Goal: Transaction & Acquisition: Purchase product/service

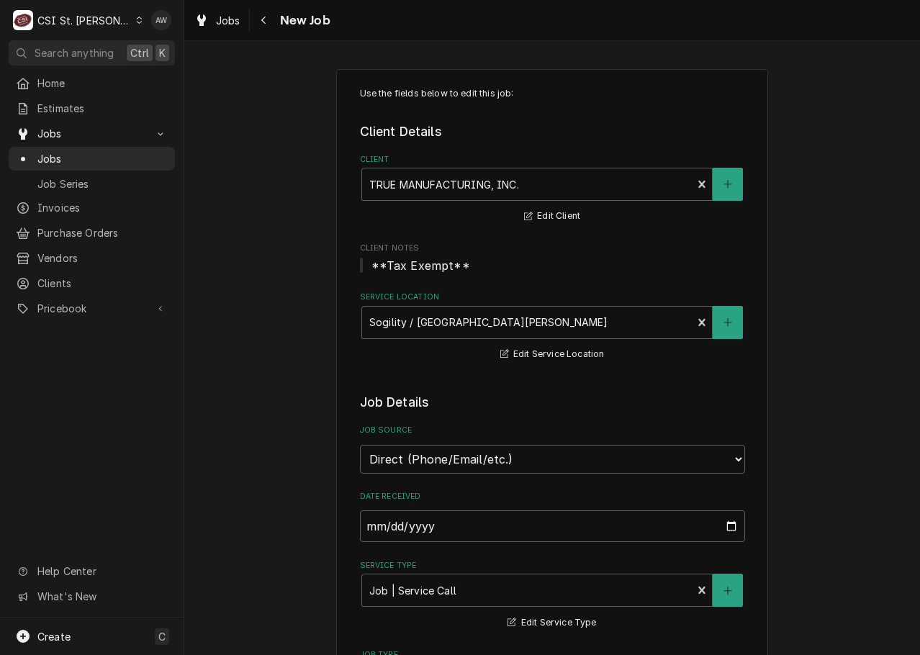
type textarea "x"
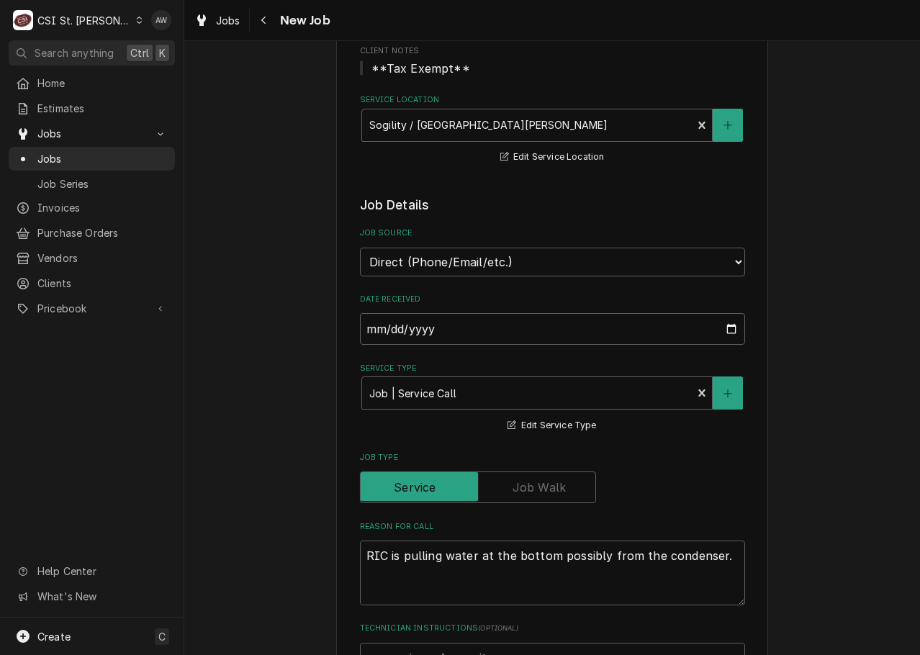
scroll to position [432, 0]
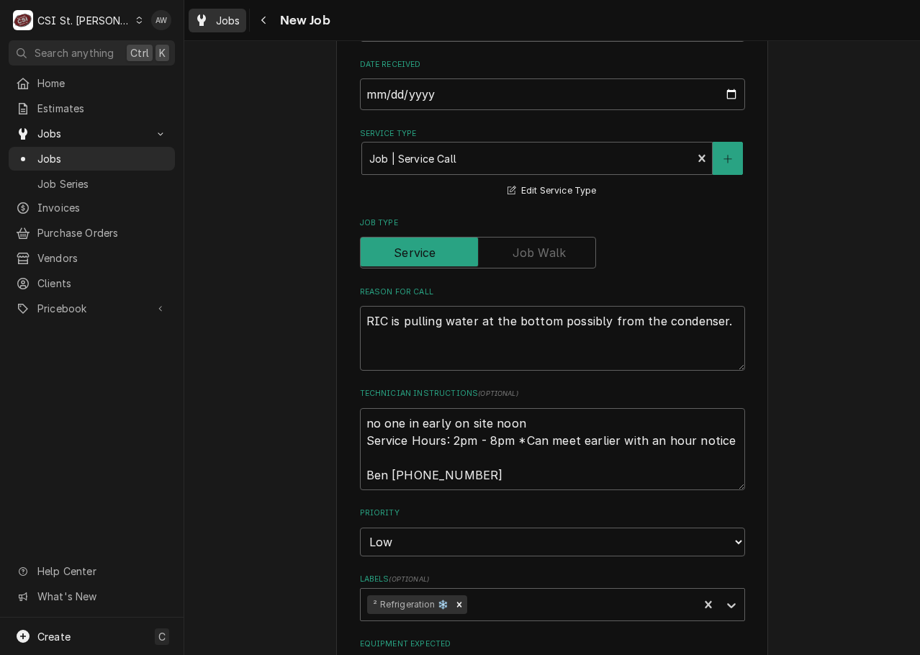
click at [205, 19] on icon "Dynamic Content Wrapper" at bounding box center [201, 20] width 9 height 12
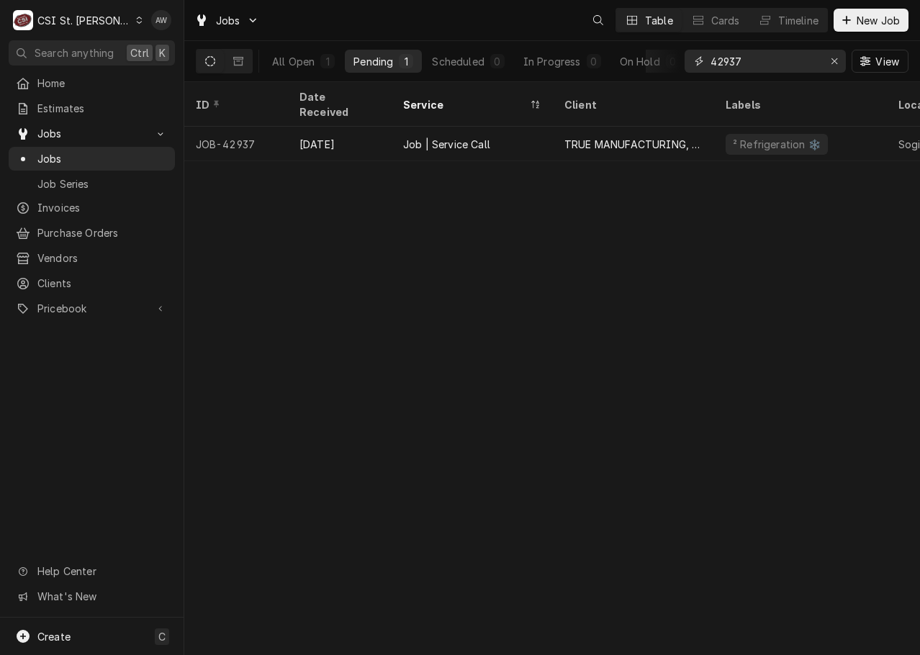
drag, startPoint x: 805, startPoint y: 60, endPoint x: 628, endPoint y: 42, distance: 178.0
click at [628, 42] on div "All Open 1 Pending 1 Scheduled 0 In Progress 0 On Hold 0 Completed 0 42937 View" at bounding box center [552, 61] width 713 height 40
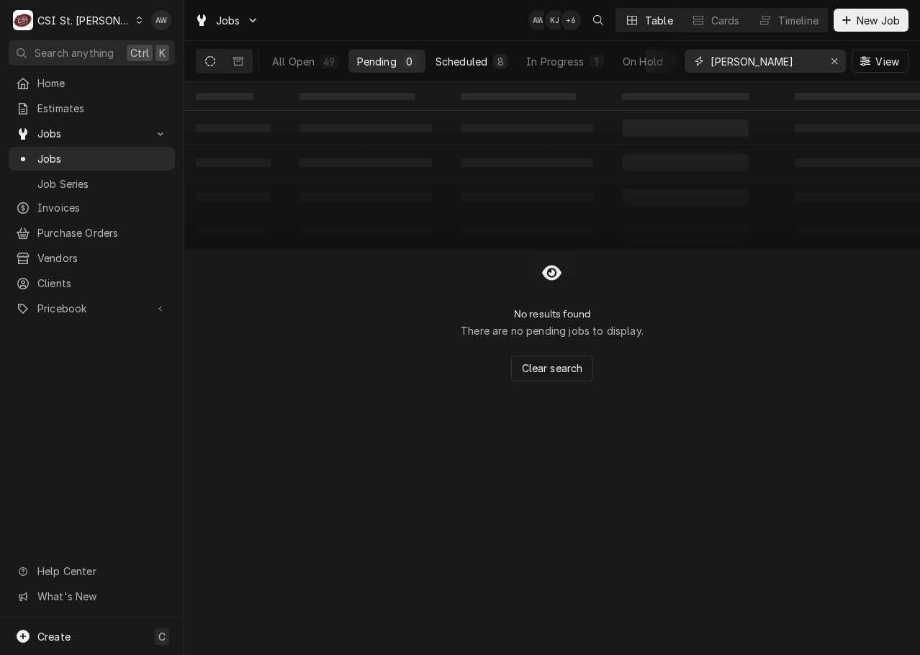
type input "thomas"
click at [499, 62] on div "8" at bounding box center [500, 61] width 9 height 15
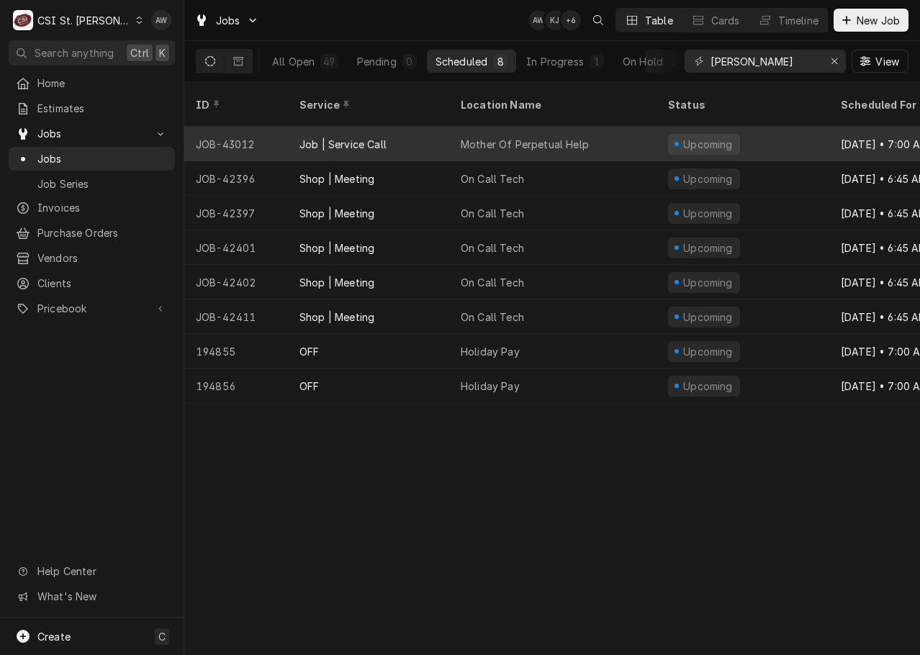
click at [524, 137] on div "Mother Of Perpetual Help" at bounding box center [525, 144] width 128 height 15
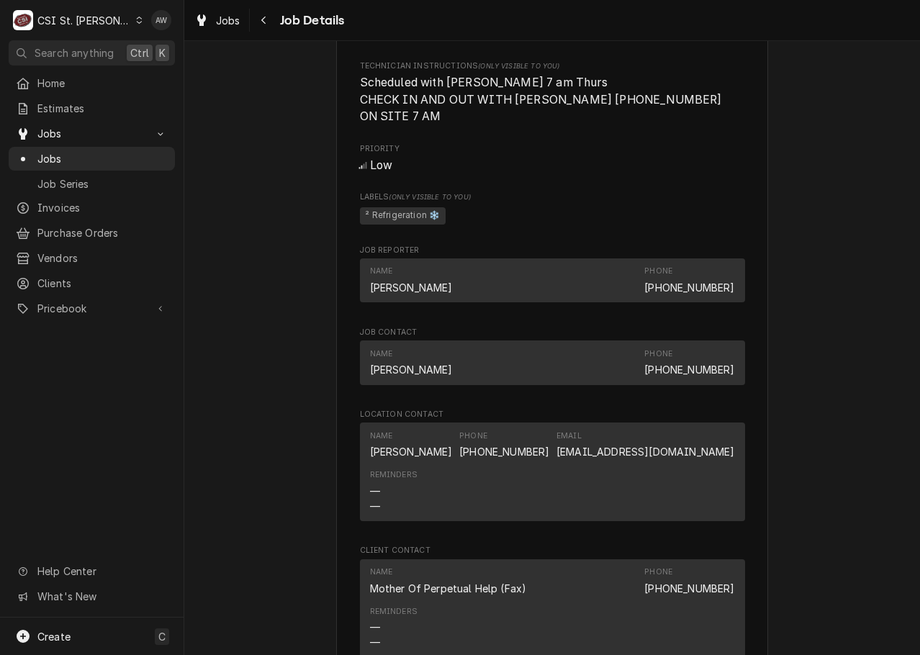
scroll to position [1231, 0]
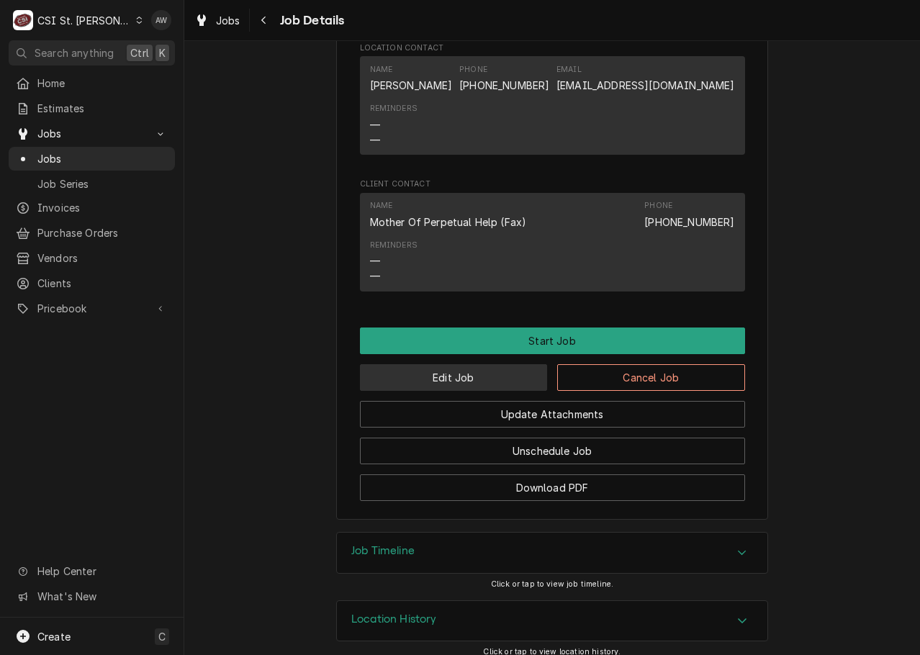
click at [505, 364] on button "Edit Job" at bounding box center [454, 377] width 188 height 27
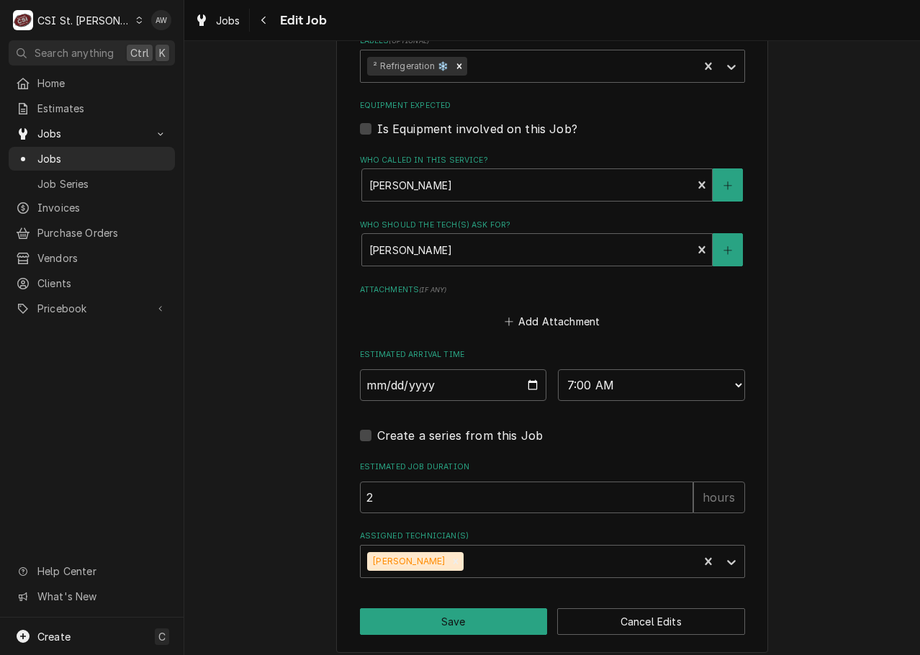
scroll to position [1048, 0]
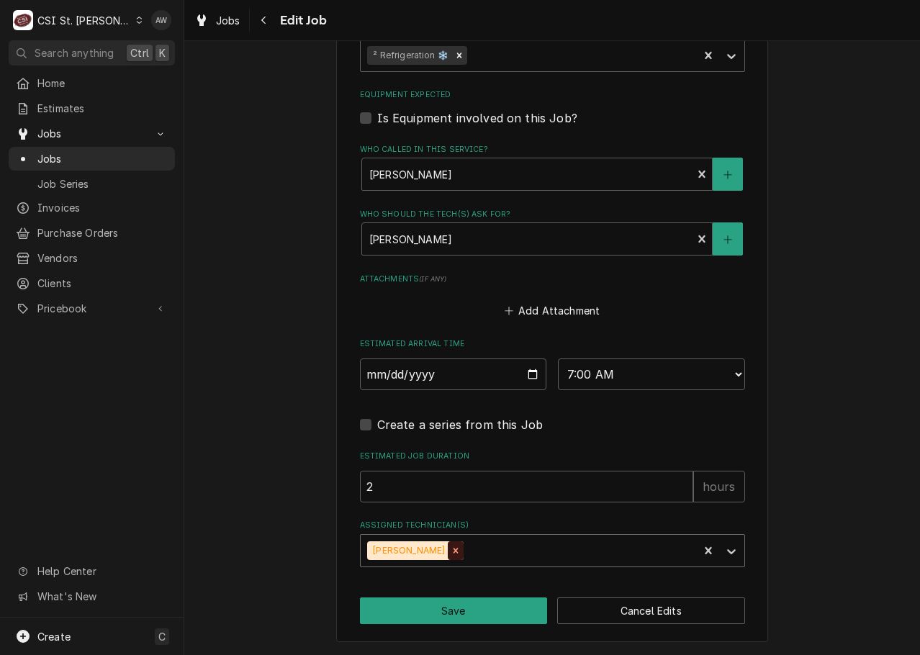
click at [448, 556] on div "Remove Thomas Fonte" at bounding box center [456, 551] width 16 height 19
type textarea "x"
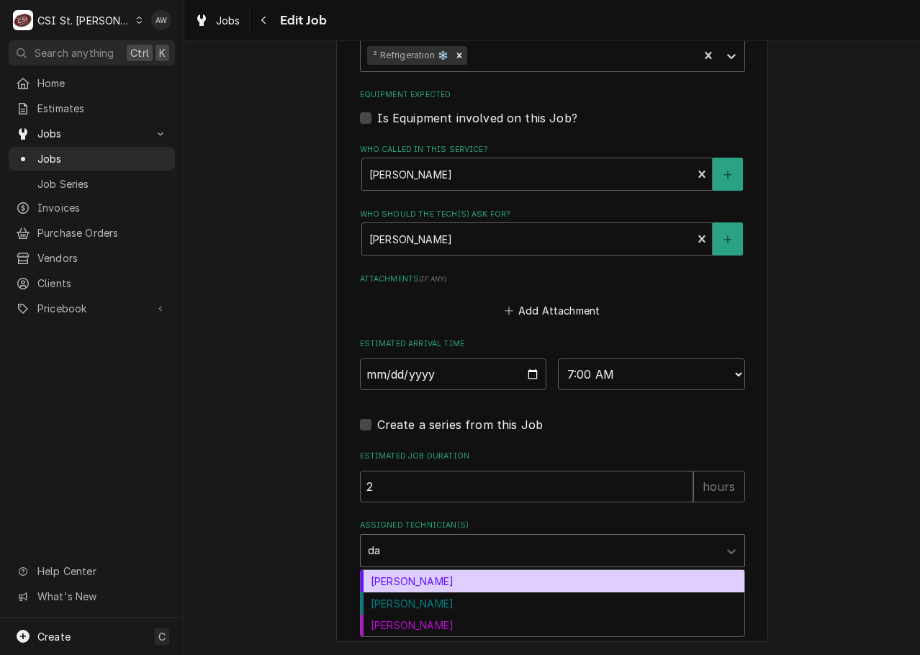
type input "dav"
click at [444, 600] on div "David Ford" at bounding box center [553, 604] width 384 height 22
type textarea "x"
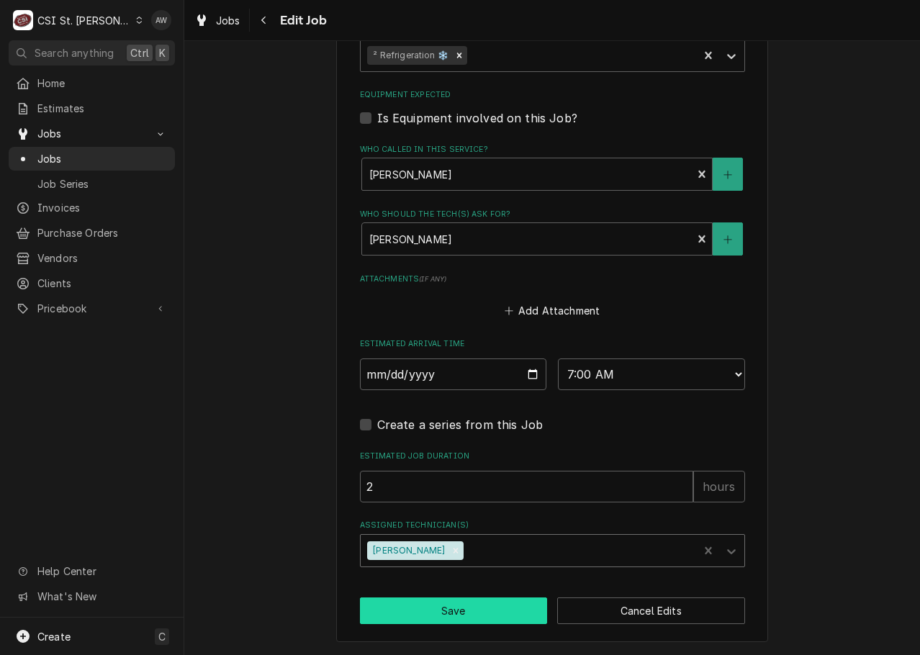
click at [440, 604] on button "Save" at bounding box center [454, 611] width 188 height 27
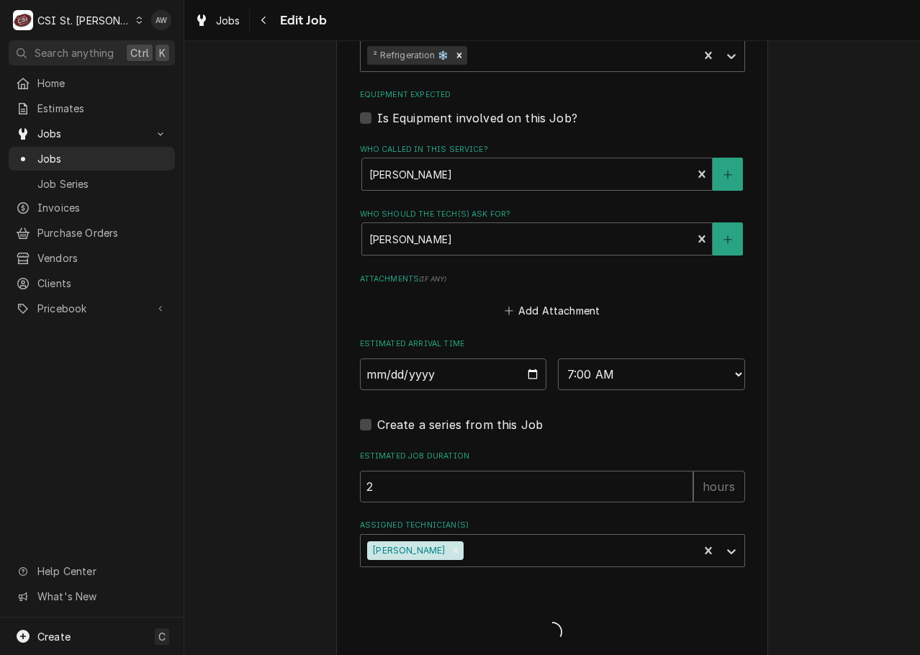
type textarea "x"
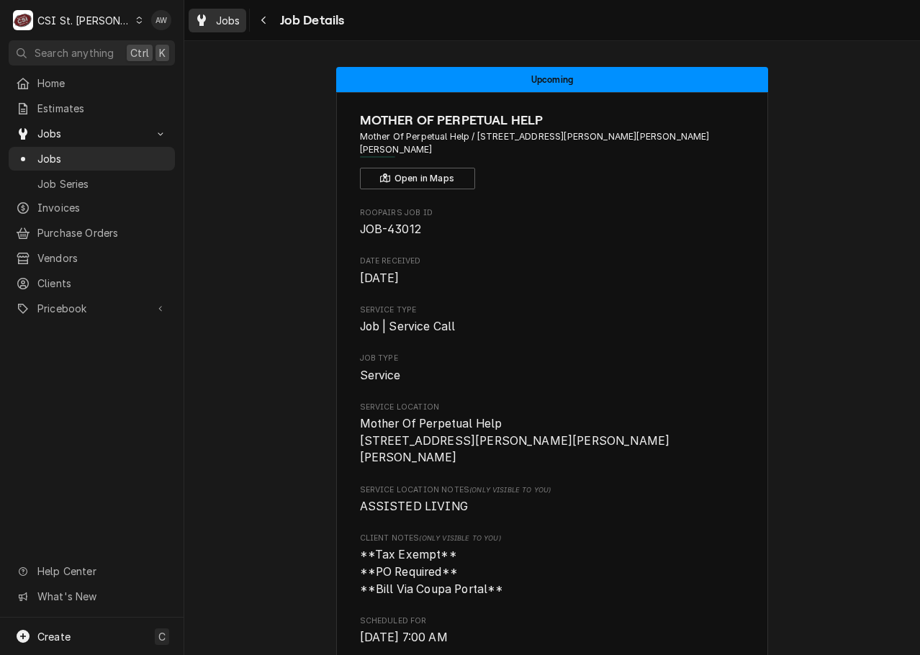
click at [224, 22] on span "Jobs" at bounding box center [228, 20] width 24 height 15
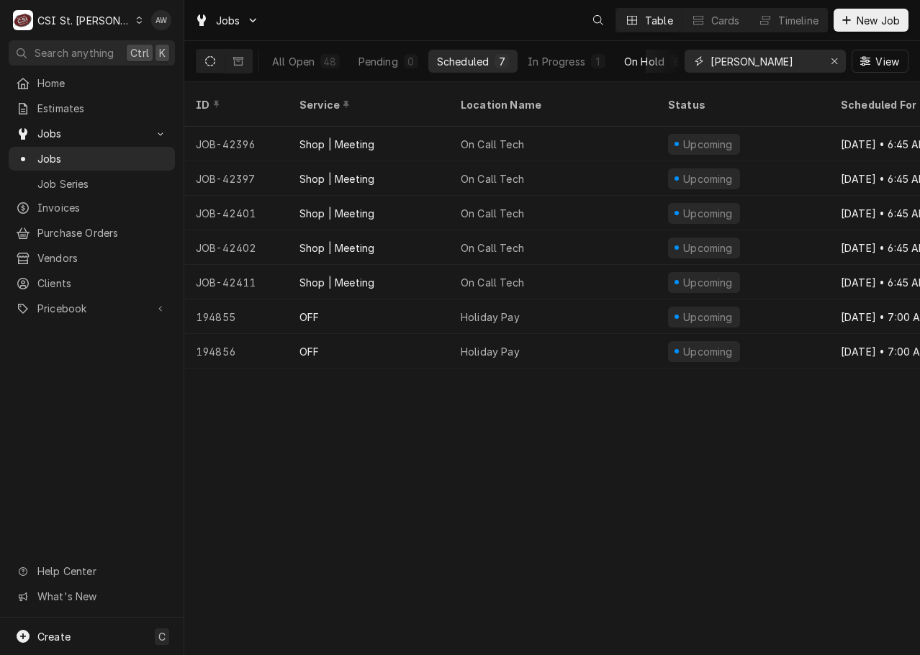
drag, startPoint x: 749, startPoint y: 55, endPoint x: 661, endPoint y: 50, distance: 88.1
click at [661, 50] on div "All Open 48 Pending 0 Scheduled 7 In Progress 1 On Hold 8 Completed 32 thomas V…" at bounding box center [552, 61] width 713 height 40
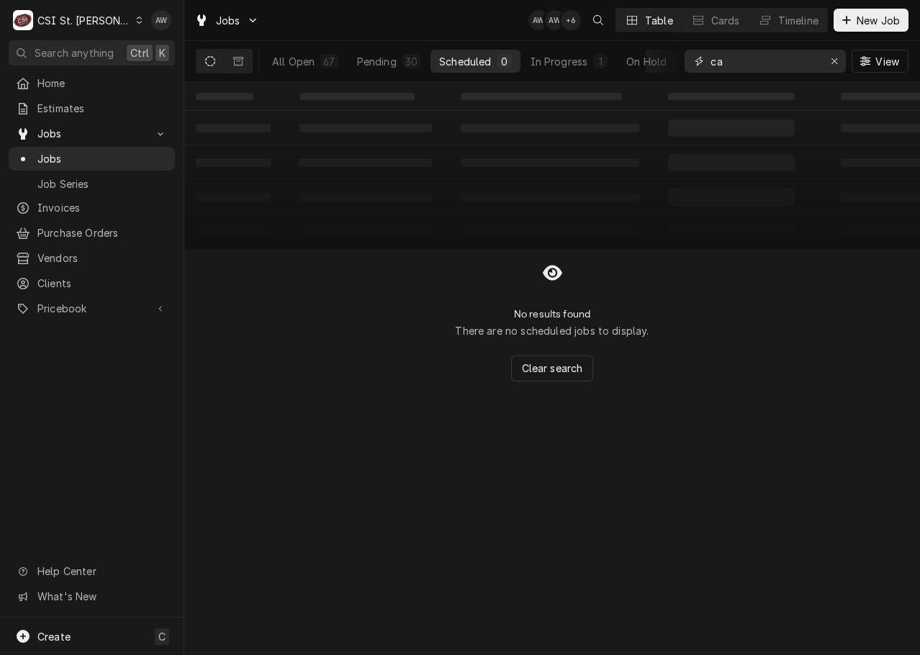
type input "c"
type input "42943"
click at [376, 61] on div "Pending" at bounding box center [374, 61] width 40 height 15
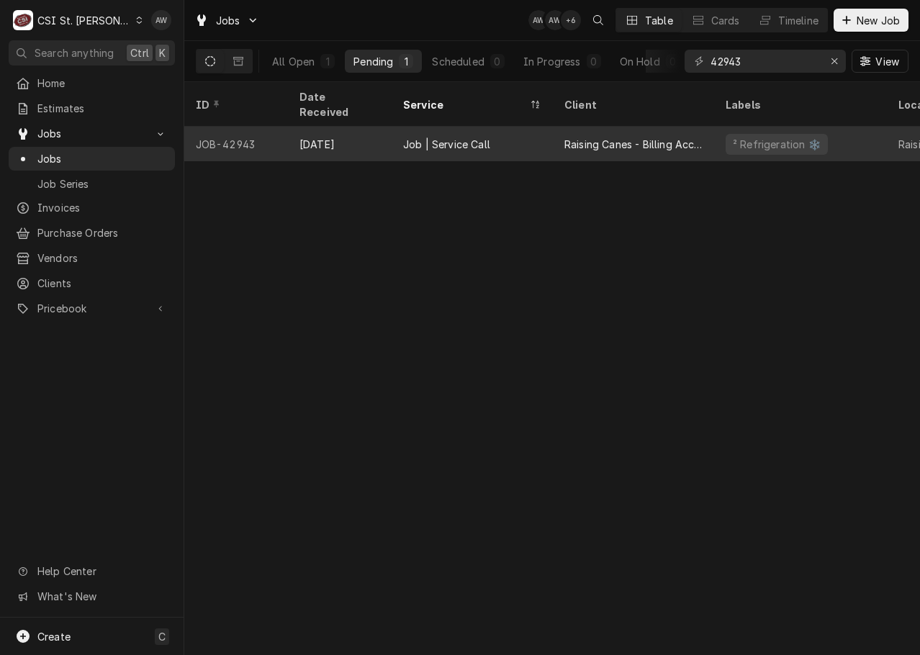
click at [476, 137] on div "Job | Service Call" at bounding box center [472, 144] width 161 height 35
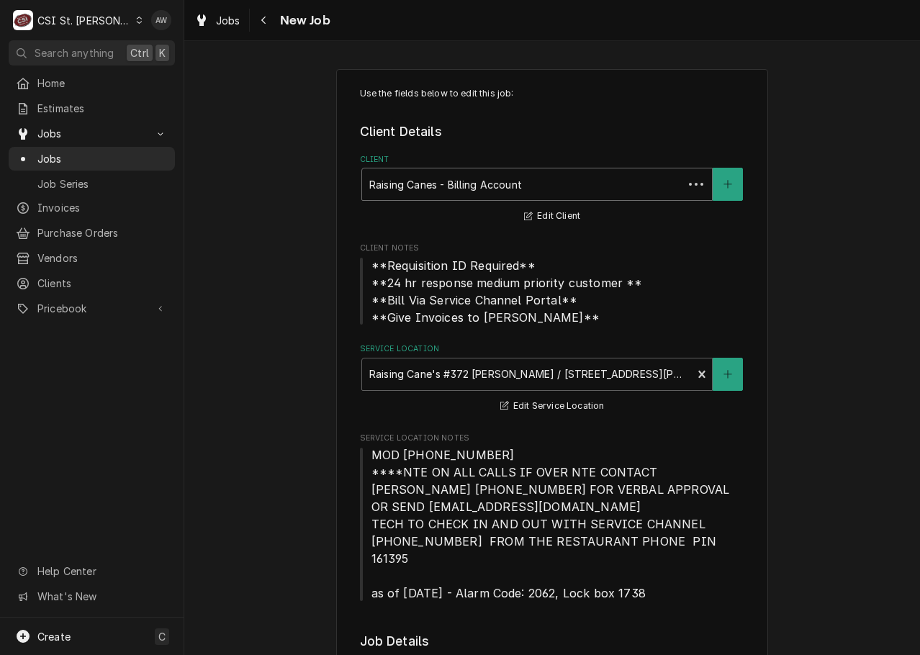
type textarea "x"
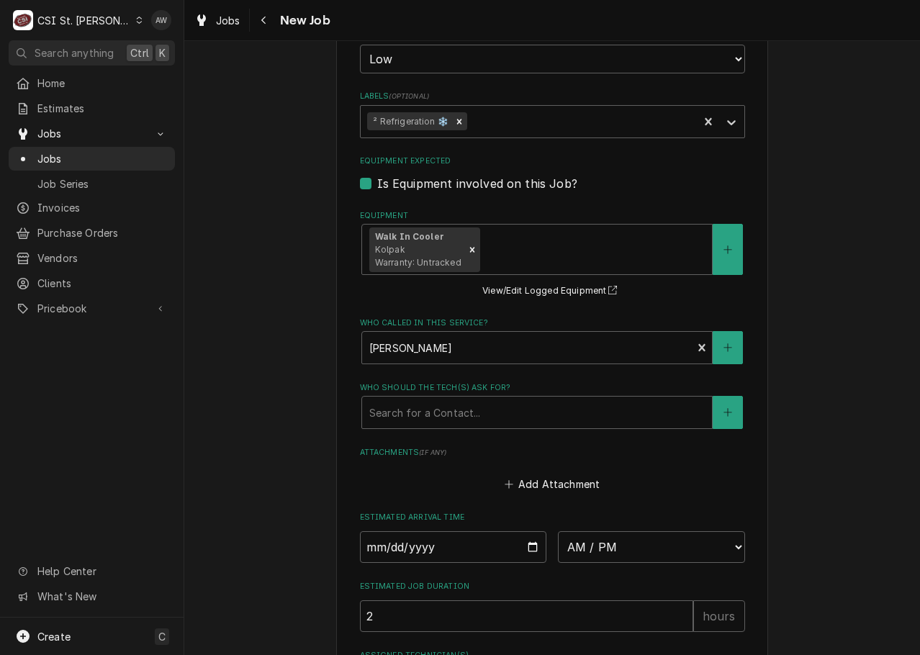
scroll to position [1440, 0]
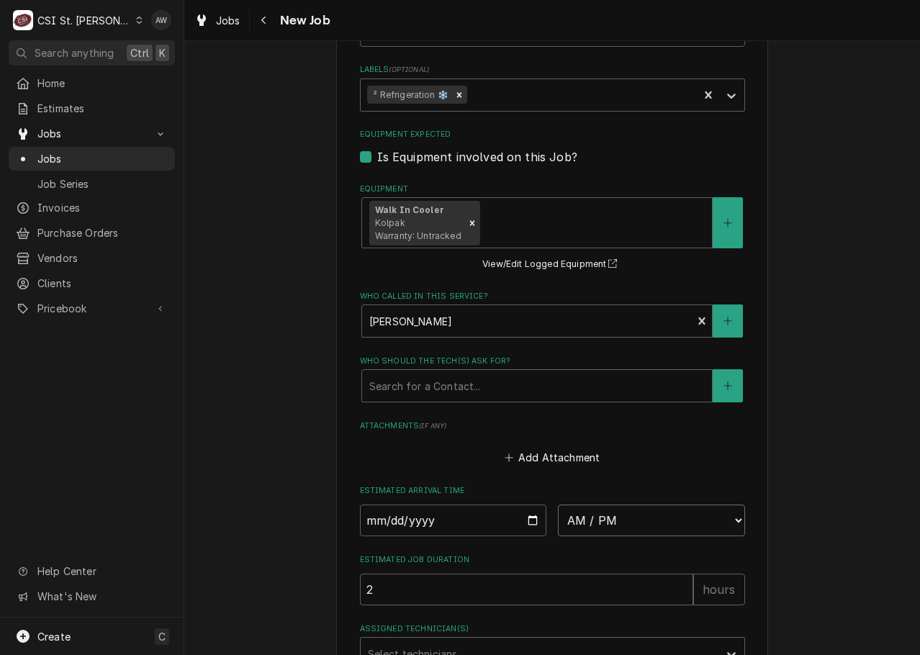
drag, startPoint x: 659, startPoint y: 502, endPoint x: 657, endPoint y: 490, distance: 12.4
click at [659, 505] on select "AM / PM 6:00 AM 6:15 AM 6:30 AM 6:45 AM 7:00 AM 7:15 AM 7:30 AM 7:45 AM 8:00 AM…" at bounding box center [651, 521] width 187 height 32
select select "07:00:00"
click at [558, 505] on select "AM / PM 6:00 AM 6:15 AM 6:30 AM 6:45 AM 7:00 AM 7:15 AM 7:30 AM 7:45 AM 8:00 AM…" at bounding box center [651, 521] width 187 height 32
type textarea "x"
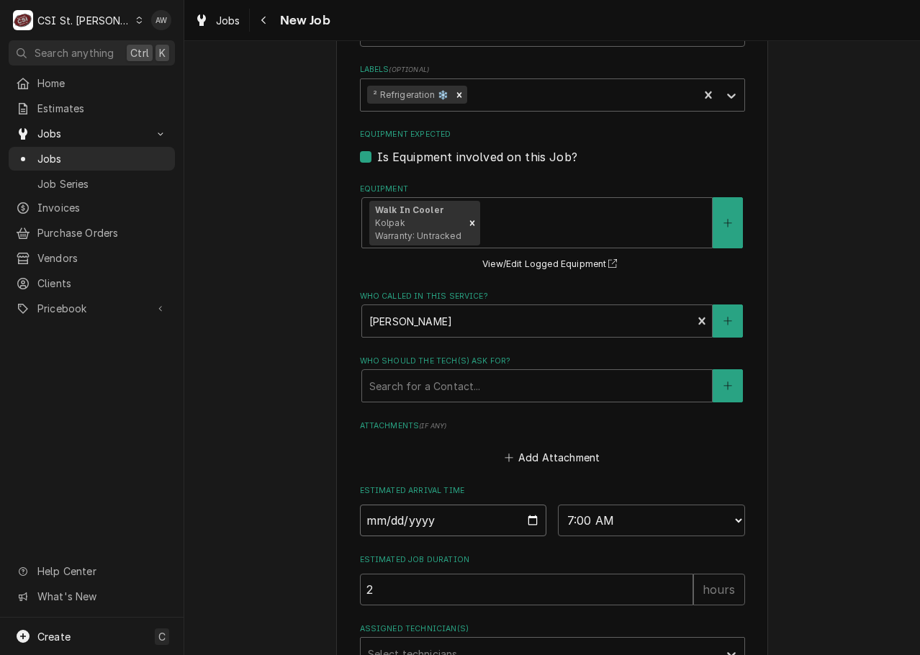
click at [524, 505] on input "Date" at bounding box center [453, 521] width 187 height 32
type input "2025-10-02"
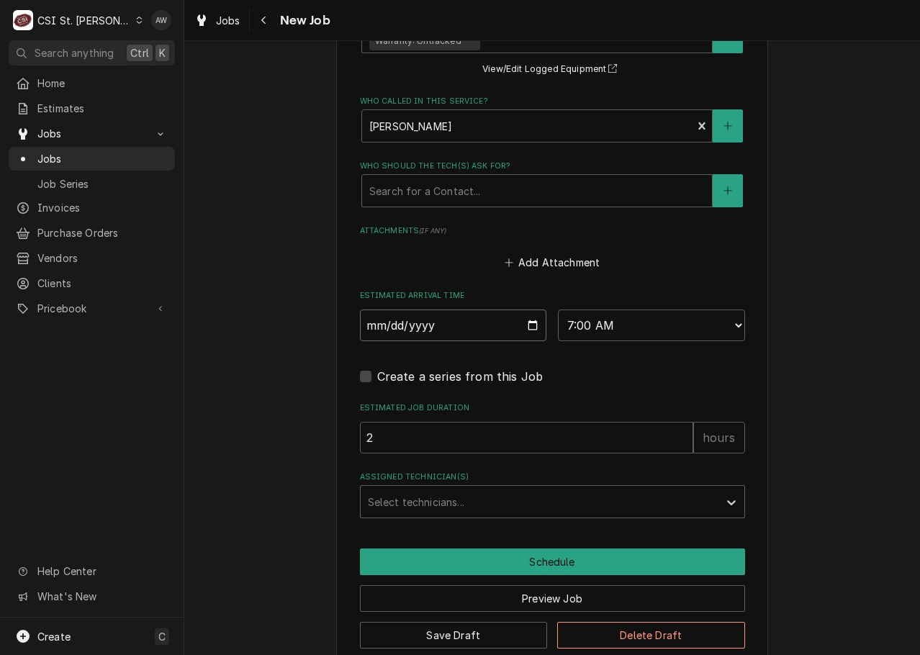
type textarea "x"
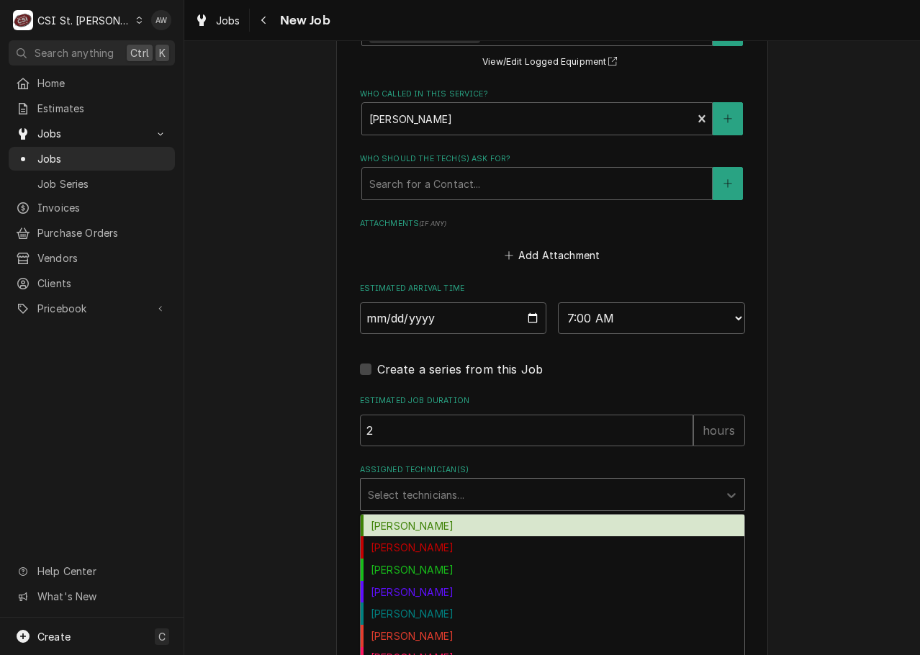
click at [516, 482] on div "Assigned Technician(s)" at bounding box center [540, 495] width 344 height 26
type input "ry"
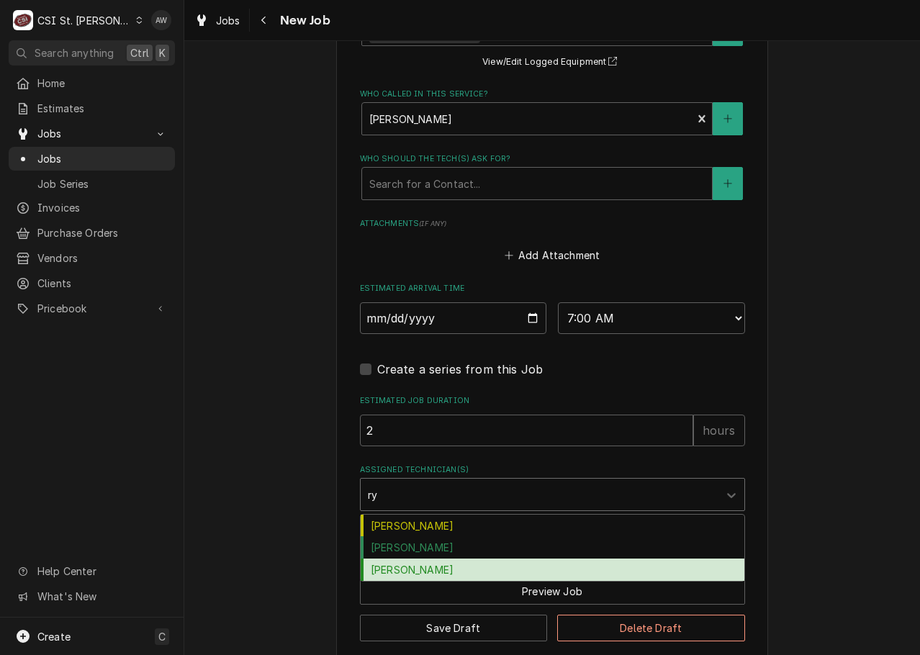
click at [462, 559] on div "Ryan Potts" at bounding box center [553, 570] width 384 height 22
type textarea "x"
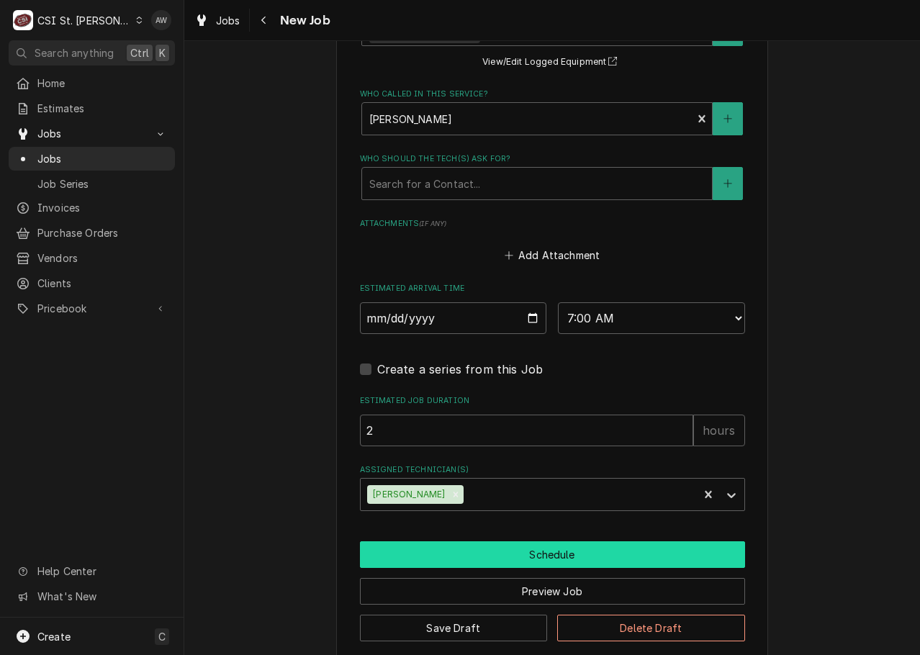
click at [462, 549] on button "Schedule" at bounding box center [552, 555] width 385 height 27
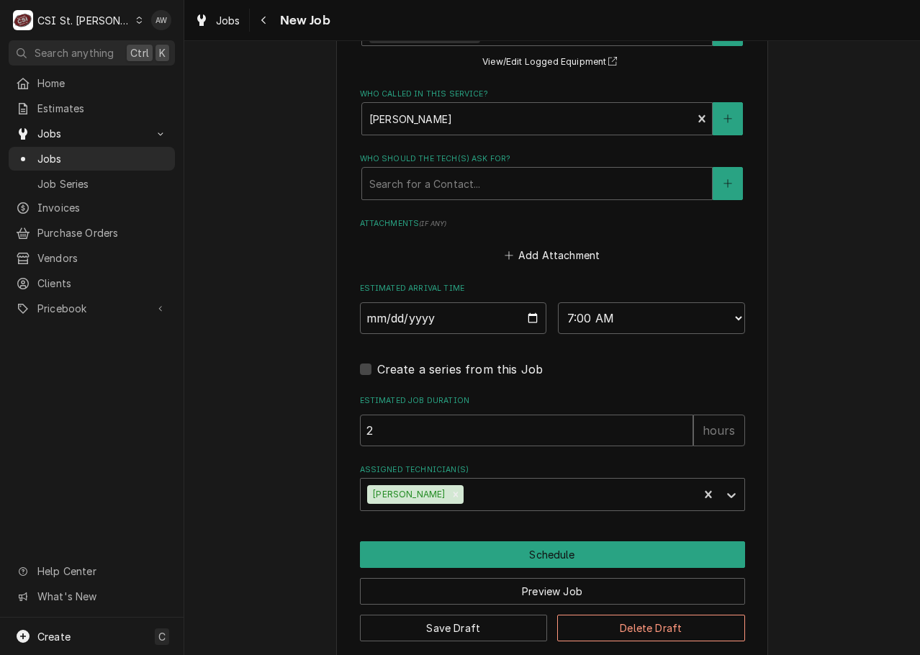
scroll to position [1593, 0]
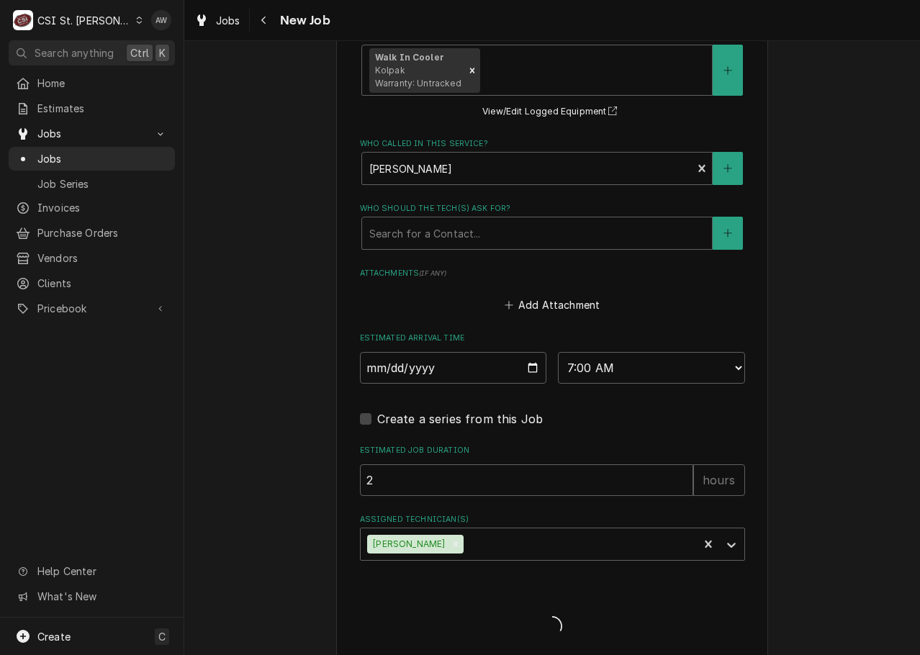
type textarea "x"
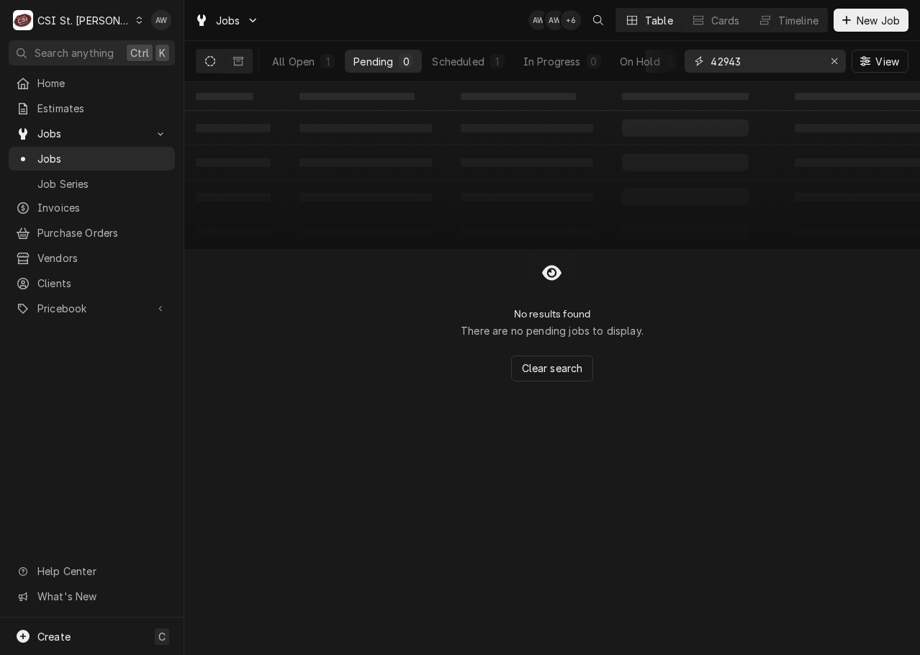
drag, startPoint x: 753, startPoint y: 60, endPoint x: 686, endPoint y: 49, distance: 67.8
click at [686, 49] on div "42943 View" at bounding box center [797, 61] width 224 height 40
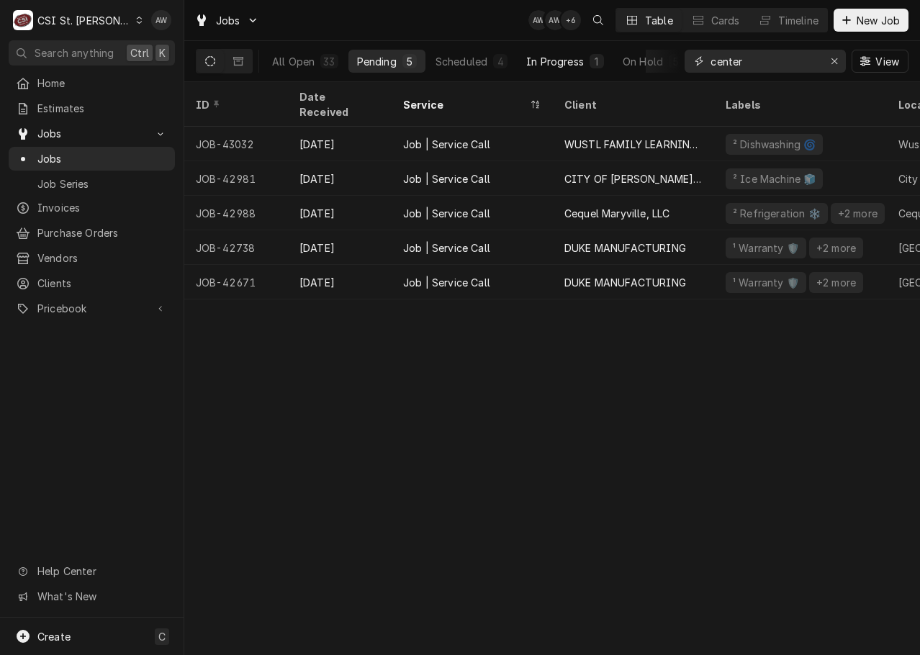
type input "center"
click at [565, 68] on button "In Progress 1" at bounding box center [565, 61] width 95 height 23
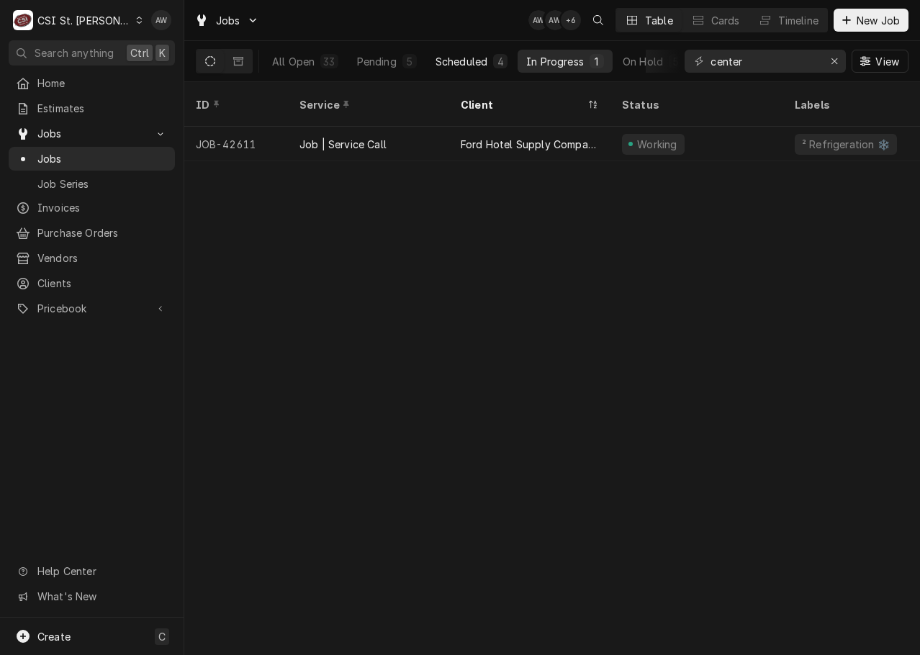
click at [492, 58] on button "Scheduled 4" at bounding box center [471, 61] width 89 height 23
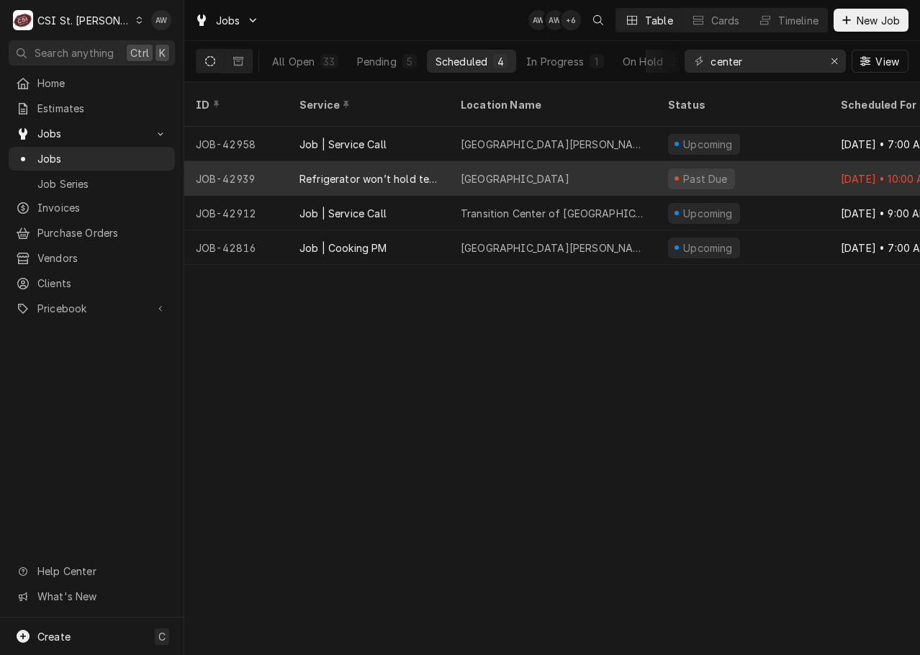
click at [517, 171] on div "Centerpointe hospital" at bounding box center [515, 178] width 109 height 15
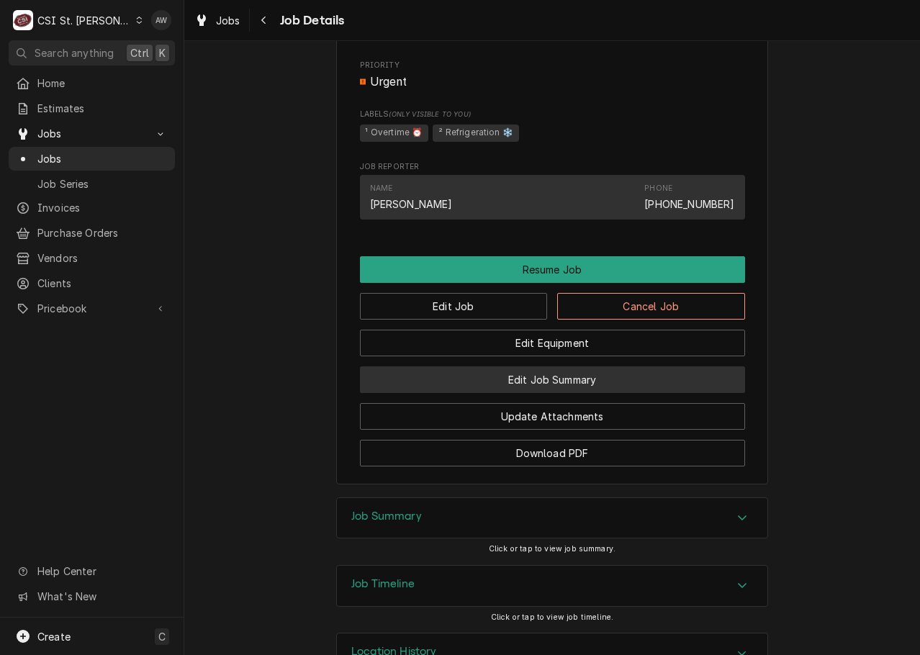
scroll to position [1080, 0]
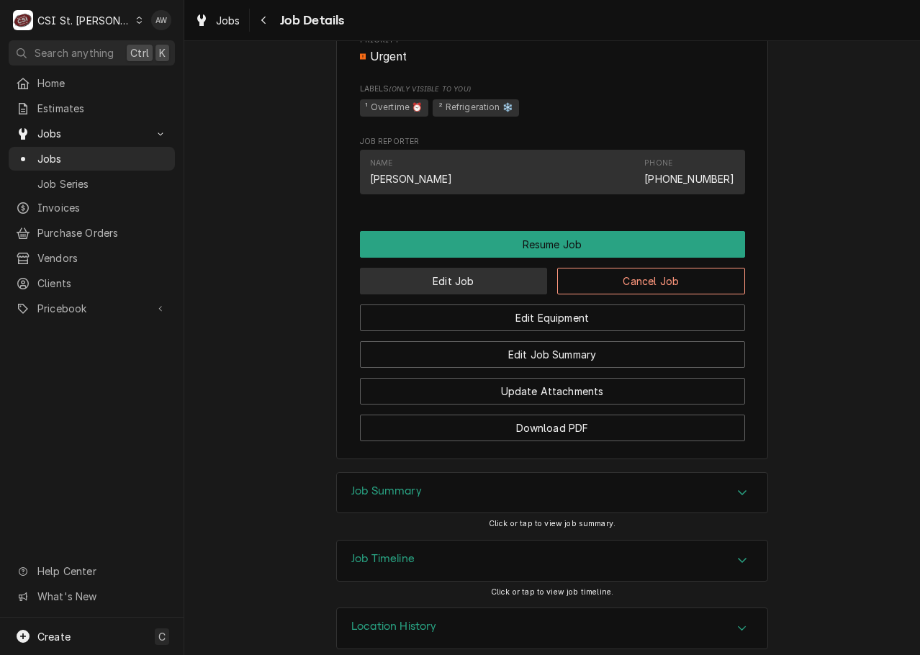
click at [493, 295] on button "Edit Job" at bounding box center [454, 281] width 188 height 27
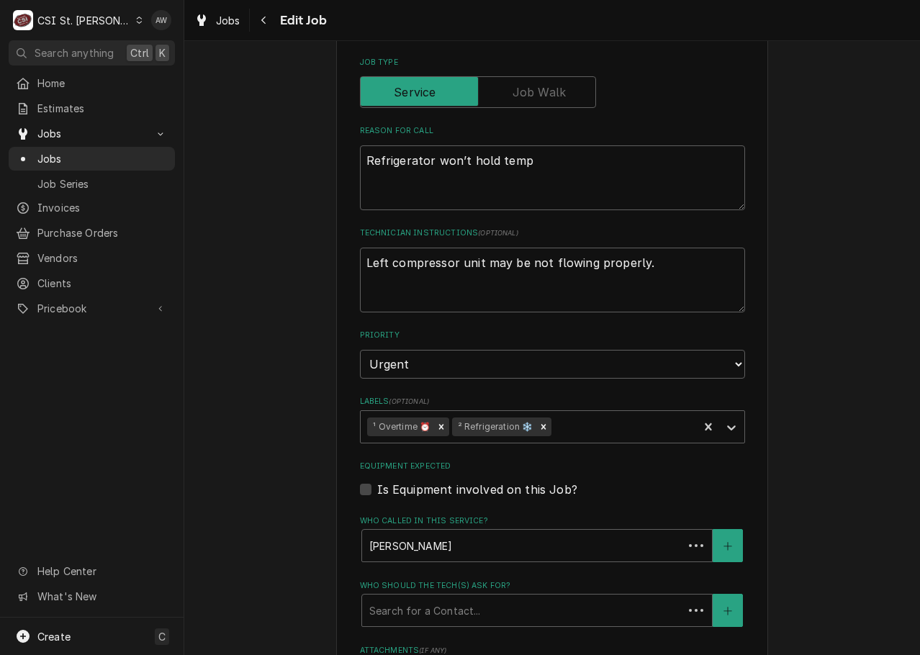
type textarea "x"
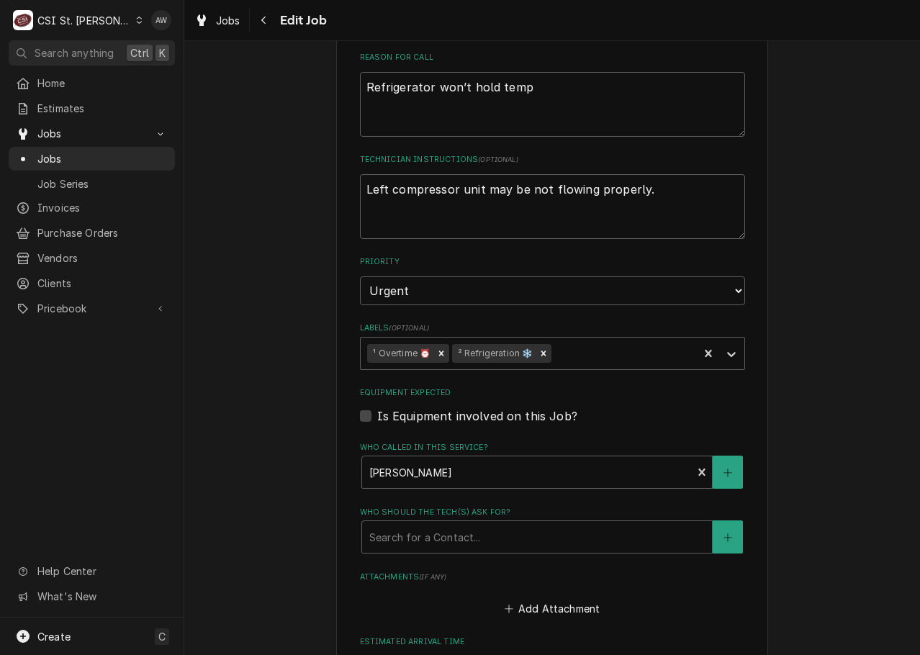
scroll to position [874, 0]
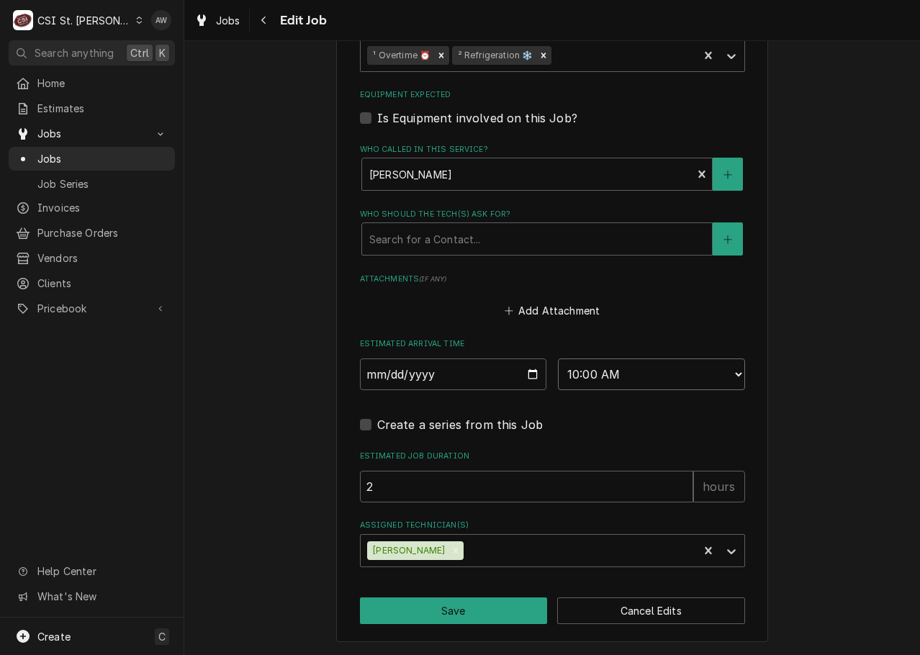
click at [590, 372] on select "AM / PM 6:00 AM 6:15 AM 6:30 AM 6:45 AM 7:00 AM 7:15 AM 7:30 AM 7:45 AM 8:00 AM…" at bounding box center [651, 375] width 187 height 32
select select "08:00:00"
click at [558, 359] on select "AM / PM 6:00 AM 6:15 AM 6:30 AM 6:45 AM 7:00 AM 7:15 AM 7:30 AM 7:45 AM 8:00 AM…" at bounding box center [651, 375] width 187 height 32
click at [531, 371] on input "2025-10-01" at bounding box center [453, 375] width 187 height 32
type textarea "x"
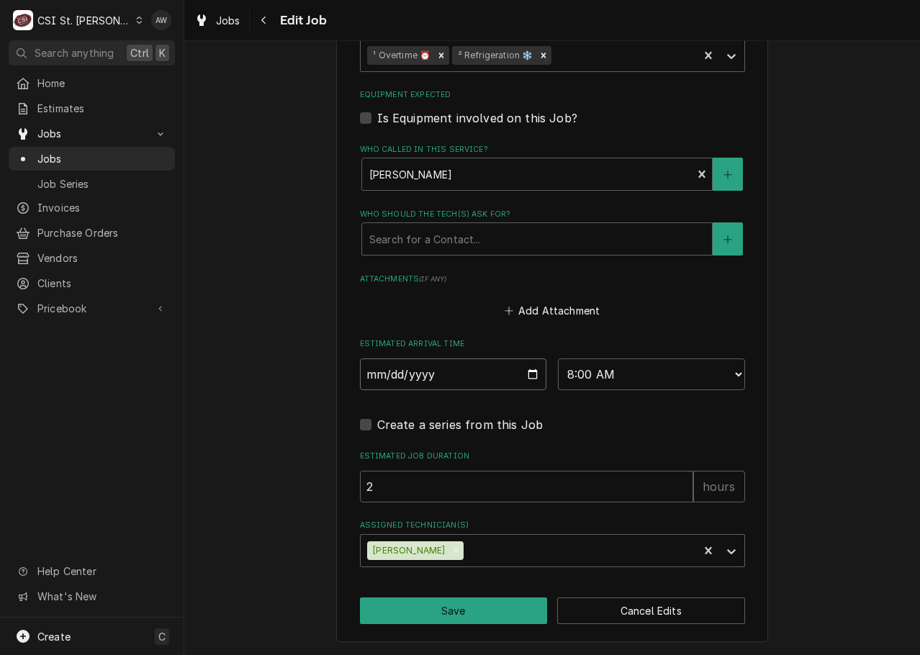
type input "[DATE]"
click at [459, 610] on button "Save" at bounding box center [454, 611] width 188 height 27
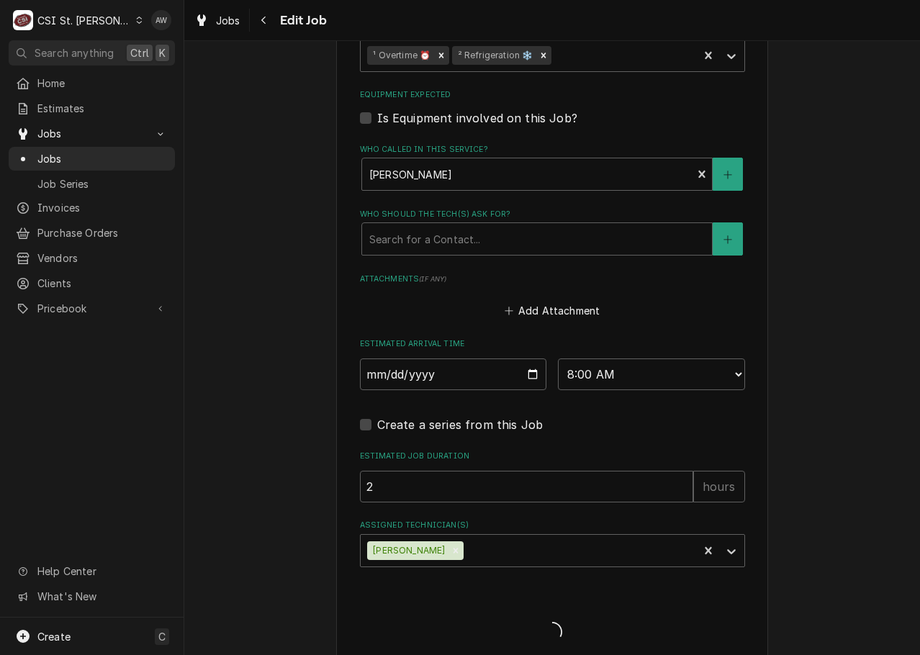
type textarea "x"
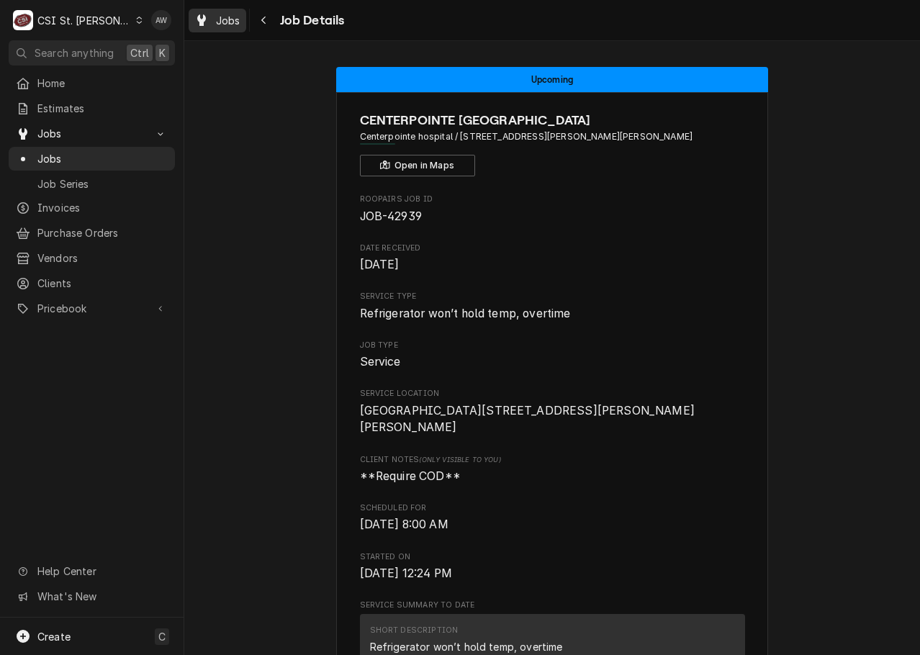
click at [202, 18] on icon "Dynamic Content Wrapper" at bounding box center [201, 20] width 9 height 12
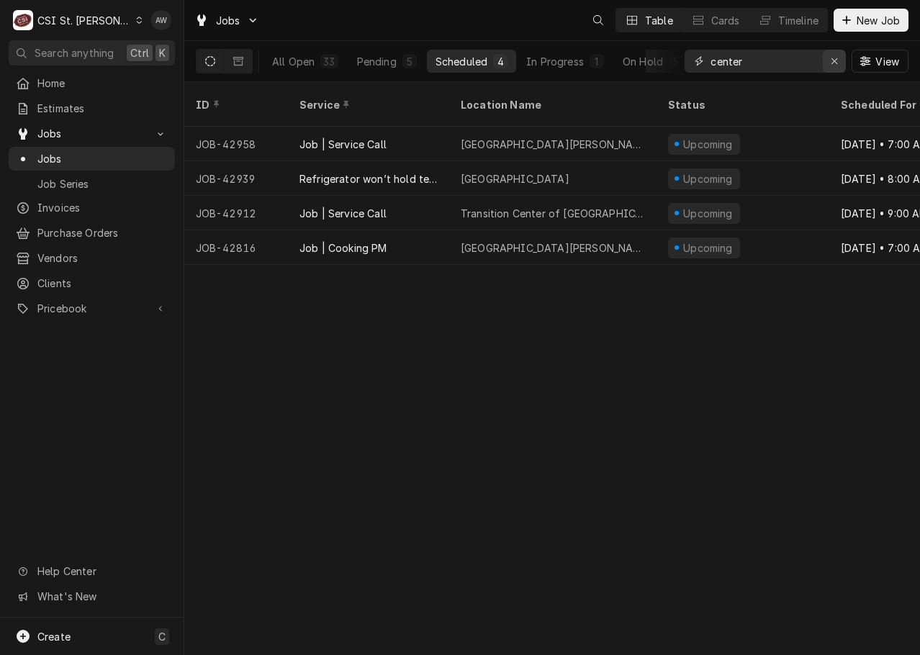
click at [835, 71] on button "Erase input" at bounding box center [834, 61] width 23 height 23
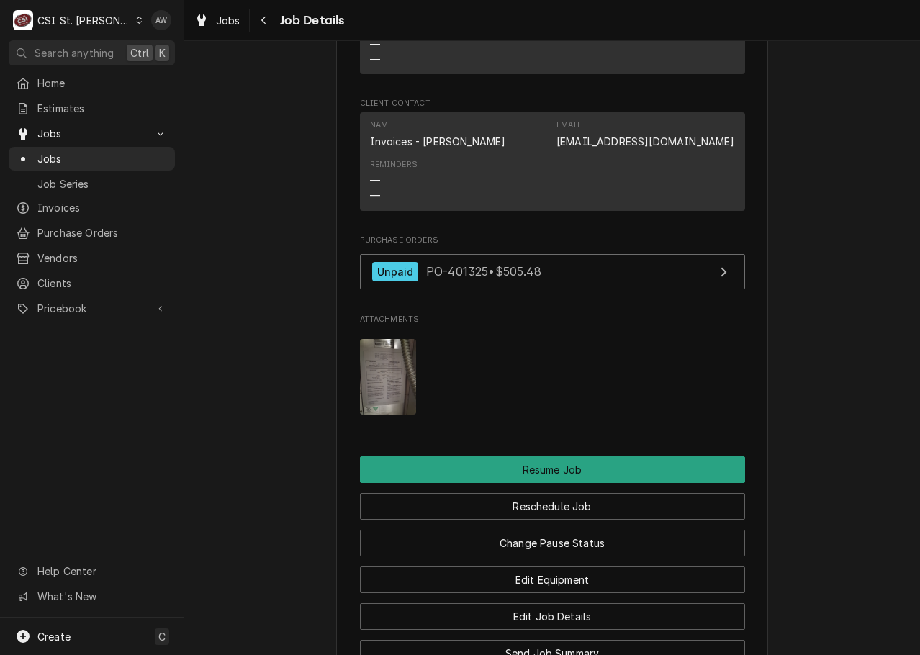
scroll to position [1656, 0]
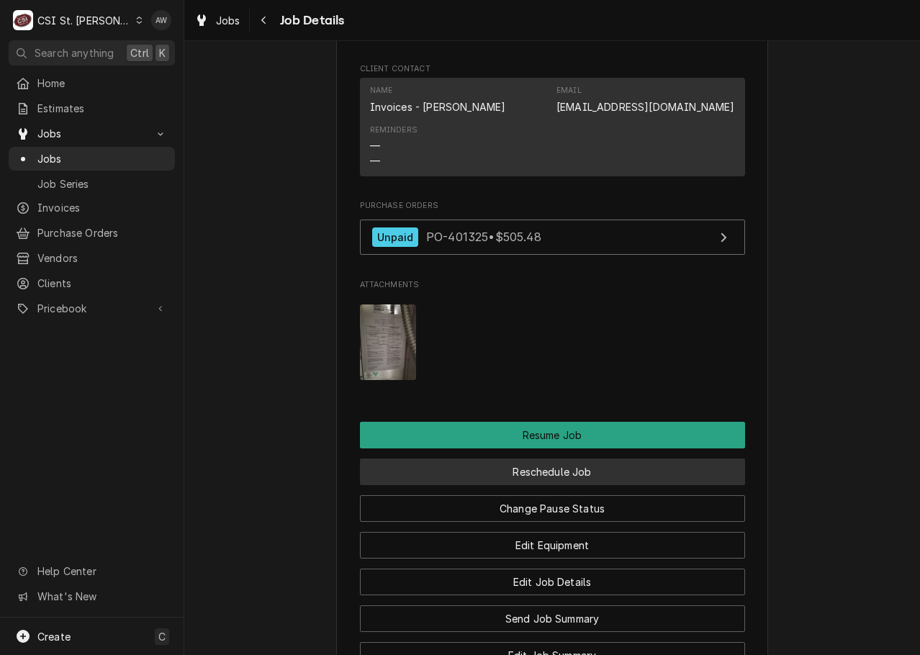
click at [560, 464] on button "Reschedule Job" at bounding box center [552, 472] width 385 height 27
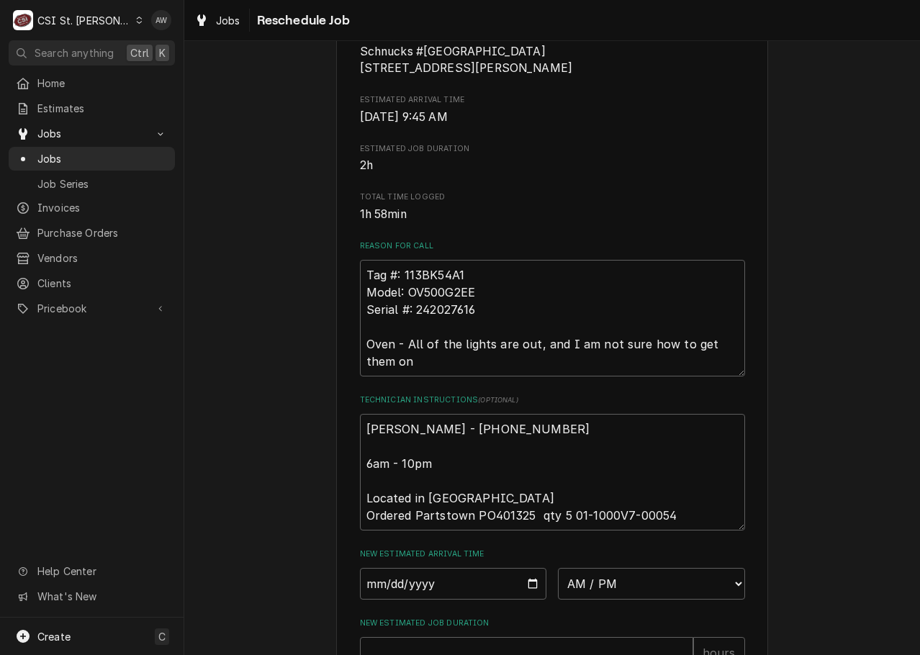
scroll to position [574, 0]
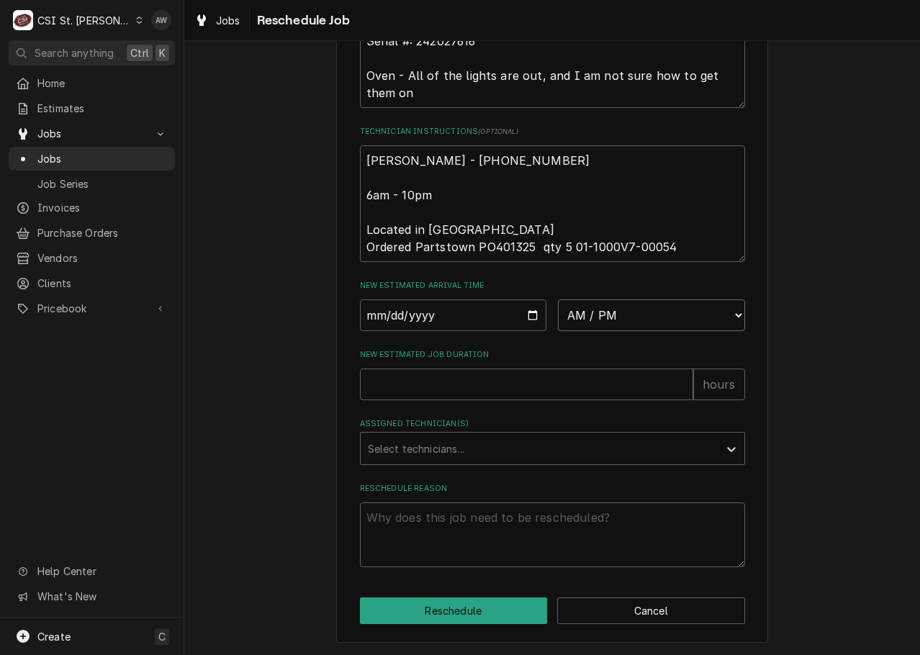
click at [587, 318] on select "AM / PM 6:00 AM 6:15 AM 6:30 AM 6:45 AM 7:00 AM 7:15 AM 7:30 AM 7:45 AM 8:00 AM…" at bounding box center [651, 316] width 187 height 32
select select "07:00:00"
click at [558, 300] on select "AM / PM 6:00 AM 6:15 AM 6:30 AM 6:45 AM 7:00 AM 7:15 AM 7:30 AM 7:45 AM 8:00 AM…" at bounding box center [651, 316] width 187 height 32
type textarea "x"
click at [524, 315] on input "Date" at bounding box center [453, 316] width 187 height 32
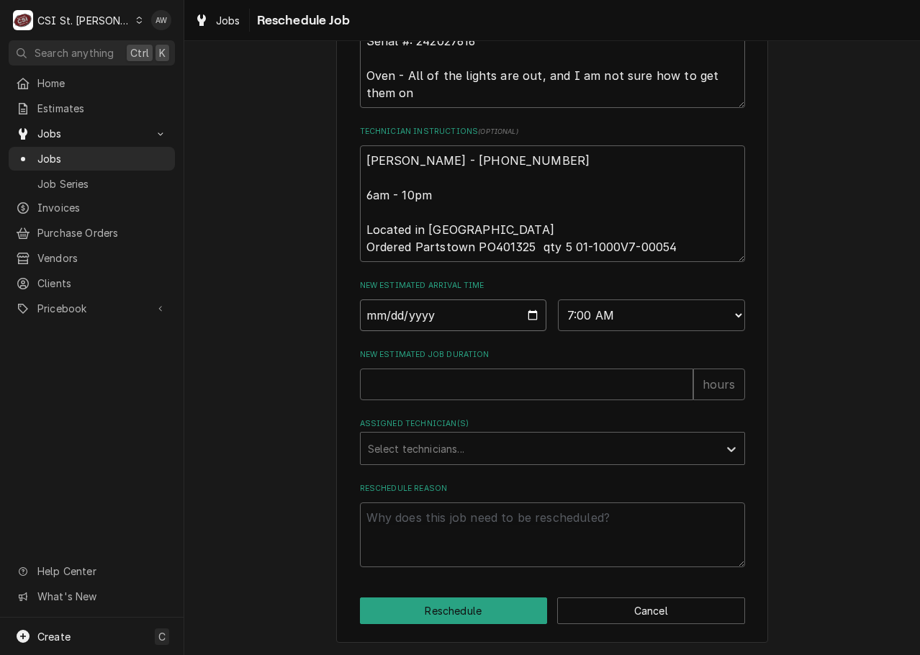
type input "[DATE]"
click at [455, 390] on input "New Estimated Job Duration" at bounding box center [526, 385] width 333 height 32
type textarea "x"
type input "2"
click at [456, 449] on div "Assigned Technician(s)" at bounding box center [540, 449] width 344 height 26
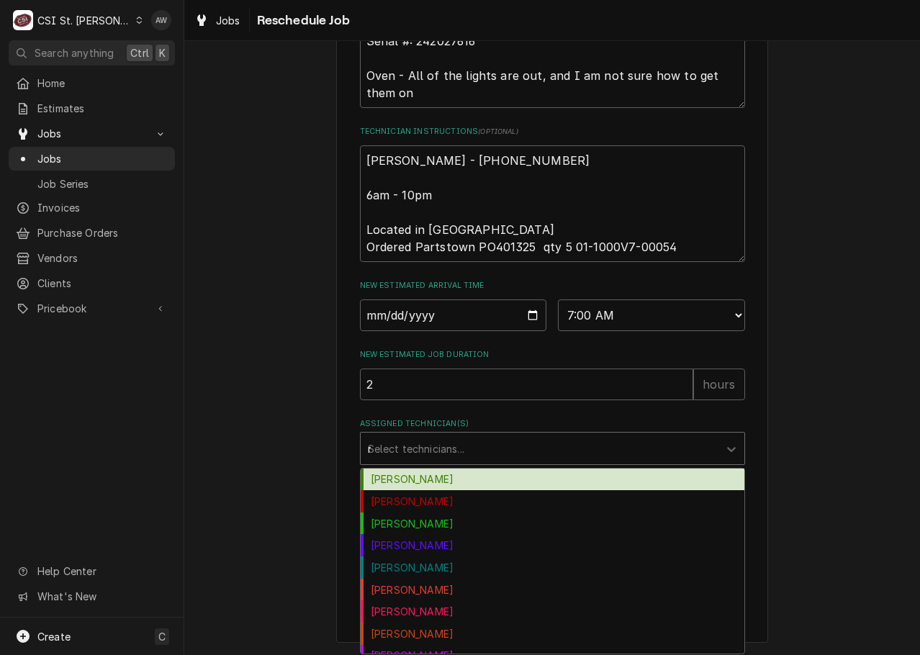
type input "ry"
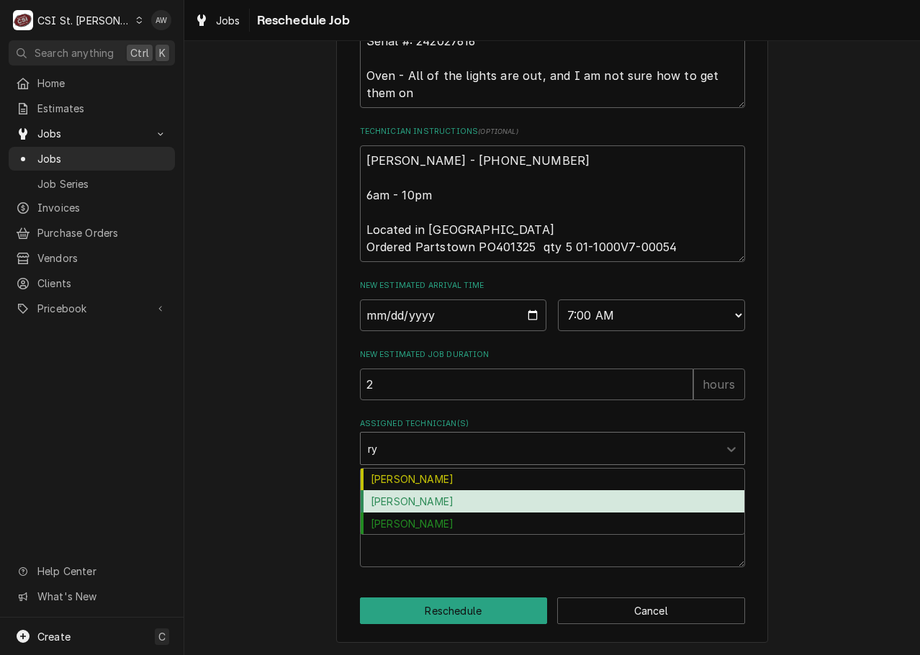
click at [457, 495] on div "[PERSON_NAME]" at bounding box center [553, 501] width 384 height 22
type textarea "x"
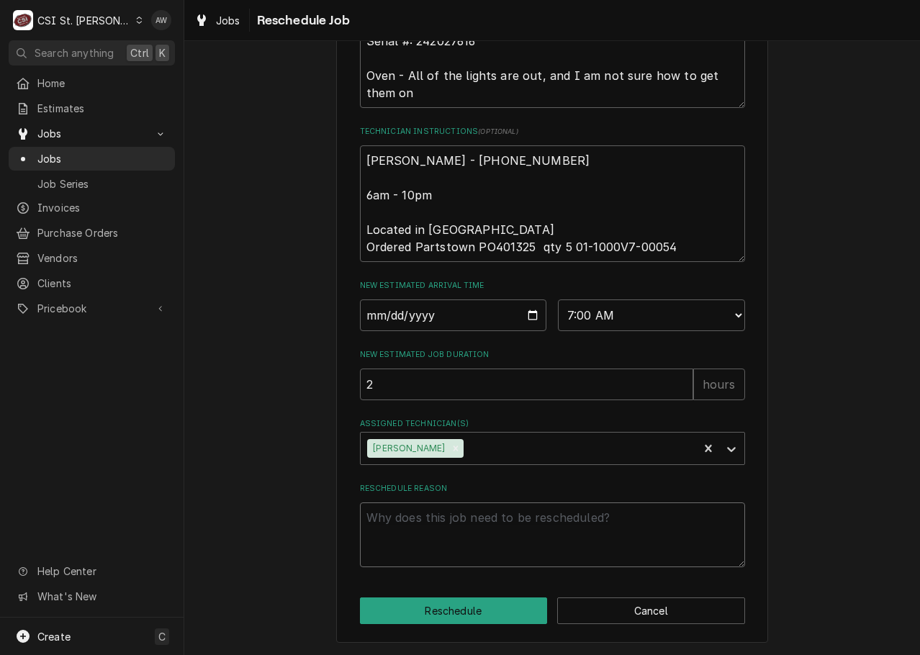
click at [457, 523] on textarea "Reschedule Reason" at bounding box center [552, 535] width 385 height 65
type textarea "x"
type textarea "r"
type textarea "x"
type textarea "re"
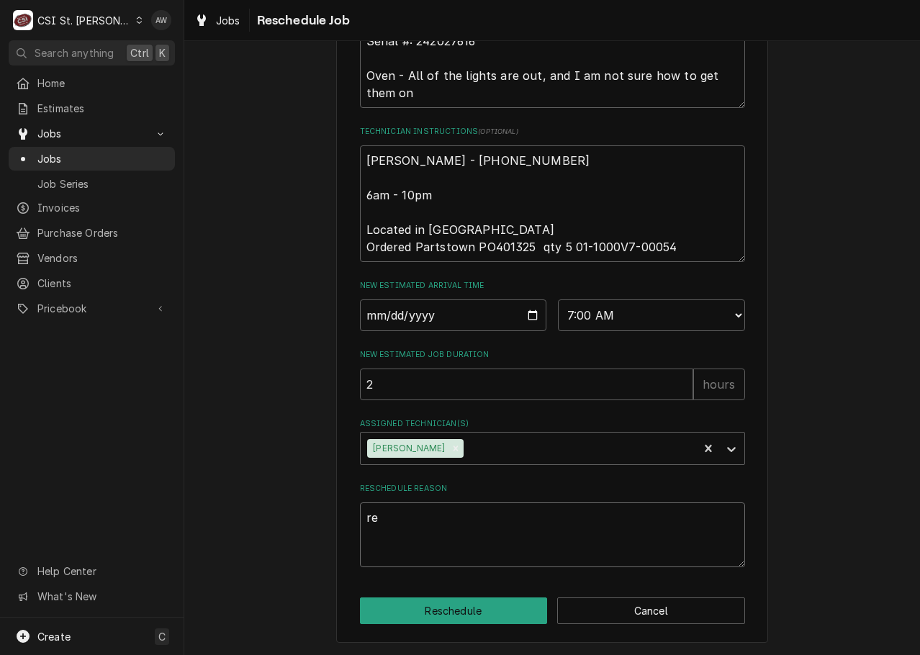
type textarea "x"
type textarea "ret"
type textarea "x"
type textarea "retu"
type textarea "x"
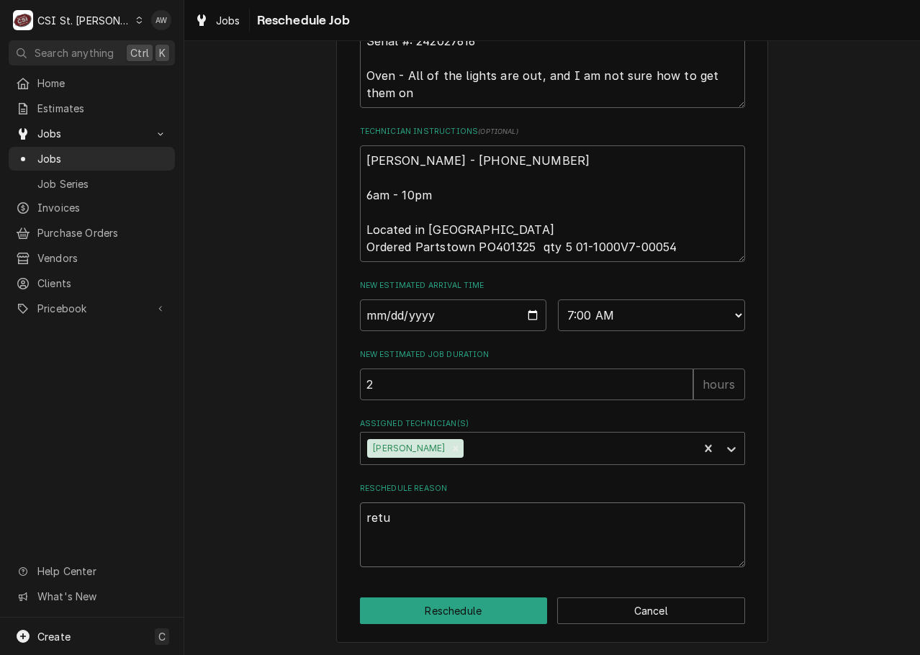
type textarea "retur"
type textarea "x"
type textarea "return"
type textarea "x"
type textarea "returni"
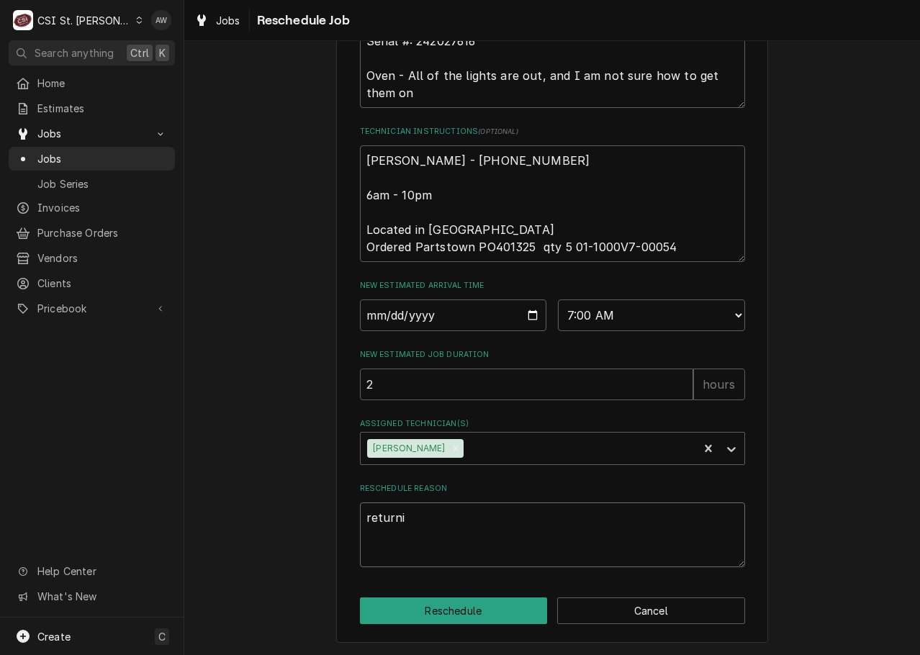
type textarea "x"
type textarea "returnin"
type textarea "x"
type textarea "returnin"
type textarea "x"
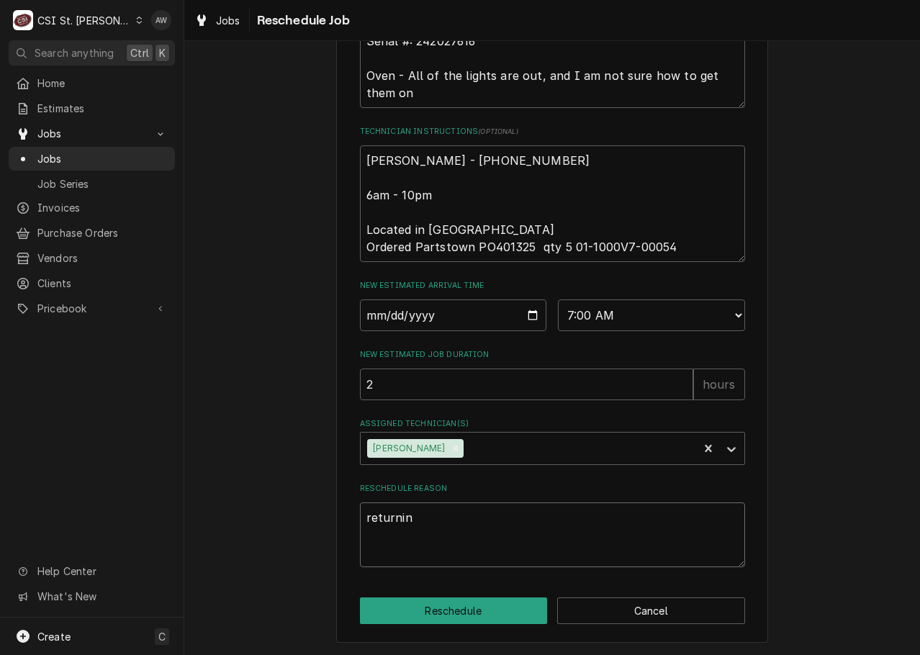
type textarea "returnin g"
type textarea "x"
type textarea "returnin gi"
type textarea "x"
type textarea "returnin giw"
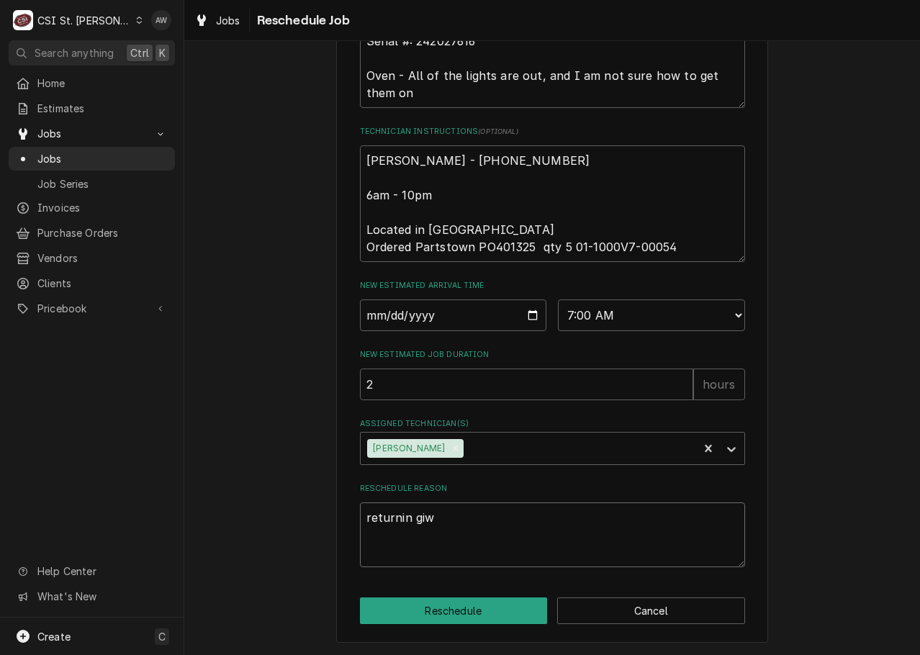
type textarea "x"
type textarea "returnin giwt"
type textarea "x"
type textarea "returnin giwth"
type textarea "x"
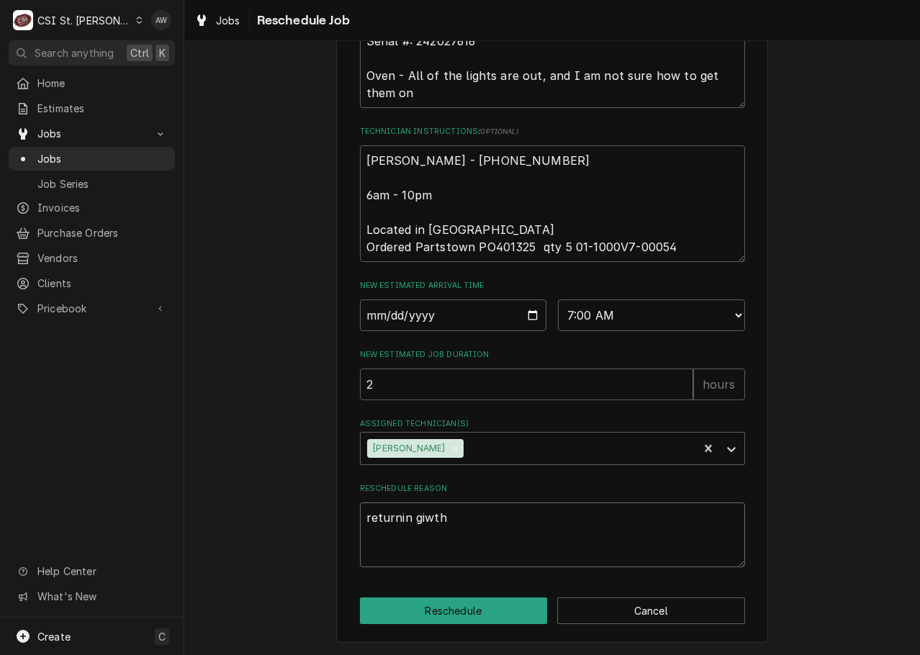
type textarea "returnin giwth"
type textarea "x"
type textarea "returnin giwth"
type textarea "x"
type textarea "returnin giwt"
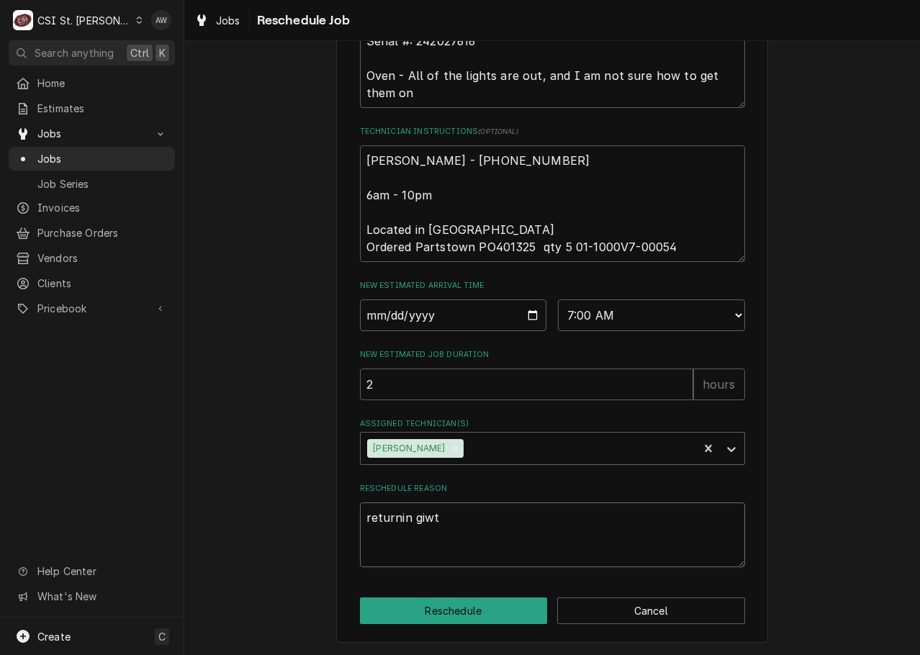
type textarea "x"
type textarea "returnin giw"
type textarea "x"
type textarea "returnin gi"
type textarea "x"
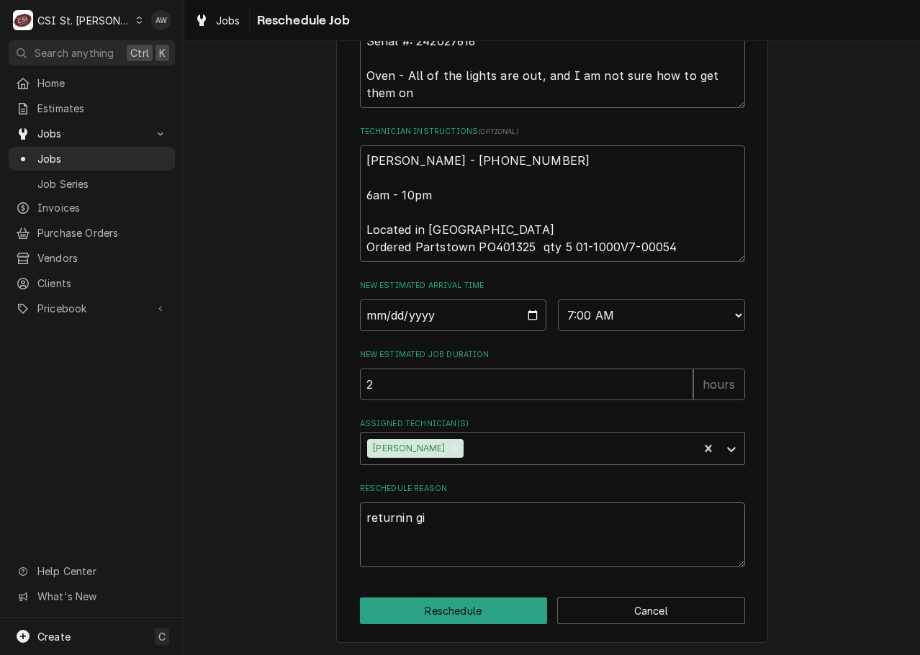
type textarea "returnin g"
type textarea "x"
type textarea "returnin"
type textarea "x"
type textarea "returnin"
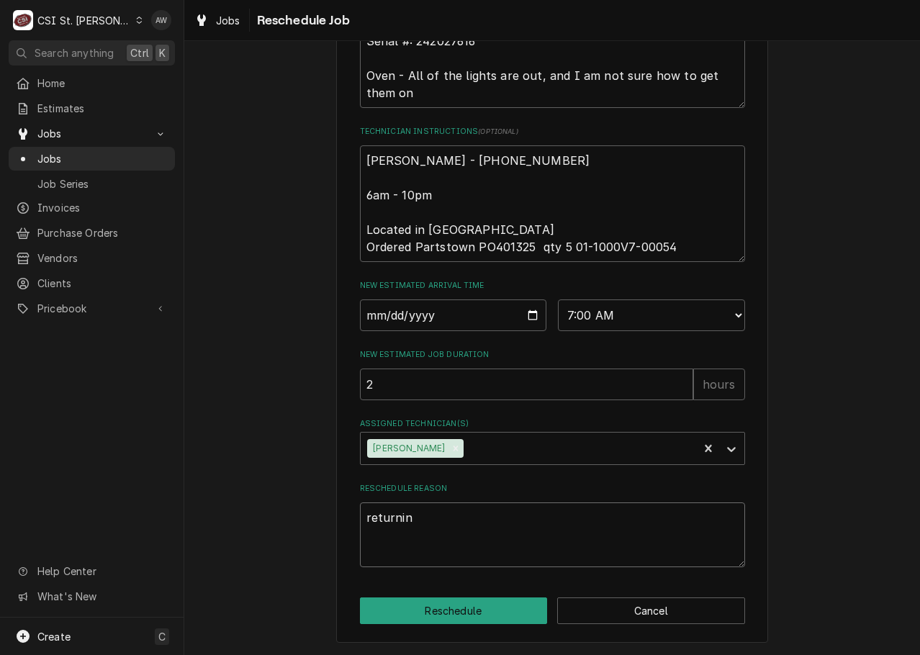
type textarea "x"
type textarea "returning"
type textarea "x"
type textarea "returning"
type textarea "x"
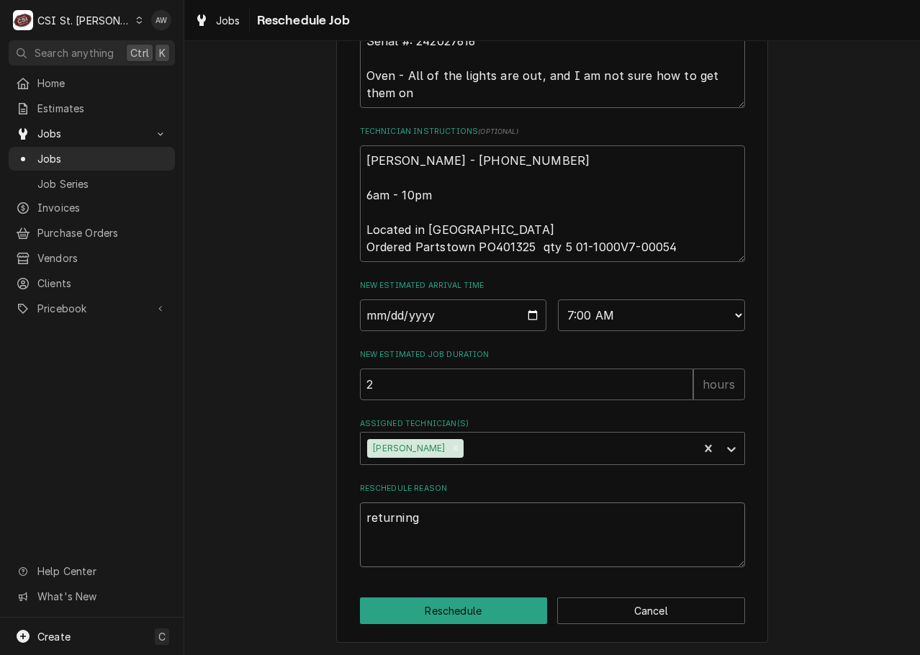
type textarea "returning w"
type textarea "x"
type textarea "returning wi"
type textarea "x"
type textarea "returning wit"
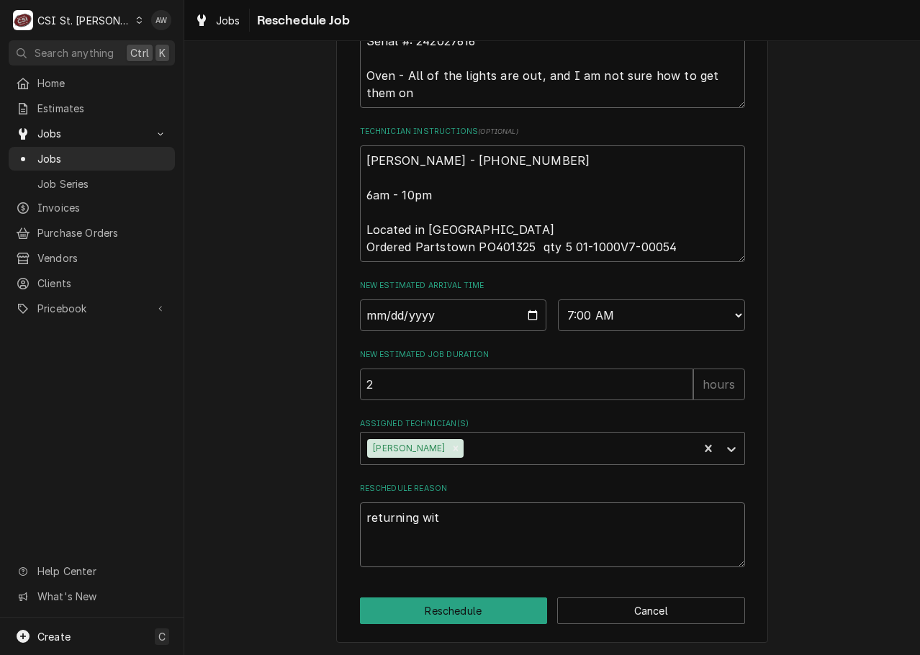
type textarea "x"
type textarea "returning with"
type textarea "x"
type textarea "returning with"
type textarea "x"
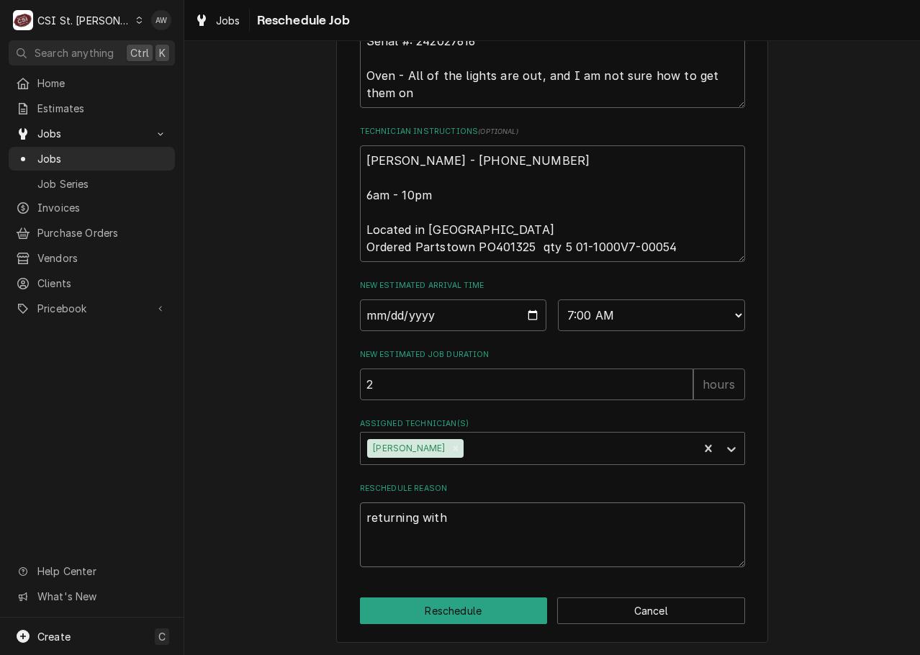
type textarea "returning with p"
type textarea "x"
type textarea "returning with pa"
type textarea "x"
type textarea "returning with par"
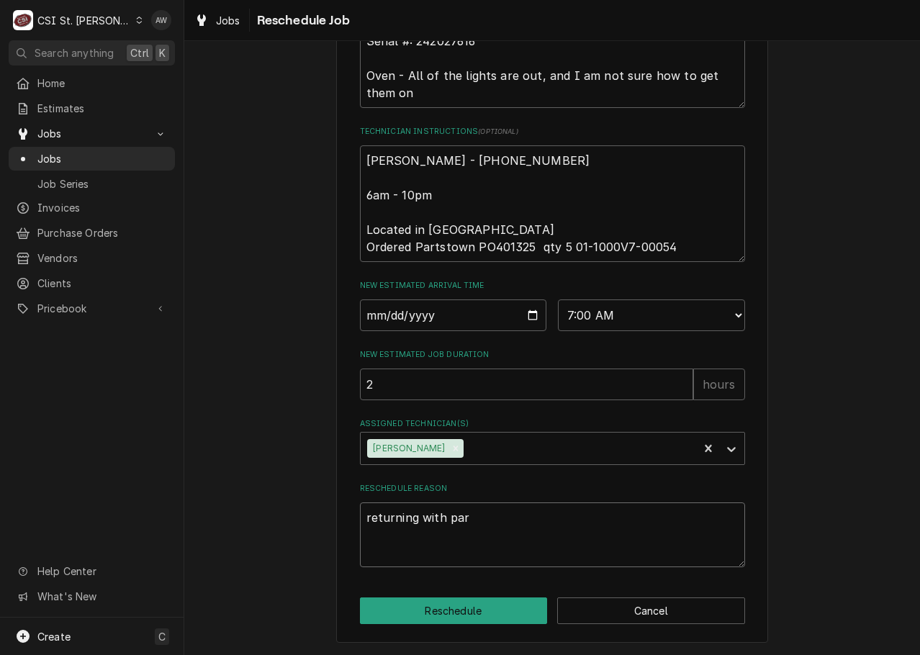
type textarea "x"
type textarea "returning with part"
type textarea "x"
type textarea "returning with parts"
type textarea "x"
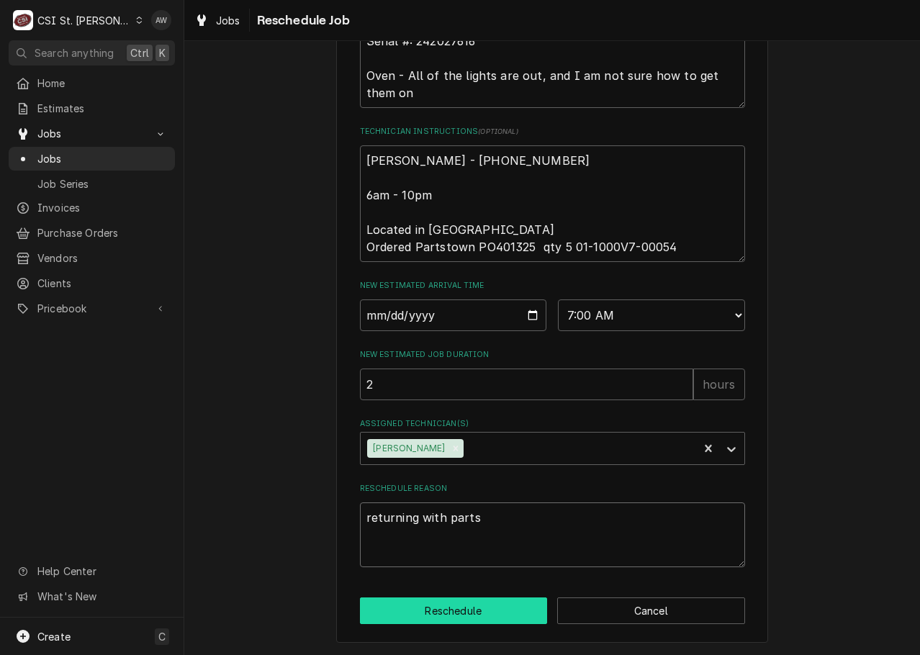
type textarea "returning with parts"
click at [444, 610] on button "Reschedule" at bounding box center [454, 611] width 188 height 27
type textarea "x"
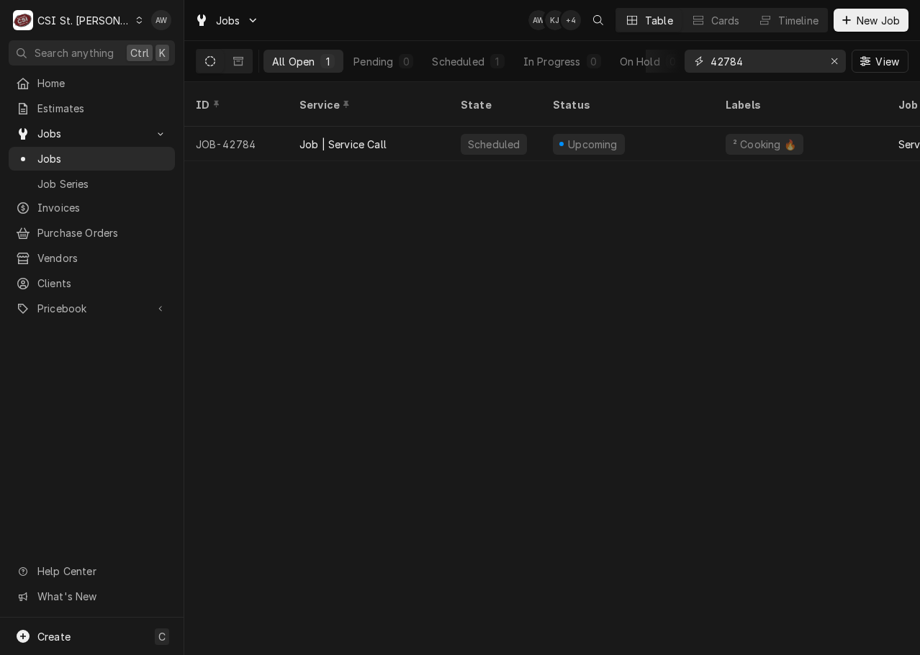
drag, startPoint x: 722, startPoint y: 53, endPoint x: 671, endPoint y: 46, distance: 51.5
click at [671, 46] on div "All Open 1 Pending 0 Scheduled 1 In Progress 0 On Hold 0 Completed 0 42784 View" at bounding box center [552, 61] width 713 height 40
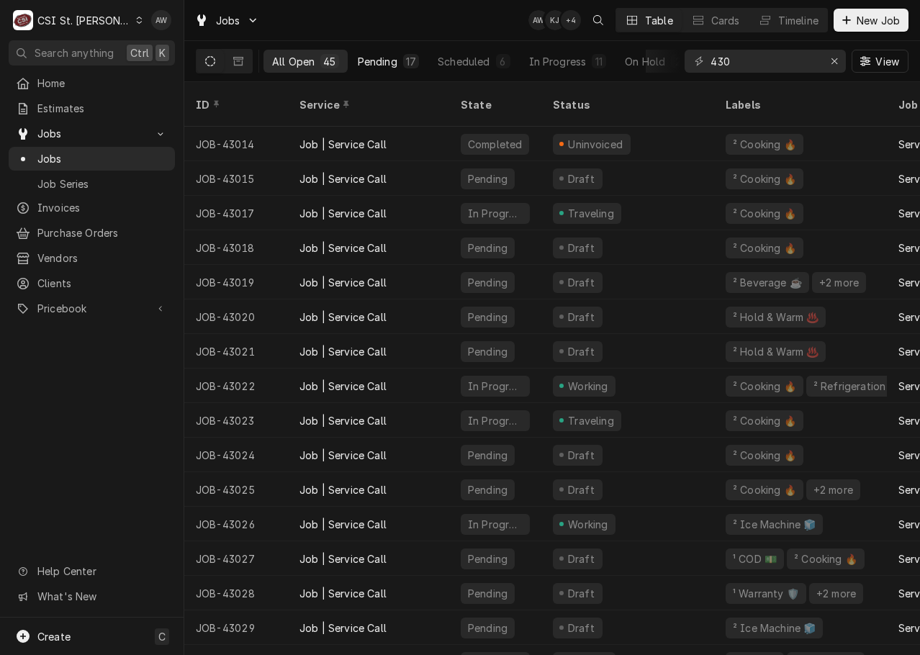
click at [407, 59] on div "17" at bounding box center [411, 61] width 10 height 15
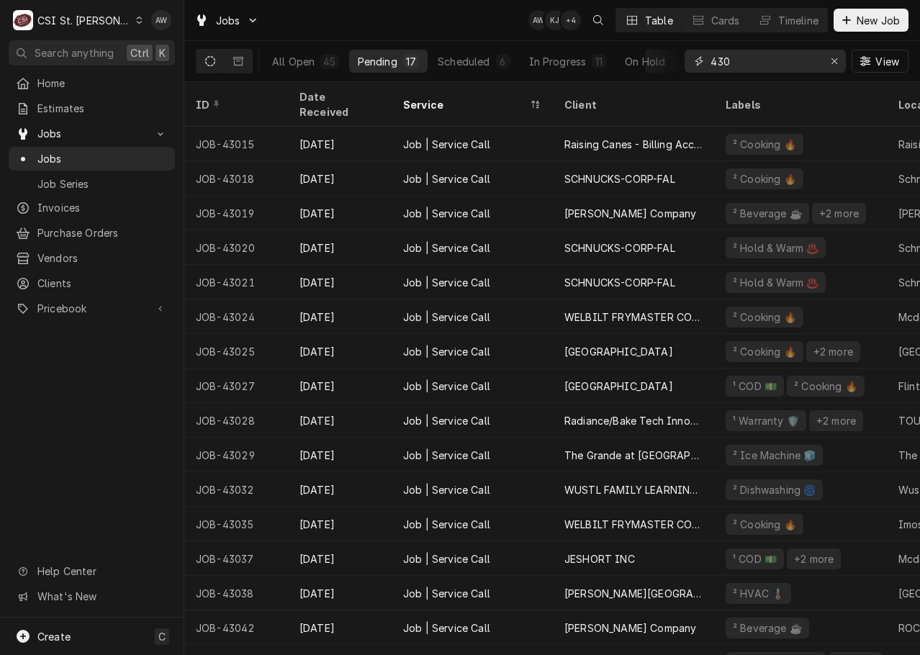
drag, startPoint x: 738, startPoint y: 57, endPoint x: 696, endPoint y: 50, distance: 43.0
click at [696, 50] on div "430" at bounding box center [765, 61] width 161 height 23
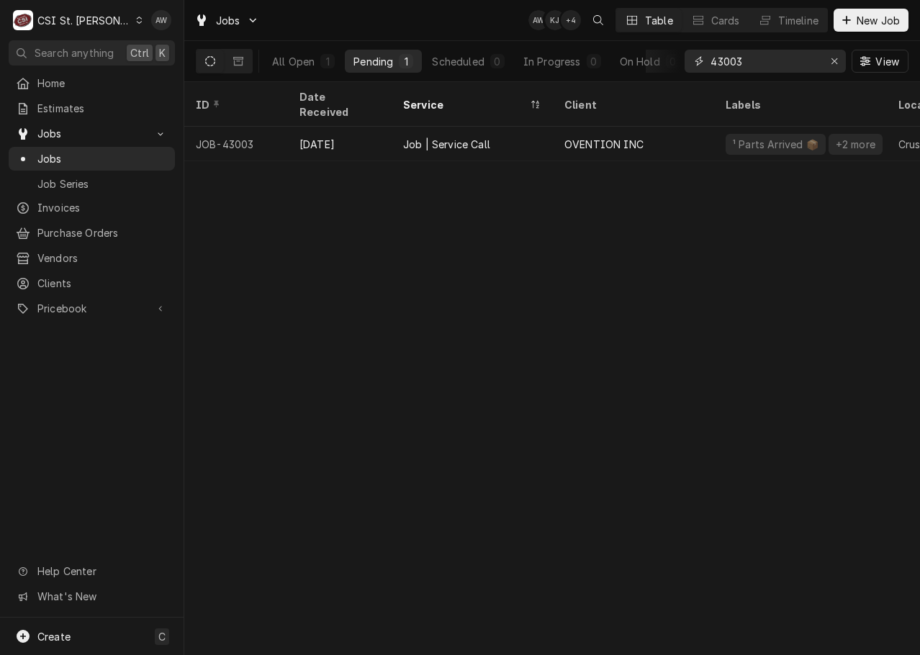
type input "43003"
click at [446, 127] on div "Job | Service Call" at bounding box center [472, 144] width 161 height 35
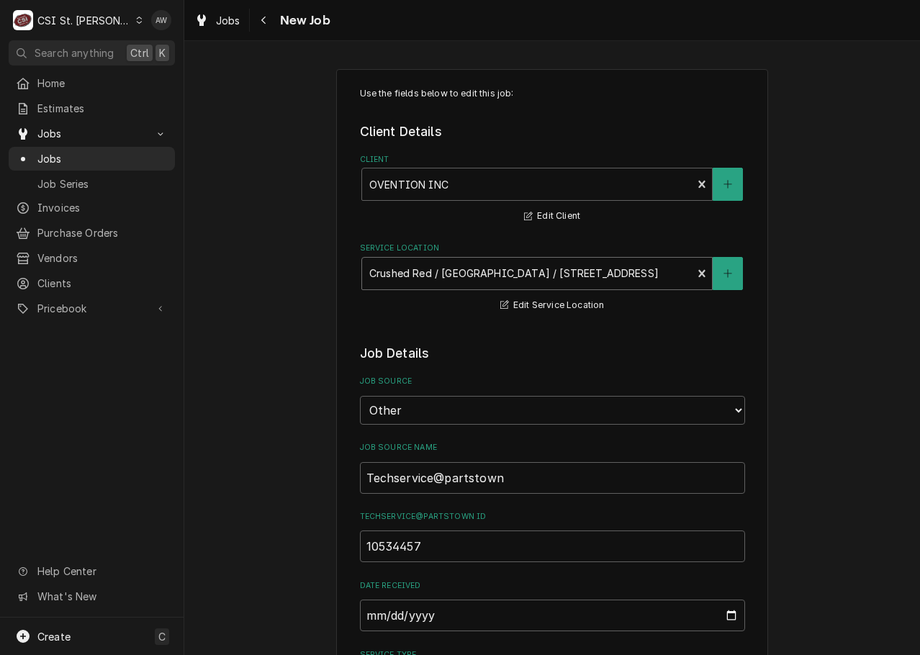
type textarea "x"
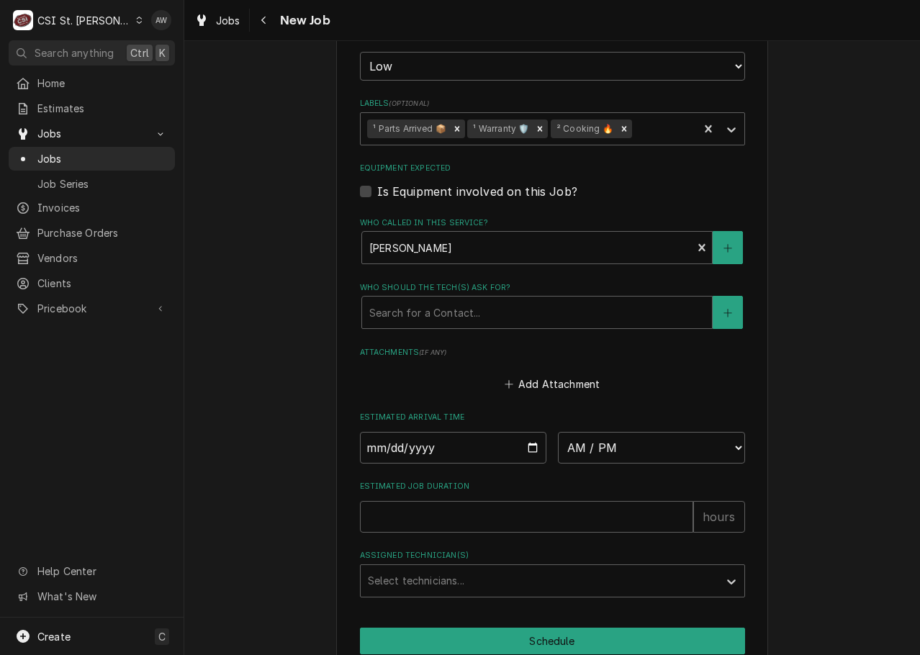
scroll to position [1440, 0]
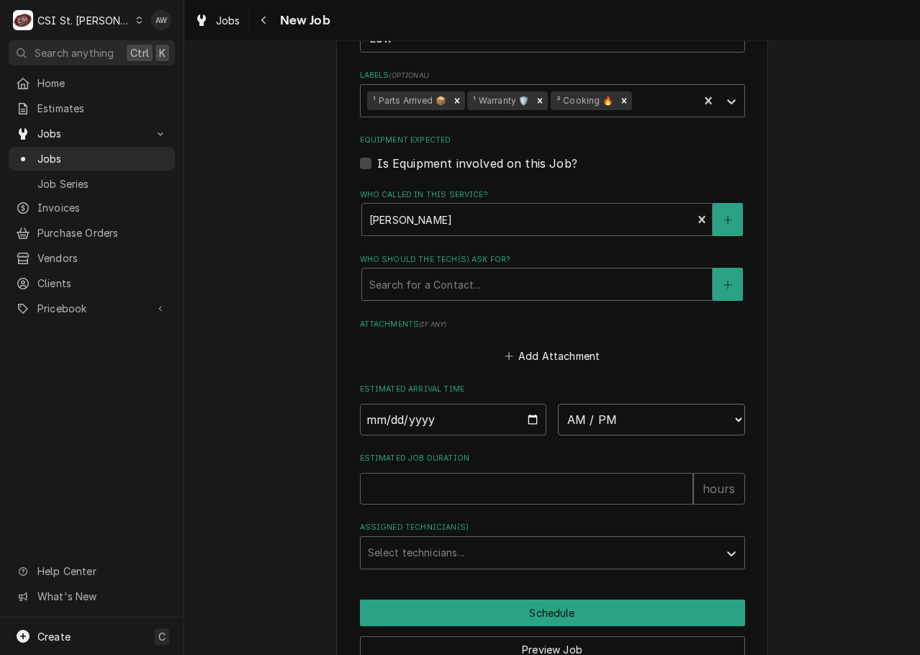
click at [670, 421] on select "AM / PM 6:00 AM 6:15 AM 6:30 AM 6:45 AM 7:00 AM 7:15 AM 7:30 AM 7:45 AM 8:00 AM…" at bounding box center [651, 420] width 187 height 32
select select "08:00:00"
click at [558, 404] on select "AM / PM 6:00 AM 6:15 AM 6:30 AM 6:45 AM 7:00 AM 7:15 AM 7:30 AM 7:45 AM 8:00 AM…" at bounding box center [651, 420] width 187 height 32
click at [528, 421] on input "Date" at bounding box center [453, 420] width 187 height 32
type textarea "x"
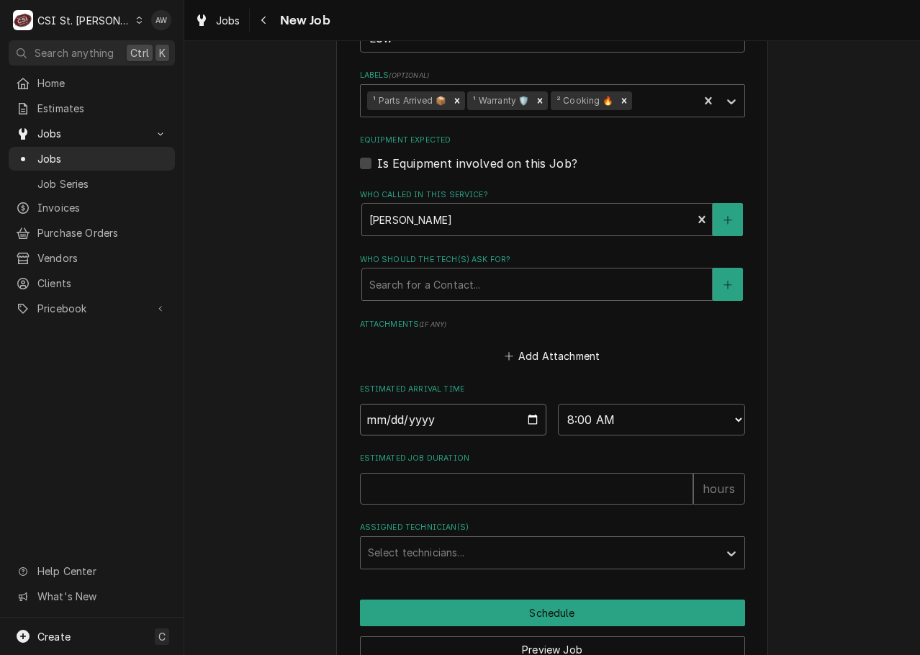
type input "[DATE]"
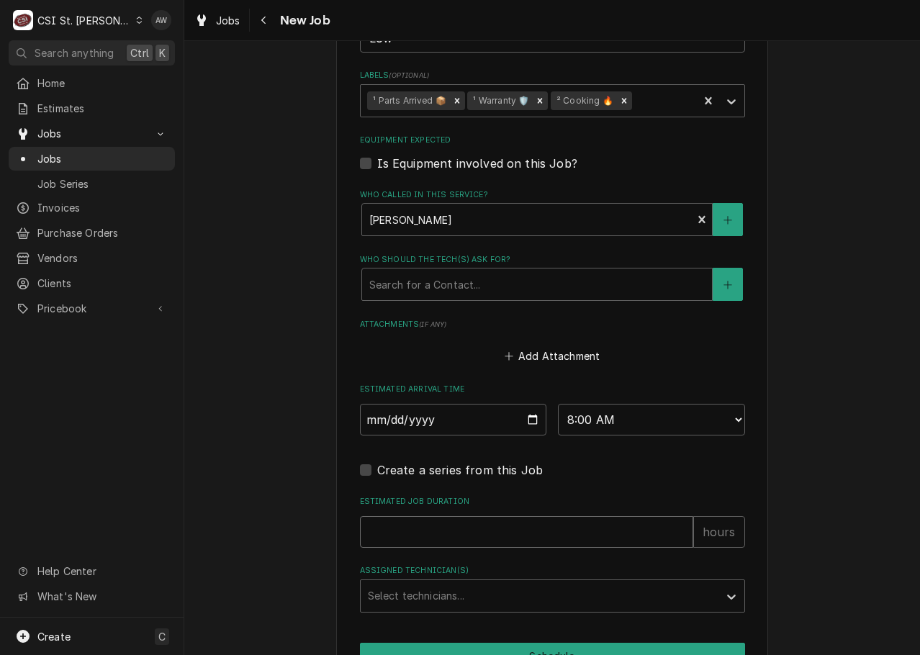
click at [467, 519] on input "Estimated Job Duration" at bounding box center [526, 532] width 333 height 32
type textarea "x"
type input "2"
type textarea "x"
type input "2"
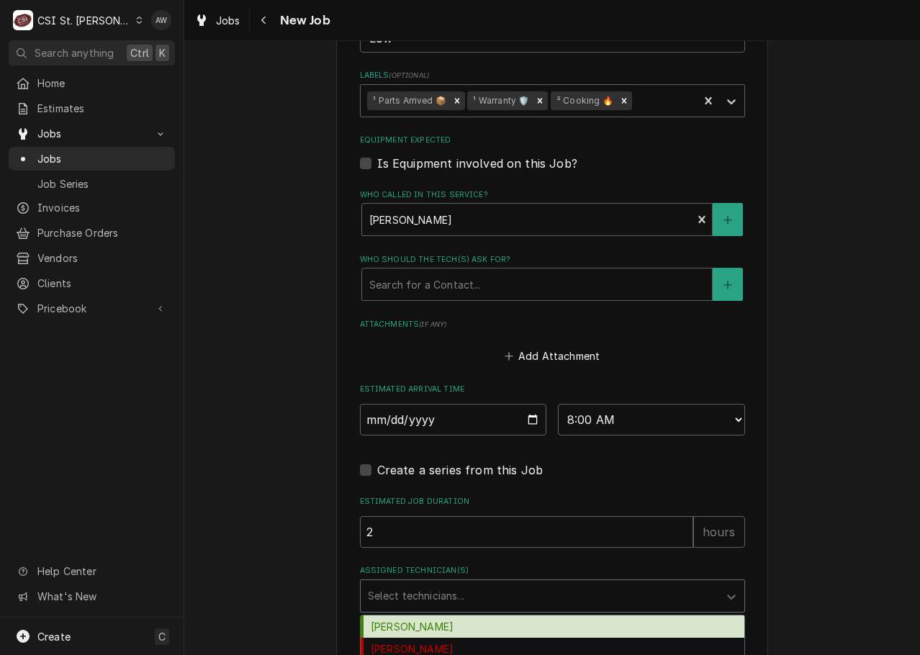
click at [483, 604] on div "Assigned Technician(s)" at bounding box center [540, 596] width 344 height 26
type input "co"
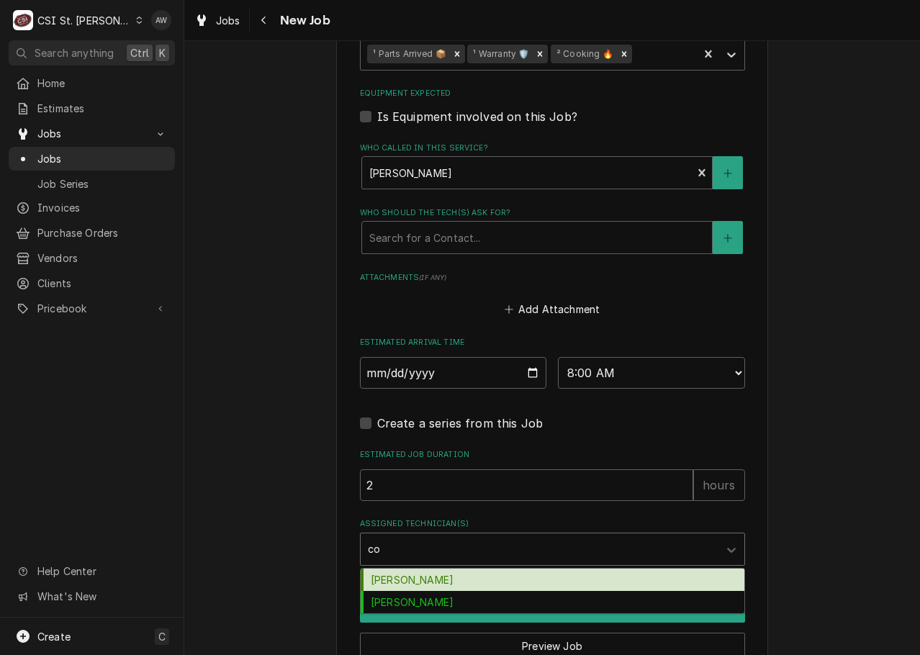
scroll to position [1512, 0]
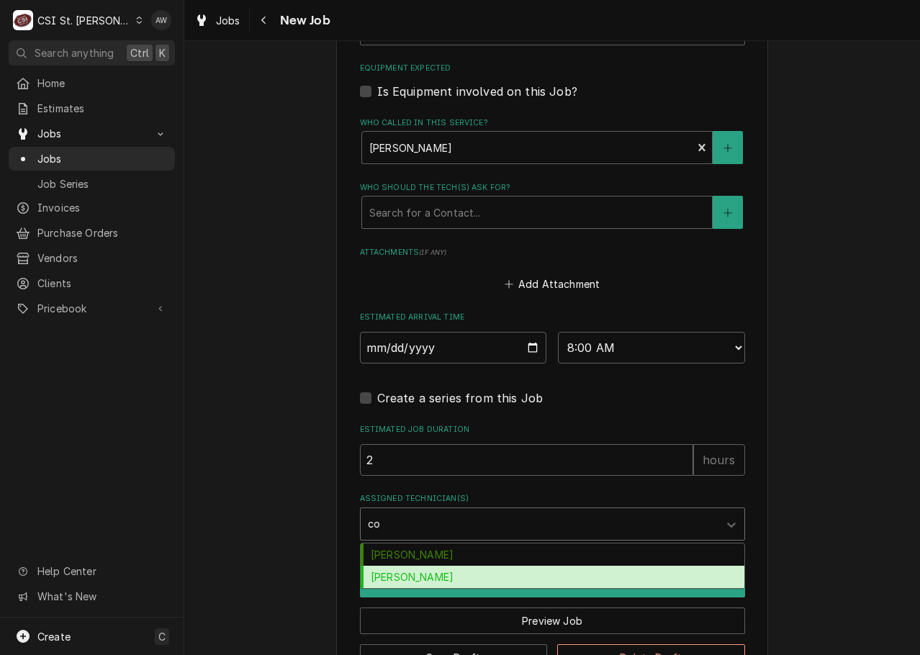
click at [476, 581] on div "[PERSON_NAME]" at bounding box center [553, 577] width 384 height 22
type textarea "x"
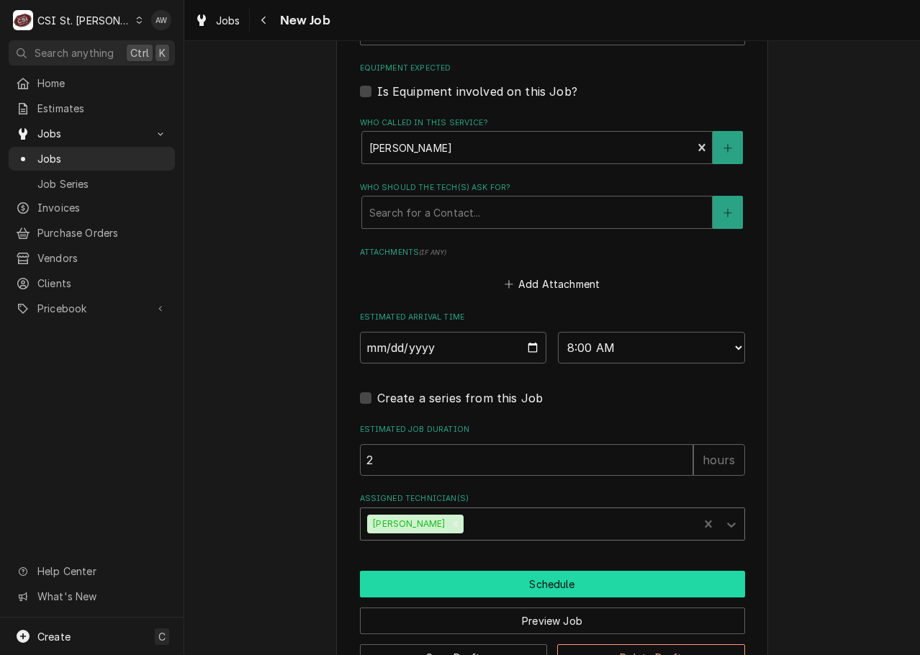
click at [472, 582] on button "Schedule" at bounding box center [552, 584] width 385 height 27
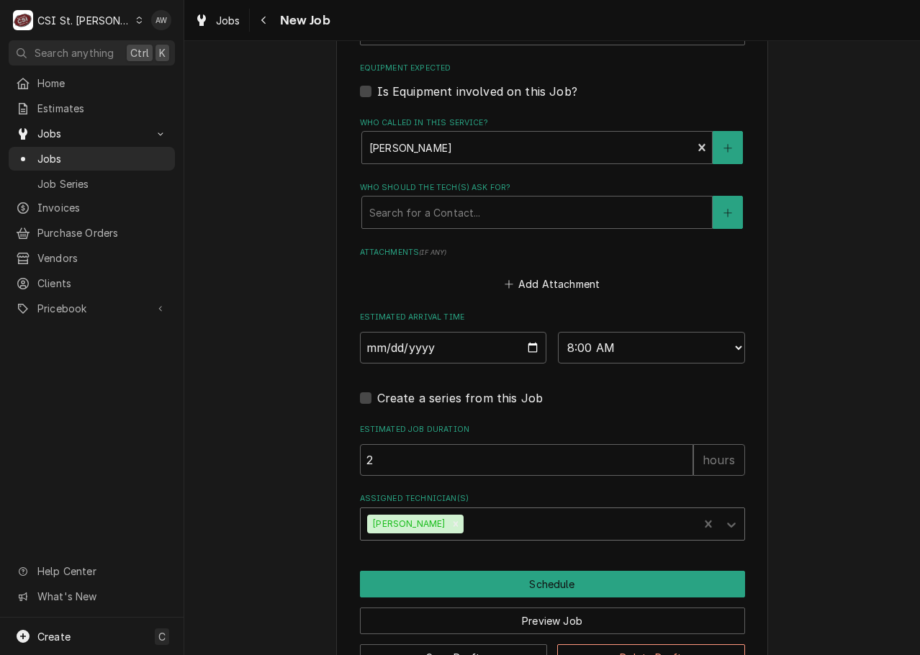
scroll to position [1509, 0]
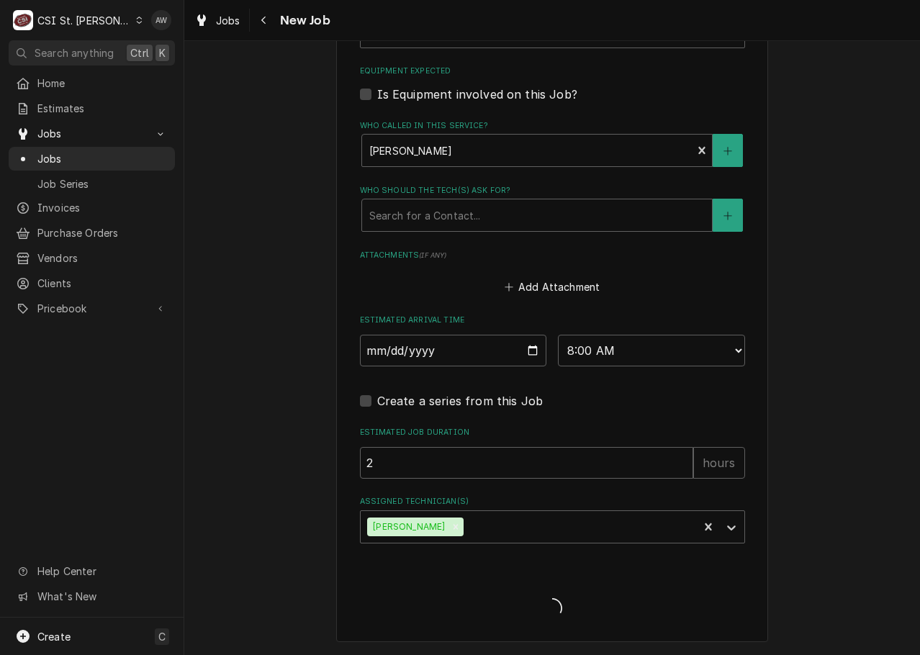
type textarea "x"
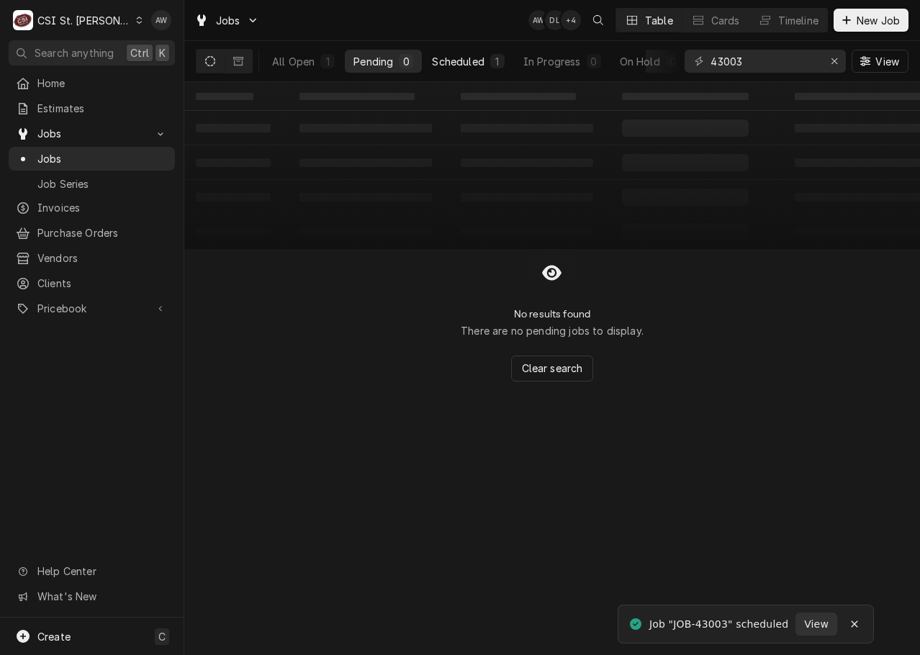
click at [454, 58] on div "Scheduled" at bounding box center [458, 61] width 52 height 15
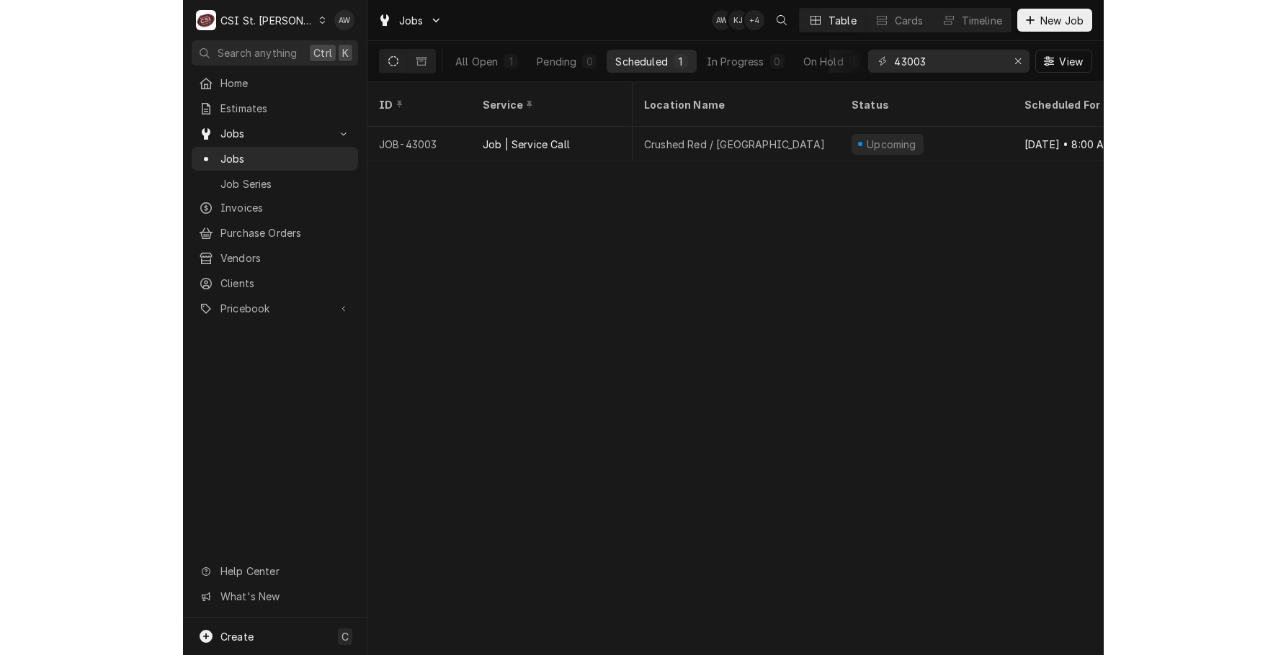
scroll to position [0, 167]
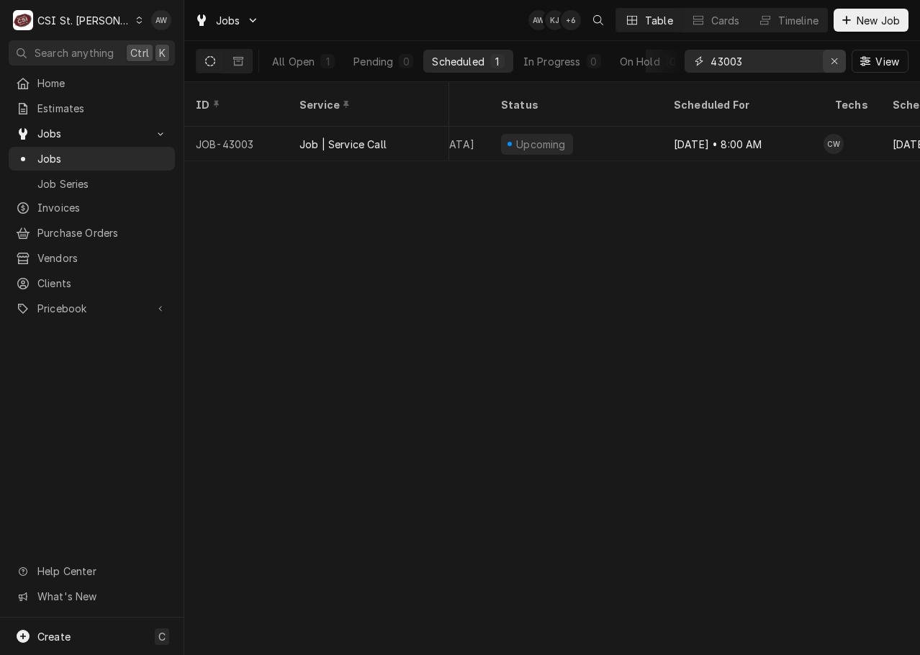
click at [827, 60] on div "Erase input" at bounding box center [834, 61] width 14 height 14
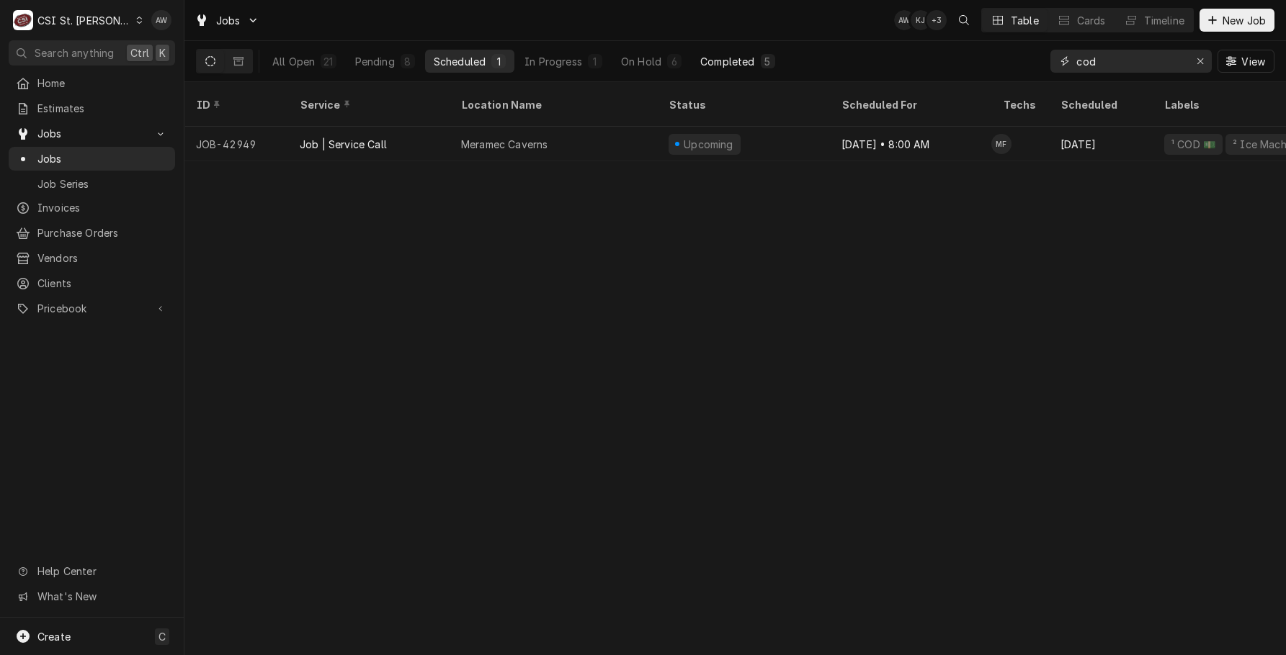
type input "cod"
click at [741, 62] on div "Completed" at bounding box center [727, 61] width 54 height 15
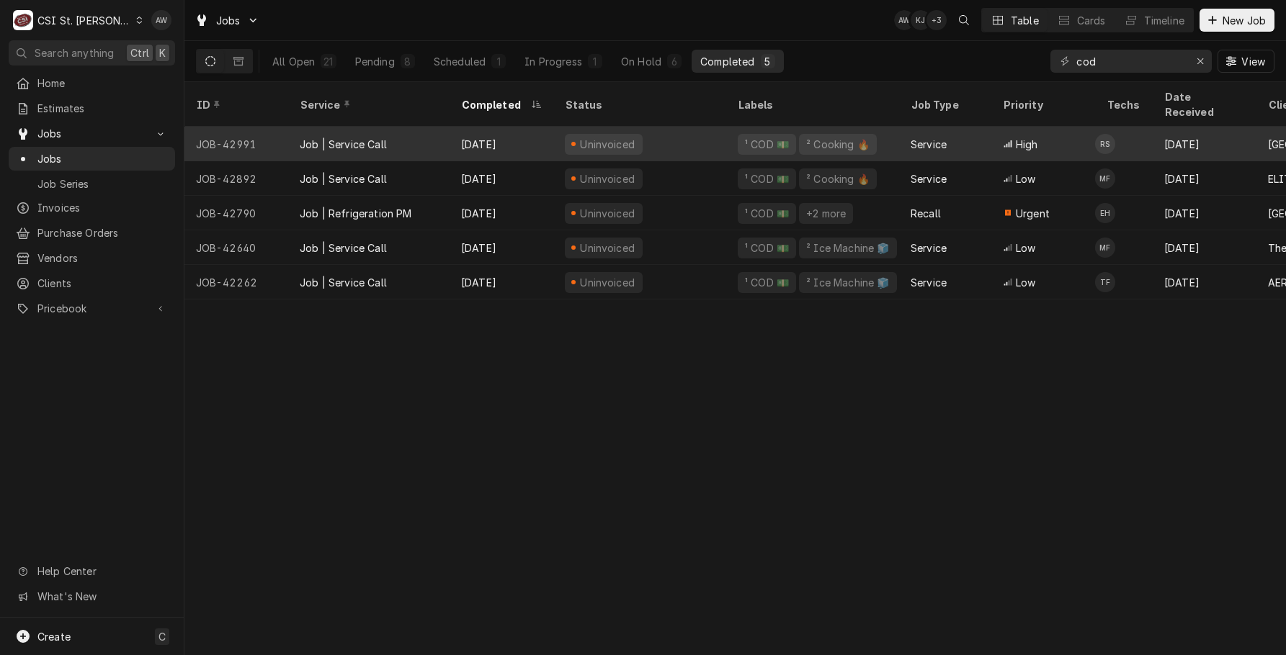
click at [694, 130] on div "Uninvoiced" at bounding box center [639, 144] width 173 height 35
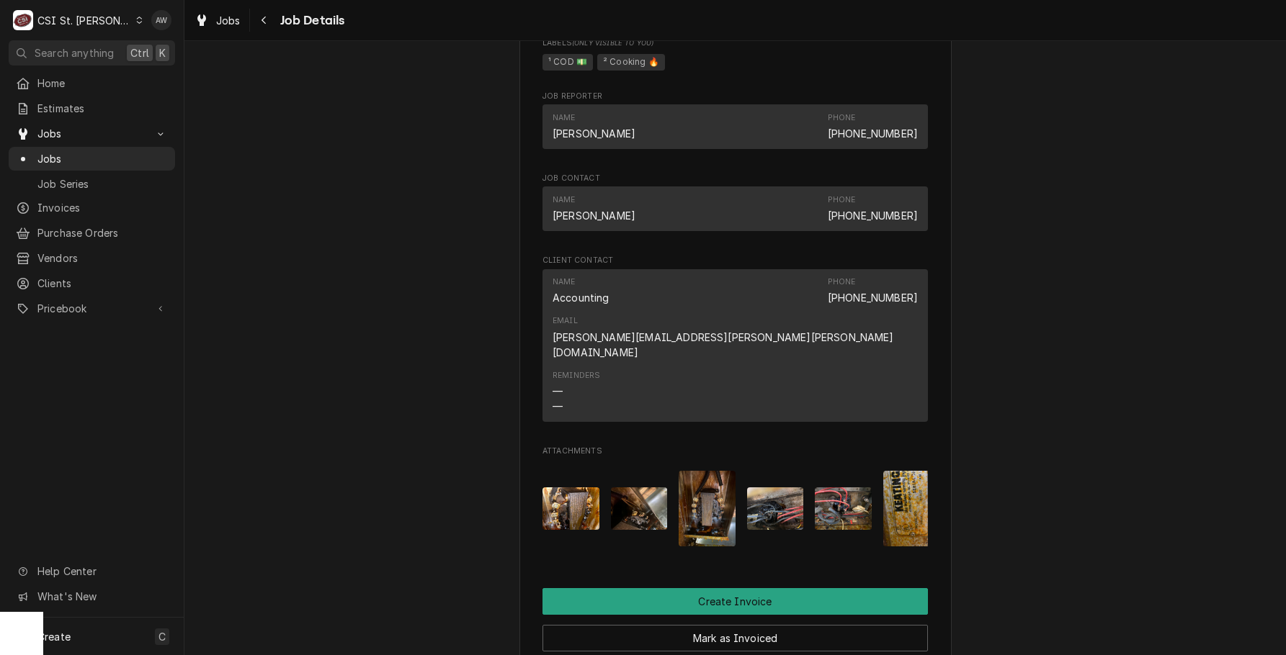
scroll to position [1080, 0]
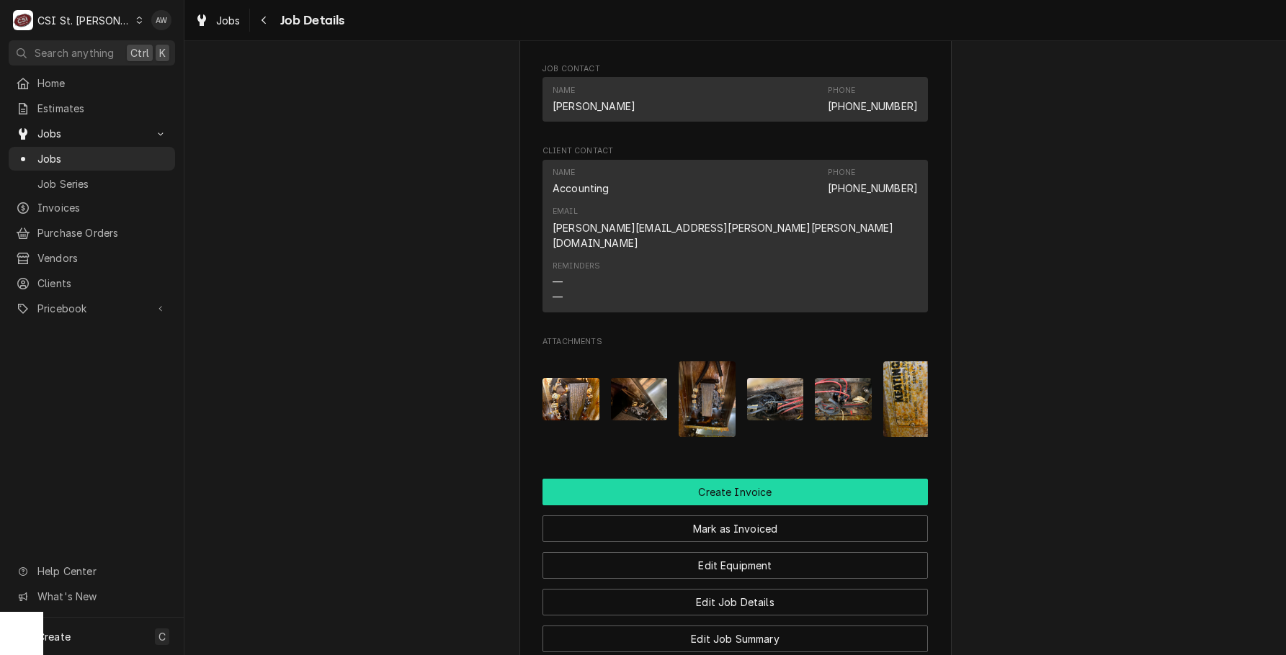
click at [798, 479] on button "Create Invoice" at bounding box center [734, 492] width 385 height 27
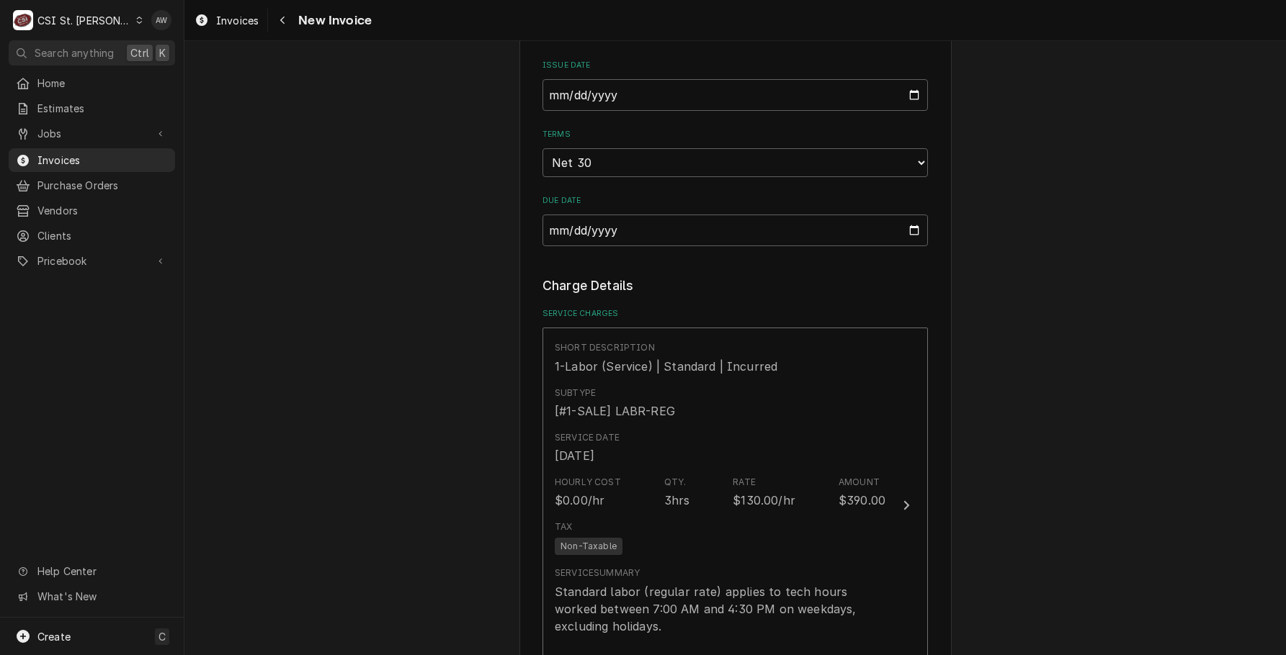
scroll to position [648, 0]
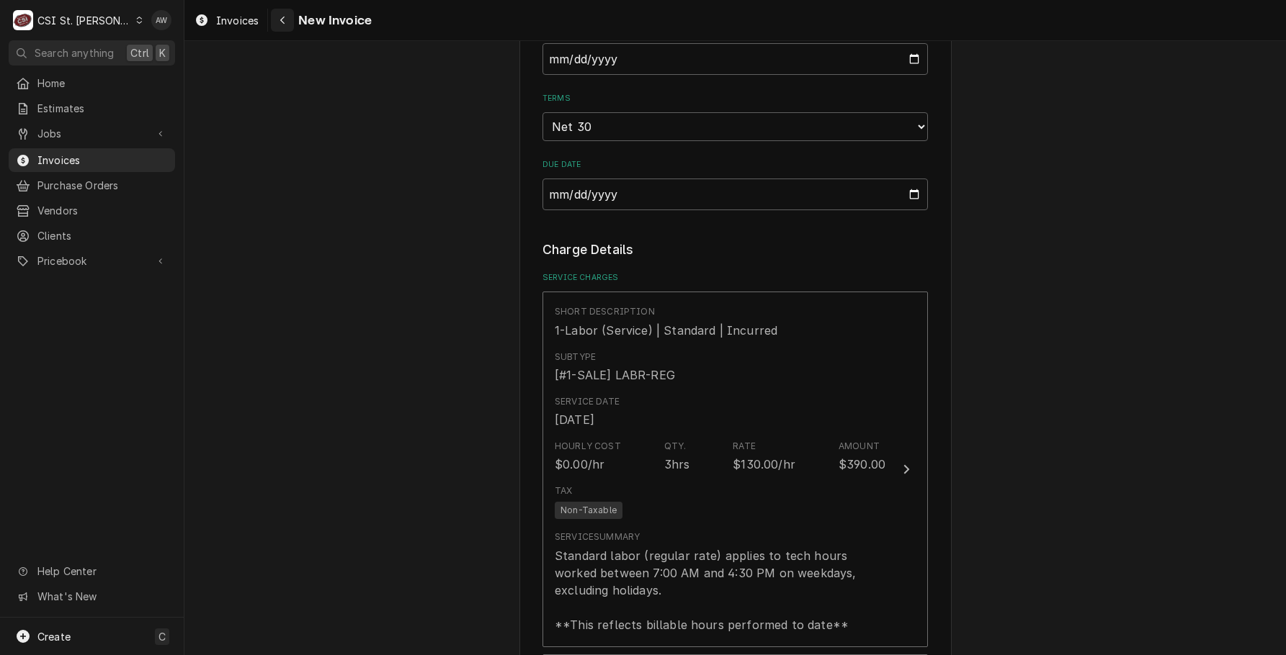
click at [276, 14] on div "Navigate back" at bounding box center [282, 20] width 14 height 14
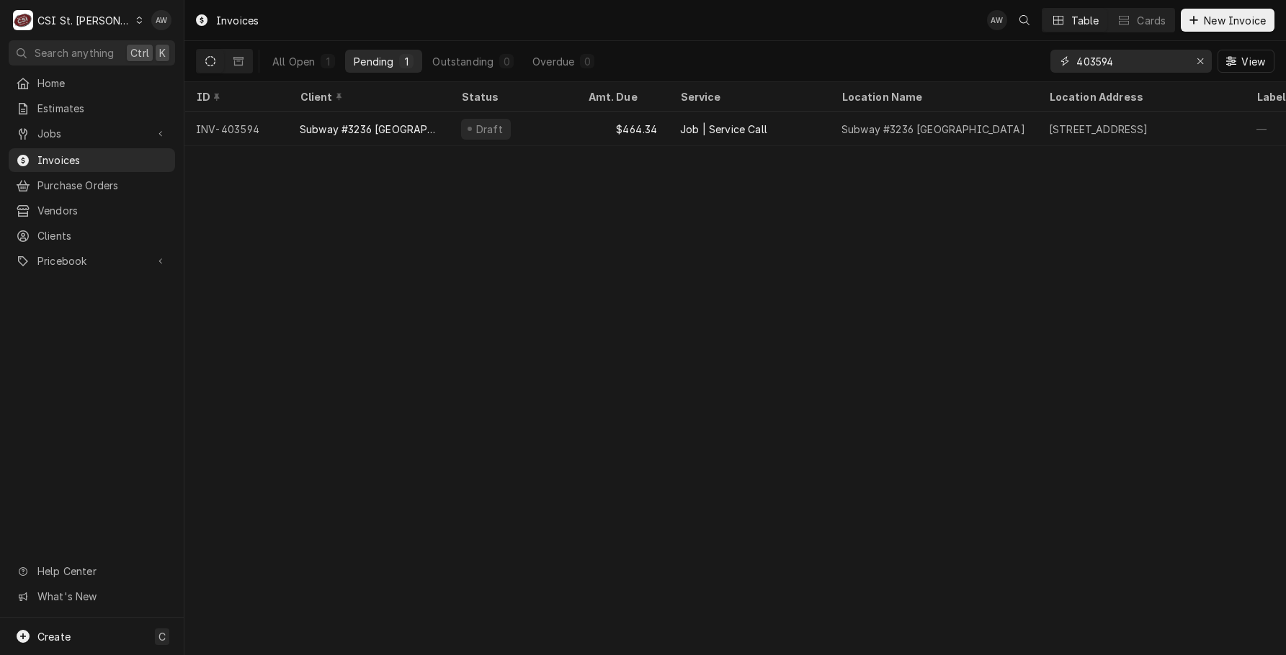
drag, startPoint x: 1067, startPoint y: 50, endPoint x: 1023, endPoint y: 41, distance: 44.8
click at [1023, 41] on div "All Open 1 Pending 1 Outstanding 0 Overdue 0 403594 View" at bounding box center [735, 61] width 1078 height 40
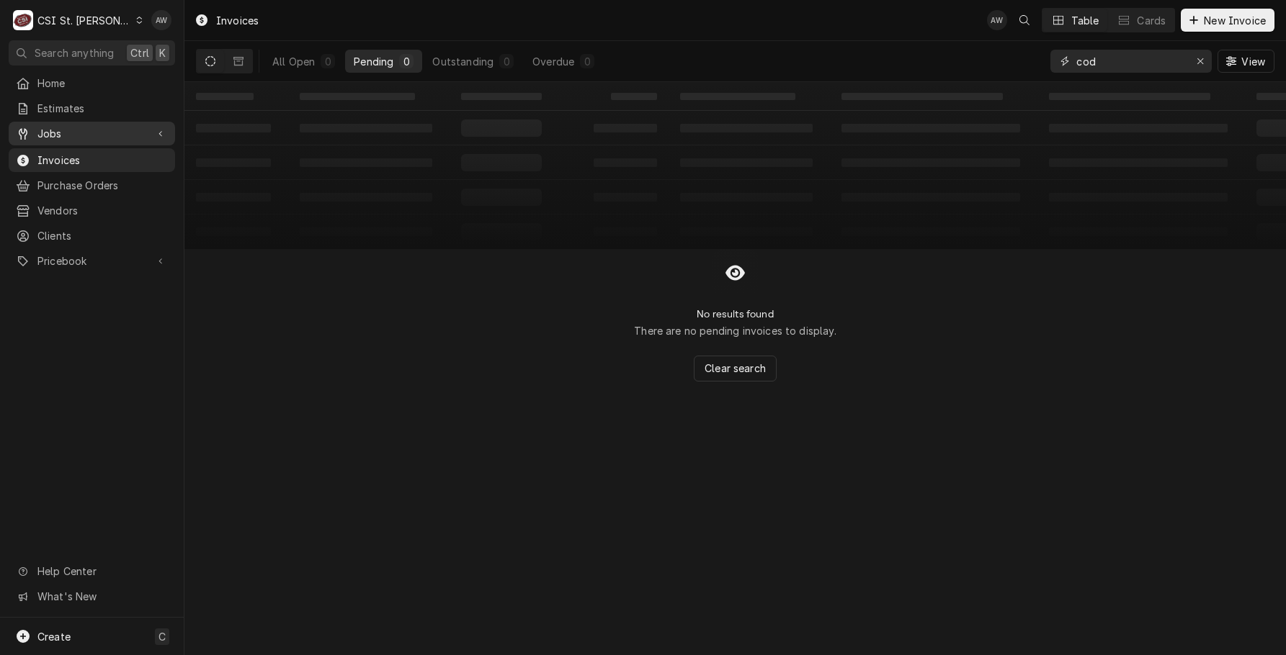
type input "cod"
click at [154, 130] on div "Dynamic Content Wrapper" at bounding box center [160, 134] width 14 height 14
click at [128, 153] on span "Jobs" at bounding box center [102, 158] width 130 height 15
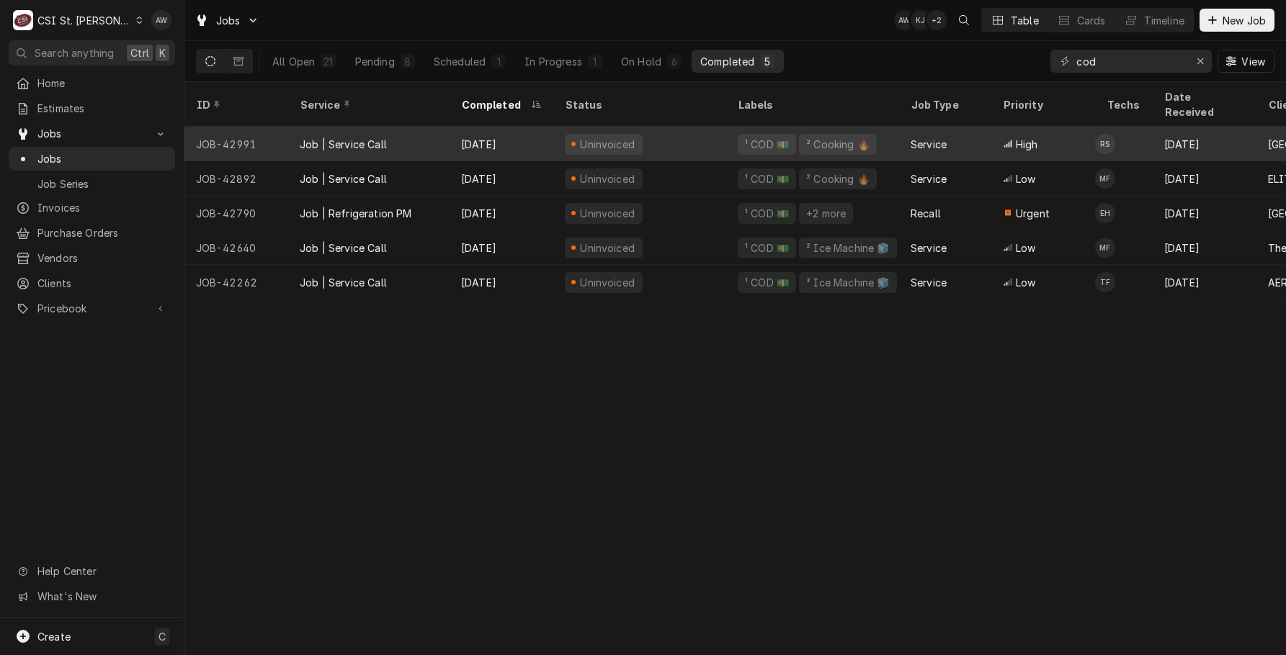
click at [463, 127] on div "Oct 1" at bounding box center [501, 144] width 104 height 35
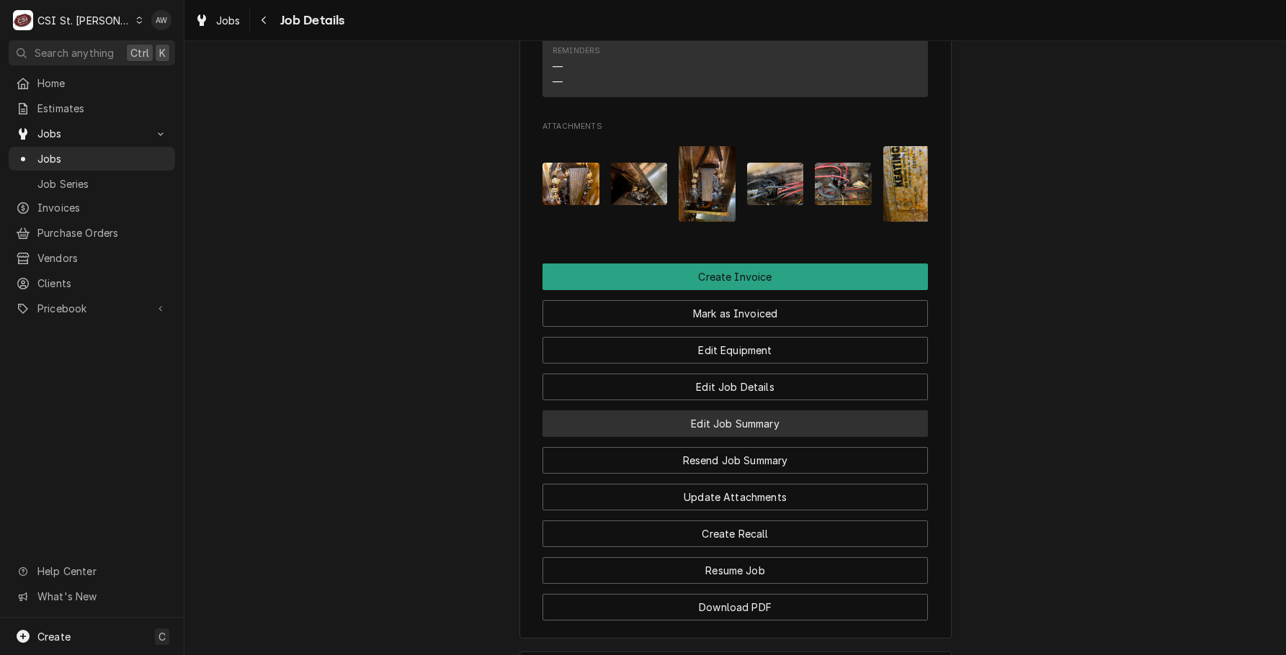
scroll to position [1296, 0]
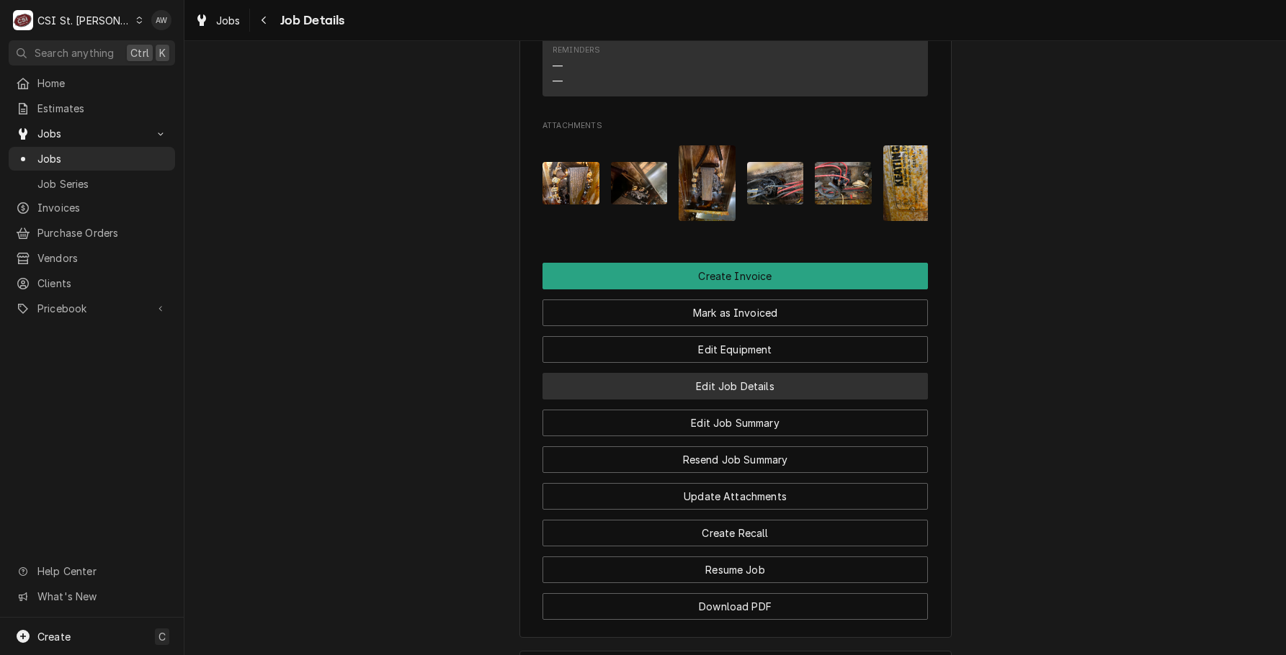
click at [741, 373] on button "Edit Job Details" at bounding box center [734, 386] width 385 height 27
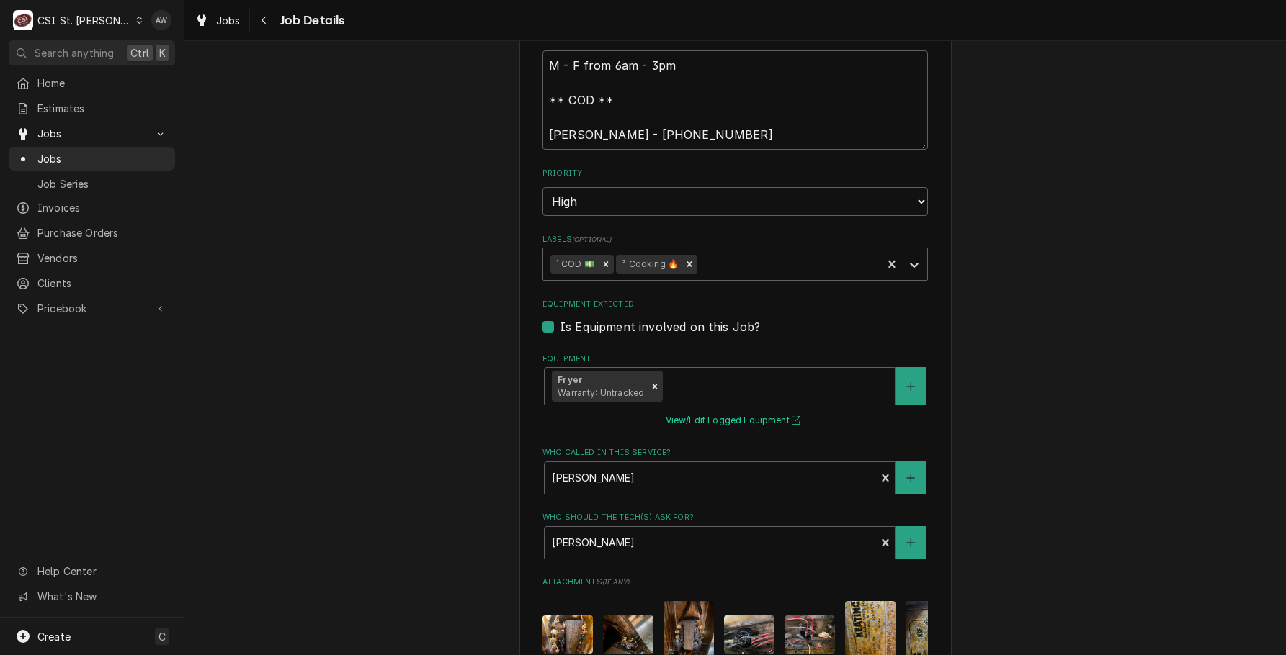
scroll to position [432, 0]
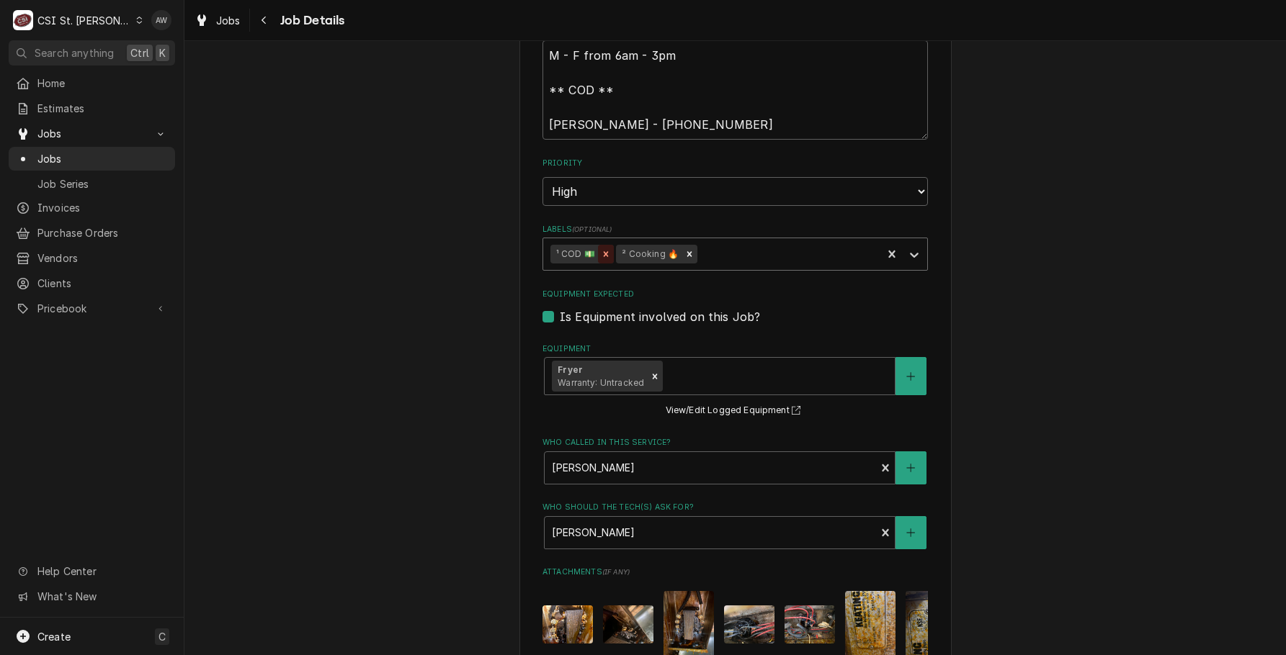
click at [604, 257] on icon "Remove ¹ COD 💵" at bounding box center [606, 254] width 10 height 10
drag, startPoint x: 550, startPoint y: 86, endPoint x: 509, endPoint y: 86, distance: 41.1
click at [509, 86] on div "[GEOGRAPHIC_DATA][PERSON_NAME] [GEOGRAPHIC_DATA][PERSON_NAME] / [STREET_ADDRESS…" at bounding box center [734, 308] width 1101 height 1368
type textarea "x"
type textarea "M - F from 6am - 3pm [PERSON_NAME] - [PHONE_NUMBER]"
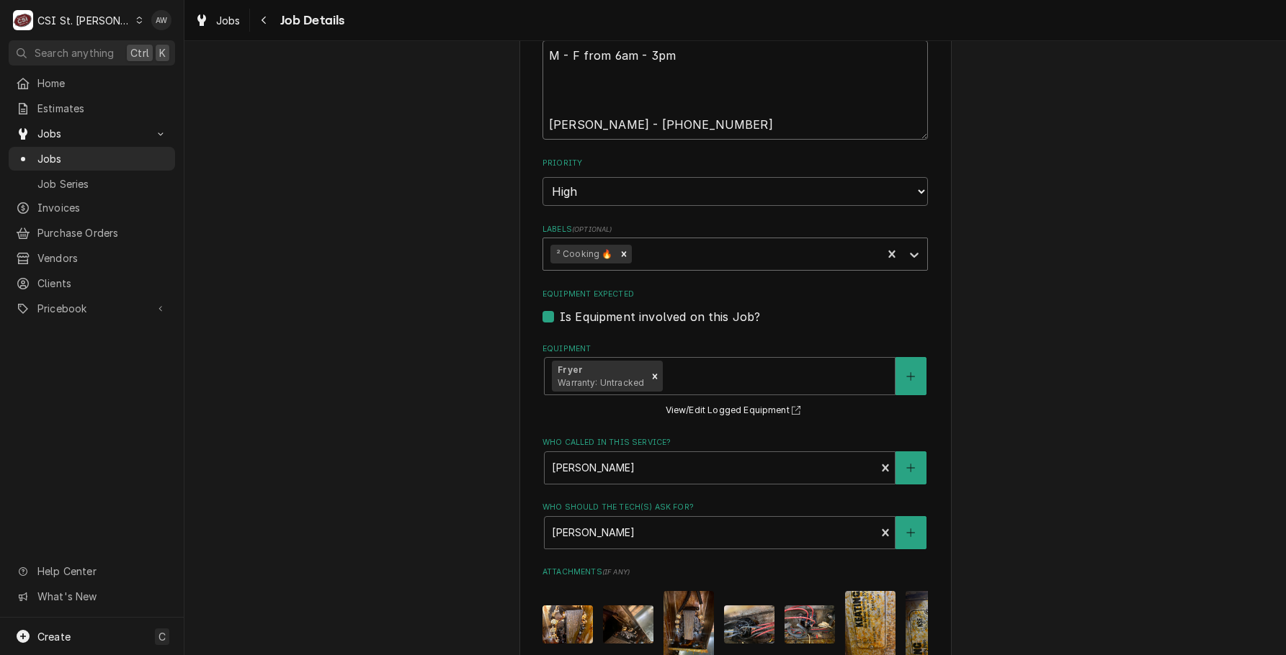
type textarea "x"
type textarea "M - F from 6am - 3pm [PERSON_NAME] - [PHONE_NUMBER]"
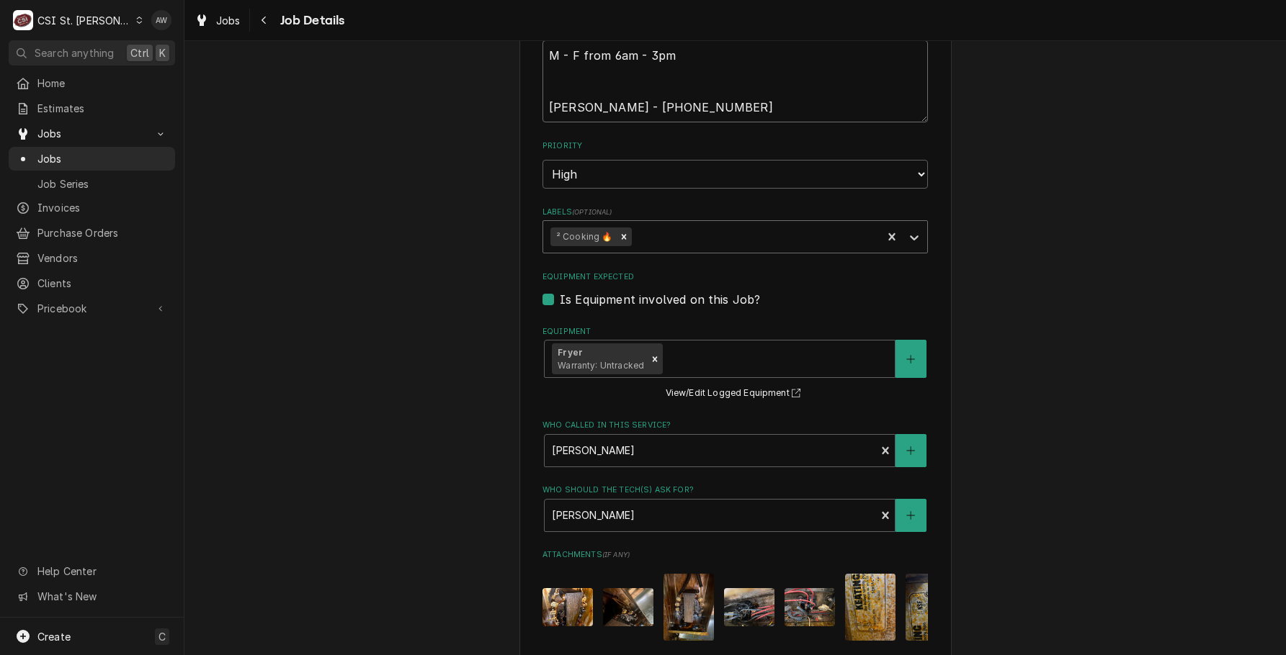
type textarea "x"
type textarea "M - F from 6am - 3pm [PERSON_NAME] - [PHONE_NUMBER]"
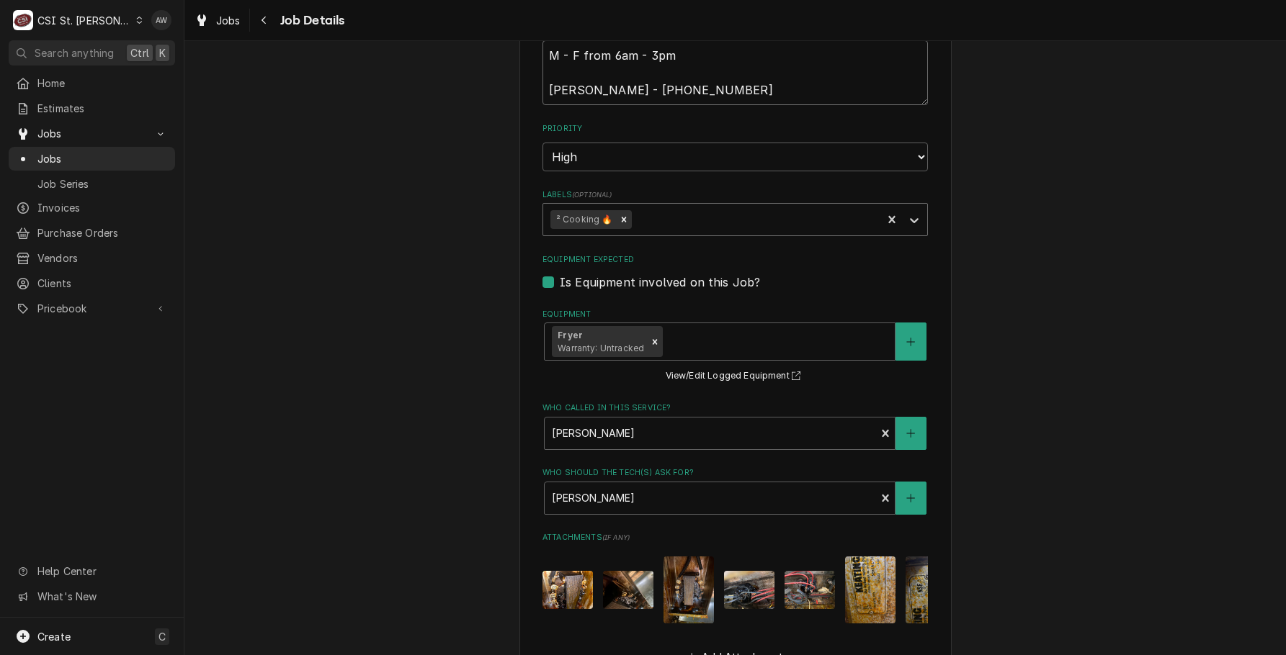
type textarea "x"
type textarea "M - F from 6am - 3p Travis - 636-266-9074"
type textarea "x"
type textarea "M - F from 6am - 3pm [PERSON_NAME] - [PHONE_NUMBER]"
type textarea "x"
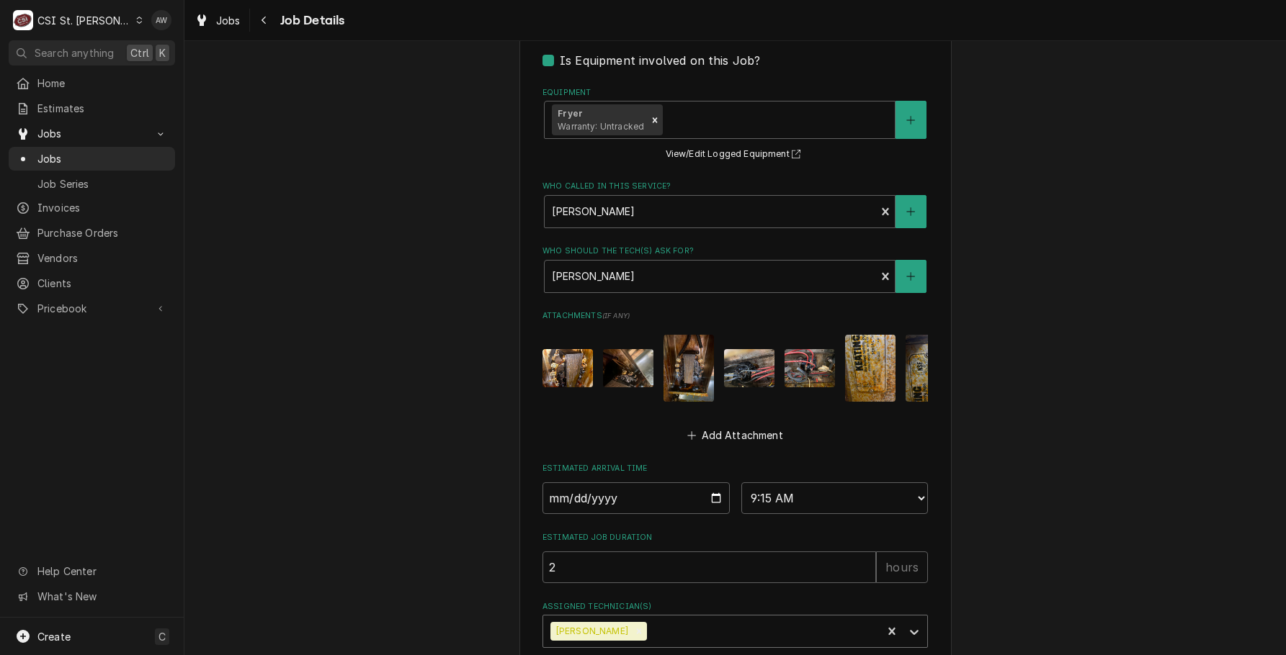
scroll to position [745, 0]
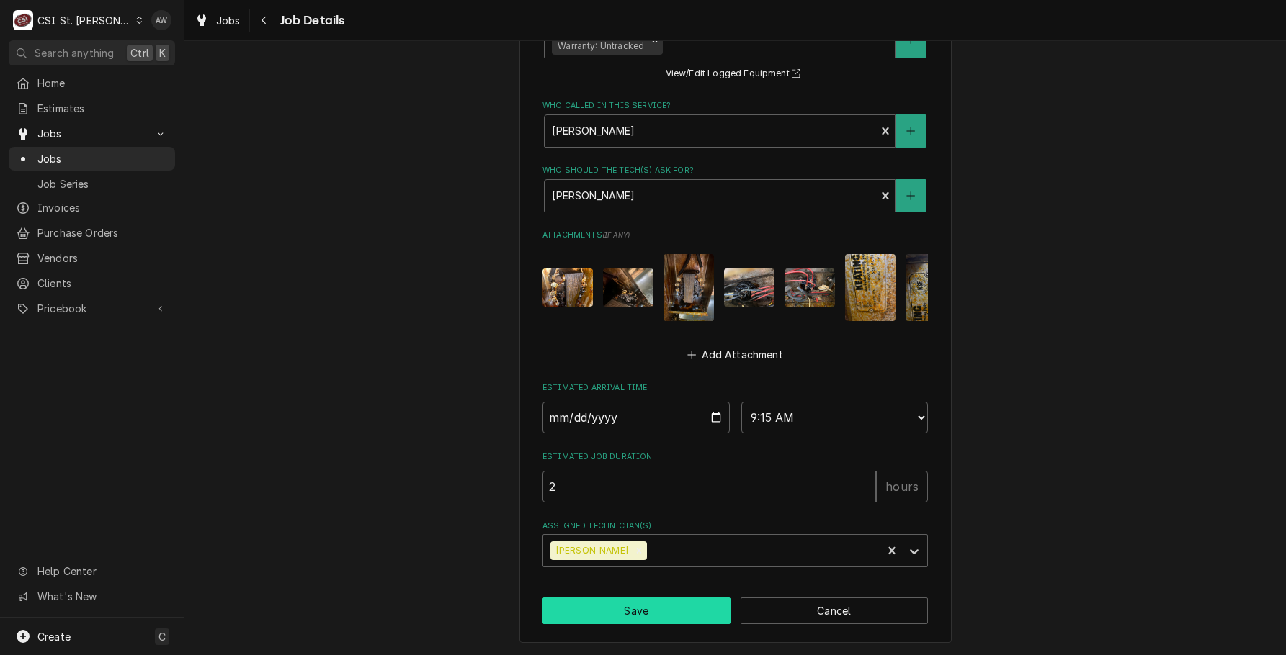
type textarea "M - F from 6am - 3pm [PERSON_NAME] - [PHONE_NUMBER]"
click at [680, 621] on button "Save" at bounding box center [636, 611] width 188 height 27
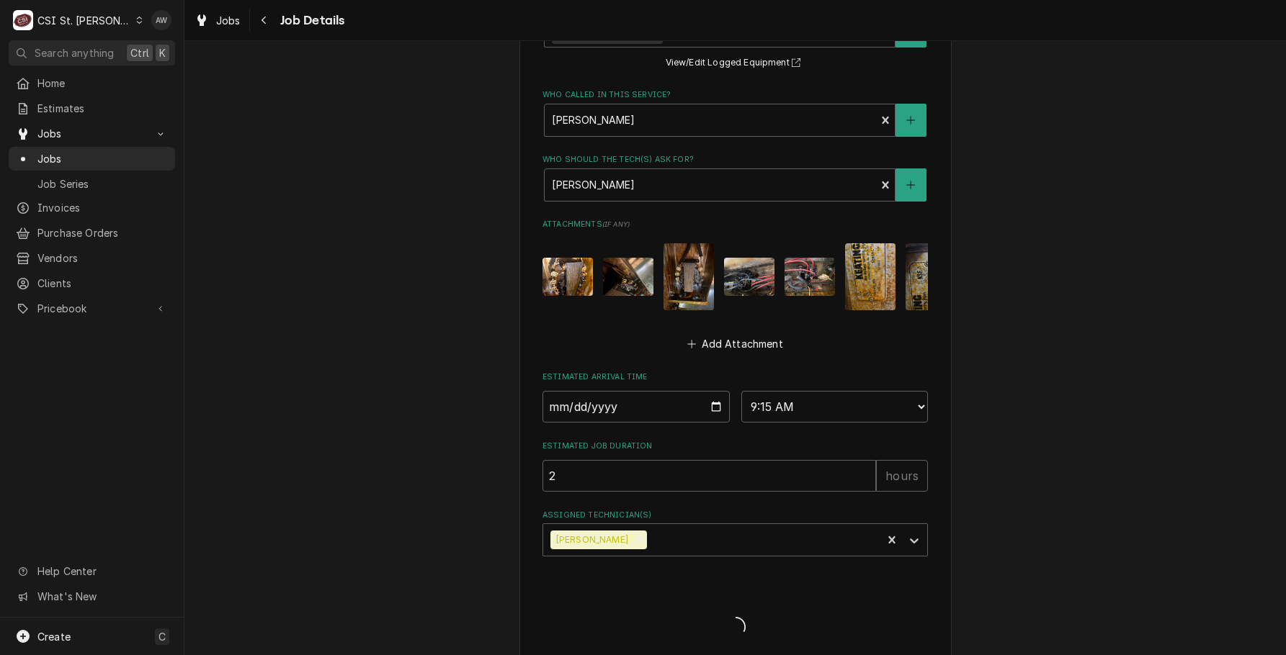
type textarea "x"
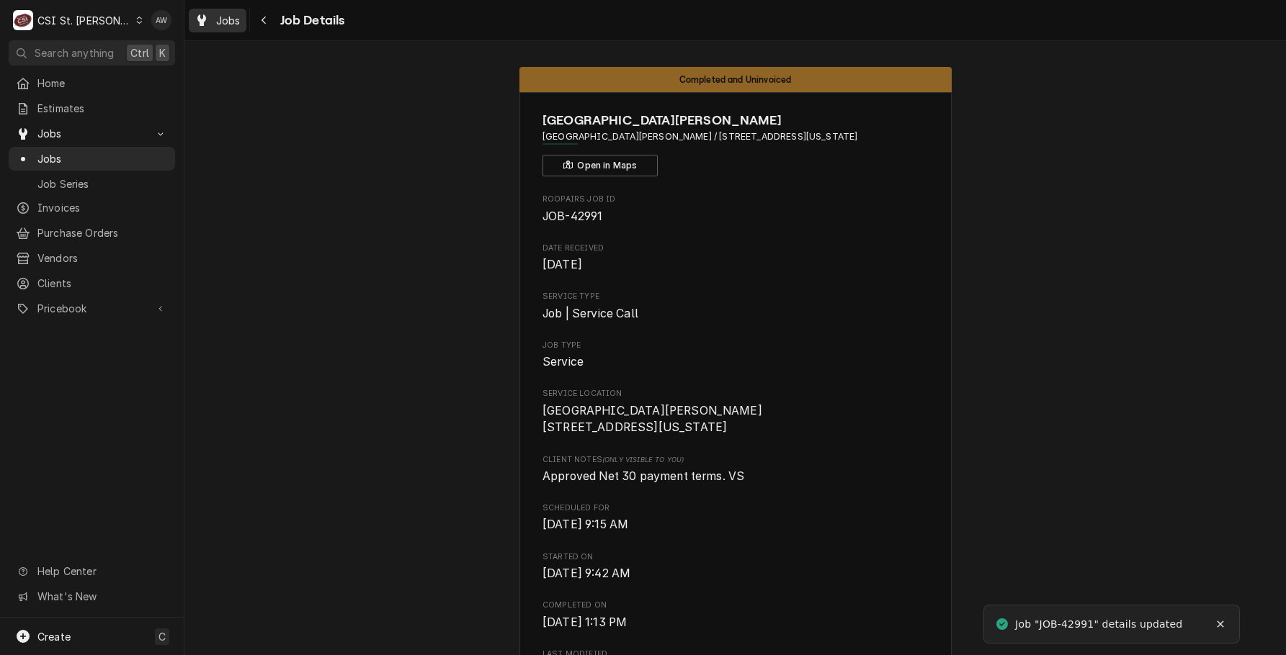
click at [228, 19] on span "Jobs" at bounding box center [228, 20] width 24 height 15
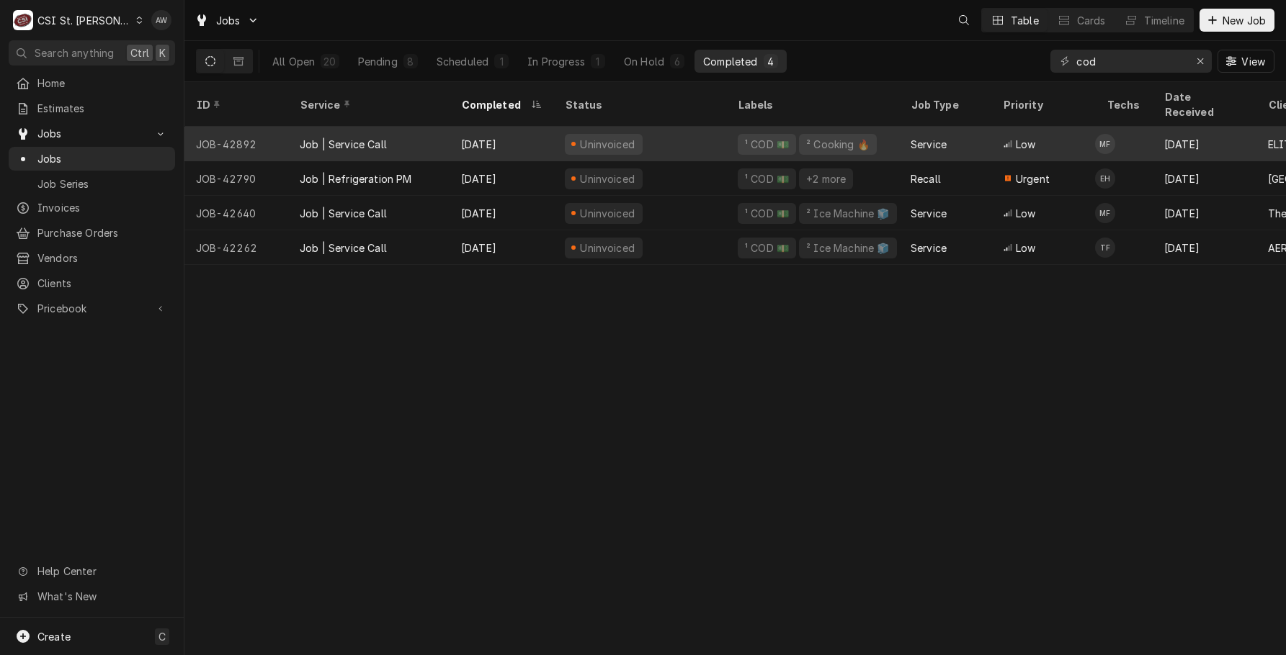
click at [521, 127] on div "Oct 1" at bounding box center [501, 144] width 104 height 35
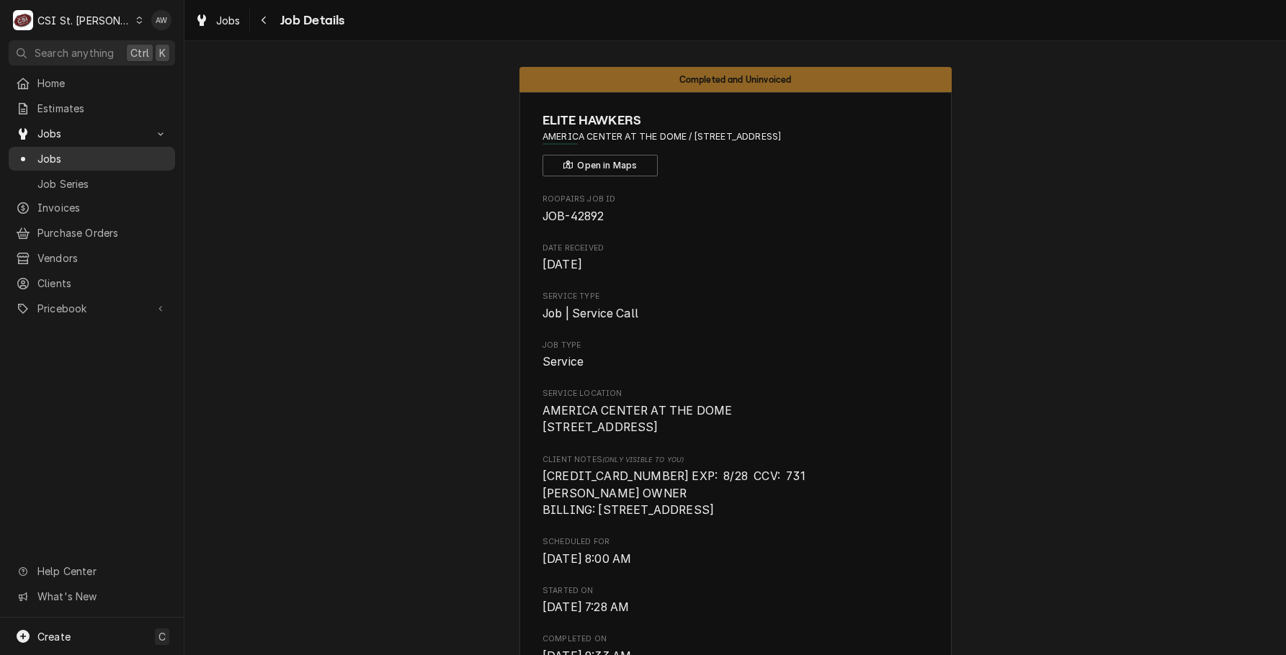
click at [89, 161] on span "Jobs" at bounding box center [102, 158] width 130 height 15
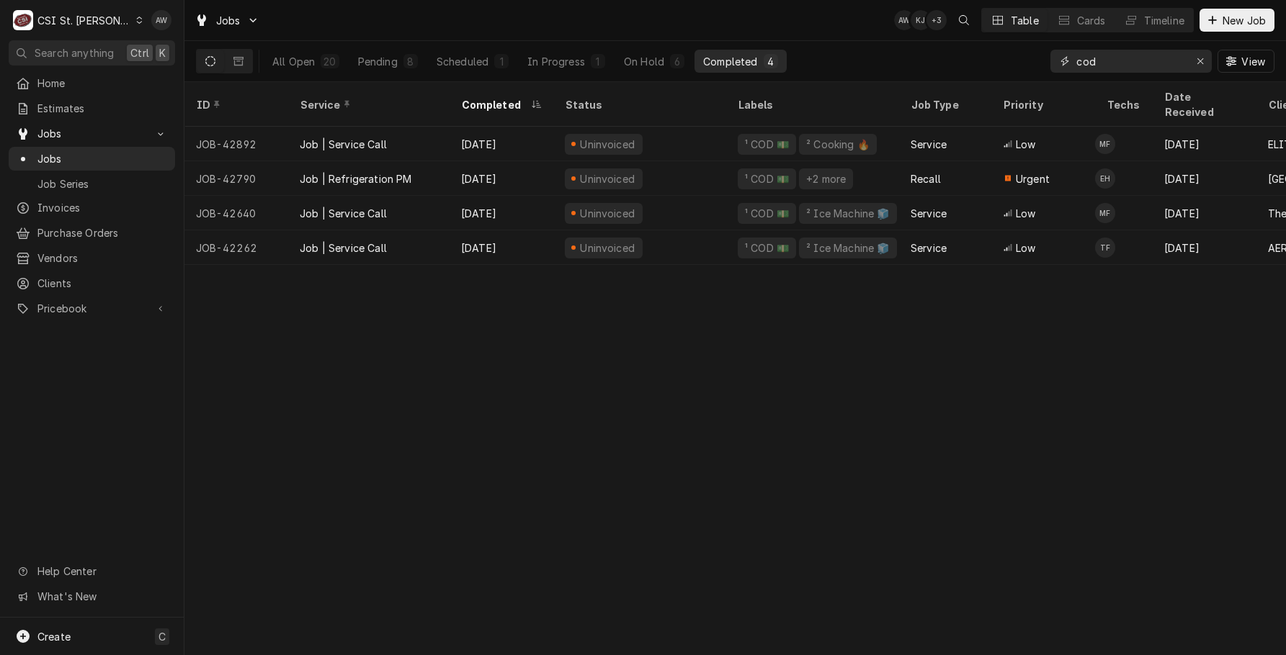
drag, startPoint x: 1117, startPoint y: 60, endPoint x: 1044, endPoint y: 52, distance: 74.0
click at [1044, 53] on div "All Open 20 Pending 8 Scheduled 1 In Progress 1 On Hold 6 Completed 4 cod View" at bounding box center [735, 61] width 1078 height 40
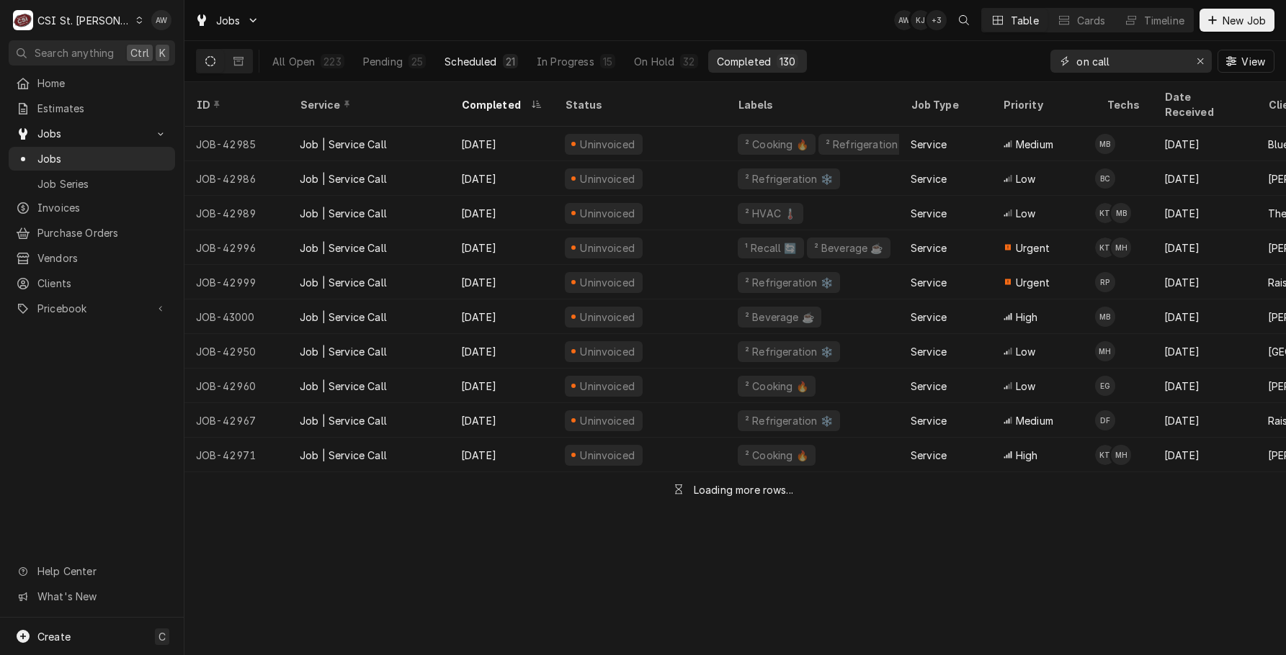
type input "on call"
click at [506, 63] on div "21" at bounding box center [510, 61] width 9 height 15
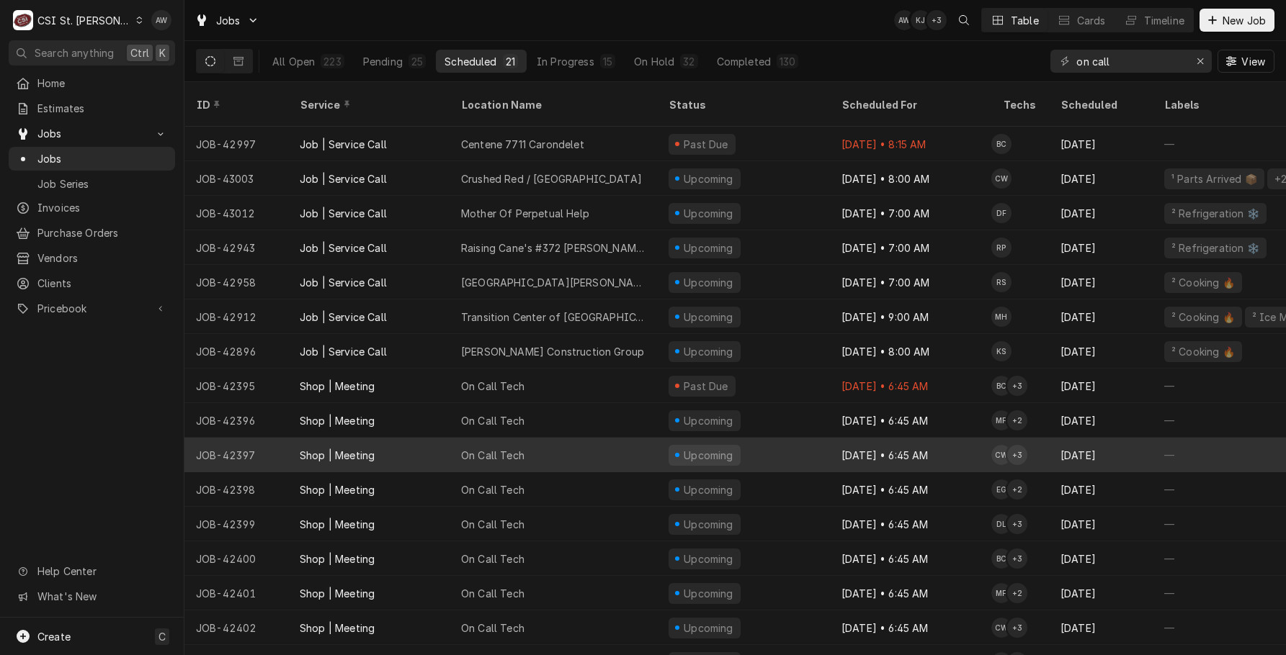
click at [543, 438] on div "On Call Tech" at bounding box center [552, 455] width 207 height 35
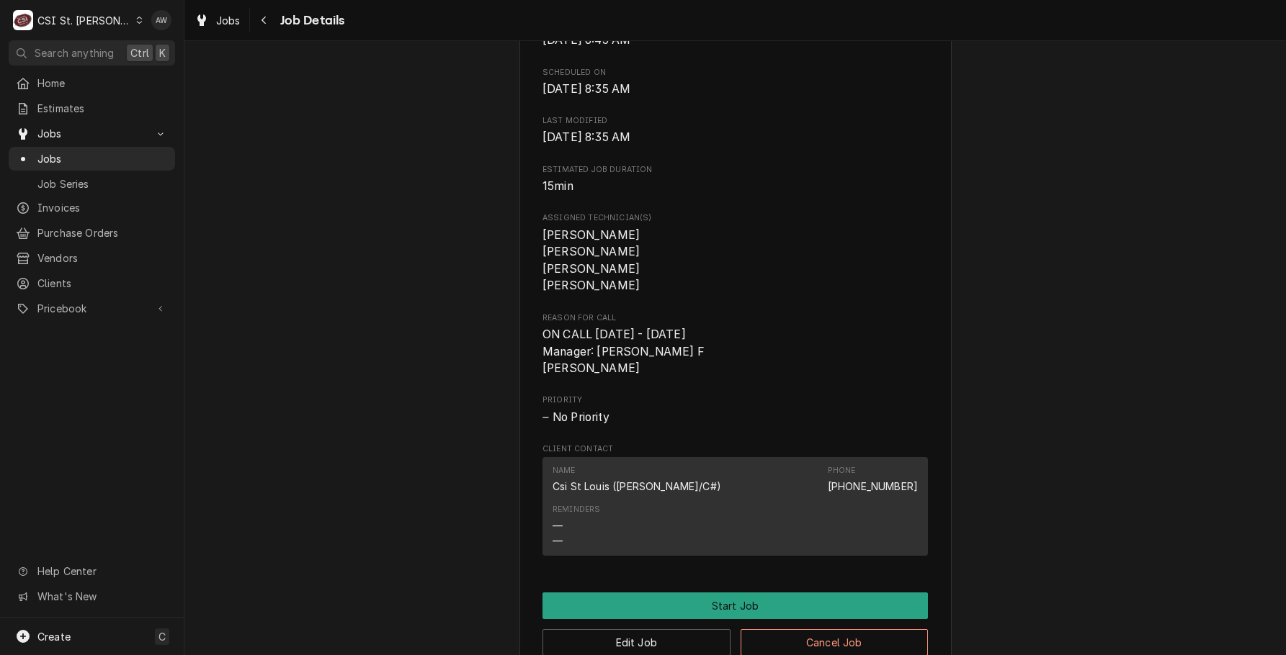
scroll to position [576, 0]
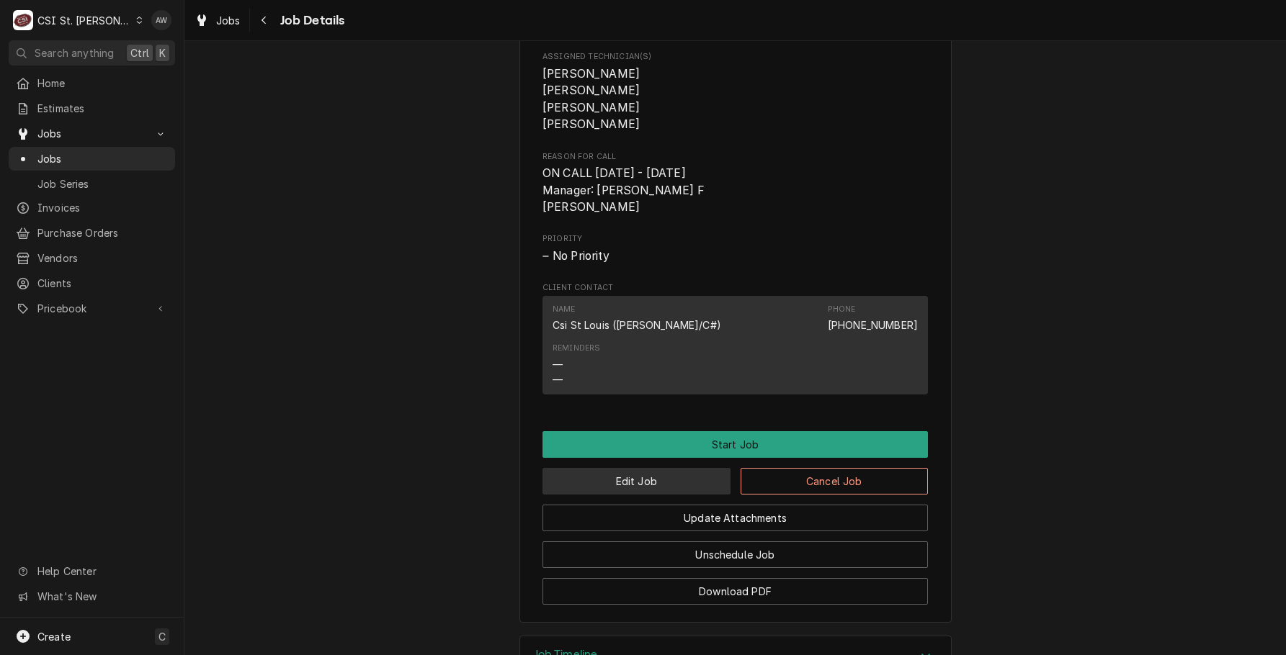
click at [709, 495] on button "Edit Job" at bounding box center [636, 481] width 188 height 27
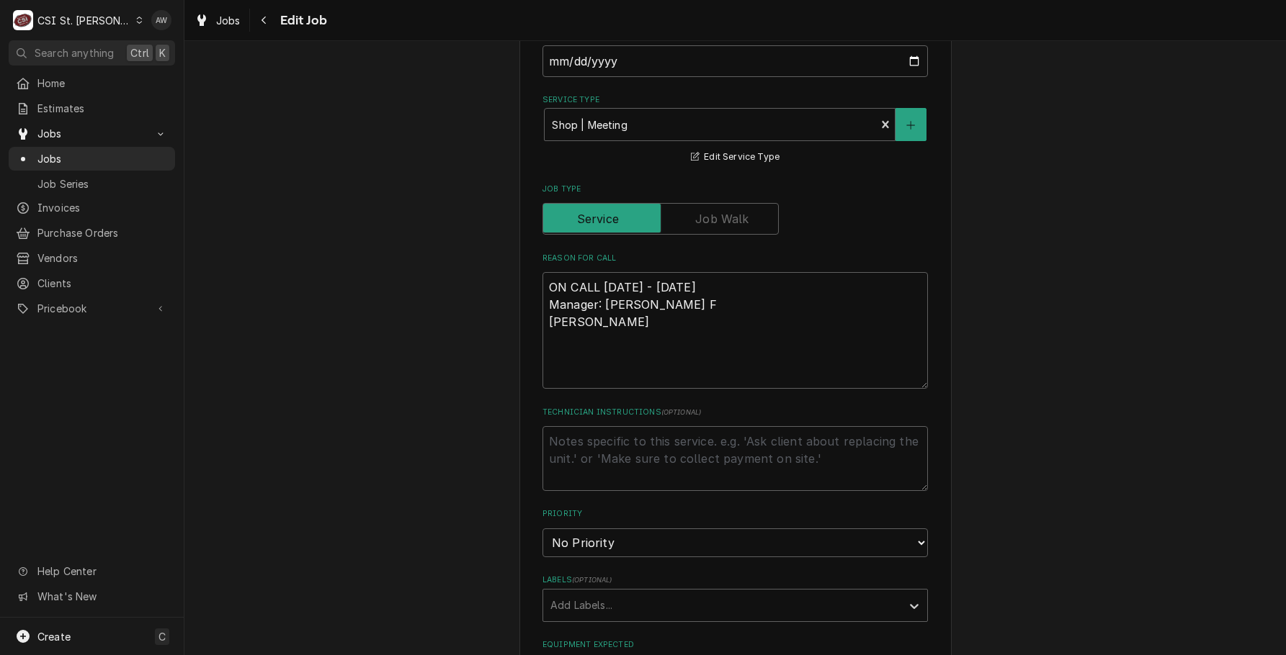
scroll to position [432, 0]
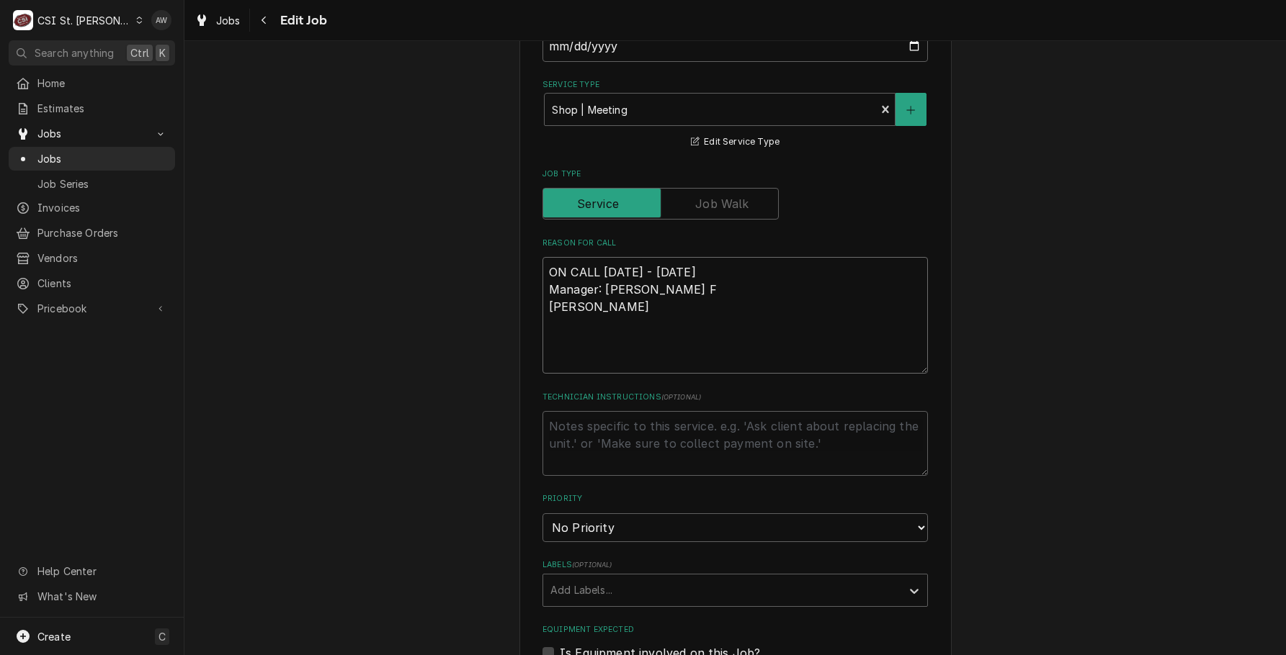
click at [638, 297] on textarea "ON CALL Oct 10th - 16th Manager: Drew Thomas F Ryan B Courtney" at bounding box center [734, 315] width 385 height 117
type textarea "x"
type textarea "ON CALL Oct 10th - 16th Manager: Drew - Thomas F Ryan B Courtney"
type textarea "x"
type textarea "ON CALL Oct 10th - 16th Manager: Drew -- Thomas F Ryan B Courtney"
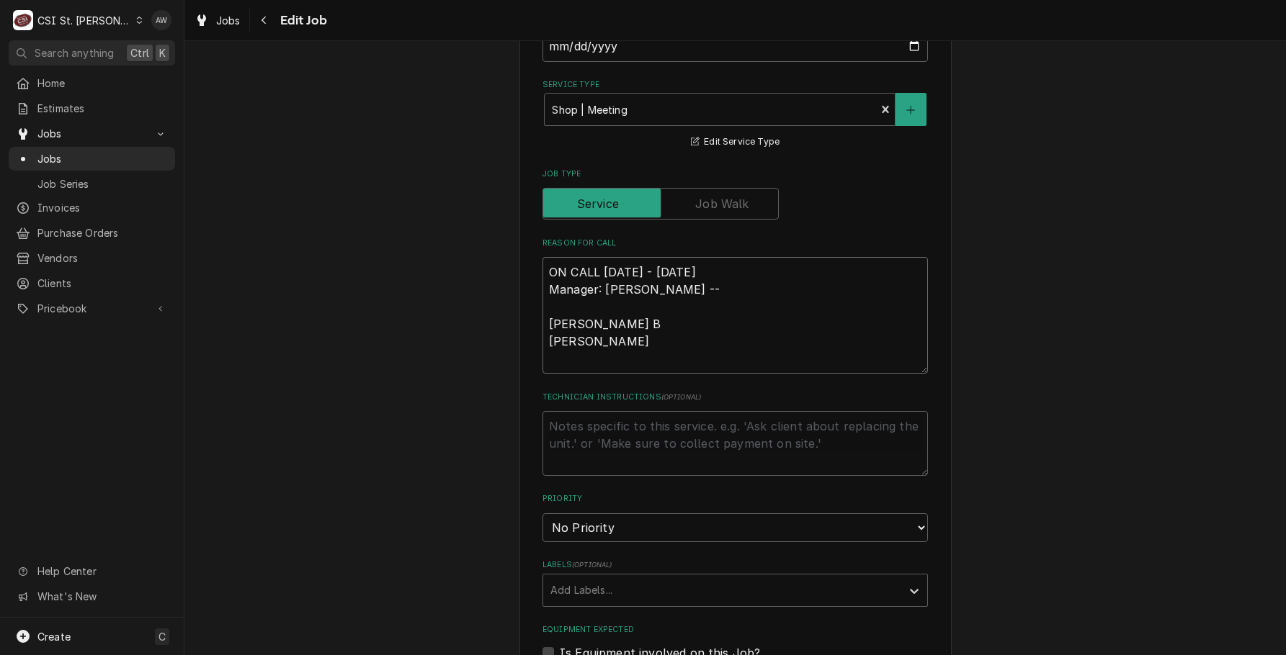
type textarea "x"
type textarea "ON CALL Oct 10th - 16th Manager: Drew -- Thomas F Ryan B Courtney"
type textarea "x"
type textarea "ON CALL Oct 10th - 16th Manager: Drew -- S Thomas F Ryan B Courtney"
type textarea "x"
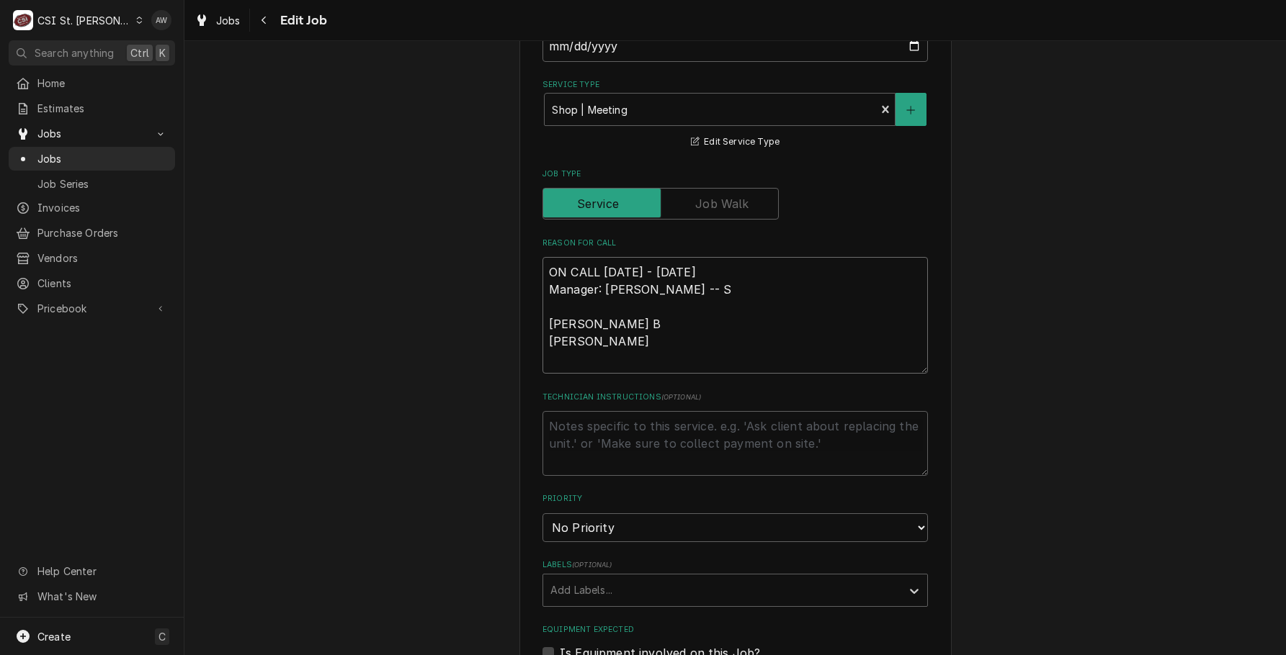
type textarea "ON CALL Oct 10th - 16th Manager: Drew -- Sh Thomas F Ryan B Courtney"
type textarea "x"
type textarea "ON CALL Oct 10th - 16th Manager: Drew -- She Thomas F Ryan B Courtney"
type textarea "x"
type textarea "ON CALL Oct 10th - 16th Manager: Drew -- Shel Thomas F Ryan B Courtney"
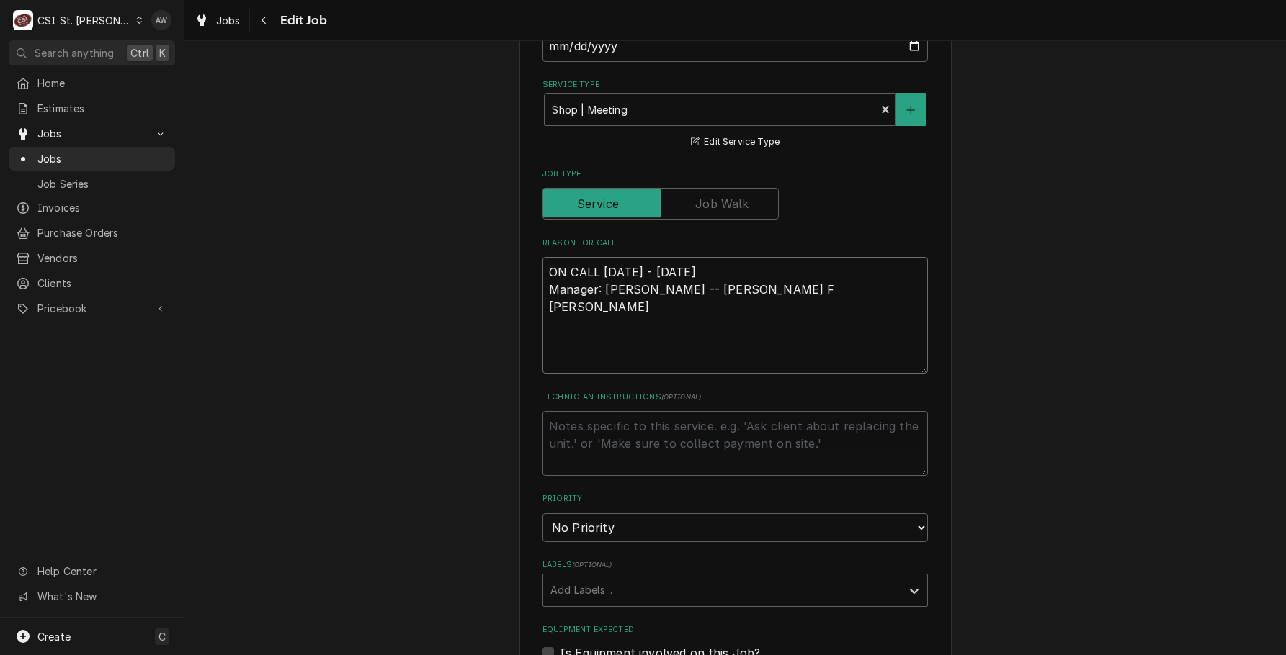
type textarea "x"
type textarea "ON CALL Oct 10th - 16th Manager: Drew -- Shell Thomas F Ryan B Courtney"
type textarea "x"
type textarea "ON CALL Oct 10th - 16th Manager: Drew -- Shelle Thomas F Ryan B Courtney"
type textarea "x"
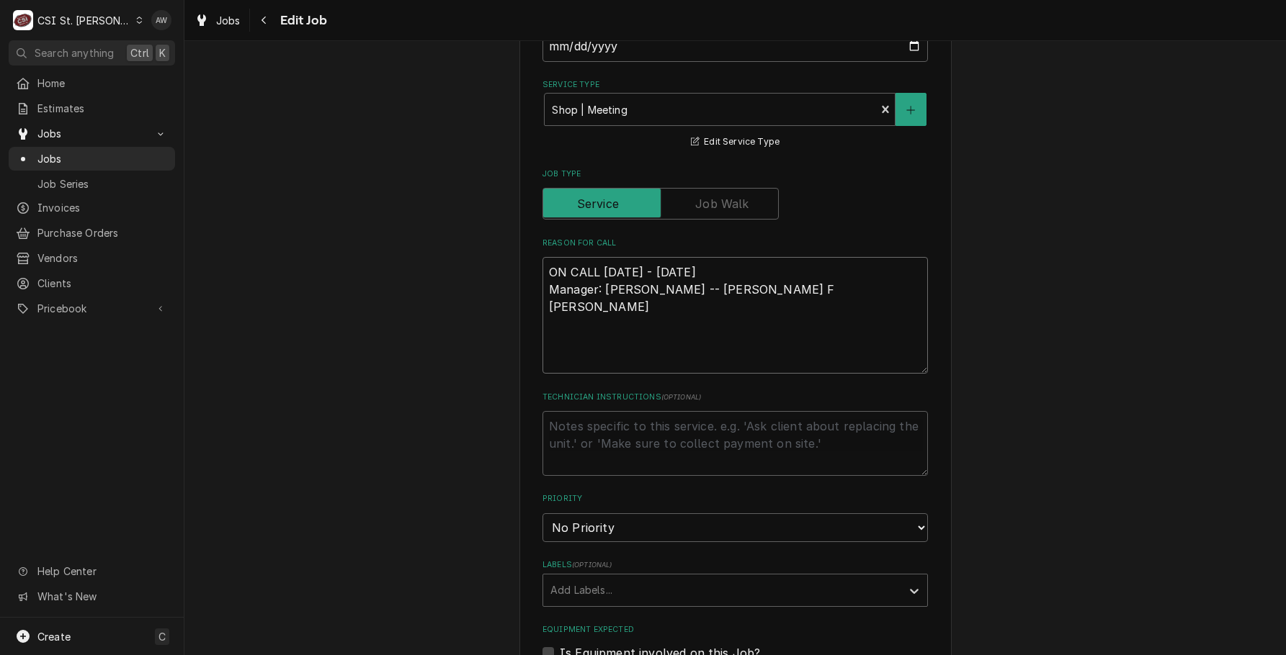
type textarea "ON CALL Oct 10th - 16th Manager: Drew -- Shelley Thomas F Ryan B Courtney"
type textarea "x"
type textarea "ON CALL Oct 10th - 16th Manager: Drew -- Shelley Thomas F Ryan B Courtney"
type textarea "x"
type textarea "ON CALL Oct 10th - 16th Manager: Drew -- Shelley c Thomas F Ryan B Courtney"
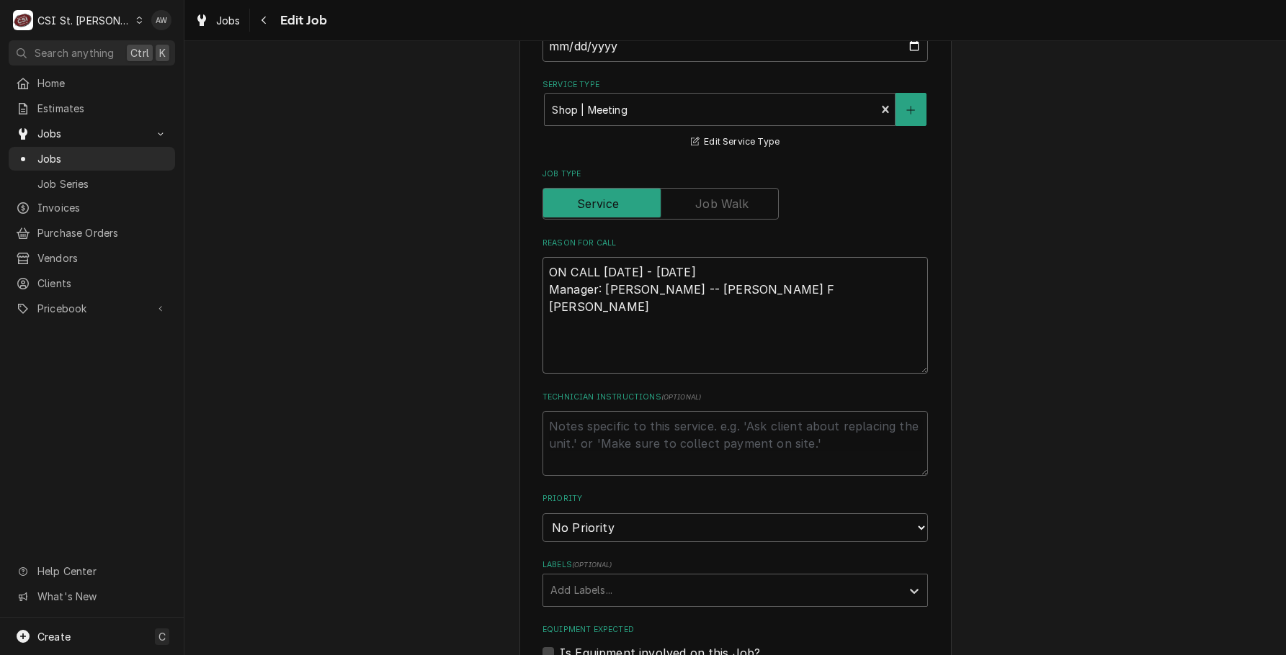
type textarea "x"
type textarea "ON CALL Oct 10th - 16th Manager: Drew -- Shelley co Thomas F Ryan B Courtney"
type textarea "x"
type textarea "ON CALL Oct 10th - 16th Manager: Drew -- Shelley cov Thomas F Ryan B Courtney"
type textarea "x"
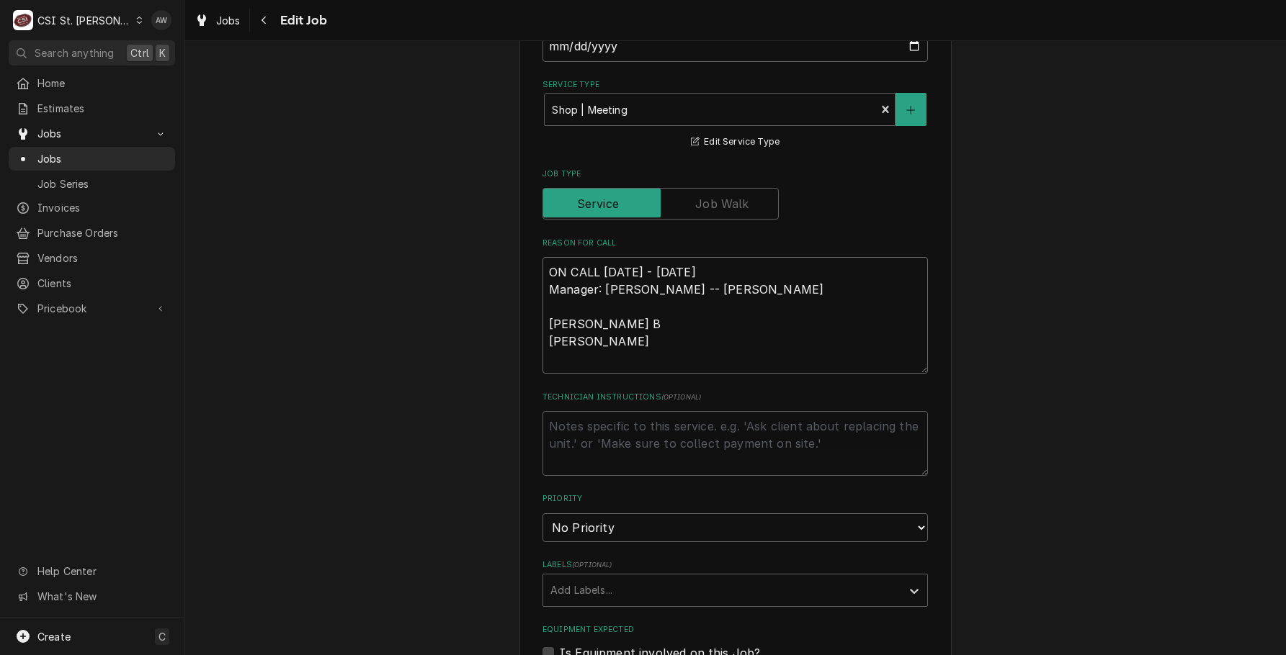
type textarea "ON CALL Oct 10th - 16th Manager: Drew -- Shelley cove Thomas F Ryan B Courtney"
type textarea "x"
type textarea "ON CALL Oct 10th - 16th Manager: Drew -- Shelley cover Thomas F Ryan B Courtney"
type textarea "x"
type textarea "ON CALL Oct 10th - 16th Manager: Drew -- Shelley coveri Thomas F Ryan B Courtney"
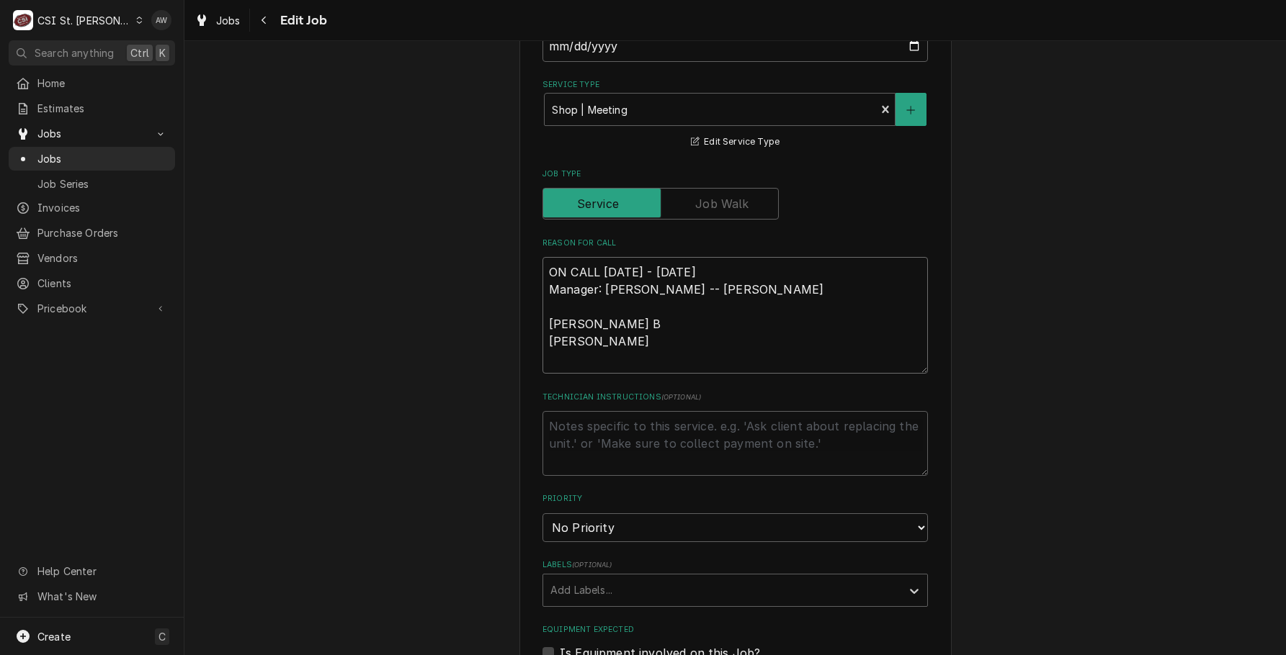
type textarea "x"
type textarea "ON CALL Oct 10th - 16th Manager: Drew -- Shelley coverin Thomas F Ryan B Courtn…"
type textarea "x"
type textarea "ON CALL Oct 10th - 16th Manager: Drew -- Shelley covering Thomas F Ryan B Court…"
type textarea "x"
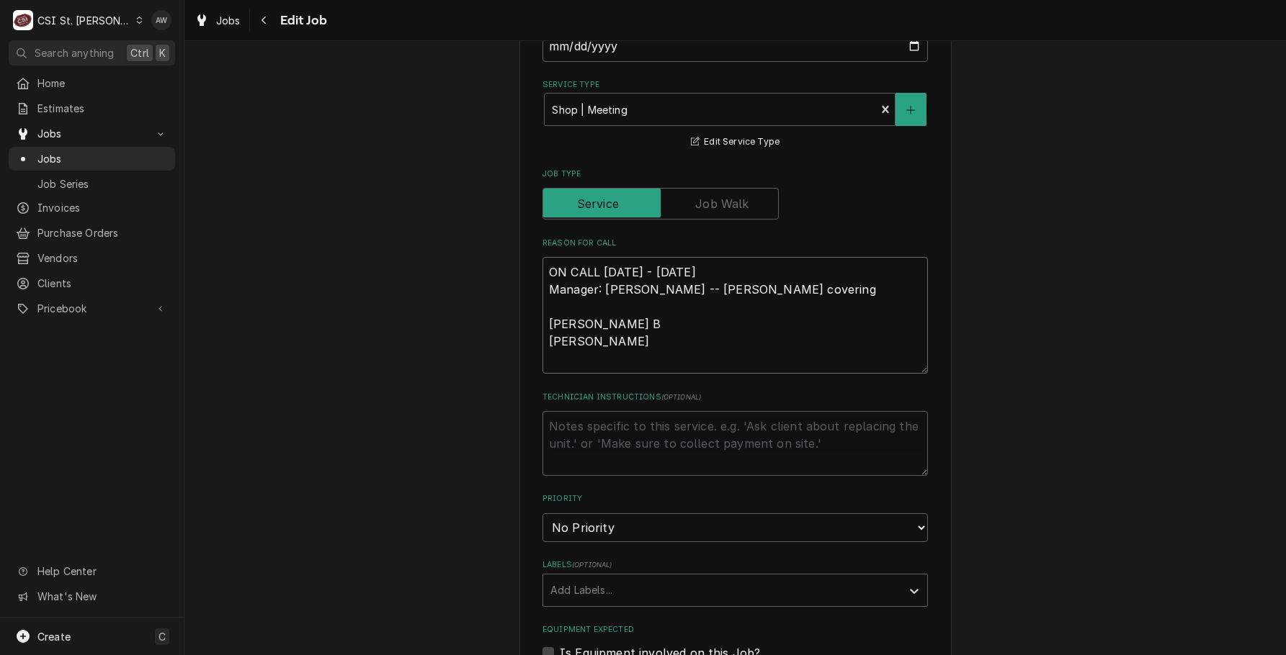
type textarea "ON CALL Oct 10th - 16th Manager: Drew -- Shelley covering Thomas F Ryan B Court…"
type textarea "x"
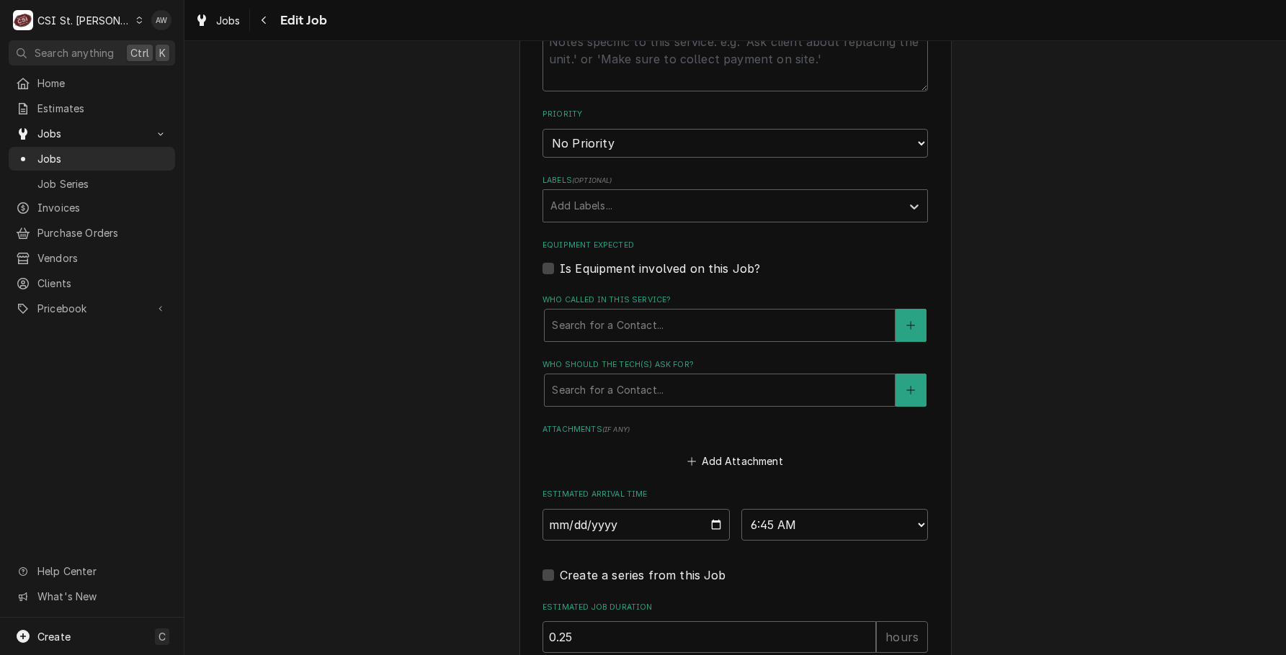
scroll to position [936, 0]
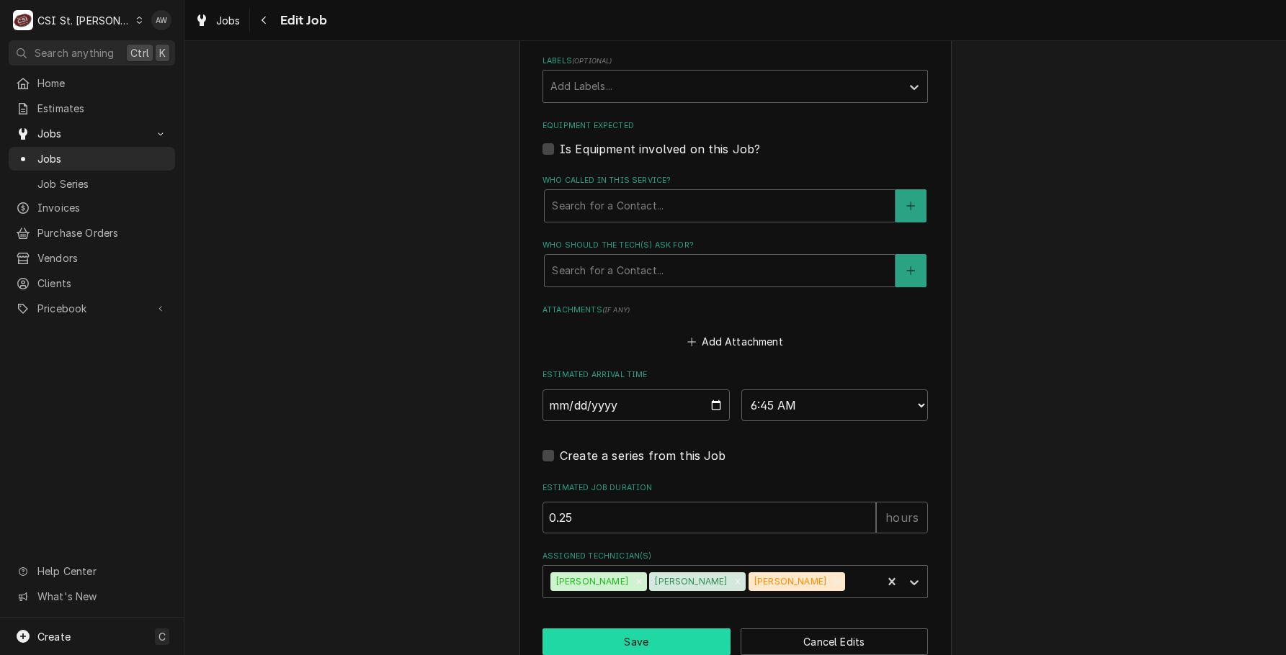
type textarea "ON CALL Oct 10th - 16th Manager: Drew -- Shelley covering Thomas F Ryan B Court…"
click at [676, 629] on button "Save" at bounding box center [636, 642] width 188 height 27
type textarea "x"
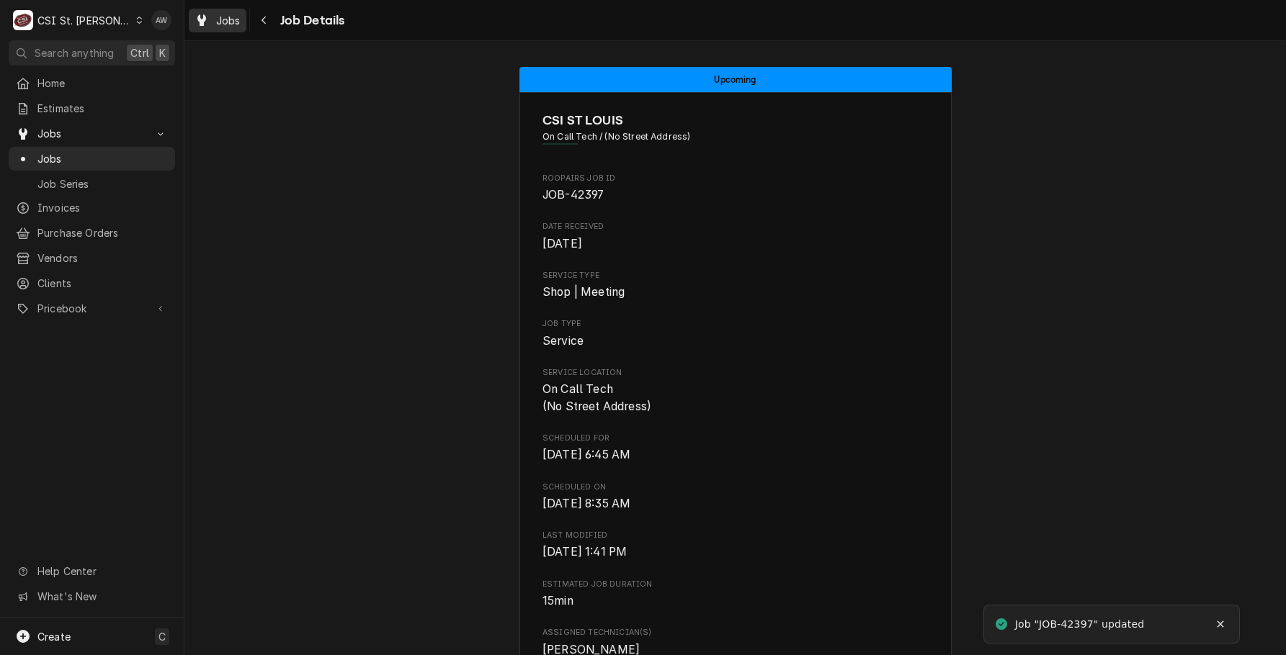
click at [212, 29] on link "Jobs" at bounding box center [218, 21] width 58 height 24
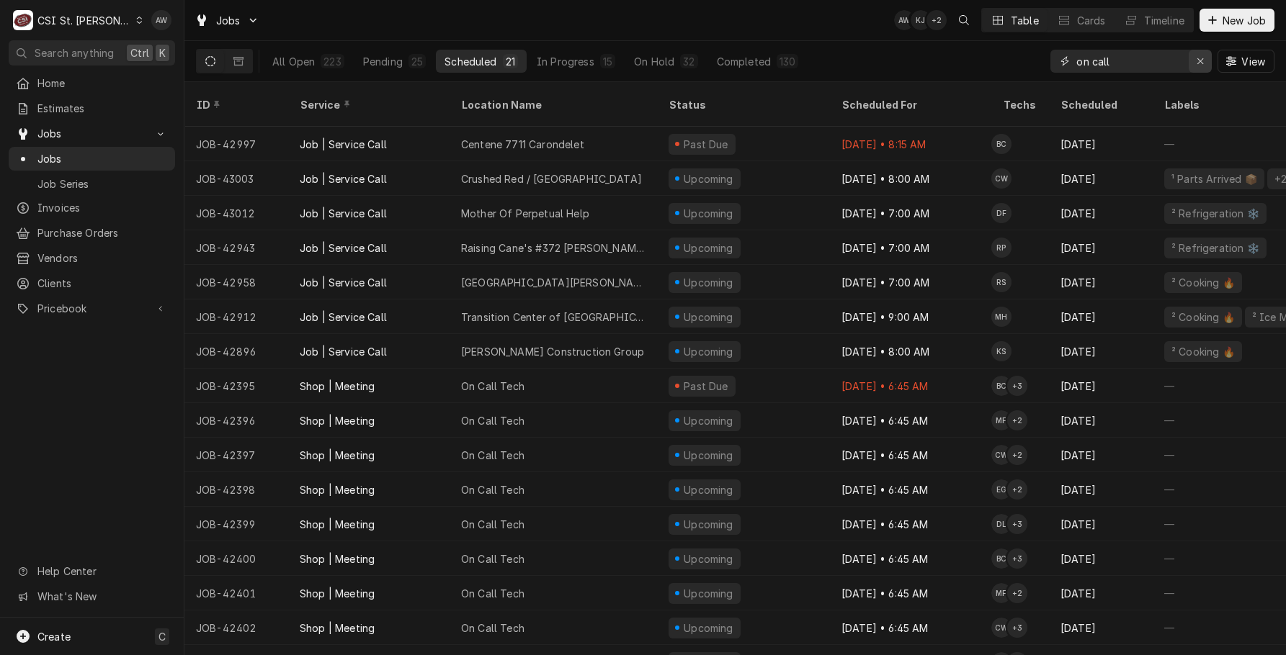
click at [1196, 53] on button "Erase input" at bounding box center [1199, 61] width 23 height 23
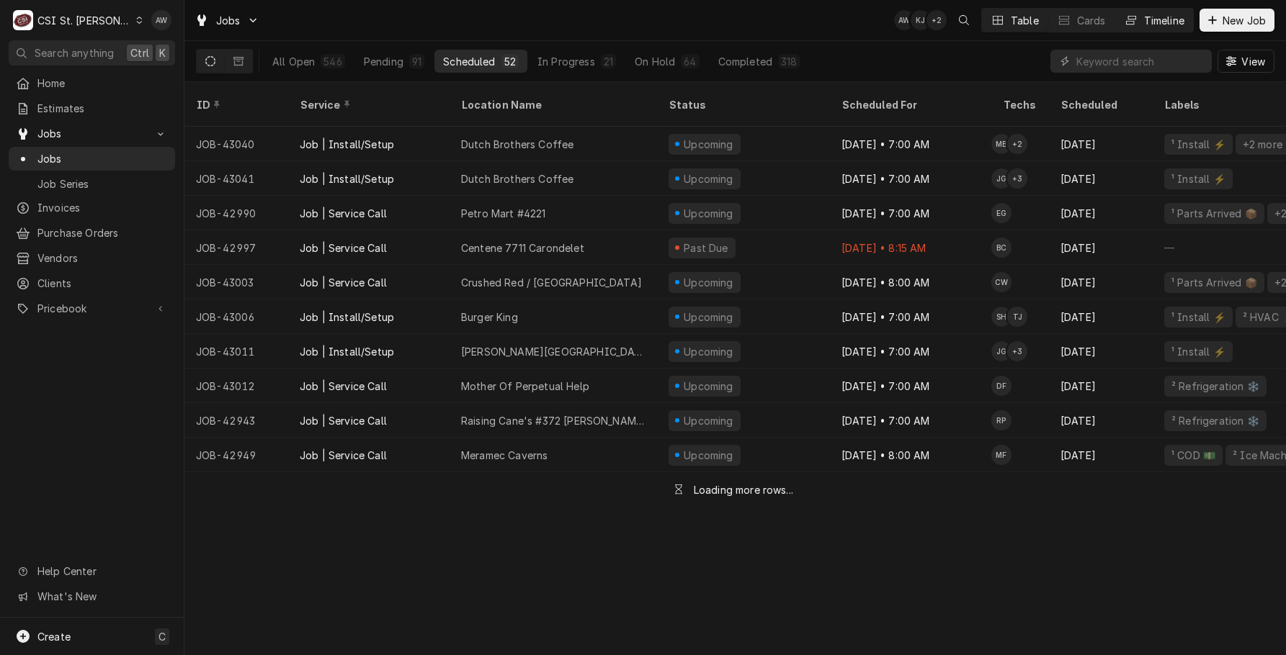
click at [1173, 20] on div "Timeline" at bounding box center [1164, 20] width 40 height 15
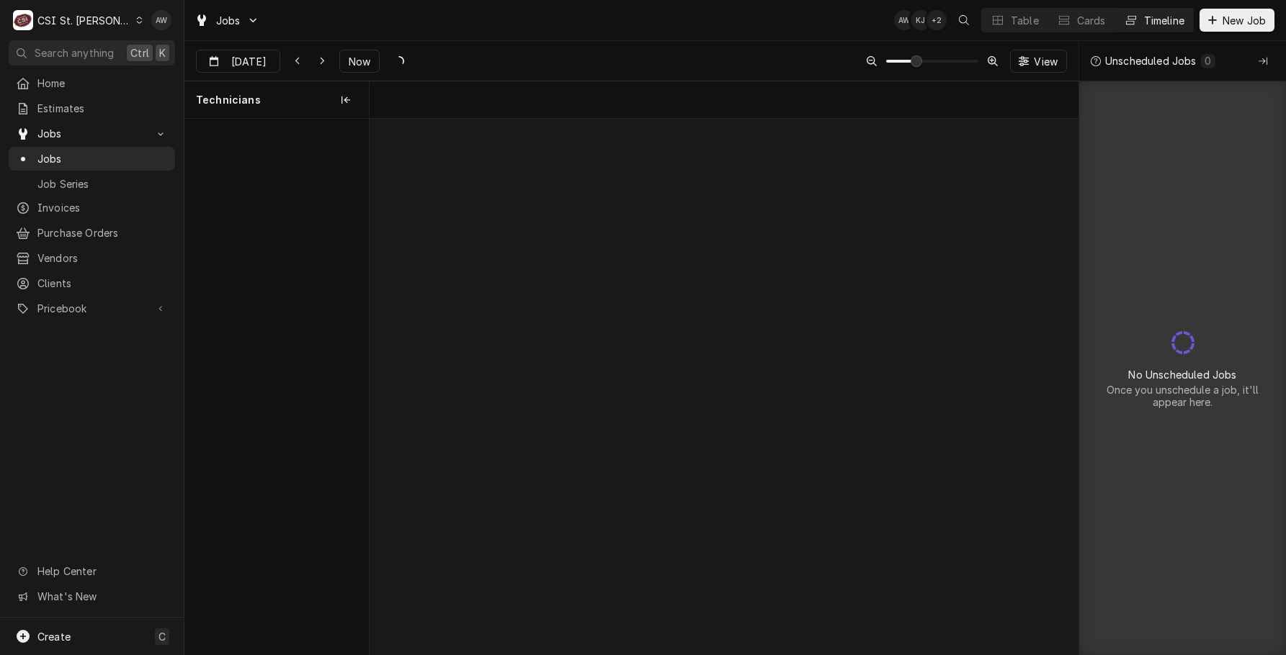
scroll to position [0, 14031]
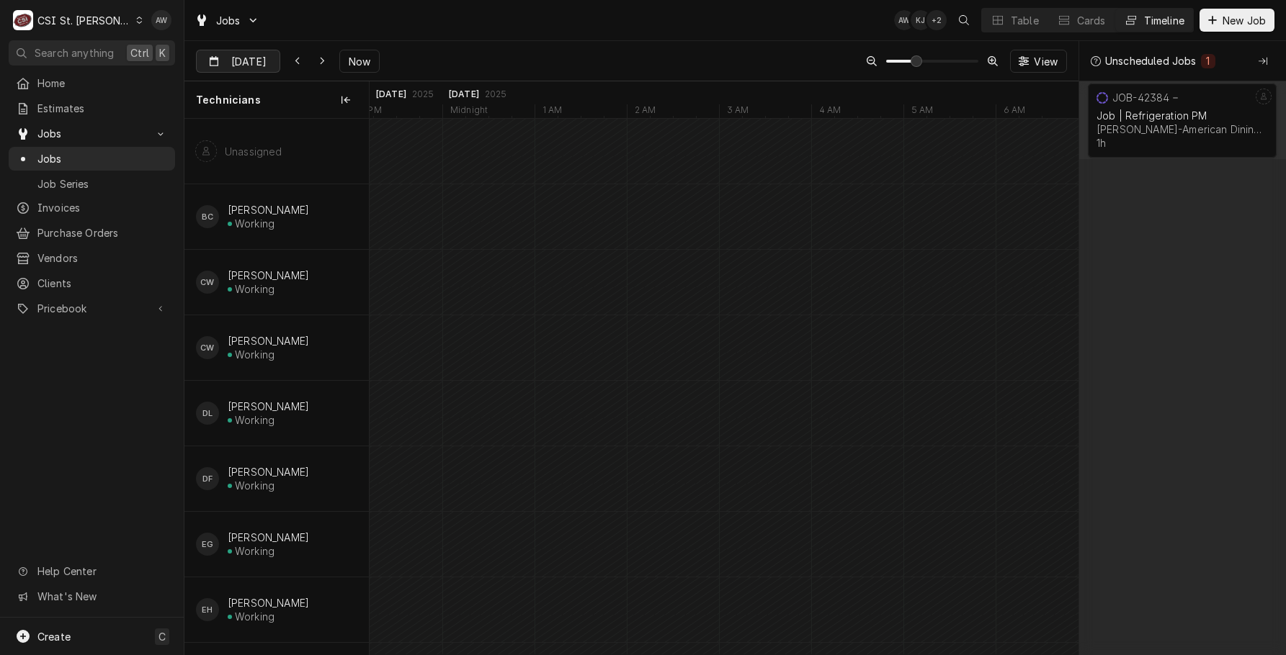
click at [235, 63] on input "Oct 1" at bounding box center [228, 64] width 63 height 28
click at [305, 152] on div "2" at bounding box center [314, 150] width 20 height 20
type input "Oct 2"
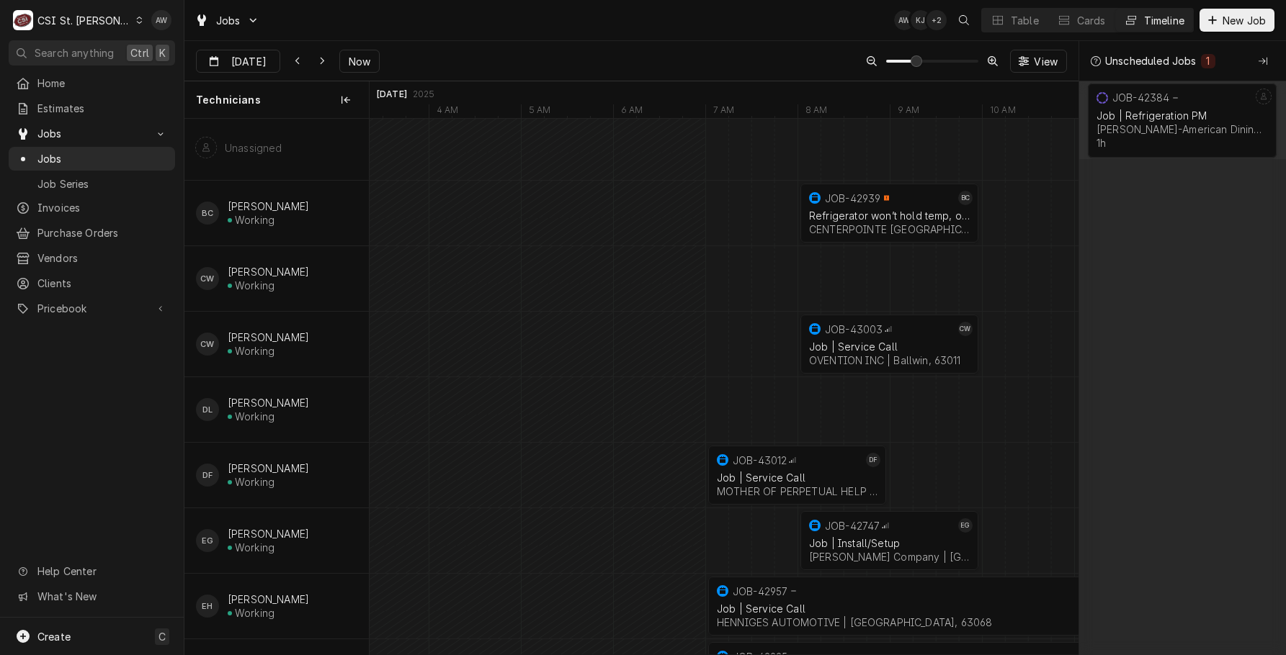
scroll to position [0, 0]
click at [990, 27] on button "Table" at bounding box center [1015, 20] width 66 height 23
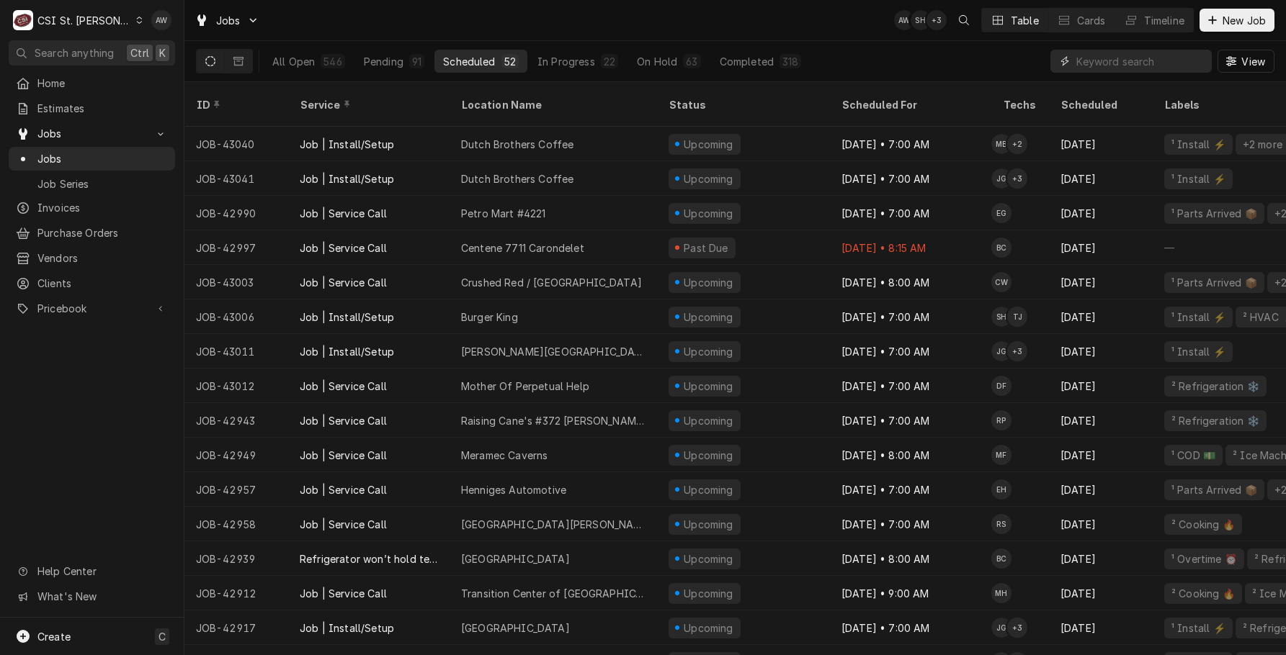
click at [1094, 55] on input "Dynamic Content Wrapper" at bounding box center [1140, 61] width 128 height 23
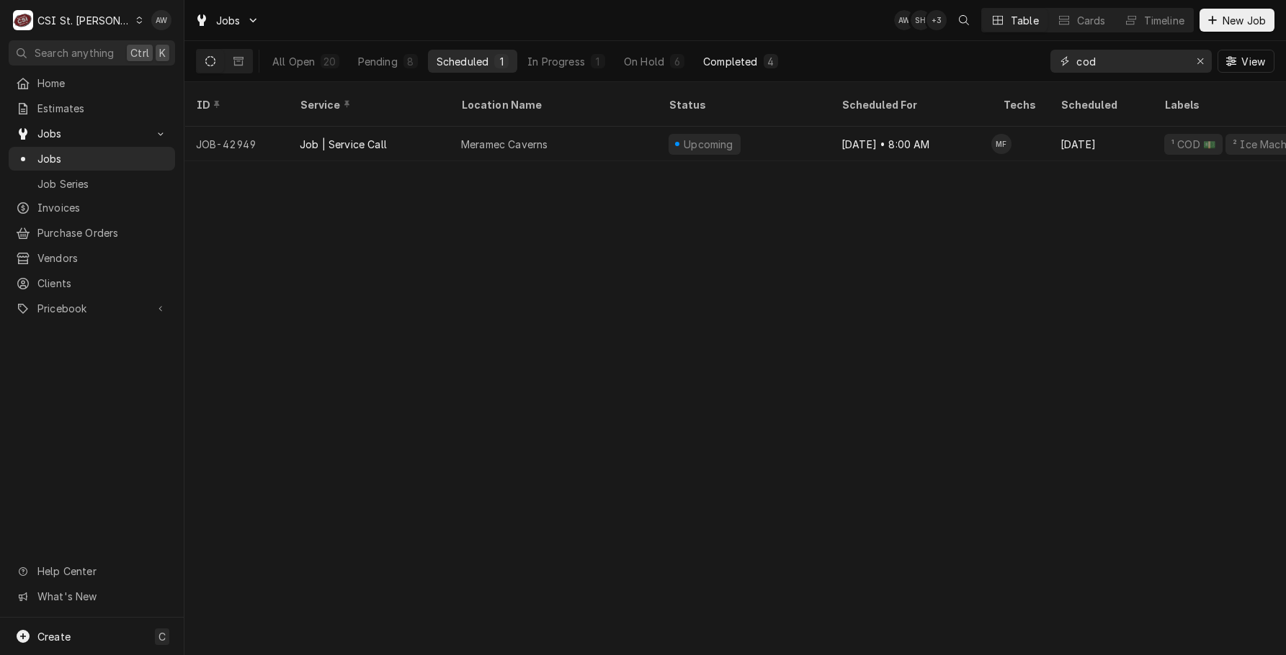
type input "cod"
click at [704, 66] on div "Completed" at bounding box center [730, 61] width 54 height 15
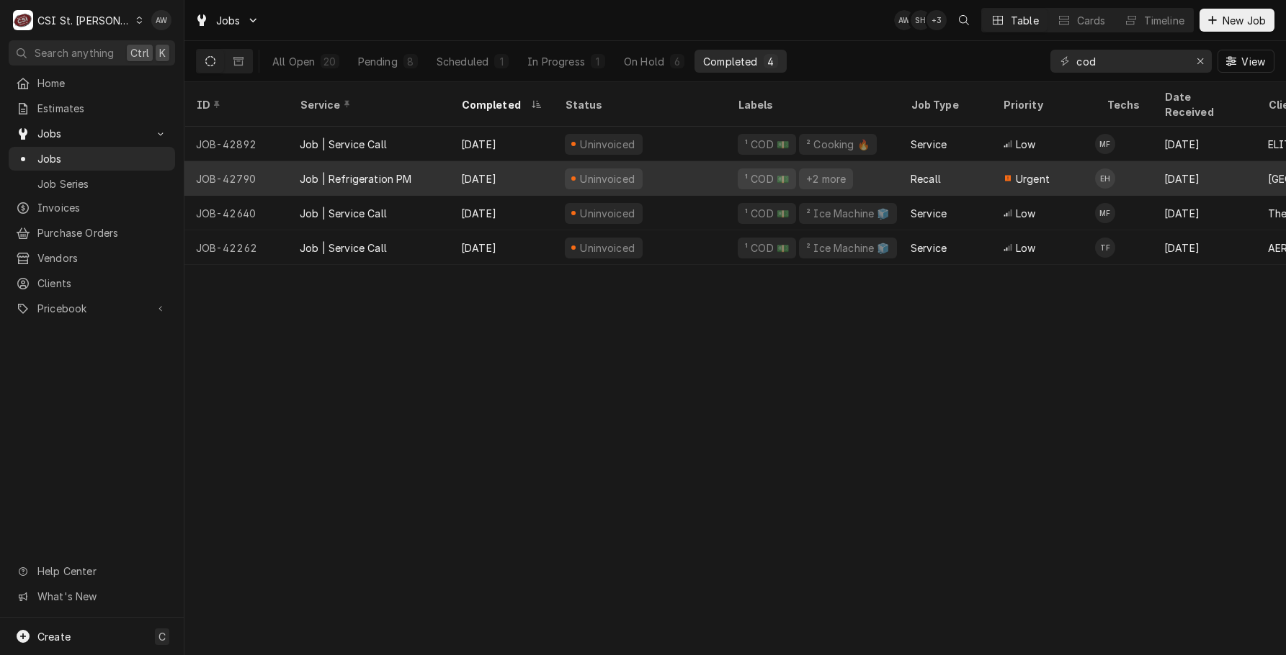
click at [511, 163] on div "[DATE]" at bounding box center [501, 178] width 104 height 35
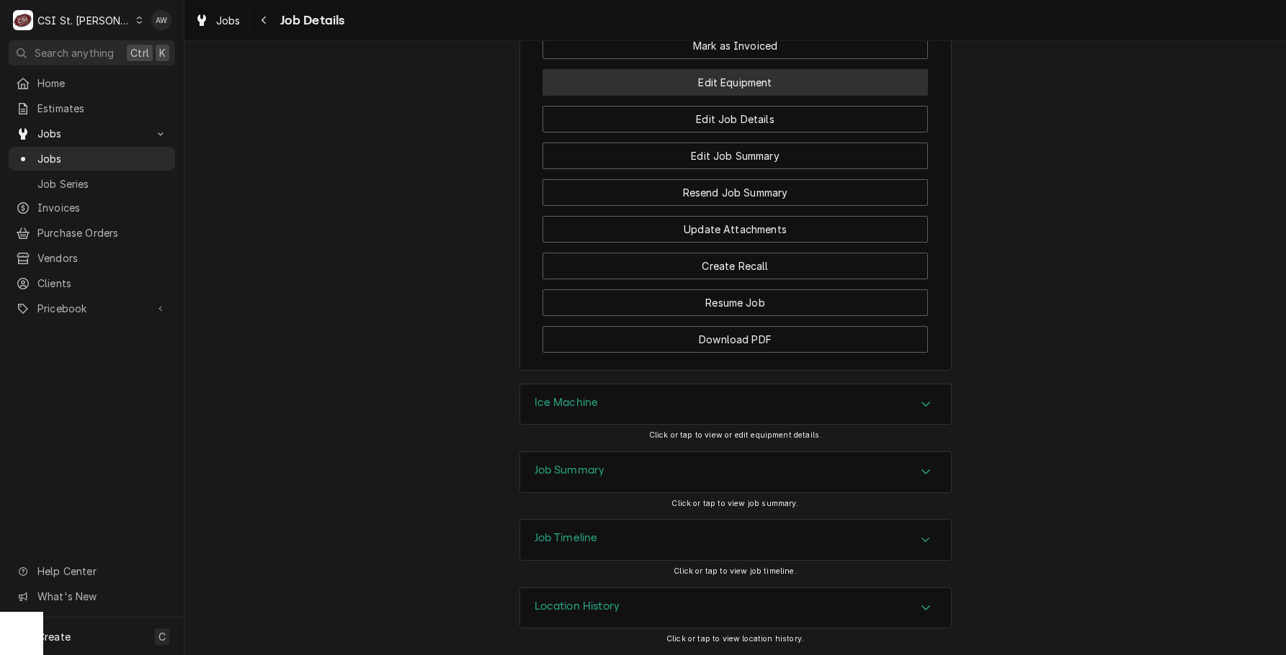
scroll to position [1917, 0]
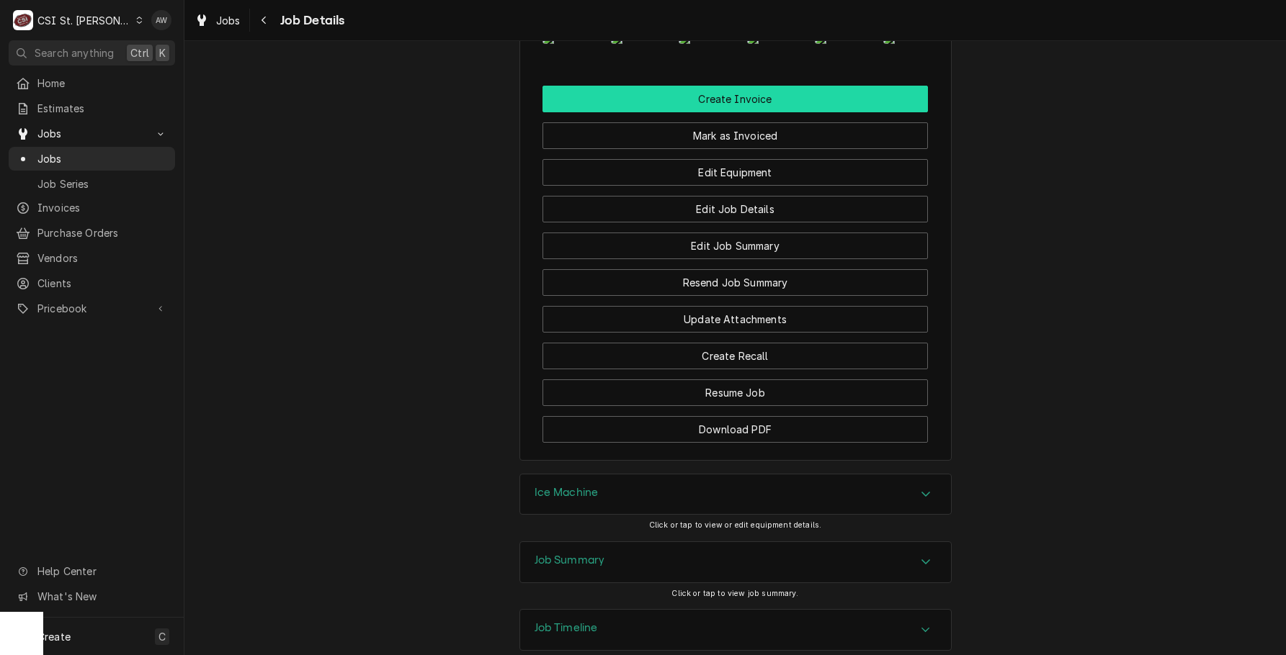
click at [743, 112] on button "Create Invoice" at bounding box center [734, 99] width 385 height 27
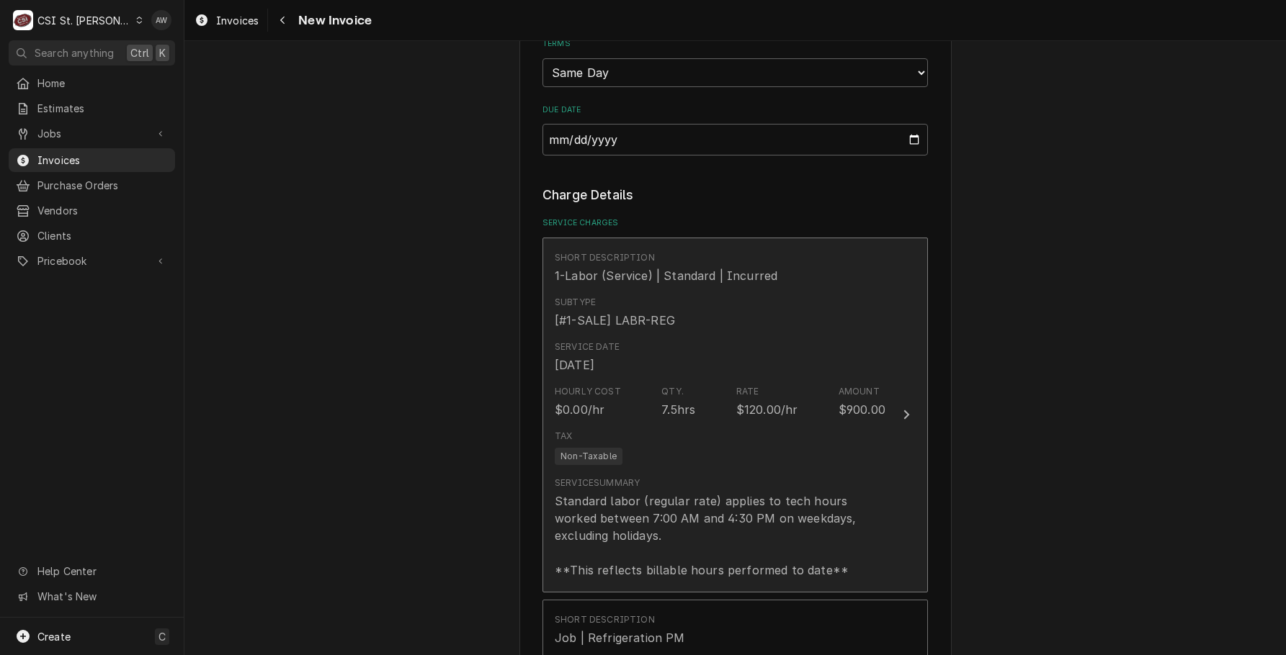
scroll to position [1296, 0]
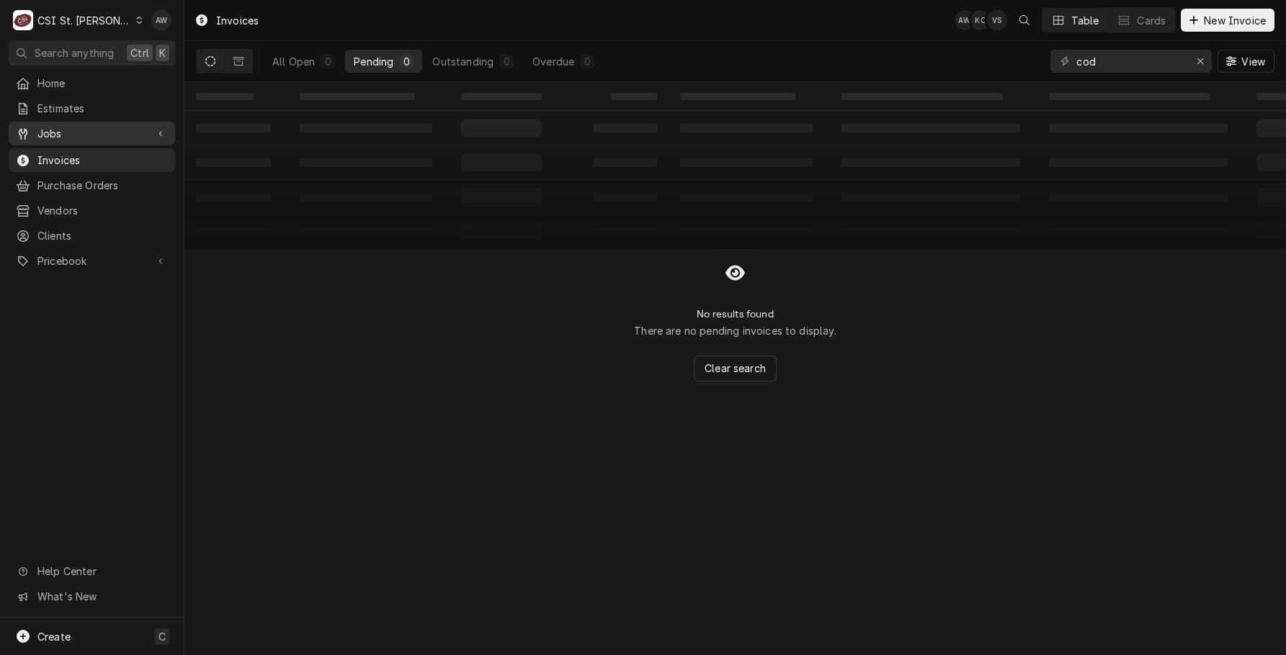
click at [146, 130] on div "Jobs" at bounding box center [92, 134] width 161 height 18
click at [145, 157] on span "Jobs" at bounding box center [102, 158] width 130 height 15
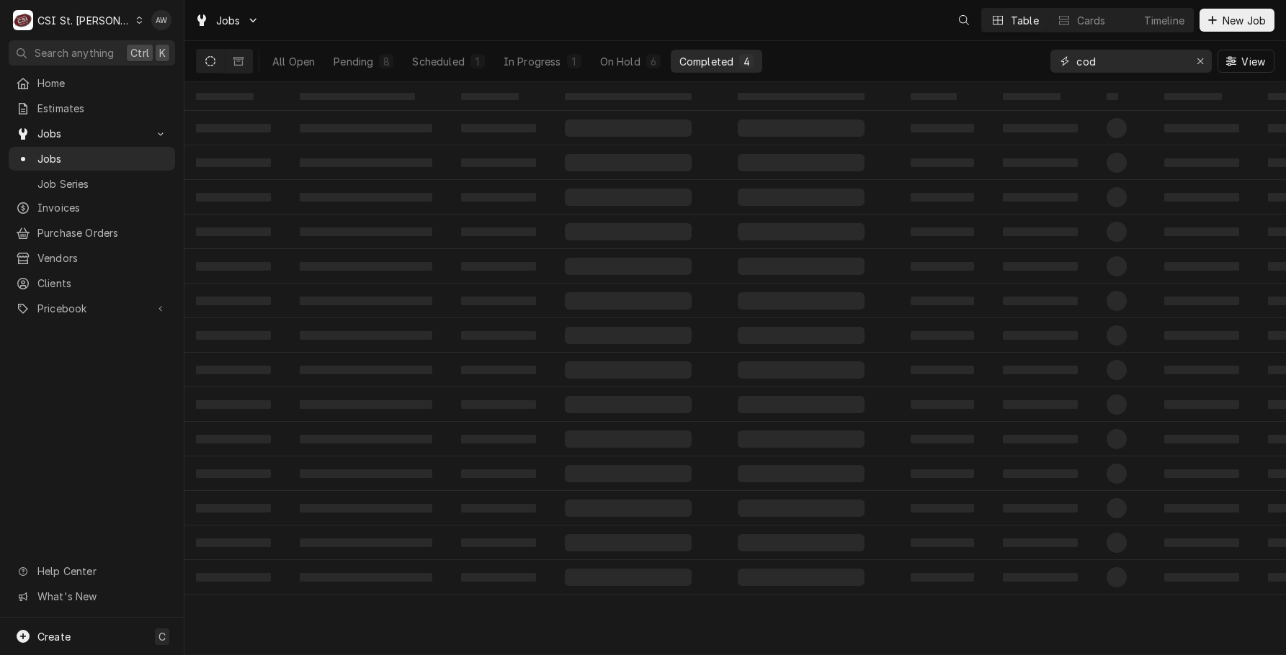
click at [1190, 60] on button "Erase input" at bounding box center [1199, 61] width 23 height 23
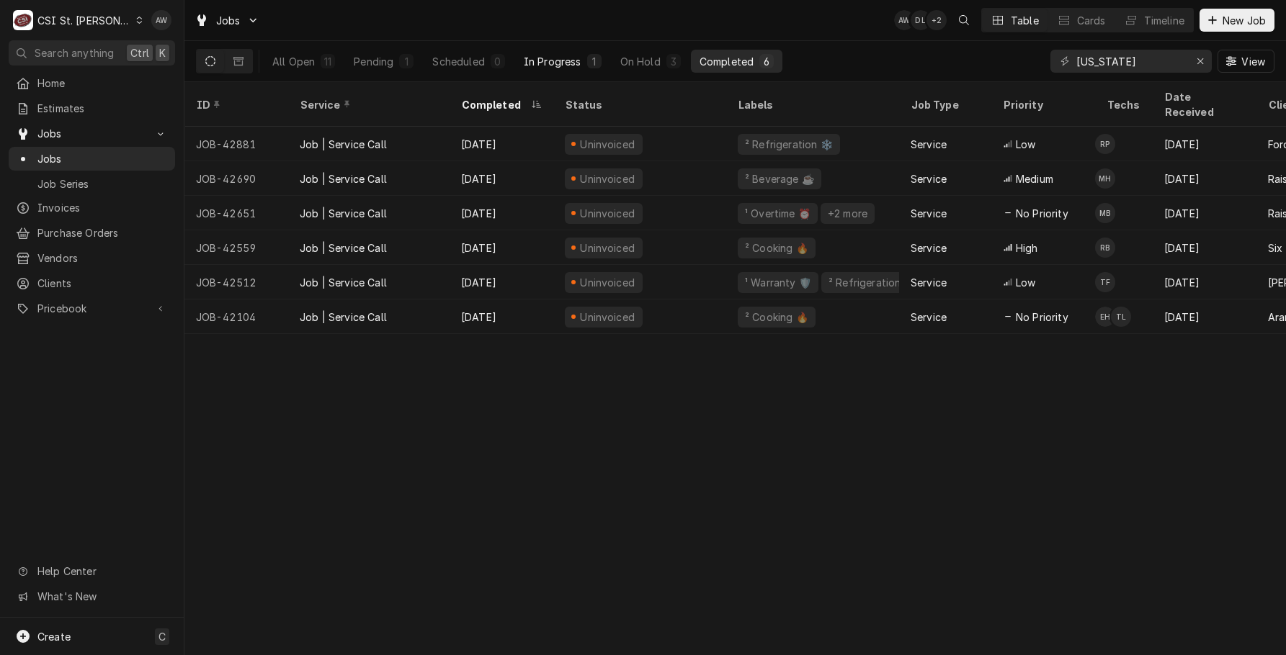
click at [547, 64] on div "In Progress" at bounding box center [553, 61] width 58 height 15
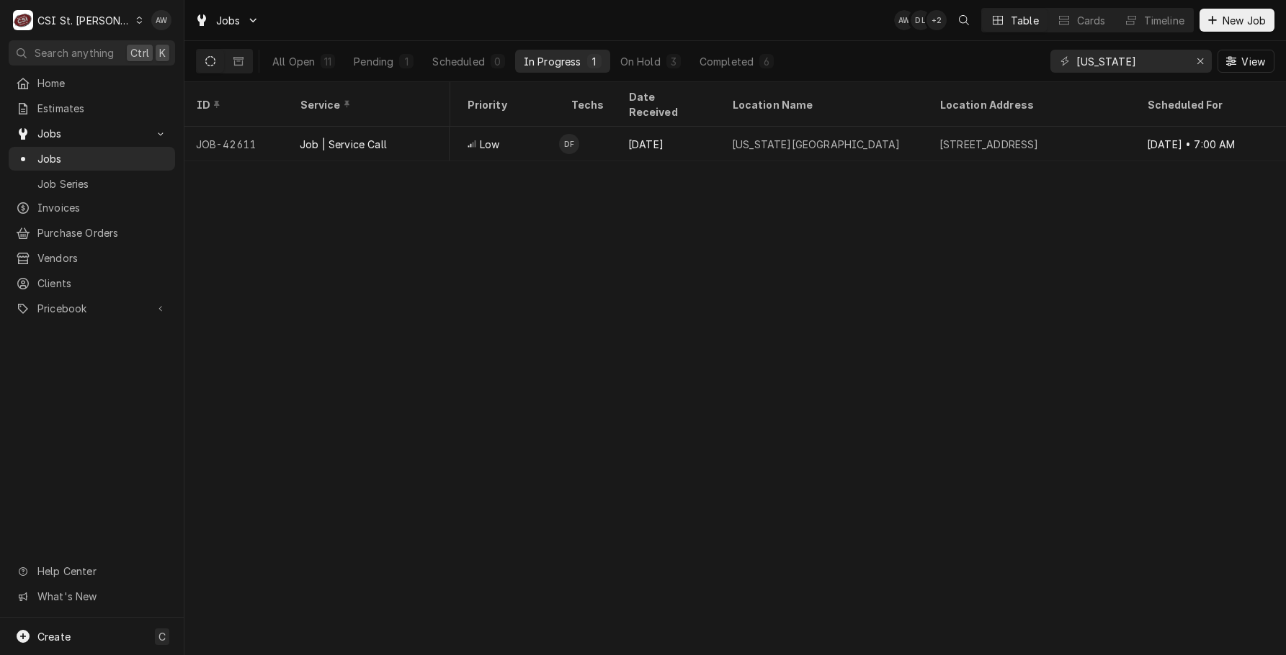
scroll to position [0, 640]
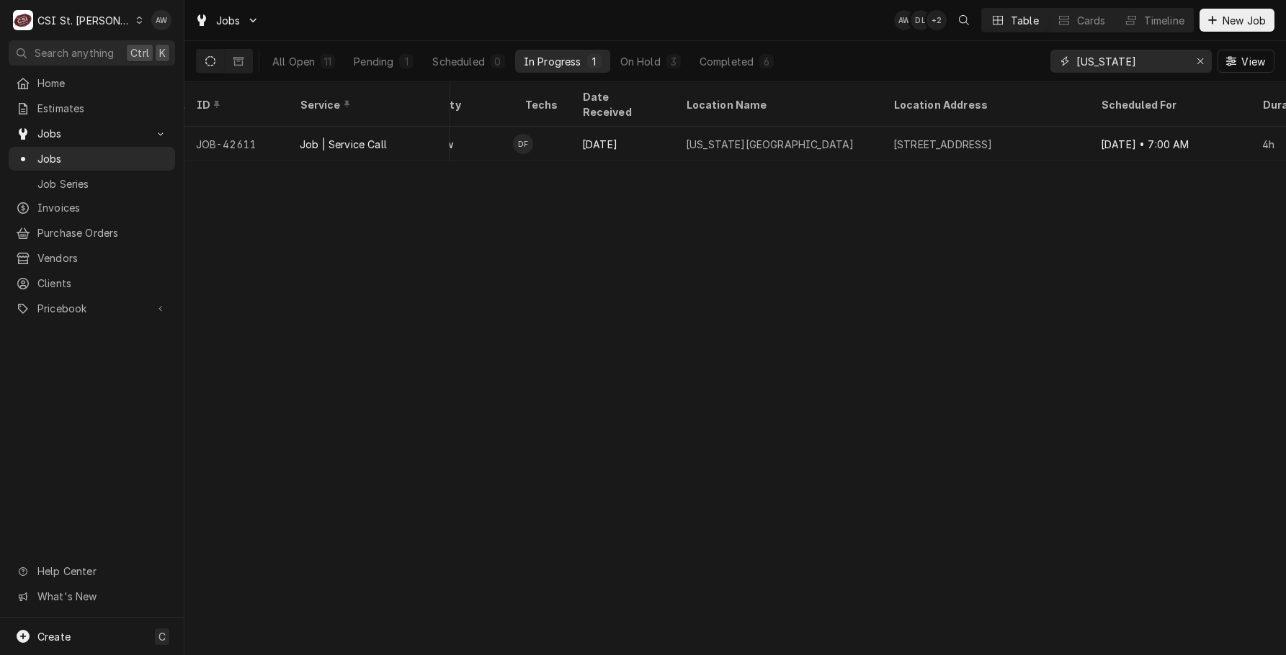
drag, startPoint x: 1141, startPoint y: 61, endPoint x: 1069, endPoint y: 48, distance: 72.6
click at [1069, 48] on div "missouri View" at bounding box center [1162, 61] width 224 height 40
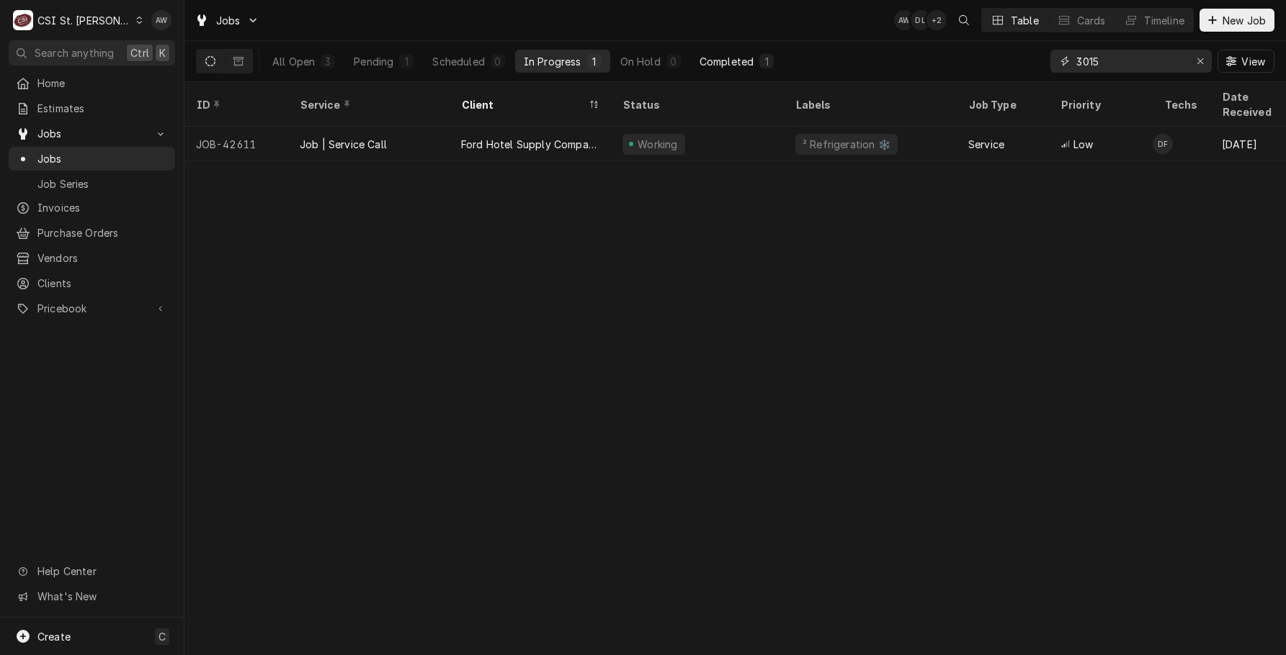
type input "3015"
click at [723, 60] on div "Completed" at bounding box center [726, 61] width 54 height 15
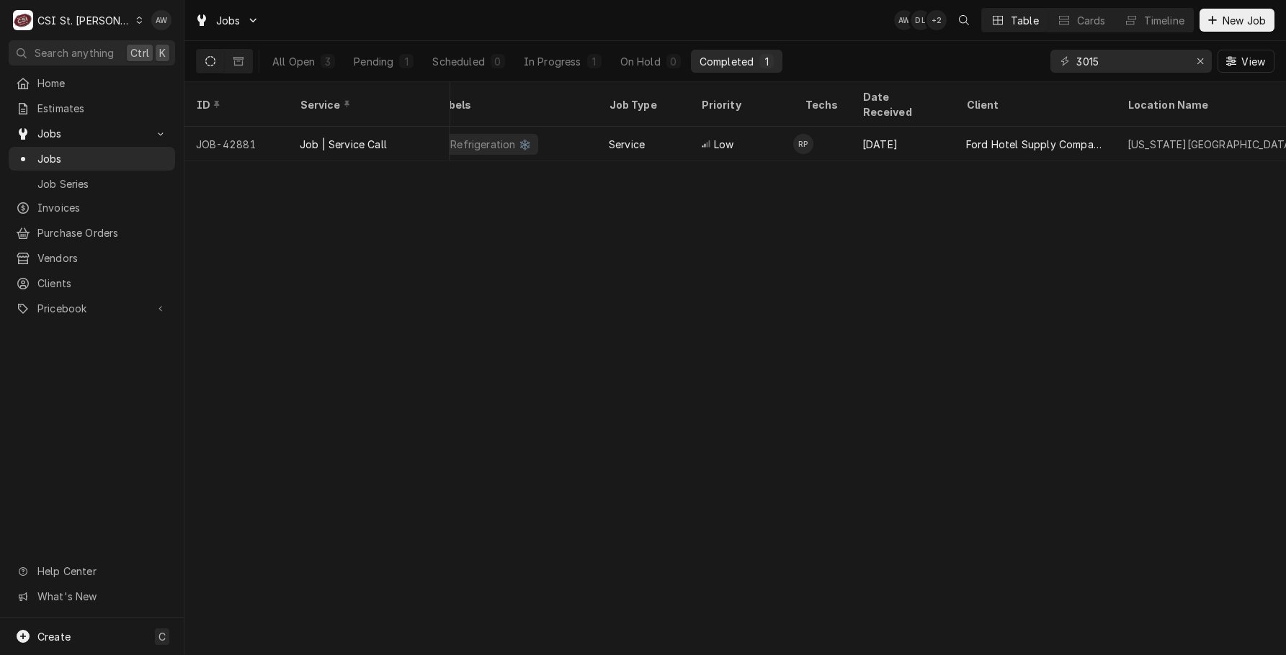
scroll to position [0, 308]
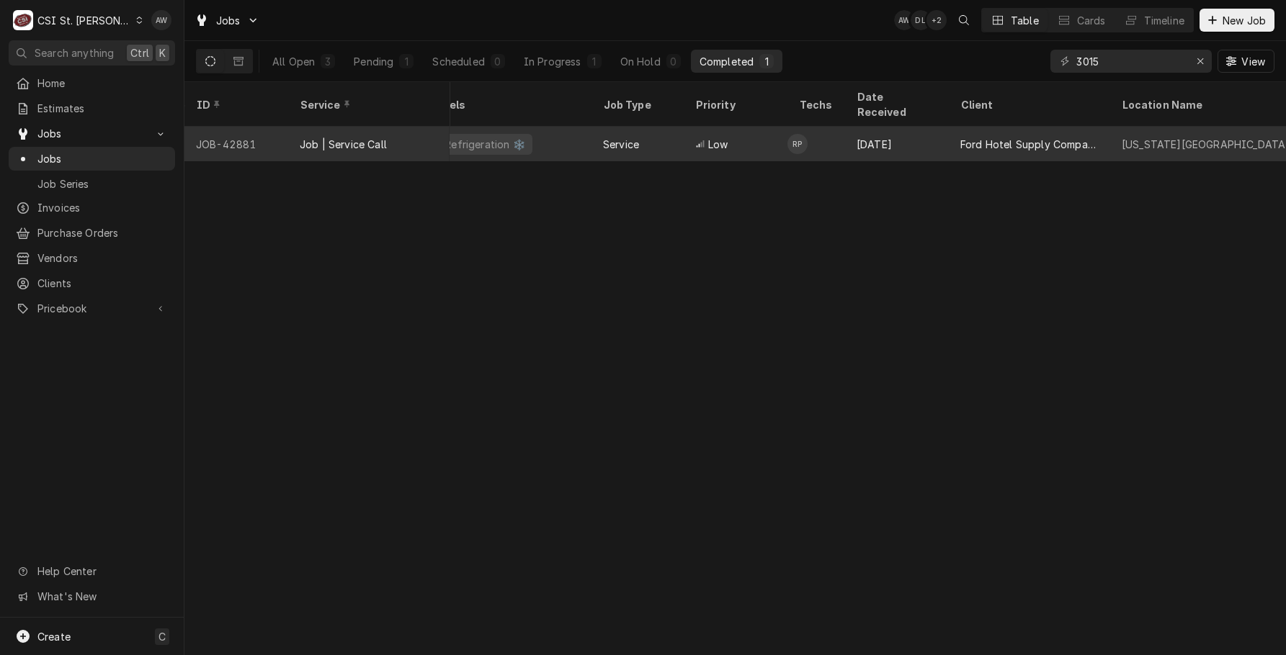
click at [856, 130] on div "Sep 24" at bounding box center [897, 144] width 104 height 35
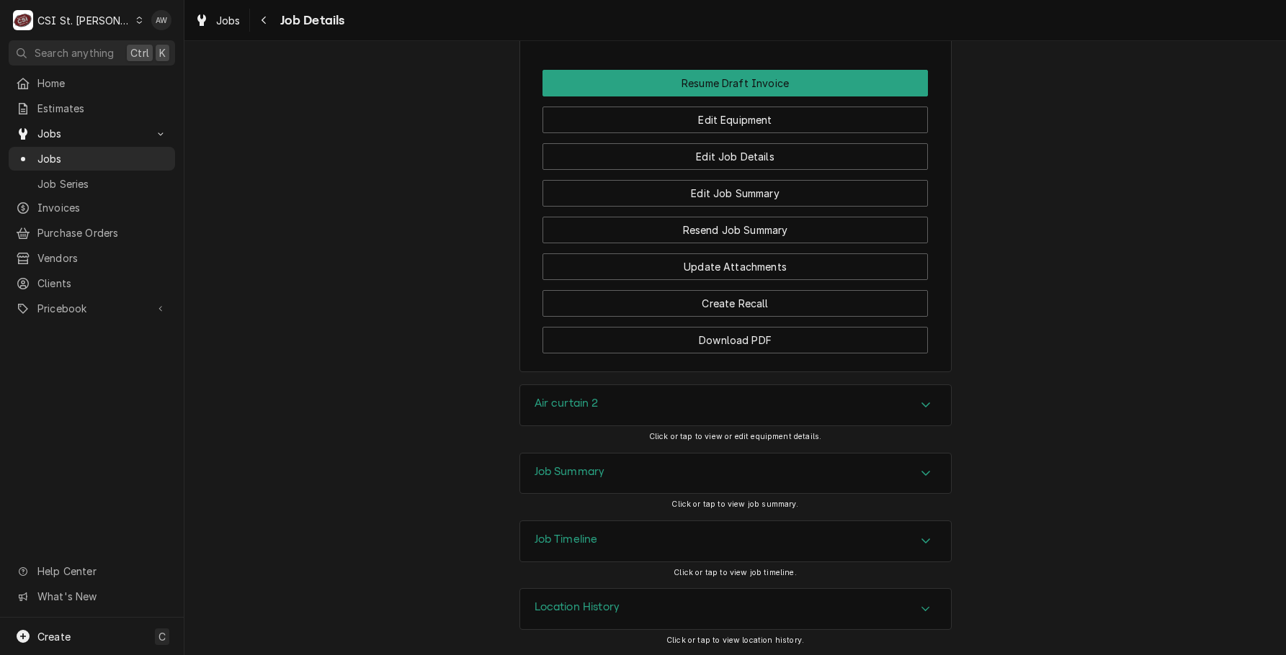
scroll to position [1424, 0]
click at [761, 448] on div "Air curtain 2 Click or tap to view or edit equipment details." at bounding box center [735, 417] width 432 height 68
click at [776, 470] on div "Job Summary" at bounding box center [735, 472] width 431 height 40
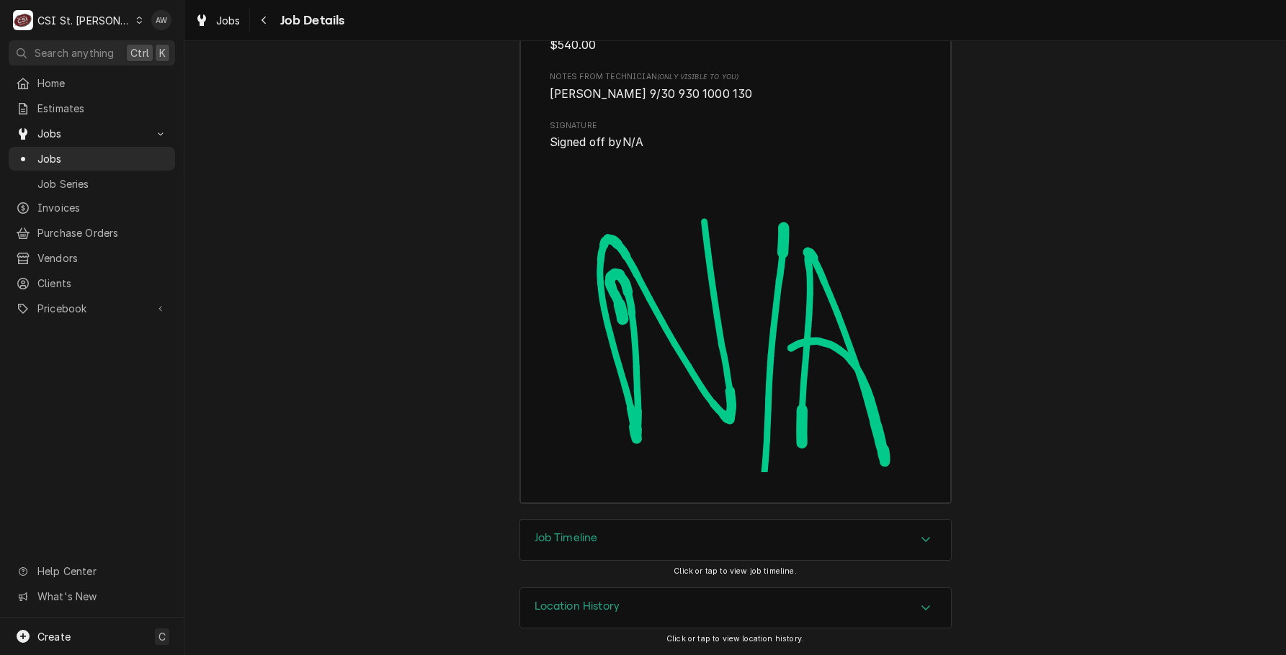
scroll to position [3886, 0]
click at [696, 553] on div "Job Timeline" at bounding box center [735, 540] width 431 height 40
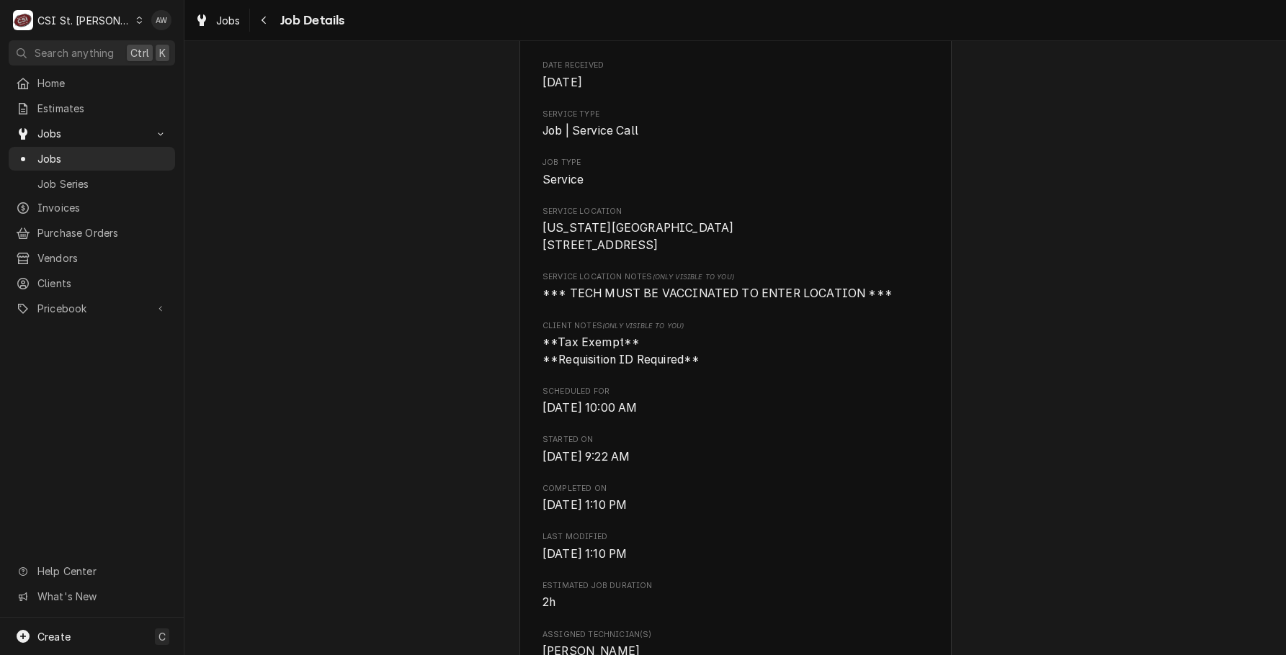
scroll to position [0, 0]
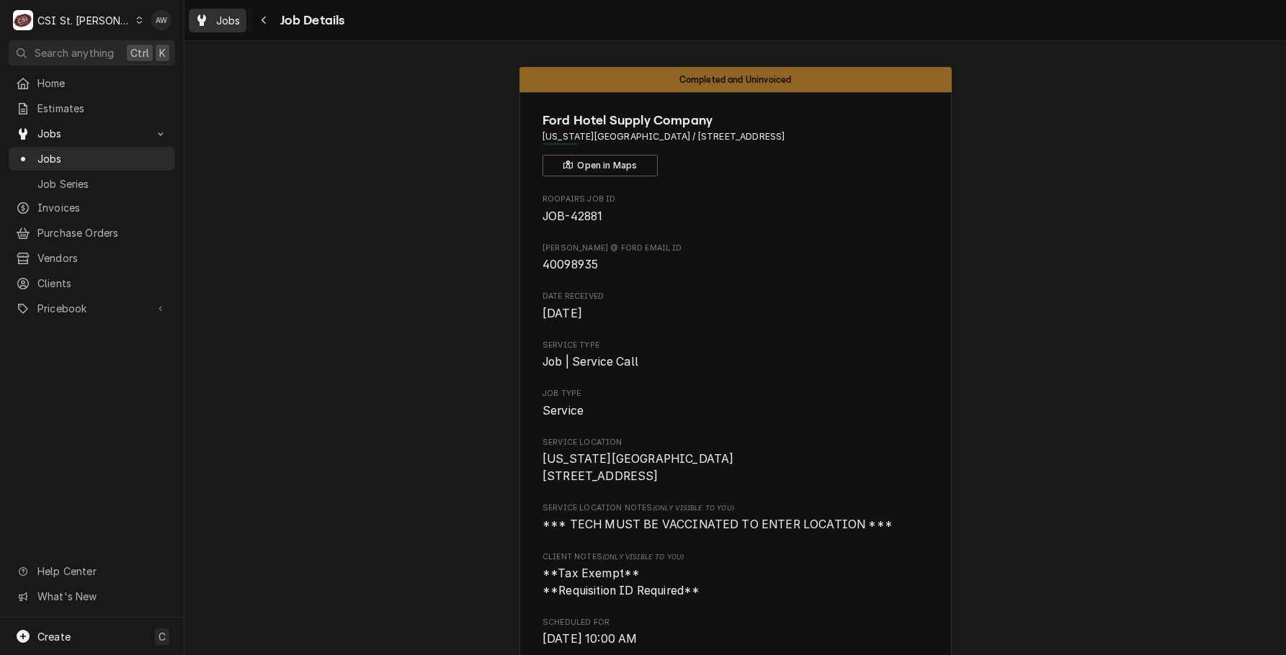
click at [232, 14] on span "Jobs" at bounding box center [228, 20] width 24 height 15
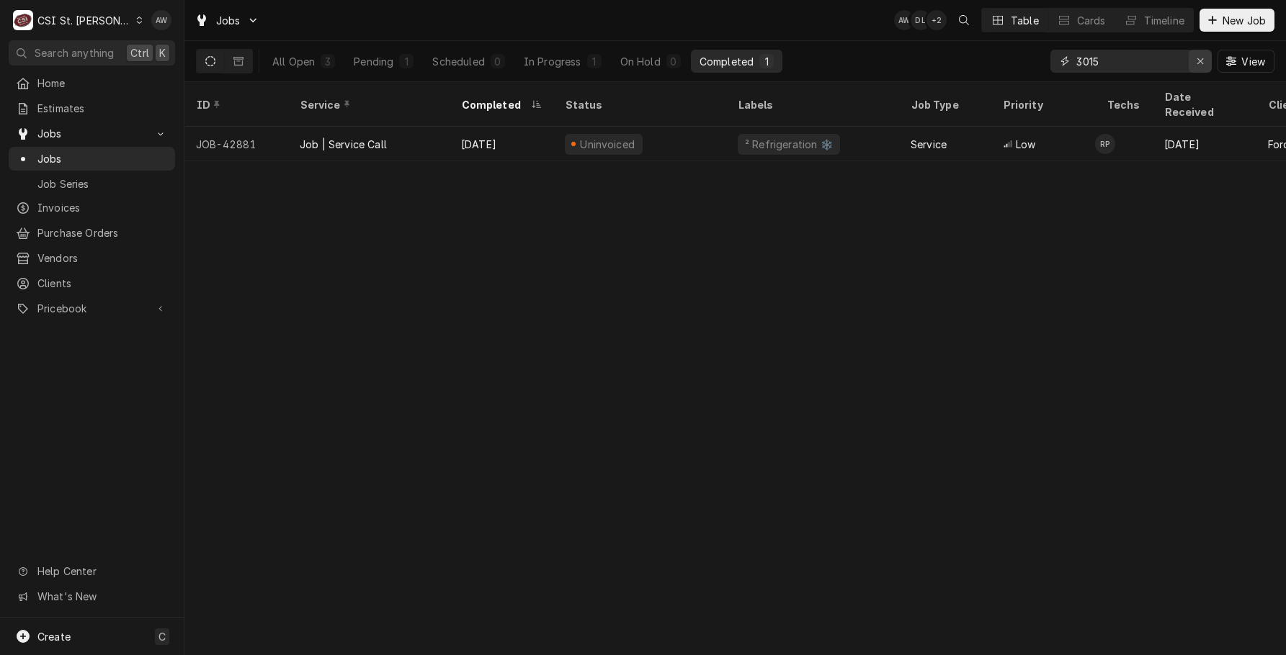
click at [1198, 58] on icon "Erase input" at bounding box center [1200, 61] width 8 height 10
type input "3015"
click at [536, 58] on div "In Progress" at bounding box center [553, 61] width 58 height 15
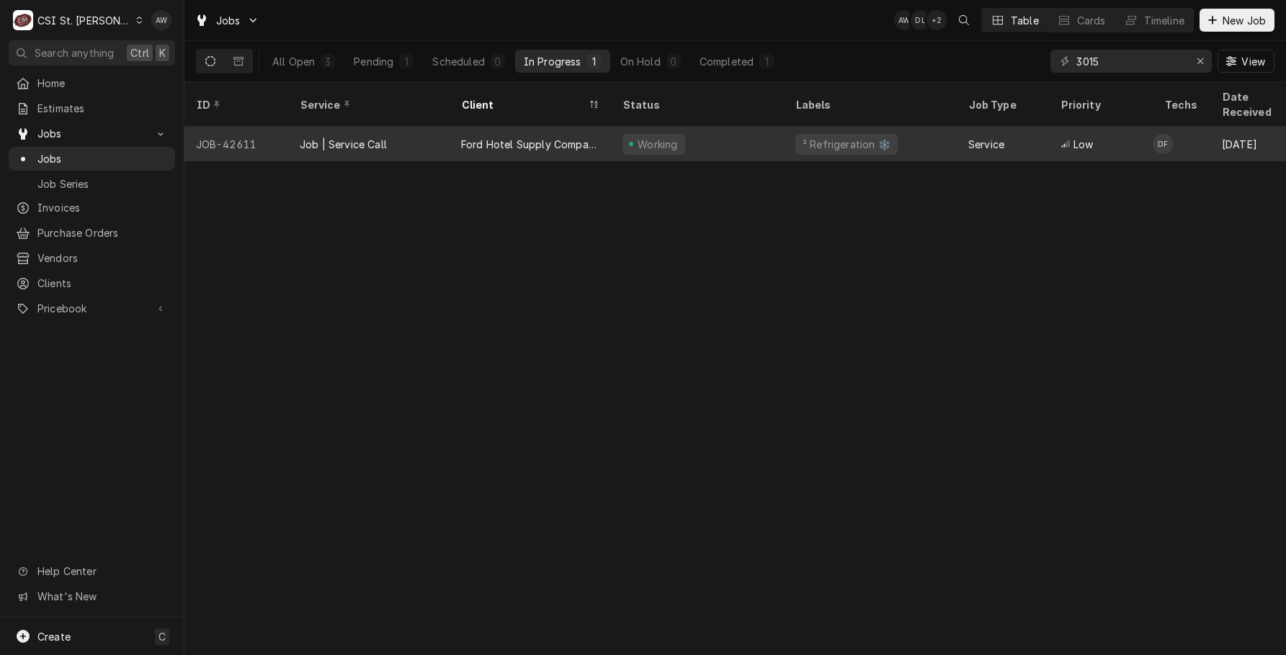
click at [498, 137] on div "Ford Hotel Supply Company" at bounding box center [530, 144] width 138 height 15
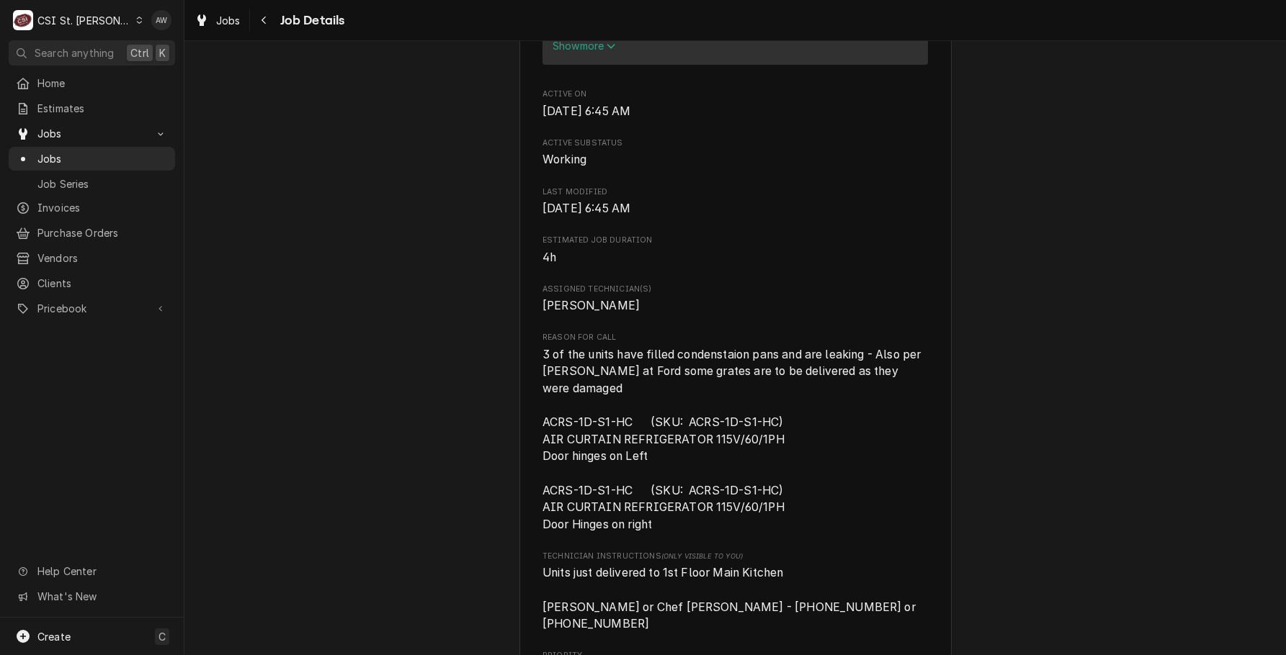
scroll to position [936, 0]
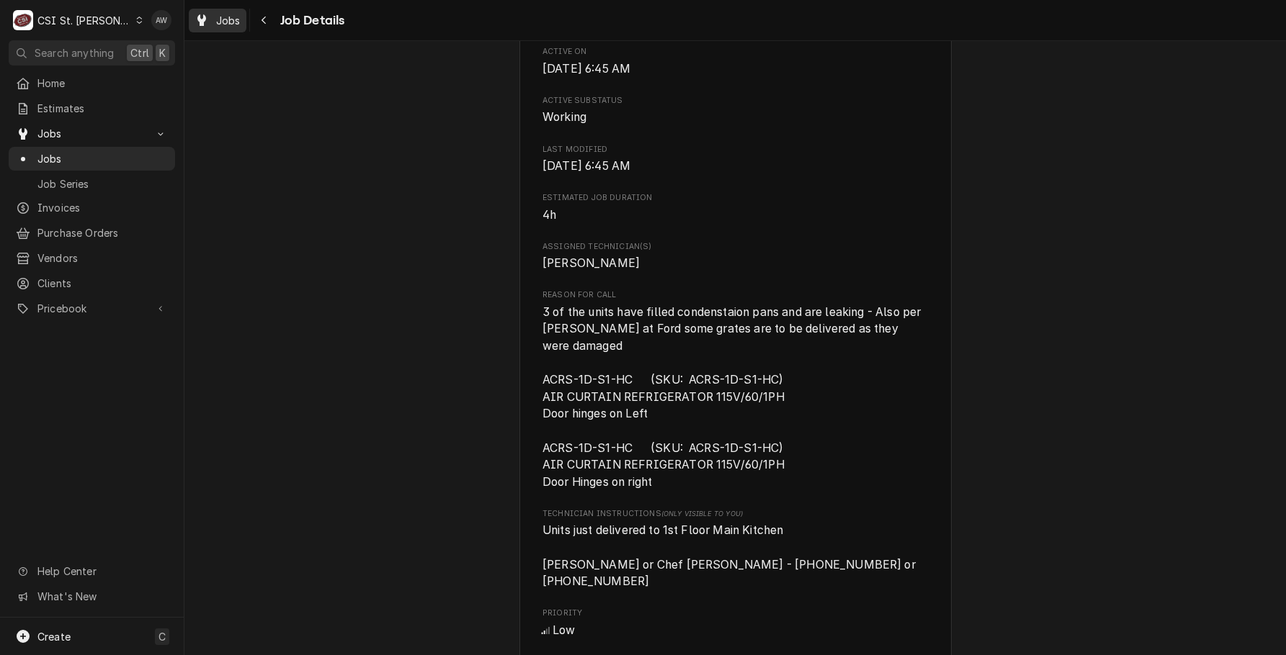
click at [210, 20] on div "Jobs" at bounding box center [218, 21] width 52 height 18
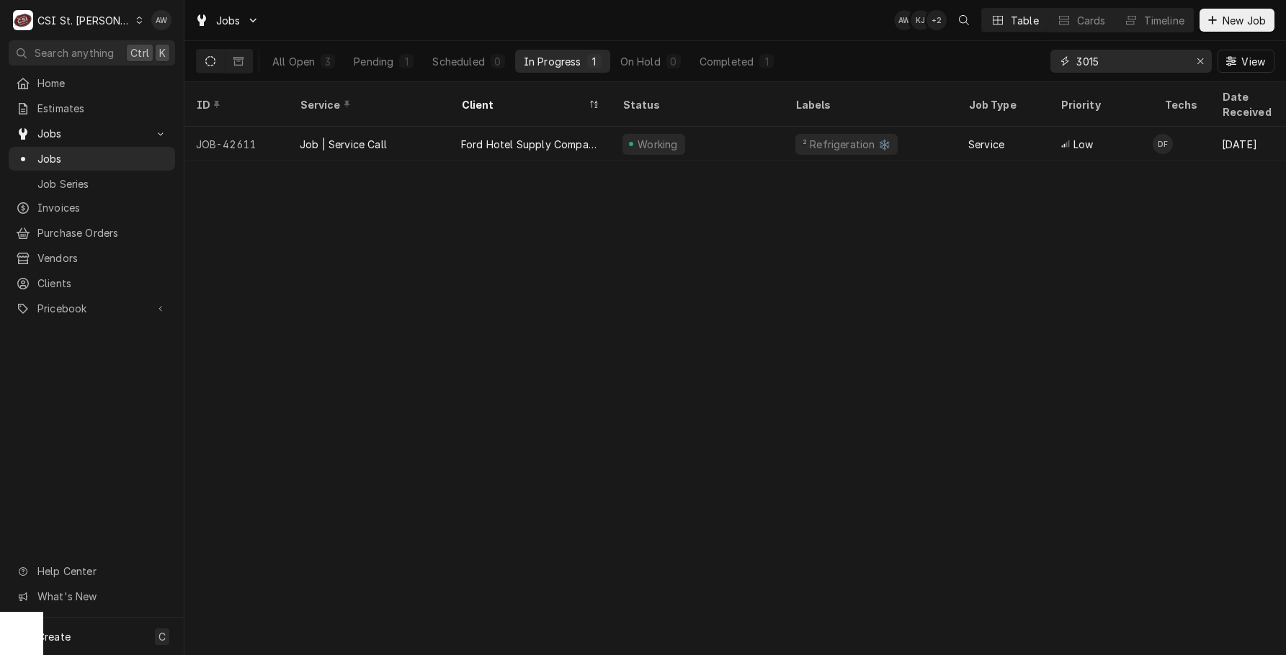
drag, startPoint x: 1108, startPoint y: 60, endPoint x: 1044, endPoint y: 50, distance: 65.5
click at [1044, 50] on div "All Open 3 Pending 1 Scheduled 0 In Progress 1 On Hold 0 Completed 1 3015 View" at bounding box center [735, 61] width 1078 height 40
type input "7711"
click at [738, 65] on div "Completed" at bounding box center [726, 61] width 54 height 15
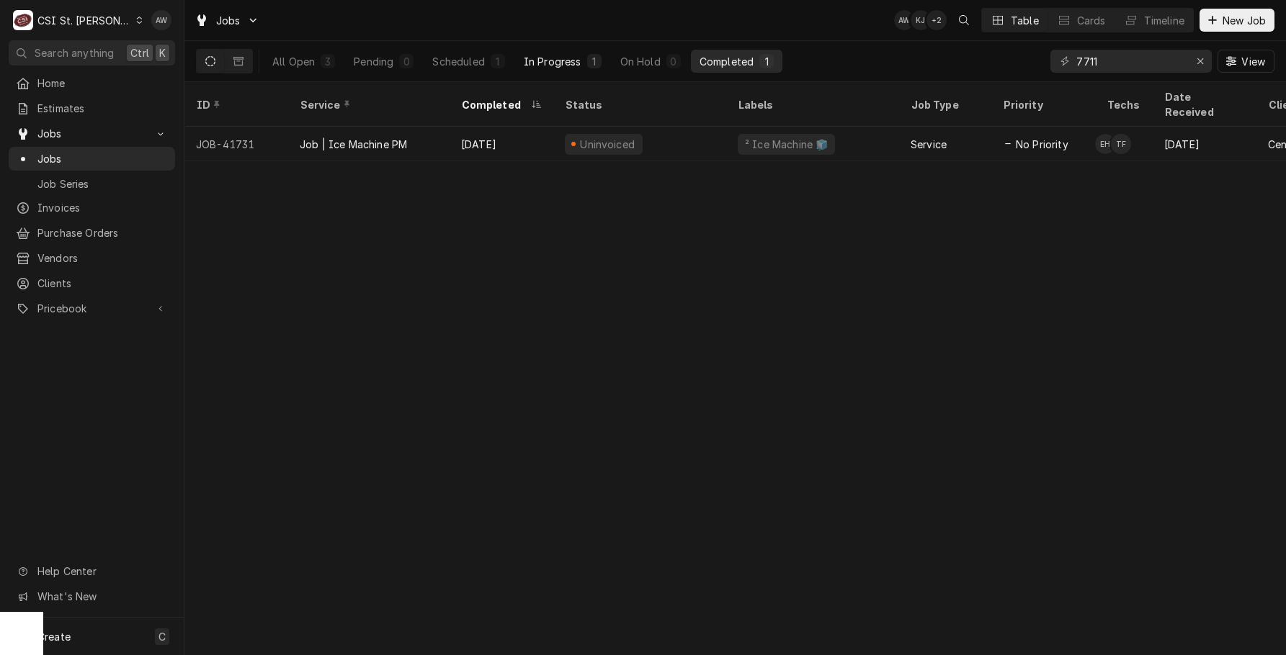
click at [572, 61] on div "In Progress" at bounding box center [553, 61] width 58 height 15
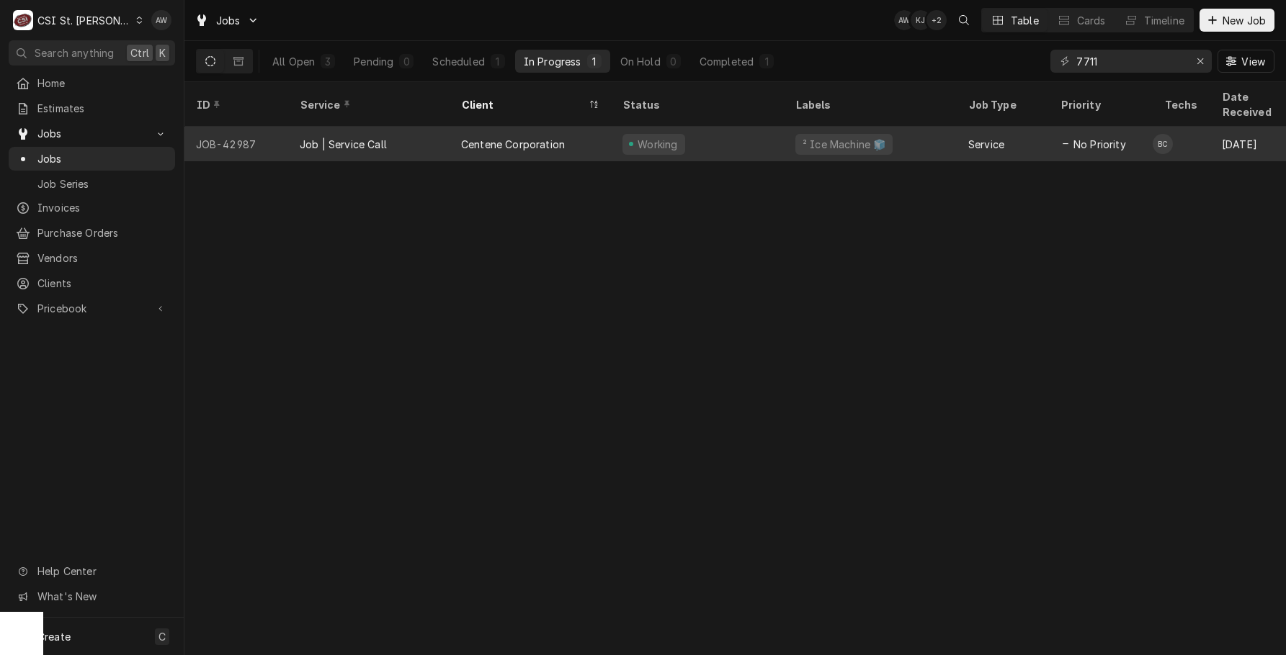
click at [565, 142] on div "Centene Corporation" at bounding box center [529, 144] width 161 height 35
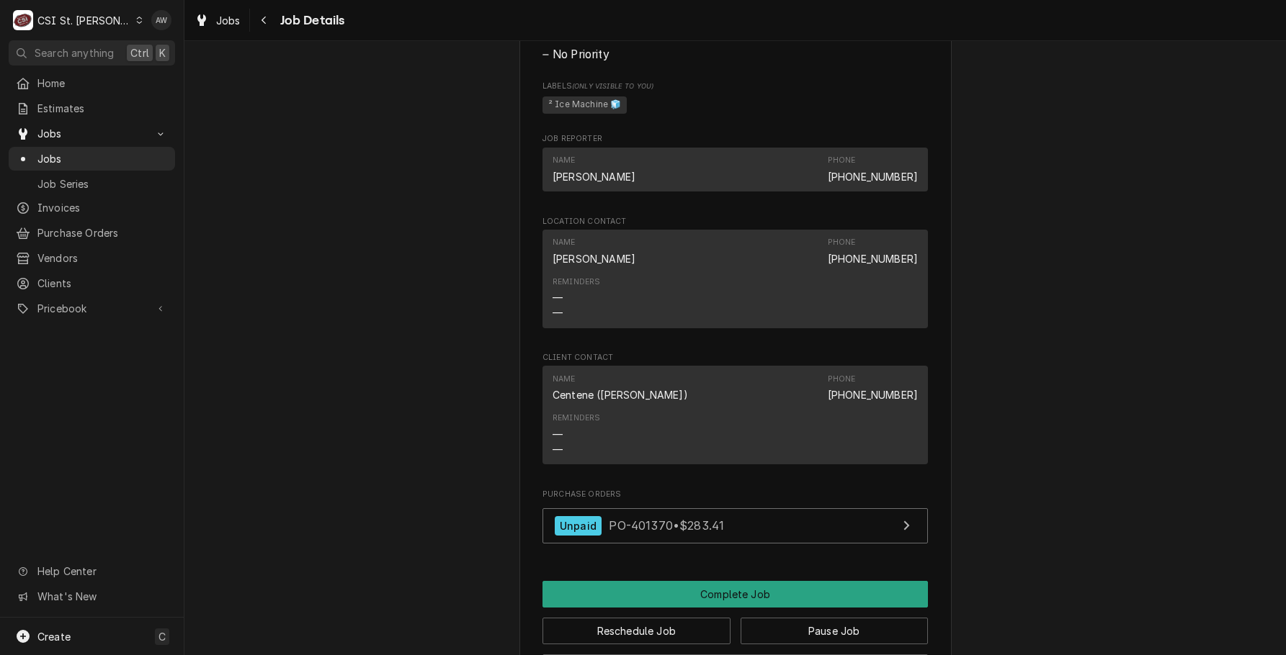
scroll to position [1440, 0]
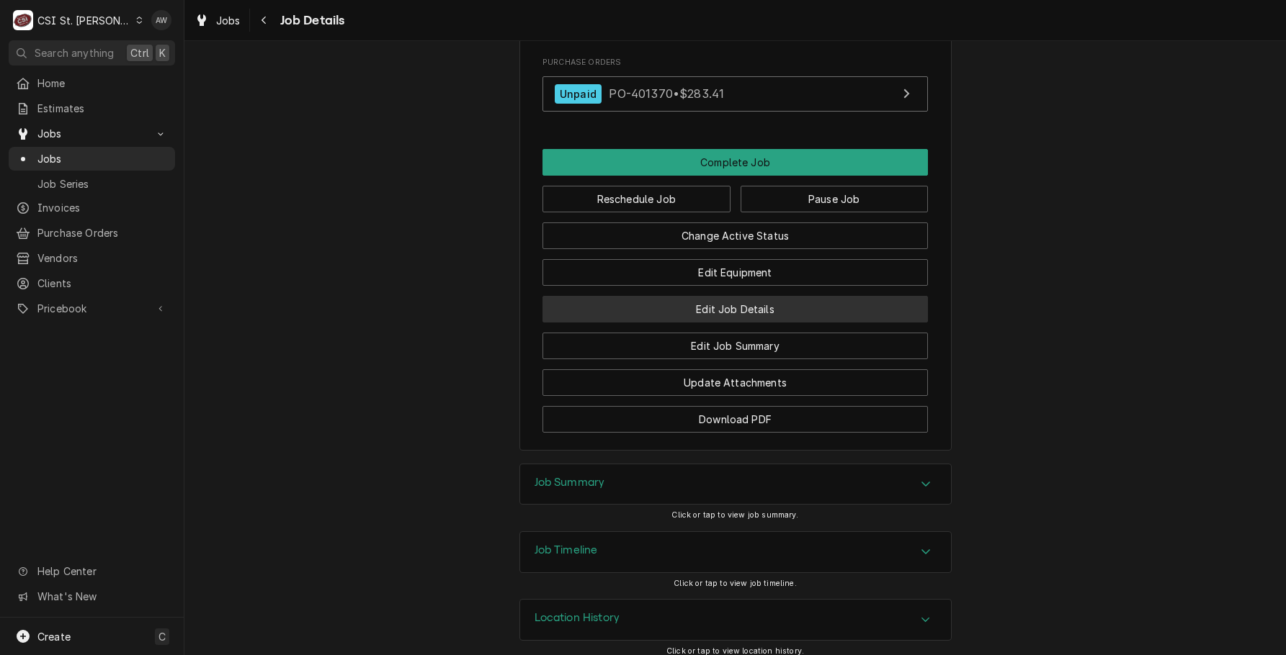
click at [679, 323] on button "Edit Job Details" at bounding box center [734, 309] width 385 height 27
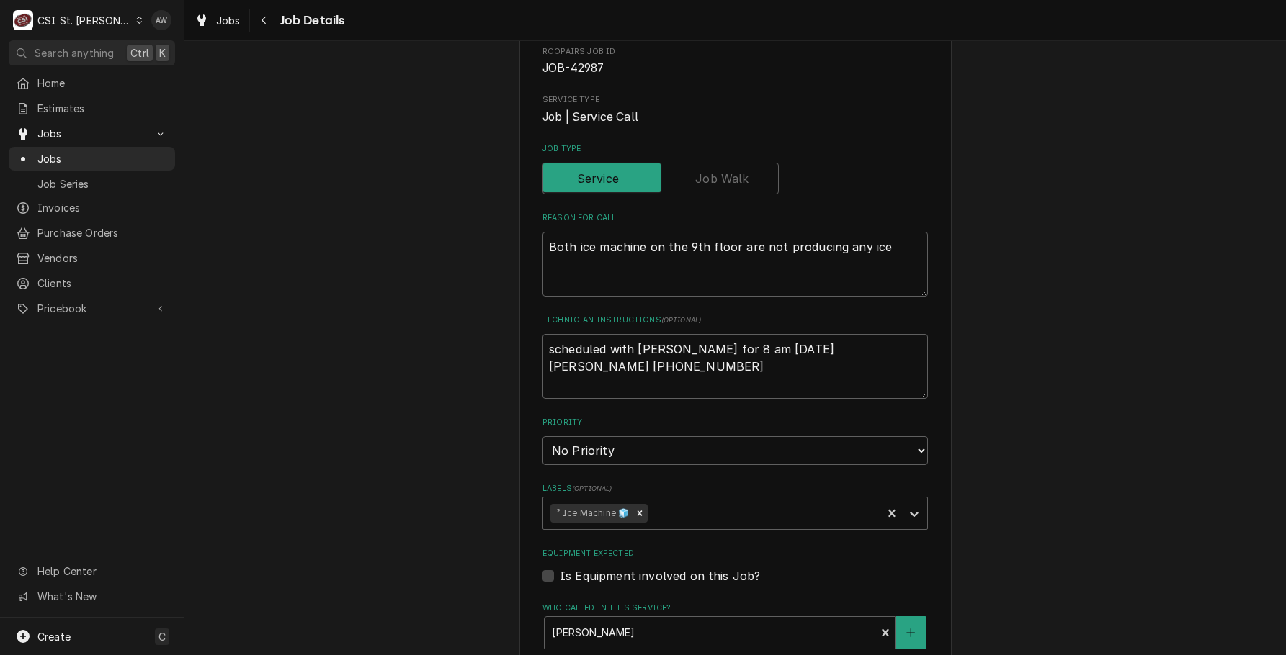
scroll to position [144, 0]
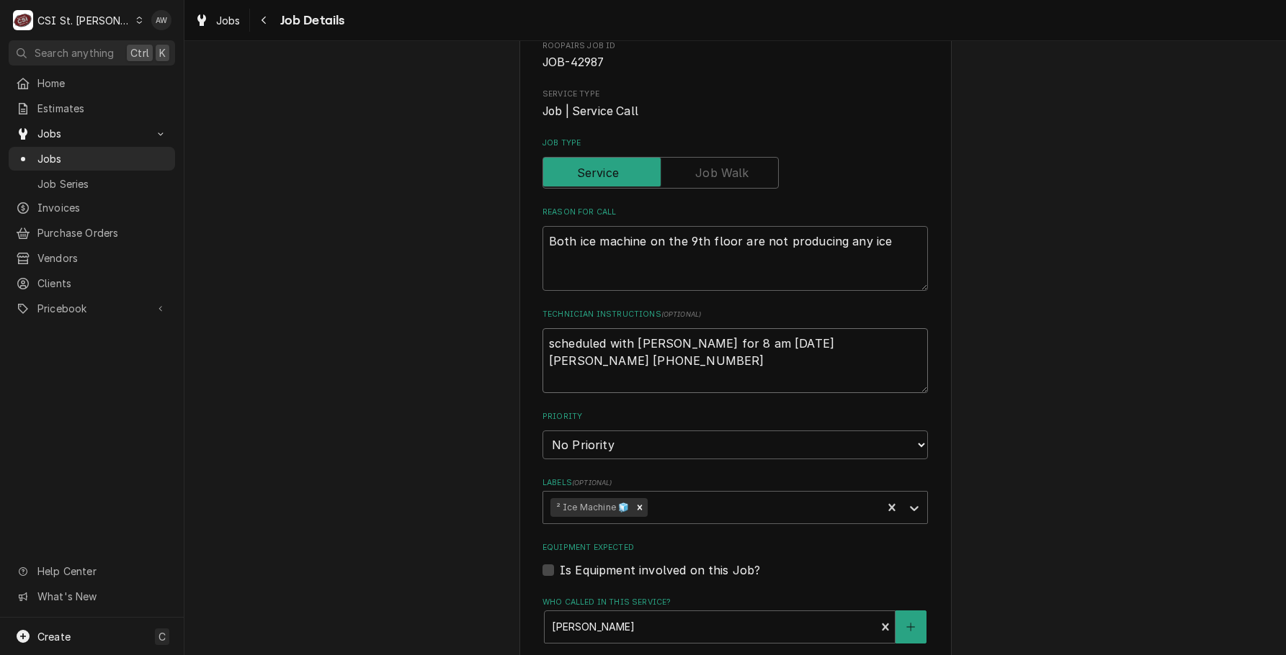
click at [721, 362] on textarea "scheduled with [PERSON_NAME] for 8 am [DATE] [PERSON_NAME] [PHONE_NUMBER]" at bounding box center [734, 360] width 385 height 65
type textarea "x"
type textarea "scheduled with [PERSON_NAME] for 8 am [DATE] [PERSON_NAME] [PHONE_NUMBER]"
type textarea "x"
type textarea "scheduled with [PERSON_NAME] for 8 am [DATE] [PERSON_NAME] [PHONE_NUMBER]"
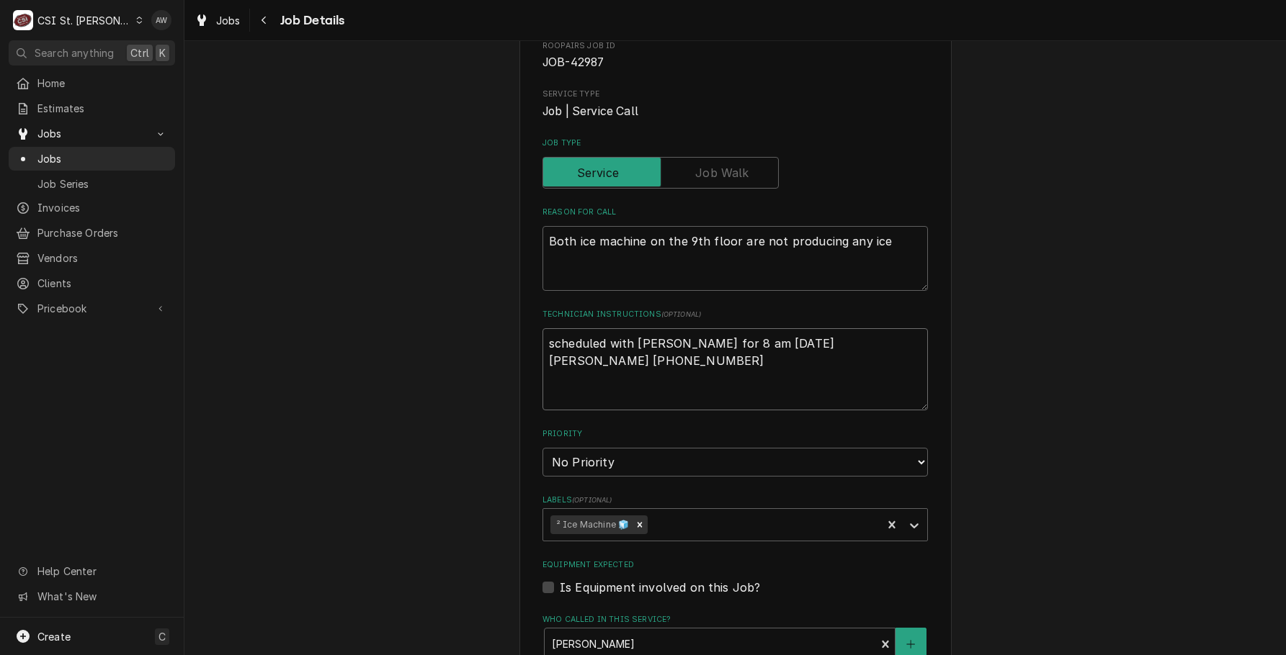
type textarea "x"
type textarea "scheduled with [PERSON_NAME] for 8 am [DATE] [PERSON_NAME] [PHONE_NUMBER] *"
type textarea "x"
type textarea "scheduled with [PERSON_NAME] for 8 am [DATE] [PERSON_NAME] [PHONE_NUMBER] **"
type textarea "x"
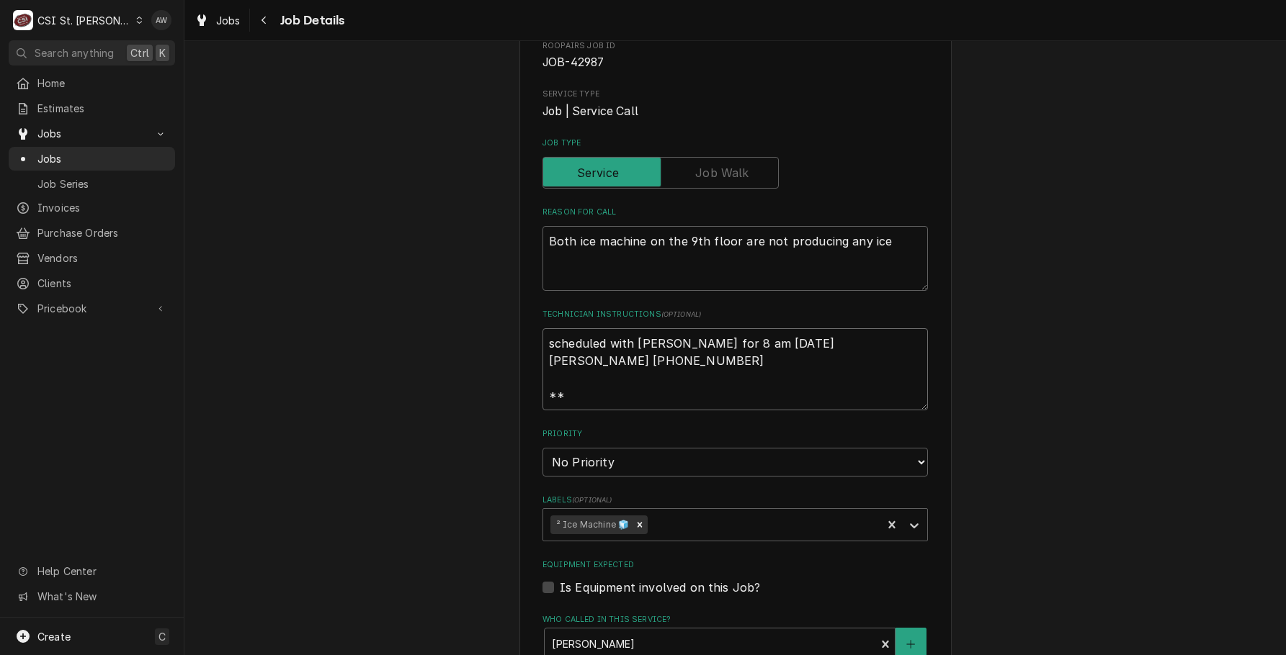
type textarea "scheduled with [PERSON_NAME] for 8 am [DATE] [PERSON_NAME] [PHONE_NUMBER] **n"
type textarea "x"
type textarea "scheduled with [PERSON_NAME] for 8 am [DATE] [PERSON_NAME] [PHONE_NUMBER] **no"
type textarea "x"
type textarea "scheduled with [PERSON_NAME] for 8 am [DATE] [PERSON_NAME] [PHONE_NUMBER] **not"
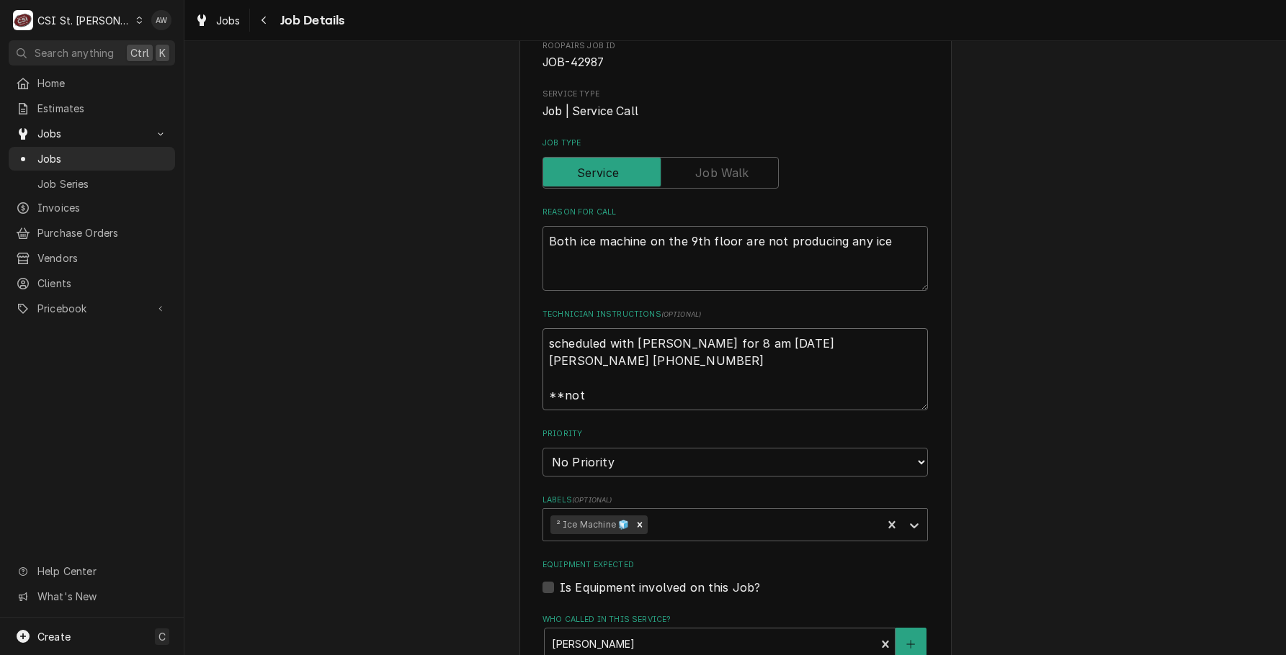
type textarea "x"
type textarea "scheduled with [PERSON_NAME] for 8 am [DATE] [PERSON_NAME] [PHONE_NUMBER] **not"
type textarea "x"
type textarea "scheduled with Andy for 8 am Wednesday 10/1 Andy Johnson 314-365-6963 **not a"
type textarea "x"
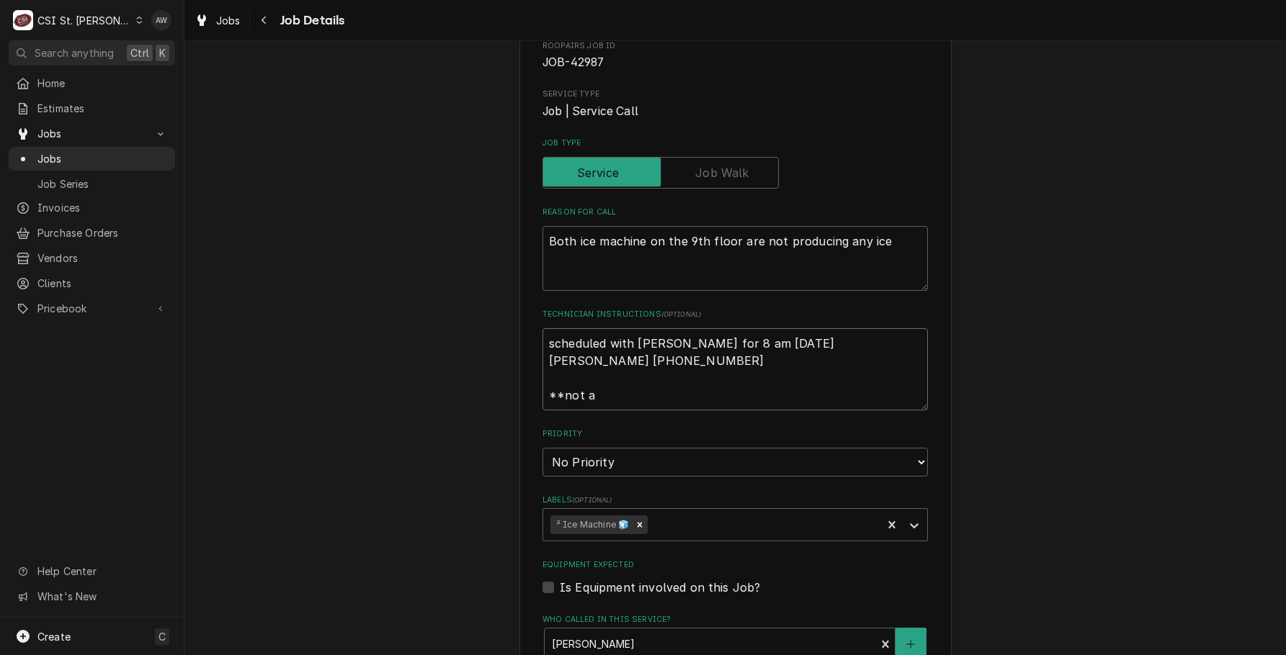
type textarea "scheduled with Andy for 8 am Wednesday 10/1 Andy Johnson 314-365-6963 **not a"
type textarea "x"
type textarea "scheduled with Andy for 8 am Wednesday 10/1 Andy Johnson 314-365-6963 **not a b"
type textarea "x"
type textarea "scheduled with Andy for 8 am Wednesday 10/1 Andy Johnson 314-365-6963 **not a bi"
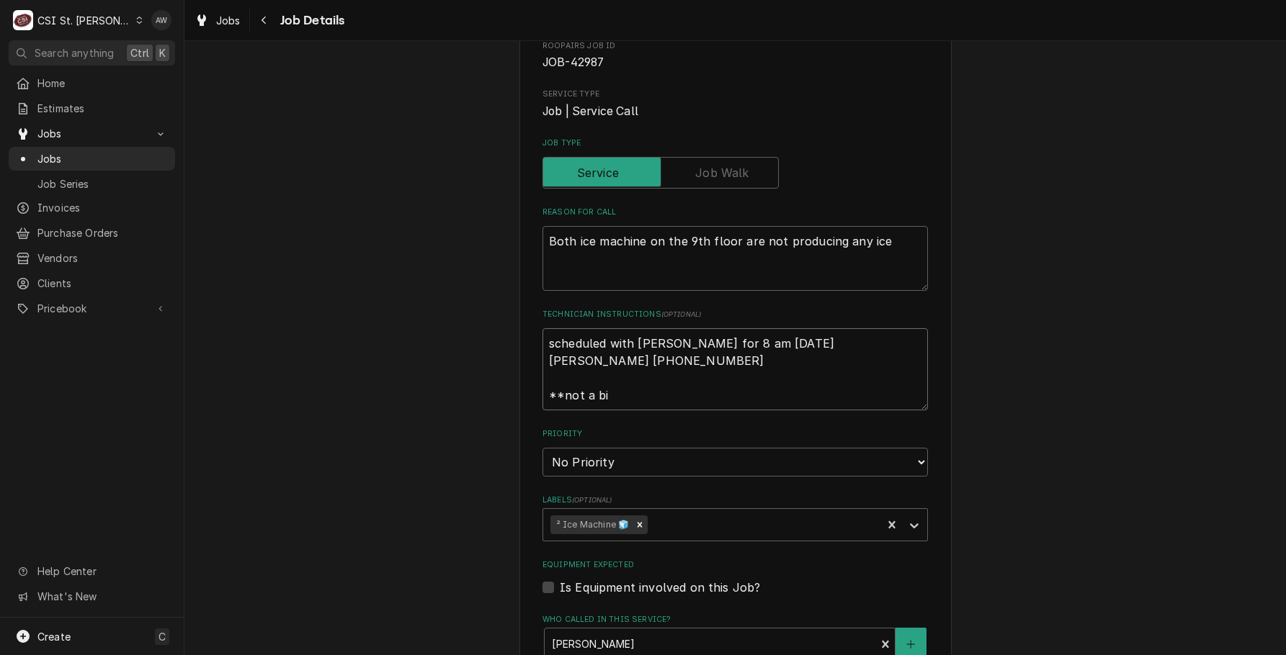
type textarea "x"
type textarea "scheduled with Andy for 8 am Wednesday 10/1 Andy Johnson 314-365-6963 **not a b…"
type textarea "x"
type textarea "scheduled with Andy for 8 am Wednesday 10/1 Andy Johnson 314-365-6963 **not a b…"
type textarea "x"
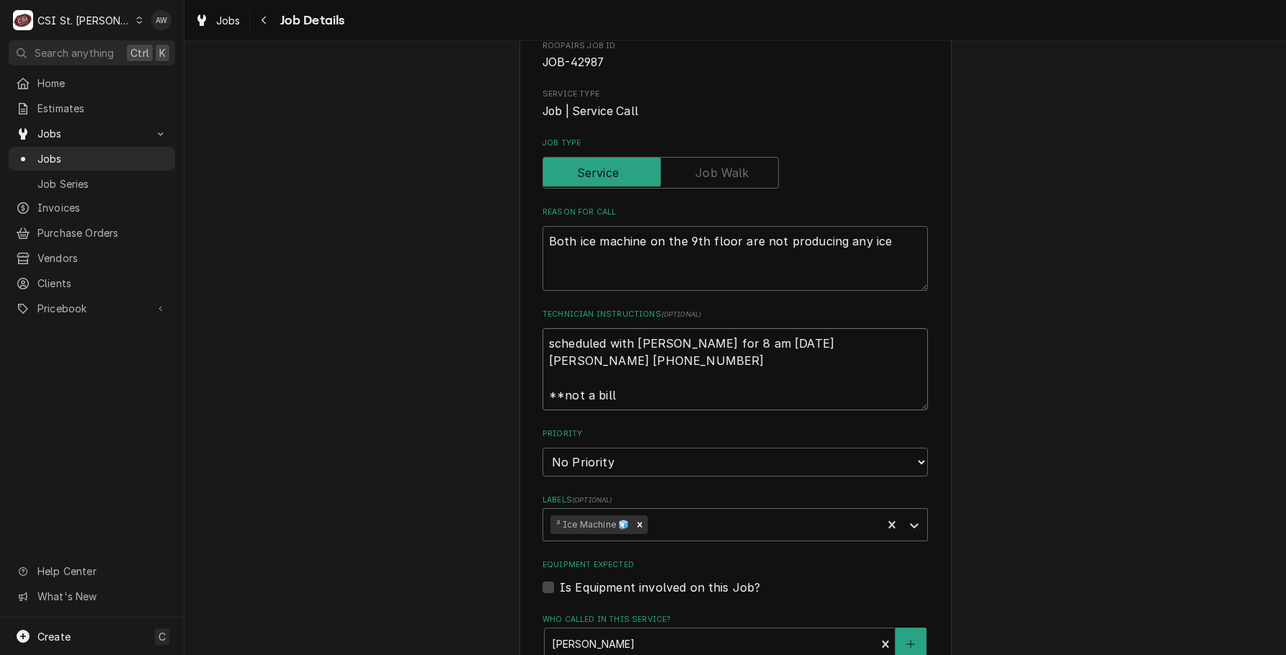
type textarea "scheduled with Andy for 8 am Wednesday 10/1 Andy Johnson 314-365-6963 **not a b…"
type textarea "x"
type textarea "scheduled with Andy for 8 am Wednesday 10/1 Andy Johnson 314-365-6963 **not a b…"
type textarea "x"
type textarea "scheduled with Andy for 8 am Wednesday 10/1 Andy Johnson 314-365-6963 **not a b…"
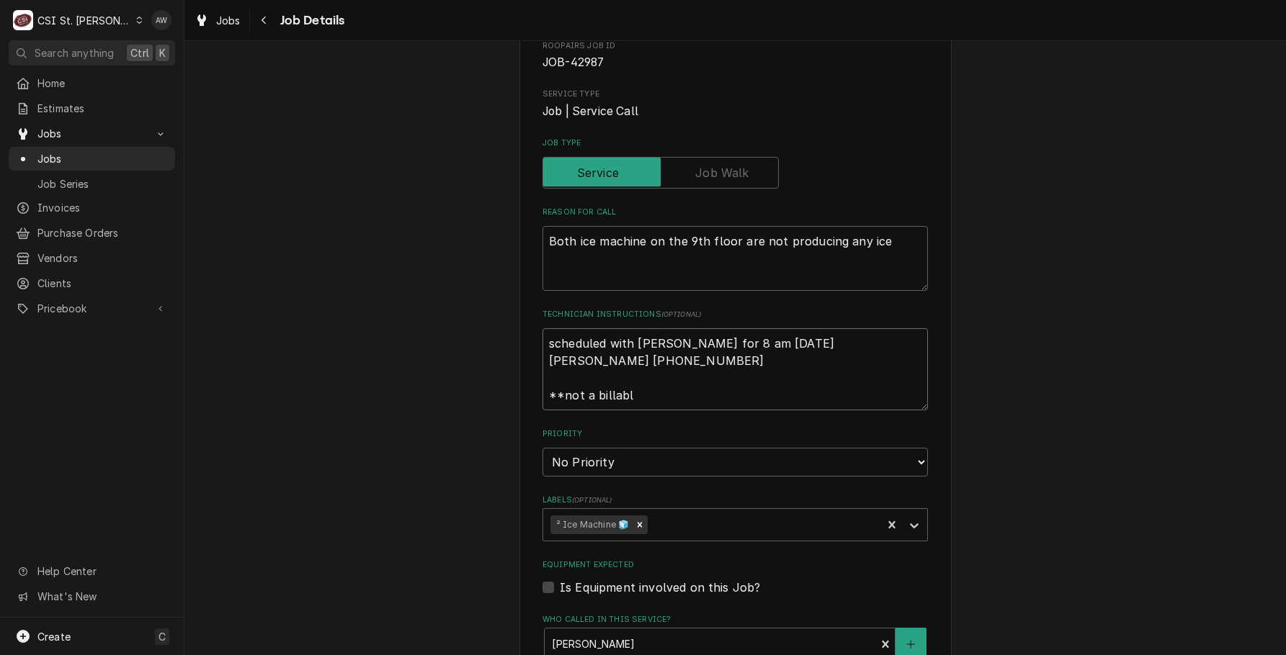
type textarea "x"
type textarea "scheduled with Andy for 8 am Wednesday 10/1 Andy Johnson 314-365-6963 **not a b…"
type textarea "x"
type textarea "scheduled with Andy for 8 am Wednesday 10/1 Andy Johnson 314-365-6963 **not a b…"
type textarea "x"
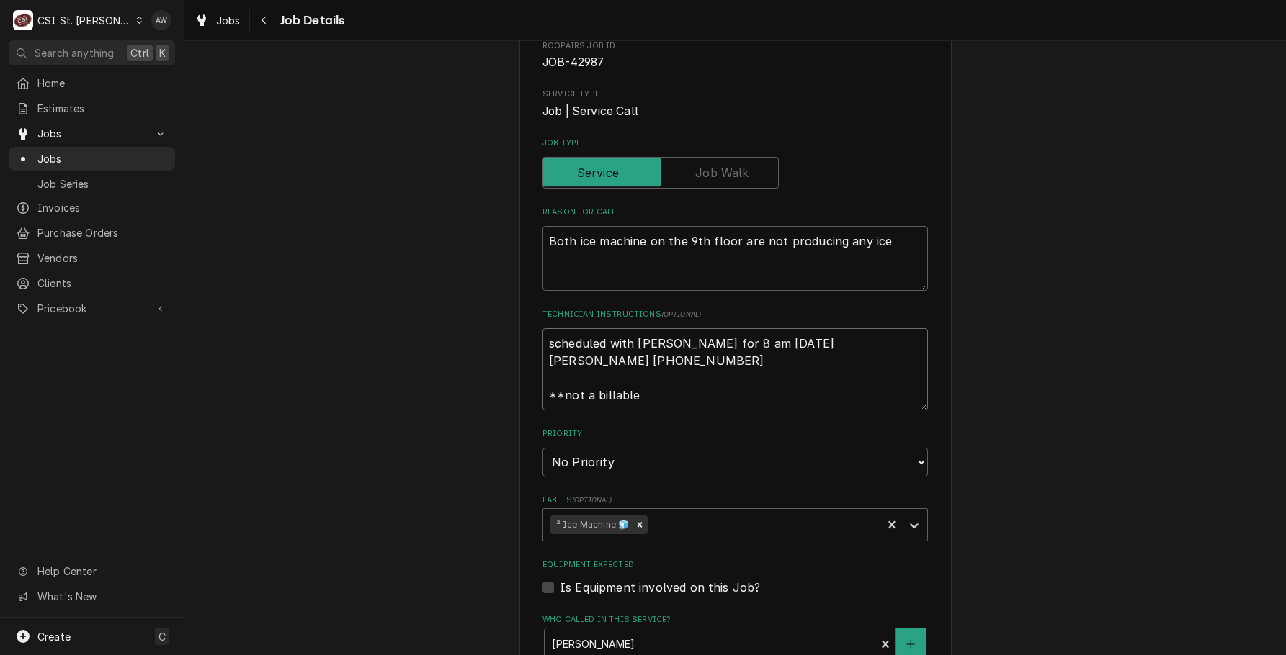
type textarea "scheduled with Andy for 8 am Wednesday 10/1 Andy Johnson 314-365-6963 **not a b…"
type textarea "x"
type textarea "scheduled with Andy for 8 am Wednesday 10/1 Andy Johnson 314-365-6963 **not a b…"
type textarea "x"
type textarea "scheduled with Andy for 8 am Wednesday 10/1 Andy Johnson 314-365-6963 **not a b…"
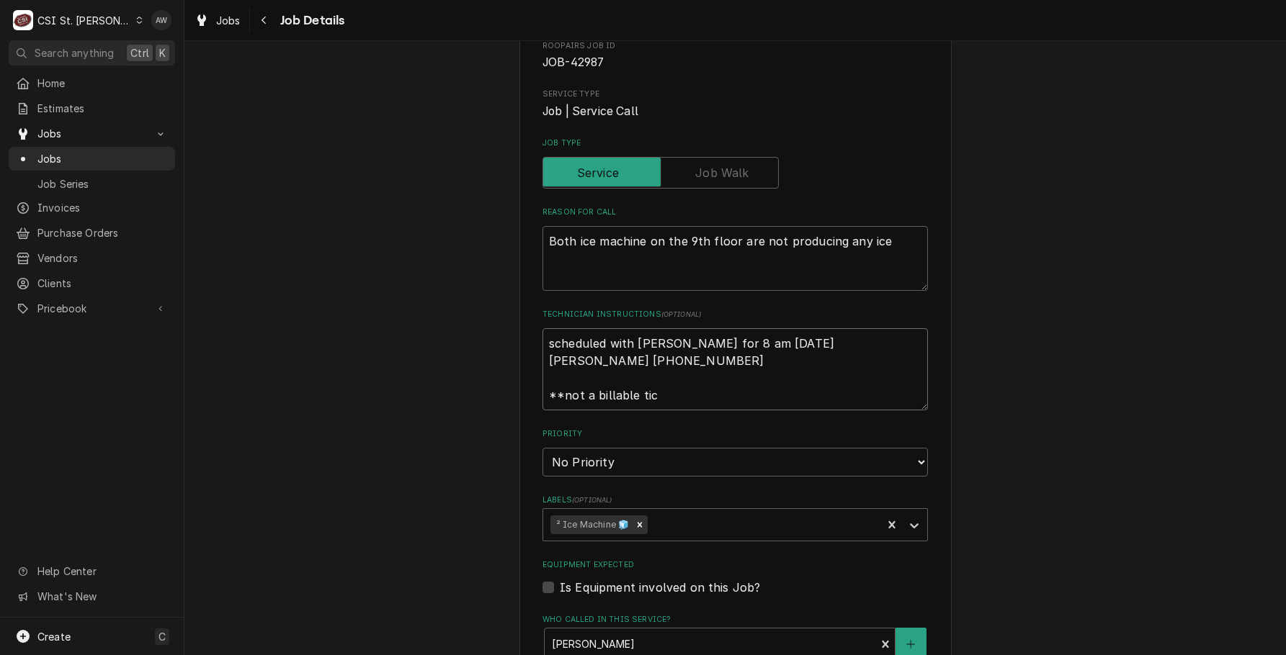
type textarea "x"
type textarea "scheduled with Andy for 8 am Wednesday 10/1 Andy Johnson 314-365-6963 **not a b…"
type textarea "x"
type textarea "scheduled with Andy for 8 am Wednesday 10/1 Andy Johnson 314-365-6963 **not a b…"
type textarea "x"
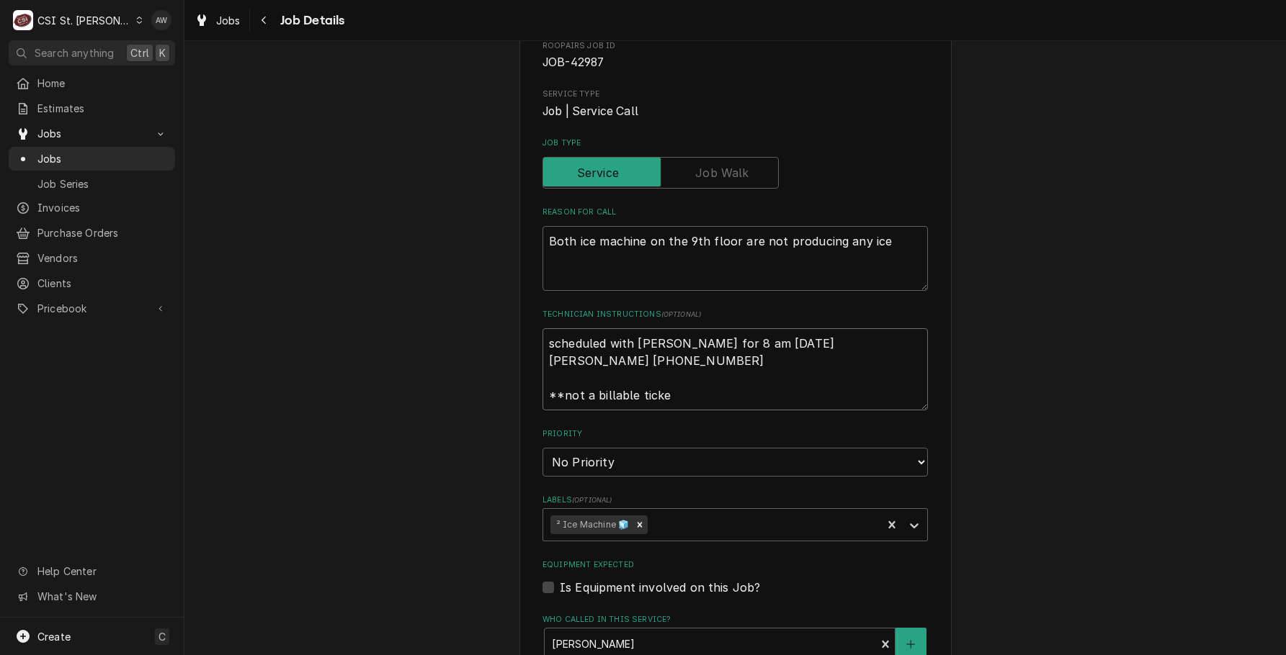
type textarea "scheduled with Andy for 8 am Wednesday 10/1 Andy Johnson 314-365-6963 **not a b…"
type textarea "x"
type textarea "scheduled with Andy for 8 am Wednesday 10/1 Andy Johnson 314-365-6963 **not a b…"
type textarea "x"
type textarea "scheduled with Andy for 8 am Wednesday 10/1 Andy Johnson 314-365-6963 **not a b…"
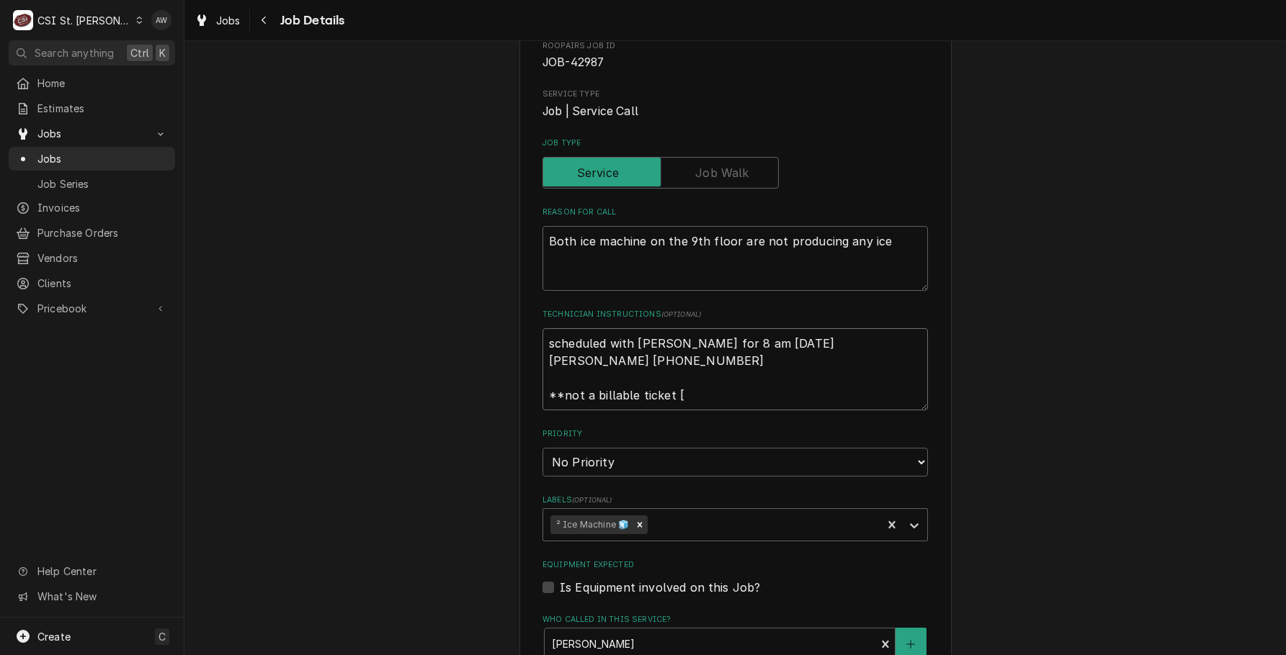
type textarea "x"
type textarea "scheduled with Andy for 8 am Wednesday 10/1 Andy Johnson 314-365-6963 **not a b…"
type textarea "x"
type textarea "scheduled with Andy for 8 am Wednesday 10/1 Andy Johnson 314-365-6963 **not a b…"
type textarea "x"
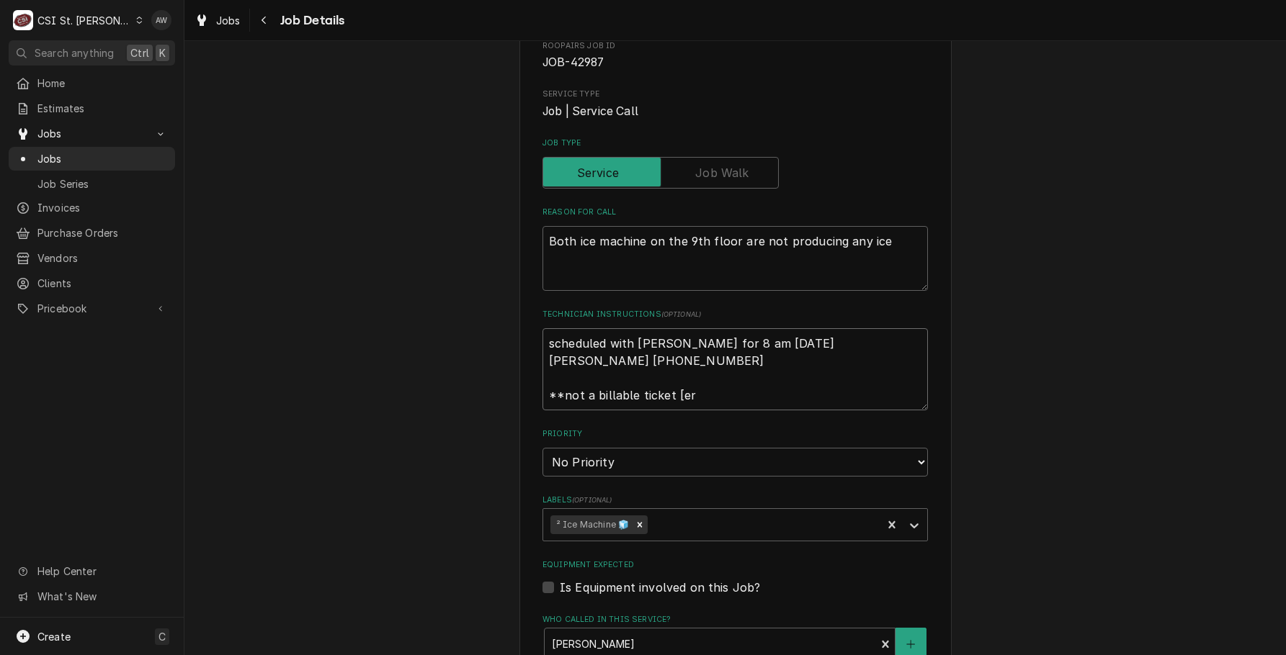
type textarea "scheduled with Andy for 8 am Wednesday 10/1 Andy Johnson 314-365-6963 **not a b…"
type textarea "x"
type textarea "scheduled with Andy for 8 am Wednesday 10/1 Andy Johnson 314-365-6963 **not a b…"
type textarea "x"
type textarea "scheduled with Andy for 8 am Wednesday 10/1 Andy Johnson 314-365-6963 **not a b…"
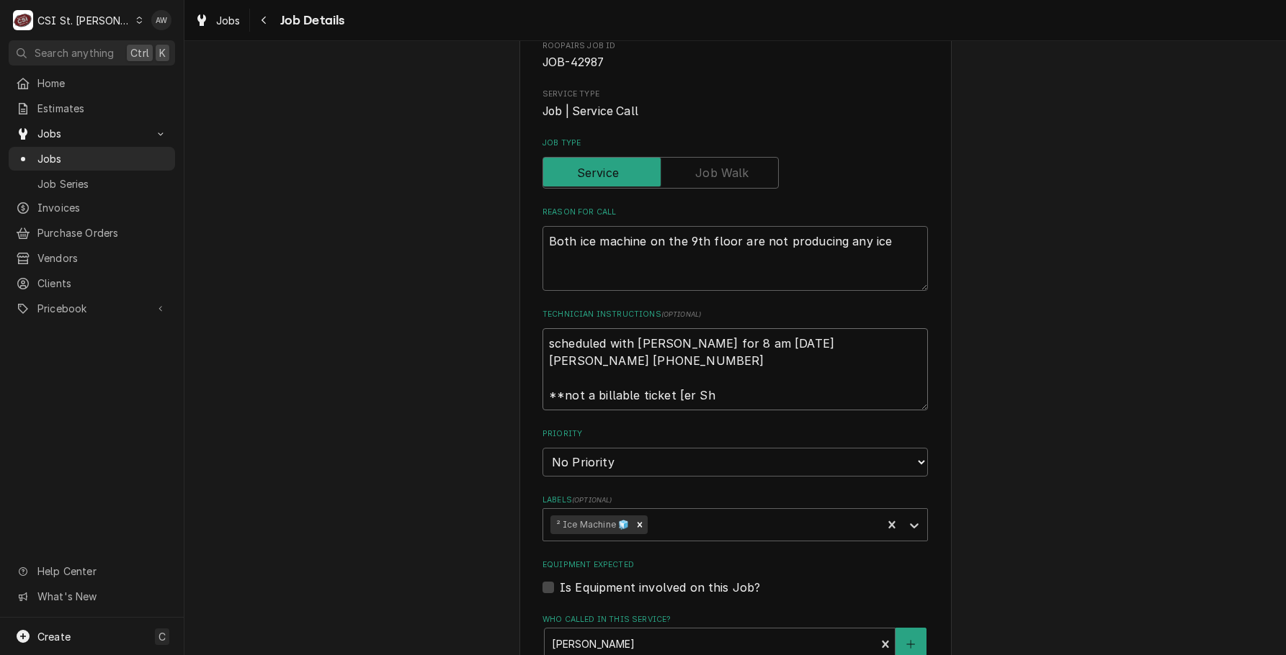
type textarea "x"
type textarea "scheduled with Andy for 8 am Wednesday 10/1 Andy Johnson 314-365-6963 **not a b…"
type textarea "x"
type textarea "scheduled with Andy for 8 am Wednesday 10/1 Andy Johnson 314-365-6963 **not a b…"
type textarea "x"
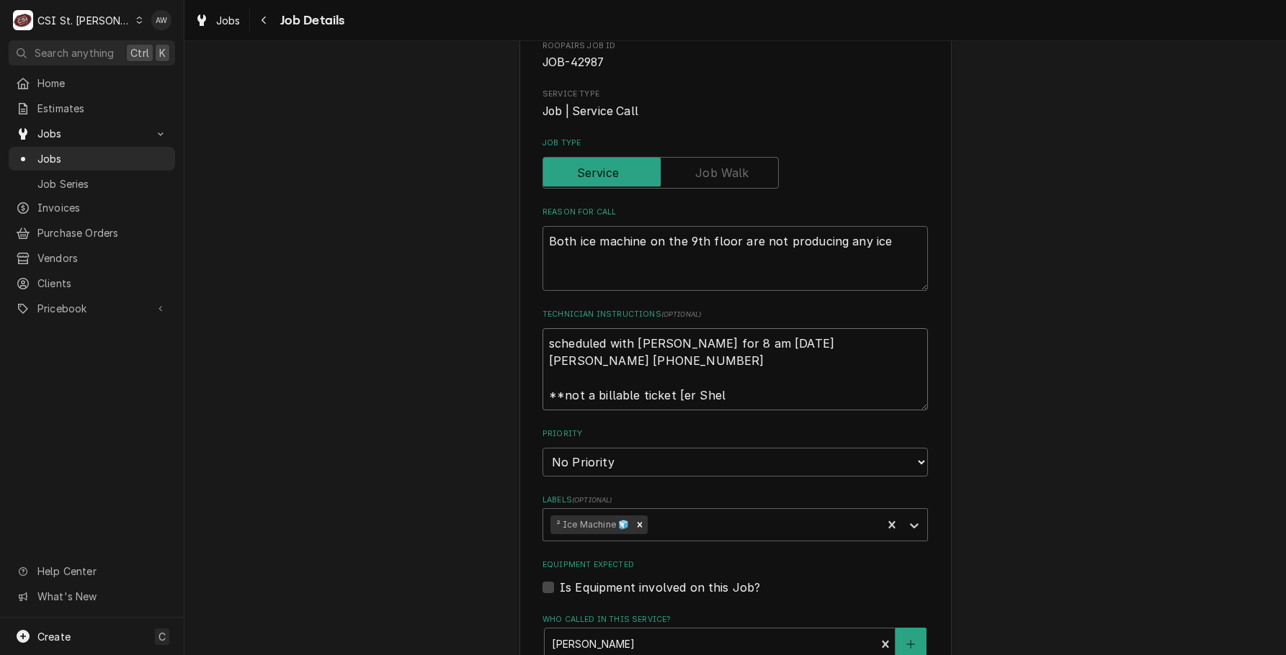
type textarea "scheduled with Andy for 8 am Wednesday 10/1 Andy Johnson 314-365-6963 **not a b…"
type textarea "x"
type textarea "scheduled with Andy for 8 am Wednesday 10/1 Andy Johnson 314-365-6963 **not a b…"
type textarea "x"
type textarea "scheduled with Andy for 8 am Wednesday 10/1 Andy Johnson 314-365-6963 **not a b…"
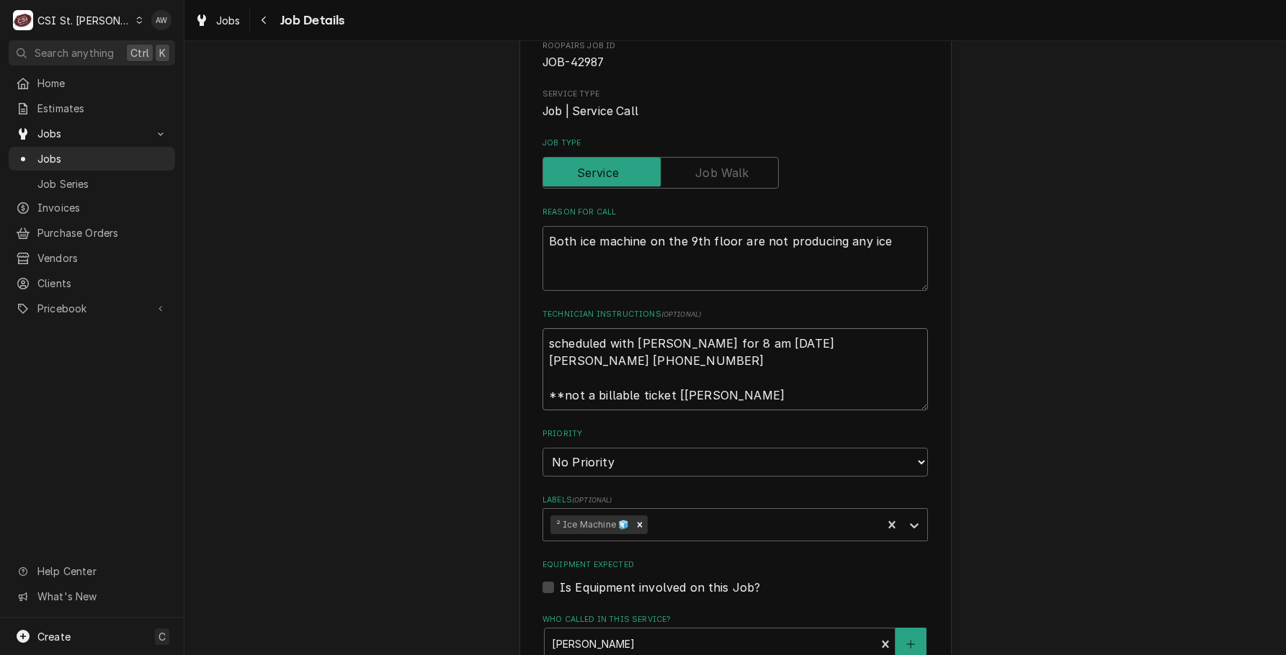
type textarea "x"
type textarea "scheduled with Andy for 8 am Wednesday 10/1 Andy Johnson 314-365-6963 **not a b…"
type textarea "x"
type textarea "scheduled with Andy for 8 am Wednesday 10/1 Andy Johnson 314-365-6963 **not a b…"
type textarea "x"
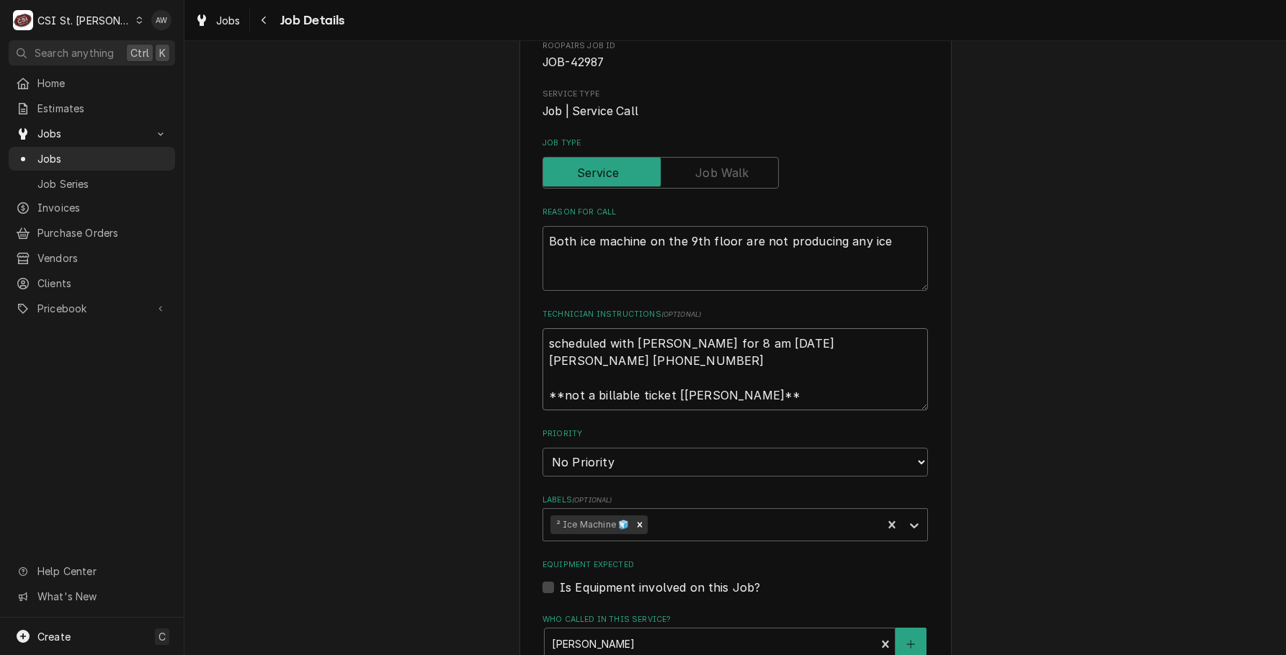
type textarea "scheduled with Andy for 8 am Wednesday 10/1 Andy Johnson 314-365-6963 **not a b…"
type textarea "x"
type textarea "scheduled with Andy for 8 am Wednesday 10/1 Andy Johnson 314-365-6963 **not a b…"
click at [673, 388] on textarea "scheduled with Andy for 8 am Wednesday 10/1 Andy Johnson 314-365-6963 **not a b…" at bounding box center [734, 369] width 385 height 82
type textarea "x"
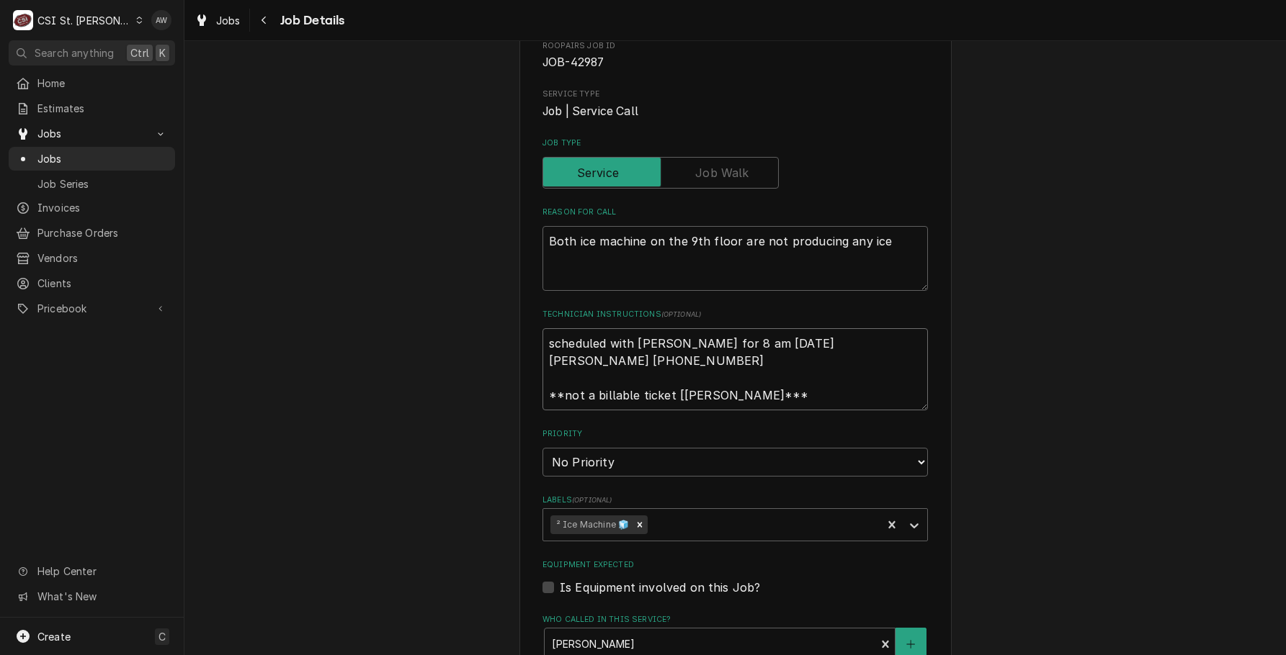
type textarea "scheduled with Andy for 8 am Wednesday 10/1 Andy Johnson 314-365-6963 **not a b…"
type textarea "x"
type textarea "scheduled with Andy for 8 am Wednesday 10/1 Andy Johnson 314-365-6963 **not a b…"
drag, startPoint x: 766, startPoint y: 395, endPoint x: 523, endPoint y: 395, distance: 242.7
click at [523, 395] on div "Centene Corporation Centene 7711 Carondelet / 7711 Carondelet Ave, Clayton, MO …" at bounding box center [735, 497] width 432 height 1144
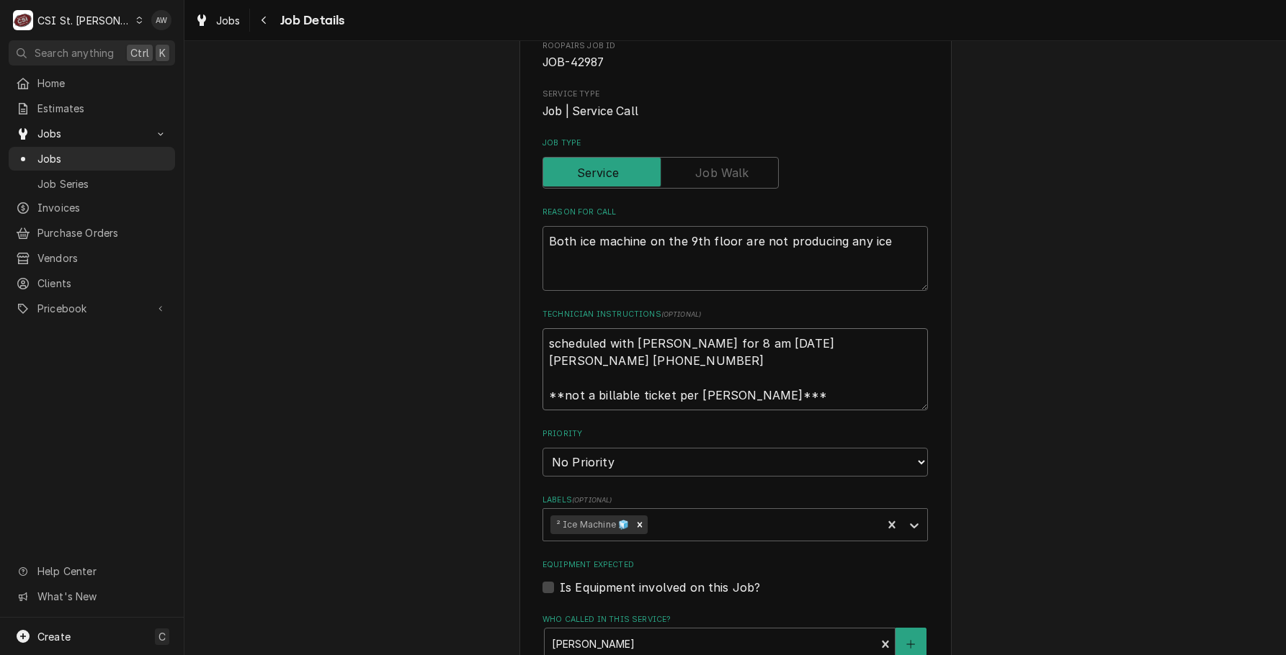
click at [542, 341] on textarea "scheduled with Andy for 8 am Wednesday 10/1 Andy Johnson 314-365-6963 **not a b…" at bounding box center [734, 369] width 385 height 82
type textarea "x"
type textarea "scheduled with Andy for 8 am Wednesday 10/1 Andy Johnson 314-365-6963 **not a b…"
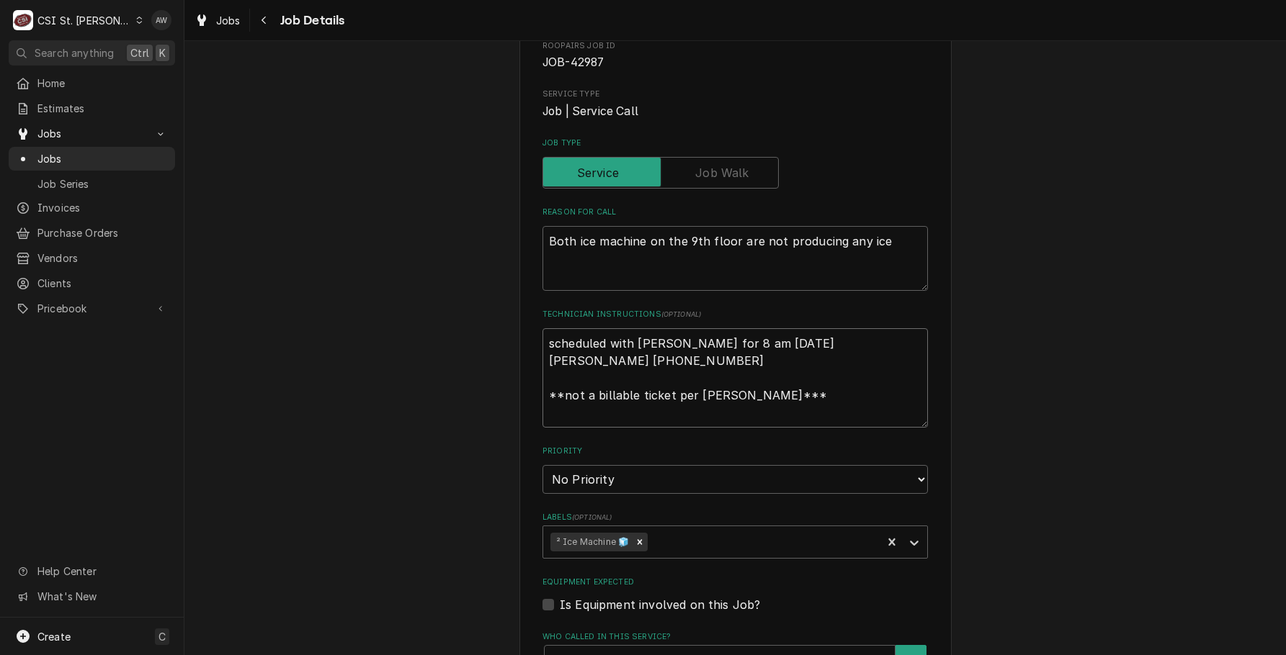
click at [560, 336] on textarea "scheduled with Andy for 8 am Wednesday 10/1 Andy Johnson 314-365-6963 **not a b…" at bounding box center [734, 377] width 385 height 99
paste textarea "**not a billable ticket per Shelley***"
type textarea "x"
type textarea "**not a billable ticket per Shelley*** scheduled with Andy for 8 am Wednesday 1…"
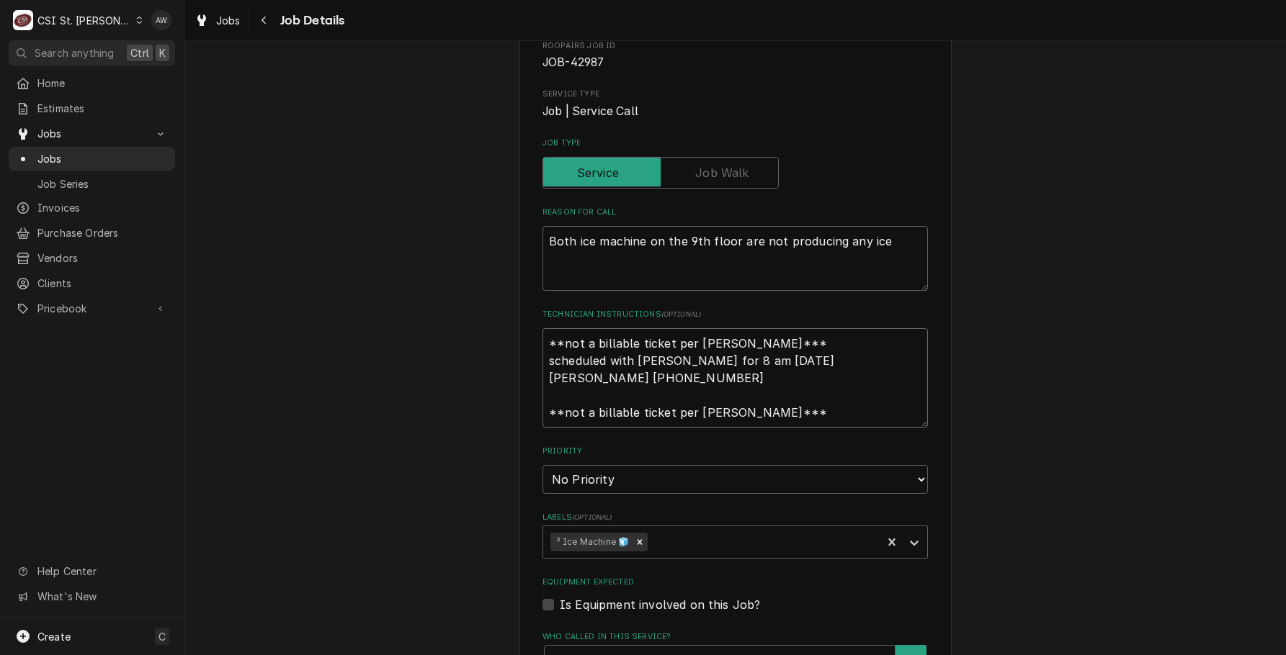
drag, startPoint x: 767, startPoint y: 413, endPoint x: 517, endPoint y: 430, distance: 250.4
click at [519, 430] on div "Centene Corporation Centene 7711 Carondelet / 7711 Carondelet Ave, Clayton, MO …" at bounding box center [735, 506] width 432 height 1162
type textarea "x"
type textarea "**not a billable ticket per Shelley*** scheduled with Andy for 8 am Wednesday 1…"
type textarea "x"
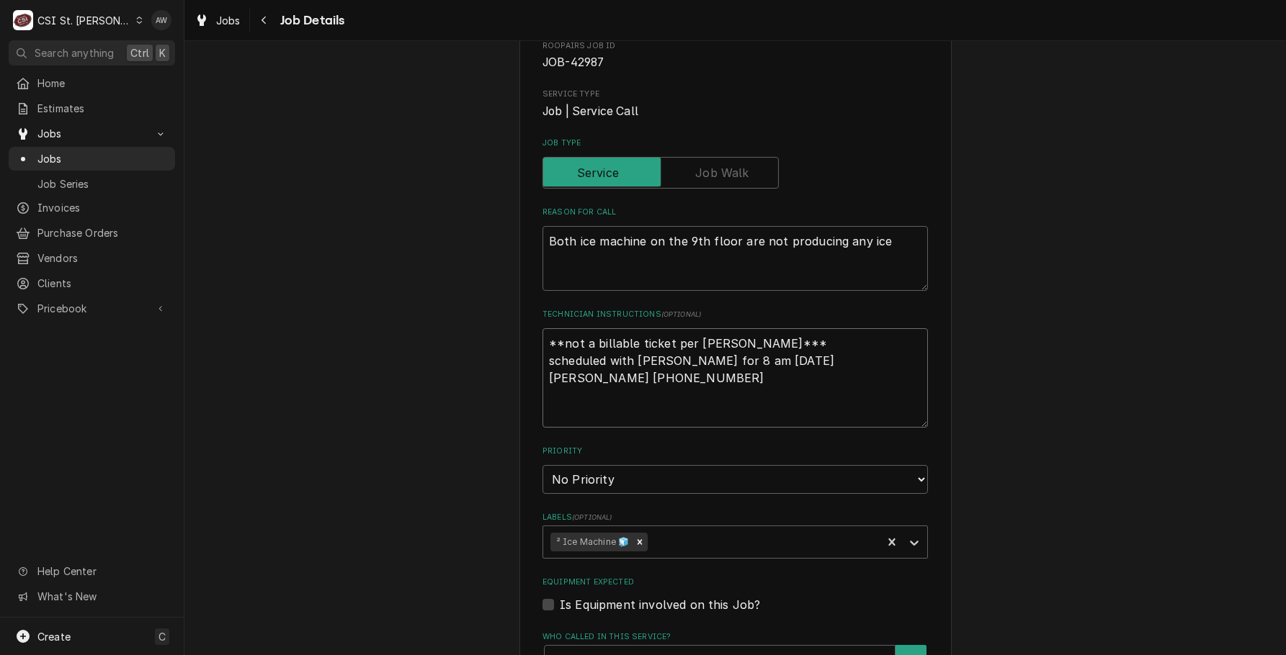
type textarea "**not a billable ticket per Shelley*** scheduled with Andy for 8 am Wednesday 1…"
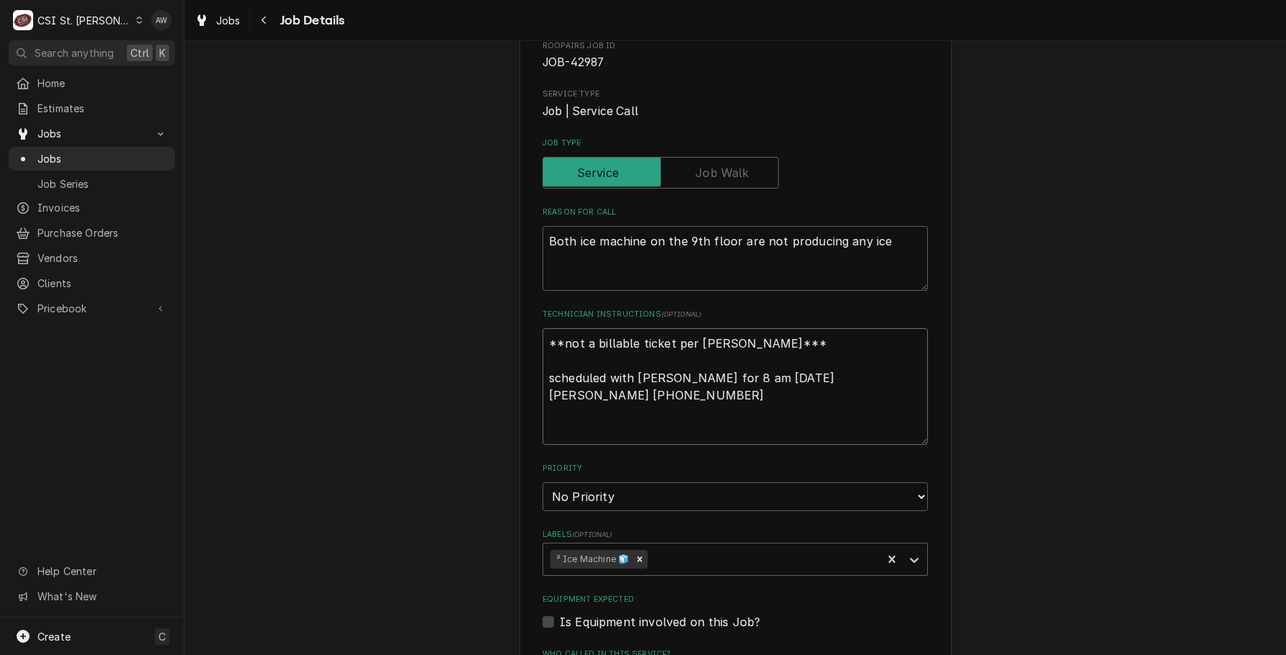
click at [604, 431] on textarea "**not a billable ticket per Shelley*** scheduled with Andy for 8 am Wednesday 1…" at bounding box center [734, 386] width 385 height 117
type textarea "x"
type textarea "**not a billable ticket per Shelley*** scheduled with Andy for 8 am Wednesday 1…"
type textarea "x"
type textarea "**not a billable ticket per Shelley*** scheduled with Andy for 8 am Wednesday 1…"
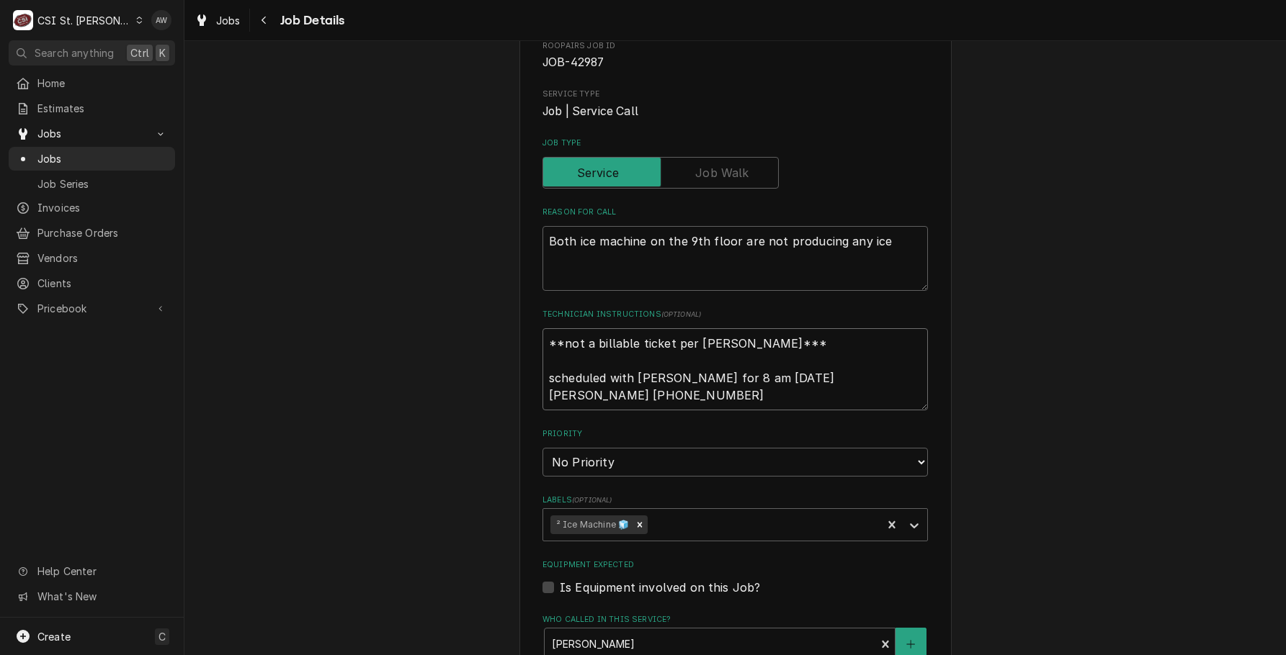
type textarea "x"
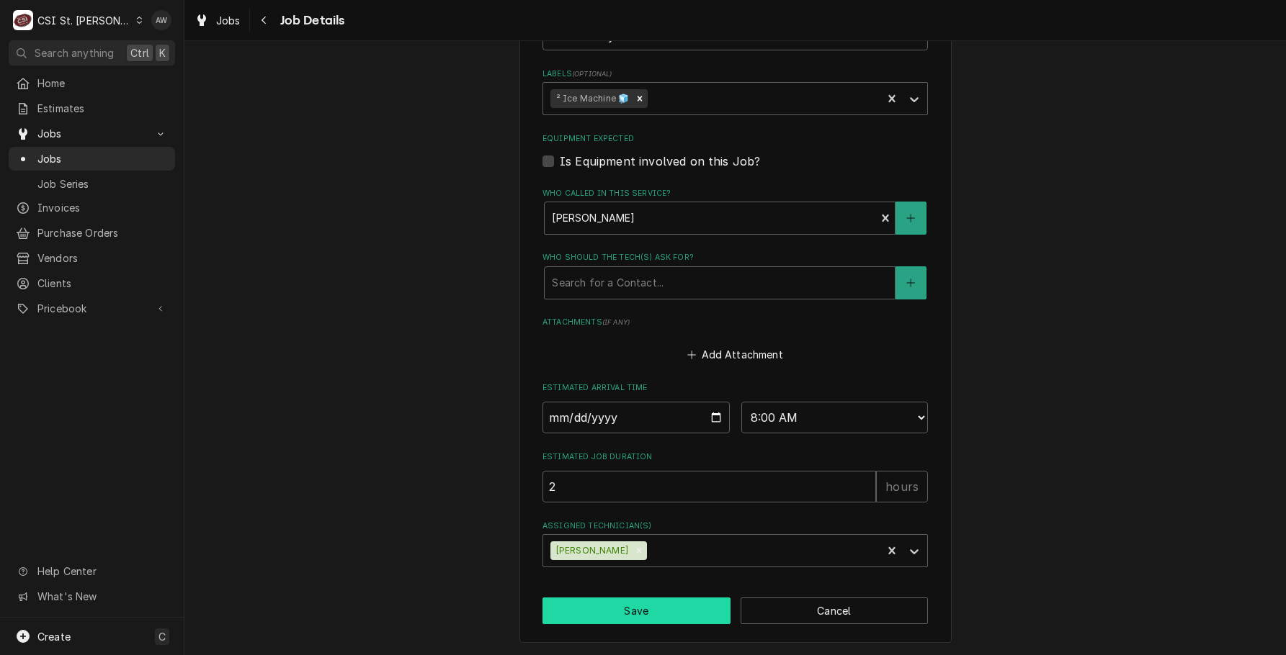
type textarea "**not a billable ticket per Shelley*** scheduled with Andy for 8 am Wednesday 1…"
click at [671, 604] on button "Save" at bounding box center [636, 611] width 188 height 27
type textarea "x"
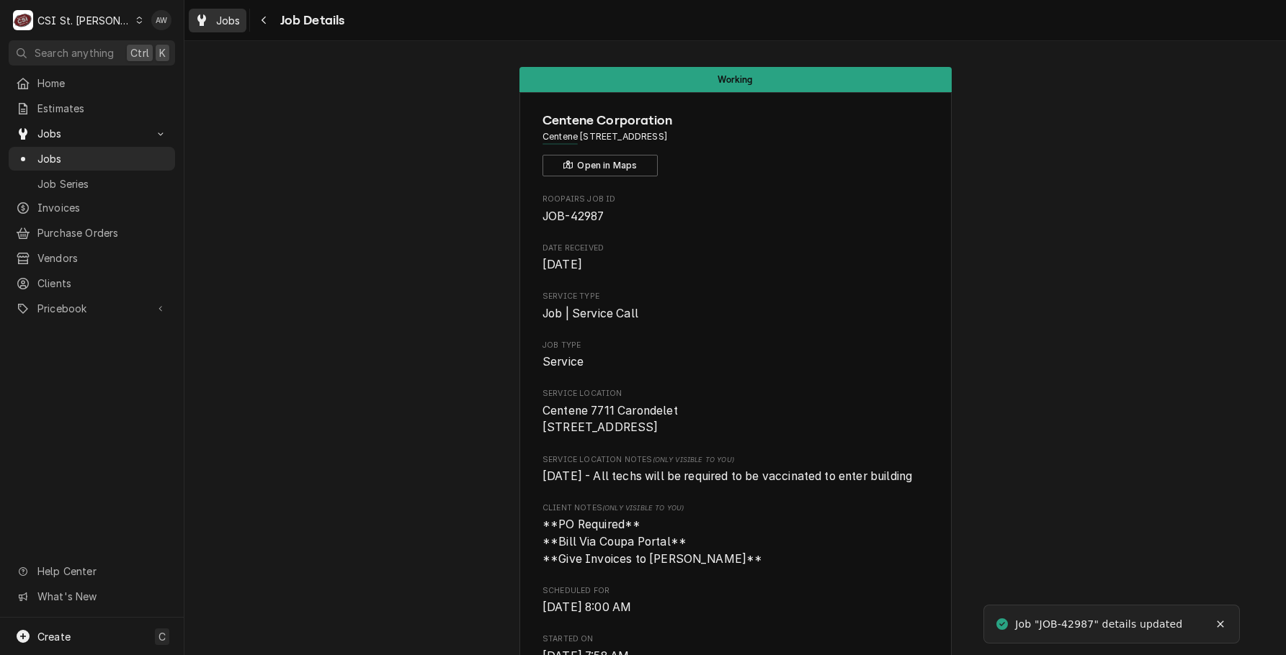
click at [217, 12] on div "Jobs" at bounding box center [218, 21] width 52 height 18
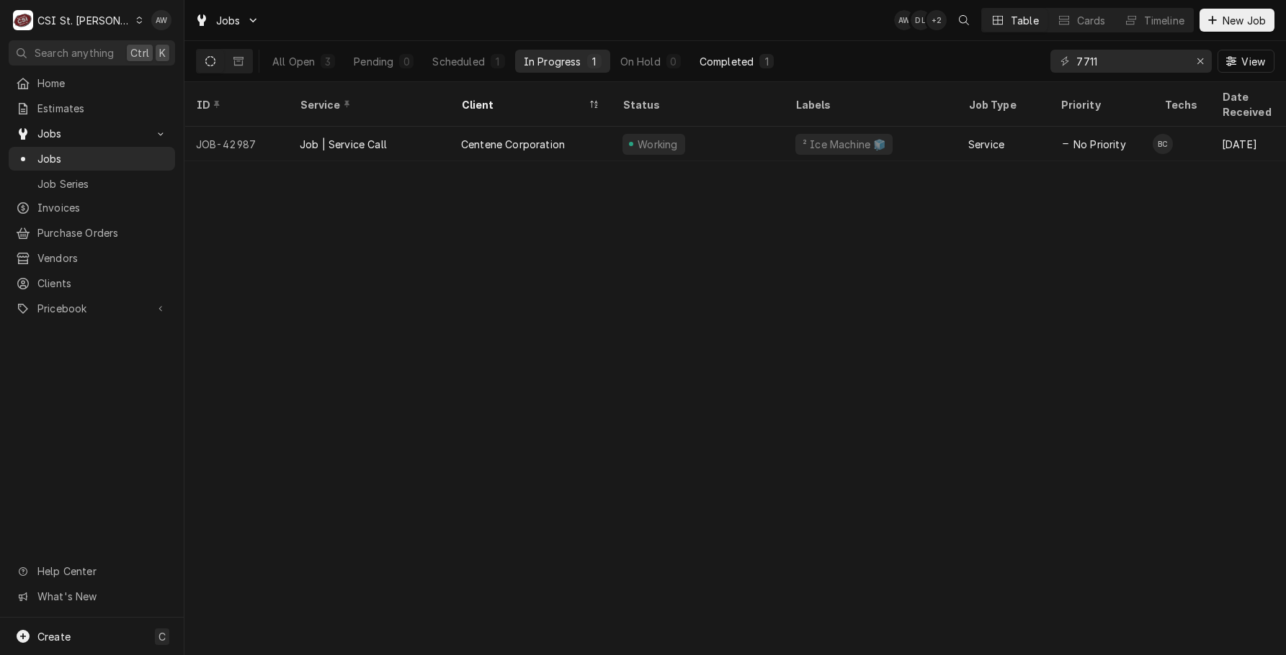
click at [761, 60] on div "1" at bounding box center [766, 61] width 14 height 14
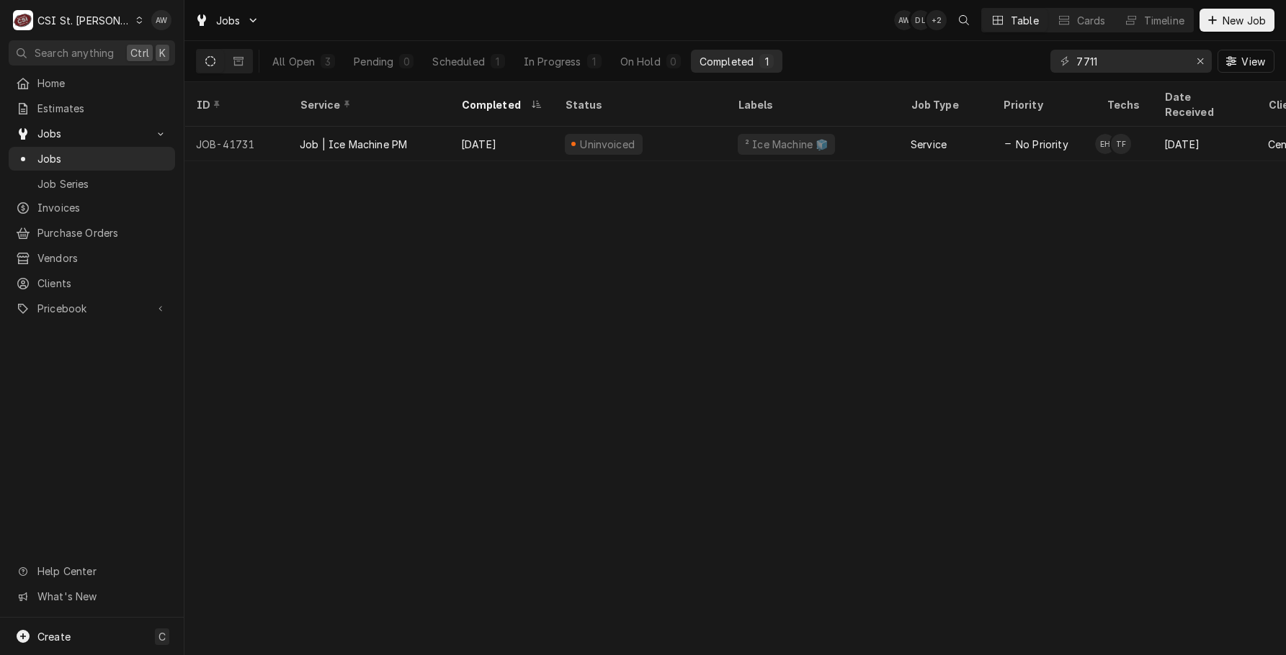
click at [765, 137] on div "² Ice Machine 🧊" at bounding box center [786, 144] width 86 height 15
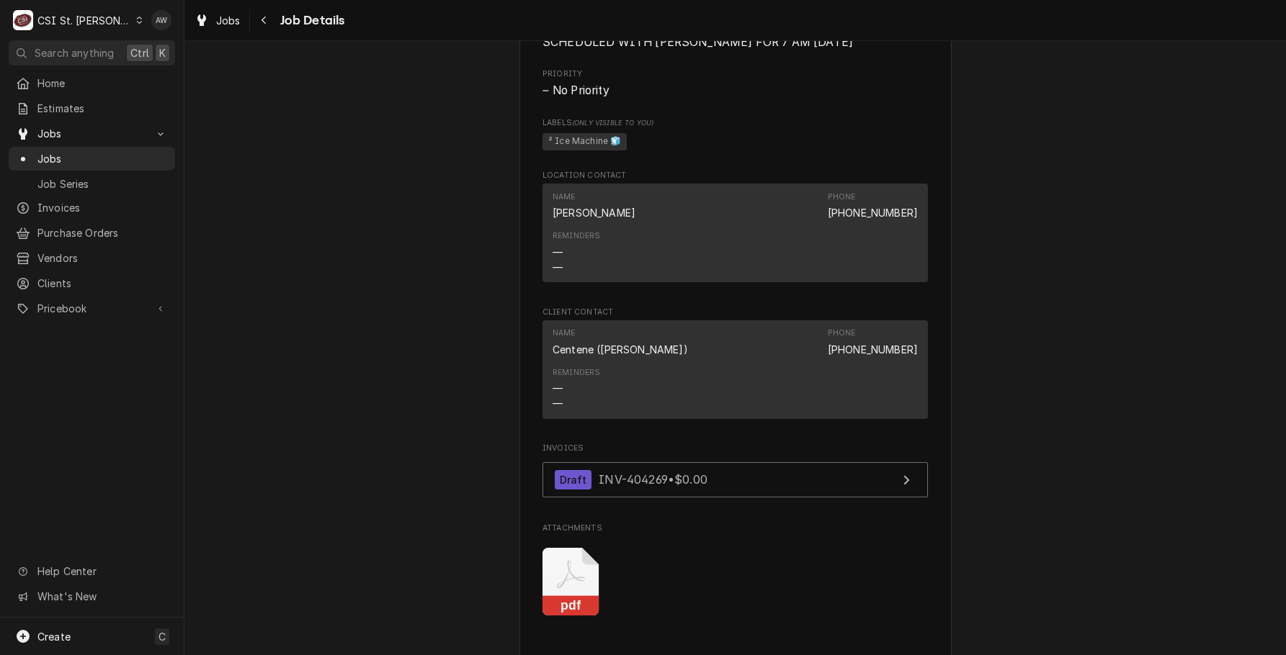
scroll to position [1440, 0]
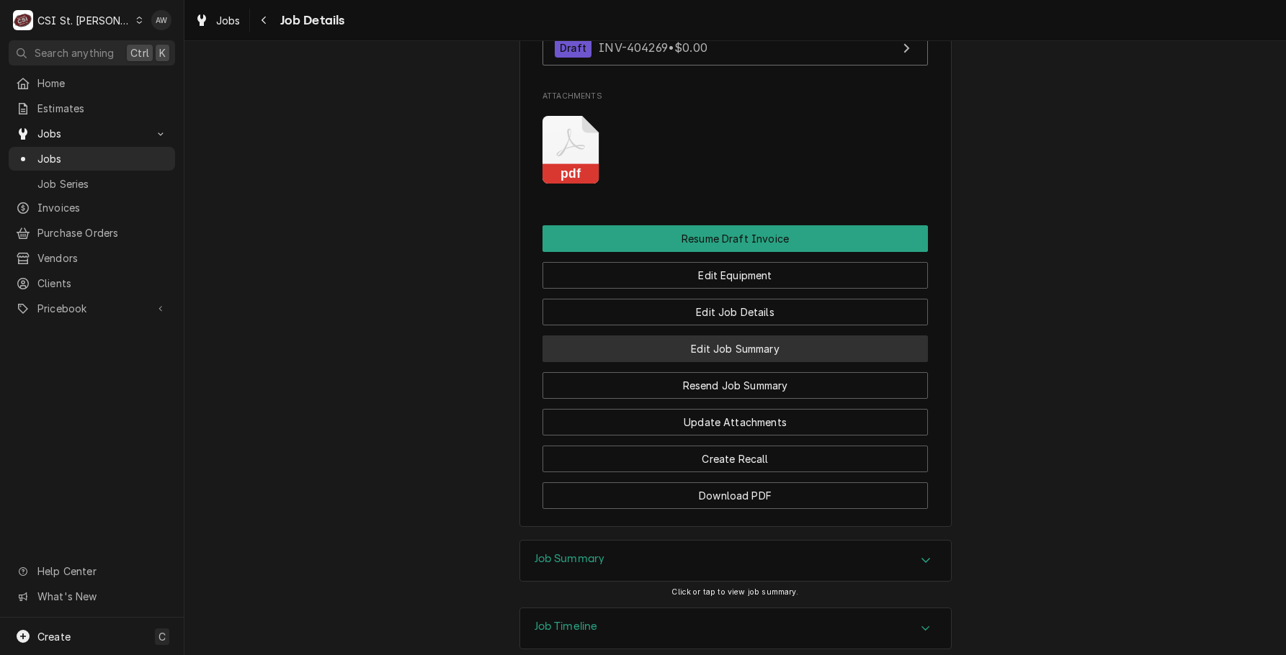
click at [797, 362] on button "Edit Job Summary" at bounding box center [734, 349] width 385 height 27
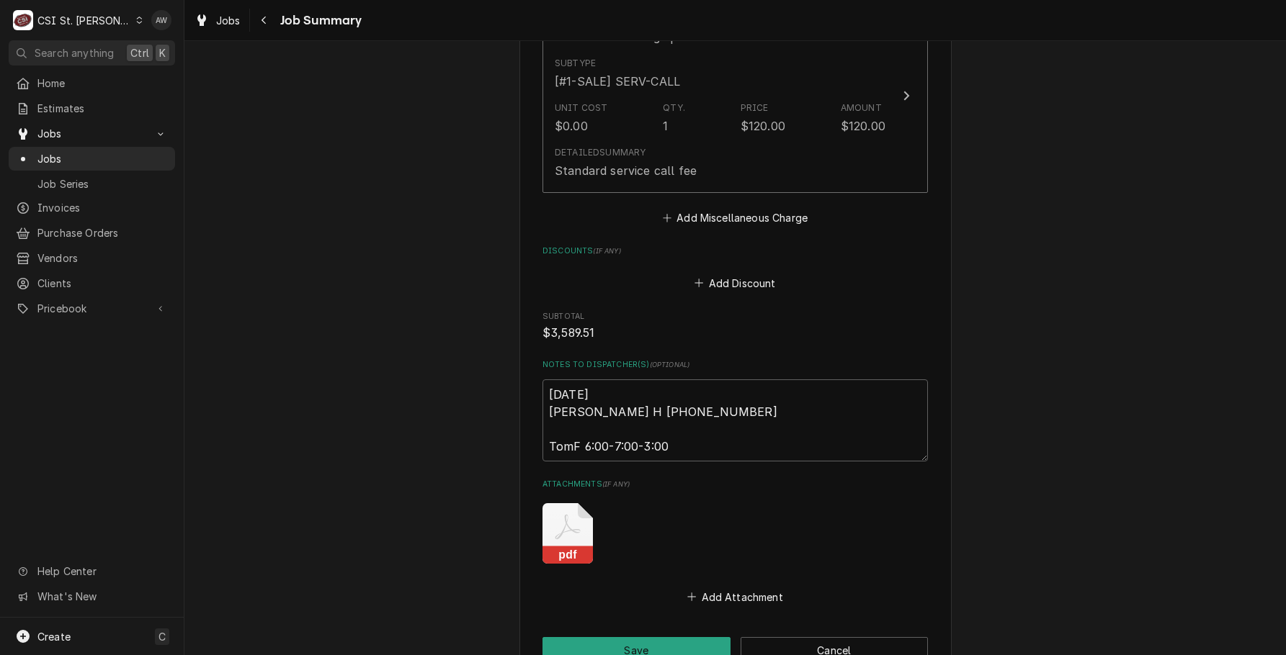
scroll to position [2239, 0]
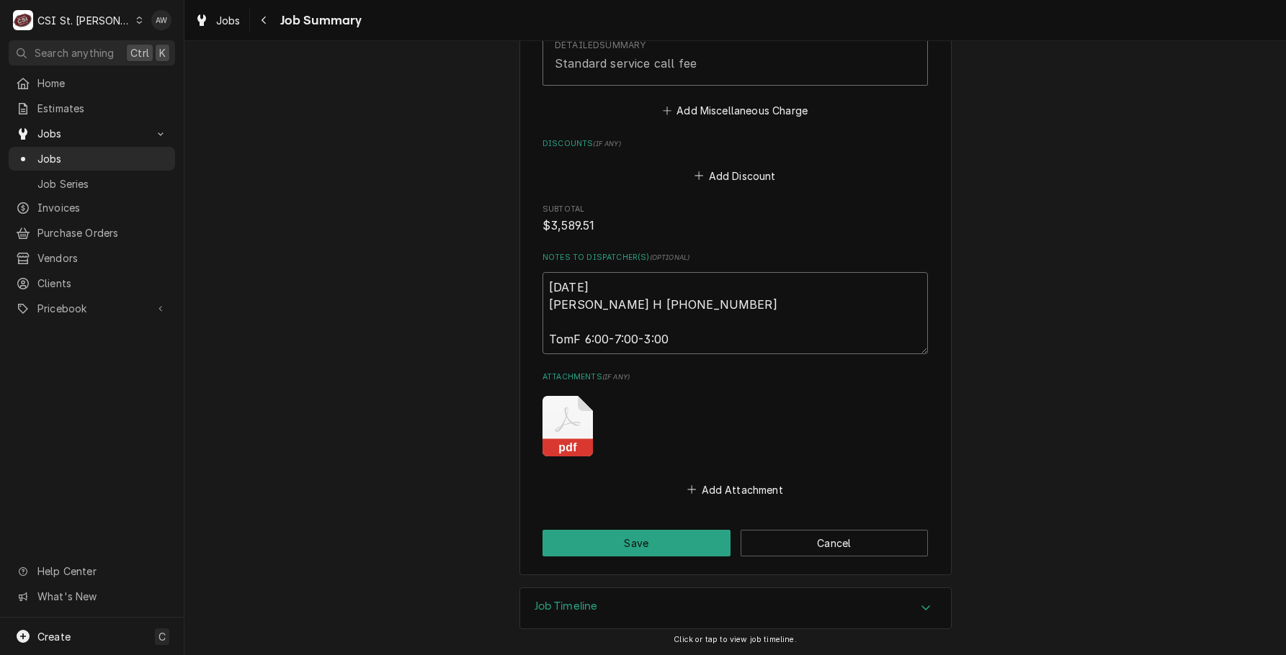
click at [686, 347] on textarea "9/26/25 Erick H 0530-0700-1500 TomF 6:00-7:00-3:00" at bounding box center [734, 313] width 385 height 82
type textarea "x"
type textarea "9/26/25 Erick H 0530-0700-1500 TomF 6:00-7:00-3:00"
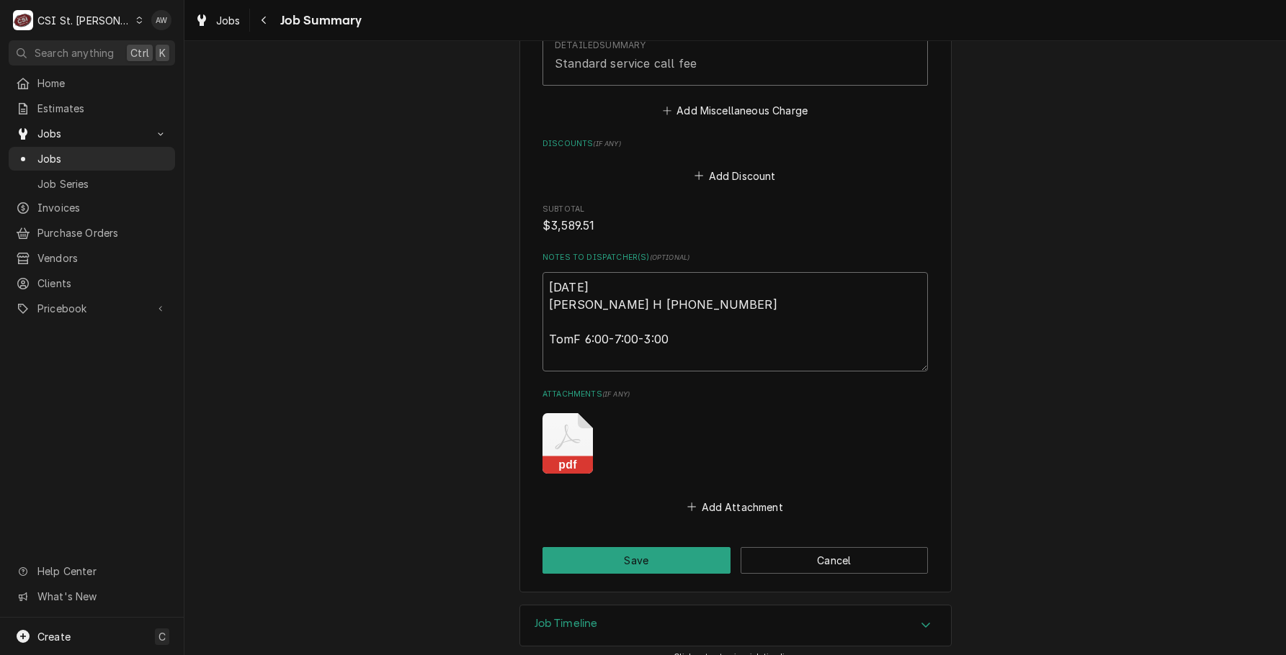
type textarea "x"
type textarea "9/26/25 Erick H 0530-0700-1500 TomF 6:00-7:00-3:00"
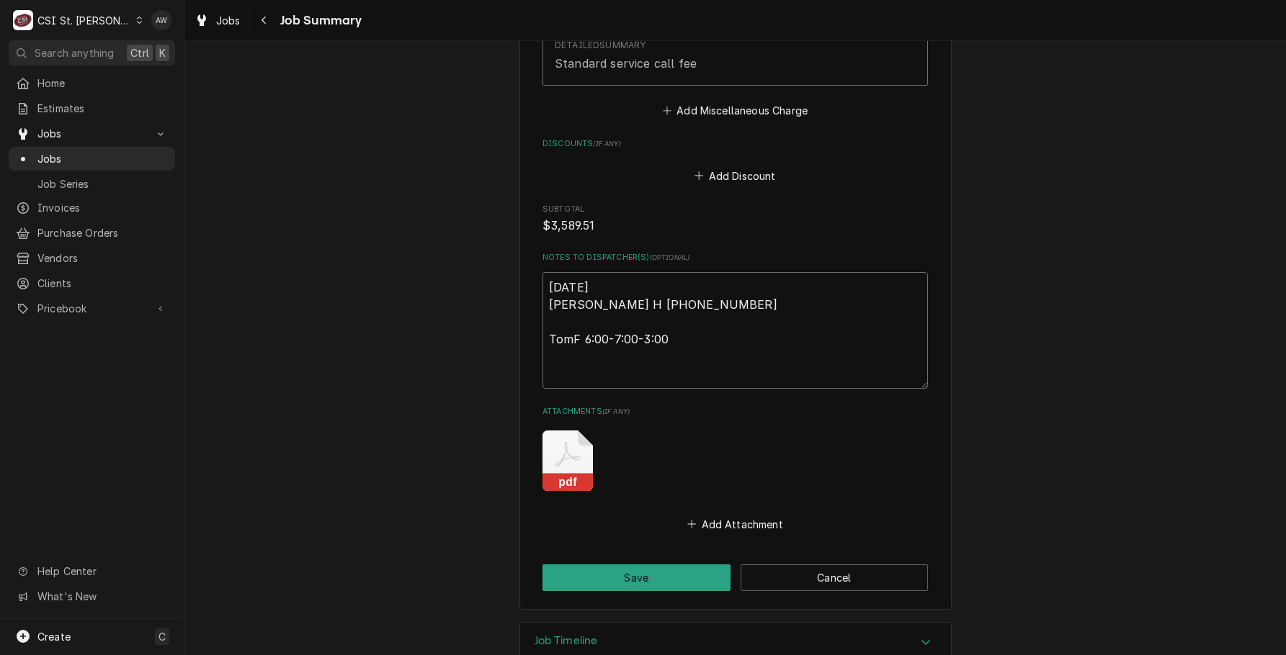
type textarea "x"
type textarea "9/26/25 Erick H 0530-0700-1500 TomF 6:00-7:00-3:00 o"
type textarea "x"
type textarea "9/26/25 Erick H 0530-0700-1500 TomF 6:00-7:00-3:00 on"
type textarea "x"
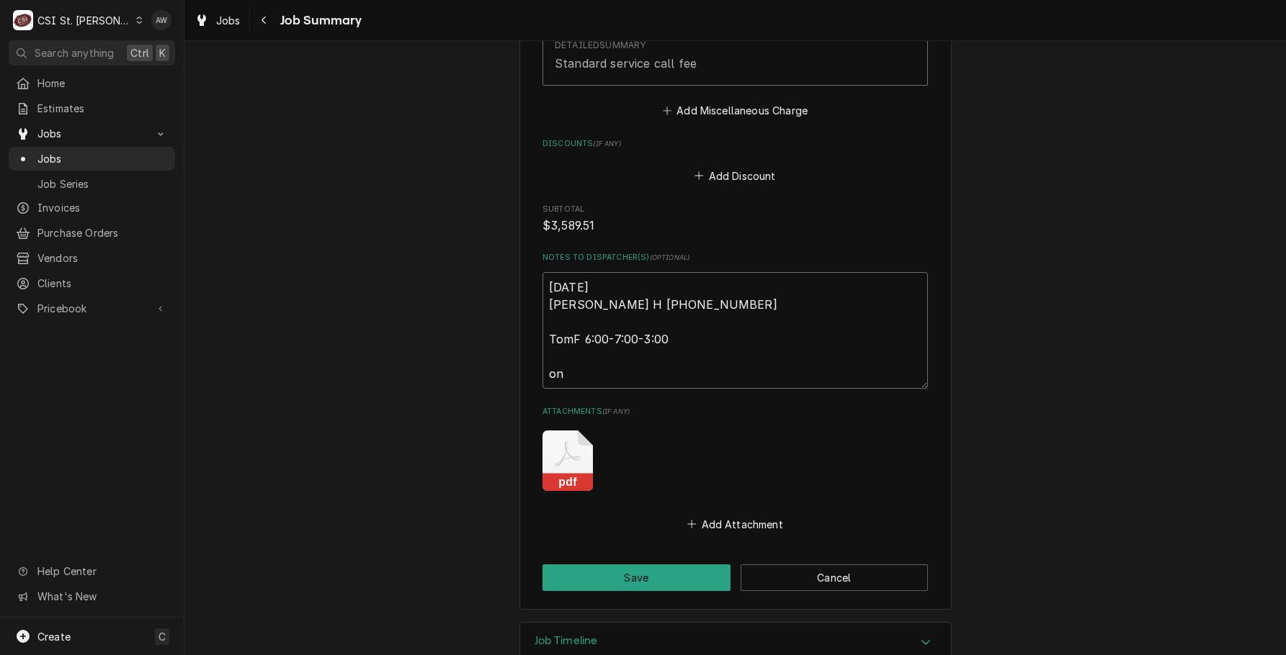
type textarea "9/26/25 Erick H 0530-0700-1500 TomF 6:00-7:00-3:00 onl"
type textarea "x"
type textarea "9/26/25 Erick H 0530-0700-1500 TomF 6:00-7:00-3:00 only"
type textarea "x"
type textarea "9/26/25 Erick H 0530-0700-1500 TomF 6:00-7:00-3:00 only"
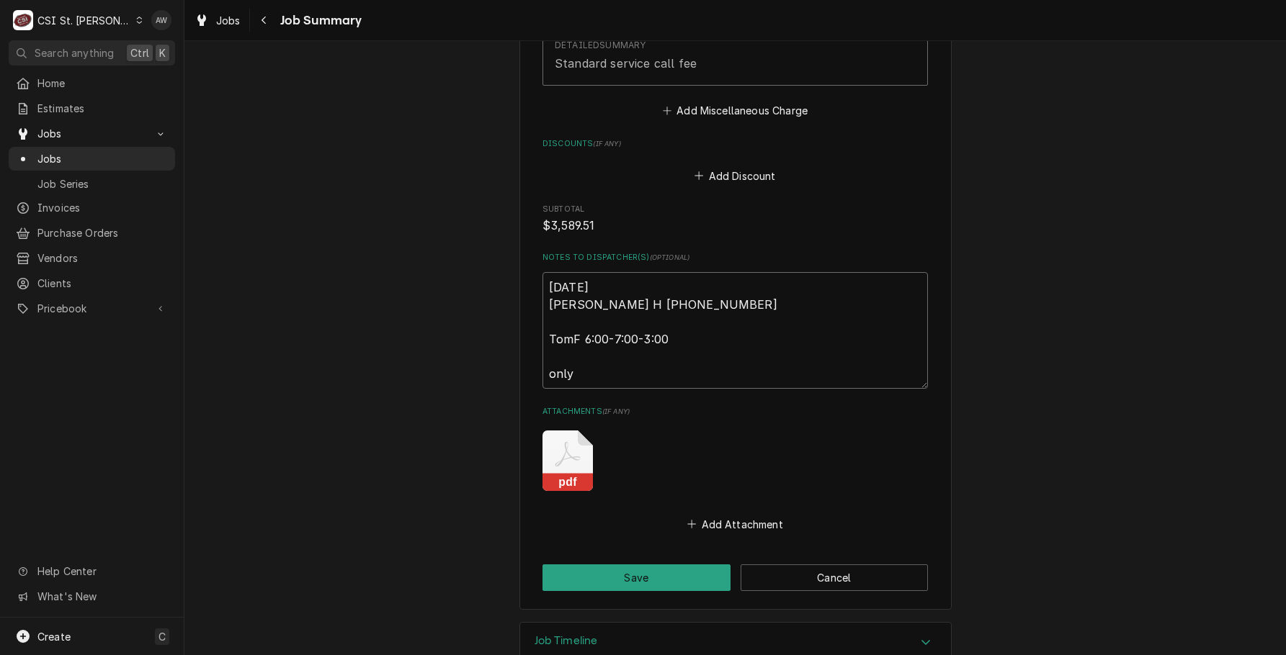
type textarea "x"
type textarea "9/26/25 Erick H 0530-0700-1500 TomF 6:00-7:00-3:00 only r"
type textarea "x"
type textarea "9/26/25 Erick H 0530-0700-1500 TomF 6:00-7:00-3:00 only re"
type textarea "x"
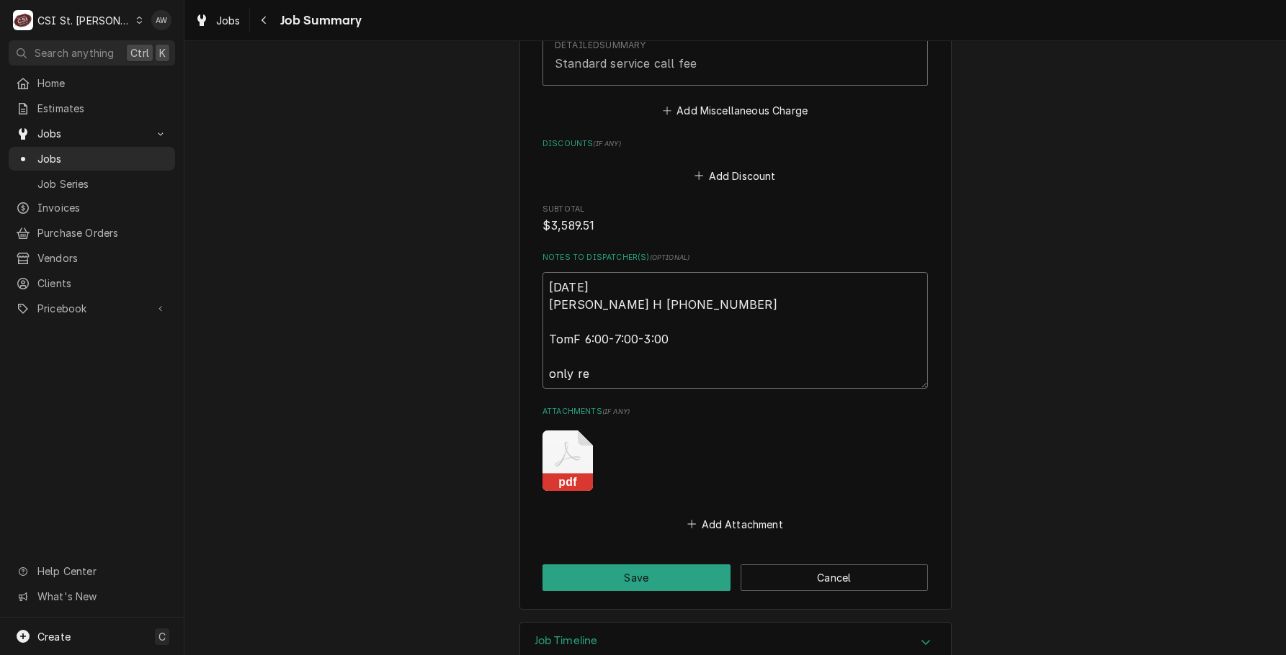
type textarea "9/26/25 Erick H 0530-0700-1500 TomF 6:00-7:00-3:00 only rep"
type textarea "x"
type textarea "9/26/25 Erick H 0530-0700-1500 TomF 6:00-7:00-3:00 only repa"
type textarea "x"
type textarea "9/26/25 Erick H 0530-0700-1500 TomF 6:00-7:00-3:00 only repal"
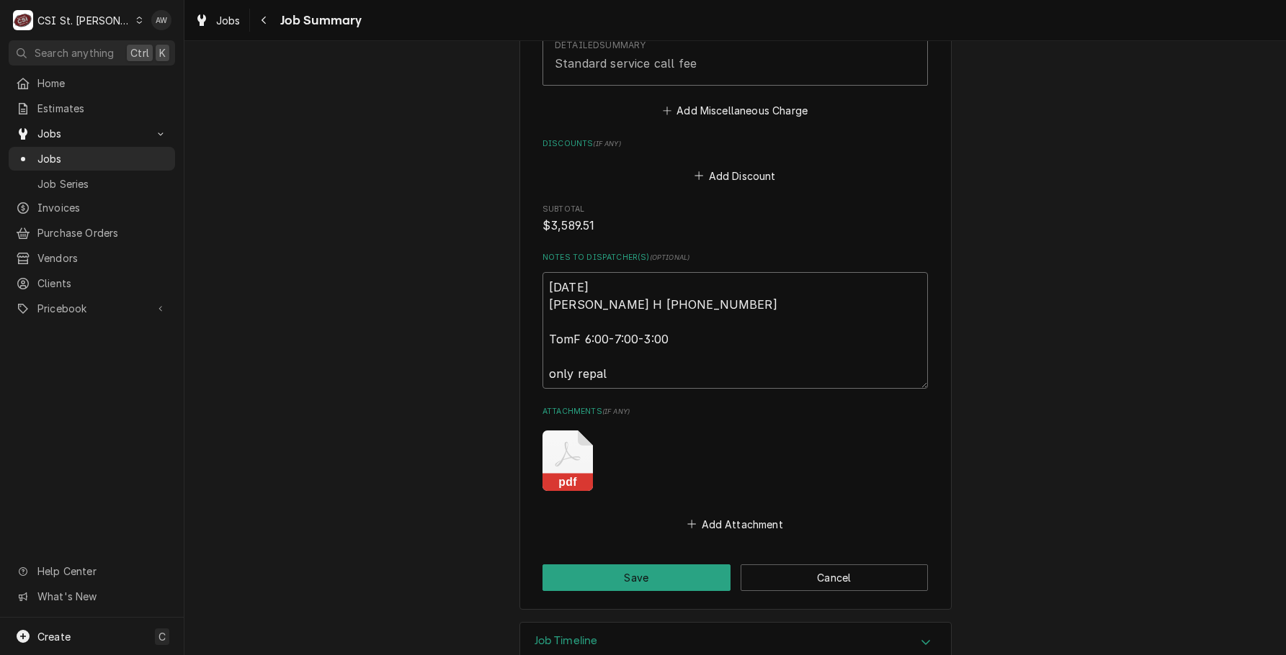
type textarea "x"
type textarea "9/26/25 Erick H 0530-0700-1500 TomF 6:00-7:00-3:00 only repalc"
type textarea "x"
type textarea "9/26/25 Erick H 0530-0700-1500 TomF 6:00-7:00-3:00 only repalce"
type textarea "x"
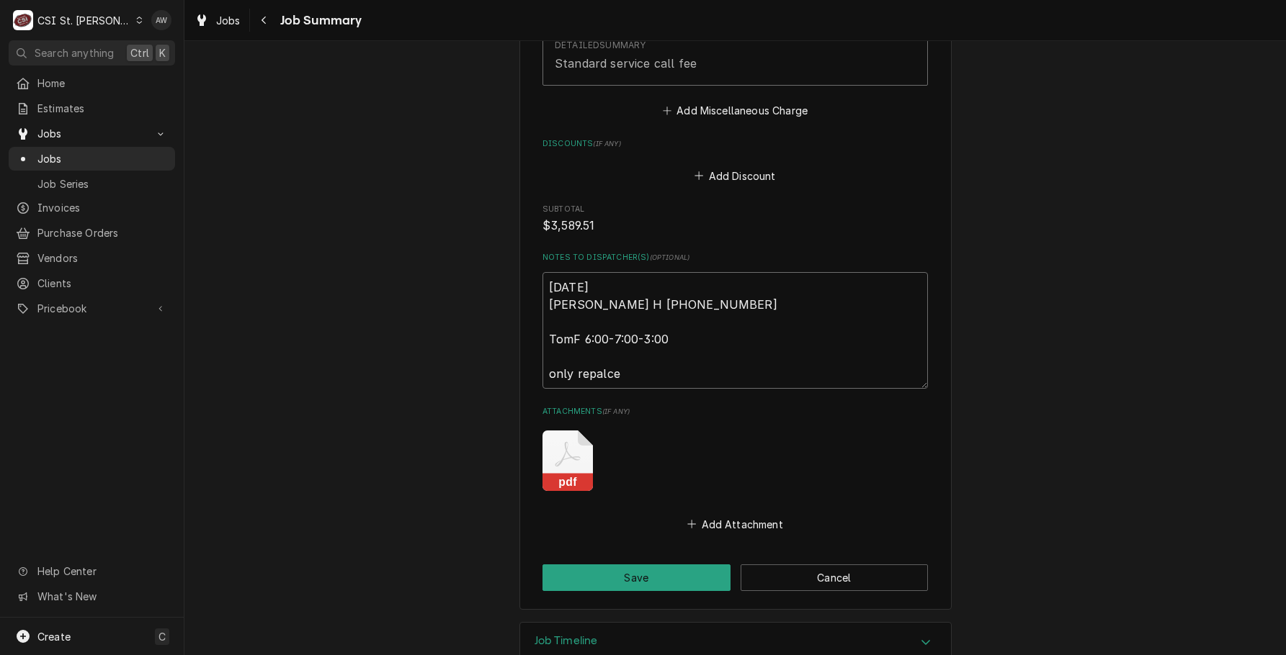
type textarea "9/26/25 Erick H 0530-0700-1500 TomF 6:00-7:00-3:00 only repalced"
type textarea "x"
type textarea "9/26/25 Erick H 0530-0700-1500 TomF 6:00-7:00-3:00 only repalced"
type textarea "x"
type textarea "9/26/25 Erick H 0530-0700-1500 TomF 6:00-7:00-3:00 only repalced a"
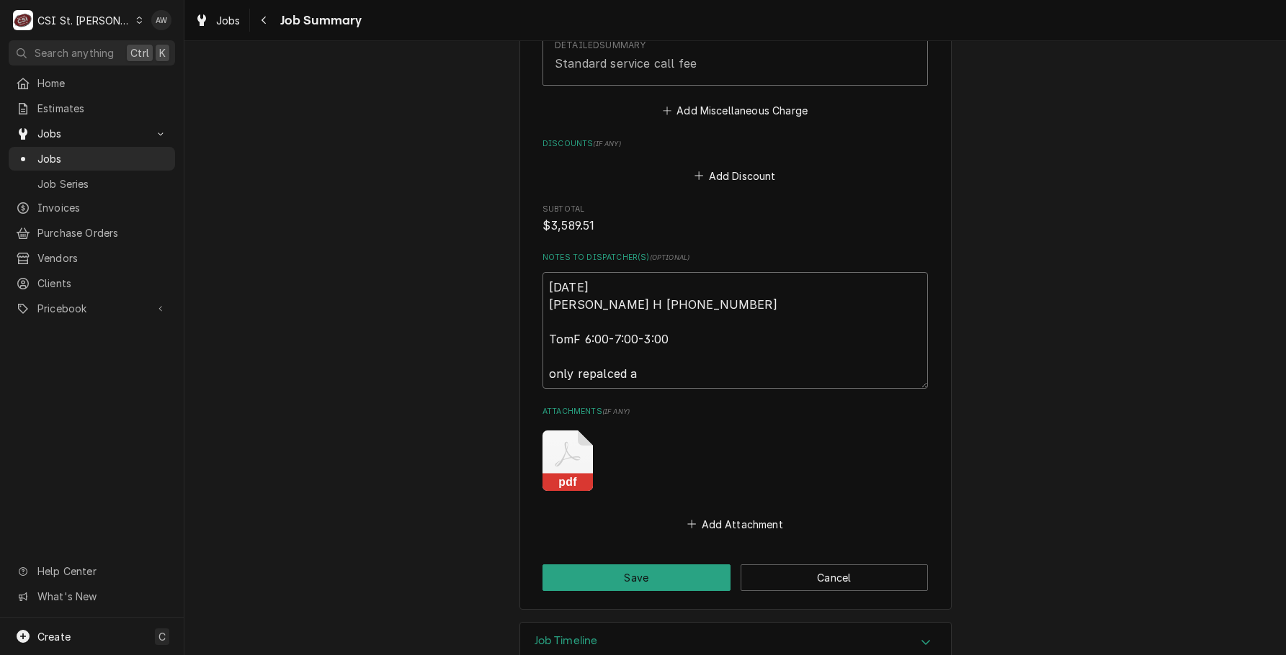
type textarea "x"
type textarea "9/26/25 Erick H 0530-0700-1500 TomF 6:00-7:00-3:00 only repalced a"
type textarea "x"
type textarea "9/26/25 Erick H 0530-0700-1500 TomF 6:00-7:00-3:00 only repalced a t"
type textarea "x"
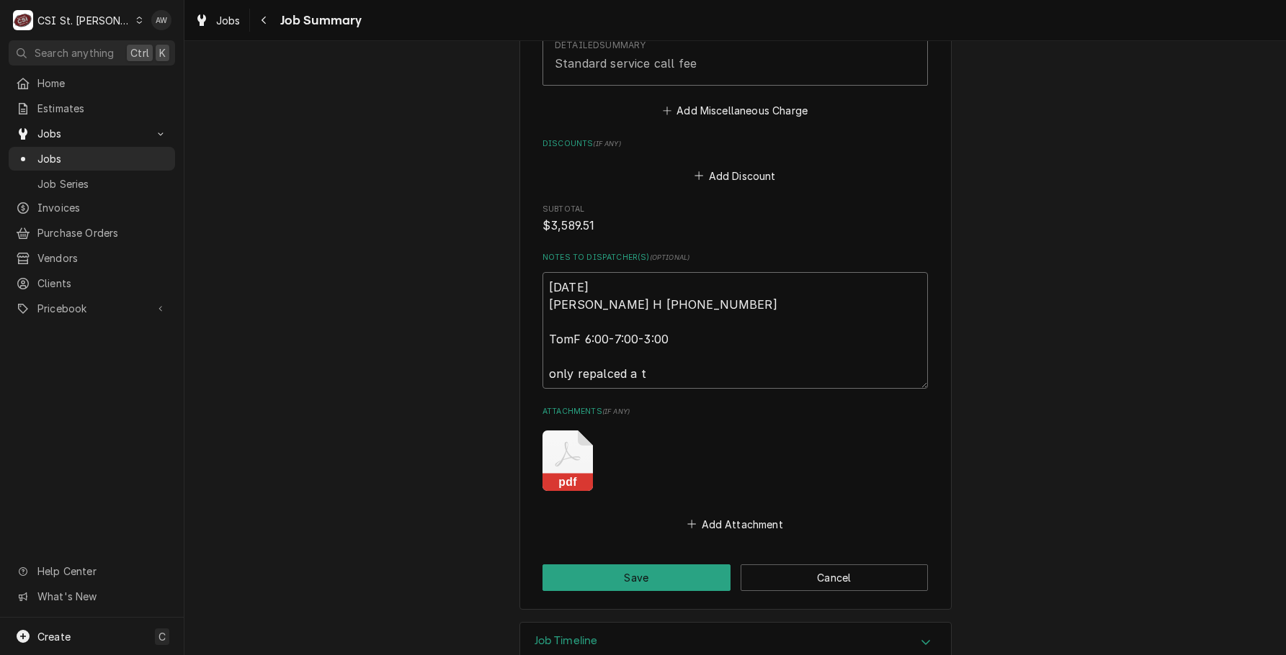
type textarea "9/26/25 Erick H 0530-0700-1500 TomF 6:00-7:00-3:00 only repalced a to"
type textarea "x"
type textarea "9/26/25 Erick H 0530-0700-1500 TomF 6:00-7:00-3:00 only repalced a tot"
type textarea "x"
type textarea "9/26/25 Erick H 0530-0700-1500 TomF 6:00-7:00-3:00 only repalced a tota"
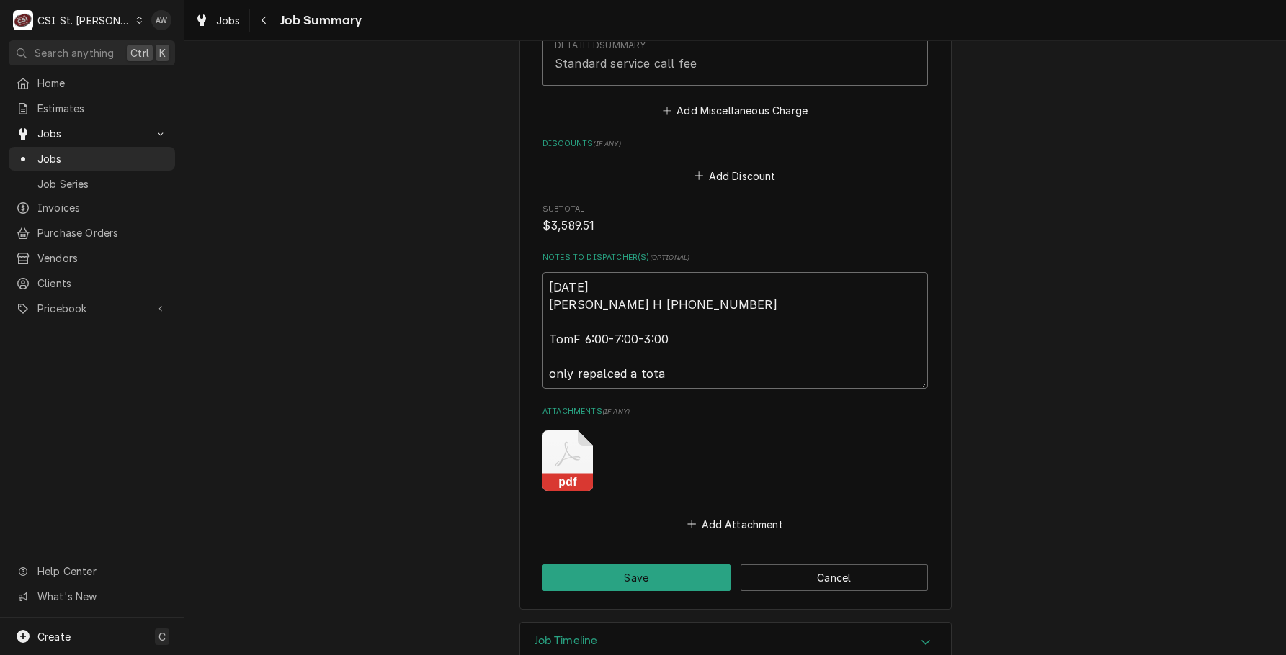
type textarea "x"
type textarea "9/26/25 Erick H 0530-0700-1500 TomF 6:00-7:00-3:00 only repalced a total"
type textarea "x"
type textarea "9/26/25 Erick H 0530-0700-1500 TomF 6:00-7:00-3:00 only repalced a total"
type textarea "x"
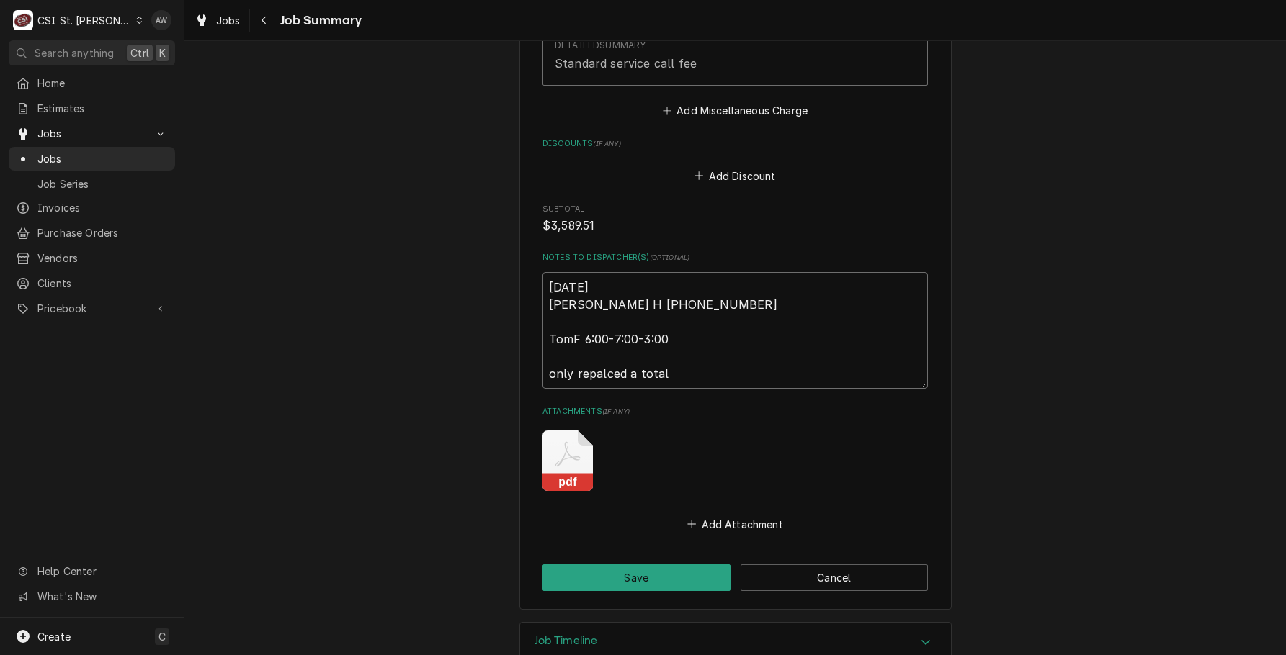
type textarea "9/26/25 Erick H 0530-0700-1500 TomF 6:00-7:00-3:00 only repalced a total o"
type textarea "x"
type textarea "9/26/25 Erick H 0530-0700-1500 TomF 6:00-7:00-3:00 only repalced a total of"
type textarea "x"
type textarea "9/26/25 Erick H 0530-0700-1500 TomF 6:00-7:00-3:00 only repalced a total of"
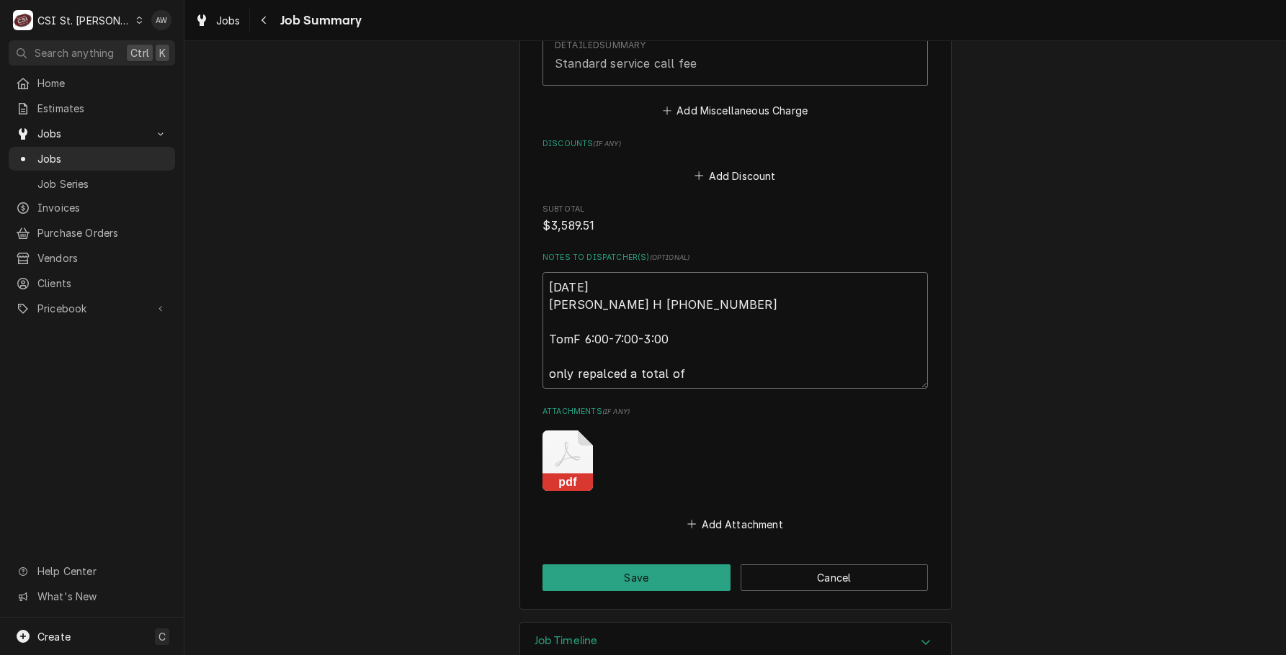
type textarea "x"
type textarea "9/26/25 Erick H 0530-0700-1500 TomF 6:00-7:00-3:00 only repalced a total of 5"
type textarea "x"
type textarea "9/26/25 Erick H 0530-0700-1500 TomF 6:00-7:00-3:00 only repalced a total of 5"
type textarea "x"
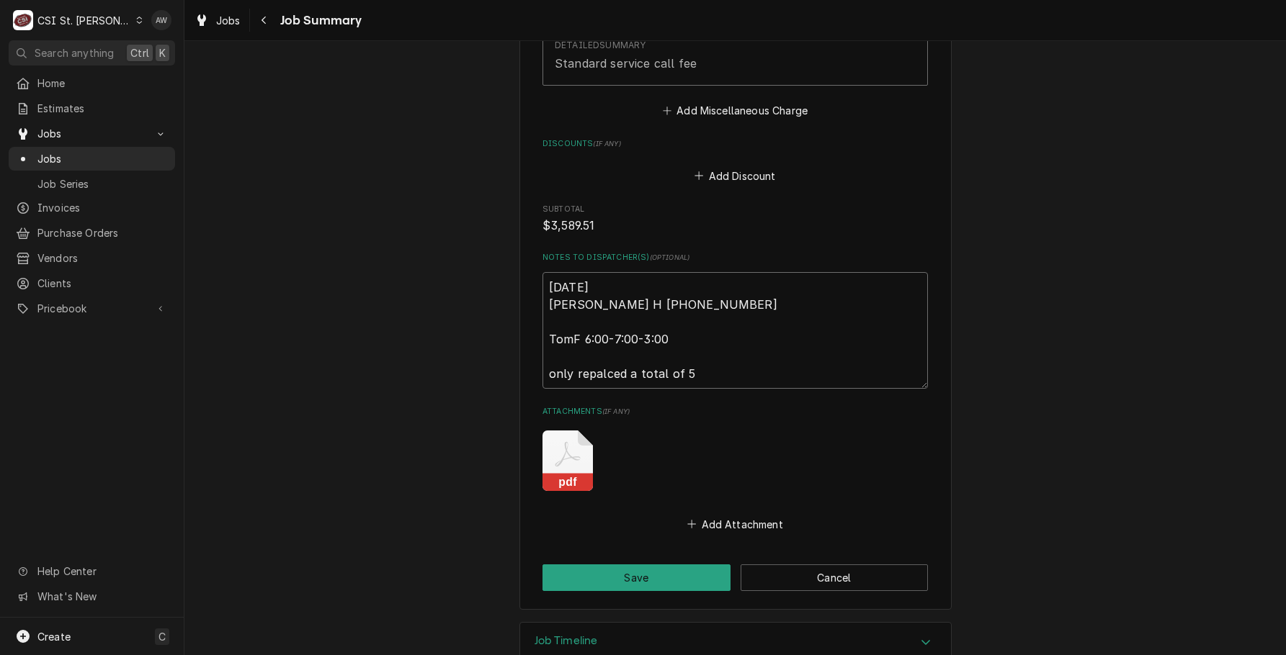
type textarea "9/26/25 Erick H 0530-0700-1500 TomF 6:00-7:00-3:00 only repalced a total of 5 f"
type textarea "x"
type textarea "9/26/25 Erick H 0530-0700-1500 TomF 6:00-7:00-3:00 only repalced a total of 5 fi"
type textarea "x"
type textarea "9/26/25 Erick H 0530-0700-1500 TomF 6:00-7:00-3:00 only repalced a total of 5 f…"
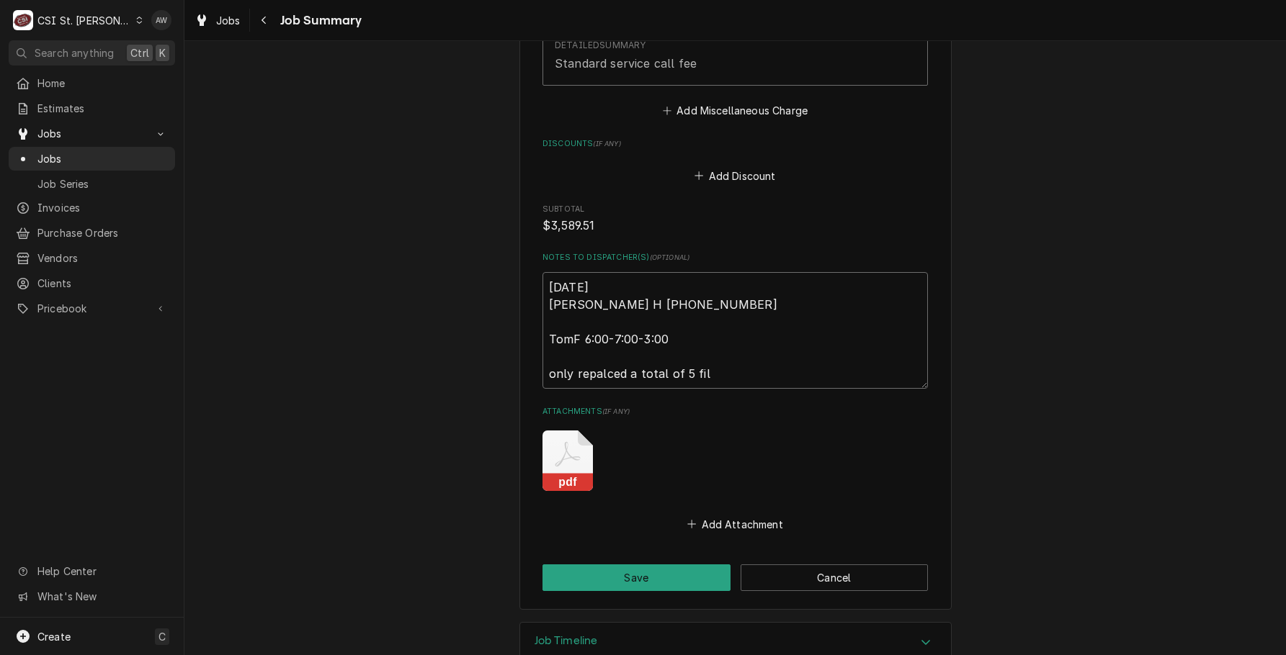
type textarea "x"
type textarea "9/26/25 Erick H 0530-0700-1500 TomF 6:00-7:00-3:00 only repalced a total of 5 f…"
type textarea "x"
type textarea "9/26/25 Erick H 0530-0700-1500 TomF 6:00-7:00-3:00 only repalced a total of 5 f…"
type textarea "x"
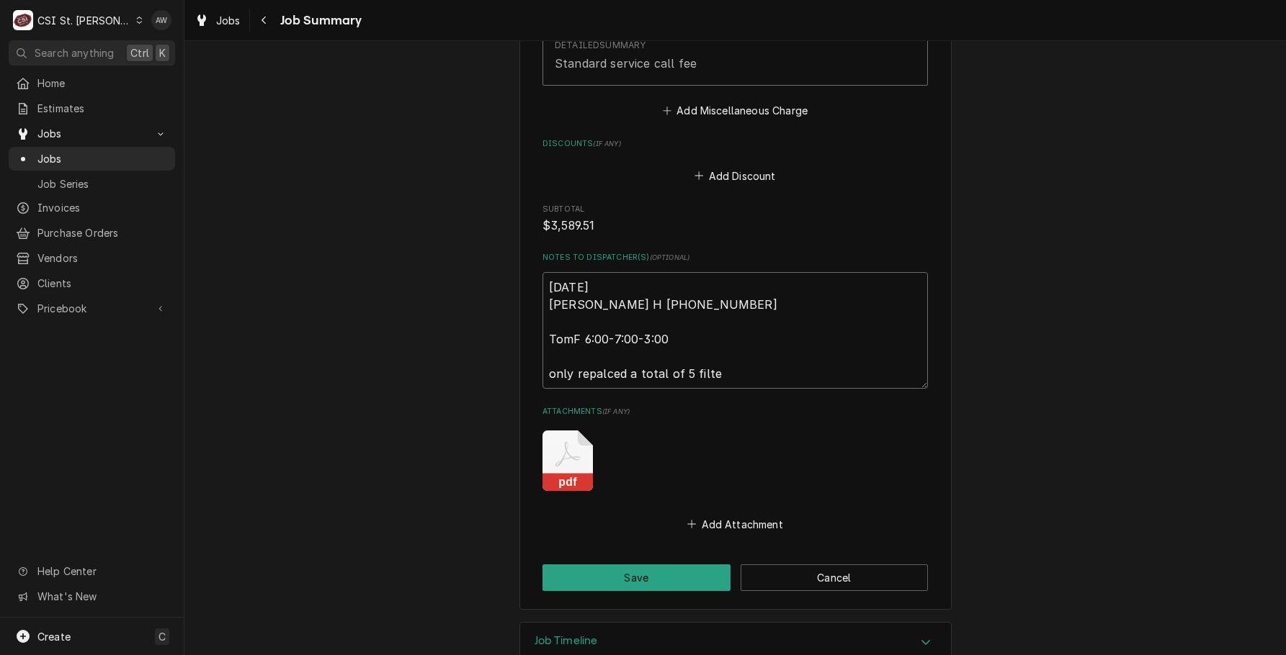
type textarea "9/26/25 Erick H 0530-0700-1500 TomF 6:00-7:00-3:00 only repalced a total of 5 f…"
type textarea "x"
type textarea "9/26/25 Erick H 0530-0700-1500 TomF 6:00-7:00-3:00 only repalced a total of 5 f…"
type textarea "x"
type textarea "9/26/25 Erick H 0530-0700-1500 TomF 6:00-7:00-3:00 only repalced a total of 5 f…"
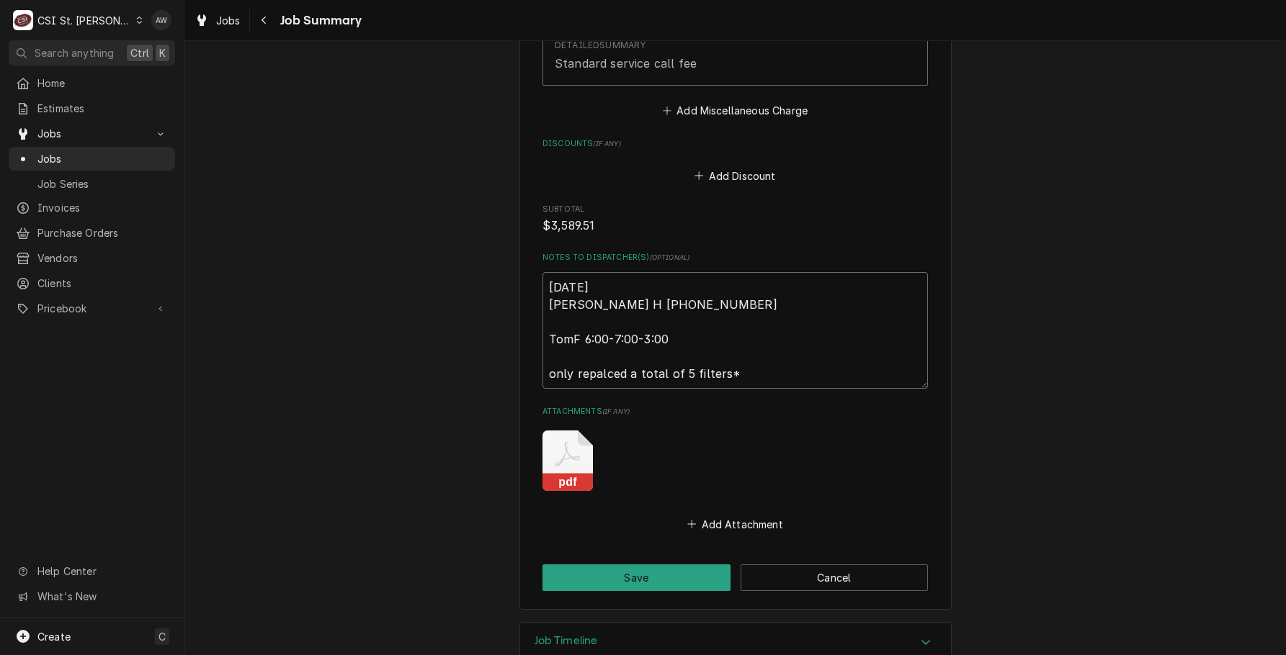
type textarea "x"
type textarea "9/26/25 Erick H 0530-0700-1500 TomF 6:00-7:00-3:00 only repalced a total of 5 f…"
type textarea "x"
type textarea "9/26/25 Erick H 0530-0700-1500 TomF 6:00-7:00-3:00 only repalced a total of 5 f…"
type textarea "x"
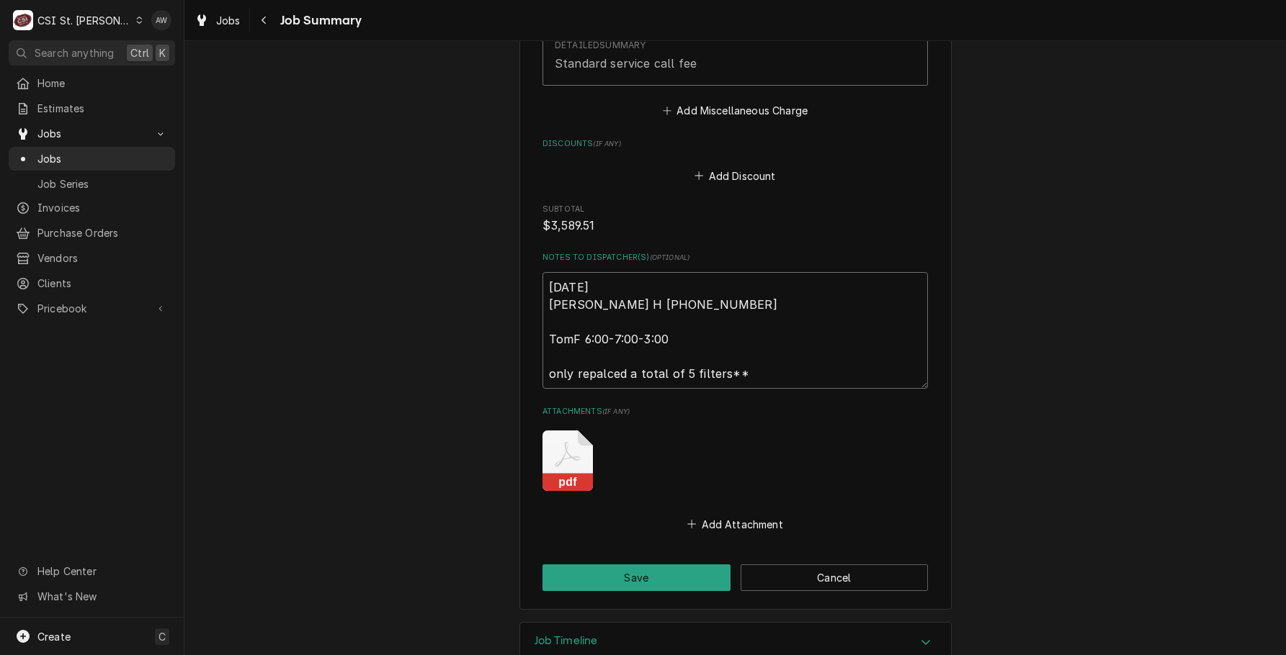
type textarea "9/26/25 Erick H 0530-0700-1500 TomF 6:00-7:00-3:00 only repalced a total of 5 f…"
type textarea "x"
type textarea "9/26/25 Erick H 0530-0700-1500 TomF 6:00-7:00-3:00 only repalced a total of 5 f…"
type textarea "x"
type textarea "9/26/25 Erick H 0530-0700-1500 TomF 6:00-7:00-3:00 only repalced a total of 5 f…"
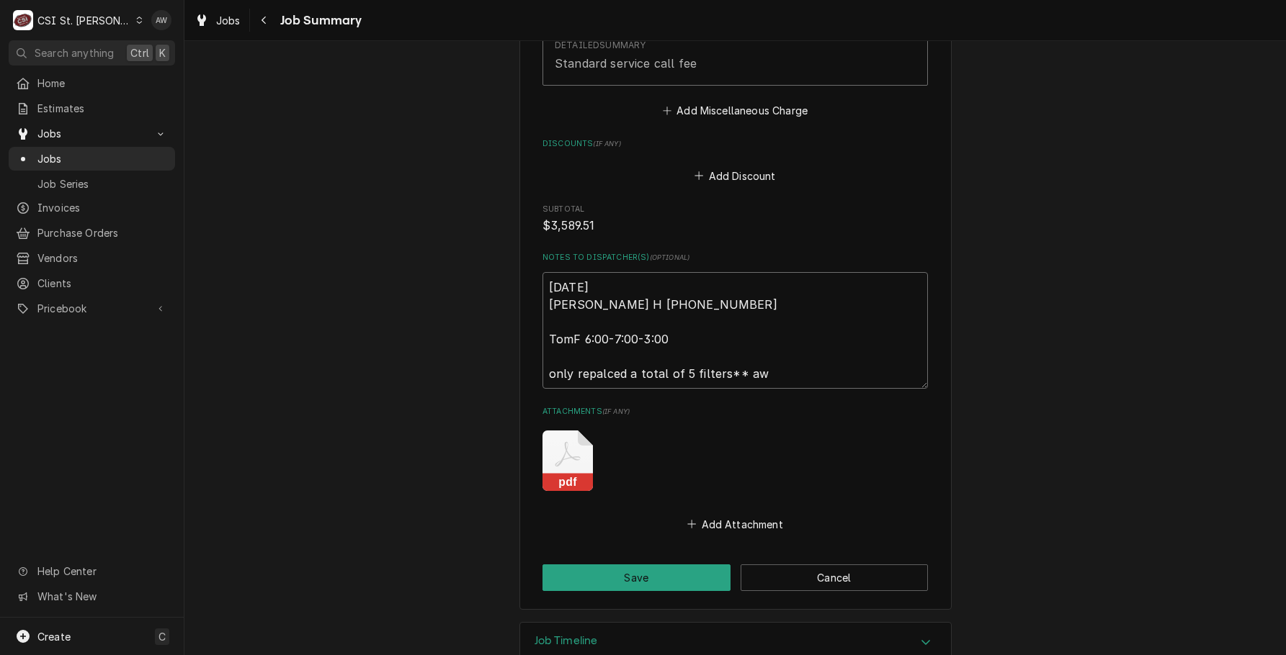
type textarea "x"
type textarea "9/26/25 Erick H 0530-0700-1500 TomF 6:00-7:00-3:00 only replaced a total of 5 f…"
click at [601, 583] on button "Save" at bounding box center [636, 578] width 188 height 27
type textarea "x"
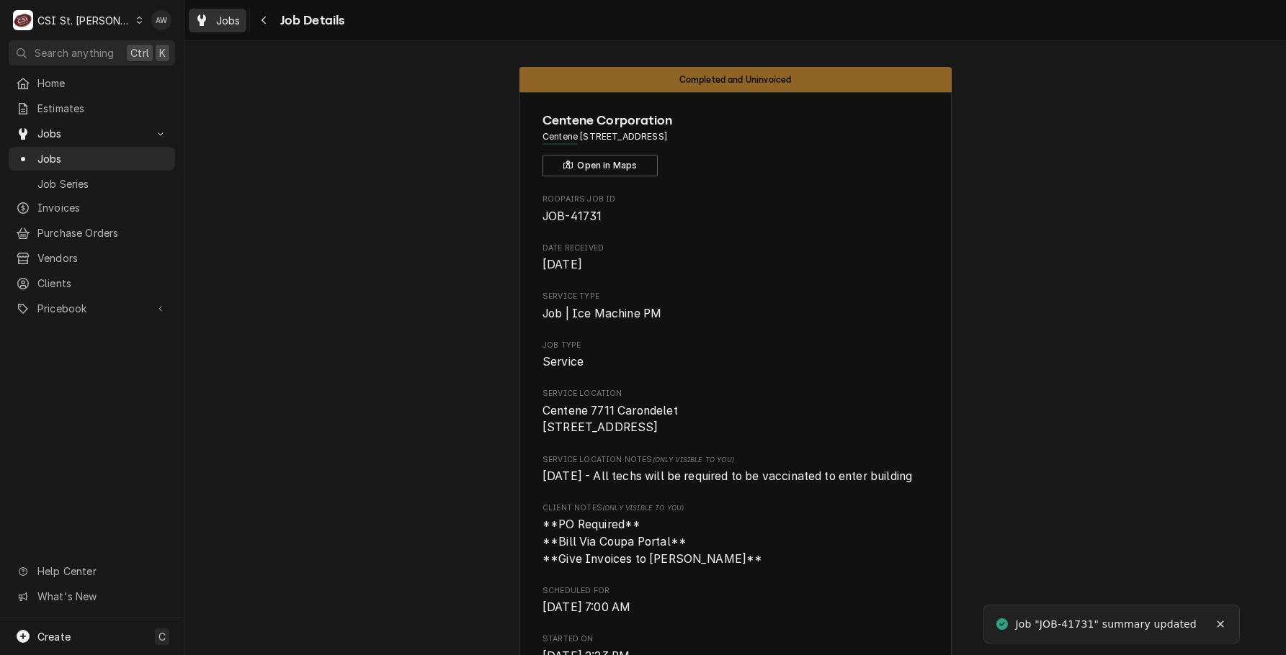
click at [232, 24] on span "Jobs" at bounding box center [228, 20] width 24 height 15
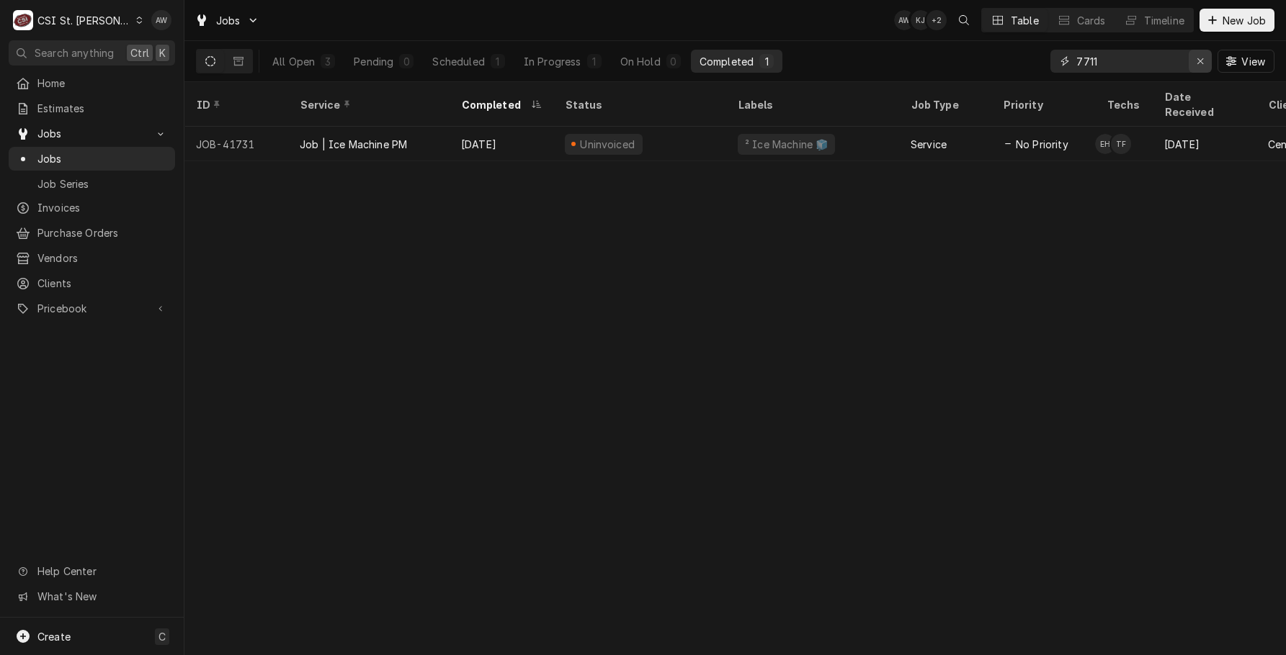
click at [1206, 61] on div "Erase input" at bounding box center [1200, 61] width 14 height 14
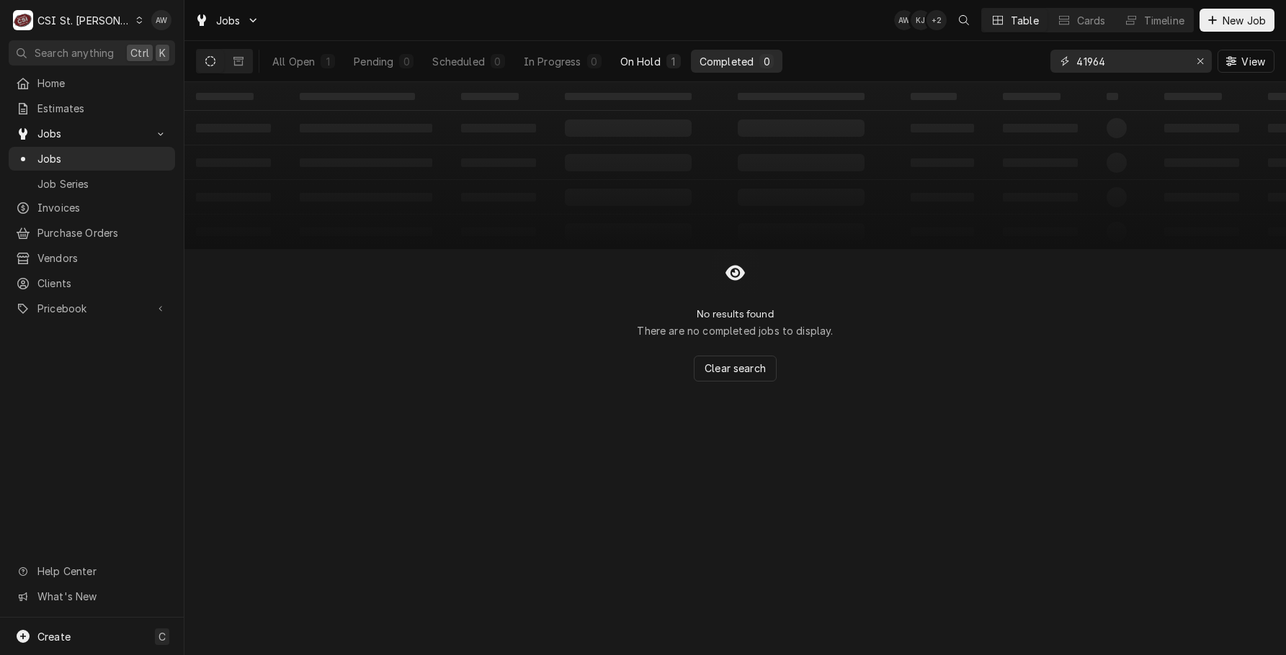
type input "41964"
click at [631, 59] on div "On Hold" at bounding box center [640, 61] width 40 height 15
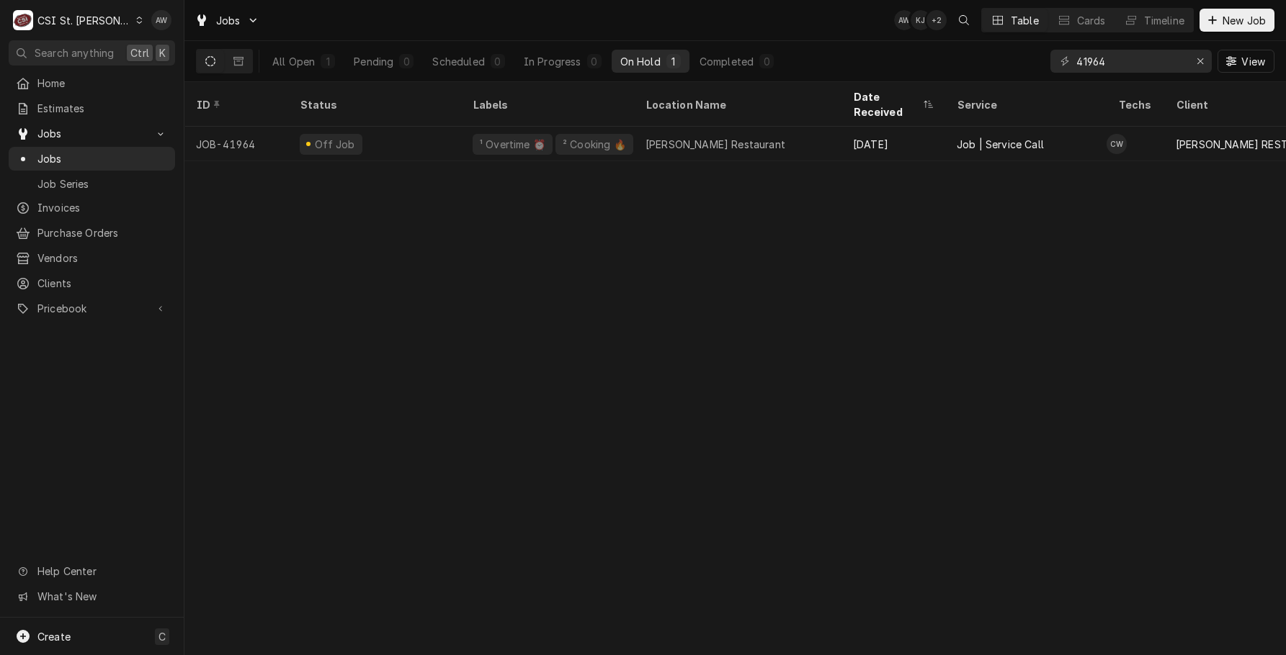
click at [647, 137] on div "[PERSON_NAME] Restaurant" at bounding box center [715, 144] width 140 height 15
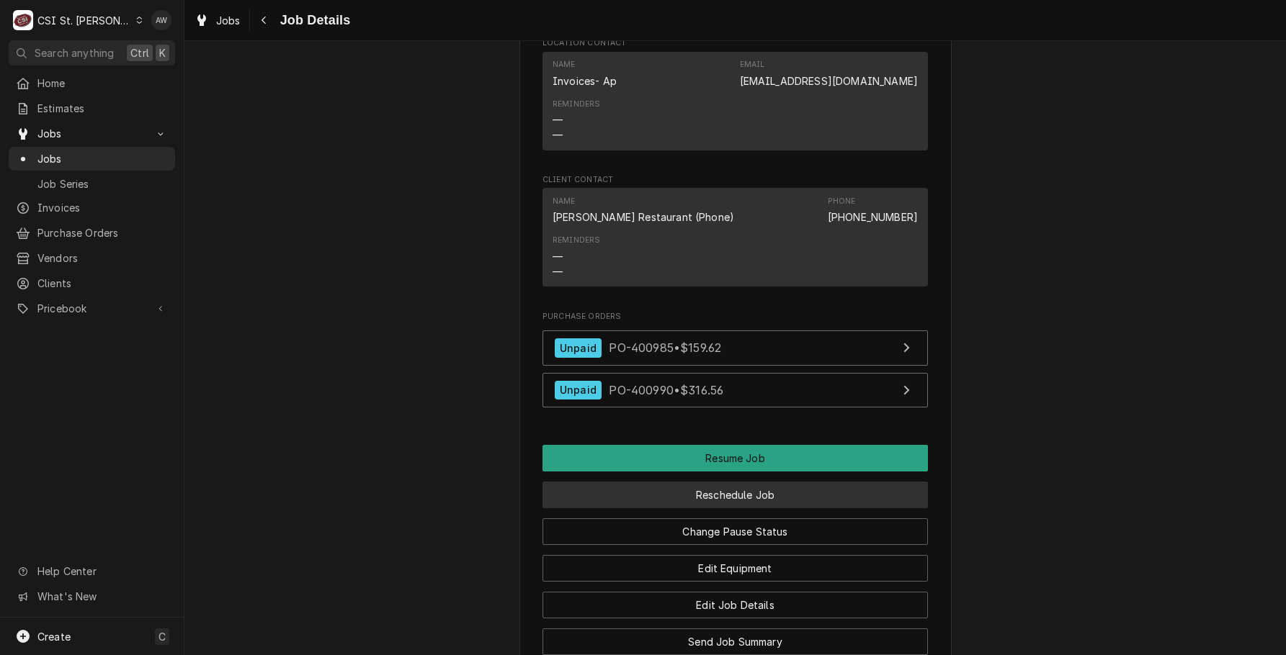
scroll to position [1656, 0]
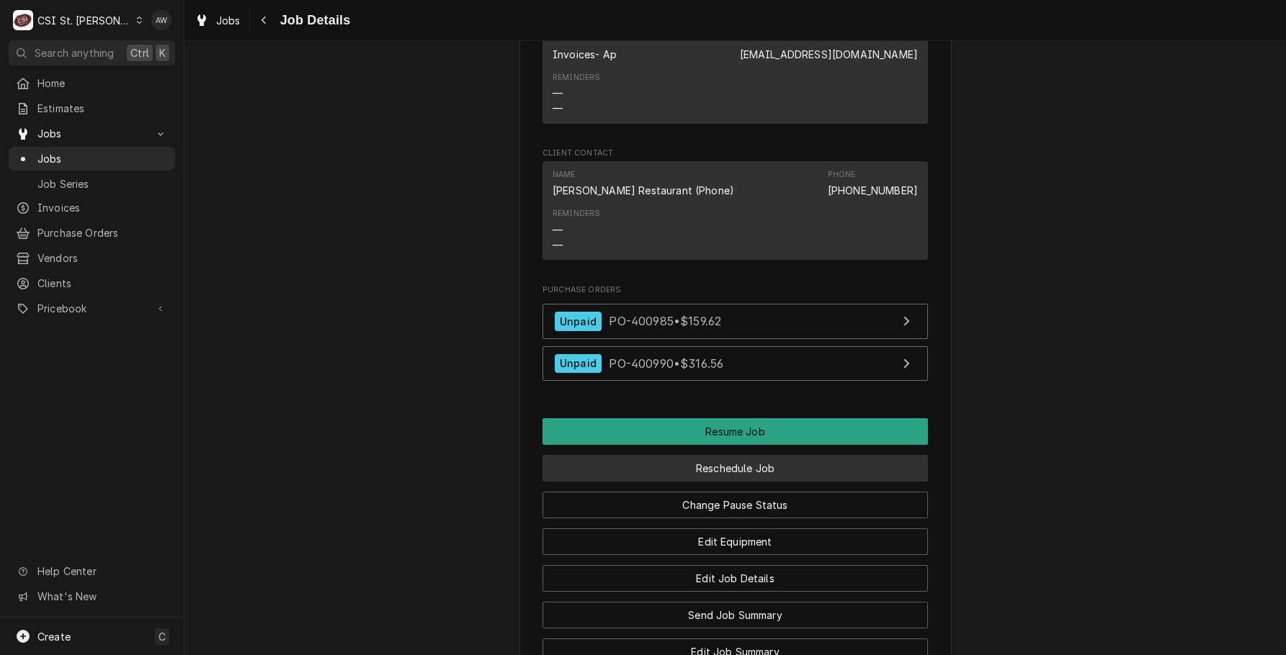
click at [730, 455] on button "Reschedule Job" at bounding box center [734, 468] width 385 height 27
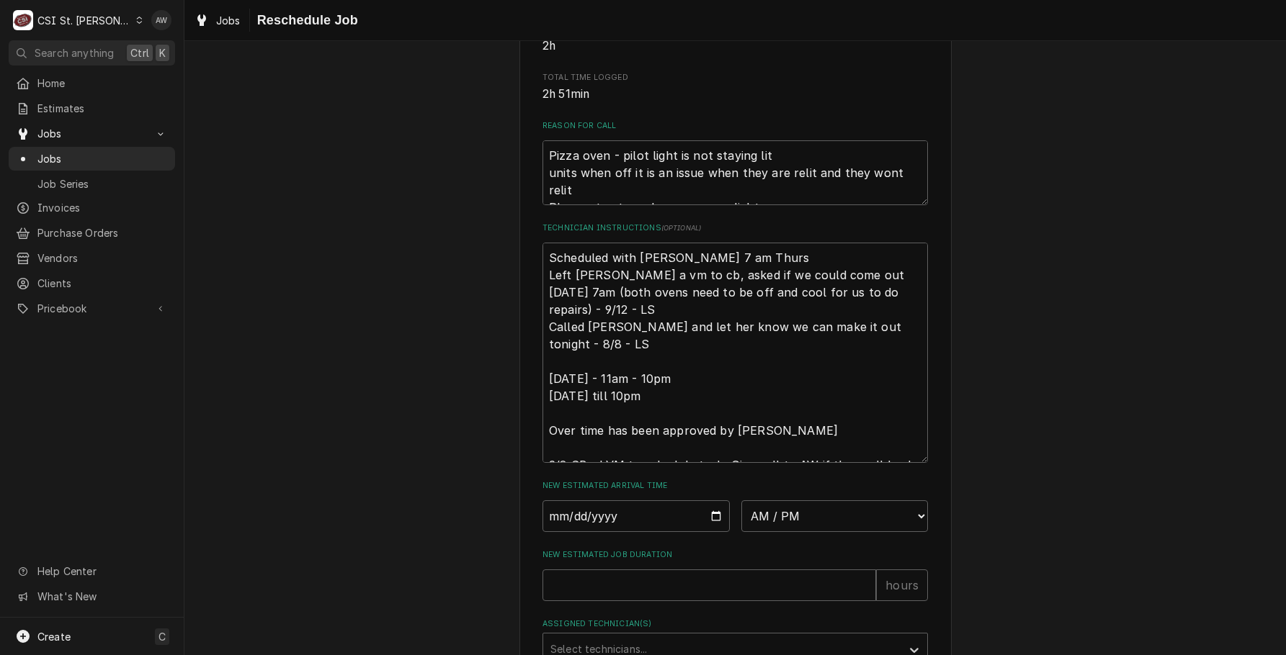
scroll to position [360, 0]
click at [776, 531] on select "AM / PM 6:00 AM 6:15 AM 6:30 AM 6:45 AM 7:00 AM 7:15 AM 7:30 AM 7:45 AM 8:00 AM…" at bounding box center [834, 516] width 187 height 32
select select "07:00:00"
click at [741, 516] on select "AM / PM 6:00 AM 6:15 AM 6:30 AM 6:45 AM 7:00 AM 7:15 AM 7:30 AM 7:45 AM 8:00 AM…" at bounding box center [834, 516] width 187 height 32
type textarea "x"
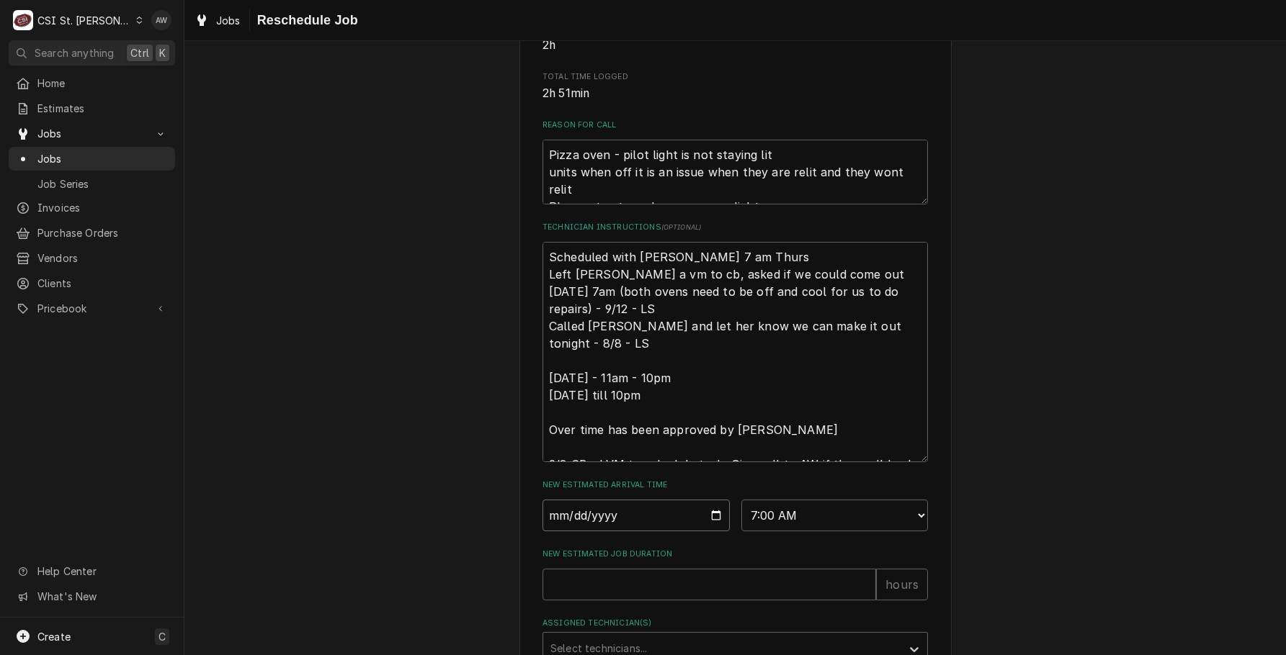
click at [709, 528] on input "Date" at bounding box center [635, 516] width 187 height 32
type input "2025-10-02"
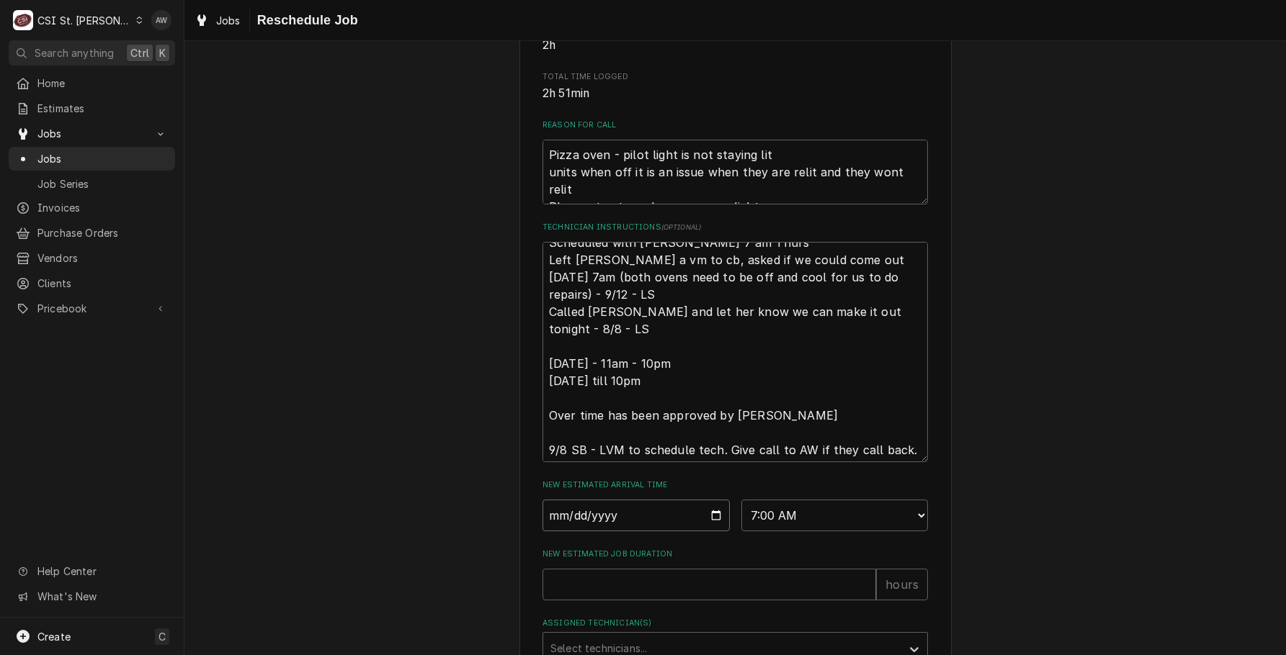
scroll to position [17, 0]
click at [725, 598] on input "New Estimated Job Duration" at bounding box center [708, 585] width 333 height 32
type textarea "x"
type input "2"
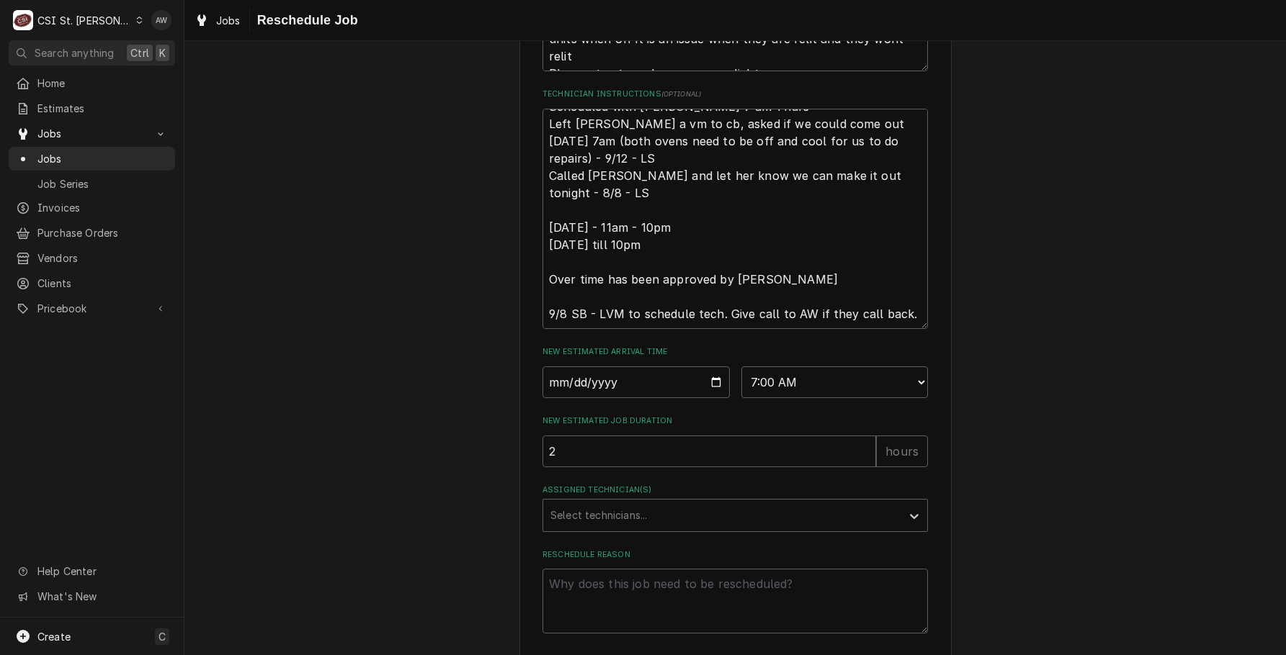
scroll to position [504, 0]
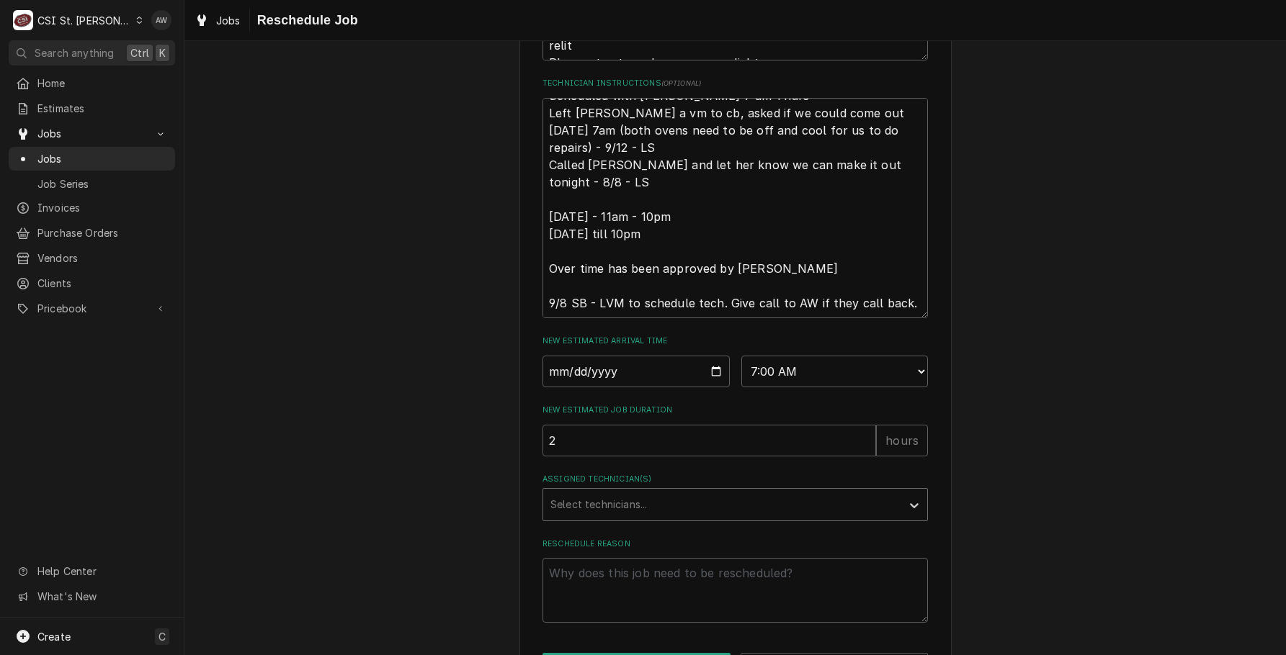
click at [675, 518] on div "Assigned Technician(s)" at bounding box center [722, 505] width 344 height 26
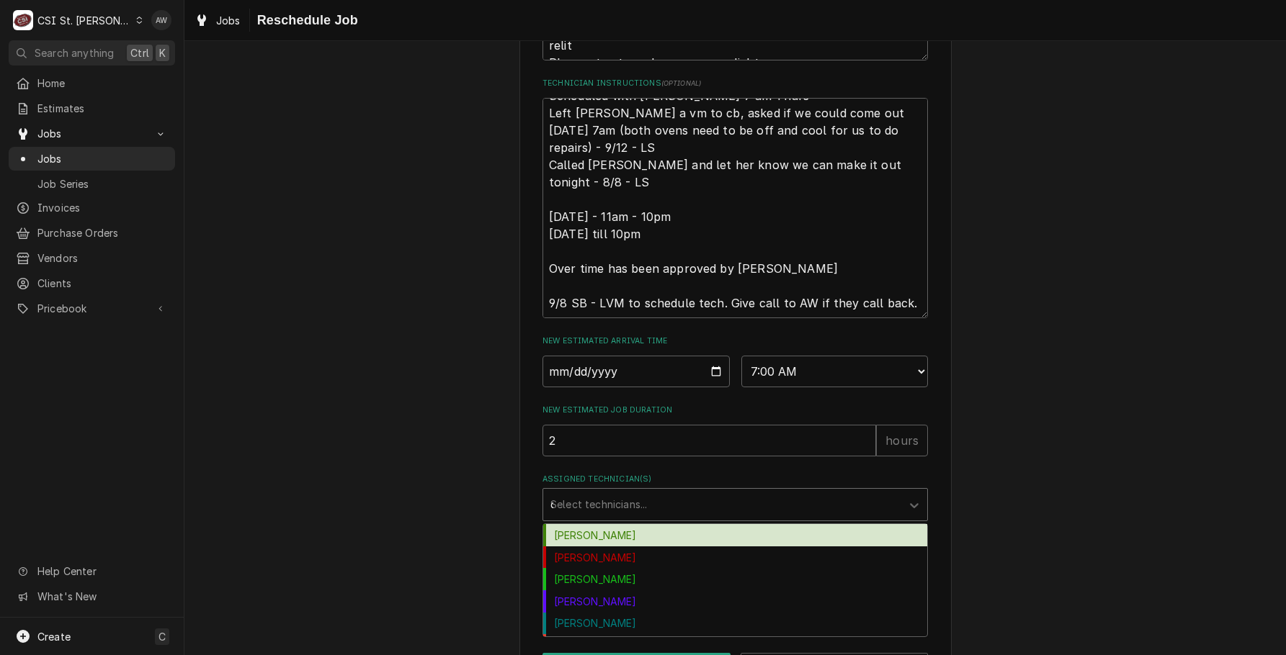
type input "ch"
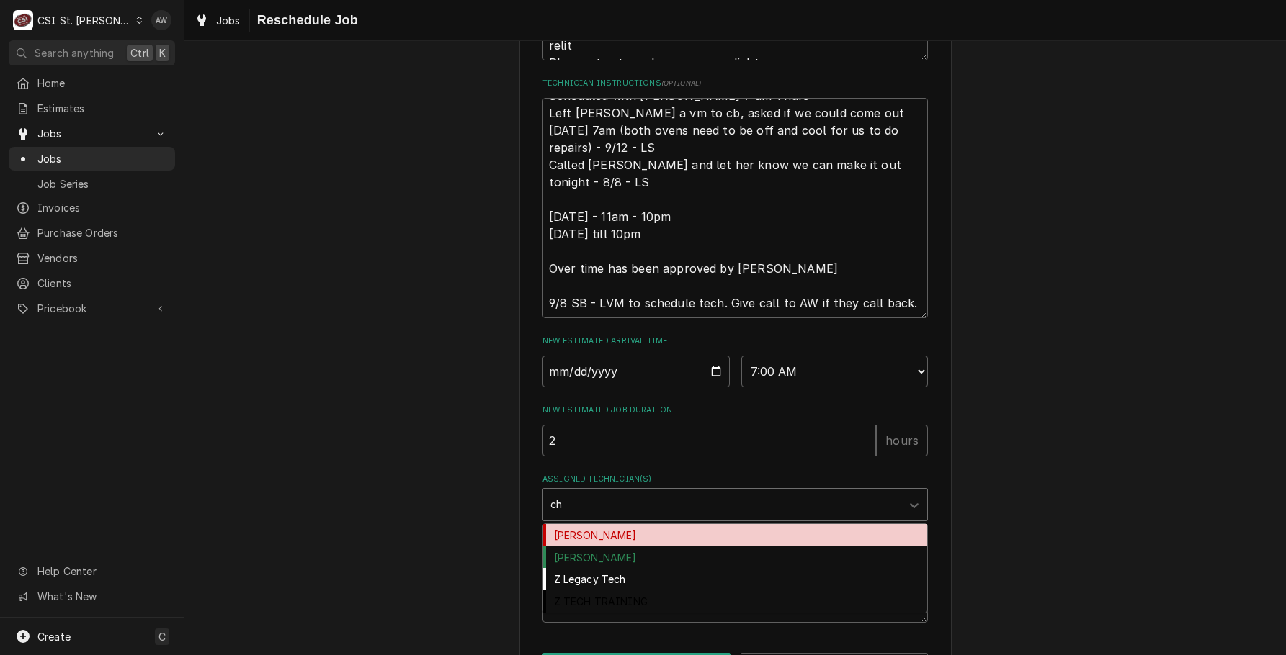
click at [680, 547] on div "Chuck Wamboldt" at bounding box center [735, 535] width 384 height 22
type textarea "x"
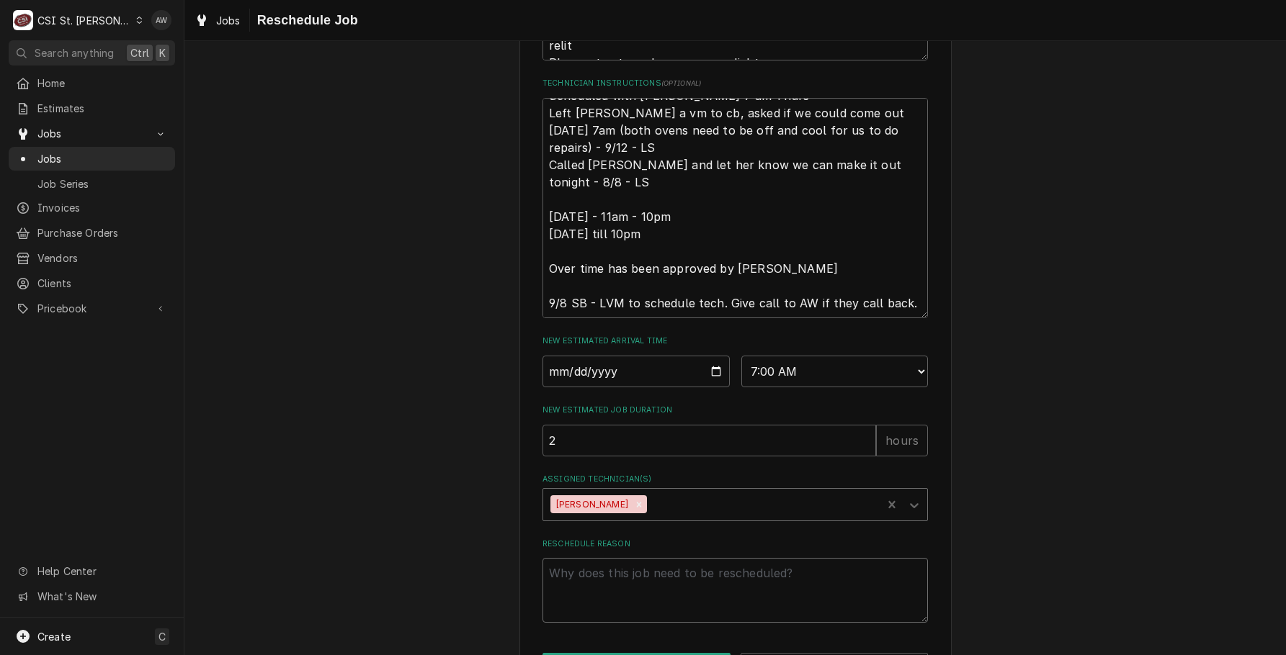
click at [674, 611] on textarea "Reschedule Reason" at bounding box center [734, 590] width 385 height 65
type textarea "x"
type textarea "r"
type textarea "x"
type textarea "re"
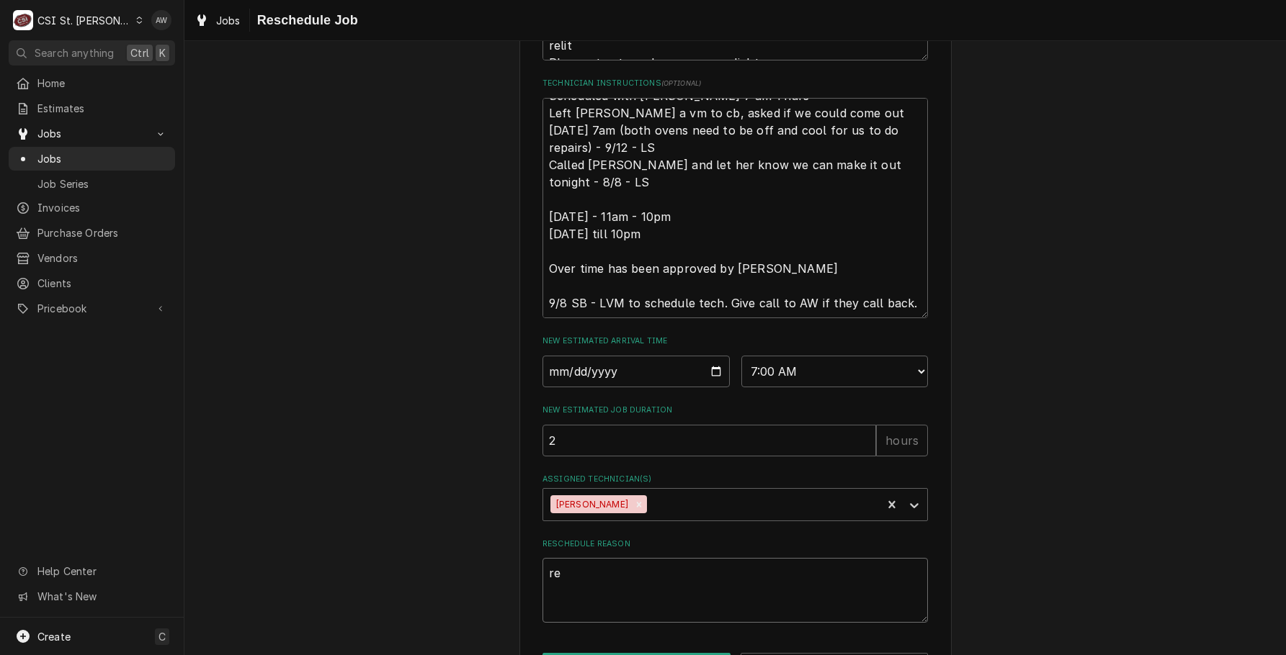
type textarea "x"
type textarea "ret"
type textarea "x"
type textarea "retu"
type textarea "x"
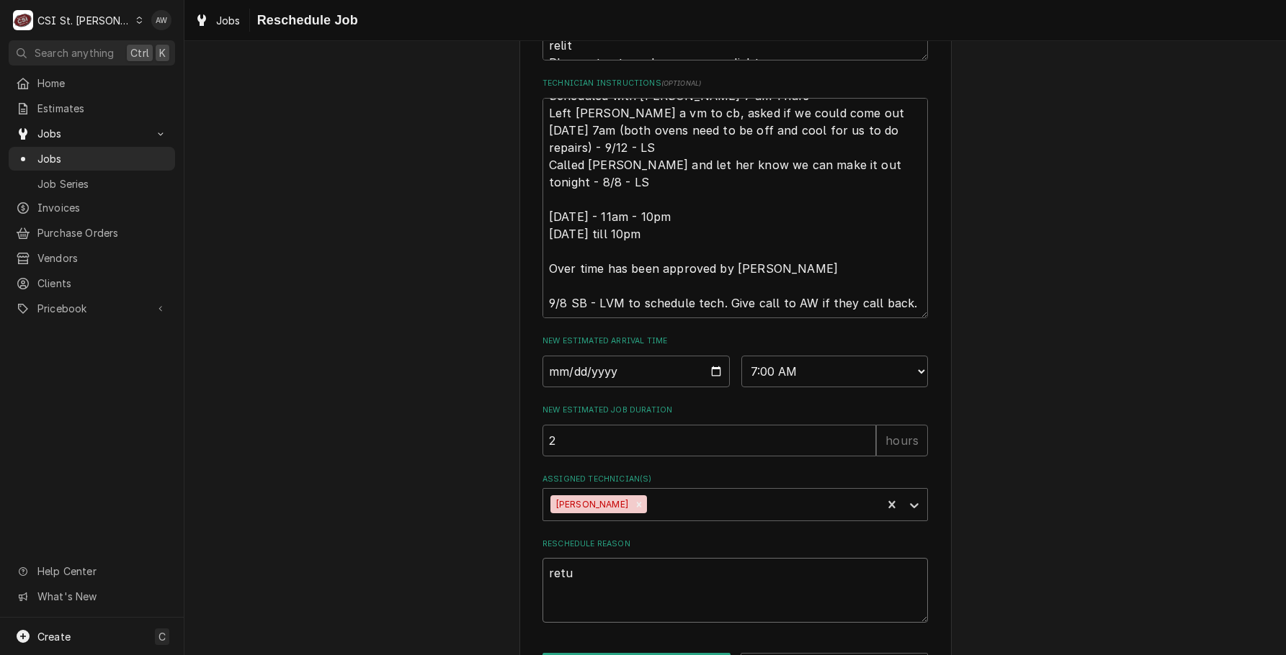
type textarea "retur"
type textarea "x"
type textarea "return"
type textarea "x"
type textarea "returni"
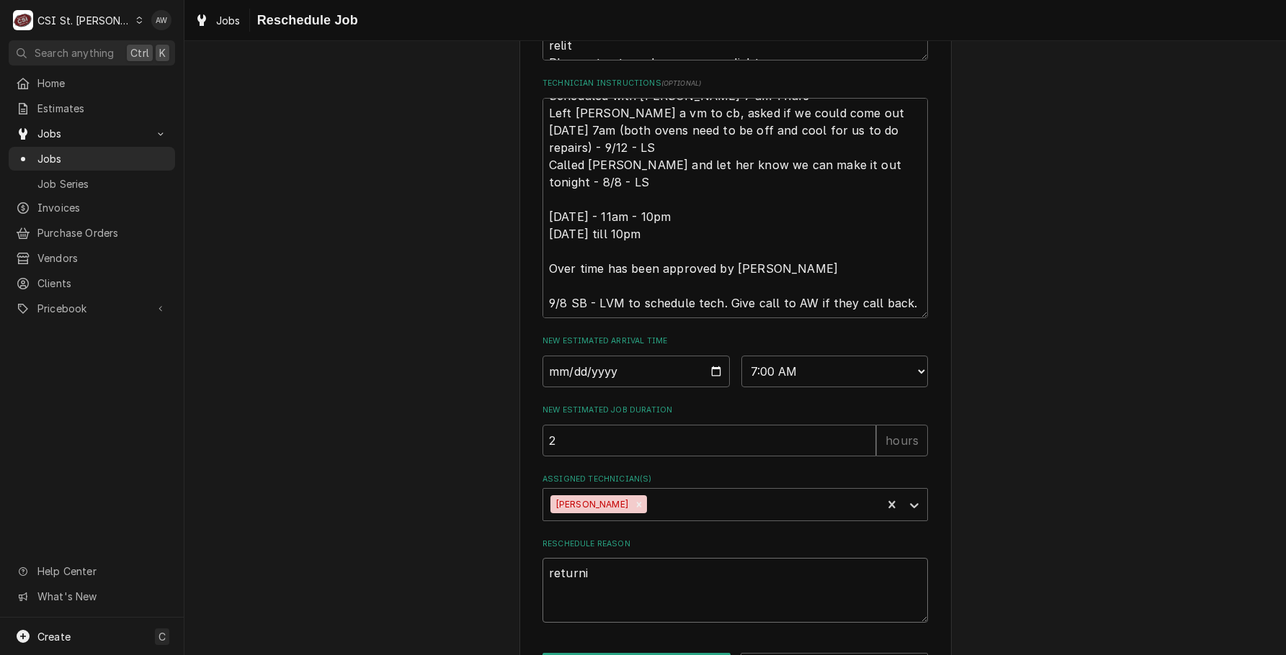
type textarea "x"
type textarea "returnin"
type textarea "x"
type textarea "returning"
type textarea "x"
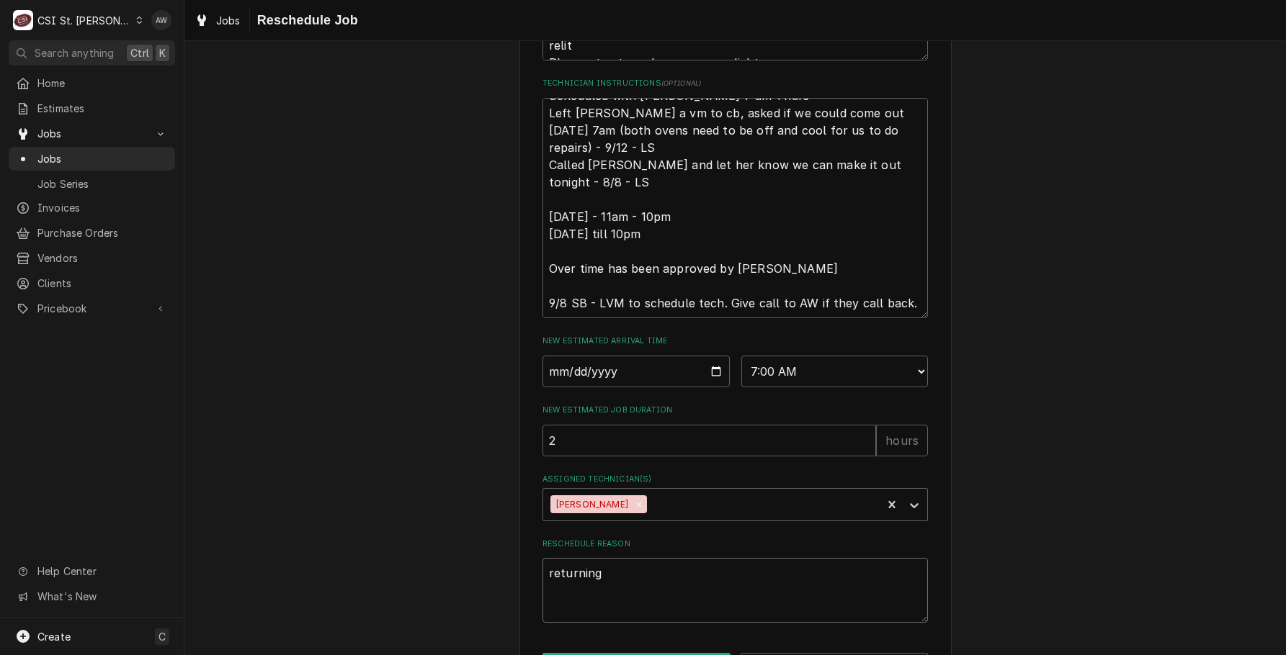
type textarea "returning"
type textarea "x"
type textarea "returning w"
type textarea "x"
type textarea "returning wi"
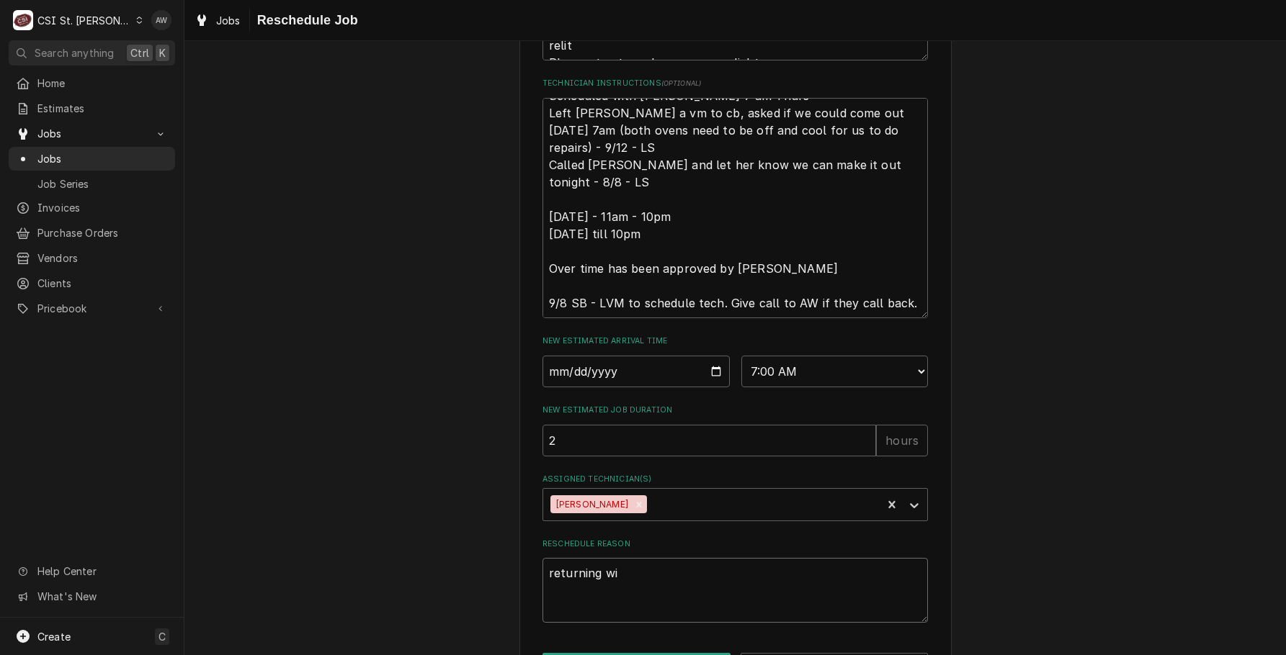
type textarea "x"
type textarea "returning wit"
type textarea "x"
type textarea "returning with"
type textarea "x"
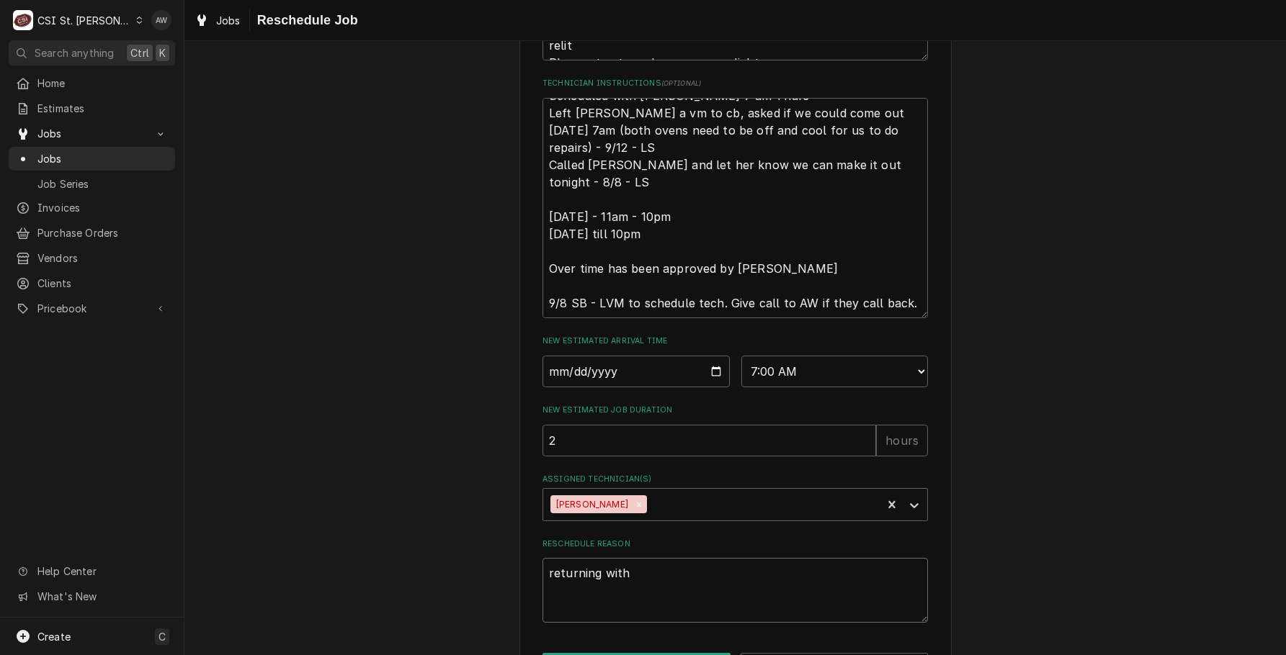
type textarea "returning with"
type textarea "x"
type textarea "returning with p"
type textarea "x"
type textarea "returning with pa"
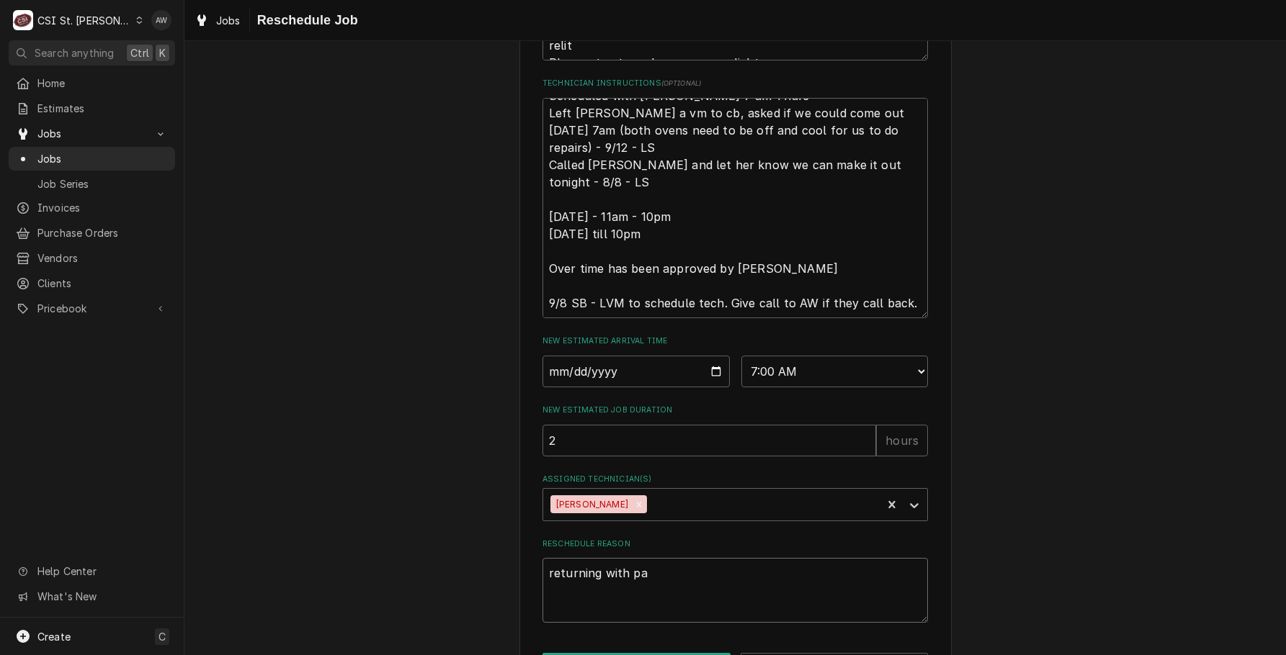
type textarea "x"
type textarea "returning with par"
type textarea "x"
type textarea "returning with part"
type textarea "x"
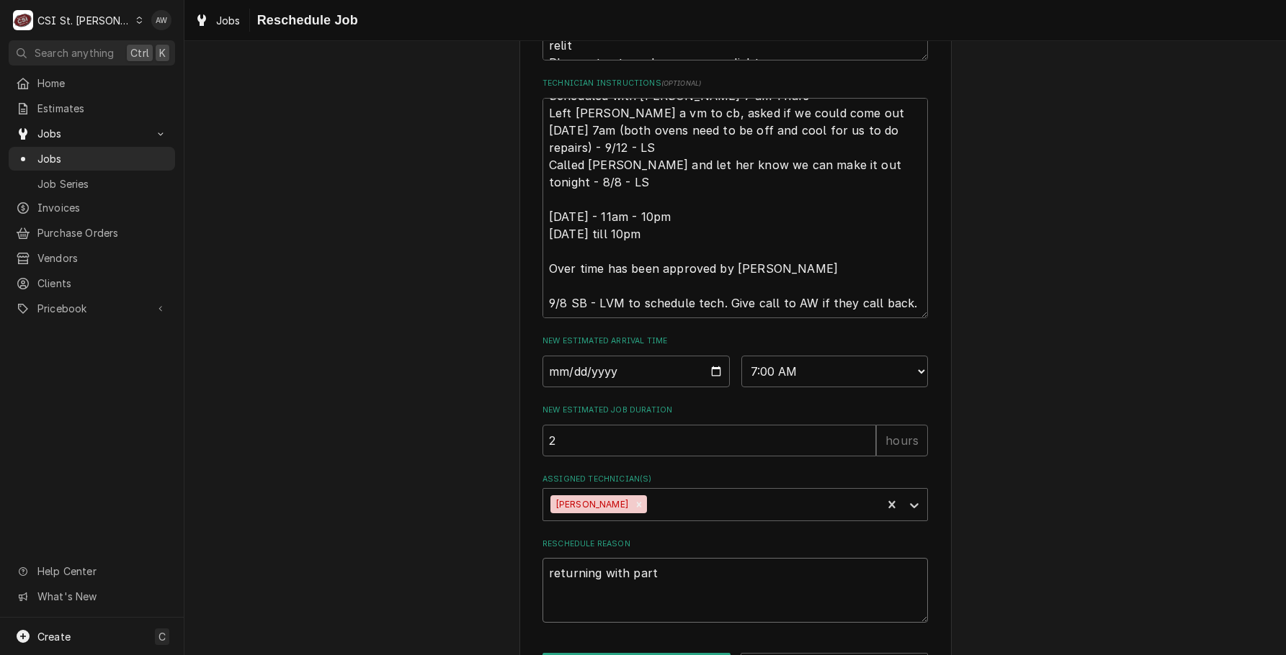
type textarea "returning with parts"
type textarea "x"
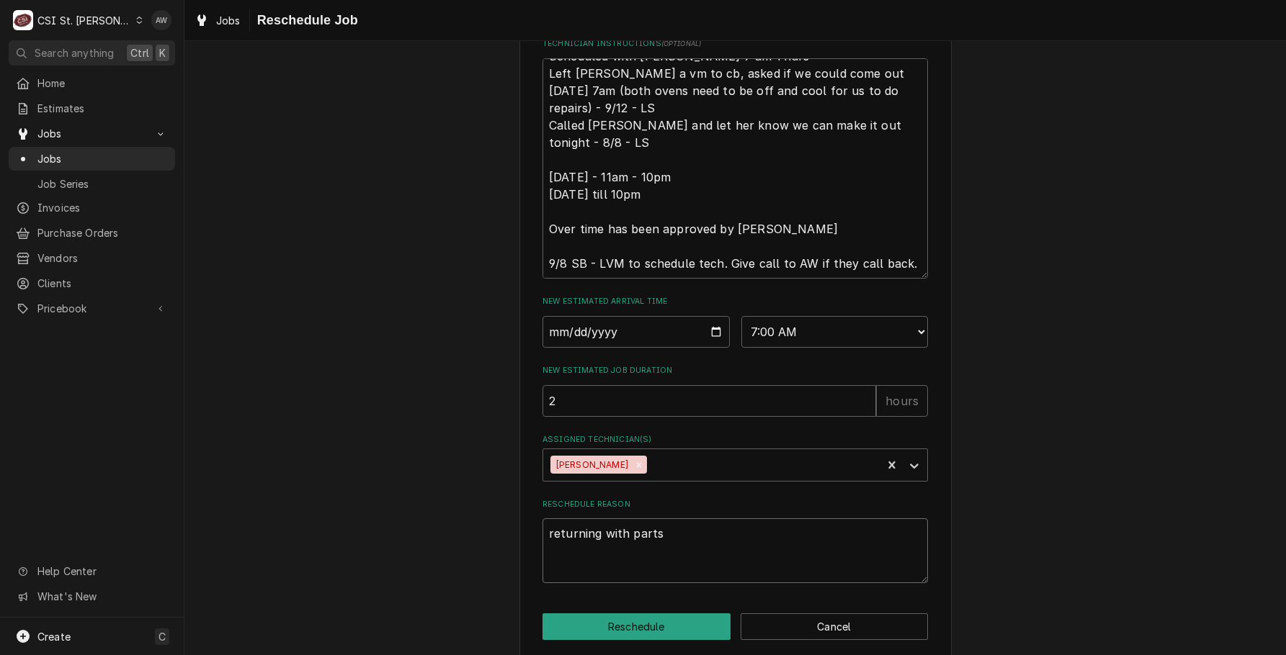
scroll to position [577, 0]
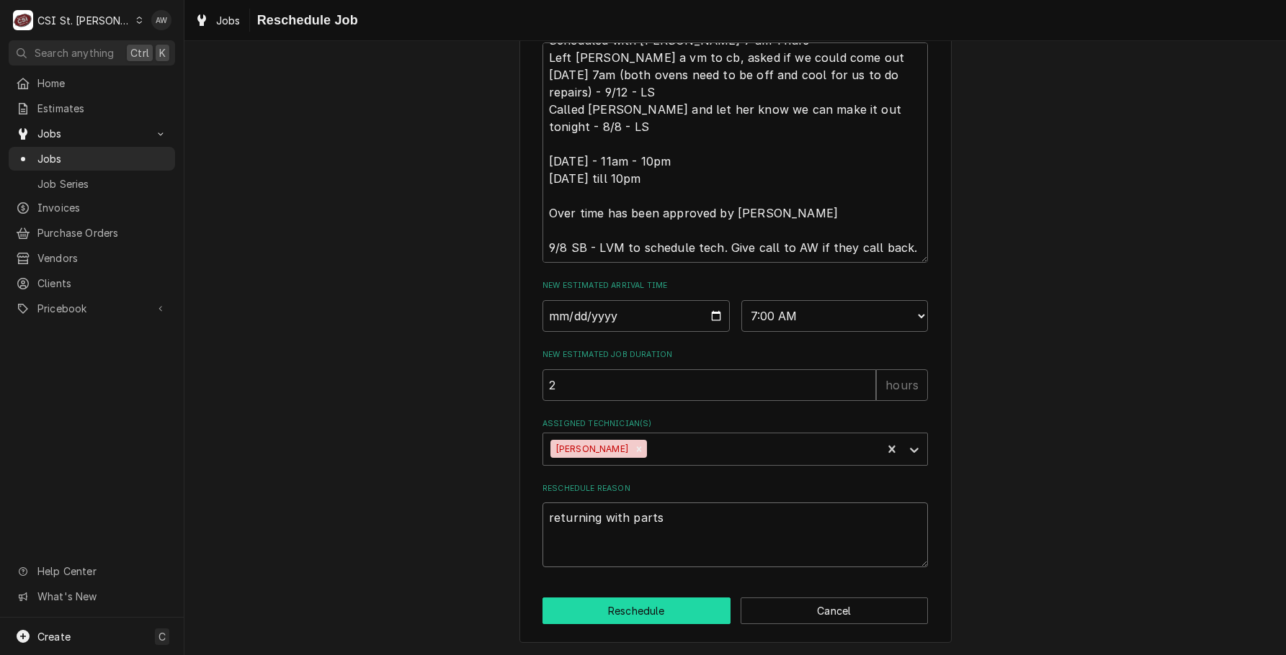
type textarea "returning with parts"
click at [663, 601] on button "Reschedule" at bounding box center [636, 611] width 188 height 27
type textarea "x"
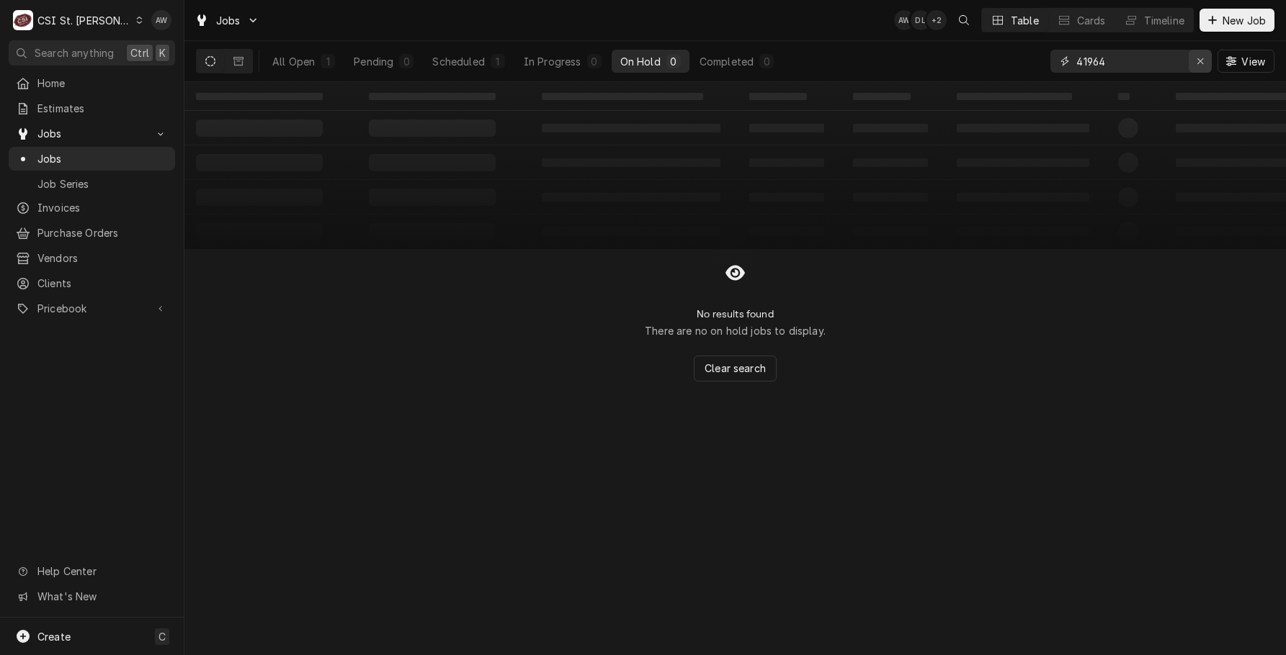
click at [1199, 53] on button "Erase input" at bounding box center [1199, 61] width 23 height 23
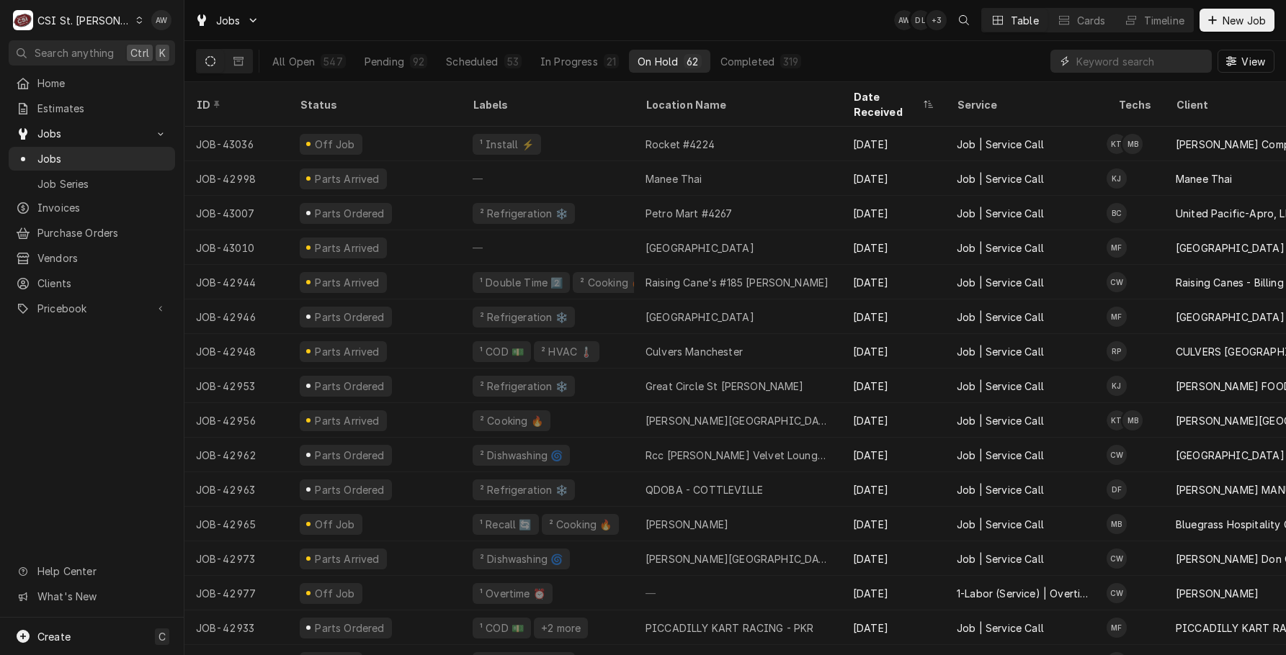
click at [1082, 70] on input "Dynamic Content Wrapper" at bounding box center [1140, 61] width 128 height 23
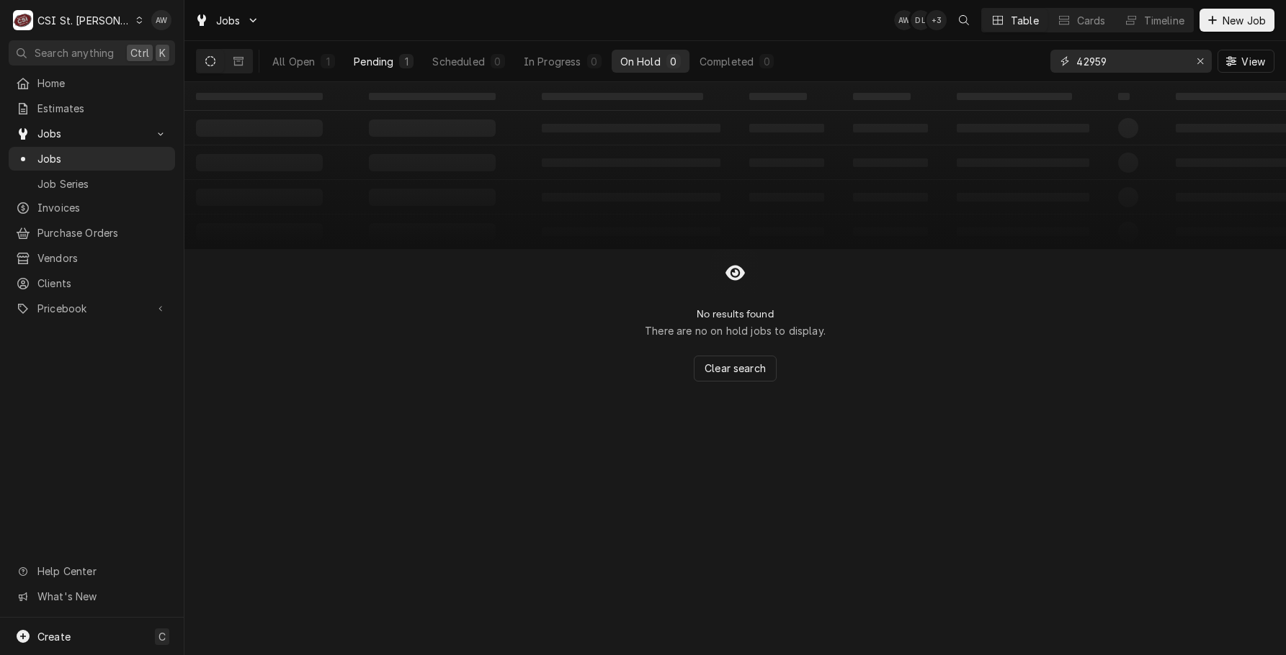
type input "42959"
click at [390, 58] on div "Pending" at bounding box center [374, 61] width 40 height 15
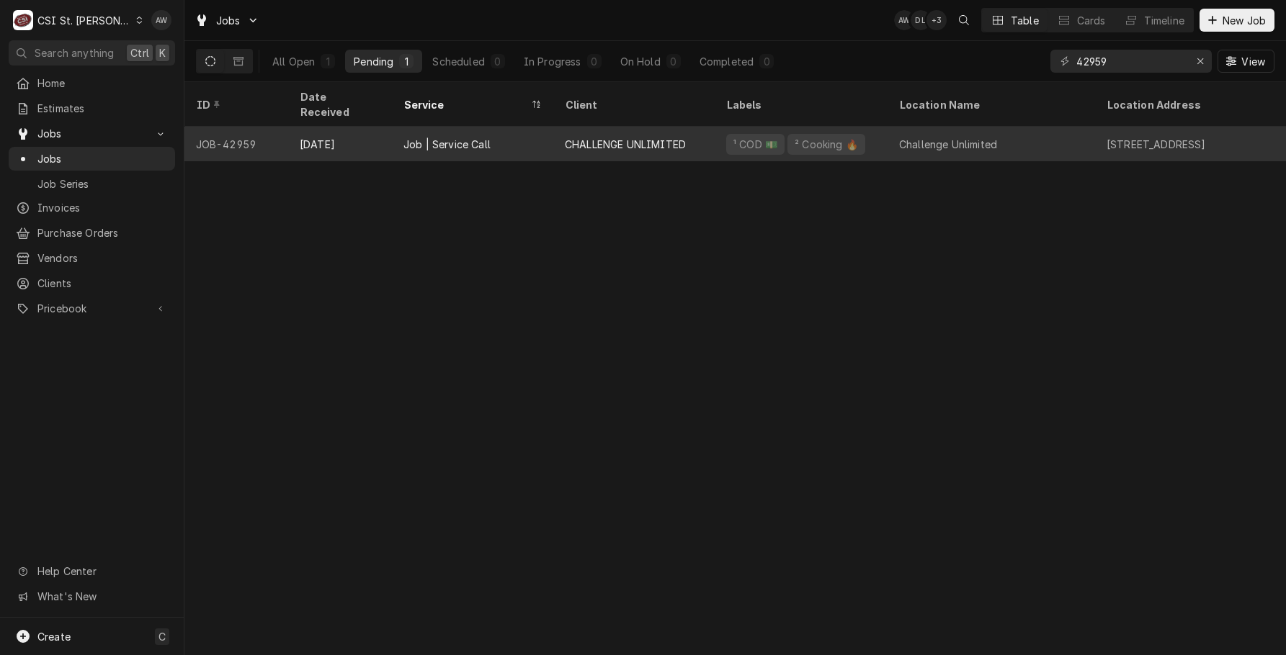
click at [674, 137] on div "CHALLENGE UNLIMITED" at bounding box center [625, 144] width 121 height 15
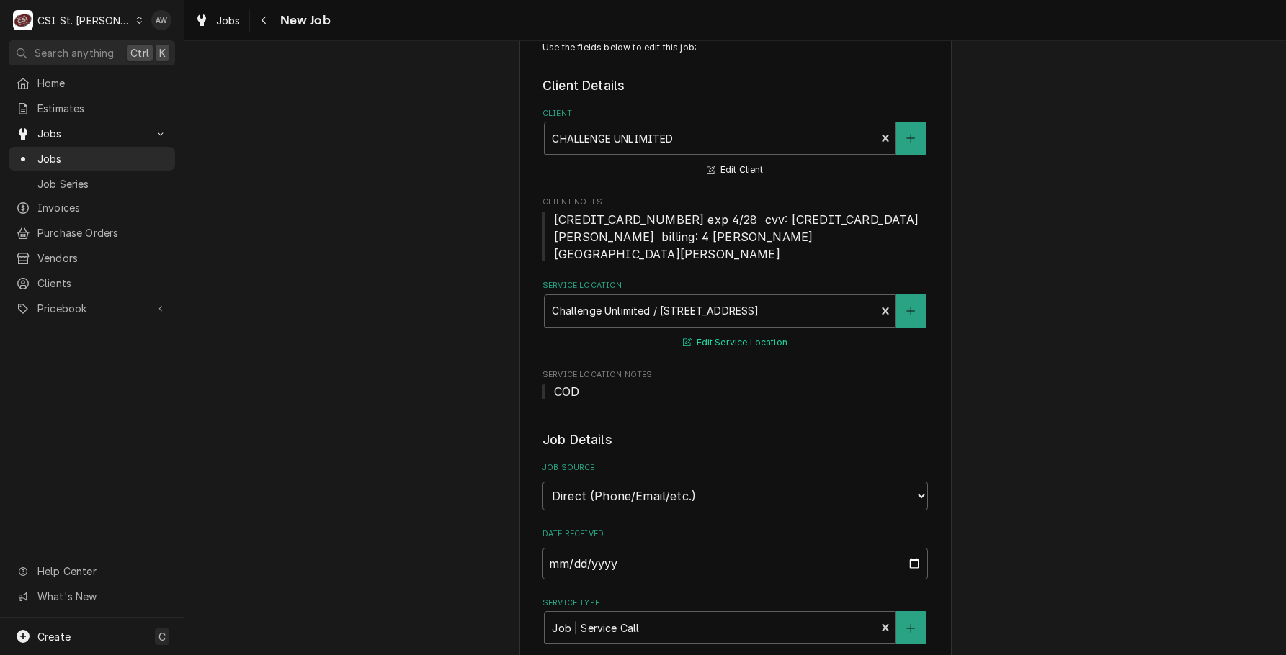
scroll to position [72, 0]
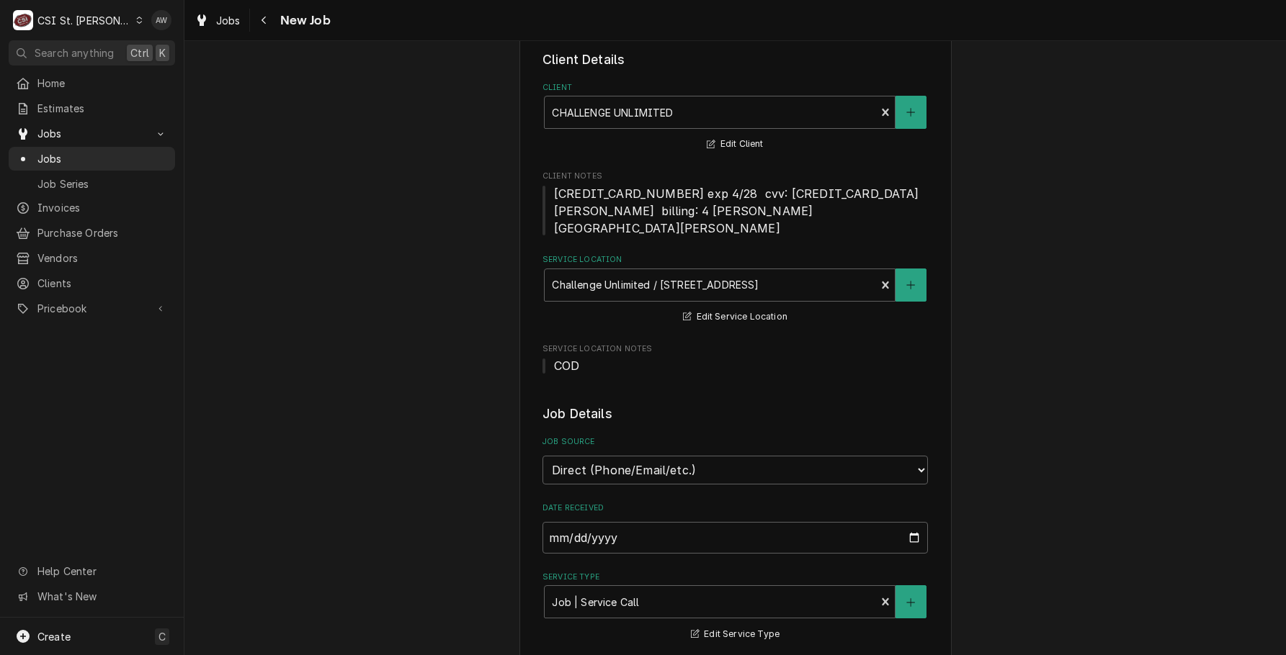
type textarea "x"
click at [220, 22] on span "Jobs" at bounding box center [228, 20] width 24 height 15
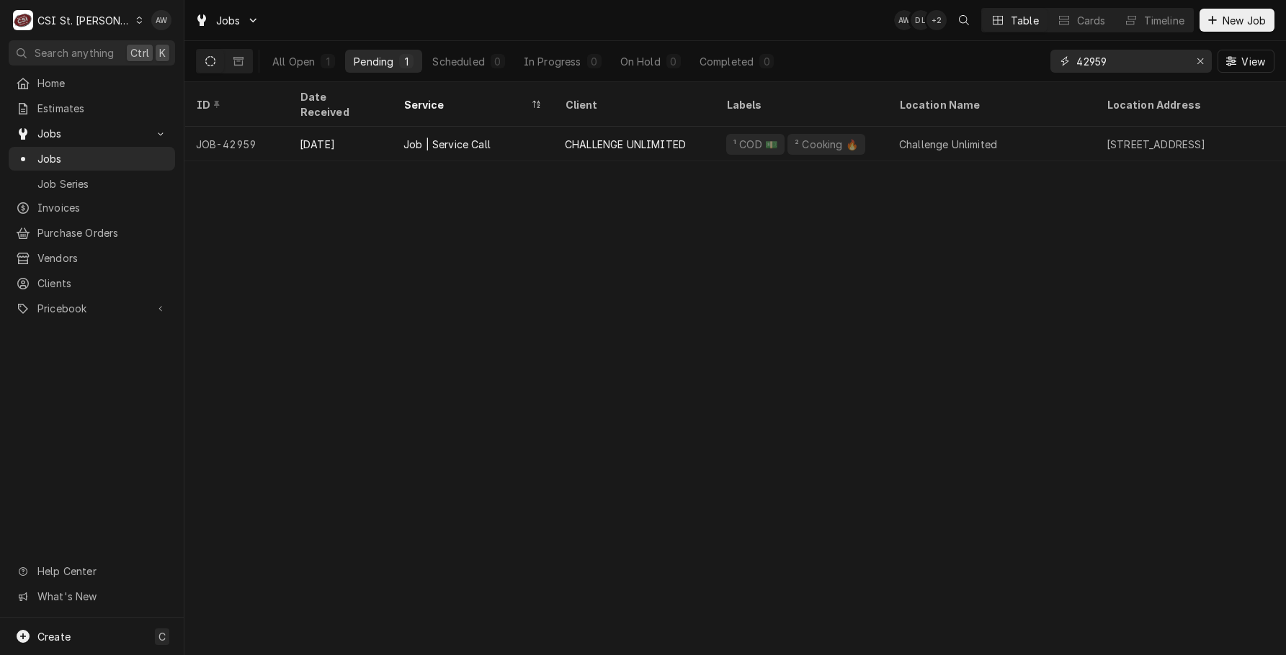
drag, startPoint x: 1118, startPoint y: 59, endPoint x: 1013, endPoint y: 58, distance: 105.9
click at [1013, 58] on div "All Open 1 Pending 1 Scheduled 0 In Progress 0 On Hold 0 Completed 0 42959 View" at bounding box center [735, 61] width 1078 height 40
paste input "76"
type input "42769"
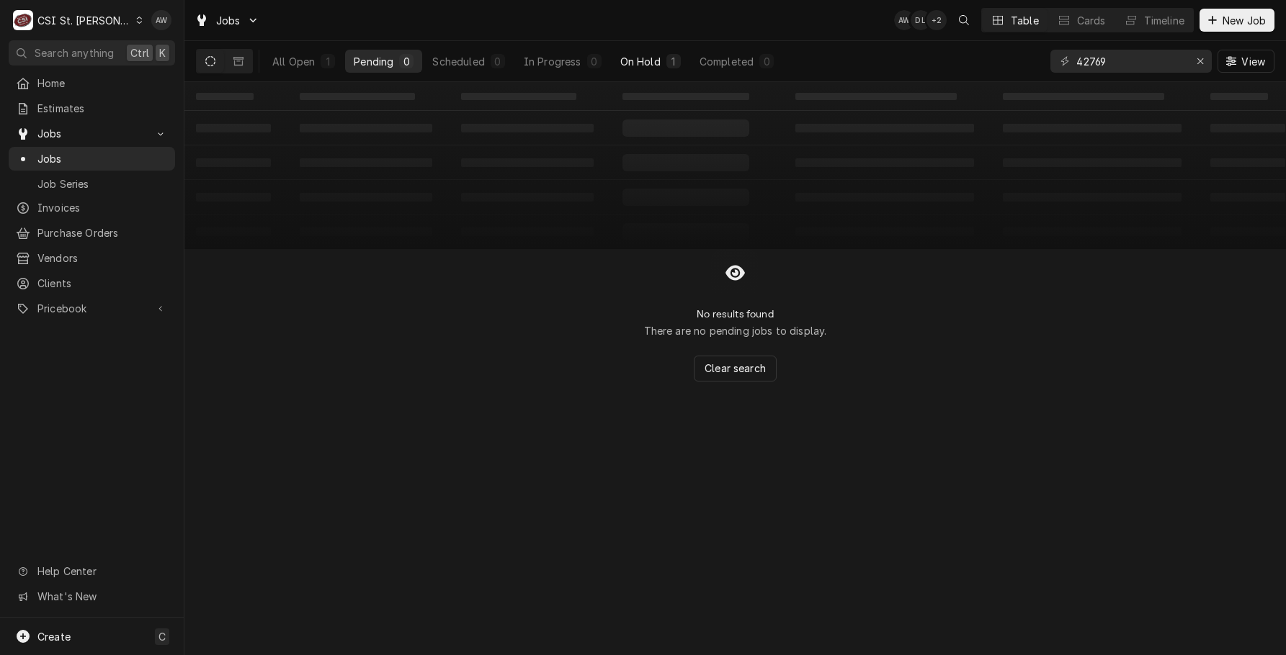
click at [672, 56] on div "1" at bounding box center [673, 61] width 9 height 15
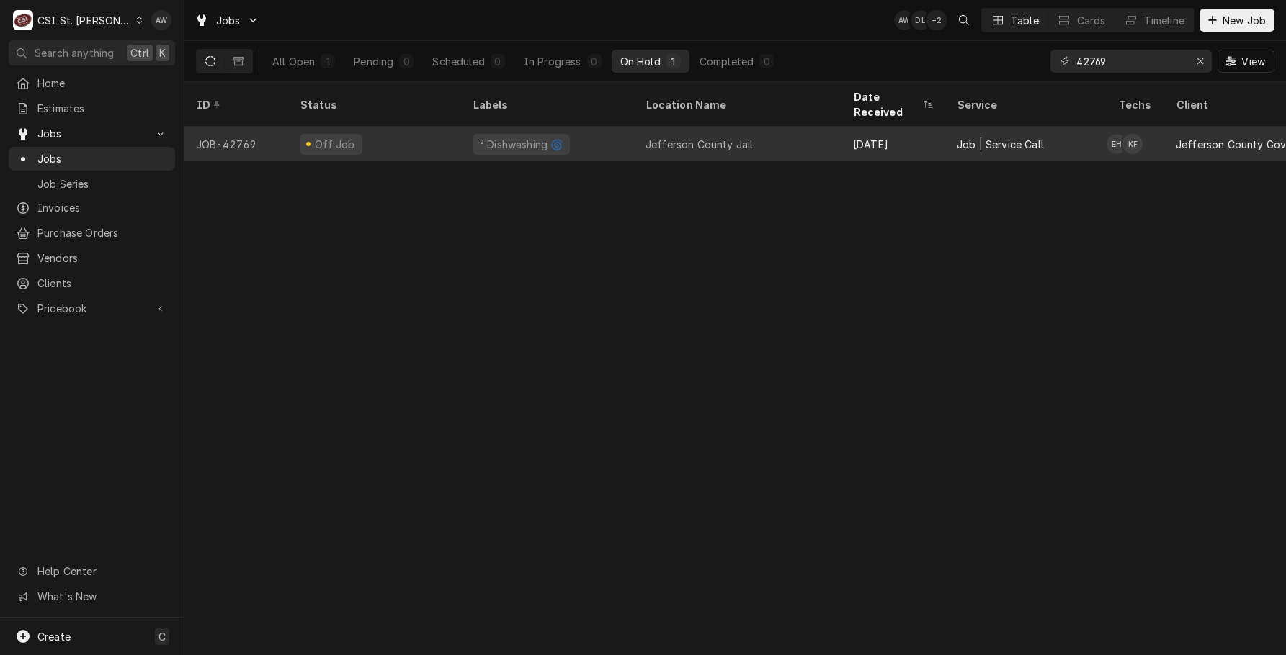
click at [687, 137] on div "Jefferson County Jail" at bounding box center [698, 144] width 107 height 15
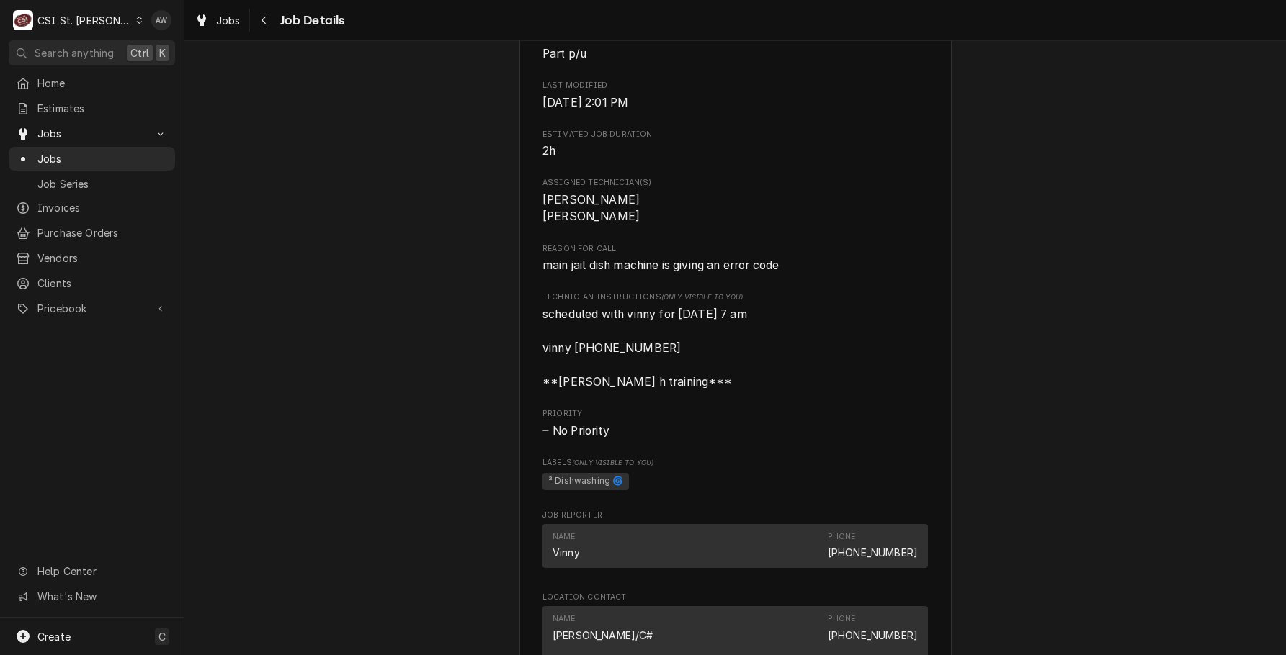
scroll to position [792, 0]
click at [116, 157] on span "Jobs" at bounding box center [102, 158] width 130 height 15
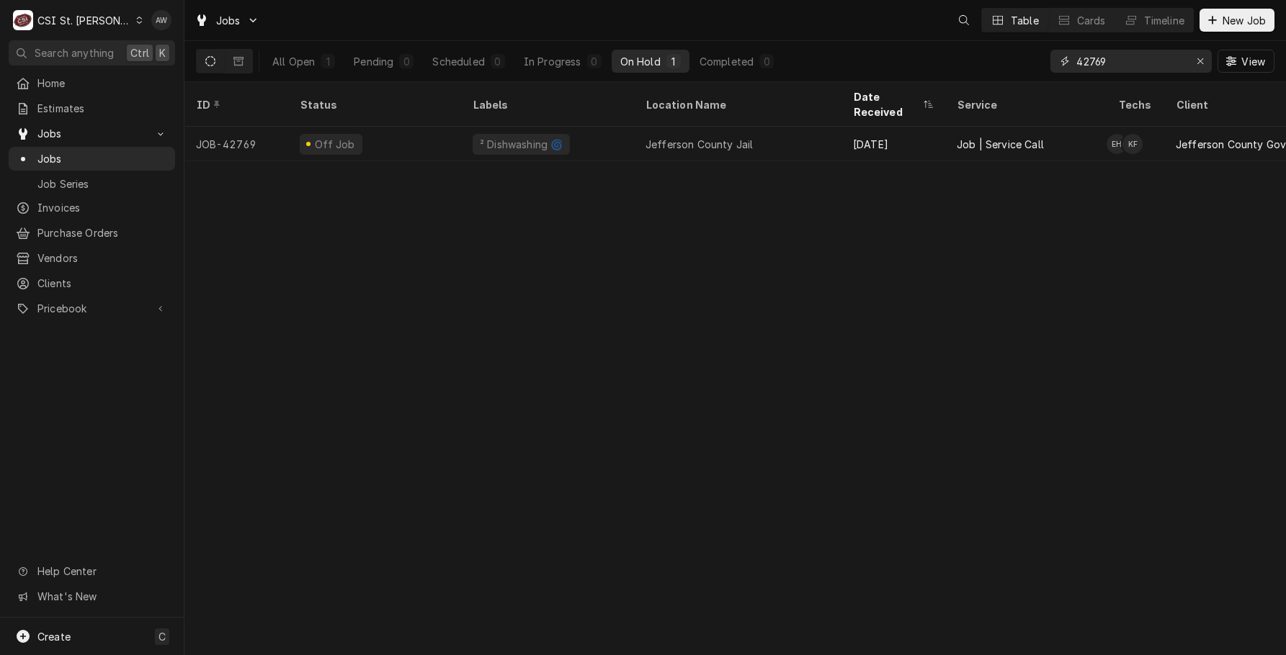
drag, startPoint x: 1124, startPoint y: 57, endPoint x: 971, endPoint y: 45, distance: 153.9
click at [971, 45] on div "All Open 1 Pending 0 Scheduled 0 In Progress 0 On Hold 1 Completed 0 42769 View" at bounding box center [735, 61] width 1078 height 40
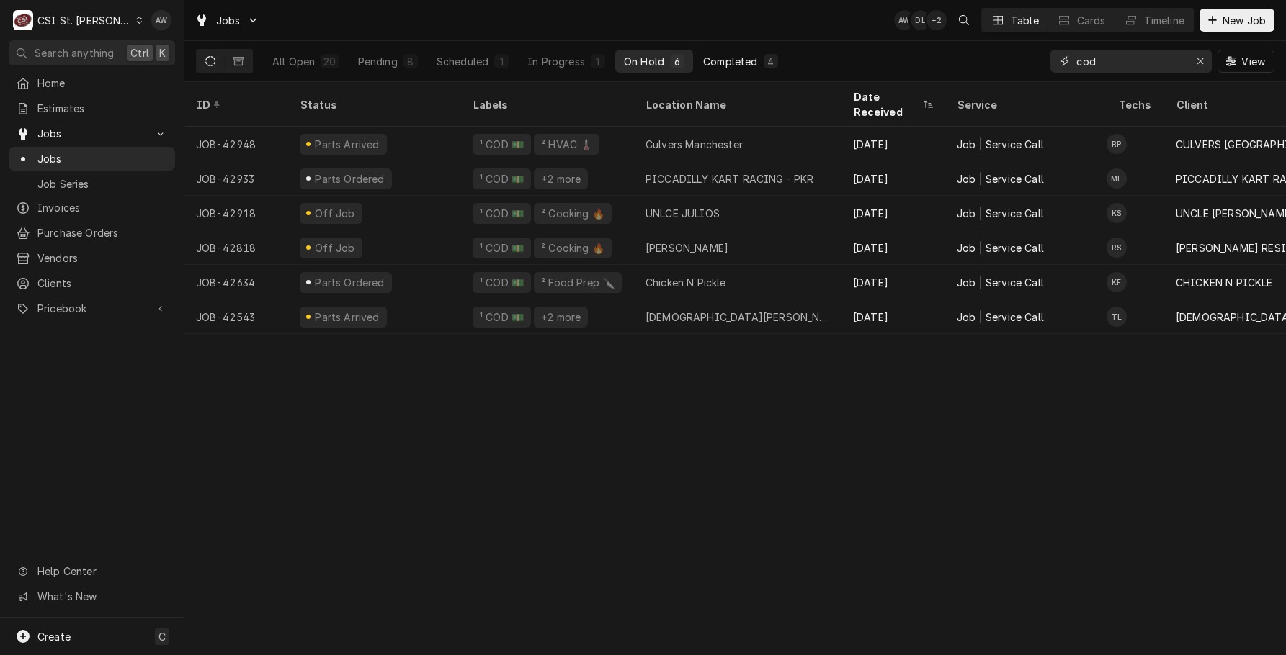
type input "cod"
click at [726, 57] on div "Completed" at bounding box center [730, 61] width 54 height 15
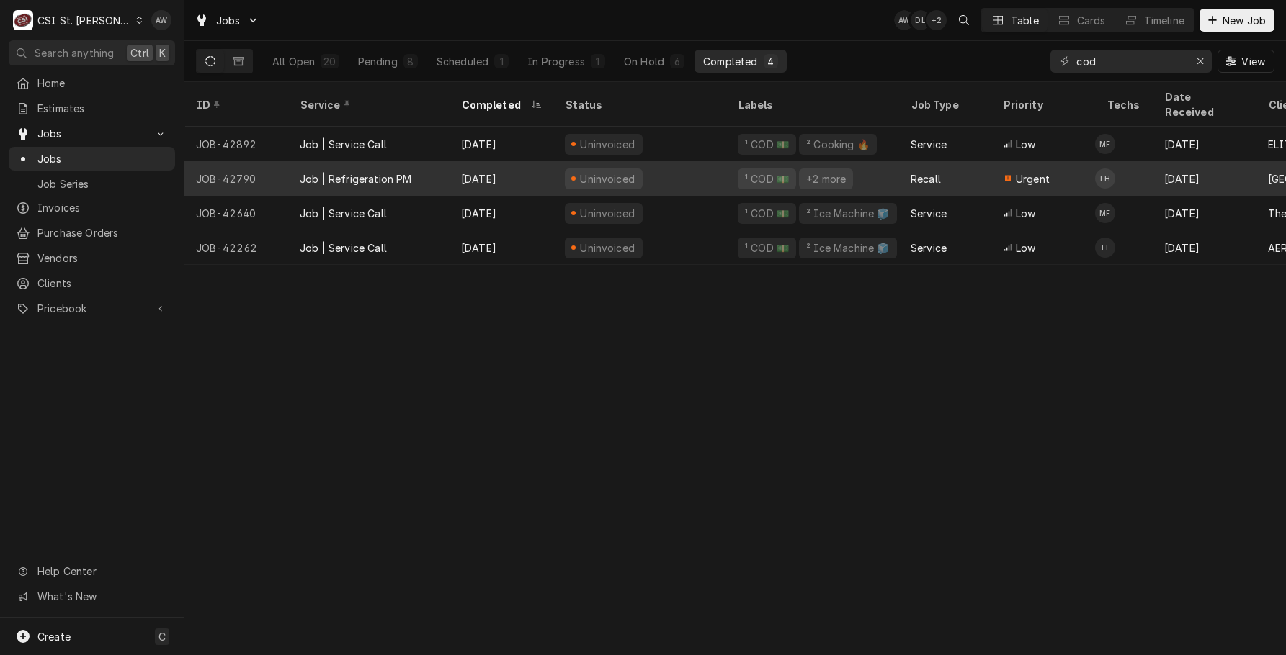
click at [509, 171] on div "Oct 1" at bounding box center [501, 178] width 104 height 35
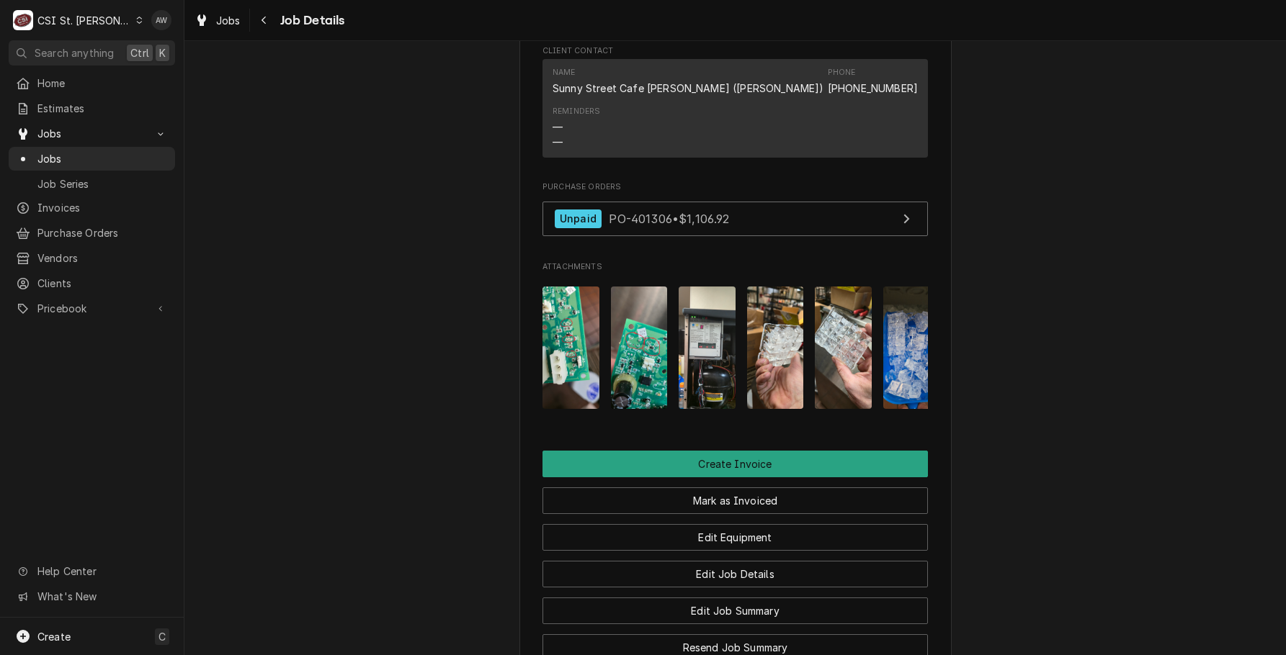
scroll to position [1728, 0]
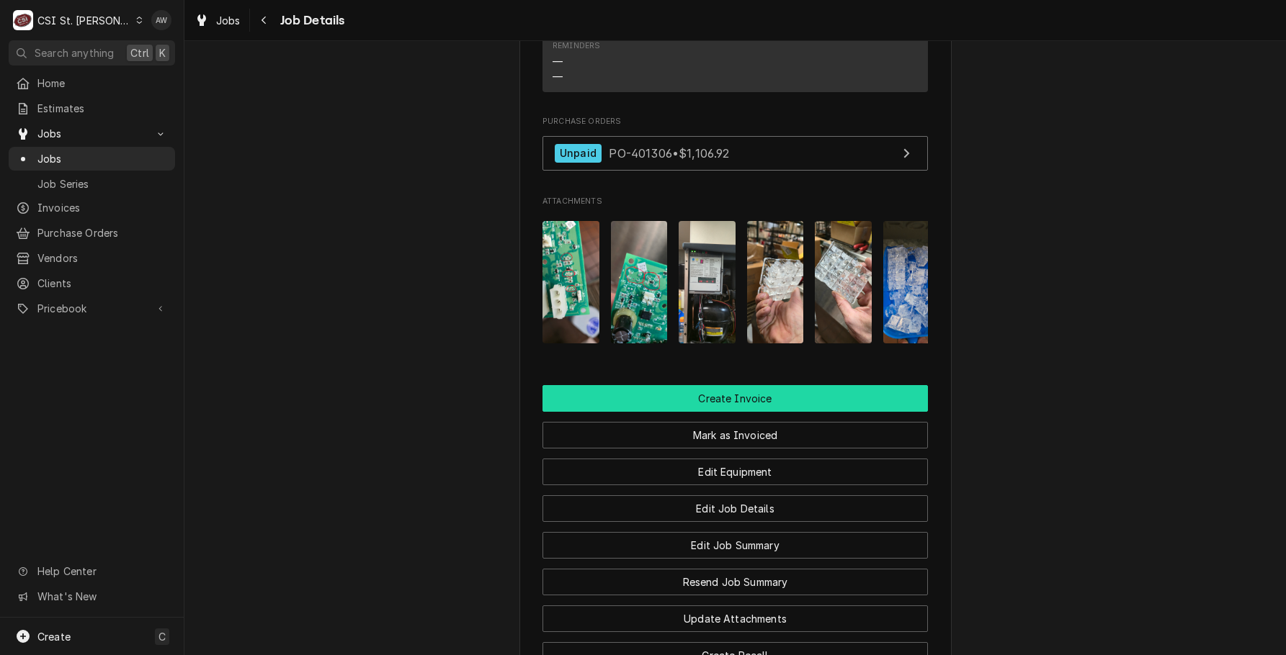
click at [772, 405] on button "Create Invoice" at bounding box center [734, 398] width 385 height 27
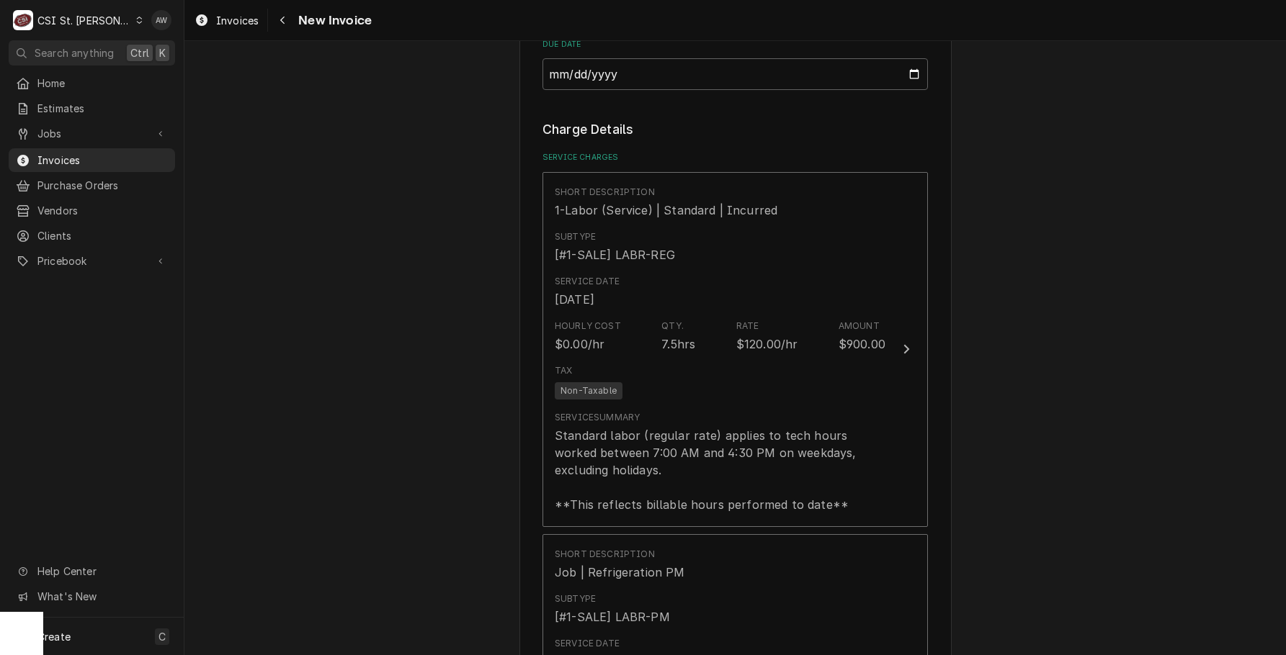
scroll to position [1368, 0]
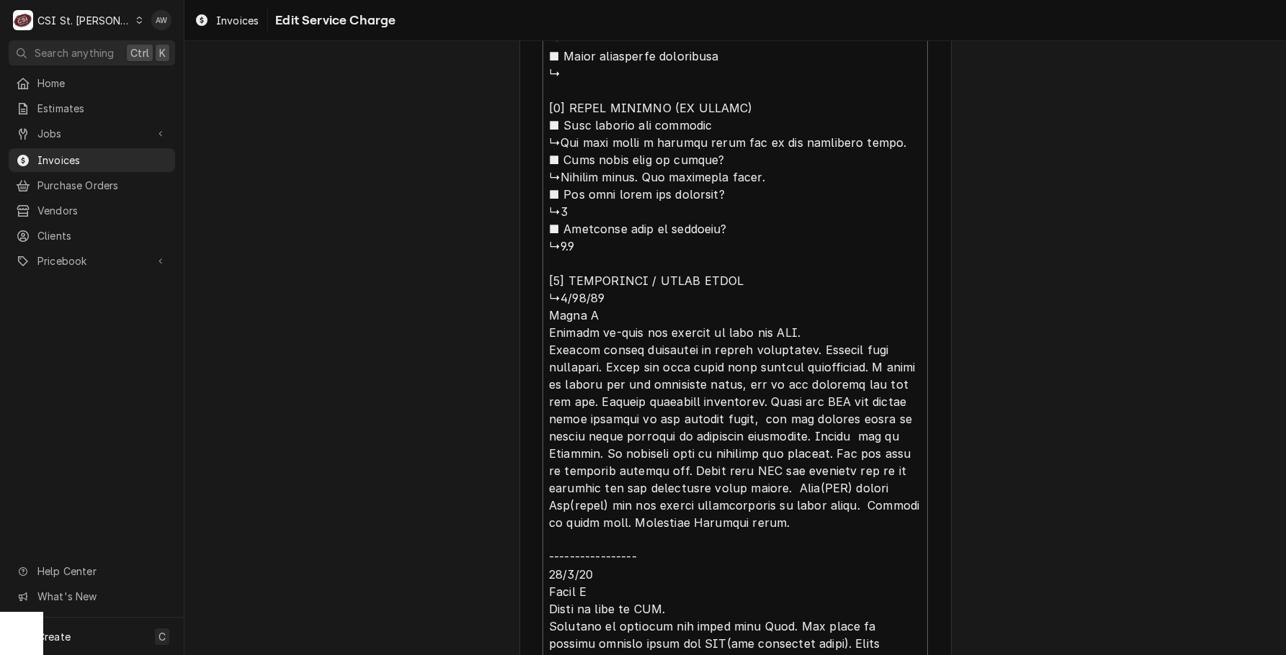
scroll to position [1614, 0]
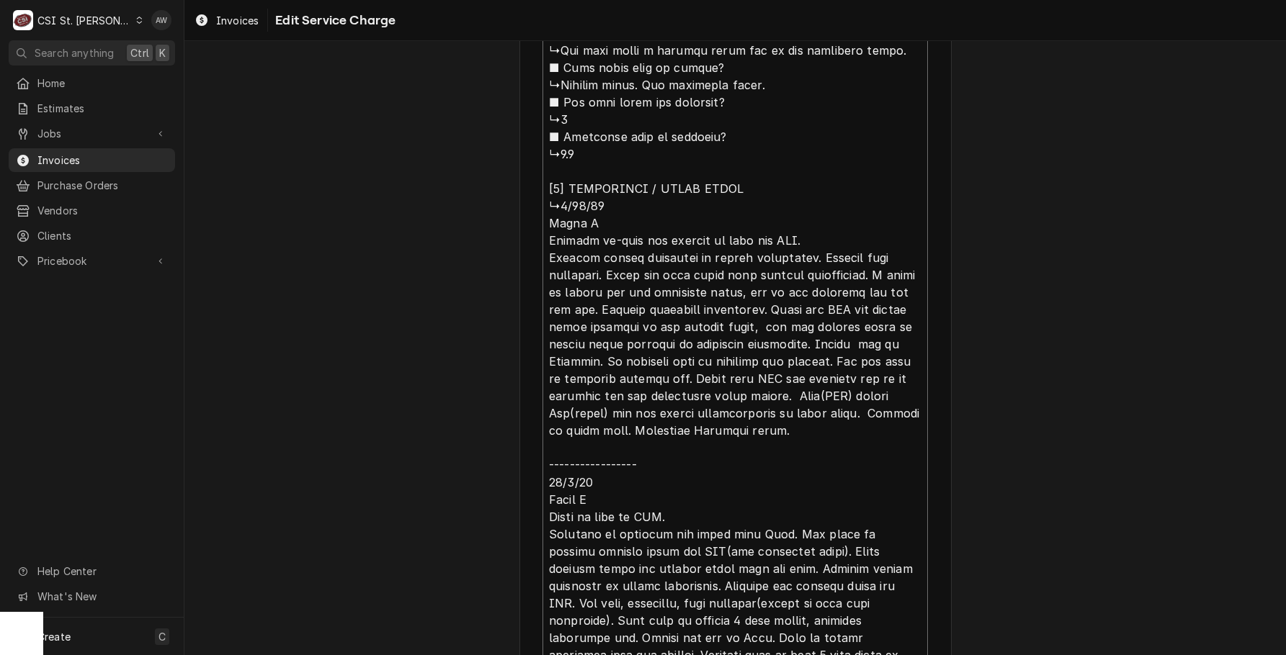
scroll to position [1686, 0]
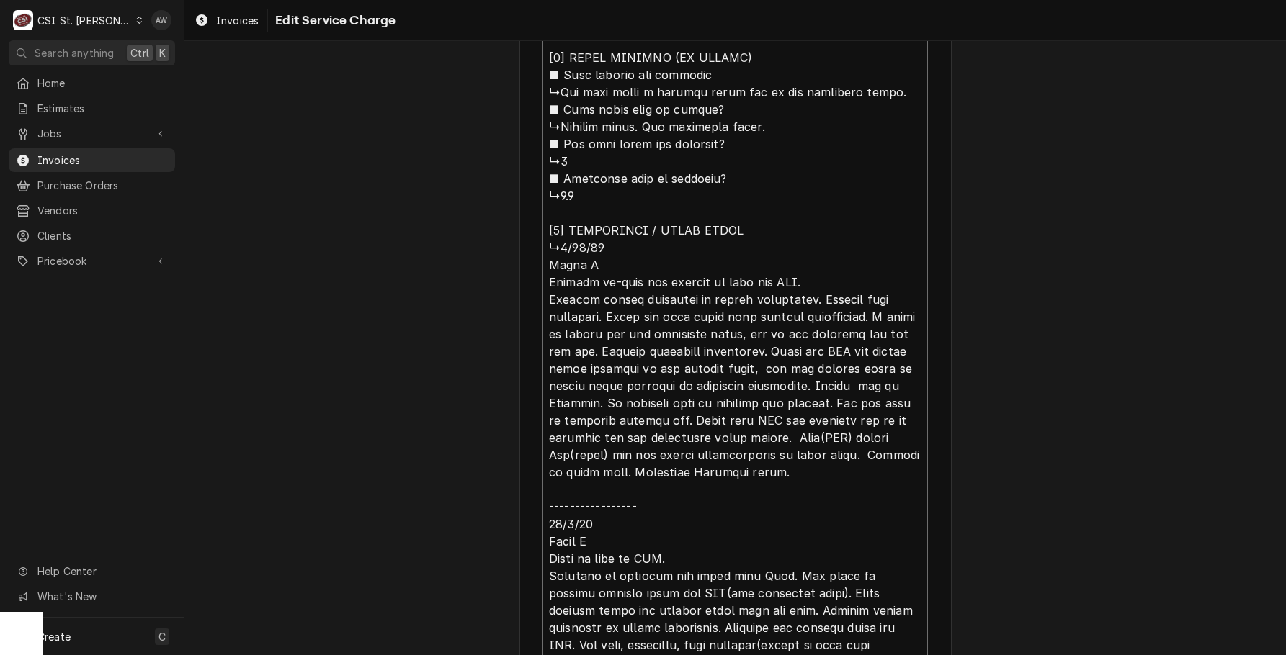
type textarea "x"
type textarea "⚠️ 𝗙𝗢𝗥𝗠 𝗜𝗡𝗦𝗧𝗥𝗨𝗖𝗧𝗜𝗢𝗡𝗦 ⚠️ ✪ 𝗖𝗼𝗺𝗽𝗹𝗲𝘁𝗲 𝗮𝗹𝗹 𝗿𝗲𝗹𝗲𝘃𝗮𝗻𝘁 𝘀𝗲𝗰𝘁𝗶𝗼𝗻𝘀 ✪ 𝗥𝗲𝗳𝗲𝗿 𝘁𝗼 𝗣𝗠 𝗔𝗴𝗿𝗲𝗲𝗺𝗲𝗻…"
type textarea "x"
type textarea "⚠️ 𝗙𝗢𝗥𝗠 𝗜𝗡𝗦𝗧𝗥𝗨𝗖𝗧𝗜𝗢𝗡𝗦 ⚠️ ✪ 𝗖𝗼𝗺𝗽𝗹𝗲𝘁𝗲 𝗮𝗹𝗹 𝗿𝗲𝗹𝗲𝘃𝗮𝗻𝘁 𝘀𝗲𝗰𝘁𝗶𝗼𝗻𝘀 ✪ 𝗥𝗲𝗳𝗲𝗿 𝘁𝗼 𝗣𝗠 𝗔𝗴𝗿𝗲𝗲𝗺𝗲𝗻…"
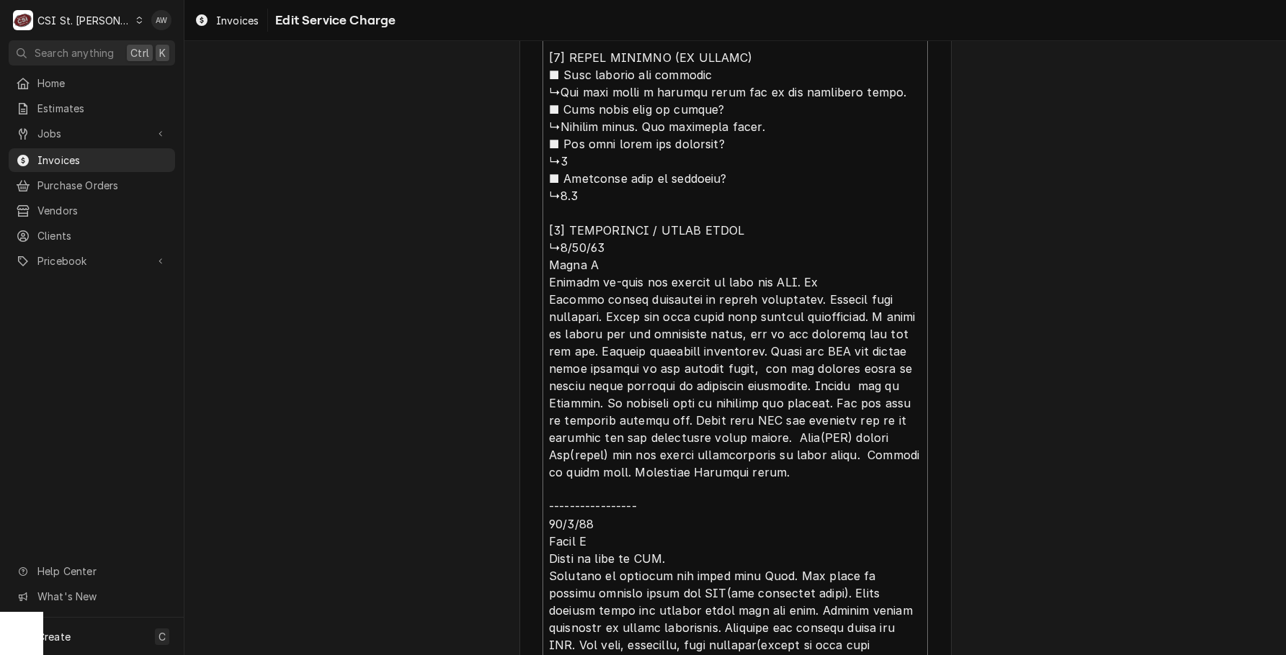
type textarea "x"
type textarea "⚠️ 𝗙𝗢𝗥𝗠 𝗜𝗡𝗦𝗧𝗥𝗨𝗖𝗧𝗜𝗢𝗡𝗦 ⚠️ ✪ 𝗖𝗼𝗺𝗽𝗹𝗲𝘁𝗲 𝗮𝗹𝗹 𝗿𝗲𝗹𝗲𝘃𝗮𝗻𝘁 𝘀𝗲𝗰𝘁𝗶𝗼𝗻𝘀 ✪ 𝗥𝗲𝗳𝗲𝗿 𝘁𝗼 𝗣𝗠 𝗔𝗴𝗿𝗲𝗲𝗺𝗲𝗻…"
type textarea "x"
type textarea "⚠️ 𝗙𝗢𝗥𝗠 𝗜𝗡𝗦𝗧𝗥𝗨𝗖𝗧𝗜𝗢𝗡𝗦 ⚠️ ✪ 𝗖𝗼𝗺𝗽𝗹𝗲𝘁𝗲 𝗮𝗹𝗹 𝗿𝗲𝗹𝗲𝘃𝗮𝗻𝘁 𝘀𝗲𝗰𝘁𝗶𝗼𝗻𝘀 ✪ 𝗥𝗲𝗳𝗲𝗿 𝘁𝗼 𝗣𝗠 𝗔𝗴𝗿𝗲𝗲𝗺𝗲𝗻…"
type textarea "x"
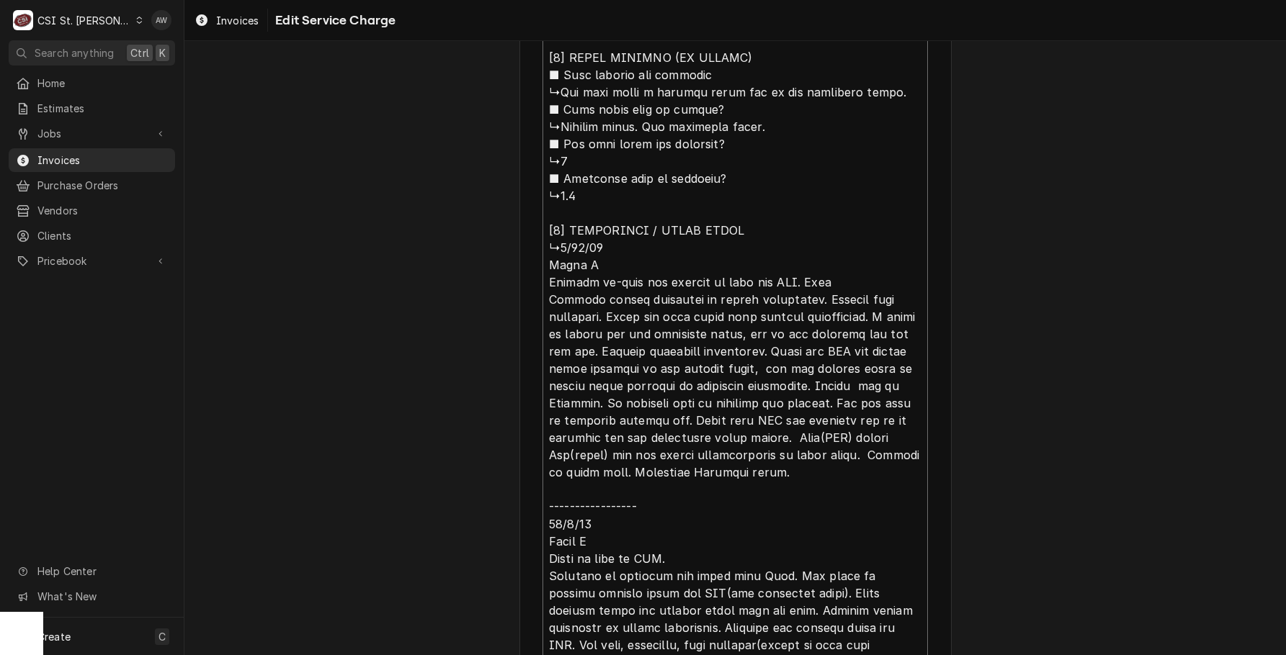
type textarea "⚠️ 𝗙𝗢𝗥𝗠 𝗜𝗡𝗦𝗧𝗥𝗨𝗖𝗧𝗜𝗢𝗡𝗦 ⚠️ ✪ 𝗖𝗼𝗺𝗽𝗹𝗲𝘁𝗲 𝗮𝗹𝗹 𝗿𝗲𝗹𝗲𝘃𝗮𝗻𝘁 𝘀𝗲𝗰𝘁𝗶𝗼𝗻𝘀 ✪ 𝗥𝗲𝗳𝗲𝗿 𝘁𝗼 𝗣𝗠 𝗔𝗴𝗿𝗲𝗲𝗺𝗲𝗻…"
type textarea "x"
type textarea "⚠️ 𝗙𝗢𝗥𝗠 𝗜𝗡𝗦𝗧𝗥𝗨𝗖𝗧𝗜𝗢𝗡𝗦 ⚠️ ✪ 𝗖𝗼𝗺𝗽𝗹𝗲𝘁𝗲 𝗮𝗹𝗹 𝗿𝗲𝗹𝗲𝘃𝗮𝗻𝘁 𝘀𝗲𝗰𝘁𝗶𝗼𝗻𝘀 ✪ 𝗥𝗲𝗳𝗲𝗿 𝘁𝗼 𝗣𝗠 𝗔𝗴𝗿𝗲𝗲𝗺𝗲𝗻…"
type textarea "x"
type textarea "⚠️ 𝗙𝗢𝗥𝗠 𝗜𝗡𝗦𝗧𝗥𝗨𝗖𝗧𝗜𝗢𝗡𝗦 ⚠️ ✪ 𝗖𝗼𝗺𝗽𝗹𝗲𝘁𝗲 𝗮𝗹𝗹 𝗿𝗲𝗹𝗲𝘃𝗮𝗻𝘁 𝘀𝗲𝗰𝘁𝗶𝗼𝗻𝘀 ✪ 𝗥𝗲𝗳𝗲𝗿 𝘁𝗼 𝗣𝗠 𝗔𝗴𝗿𝗲𝗲𝗺𝗲𝗻…"
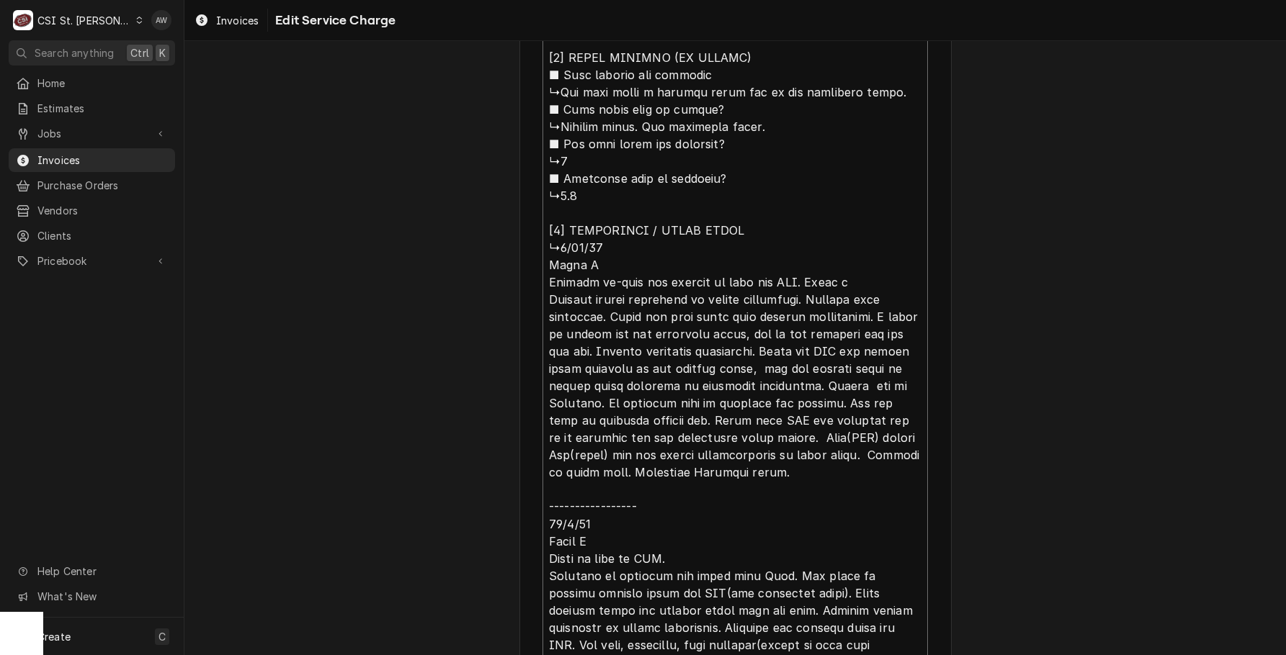
type textarea "x"
type textarea "⚠️ 𝗙𝗢𝗥𝗠 𝗜𝗡𝗦𝗧𝗥𝗨𝗖𝗧𝗜𝗢𝗡𝗦 ⚠️ ✪ 𝗖𝗼𝗺𝗽𝗹𝗲𝘁𝗲 𝗮𝗹𝗹 𝗿𝗲𝗹𝗲𝘃𝗮𝗻𝘁 𝘀𝗲𝗰𝘁𝗶𝗼𝗻𝘀 ✪ 𝗥𝗲𝗳𝗲𝗿 𝘁𝗼 𝗣𝗠 𝗔𝗴𝗿𝗲𝗲𝗺𝗲𝗻…"
type textarea "x"
type textarea "⚠️ 𝗙𝗢𝗥𝗠 𝗜𝗡𝗦𝗧𝗥𝗨𝗖𝗧𝗜𝗢𝗡𝗦 ⚠️ ✪ 𝗖𝗼𝗺𝗽𝗹𝗲𝘁𝗲 𝗮𝗹𝗹 𝗿𝗲𝗹𝗲𝘃𝗮𝗻𝘁 𝘀𝗲𝗰𝘁𝗶𝗼𝗻𝘀 ✪ 𝗥𝗲𝗳𝗲𝗿 𝘁𝗼 𝗣𝗠 𝗔𝗴𝗿𝗲𝗲𝗺𝗲𝗻…"
type textarea "x"
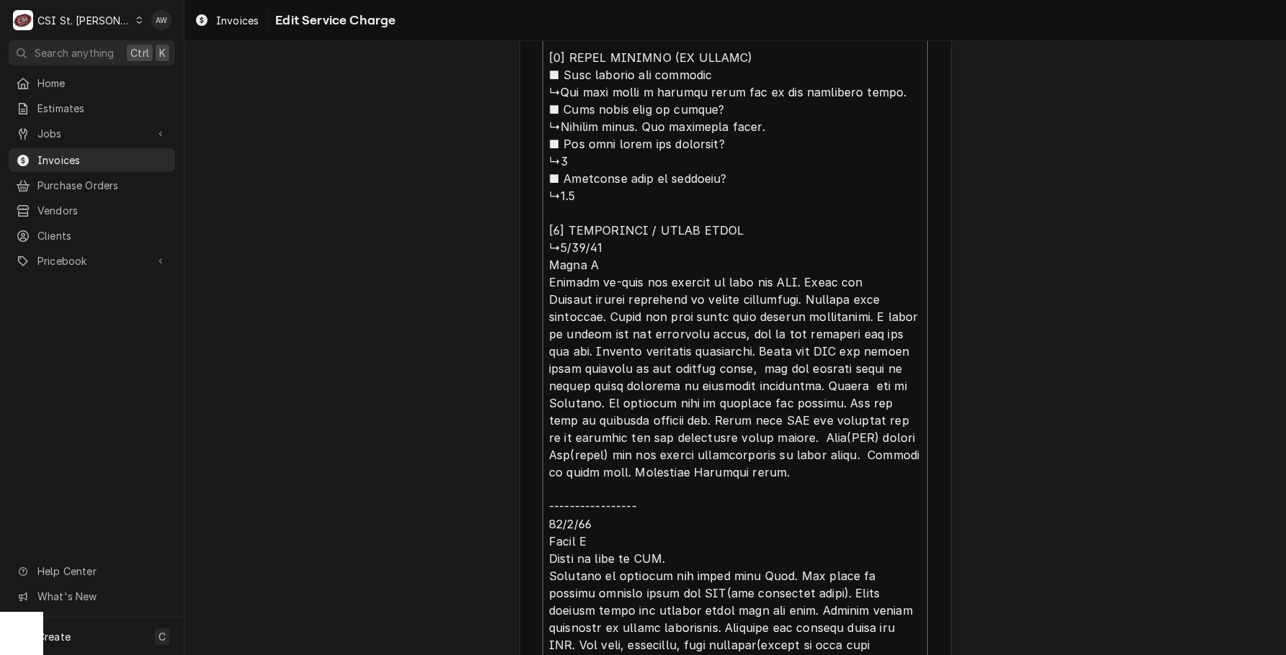
type textarea "⚠️ 𝗙𝗢𝗥𝗠 𝗜𝗡𝗦𝗧𝗥𝗨𝗖𝗧𝗜𝗢𝗡𝗦 ⚠️ ✪ 𝗖𝗼𝗺𝗽𝗹𝗲𝘁𝗲 𝗮𝗹𝗹 𝗿𝗲𝗹𝗲𝘃𝗮𝗻𝘁 𝘀𝗲𝗰𝘁𝗶𝗼𝗻𝘀 ✪ 𝗥𝗲𝗳𝗲𝗿 𝘁𝗼 𝗣𝗠 𝗔𝗴𝗿𝗲𝗲𝗺𝗲𝗻…"
type textarea "x"
type textarea "⚠️ 𝗙𝗢𝗥𝗠 𝗜𝗡𝗦𝗧𝗥𝗨𝗖𝗧𝗜𝗢𝗡𝗦 ⚠️ ✪ 𝗖𝗼𝗺𝗽𝗹𝗲𝘁𝗲 𝗮𝗹𝗹 𝗿𝗲𝗹𝗲𝘃𝗮𝗻𝘁 𝘀𝗲𝗰𝘁𝗶𝗼𝗻𝘀 ✪ 𝗥𝗲𝗳𝗲𝗿 𝘁𝗼 𝗣𝗠 𝗔𝗴𝗿𝗲𝗲𝗺𝗲𝗻…"
drag, startPoint x: 627, startPoint y: 318, endPoint x: 801, endPoint y: 287, distance: 177.1
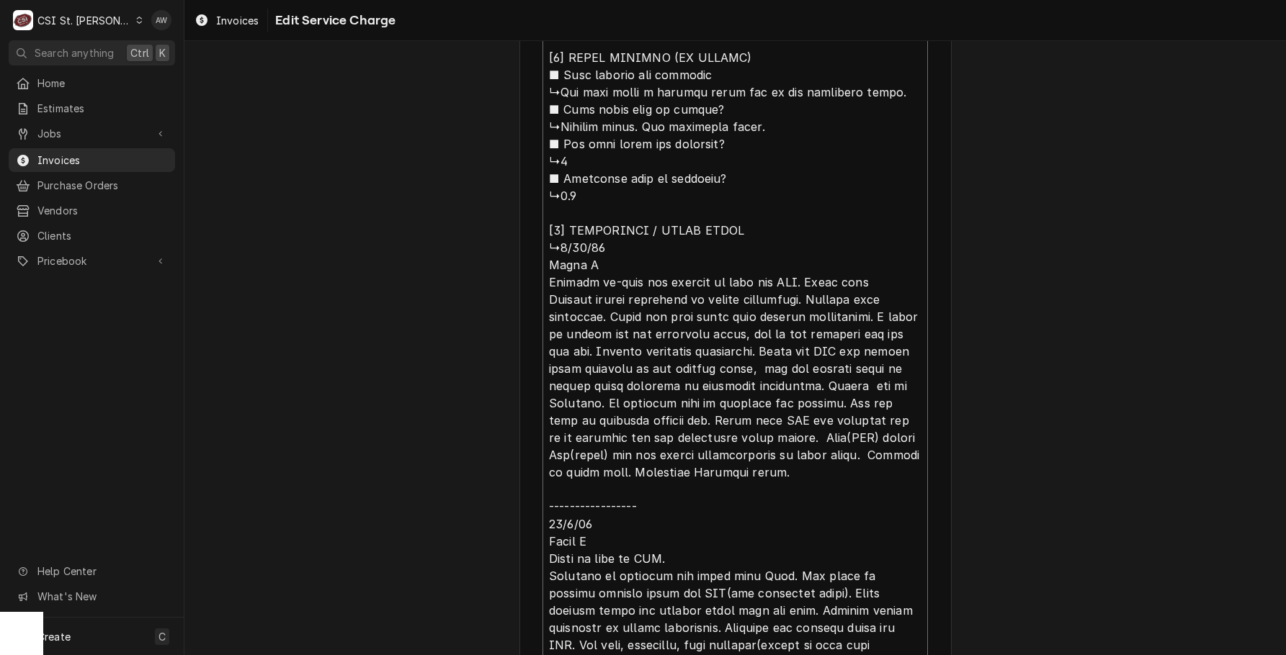
type textarea "x"
type textarea "⚠️ 𝗙𝗢𝗥𝗠 𝗜𝗡𝗦𝗧𝗥𝗨𝗖𝗧𝗜𝗢𝗡𝗦 ⚠️ ✪ 𝗖𝗼𝗺𝗽𝗹𝗲𝘁𝗲 𝗮𝗹𝗹 𝗿𝗲𝗹𝗲𝘃𝗮𝗻𝘁 𝘀𝗲𝗰𝘁𝗶𝗼𝗻𝘀 ✪ 𝗥𝗲𝗳𝗲𝗿 𝘁𝗼 𝗣𝗠 𝗔𝗴𝗿𝗲𝗲𝗺𝗲𝗻…"
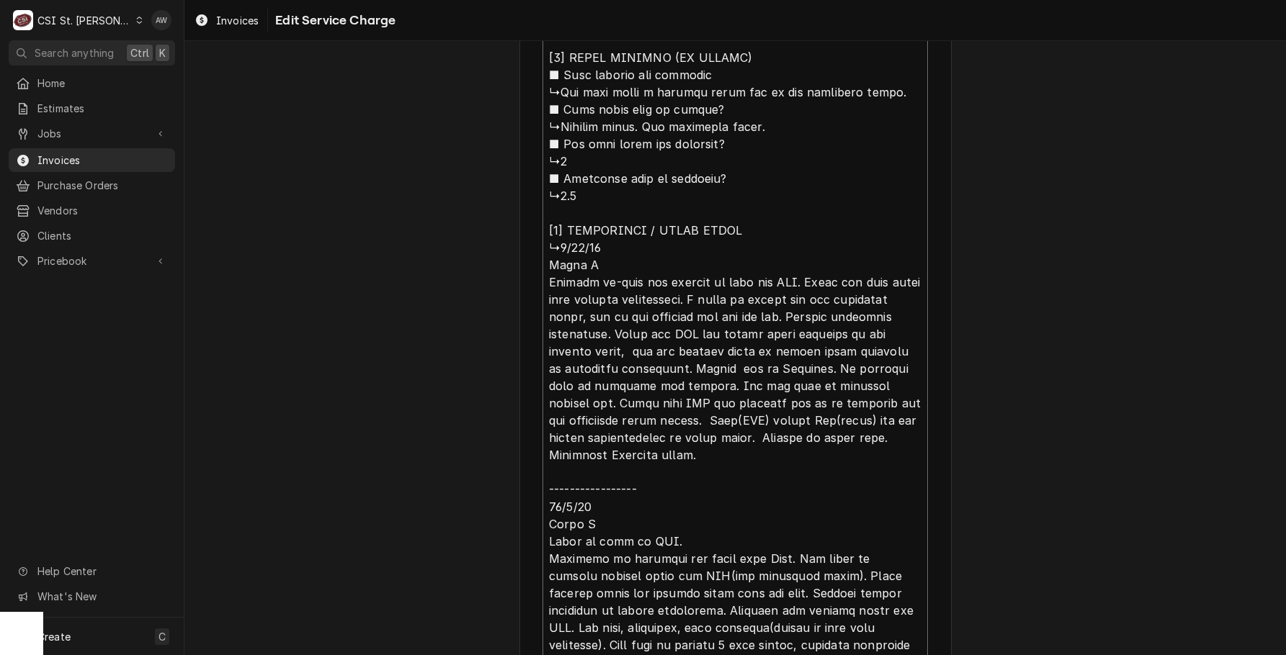
type textarea "x"
type textarea "⚠️ 𝗙𝗢𝗥𝗠 𝗜𝗡𝗦𝗧𝗥𝗨𝗖𝗧𝗜𝗢𝗡𝗦 ⚠️ ✪ 𝗖𝗼𝗺𝗽𝗹𝗲𝘁𝗲 𝗮𝗹𝗹 𝗿𝗲𝗹𝗲𝘃𝗮𝗻𝘁 𝘀𝗲𝗰𝘁𝗶𝗼𝗻𝘀 ✪ 𝗥𝗲𝗳𝗲𝗿 𝘁𝗼 𝗣𝗠 𝗔𝗴𝗿𝗲𝗲𝗺𝗲𝗻…"
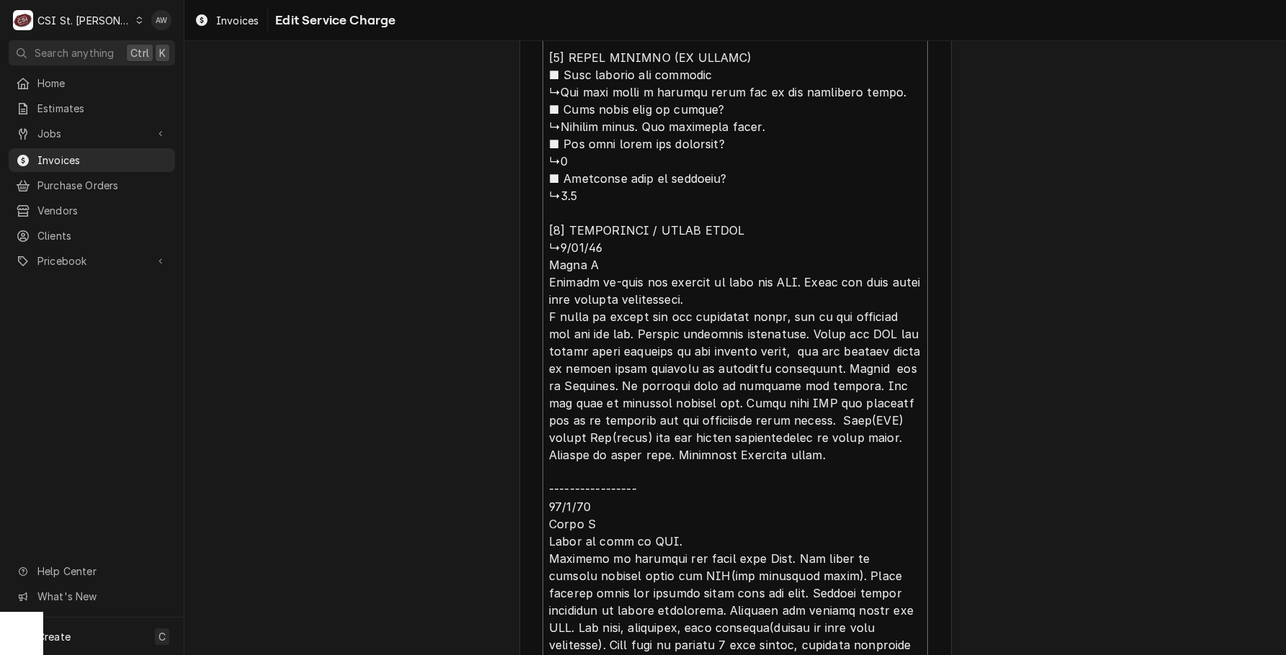
type textarea "x"
type textarea "⚠️ 𝗙𝗢𝗥𝗠 𝗜𝗡𝗦𝗧𝗥𝗨𝗖𝗧𝗜𝗢𝗡𝗦 ⚠️ ✪ 𝗖𝗼𝗺𝗽𝗹𝗲𝘁𝗲 𝗮𝗹𝗹 𝗿𝗲𝗹𝗲𝘃𝗮𝗻𝘁 𝘀𝗲𝗰𝘁𝗶𝗼𝗻𝘀 ✪ 𝗥𝗲𝗳𝗲𝗿 𝘁𝗼 𝗣𝗠 𝗔𝗴𝗿𝗲𝗲𝗺𝗲𝗻…"
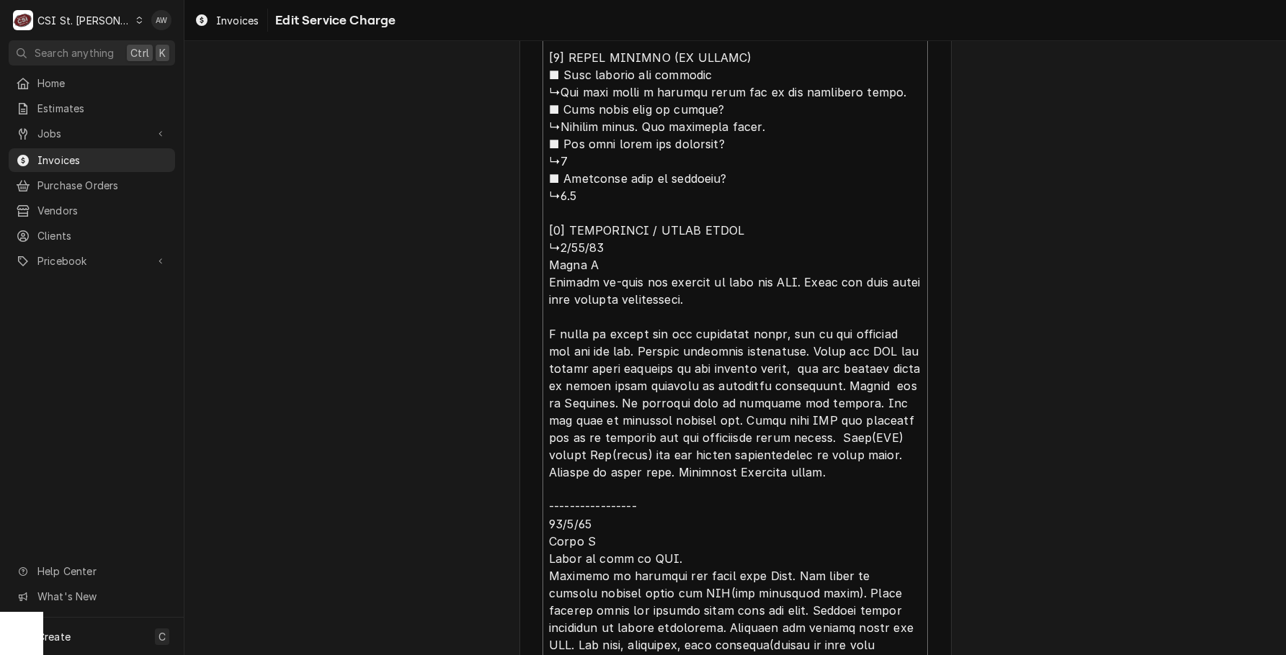
type textarea "x"
type textarea "⚠️ 𝗙𝗢𝗥𝗠 𝗜𝗡𝗦𝗧𝗥𝗨𝗖𝗧𝗜𝗢𝗡𝗦 ⚠️ ✪ 𝗖𝗼𝗺𝗽𝗹𝗲𝘁𝗲 𝗮𝗹𝗹 𝗿𝗲𝗹𝗲𝘃𝗮𝗻𝘁 𝘀𝗲𝗰𝘁𝗶𝗼𝗻𝘀 ✪ 𝗥𝗲𝗳𝗲𝗿 𝘁𝗼 𝗣𝗠 𝗔𝗴𝗿𝗲𝗲𝗺𝗲𝗻…"
type textarea "x"
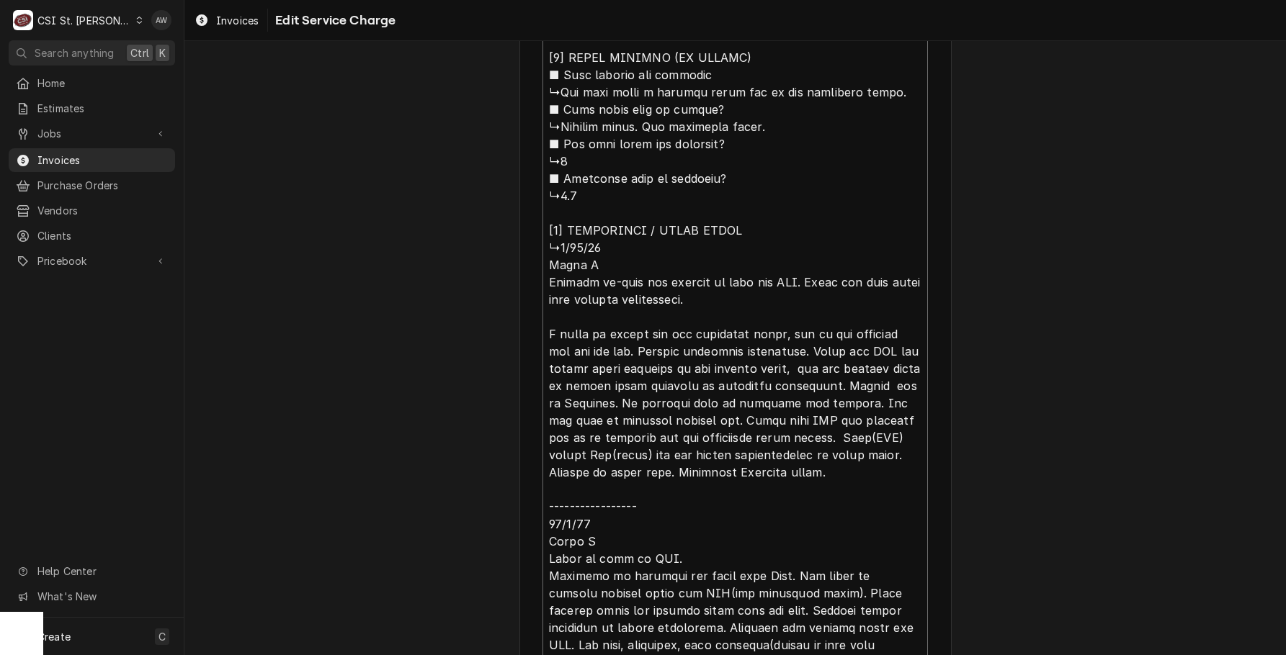
type textarea "⚠️ 𝗙𝗢𝗥𝗠 𝗜𝗡𝗦𝗧𝗥𝗨𝗖𝗧𝗜𝗢𝗡𝗦 ⚠️ ✪ 𝗖𝗼𝗺𝗽𝗹𝗲𝘁𝗲 𝗮𝗹𝗹 𝗿𝗲𝗹𝗲𝘃𝗮𝗻𝘁 𝘀𝗲𝗰𝘁𝗶𝗼𝗻𝘀 ✪ 𝗥𝗲𝗳𝗲𝗿 𝘁𝗼 𝗣𝗠 𝗔𝗴𝗿𝗲𝗲𝗺𝗲𝗻…"
type textarea "x"
type textarea "⚠️ 𝗙𝗢𝗥𝗠 𝗜𝗡𝗦𝗧𝗥𝗨𝗖𝗧𝗜𝗢𝗡𝗦 ⚠️ ✪ 𝗖𝗼𝗺𝗽𝗹𝗲𝘁𝗲 𝗮𝗹𝗹 𝗿𝗲𝗹𝗲𝘃𝗮𝗻𝘁 𝘀𝗲𝗰𝘁𝗶𝗼𝗻𝘀 ✪ 𝗥𝗲𝗳𝗲𝗿 𝘁𝗼 𝗣𝗠 𝗔𝗴𝗿𝗲𝗲𝗺𝗲𝗻…"
type textarea "x"
type textarea "⚠️ 𝗙𝗢𝗥𝗠 𝗜𝗡𝗦𝗧𝗥𝗨𝗖𝗧𝗜𝗢𝗡𝗦 ⚠️ ✪ 𝗖𝗼𝗺𝗽𝗹𝗲𝘁𝗲 𝗮𝗹𝗹 𝗿𝗲𝗹𝗲𝘃𝗮𝗻𝘁 𝘀𝗲𝗰𝘁𝗶𝗼𝗻𝘀 ✪ 𝗥𝗲𝗳𝗲𝗿 𝘁𝗼 𝗣𝗠 𝗔𝗴𝗿𝗲𝗲𝗺𝗲𝗻…"
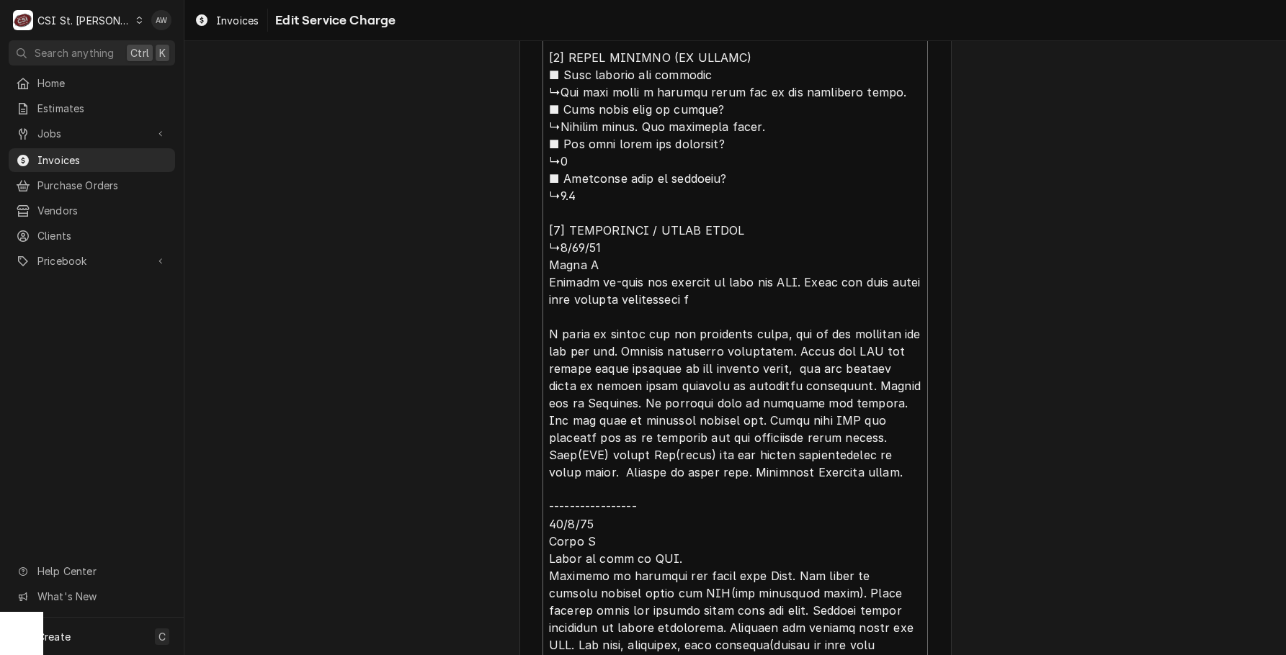
type textarea "x"
type textarea "⚠️ 𝗙𝗢𝗥𝗠 𝗜𝗡𝗦𝗧𝗥𝗨𝗖𝗧𝗜𝗢𝗡𝗦 ⚠️ ✪ 𝗖𝗼𝗺𝗽𝗹𝗲𝘁𝗲 𝗮𝗹𝗹 𝗿𝗲𝗹𝗲𝘃𝗮𝗻𝘁 𝘀𝗲𝗰𝘁𝗶𝗼𝗻𝘀 ✪ 𝗥𝗲𝗳𝗲𝗿 𝘁𝗼 𝗣𝗠 𝗔𝗴𝗿𝗲𝗲𝗺𝗲𝗻…"
type textarea "x"
type textarea "⚠️ 𝗙𝗢𝗥𝗠 𝗜𝗡𝗦𝗧𝗥𝗨𝗖𝗧𝗜𝗢𝗡𝗦 ⚠️ ✪ 𝗖𝗼𝗺𝗽𝗹𝗲𝘁𝗲 𝗮𝗹𝗹 𝗿𝗲𝗹𝗲𝘃𝗮𝗻𝘁 𝘀𝗲𝗰𝘁𝗶𝗼𝗻𝘀 ✪ 𝗥𝗲𝗳𝗲𝗿 𝘁𝗼 𝗣𝗠 𝗔𝗴𝗿𝗲𝗲𝗺𝗲𝗻…"
type textarea "x"
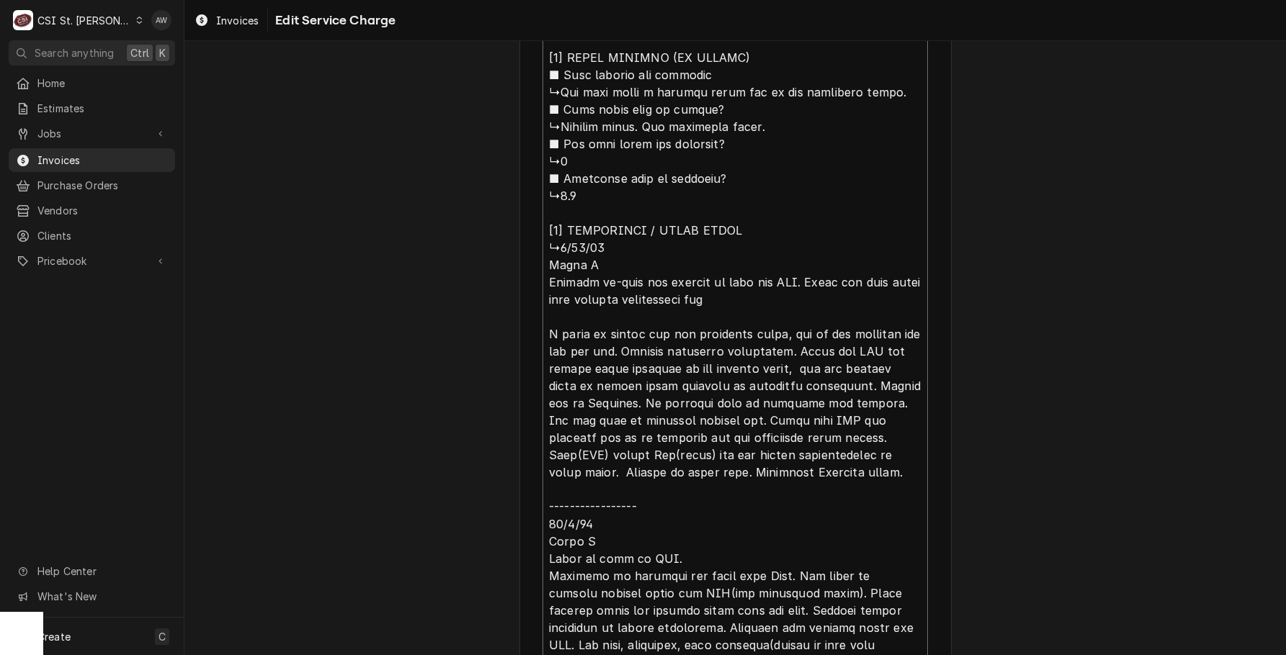
type textarea "⚠️ 𝗙𝗢𝗥𝗠 𝗜𝗡𝗦𝗧𝗥𝗨𝗖𝗧𝗜𝗢𝗡𝗦 ⚠️ ✪ 𝗖𝗼𝗺𝗽𝗹𝗲𝘁𝗲 𝗮𝗹𝗹 𝗿𝗲𝗹𝗲𝘃𝗮𝗻𝘁 𝘀𝗲𝗰𝘁𝗶𝗼𝗻𝘀 ✪ 𝗥𝗲𝗳𝗲𝗿 𝘁𝗼 𝗣𝗠 𝗔𝗴𝗿𝗲𝗲𝗺𝗲𝗻…"
type textarea "x"
type textarea "⚠️ 𝗙𝗢𝗥𝗠 𝗜𝗡𝗦𝗧𝗥𝗨𝗖𝗧𝗜𝗢𝗡𝗦 ⚠️ ✪ 𝗖𝗼𝗺𝗽𝗹𝗲𝘁𝗲 𝗮𝗹𝗹 𝗿𝗲𝗹𝗲𝘃𝗮𝗻𝘁 𝘀𝗲𝗰𝘁𝗶𝗼𝗻𝘀 ✪ 𝗥𝗲𝗳𝗲𝗿 𝘁𝗼 𝗣𝗠 𝗔𝗴𝗿𝗲𝗲𝗺𝗲𝗻…"
type textarea "x"
type textarea "⚠️ 𝗙𝗢𝗥𝗠 𝗜𝗡𝗦𝗧𝗥𝗨𝗖𝗧𝗜𝗢𝗡𝗦 ⚠️ ✪ 𝗖𝗼𝗺𝗽𝗹𝗲𝘁𝗲 𝗮𝗹𝗹 𝗿𝗲𝗹𝗲𝘃𝗮𝗻𝘁 𝘀𝗲𝗰𝘁𝗶𝗼𝗻𝘀 ✪ 𝗥𝗲𝗳𝗲𝗿 𝘁𝗼 𝗣𝗠 𝗔𝗴𝗿𝗲𝗲𝗺𝗲𝗻…"
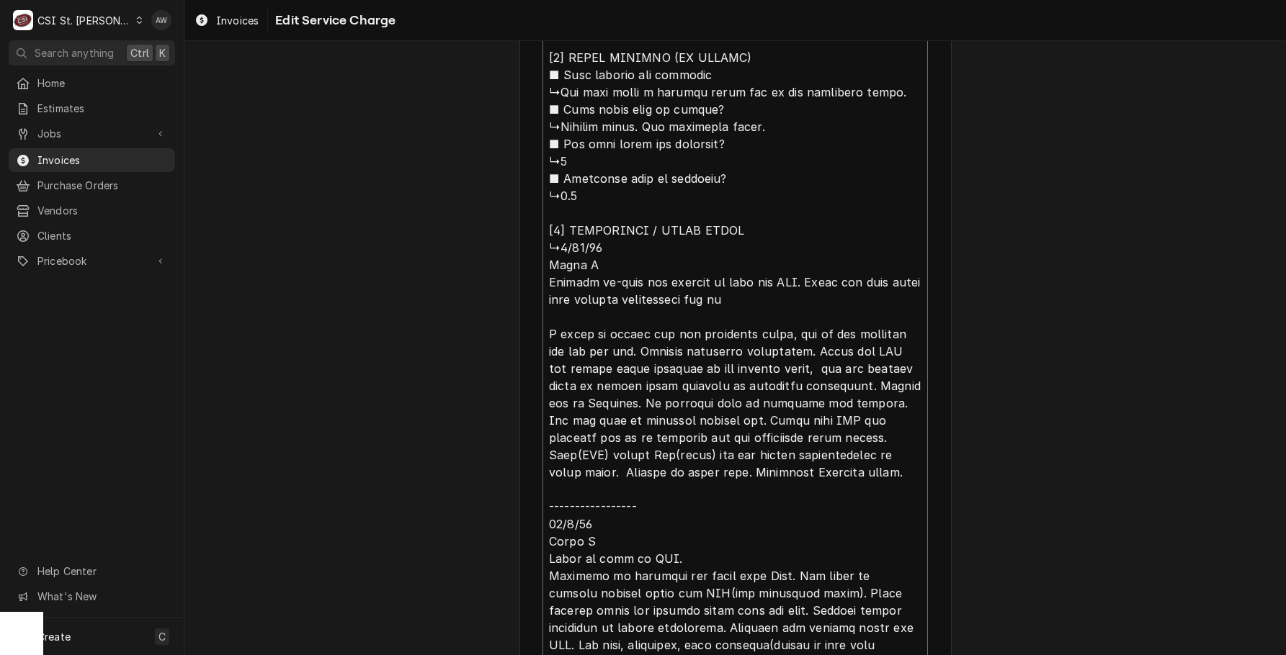
type textarea "x"
type textarea "⚠️ 𝗙𝗢𝗥𝗠 𝗜𝗡𝗦𝗧𝗥𝗨𝗖𝗧𝗜𝗢𝗡𝗦 ⚠️ ✪ 𝗖𝗼𝗺𝗽𝗹𝗲𝘁𝗲 𝗮𝗹𝗹 𝗿𝗲𝗹𝗲𝘃𝗮𝗻𝘁 𝘀𝗲𝗰𝘁𝗶𝗼𝗻𝘀 ✪ 𝗥𝗲𝗳𝗲𝗿 𝘁𝗼 𝗣𝗠 𝗔𝗴𝗿𝗲𝗲𝗺𝗲𝗻…"
type textarea "x"
type textarea "⚠️ 𝗙𝗢𝗥𝗠 𝗜𝗡𝗦𝗧𝗥𝗨𝗖𝗧𝗜𝗢𝗡𝗦 ⚠️ ✪ 𝗖𝗼𝗺𝗽𝗹𝗲𝘁𝗲 𝗮𝗹𝗹 𝗿𝗲𝗹𝗲𝘃𝗮𝗻𝘁 𝘀𝗲𝗰𝘁𝗶𝗼𝗻𝘀 ✪ 𝗥𝗲𝗳𝗲𝗿 𝘁𝗼 𝗣𝗠 𝗔𝗴𝗿𝗲𝗲𝗺𝗲𝗻…"
type textarea "x"
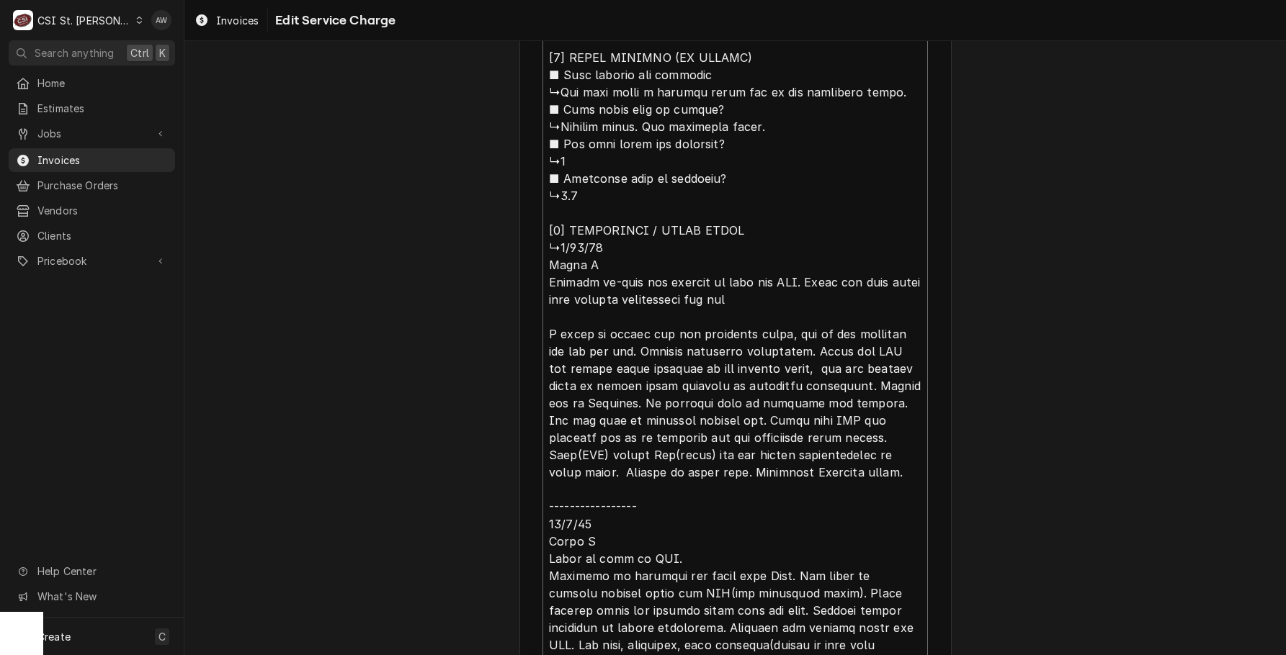
type textarea "⚠️ 𝗙𝗢𝗥𝗠 𝗜𝗡𝗦𝗧𝗥𝗨𝗖𝗧𝗜𝗢𝗡𝗦 ⚠️ ✪ 𝗖𝗼𝗺𝗽𝗹𝗲𝘁𝗲 𝗮𝗹𝗹 𝗿𝗲𝗹𝗲𝘃𝗮𝗻𝘁 𝘀𝗲𝗰𝘁𝗶𝗼𝗻𝘀 ✪ 𝗥𝗲𝗳𝗲𝗿 𝘁𝗼 𝗣𝗠 𝗔𝗴𝗿𝗲𝗲𝗺𝗲𝗻…"
type textarea "x"
type textarea "⚠️ 𝗙𝗢𝗥𝗠 𝗜𝗡𝗦𝗧𝗥𝗨𝗖𝗧𝗜𝗢𝗡𝗦 ⚠️ ✪ 𝗖𝗼𝗺𝗽𝗹𝗲𝘁𝗲 𝗮𝗹𝗹 𝗿𝗲𝗹𝗲𝘃𝗮𝗻𝘁 𝘀𝗲𝗰𝘁𝗶𝗼𝗻𝘀 ✪ 𝗥𝗲𝗳𝗲𝗿 𝘁𝗼 𝗣𝗠 𝗔𝗴𝗿𝗲𝗲𝗺𝗲𝗻…"
type textarea "x"
type textarea "⚠️ 𝗙𝗢𝗥𝗠 𝗜𝗡𝗦𝗧𝗥𝗨𝗖𝗧𝗜𝗢𝗡𝗦 ⚠️ ✪ 𝗖𝗼𝗺𝗽𝗹𝗲𝘁𝗲 𝗮𝗹𝗹 𝗿𝗲𝗹𝗲𝘃𝗮𝗻𝘁 𝘀𝗲𝗰𝘁𝗶𝗼𝗻𝘀 ✪ 𝗥𝗲𝗳𝗲𝗿 𝘁𝗼 𝗣𝗠 𝗔𝗴𝗿𝗲𝗲𝗺𝗲𝗻…"
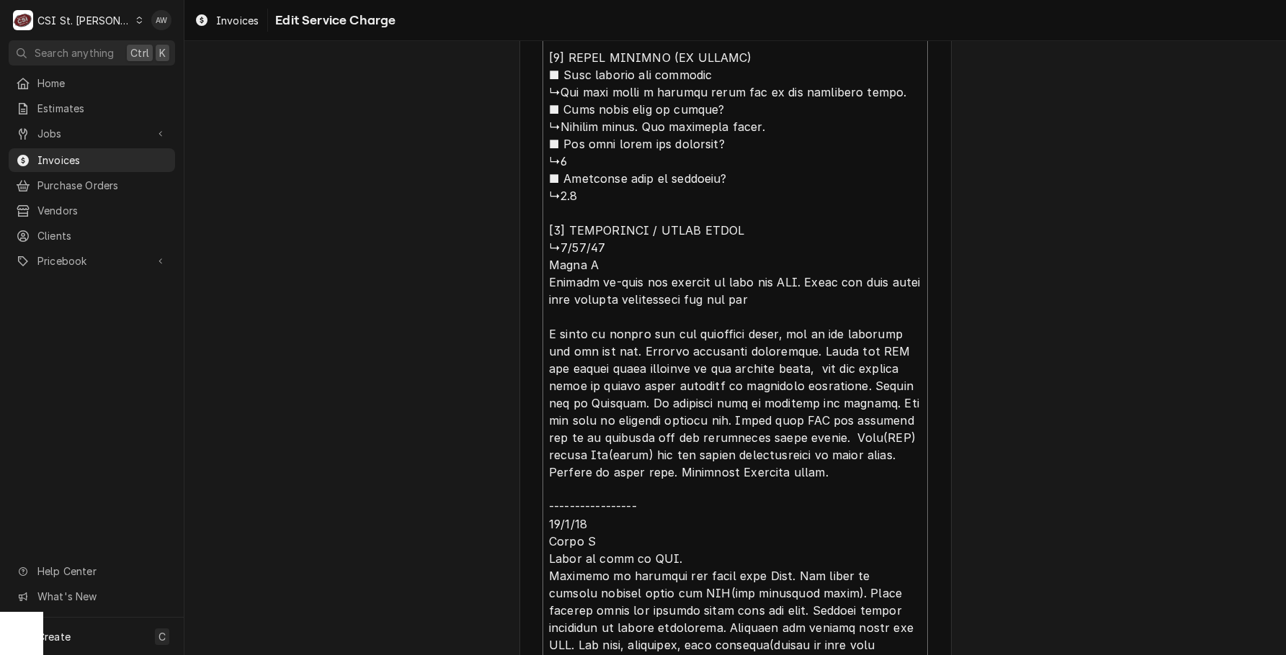
type textarea "x"
type textarea "⚠️ 𝗙𝗢𝗥𝗠 𝗜𝗡𝗦𝗧𝗥𝗨𝗖𝗧𝗜𝗢𝗡𝗦 ⚠️ ✪ 𝗖𝗼𝗺𝗽𝗹𝗲𝘁𝗲 𝗮𝗹𝗹 𝗿𝗲𝗹𝗲𝘃𝗮𝗻𝘁 𝘀𝗲𝗰𝘁𝗶𝗼𝗻𝘀 ✪ 𝗥𝗲𝗳𝗲𝗿 𝘁𝗼 𝗣𝗠 𝗔𝗴𝗿𝗲𝗲𝗺𝗲𝗻…"
type textarea "x"
type textarea "⚠️ 𝗙𝗢𝗥𝗠 𝗜𝗡𝗦𝗧𝗥𝗨𝗖𝗧𝗜𝗢𝗡𝗦 ⚠️ ✪ 𝗖𝗼𝗺𝗽𝗹𝗲𝘁𝗲 𝗮𝗹𝗹 𝗿𝗲𝗹𝗲𝘃𝗮𝗻𝘁 𝘀𝗲𝗰𝘁𝗶𝗼𝗻𝘀 ✪ 𝗥𝗲𝗳𝗲𝗿 𝘁𝗼 𝗣𝗠 𝗔𝗴𝗿𝗲𝗲𝗺𝗲𝗻…"
type textarea "x"
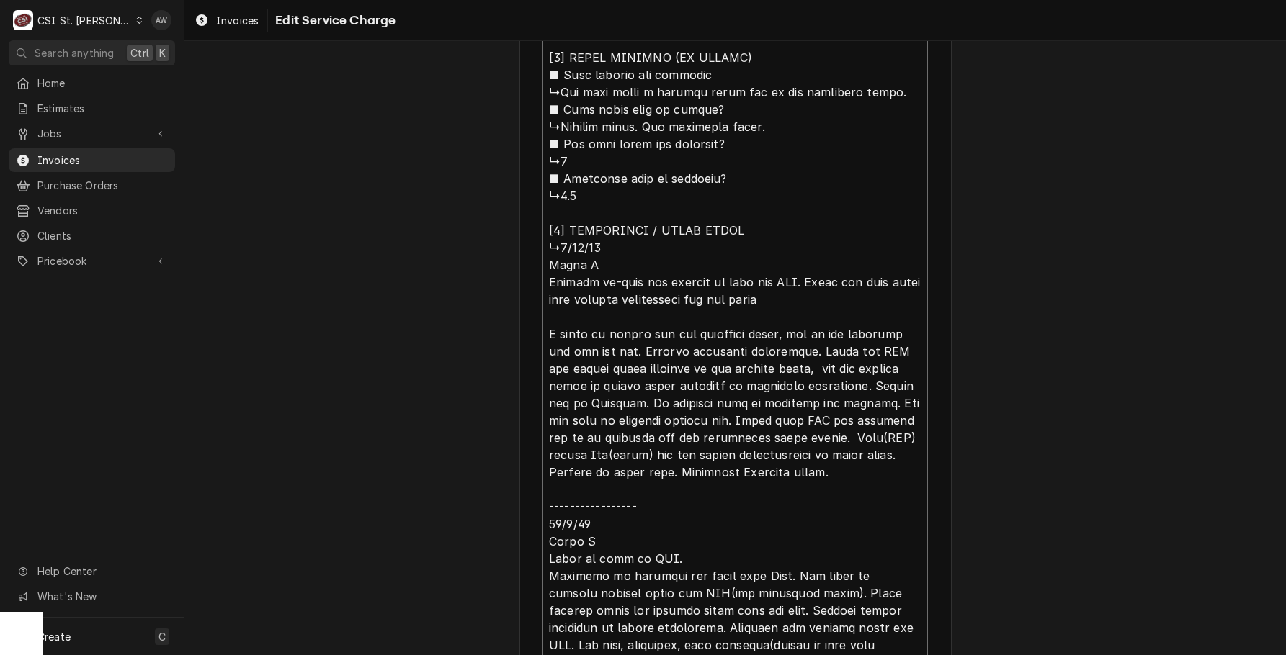
type textarea "⚠️ 𝗙𝗢𝗥𝗠 𝗜𝗡𝗦𝗧𝗥𝗨𝗖𝗧𝗜𝗢𝗡𝗦 ⚠️ ✪ 𝗖𝗼𝗺𝗽𝗹𝗲𝘁𝗲 𝗮𝗹𝗹 𝗿𝗲𝗹𝗲𝘃𝗮𝗻𝘁 𝘀𝗲𝗰𝘁𝗶𝗼𝗻𝘀 ✪ 𝗥𝗲𝗳𝗲𝗿 𝘁𝗼 𝗣𝗠 𝗔𝗴𝗿𝗲𝗲𝗺𝗲𝗻…"
type textarea "x"
type textarea "⚠️ 𝗙𝗢𝗥𝗠 𝗜𝗡𝗦𝗧𝗥𝗨𝗖𝗧𝗜𝗢𝗡𝗦 ⚠️ ✪ 𝗖𝗼𝗺𝗽𝗹𝗲𝘁𝗲 𝗮𝗹𝗹 𝗿𝗲𝗹𝗲𝘃𝗮𝗻𝘁 𝘀𝗲𝗰𝘁𝗶𝗼𝗻𝘀 ✪ 𝗥𝗲𝗳𝗲𝗿 𝘁𝗼 𝗣𝗠 𝗔𝗴𝗿𝗲𝗲𝗺𝗲𝗻…"
type textarea "x"
type textarea "⚠️ 𝗙𝗢𝗥𝗠 𝗜𝗡𝗦𝗧𝗥𝗨𝗖𝗧𝗜𝗢𝗡𝗦 ⚠️ ✪ 𝗖𝗼𝗺𝗽𝗹𝗲𝘁𝗲 𝗮𝗹𝗹 𝗿𝗲𝗹𝗲𝘃𝗮𝗻𝘁 𝘀𝗲𝗰𝘁𝗶𝗼𝗻𝘀 ✪ 𝗥𝗲𝗳𝗲𝗿 𝘁𝗼 𝗣𝗠 𝗔𝗴𝗿𝗲𝗲𝗺𝗲𝗻…"
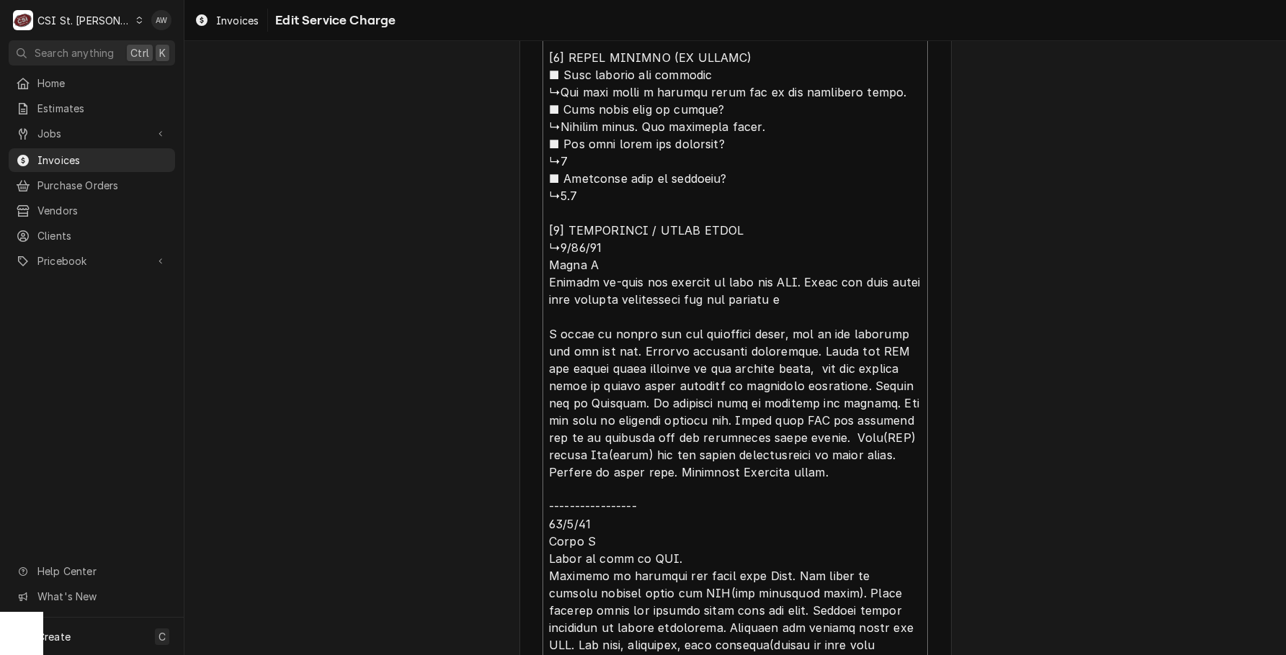
type textarea "x"
type textarea "⚠️ 𝗙𝗢𝗥𝗠 𝗜𝗡𝗦𝗧𝗥𝗨𝗖𝗧𝗜𝗢𝗡𝗦 ⚠️ ✪ 𝗖𝗼𝗺𝗽𝗹𝗲𝘁𝗲 𝗮𝗹𝗹 𝗿𝗲𝗹𝗲𝘃𝗮𝗻𝘁 𝘀𝗲𝗰𝘁𝗶𝗼𝗻𝘀 ✪ 𝗥𝗲𝗳𝗲𝗿 𝘁𝗼 𝗣𝗠 𝗔𝗴𝗿𝗲𝗲𝗺𝗲𝗻…"
type textarea "x"
type textarea "⚠️ 𝗙𝗢𝗥𝗠 𝗜𝗡𝗦𝗧𝗥𝗨𝗖𝗧𝗜𝗢𝗡𝗦 ⚠️ ✪ 𝗖𝗼𝗺𝗽𝗹𝗲𝘁𝗲 𝗮𝗹𝗹 𝗿𝗲𝗹𝗲𝘃𝗮𝗻𝘁 𝘀𝗲𝗰𝘁𝗶𝗼𝗻𝘀 ✪ 𝗥𝗲𝗳𝗲𝗿 𝘁𝗼 𝗣𝗠 𝗔𝗴𝗿𝗲𝗲𝗺𝗲𝗻…"
type textarea "x"
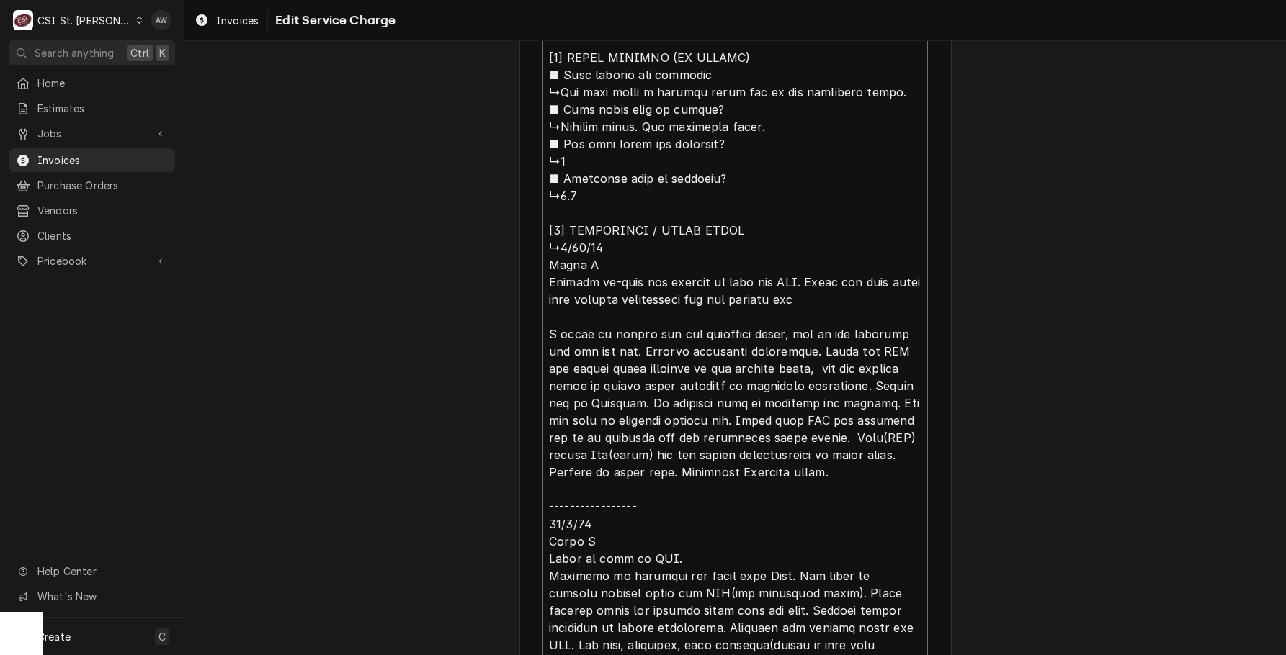
type textarea "⚠️ 𝗙𝗢𝗥𝗠 𝗜𝗡𝗦𝗧𝗥𝗨𝗖𝗧𝗜𝗢𝗡𝗦 ⚠️ ✪ 𝗖𝗼𝗺𝗽𝗹𝗲𝘁𝗲 𝗮𝗹𝗹 𝗿𝗲𝗹𝗲𝘃𝗮𝗻𝘁 𝘀𝗲𝗰𝘁𝗶𝗼𝗻𝘀 ✪ 𝗥𝗲𝗳𝗲𝗿 𝘁𝗼 𝗣𝗠 𝗔𝗴𝗿𝗲𝗲𝗺𝗲𝗻…"
type textarea "x"
type textarea "⚠️ 𝗙𝗢𝗥𝗠 𝗜𝗡𝗦𝗧𝗥𝗨𝗖𝗧𝗜𝗢𝗡𝗦 ⚠️ ✪ 𝗖𝗼𝗺𝗽𝗹𝗲𝘁𝗲 𝗮𝗹𝗹 𝗿𝗲𝗹𝗲𝘃𝗮𝗻𝘁 𝘀𝗲𝗰𝘁𝗶𝗼𝗻𝘀 ✪ 𝗥𝗲𝗳𝗲𝗿 𝘁𝗼 𝗣𝗠 𝗔𝗴𝗿𝗲𝗲𝗺𝗲𝗻…"
type textarea "x"
type textarea "⚠️ 𝗙𝗢𝗥𝗠 𝗜𝗡𝗦𝗧𝗥𝗨𝗖𝗧𝗜𝗢𝗡𝗦 ⚠️ ✪ 𝗖𝗼𝗺𝗽𝗹𝗲𝘁𝗲 𝗮𝗹𝗹 𝗿𝗲𝗹𝗲𝘃𝗮𝗻𝘁 𝘀𝗲𝗰𝘁𝗶𝗼𝗻𝘀 ✪ 𝗥𝗲𝗳𝗲𝗿 𝘁𝗼 𝗣𝗠 𝗔𝗴𝗿𝗲𝗲𝗺𝗲𝗻…"
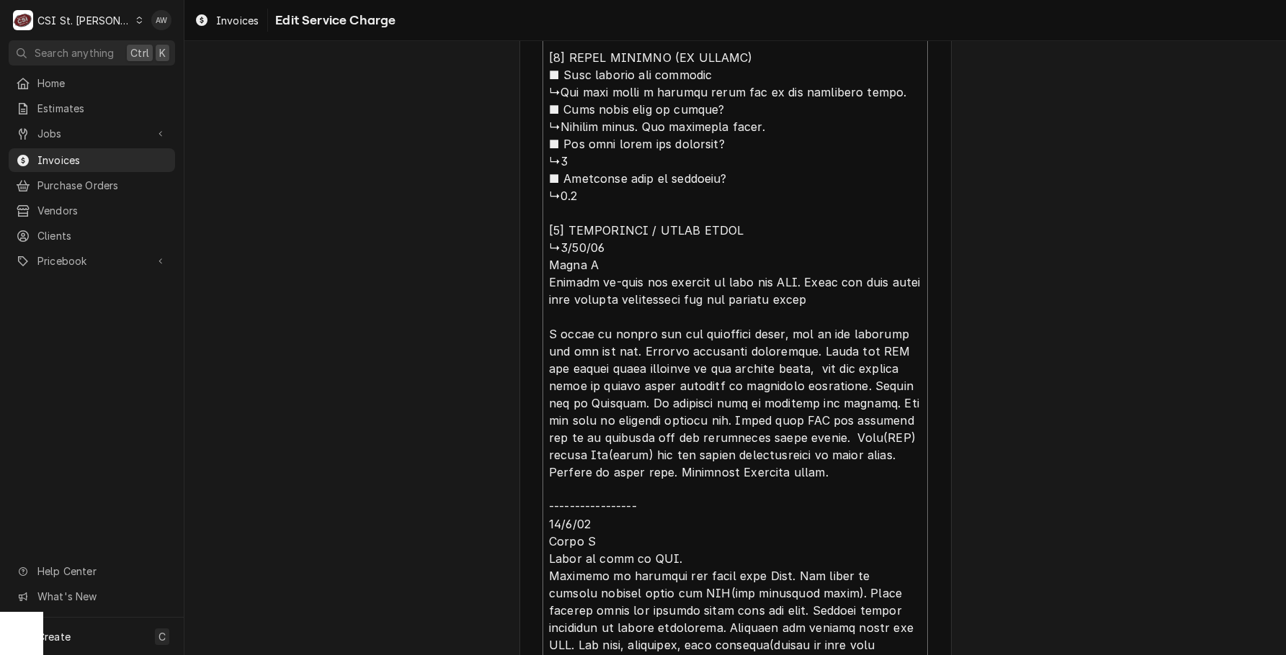
type textarea "x"
type textarea "⚠️ 𝗙𝗢𝗥𝗠 𝗜𝗡𝗦𝗧𝗥𝗨𝗖𝗧𝗜𝗢𝗡𝗦 ⚠️ ✪ 𝗖𝗼𝗺𝗽𝗹𝗲𝘁𝗲 𝗮𝗹𝗹 𝗿𝗲𝗹𝗲𝘃𝗮𝗻𝘁 𝘀𝗲𝗰𝘁𝗶𝗼𝗻𝘀 ✪ 𝗥𝗲𝗳𝗲𝗿 𝘁𝗼 𝗣𝗠 𝗔𝗴𝗿𝗲𝗲𝗺𝗲𝗻…"
type textarea "x"
type textarea "⚠️ 𝗙𝗢𝗥𝗠 𝗜𝗡𝗦𝗧𝗥𝗨𝗖𝗧𝗜𝗢𝗡𝗦 ⚠️ ✪ 𝗖𝗼𝗺𝗽𝗹𝗲𝘁𝗲 𝗮𝗹𝗹 𝗿𝗲𝗹𝗲𝘃𝗮𝗻𝘁 𝘀𝗲𝗰𝘁𝗶𝗼𝗻𝘀 ✪ 𝗥𝗲𝗳𝗲𝗿 𝘁𝗼 𝗣𝗠 𝗔𝗴𝗿𝗲𝗲𝗺𝗲𝗻…"
type textarea "x"
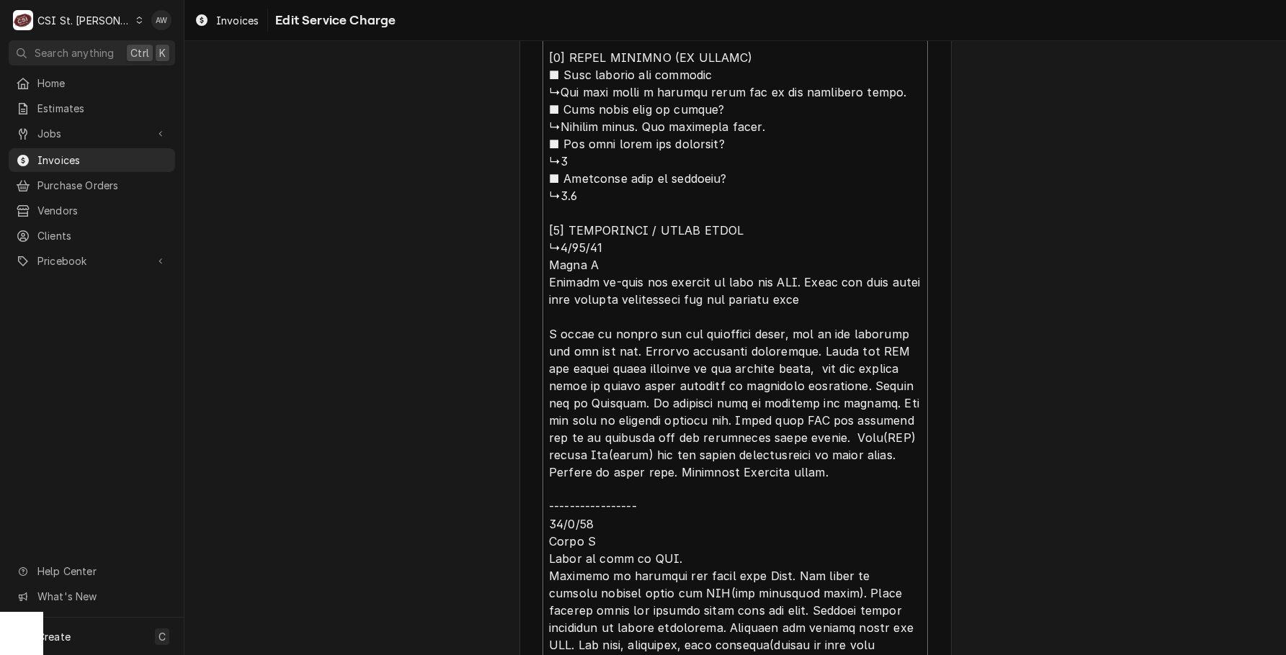
type textarea "⚠️ 𝗙𝗢𝗥𝗠 𝗜𝗡𝗦𝗧𝗥𝗨𝗖𝗧𝗜𝗢𝗡𝗦 ⚠️ ✪ 𝗖𝗼𝗺𝗽𝗹𝗲𝘁𝗲 𝗮𝗹𝗹 𝗿𝗲𝗹𝗲𝘃𝗮𝗻𝘁 𝘀𝗲𝗰𝘁𝗶𝗼𝗻𝘀 ✪ 𝗥𝗲𝗳𝗲𝗿 𝘁𝗼 𝗣𝗠 𝗔𝗴𝗿𝗲𝗲𝗺𝗲𝗻…"
type textarea "x"
type textarea "⚠️ 𝗙𝗢𝗥𝗠 𝗜𝗡𝗦𝗧𝗥𝗨𝗖𝗧𝗜𝗢𝗡𝗦 ⚠️ ✪ 𝗖𝗼𝗺𝗽𝗹𝗲𝘁𝗲 𝗮𝗹𝗹 𝗿𝗲𝗹𝗲𝘃𝗮𝗻𝘁 𝘀𝗲𝗰𝘁𝗶𝗼𝗻𝘀 ✪ 𝗥𝗲𝗳𝗲𝗿 𝘁𝗼 𝗣𝗠 𝗔𝗴𝗿𝗲𝗲𝗺𝗲𝗻…"
type textarea "x"
type textarea "⚠️ 𝗙𝗢𝗥𝗠 𝗜𝗡𝗦𝗧𝗥𝗨𝗖𝗧𝗜𝗢𝗡𝗦 ⚠️ ✪ 𝗖𝗼𝗺𝗽𝗹𝗲𝘁𝗲 𝗮𝗹𝗹 𝗿𝗲𝗹𝗲𝘃𝗮𝗻𝘁 𝘀𝗲𝗰𝘁𝗶𝗼𝗻𝘀 ✪ 𝗥𝗲𝗳𝗲𝗿 𝘁𝗼 𝗣𝗠 𝗔𝗴𝗿𝗲𝗲𝗺𝗲𝗻…"
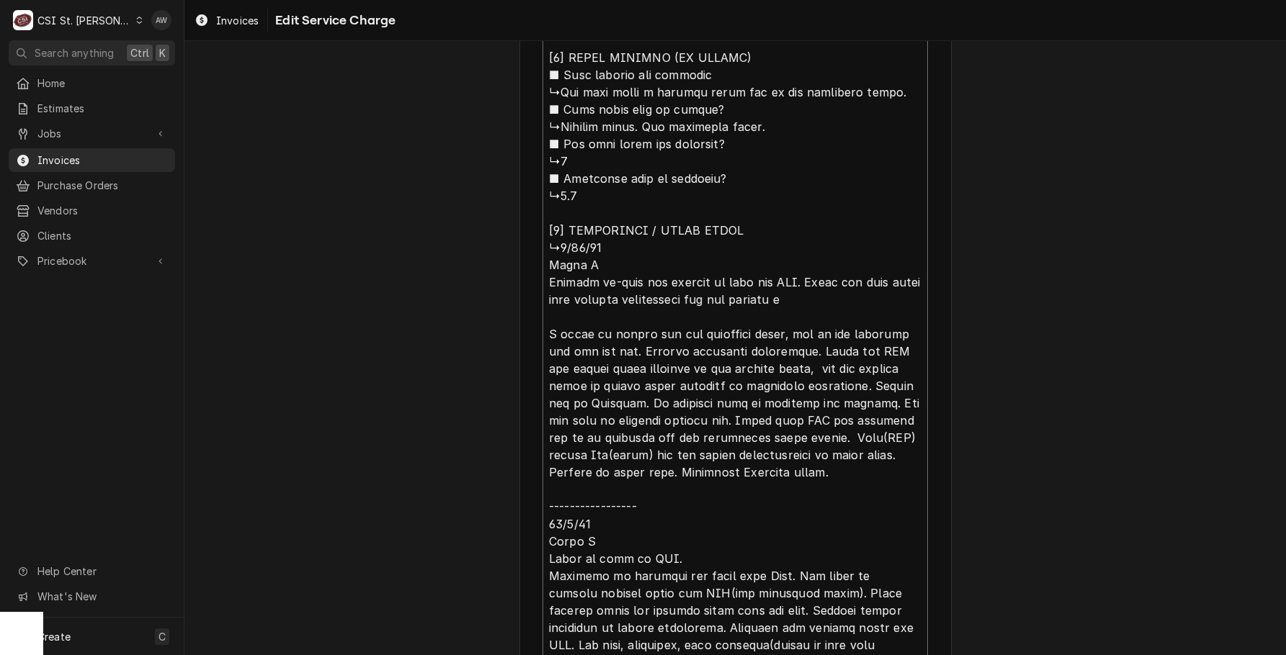
type textarea "x"
type textarea "⚠️ 𝗙𝗢𝗥𝗠 𝗜𝗡𝗦𝗧𝗥𝗨𝗖𝗧𝗜𝗢𝗡𝗦 ⚠️ ✪ 𝗖𝗼𝗺𝗽𝗹𝗲𝘁𝗲 𝗮𝗹𝗹 𝗿𝗲𝗹𝗲𝘃𝗮𝗻𝘁 𝘀𝗲𝗰𝘁𝗶𝗼𝗻𝘀 ✪ 𝗥𝗲𝗳𝗲𝗿 𝘁𝗼 𝗣𝗠 𝗔𝗴𝗿𝗲𝗲𝗺𝗲𝗻…"
type textarea "x"
type textarea "⚠️ 𝗙𝗢𝗥𝗠 𝗜𝗡𝗦𝗧𝗥𝗨𝗖𝗧𝗜𝗢𝗡𝗦 ⚠️ ✪ 𝗖𝗼𝗺𝗽𝗹𝗲𝘁𝗲 𝗮𝗹𝗹 𝗿𝗲𝗹𝗲𝘃𝗮𝗻𝘁 𝘀𝗲𝗰𝘁𝗶𝗼𝗻𝘀 ✪ 𝗥𝗲𝗳𝗲𝗿 𝘁𝗼 𝗣𝗠 𝗔𝗴𝗿𝗲𝗲𝗺𝗲𝗻…"
type textarea "x"
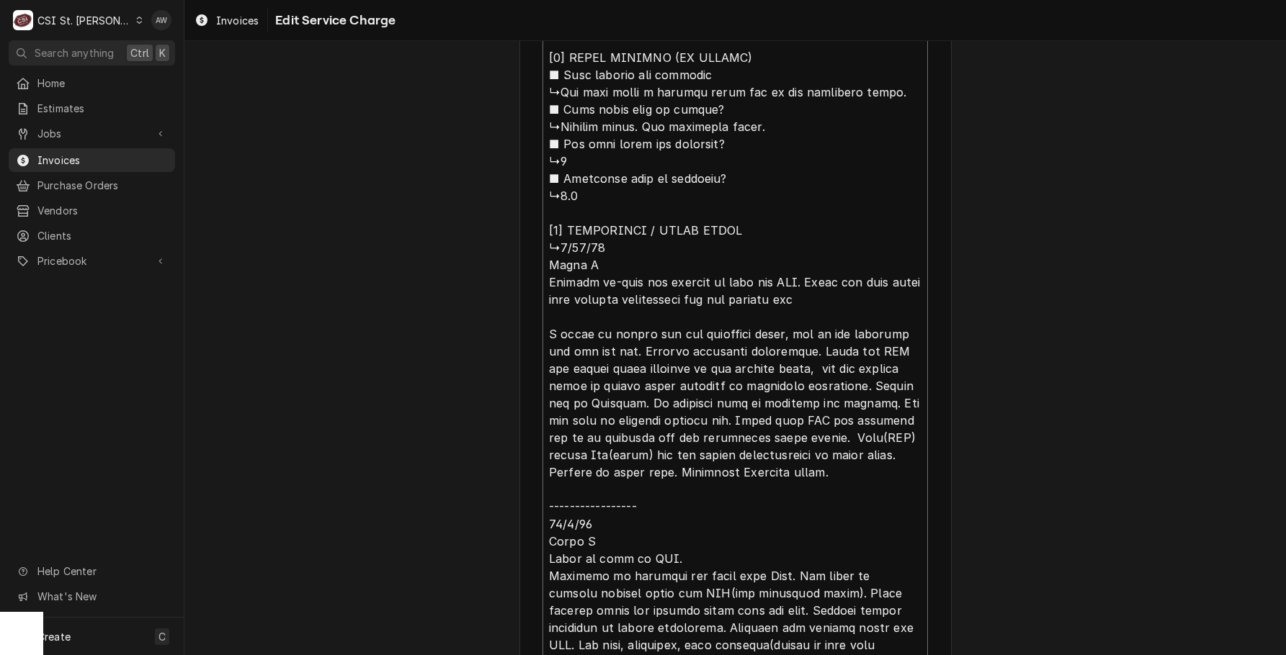
type textarea "⚠️ 𝗙𝗢𝗥𝗠 𝗜𝗡𝗦𝗧𝗥𝗨𝗖𝗧𝗜𝗢𝗡𝗦 ⚠️ ✪ 𝗖𝗼𝗺𝗽𝗹𝗲𝘁𝗲 𝗮𝗹𝗹 𝗿𝗲𝗹𝗲𝘃𝗮𝗻𝘁 𝘀𝗲𝗰𝘁𝗶𝗼𝗻𝘀 ✪ 𝗥𝗲𝗳𝗲𝗿 𝘁𝗼 𝗣𝗠 𝗔𝗴𝗿𝗲𝗲𝗺𝗲𝗻…"
type textarea "x"
type textarea "⚠️ 𝗙𝗢𝗥𝗠 𝗜𝗡𝗦𝗧𝗥𝗨𝗖𝗧𝗜𝗢𝗡𝗦 ⚠️ ✪ 𝗖𝗼𝗺𝗽𝗹𝗲𝘁𝗲 𝗮𝗹𝗹 𝗿𝗲𝗹𝗲𝘃𝗮𝗻𝘁 𝘀𝗲𝗰𝘁𝗶𝗼𝗻𝘀 ✪ 𝗥𝗲𝗳𝗲𝗿 𝘁𝗼 𝗣𝗠 𝗔𝗴𝗿𝗲𝗲𝗺𝗲𝗻…"
type textarea "x"
type textarea "⚠️ 𝗙𝗢𝗥𝗠 𝗜𝗡𝗦𝗧𝗥𝗨𝗖𝗧𝗜𝗢𝗡𝗦 ⚠️ ✪ 𝗖𝗼𝗺𝗽𝗹𝗲𝘁𝗲 𝗮𝗹𝗹 𝗿𝗲𝗹𝗲𝘃𝗮𝗻𝘁 𝘀𝗲𝗰𝘁𝗶𝗼𝗻𝘀 ✪ 𝗥𝗲𝗳𝗲𝗿 𝘁𝗼 𝗣𝗠 𝗔𝗴𝗿𝗲𝗲𝗺𝗲𝗻…"
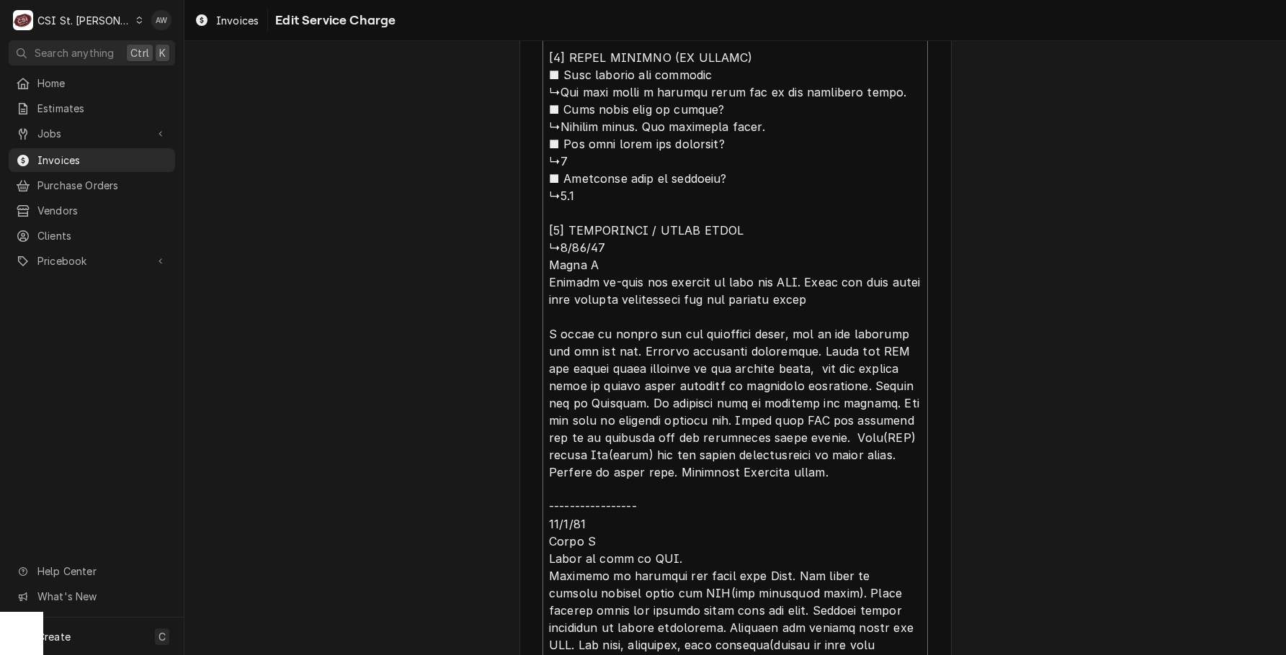
type textarea "x"
type textarea "⚠️ 𝗙𝗢𝗥𝗠 𝗜𝗡𝗦𝗧𝗥𝗨𝗖𝗧𝗜𝗢𝗡𝗦 ⚠️ ✪ 𝗖𝗼𝗺𝗽𝗹𝗲𝘁𝗲 𝗮𝗹𝗹 𝗿𝗲𝗹𝗲𝘃𝗮𝗻𝘁 𝘀𝗲𝗰𝘁𝗶𝗼𝗻𝘀 ✪ 𝗥𝗲𝗳𝗲𝗿 𝘁𝗼 𝗣𝗠 𝗔𝗴𝗿𝗲𝗲𝗺𝗲𝗻…"
type textarea "x"
type textarea "⚠️ 𝗙𝗢𝗥𝗠 𝗜𝗡𝗦𝗧𝗥𝗨𝗖𝗧𝗜𝗢𝗡𝗦 ⚠️ ✪ 𝗖𝗼𝗺𝗽𝗹𝗲𝘁𝗲 𝗮𝗹𝗹 𝗿𝗲𝗹𝗲𝘃𝗮𝗻𝘁 𝘀𝗲𝗰𝘁𝗶𝗼𝗻𝘀 ✪ 𝗥𝗲𝗳𝗲𝗿 𝘁𝗼 𝗣𝗠 𝗔𝗴𝗿𝗲𝗲𝗺𝗲𝗻…"
type textarea "x"
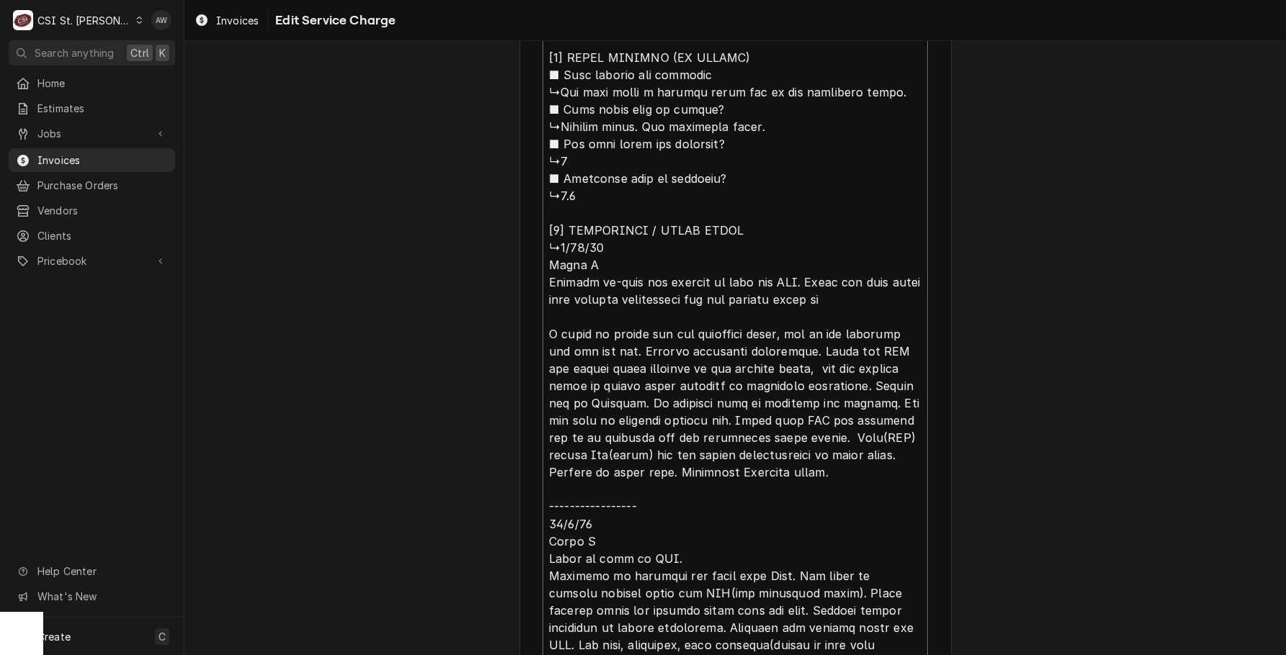
type textarea "⚠️ 𝗙𝗢𝗥𝗠 𝗜𝗡𝗦𝗧𝗥𝗨𝗖𝗧𝗜𝗢𝗡𝗦 ⚠️ ✪ 𝗖𝗼𝗺𝗽𝗹𝗲𝘁𝗲 𝗮𝗹𝗹 𝗿𝗲𝗹𝗲𝘃𝗮𝗻𝘁 𝘀𝗲𝗰𝘁𝗶𝗼𝗻𝘀 ✪ 𝗥𝗲𝗳𝗲𝗿 𝘁𝗼 𝗣𝗠 𝗔𝗴𝗿𝗲𝗲𝗺𝗲𝗻…"
type textarea "x"
type textarea "⚠️ 𝗙𝗢𝗥𝗠 𝗜𝗡𝗦𝗧𝗥𝗨𝗖𝗧𝗜𝗢𝗡𝗦 ⚠️ ✪ 𝗖𝗼𝗺𝗽𝗹𝗲𝘁𝗲 𝗮𝗹𝗹 𝗿𝗲𝗹𝗲𝘃𝗮𝗻𝘁 𝘀𝗲𝗰𝘁𝗶𝗼𝗻𝘀 ✪ 𝗥𝗲𝗳𝗲𝗿 𝘁𝗼 𝗣𝗠 𝗔𝗴𝗿𝗲𝗲𝗺𝗲𝗻…"
type textarea "x"
type textarea "⚠️ 𝗙𝗢𝗥𝗠 𝗜𝗡𝗦𝗧𝗥𝗨𝗖𝗧𝗜𝗢𝗡𝗦 ⚠️ ✪ 𝗖𝗼𝗺𝗽𝗹𝗲𝘁𝗲 𝗮𝗹𝗹 𝗿𝗲𝗹𝗲𝘃𝗮𝗻𝘁 𝘀𝗲𝗰𝘁𝗶𝗼𝗻𝘀 ✪ 𝗥𝗲𝗳𝗲𝗿 𝘁𝗼 𝗣𝗠 𝗔𝗴𝗿𝗲𝗲𝗺𝗲𝗻…"
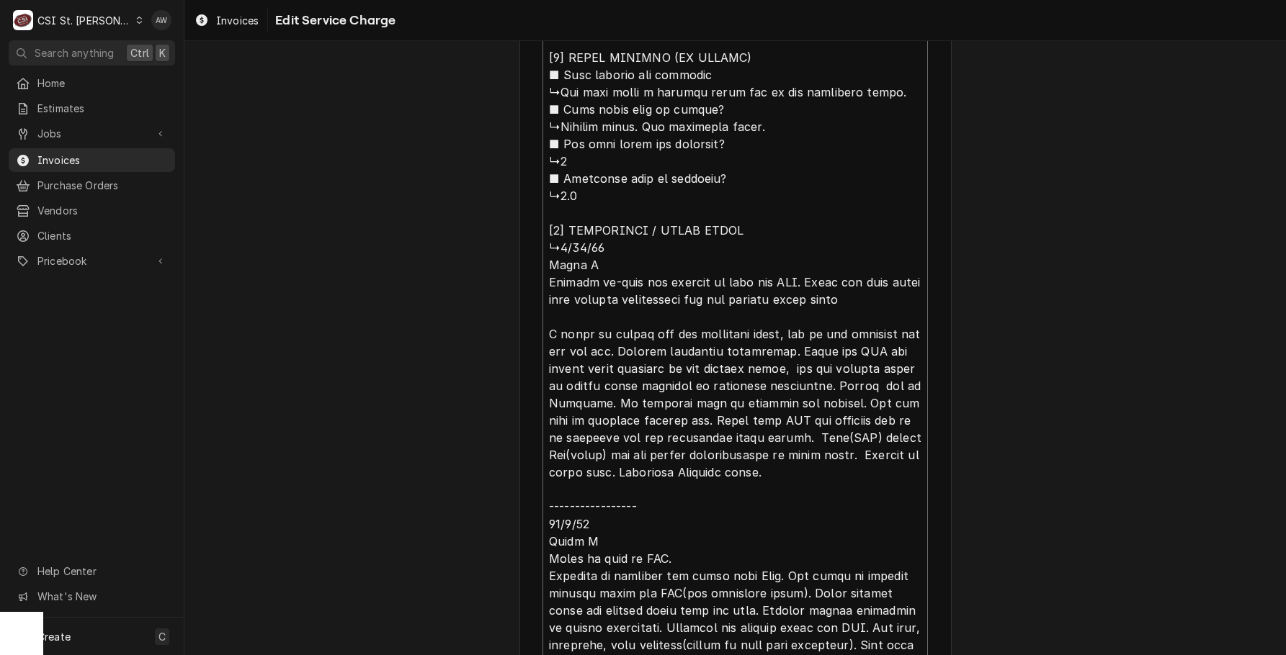
type textarea "x"
type textarea "⚠️ 𝗙𝗢𝗥𝗠 𝗜𝗡𝗦𝗧𝗥𝗨𝗖𝗧𝗜𝗢𝗡𝗦 ⚠️ ✪ 𝗖𝗼𝗺𝗽𝗹𝗲𝘁𝗲 𝗮𝗹𝗹 𝗿𝗲𝗹𝗲𝘃𝗮𝗻𝘁 𝘀𝗲𝗰𝘁𝗶𝗼𝗻𝘀 ✪ 𝗥𝗲𝗳𝗲𝗿 𝘁𝗼 𝗣𝗠 𝗔𝗴𝗿𝗲𝗲𝗺𝗲𝗻…"
type textarea "x"
type textarea "⚠️ 𝗙𝗢𝗥𝗠 𝗜𝗡𝗦𝗧𝗥𝗨𝗖𝗧𝗜𝗢𝗡𝗦 ⚠️ ✪ 𝗖𝗼𝗺𝗽𝗹𝗲𝘁𝗲 𝗮𝗹𝗹 𝗿𝗲𝗹𝗲𝘃𝗮𝗻𝘁 𝘀𝗲𝗰𝘁𝗶𝗼𝗻𝘀 ✪ 𝗥𝗲𝗳𝗲𝗿 𝘁𝗼 𝗣𝗠 𝗔𝗴𝗿𝗲𝗲𝗺𝗲𝗻…"
type textarea "x"
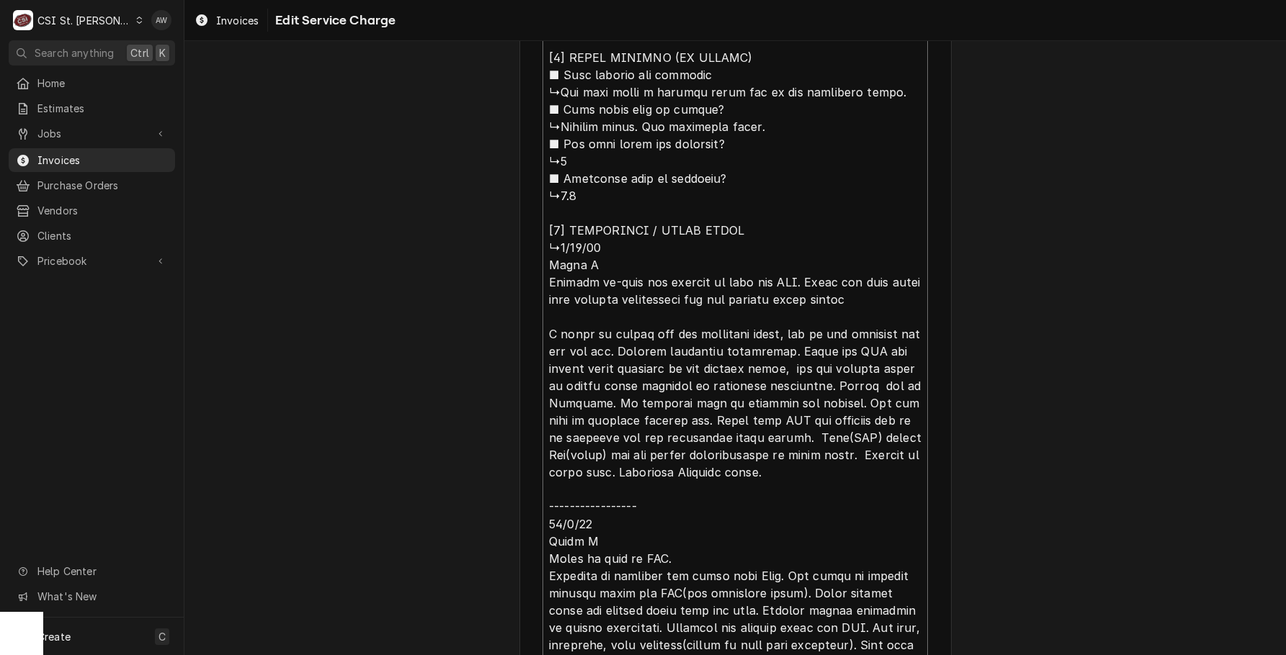
type textarea "⚠️ 𝗙𝗢𝗥𝗠 𝗜𝗡𝗦𝗧𝗥𝗨𝗖𝗧𝗜𝗢𝗡𝗦 ⚠️ ✪ 𝗖𝗼𝗺𝗽𝗹𝗲𝘁𝗲 𝗮𝗹𝗹 𝗿𝗲𝗹𝗲𝘃𝗮𝗻𝘁 𝘀𝗲𝗰𝘁𝗶𝗼𝗻𝘀 ✪ 𝗥𝗲𝗳𝗲𝗿 𝘁𝗼 𝗣𝗠 𝗔𝗴𝗿𝗲𝗲𝗺𝗲𝗻…"
type textarea "x"
type textarea "⚠️ 𝗙𝗢𝗥𝗠 𝗜𝗡𝗦𝗧𝗥𝗨𝗖𝗧𝗜𝗢𝗡𝗦 ⚠️ ✪ 𝗖𝗼𝗺𝗽𝗹𝗲𝘁𝗲 𝗮𝗹𝗹 𝗿𝗲𝗹𝗲𝘃𝗮𝗻𝘁 𝘀𝗲𝗰𝘁𝗶𝗼𝗻𝘀 ✪ 𝗥𝗲𝗳𝗲𝗿 𝘁𝗼 𝗣𝗠 𝗔𝗴𝗿𝗲𝗲𝗺𝗲𝗻…"
type textarea "x"
type textarea "⚠️ 𝗙𝗢𝗥𝗠 𝗜𝗡𝗦𝗧𝗥𝗨𝗖𝗧𝗜𝗢𝗡𝗦 ⚠️ ✪ 𝗖𝗼𝗺𝗽𝗹𝗲𝘁𝗲 𝗮𝗹𝗹 𝗿𝗲𝗹𝗲𝘃𝗮𝗻𝘁 𝘀𝗲𝗰𝘁𝗶𝗼𝗻𝘀 ✪ 𝗥𝗲𝗳𝗲𝗿 𝘁𝗼 𝗣𝗠 𝗔𝗴𝗿𝗲𝗲𝗺𝗲𝗻…"
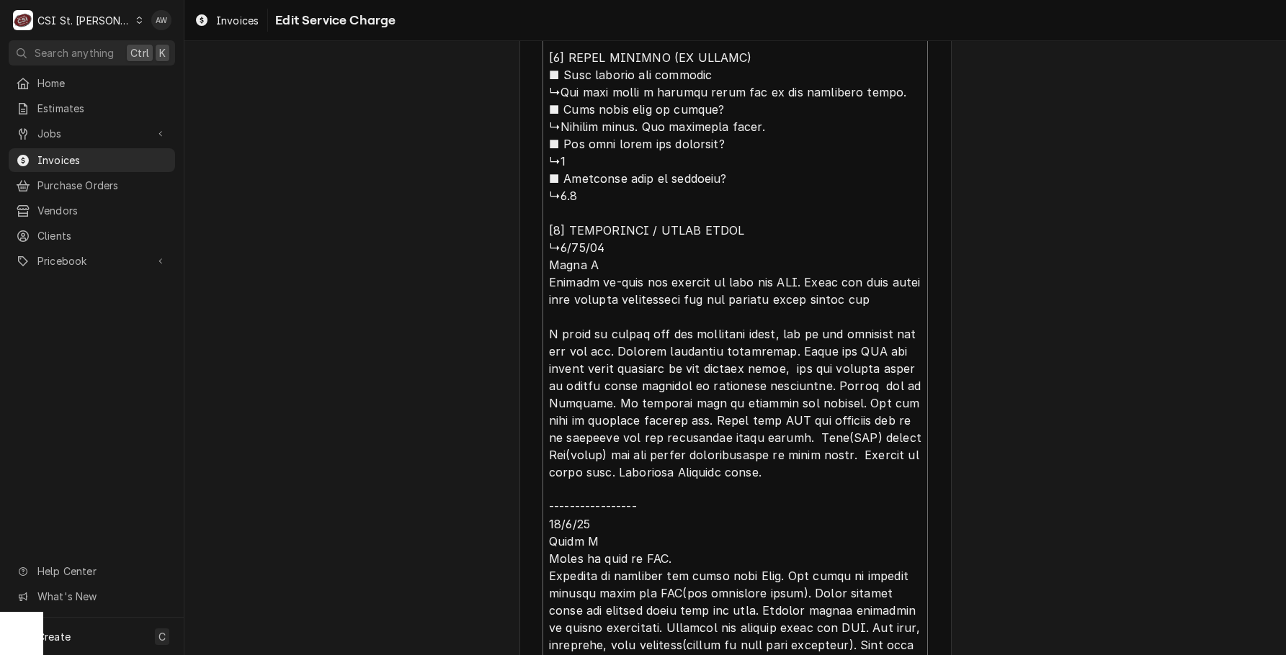
type textarea "x"
type textarea "⚠️ 𝗙𝗢𝗥𝗠 𝗜𝗡𝗦𝗧𝗥𝗨𝗖𝗧𝗜𝗢𝗡𝗦 ⚠️ ✪ 𝗖𝗼𝗺𝗽𝗹𝗲𝘁𝗲 𝗮𝗹𝗹 𝗿𝗲𝗹𝗲𝘃𝗮𝗻𝘁 𝘀𝗲𝗰𝘁𝗶𝗼𝗻𝘀 ✪ 𝗥𝗲𝗳𝗲𝗿 𝘁𝗼 𝗣𝗠 𝗔𝗴𝗿𝗲𝗲𝗺𝗲𝗻…"
type textarea "x"
type textarea "⚠️ 𝗙𝗢𝗥𝗠 𝗜𝗡𝗦𝗧𝗥𝗨𝗖𝗧𝗜𝗢𝗡𝗦 ⚠️ ✪ 𝗖𝗼𝗺𝗽𝗹𝗲𝘁𝗲 𝗮𝗹𝗹 𝗿𝗲𝗹𝗲𝘃𝗮𝗻𝘁 𝘀𝗲𝗰𝘁𝗶𝗼𝗻𝘀 ✪ 𝗥𝗲𝗳𝗲𝗿 𝘁𝗼 𝗣𝗠 𝗔𝗴𝗿𝗲𝗲𝗺𝗲𝗻…"
type textarea "x"
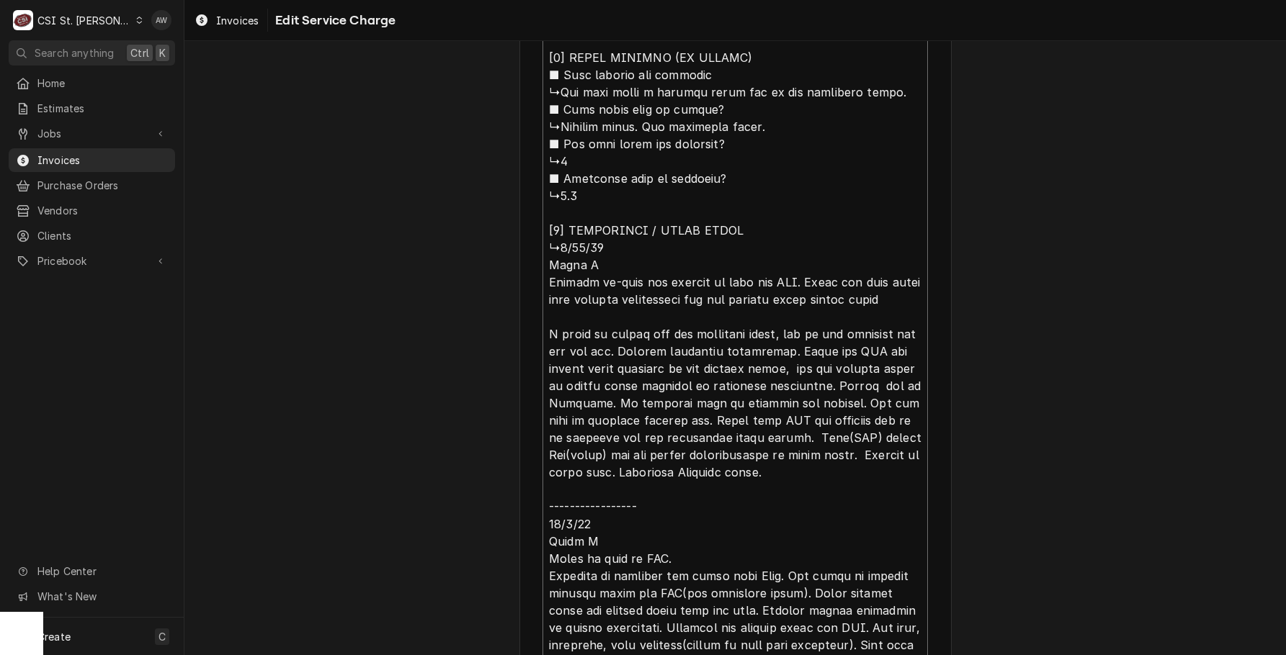
type textarea "⚠️ 𝗙𝗢𝗥𝗠 𝗜𝗡𝗦𝗧𝗥𝗨𝗖𝗧𝗜𝗢𝗡𝗦 ⚠️ ✪ 𝗖𝗼𝗺𝗽𝗹𝗲𝘁𝗲 𝗮𝗹𝗹 𝗿𝗲𝗹𝗲𝘃𝗮𝗻𝘁 𝘀𝗲𝗰𝘁𝗶𝗼𝗻𝘀 ✪ 𝗥𝗲𝗳𝗲𝗿 𝘁𝗼 𝗣𝗠 𝗔𝗴𝗿𝗲𝗲𝗺𝗲𝗻…"
type textarea "x"
type textarea "⚠️ 𝗙𝗢𝗥𝗠 𝗜𝗡𝗦𝗧𝗥𝗨𝗖𝗧𝗜𝗢𝗡𝗦 ⚠️ ✪ 𝗖𝗼𝗺𝗽𝗹𝗲𝘁𝗲 𝗮𝗹𝗹 𝗿𝗲𝗹𝗲𝘃𝗮𝗻𝘁 𝘀𝗲𝗰𝘁𝗶𝗼𝗻𝘀 ✪ 𝗥𝗲𝗳𝗲𝗿 𝘁𝗼 𝗣𝗠 𝗔𝗴𝗿𝗲𝗲𝗺𝗲𝗻…"
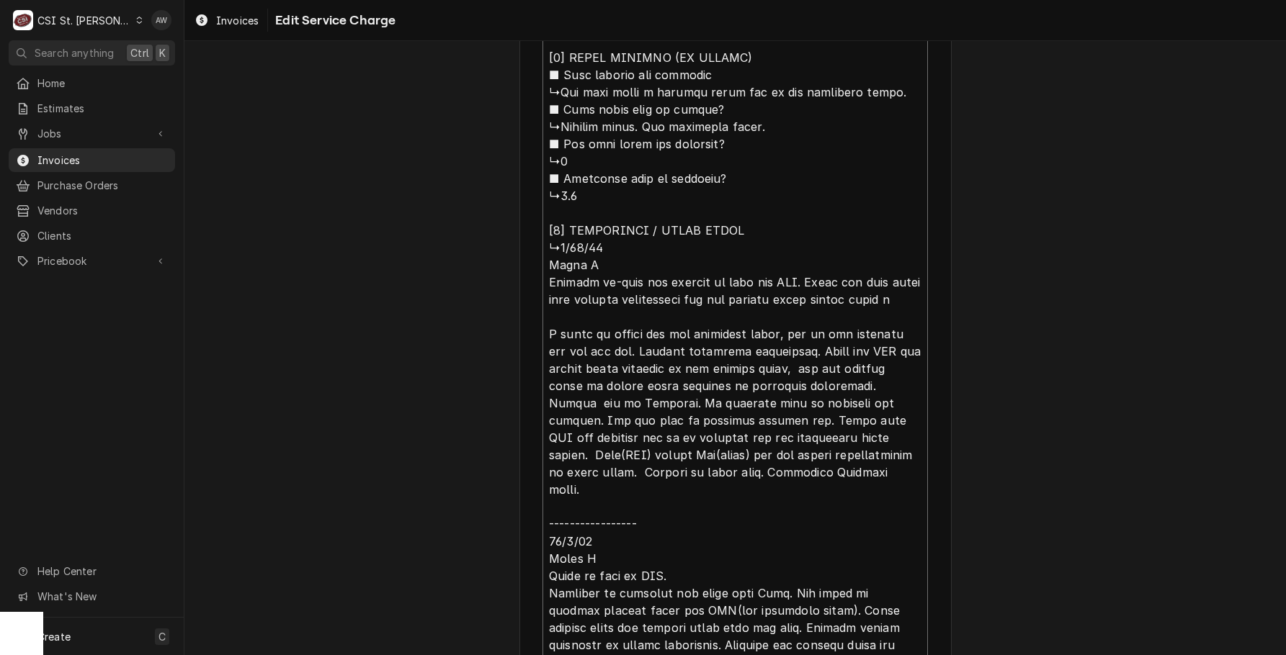
type textarea "x"
type textarea "⚠️ 𝗙𝗢𝗥𝗠 𝗜𝗡𝗦𝗧𝗥𝗨𝗖𝗧𝗜𝗢𝗡𝗦 ⚠️ ✪ 𝗖𝗼𝗺𝗽𝗹𝗲𝘁𝗲 𝗮𝗹𝗹 𝗿𝗲𝗹𝗲𝘃𝗮𝗻𝘁 𝘀𝗲𝗰𝘁𝗶𝗼𝗻𝘀 ✪ 𝗥𝗲𝗳𝗲𝗿 𝘁𝗼 𝗣𝗠 𝗔𝗴𝗿𝗲𝗲𝗺𝗲𝗻…"
type textarea "x"
type textarea "⚠️ 𝗙𝗢𝗥𝗠 𝗜𝗡𝗦𝗧𝗥𝗨𝗖𝗧𝗜𝗢𝗡𝗦 ⚠️ ✪ 𝗖𝗼𝗺𝗽𝗹𝗲𝘁𝗲 𝗮𝗹𝗹 𝗿𝗲𝗹𝗲𝘃𝗮𝗻𝘁 𝘀𝗲𝗰𝘁𝗶𝗼𝗻𝘀 ✪ 𝗥𝗲𝗳𝗲𝗿 𝘁𝗼 𝗣𝗠 𝗔𝗴𝗿𝗲𝗲𝗺𝗲𝗻…"
type textarea "x"
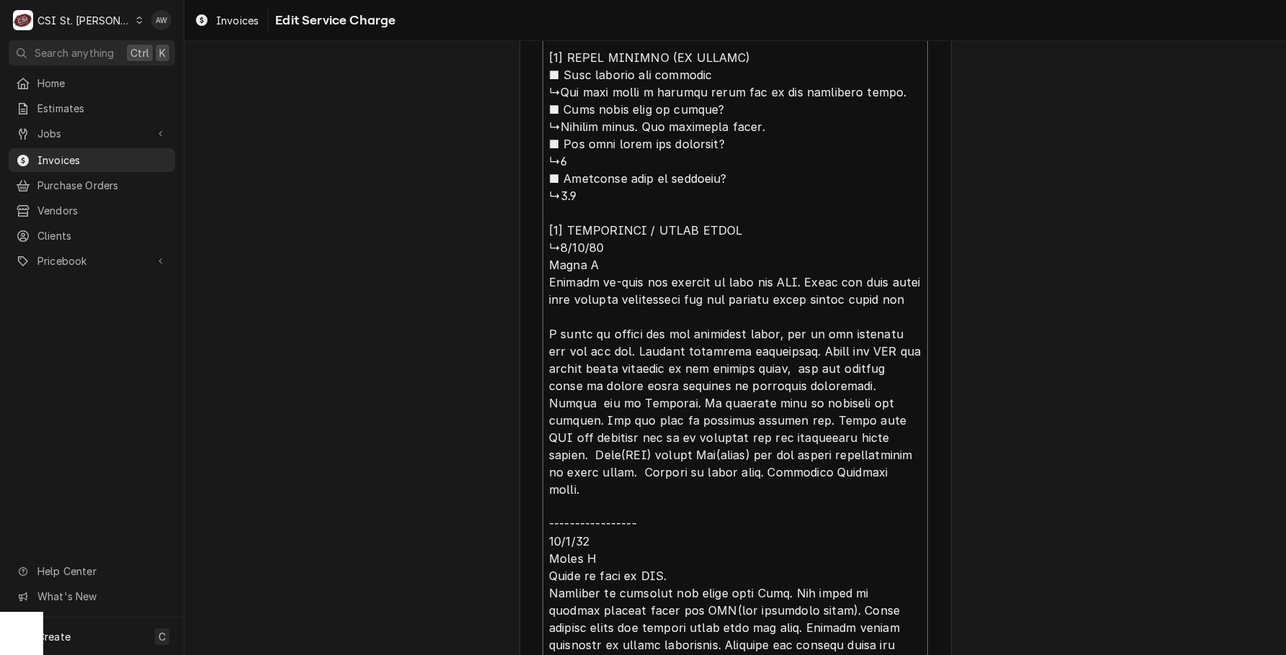
type textarea "⚠️ 𝗙𝗢𝗥𝗠 𝗜𝗡𝗦𝗧𝗥𝗨𝗖𝗧𝗜𝗢𝗡𝗦 ⚠️ ✪ 𝗖𝗼𝗺𝗽𝗹𝗲𝘁𝗲 𝗮𝗹𝗹 𝗿𝗲𝗹𝗲𝘃𝗮𝗻𝘁 𝘀𝗲𝗰𝘁𝗶𝗼𝗻𝘀 ✪ 𝗥𝗲𝗳𝗲𝗿 𝘁𝗼 𝗣𝗠 𝗔𝗴𝗿𝗲𝗲𝗺𝗲𝗻…"
type textarea "x"
type textarea "⚠️ 𝗙𝗢𝗥𝗠 𝗜𝗡𝗦𝗧𝗥𝗨𝗖𝗧𝗜𝗢𝗡𝗦 ⚠️ ✪ 𝗖𝗼𝗺𝗽𝗹𝗲𝘁𝗲 𝗮𝗹𝗹 𝗿𝗲𝗹𝗲𝘃𝗮𝗻𝘁 𝘀𝗲𝗰𝘁𝗶𝗼𝗻𝘀 ✪ 𝗥𝗲𝗳𝗲𝗿 𝘁𝗼 𝗣𝗠 𝗔𝗴𝗿𝗲𝗲𝗺𝗲𝗻…"
type textarea "x"
type textarea "⚠️ 𝗙𝗢𝗥𝗠 𝗜𝗡𝗦𝗧𝗥𝗨𝗖𝗧𝗜𝗢𝗡𝗦 ⚠️ ✪ 𝗖𝗼𝗺𝗽𝗹𝗲𝘁𝗲 𝗮𝗹𝗹 𝗿𝗲𝗹𝗲𝘃𝗮𝗻𝘁 𝘀𝗲𝗰𝘁𝗶𝗼𝗻𝘀 ✪ 𝗥𝗲𝗳𝗲𝗿 𝘁𝗼 𝗣𝗠 𝗔𝗴𝗿𝗲𝗲𝗺𝗲𝗻…"
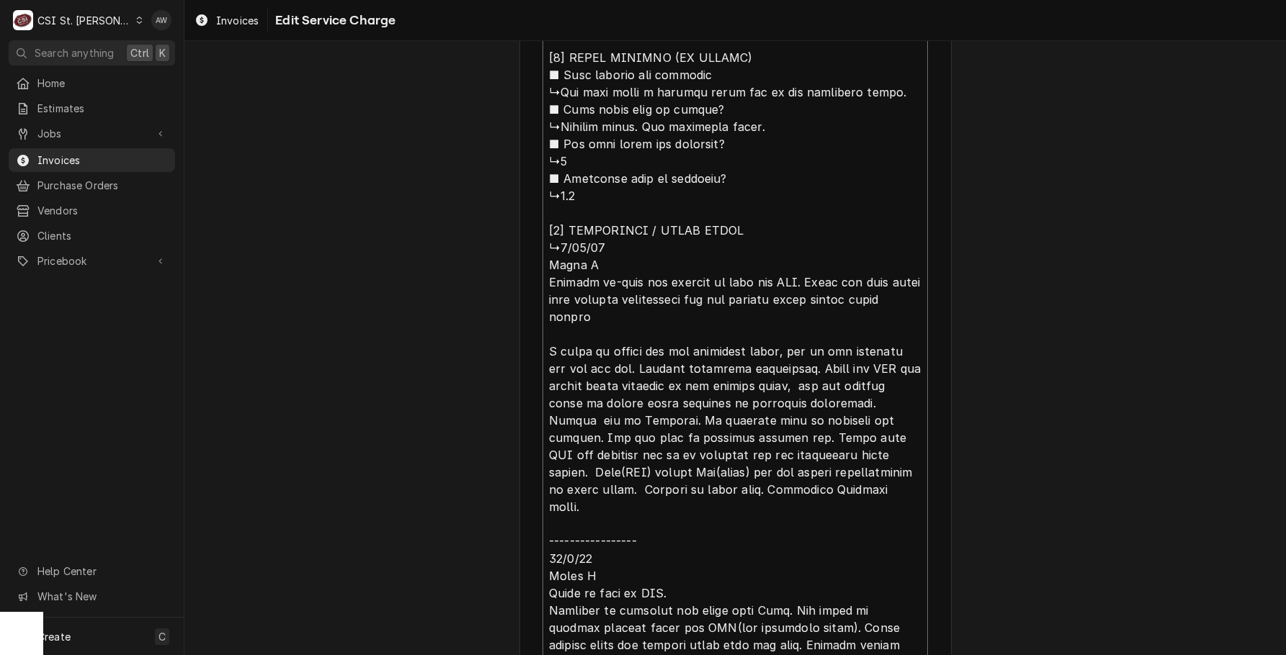
type textarea "x"
type textarea "⚠️ 𝗙𝗢𝗥𝗠 𝗜𝗡𝗦𝗧𝗥𝗨𝗖𝗧𝗜𝗢𝗡𝗦 ⚠️ ✪ 𝗖𝗼𝗺𝗽𝗹𝗲𝘁𝗲 𝗮𝗹𝗹 𝗿𝗲𝗹𝗲𝘃𝗮𝗻𝘁 𝘀𝗲𝗰𝘁𝗶𝗼𝗻𝘀 ✪ 𝗥𝗲𝗳𝗲𝗿 𝘁𝗼 𝗣𝗠 𝗔𝗴𝗿𝗲𝗲𝗺𝗲𝗻…"
type textarea "x"
type textarea "⚠️ 𝗙𝗢𝗥𝗠 𝗜𝗡𝗦𝗧𝗥𝗨𝗖𝗧𝗜𝗢𝗡𝗦 ⚠️ ✪ 𝗖𝗼𝗺𝗽𝗹𝗲𝘁𝗲 𝗮𝗹𝗹 𝗿𝗲𝗹𝗲𝘃𝗮𝗻𝘁 𝘀𝗲𝗰𝘁𝗶𝗼𝗻𝘀 ✪ 𝗥𝗲𝗳𝗲𝗿 𝘁𝗼 𝗣𝗠 𝗔𝗴𝗿𝗲𝗲𝗺𝗲𝗻…"
type textarea "x"
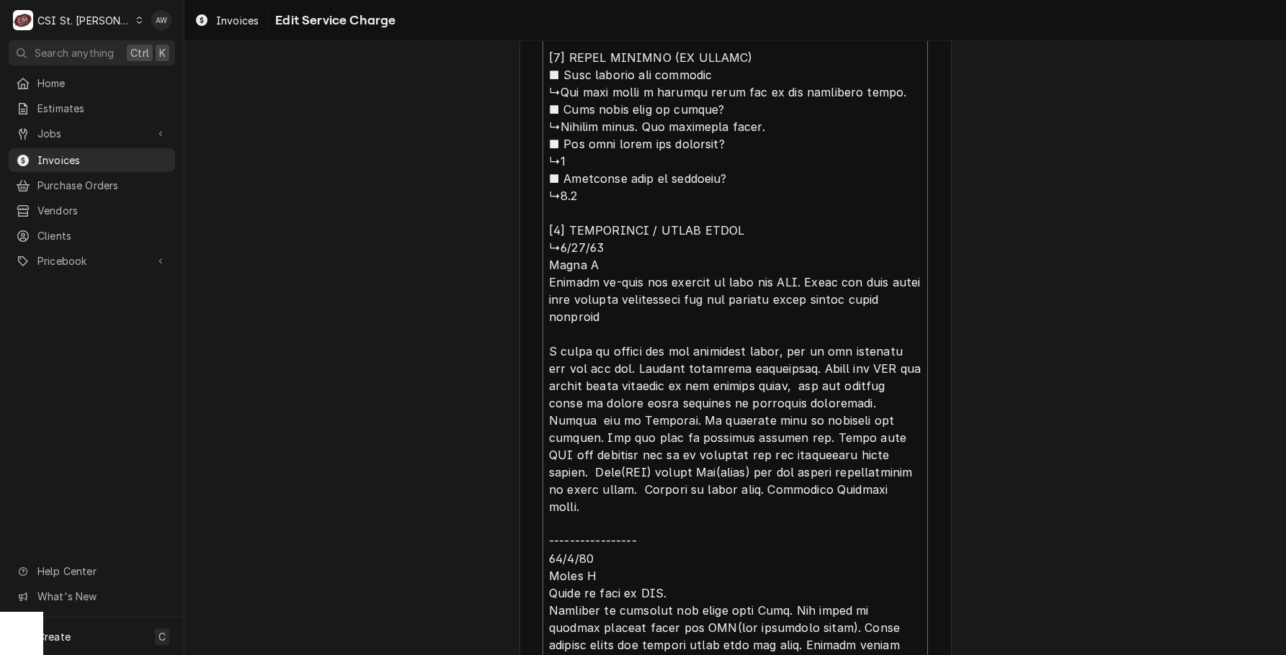
type textarea "⚠️ 𝗙𝗢𝗥𝗠 𝗜𝗡𝗦𝗧𝗥𝗨𝗖𝗧𝗜𝗢𝗡𝗦 ⚠️ ✪ 𝗖𝗼𝗺𝗽𝗹𝗲𝘁𝗲 𝗮𝗹𝗹 𝗿𝗲𝗹𝗲𝘃𝗮𝗻𝘁 𝘀𝗲𝗰𝘁𝗶𝗼𝗻𝘀 ✪ 𝗥𝗲𝗳𝗲𝗿 𝘁𝗼 𝗣𝗠 𝗔𝗴𝗿𝗲𝗲𝗺𝗲𝗻…"
type textarea "x"
type textarea "⚠️ 𝗙𝗢𝗥𝗠 𝗜𝗡𝗦𝗧𝗥𝗨𝗖𝗧𝗜𝗢𝗡𝗦 ⚠️ ✪ 𝗖𝗼𝗺𝗽𝗹𝗲𝘁𝗲 𝗮𝗹𝗹 𝗿𝗲𝗹𝗲𝘃𝗮𝗻𝘁 𝘀𝗲𝗰𝘁𝗶𝗼𝗻𝘀 ✪ 𝗥𝗲𝗳𝗲𝗿 𝘁𝗼 𝗣𝗠 𝗔𝗴𝗿𝗲𝗲𝗺𝗲𝗻…"
type textarea "x"
type textarea "⚠️ 𝗙𝗢𝗥𝗠 𝗜𝗡𝗦𝗧𝗥𝗨𝗖𝗧𝗜𝗢𝗡𝗦 ⚠️ ✪ 𝗖𝗼𝗺𝗽𝗹𝗲𝘁𝗲 𝗮𝗹𝗹 𝗿𝗲𝗹𝗲𝘃𝗮𝗻𝘁 𝘀𝗲𝗰𝘁𝗶𝗼𝗻𝘀 ✪ 𝗥𝗲𝗳𝗲𝗿 𝘁𝗼 𝗣𝗠 𝗔𝗴𝗿𝗲𝗲𝗺𝗲𝗻…"
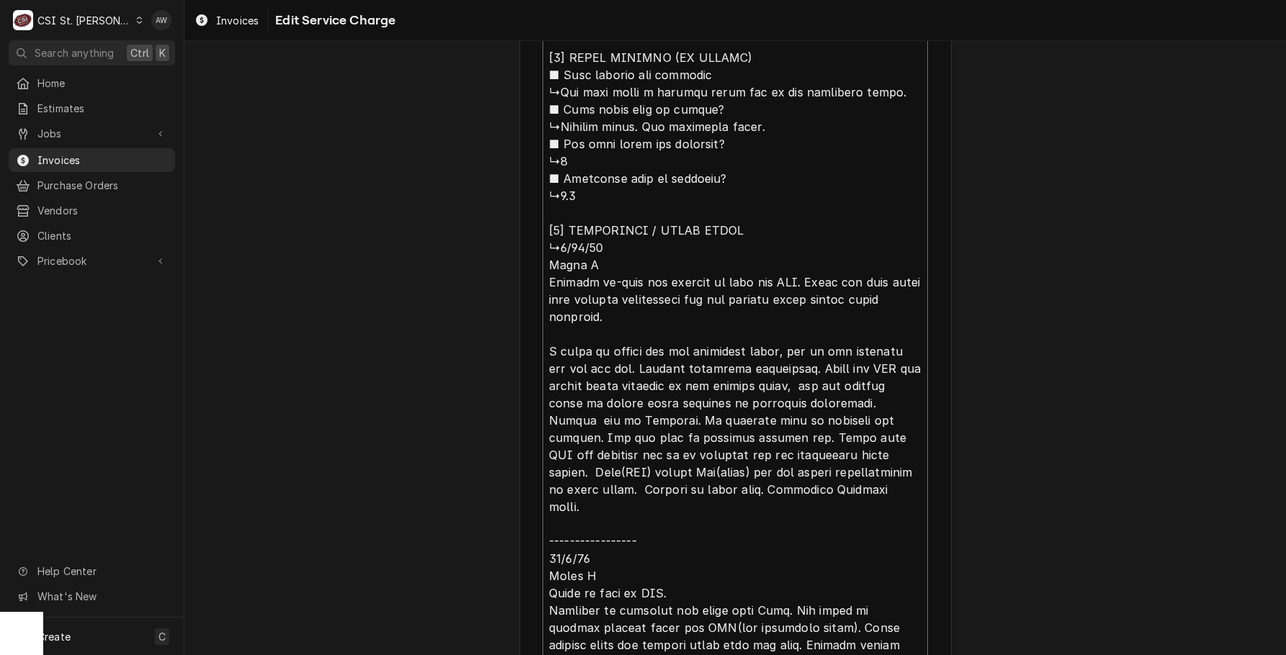
type textarea "x"
type textarea "⚠️ 𝗙𝗢𝗥𝗠 𝗜𝗡𝗦𝗧𝗥𝗨𝗖𝗧𝗜𝗢𝗡𝗦 ⚠️ ✪ 𝗖𝗼𝗺𝗽𝗹𝗲𝘁𝗲 𝗮𝗹𝗹 𝗿𝗲𝗹𝗲𝘃𝗮𝗻𝘁 𝘀𝗲𝗰𝘁𝗶𝗼𝗻𝘀 ✪ 𝗥𝗲𝗳𝗲𝗿 𝘁𝗼 𝗣𝗠 𝗔𝗴𝗿𝗲𝗲𝗺𝗲𝗻…"
type textarea "x"
type textarea "⚠️ 𝗙𝗢𝗥𝗠 𝗜𝗡𝗦𝗧𝗥𝗨𝗖𝗧𝗜𝗢𝗡𝗦 ⚠️ ✪ 𝗖𝗼𝗺𝗽𝗹𝗲𝘁𝗲 𝗮𝗹𝗹 𝗿𝗲𝗹𝗲𝘃𝗮𝗻𝘁 𝘀𝗲𝗰𝘁𝗶𝗼𝗻𝘀 ✪ 𝗥𝗲𝗳𝗲𝗿 𝘁𝗼 𝗣𝗠 𝗔𝗴𝗿𝗲𝗲𝗺𝗲𝗻…"
type textarea "x"
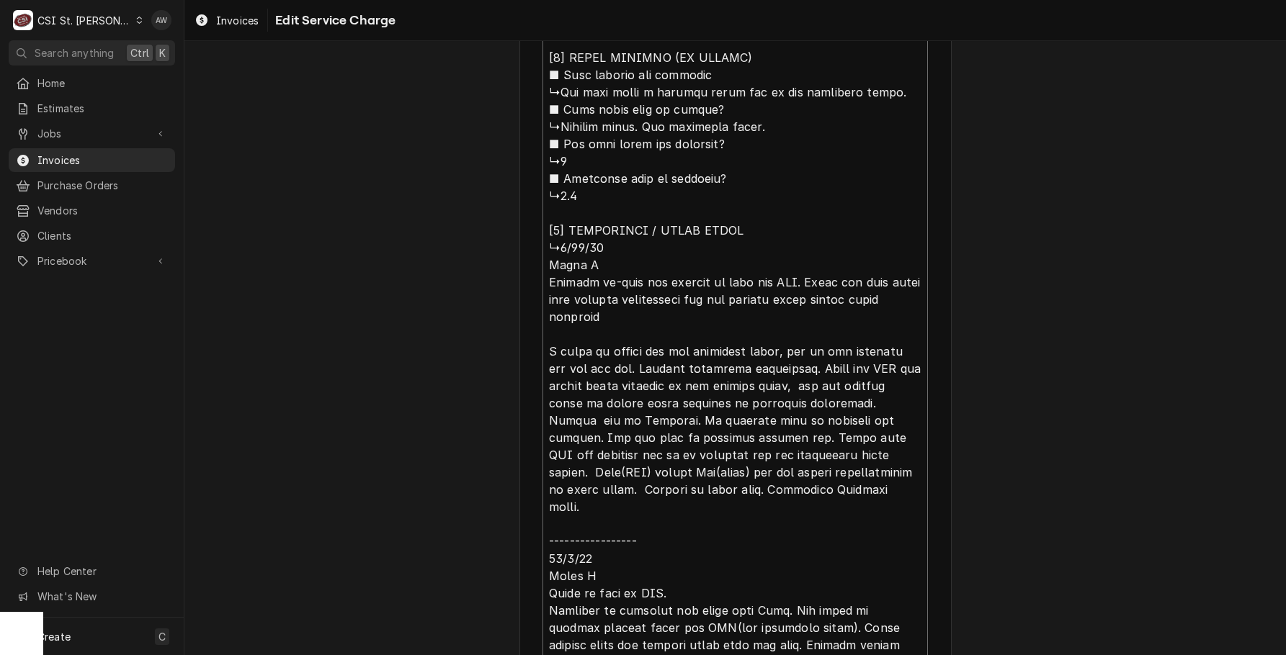
type textarea "⚠️ 𝗙𝗢𝗥𝗠 𝗜𝗡𝗦𝗧𝗥𝗨𝗖𝗧𝗜𝗢𝗡𝗦 ⚠️ ✪ 𝗖𝗼𝗺𝗽𝗹𝗲𝘁𝗲 𝗮𝗹𝗹 𝗿𝗲𝗹𝗲𝘃𝗮𝗻𝘁 𝘀𝗲𝗰𝘁𝗶𝗼𝗻𝘀 ✪ 𝗥𝗲𝗳𝗲𝗿 𝘁𝗼 𝗣𝗠 𝗔𝗴𝗿𝗲𝗲𝗺𝗲𝗻…"
type textarea "x"
type textarea "⚠️ 𝗙𝗢𝗥𝗠 𝗜𝗡𝗦𝗧𝗥𝗨𝗖𝗧𝗜𝗢𝗡𝗦 ⚠️ ✪ 𝗖𝗼𝗺𝗽𝗹𝗲𝘁𝗲 𝗮𝗹𝗹 𝗿𝗲𝗹𝗲𝘃𝗮𝗻𝘁 𝘀𝗲𝗰𝘁𝗶𝗼𝗻𝘀 ✪ 𝗥𝗲𝗳𝗲𝗿 𝘁𝗼 𝗣𝗠 𝗔𝗴𝗿𝗲𝗲𝗺𝗲𝗻…"
type textarea "x"
type textarea "⚠️ 𝗙𝗢𝗥𝗠 𝗜𝗡𝗦𝗧𝗥𝗨𝗖𝗧𝗜𝗢𝗡𝗦 ⚠️ ✪ 𝗖𝗼𝗺𝗽𝗹𝗲𝘁𝗲 𝗮𝗹𝗹 𝗿𝗲𝗹𝗲𝘃𝗮𝗻𝘁 𝘀𝗲𝗰𝘁𝗶𝗼𝗻𝘀 ✪ 𝗥𝗲𝗳𝗲𝗿 𝘁𝗼 𝗣𝗠 𝗔𝗴𝗿𝗲𝗲𝗺𝗲𝗻…"
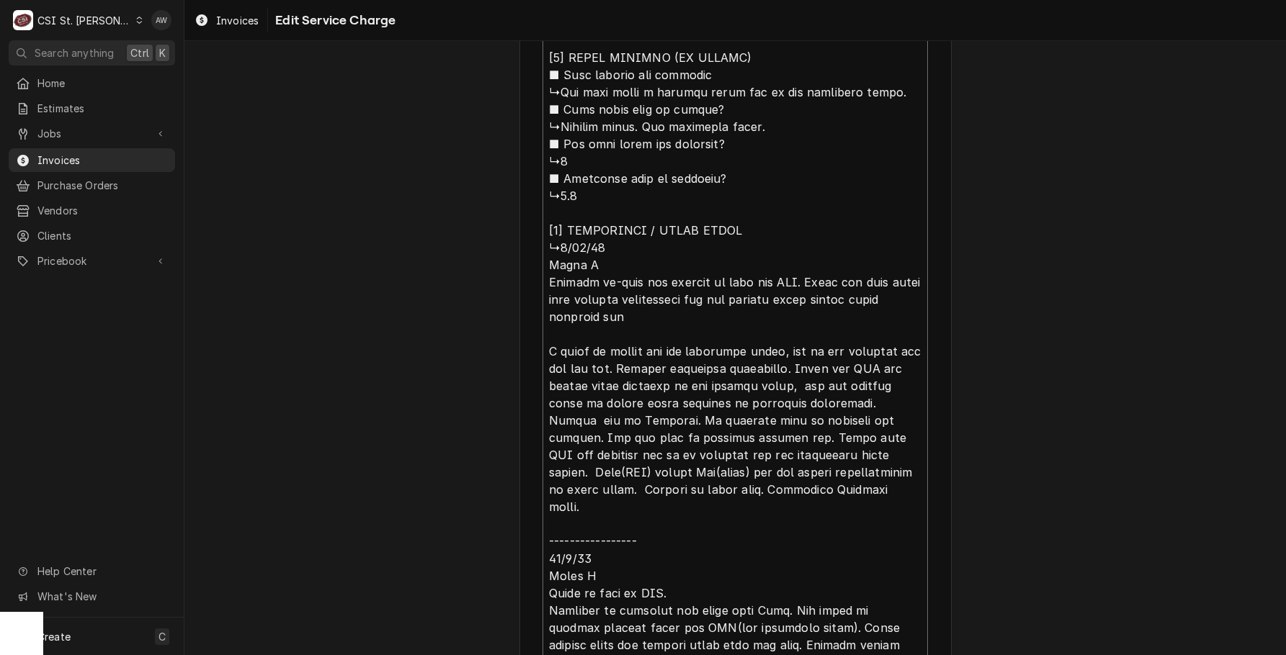
type textarea "x"
type textarea "⚠️ 𝗙𝗢𝗥𝗠 𝗜𝗡𝗦𝗧𝗥𝗨𝗖𝗧𝗜𝗢𝗡𝗦 ⚠️ ✪ 𝗖𝗼𝗺𝗽𝗹𝗲𝘁𝗲 𝗮𝗹𝗹 𝗿𝗲𝗹𝗲𝘃𝗮𝗻𝘁 𝘀𝗲𝗰𝘁𝗶𝗼𝗻𝘀 ✪ 𝗥𝗲𝗳𝗲𝗿 𝘁𝗼 𝗣𝗠 𝗔𝗴𝗿𝗲𝗲𝗺𝗲𝗻…"
type textarea "x"
type textarea "⚠️ 𝗙𝗢𝗥𝗠 𝗜𝗡𝗦𝗧𝗥𝗨𝗖𝗧𝗜𝗢𝗡𝗦 ⚠️ ✪ 𝗖𝗼𝗺𝗽𝗹𝗲𝘁𝗲 𝗮𝗹𝗹 𝗿𝗲𝗹𝗲𝘃𝗮𝗻𝘁 𝘀𝗲𝗰𝘁𝗶𝗼𝗻𝘀 ✪ 𝗥𝗲𝗳𝗲𝗿 𝘁𝗼 𝗣𝗠 𝗔𝗴𝗿𝗲𝗲𝗺𝗲𝗻…"
type textarea "x"
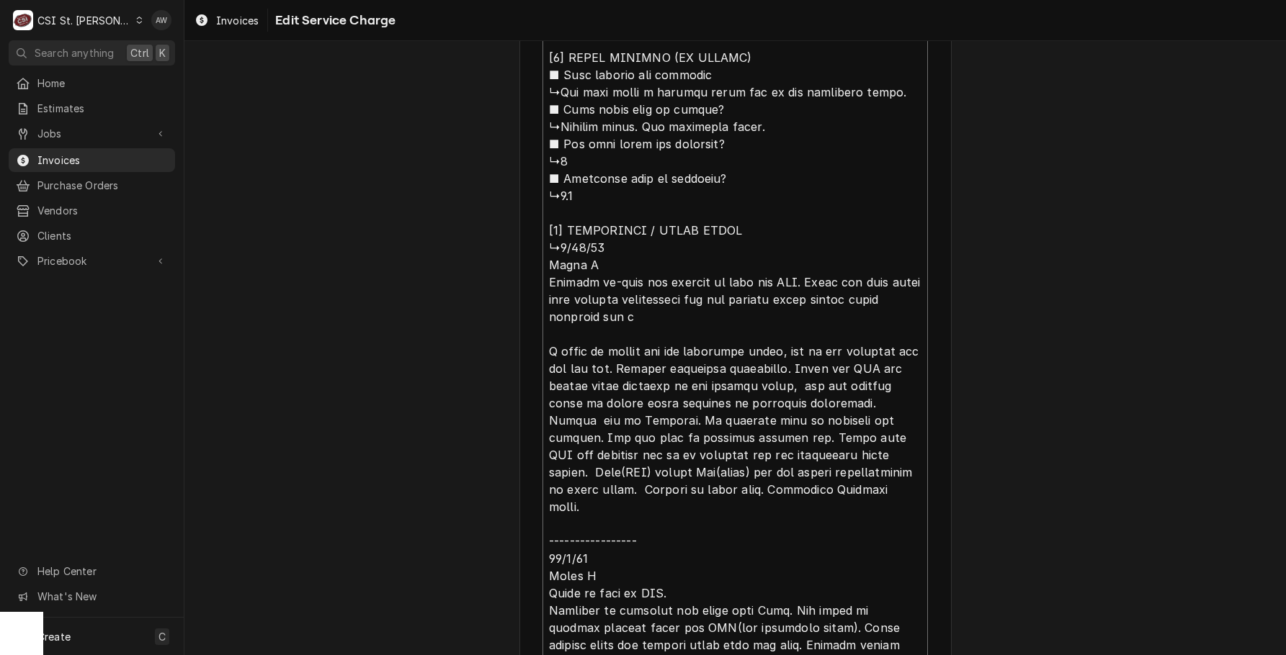
type textarea "⚠️ 𝗙𝗢𝗥𝗠 𝗜𝗡𝗦𝗧𝗥𝗨𝗖𝗧𝗜𝗢𝗡𝗦 ⚠️ ✪ 𝗖𝗼𝗺𝗽𝗹𝗲𝘁𝗲 𝗮𝗹𝗹 𝗿𝗲𝗹𝗲𝘃𝗮𝗻𝘁 𝘀𝗲𝗰𝘁𝗶𝗼𝗻𝘀 ✪ 𝗥𝗲𝗳𝗲𝗿 𝘁𝗼 𝗣𝗠 𝗔𝗴𝗿𝗲𝗲𝗺𝗲𝗻…"
type textarea "x"
type textarea "⚠️ 𝗙𝗢𝗥𝗠 𝗜𝗡𝗦𝗧𝗥𝗨𝗖𝗧𝗜𝗢𝗡𝗦 ⚠️ ✪ 𝗖𝗼𝗺𝗽𝗹𝗲𝘁𝗲 𝗮𝗹𝗹 𝗿𝗲𝗹𝗲𝘃𝗮𝗻𝘁 𝘀𝗲𝗰𝘁𝗶𝗼𝗻𝘀 ✪ 𝗥𝗲𝗳𝗲𝗿 𝘁𝗼 𝗣𝗠 𝗔𝗴𝗿𝗲𝗲𝗺𝗲𝗻…"
type textarea "x"
type textarea "⚠️ 𝗙𝗢𝗥𝗠 𝗜𝗡𝗦𝗧𝗥𝗨𝗖𝗧𝗜𝗢𝗡𝗦 ⚠️ ✪ 𝗖𝗼𝗺𝗽𝗹𝗲𝘁𝗲 𝗮𝗹𝗹 𝗿𝗲𝗹𝗲𝘃𝗮𝗻𝘁 𝘀𝗲𝗰𝘁𝗶𝗼𝗻𝘀 ✪ 𝗥𝗲𝗳𝗲𝗿 𝘁𝗼 𝗣𝗠 𝗔𝗴𝗿𝗲𝗲𝗺𝗲𝗻…"
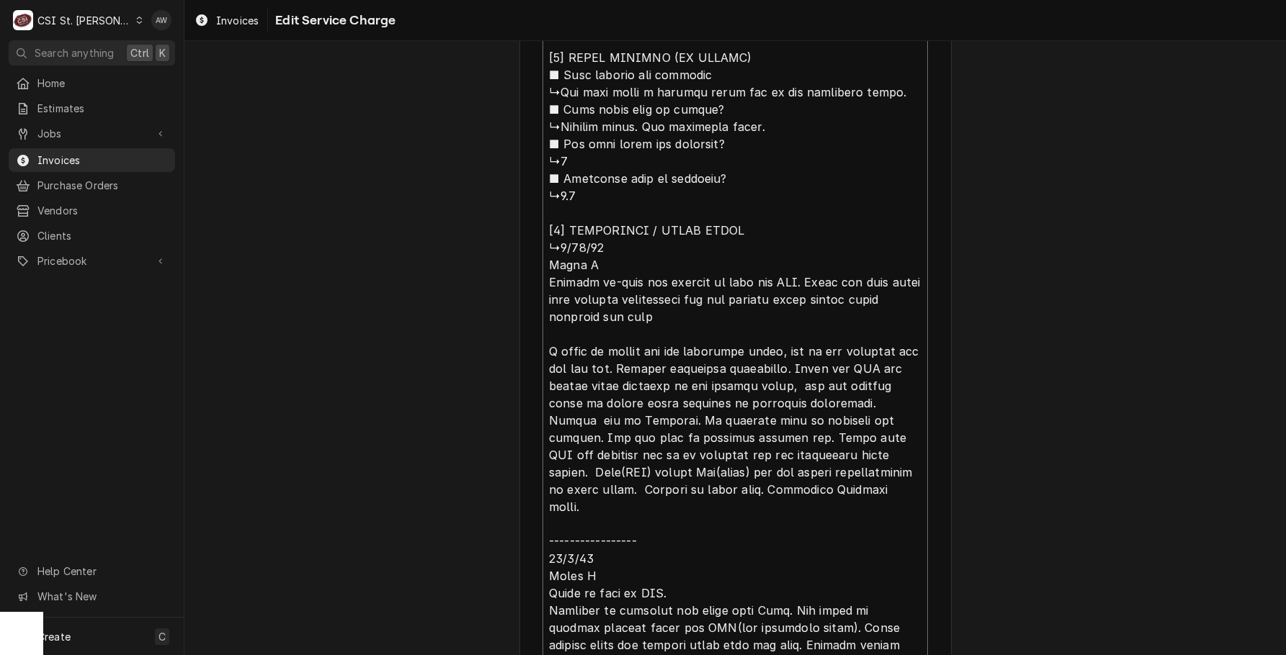
type textarea "x"
type textarea "⚠️ 𝗙𝗢𝗥𝗠 𝗜𝗡𝗦𝗧𝗥𝗨𝗖𝗧𝗜𝗢𝗡𝗦 ⚠️ ✪ 𝗖𝗼𝗺𝗽𝗹𝗲𝘁𝗲 𝗮𝗹𝗹 𝗿𝗲𝗹𝗲𝘃𝗮𝗻𝘁 𝘀𝗲𝗰𝘁𝗶𝗼𝗻𝘀 ✪ 𝗥𝗲𝗳𝗲𝗿 𝘁𝗼 𝗣𝗠 𝗔𝗴𝗿𝗲𝗲𝗺𝗲𝗻…"
type textarea "x"
type textarea "⚠️ 𝗙𝗢𝗥𝗠 𝗜𝗡𝗦𝗧𝗥𝗨𝗖𝗧𝗜𝗢𝗡𝗦 ⚠️ ✪ 𝗖𝗼𝗺𝗽𝗹𝗲𝘁𝗲 𝗮𝗹𝗹 𝗿𝗲𝗹𝗲𝘃𝗮𝗻𝘁 𝘀𝗲𝗰𝘁𝗶𝗼𝗻𝘀 ✪ 𝗥𝗲𝗳𝗲𝗿 𝘁𝗼 𝗣𝗠 𝗔𝗴𝗿𝗲𝗲𝗺𝗲𝗻…"
type textarea "x"
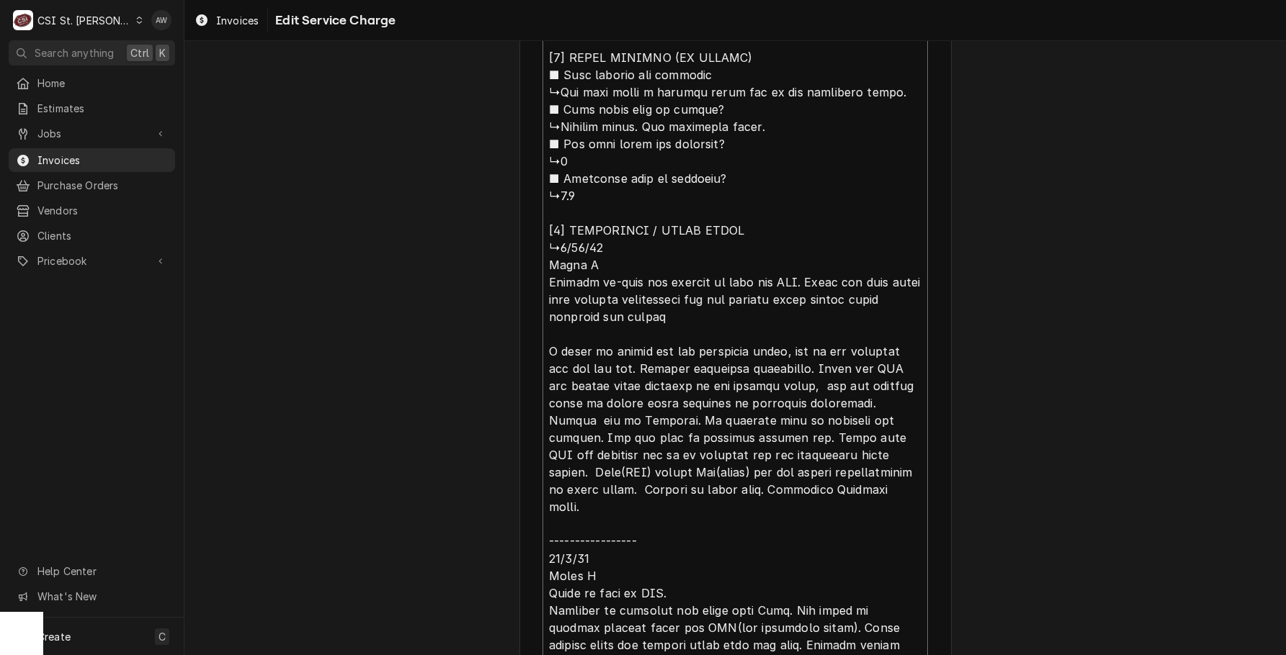
type textarea "⚠️ 𝗙𝗢𝗥𝗠 𝗜𝗡𝗦𝗧𝗥𝗨𝗖𝗧𝗜𝗢𝗡𝗦 ⚠️ ✪ 𝗖𝗼𝗺𝗽𝗹𝗲𝘁𝗲 𝗮𝗹𝗹 𝗿𝗲𝗹𝗲𝘃𝗮𝗻𝘁 𝘀𝗲𝗰𝘁𝗶𝗼𝗻𝘀 ✪ 𝗥𝗲𝗳𝗲𝗿 𝘁𝗼 𝗣𝗠 𝗔𝗴𝗿𝗲𝗲𝗺𝗲𝗻…"
type textarea "x"
type textarea "⚠️ 𝗙𝗢𝗥𝗠 𝗜𝗡𝗦𝗧𝗥𝗨𝗖𝗧𝗜𝗢𝗡𝗦 ⚠️ ✪ 𝗖𝗼𝗺𝗽𝗹𝗲𝘁𝗲 𝗮𝗹𝗹 𝗿𝗲𝗹𝗲𝘃𝗮𝗻𝘁 𝘀𝗲𝗰𝘁𝗶𝗼𝗻𝘀 ✪ 𝗥𝗲𝗳𝗲𝗿 𝘁𝗼 𝗣𝗠 𝗔𝗴𝗿𝗲𝗲𝗺𝗲𝗻…"
type textarea "x"
type textarea "⚠️ 𝗙𝗢𝗥𝗠 𝗜𝗡𝗦𝗧𝗥𝗨𝗖𝗧𝗜𝗢𝗡𝗦 ⚠️ ✪ 𝗖𝗼𝗺𝗽𝗹𝗲𝘁𝗲 𝗮𝗹𝗹 𝗿𝗲𝗹𝗲𝘃𝗮𝗻𝘁 𝘀𝗲𝗰𝘁𝗶𝗼𝗻𝘀 ✪ 𝗥𝗲𝗳𝗲𝗿 𝘁𝗼 𝗣𝗠 𝗔𝗴𝗿𝗲𝗲𝗺𝗲𝗻…"
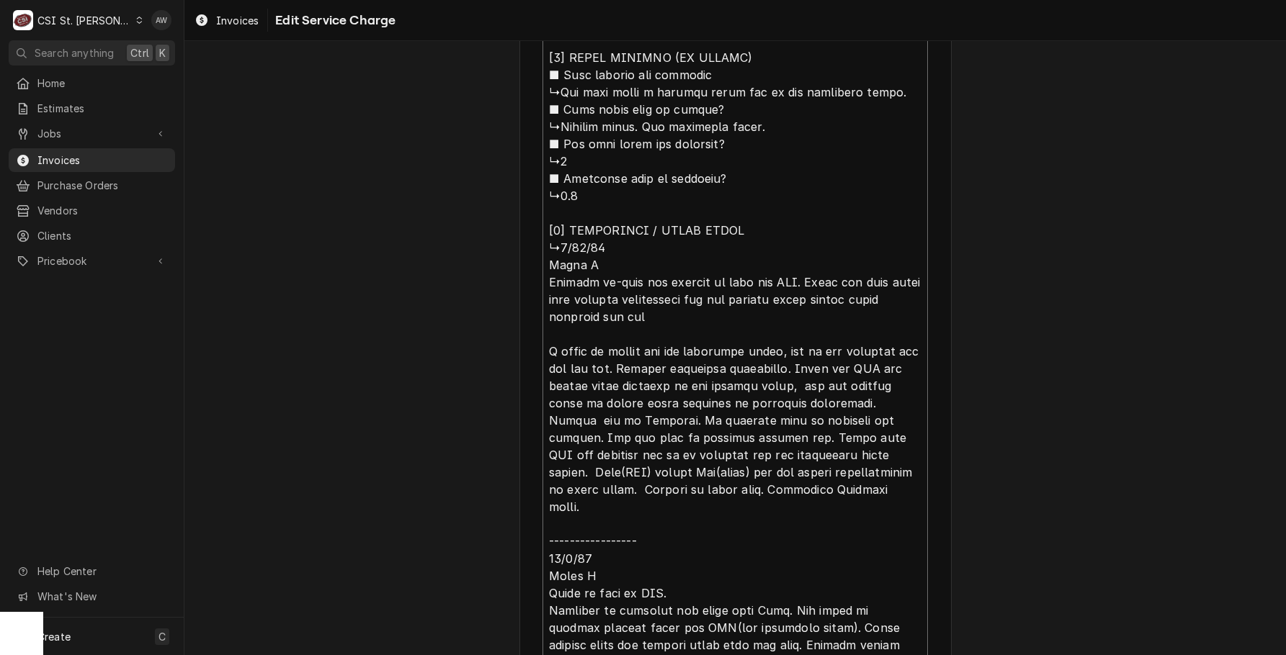
type textarea "x"
type textarea "⚠️ 𝗙𝗢𝗥𝗠 𝗜𝗡𝗦𝗧𝗥𝗨𝗖𝗧𝗜𝗢𝗡𝗦 ⚠️ ✪ 𝗖𝗼𝗺𝗽𝗹𝗲𝘁𝗲 𝗮𝗹𝗹 𝗿𝗲𝗹𝗲𝘃𝗮𝗻𝘁 𝘀𝗲𝗰𝘁𝗶𝗼𝗻𝘀 ✪ 𝗥𝗲𝗳𝗲𝗿 𝘁𝗼 𝗣𝗠 𝗔𝗴𝗿𝗲𝗲𝗺𝗲𝗻…"
type textarea "x"
type textarea "⚠️ 𝗙𝗢𝗥𝗠 𝗜𝗡𝗦𝗧𝗥𝗨𝗖𝗧𝗜𝗢𝗡𝗦 ⚠️ ✪ 𝗖𝗼𝗺𝗽𝗹𝗲𝘁𝗲 𝗮𝗹𝗹 𝗿𝗲𝗹𝗲𝘃𝗮𝗻𝘁 𝘀𝗲𝗰𝘁𝗶𝗼𝗻𝘀 ✪ 𝗥𝗲𝗳𝗲𝗿 𝘁𝗼 𝗣𝗠 𝗔𝗴𝗿𝗲𝗲𝗺𝗲𝗻…"
type textarea "x"
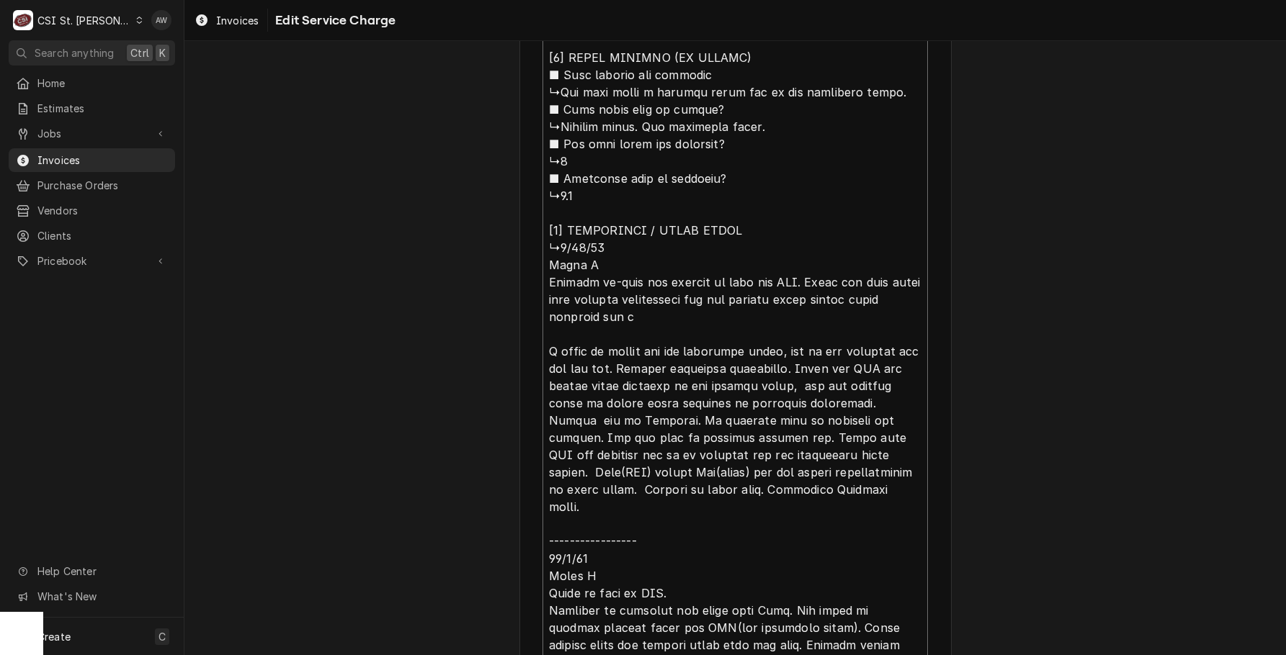
type textarea "⚠️ 𝗙𝗢𝗥𝗠 𝗜𝗡𝗦𝗧𝗥𝗨𝗖𝗧𝗜𝗢𝗡𝗦 ⚠️ ✪ 𝗖𝗼𝗺𝗽𝗹𝗲𝘁𝗲 𝗮𝗹𝗹 𝗿𝗲𝗹𝗲𝘃𝗮𝗻𝘁 𝘀𝗲𝗰𝘁𝗶𝗼𝗻𝘀 ✪ 𝗥𝗲𝗳𝗲𝗿 𝘁𝗼 𝗣𝗠 𝗔𝗴𝗿𝗲𝗲𝗺𝗲𝗻…"
type textarea "x"
type textarea "⚠️ 𝗙𝗢𝗥𝗠 𝗜𝗡𝗦𝗧𝗥𝗨𝗖𝗧𝗜𝗢𝗡𝗦 ⚠️ ✪ 𝗖𝗼𝗺𝗽𝗹𝗲𝘁𝗲 𝗮𝗹𝗹 𝗿𝗲𝗹𝗲𝘃𝗮𝗻𝘁 𝘀𝗲𝗰𝘁𝗶𝗼𝗻𝘀 ✪ 𝗥𝗲𝗳𝗲𝗿 𝘁𝗼 𝗣𝗠 𝗔𝗴𝗿𝗲𝗲𝗺𝗲𝗻…"
type textarea "x"
type textarea "⚠️ 𝗙𝗢𝗥𝗠 𝗜𝗡𝗦𝗧𝗥𝗨𝗖𝗧𝗜𝗢𝗡𝗦 ⚠️ ✪ 𝗖𝗼𝗺𝗽𝗹𝗲𝘁𝗲 𝗮𝗹𝗹 𝗿𝗲𝗹𝗲𝘃𝗮𝗻𝘁 𝘀𝗲𝗰𝘁𝗶𝗼𝗻𝘀 ✪ 𝗥𝗲𝗳𝗲𝗿 𝘁𝗼 𝗣𝗠 𝗔𝗴𝗿𝗲𝗲𝗺𝗲𝗻…"
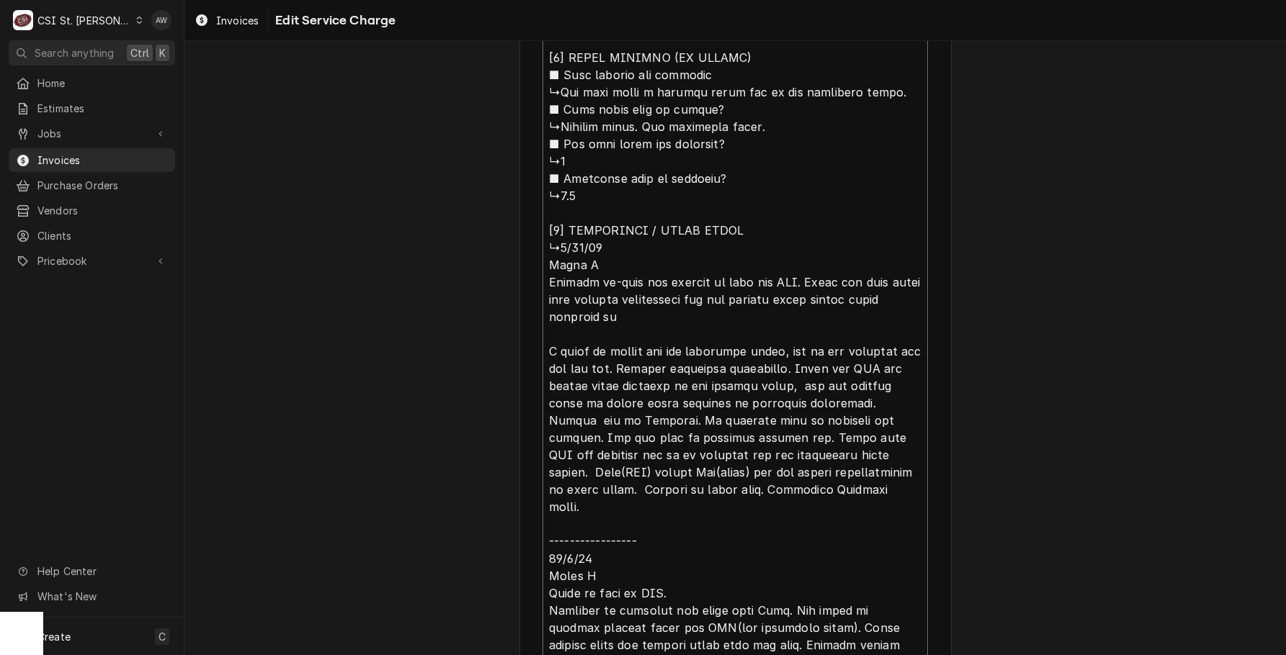
type textarea "x"
type textarea "⚠️ 𝗙𝗢𝗥𝗠 𝗜𝗡𝗦𝗧𝗥𝗨𝗖𝗧𝗜𝗢𝗡𝗦 ⚠️ ✪ 𝗖𝗼𝗺𝗽𝗹𝗲𝘁𝗲 𝗮𝗹𝗹 𝗿𝗲𝗹𝗲𝘃𝗮𝗻𝘁 𝘀𝗲𝗰𝘁𝗶𝗼𝗻𝘀 ✪ 𝗥𝗲𝗳𝗲𝗿 𝘁𝗼 𝗣𝗠 𝗔𝗴𝗿𝗲𝗲𝗺𝗲𝗻…"
type textarea "x"
type textarea "⚠️ 𝗙𝗢𝗥𝗠 𝗜𝗡𝗦𝗧𝗥𝗨𝗖𝗧𝗜𝗢𝗡𝗦 ⚠️ ✪ 𝗖𝗼𝗺𝗽𝗹𝗲𝘁𝗲 𝗮𝗹𝗹 𝗿𝗲𝗹𝗲𝘃𝗮𝗻𝘁 𝘀𝗲𝗰𝘁𝗶𝗼𝗻𝘀 ✪ 𝗥𝗲𝗳𝗲𝗿 𝘁𝗼 𝗣𝗠 𝗔𝗴𝗿𝗲𝗲𝗺𝗲𝗻…"
type textarea "x"
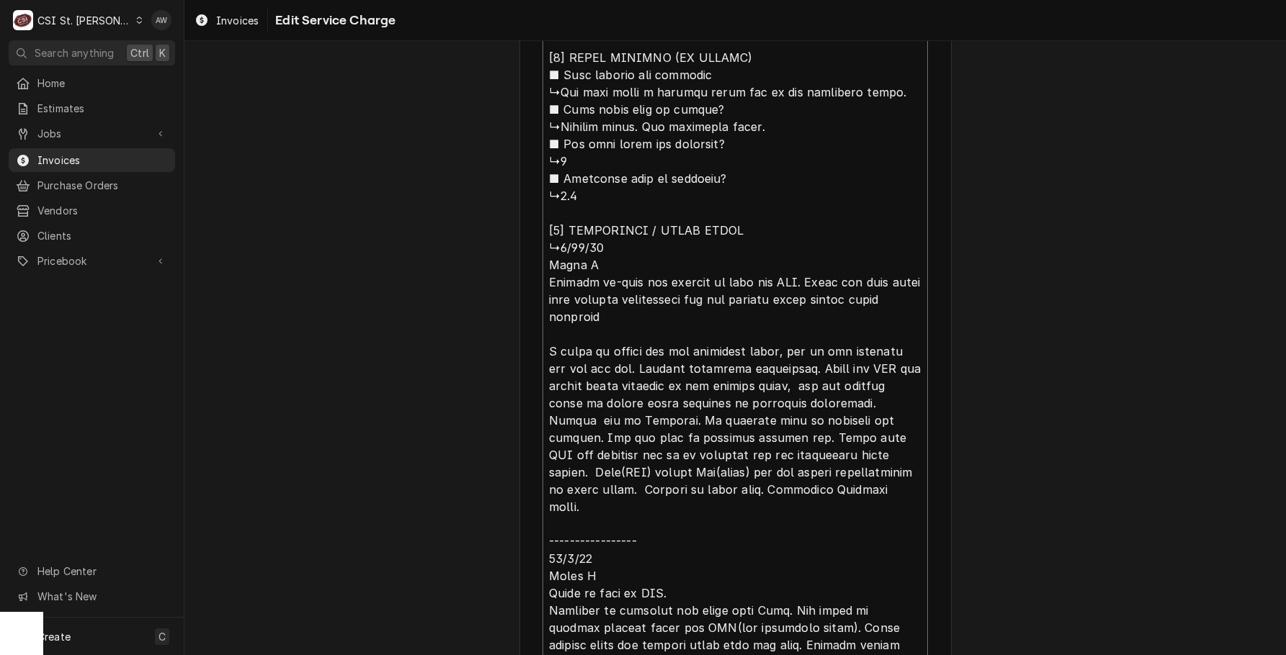
type textarea "⚠️ 𝗙𝗢𝗥𝗠 𝗜𝗡𝗦𝗧𝗥𝗨𝗖𝗧𝗜𝗢𝗡𝗦 ⚠️ ✪ 𝗖𝗼𝗺𝗽𝗹𝗲𝘁𝗲 𝗮𝗹𝗹 𝗿𝗲𝗹𝗲𝘃𝗮𝗻𝘁 𝘀𝗲𝗰𝘁𝗶𝗼𝗻𝘀 ✪ 𝗥𝗲𝗳𝗲𝗿 𝘁𝗼 𝗣𝗠 𝗔𝗴𝗿𝗲𝗲𝗺𝗲𝗻…"
type textarea "x"
type textarea "⚠️ 𝗙𝗢𝗥𝗠 𝗜𝗡𝗦𝗧𝗥𝗨𝗖𝗧𝗜𝗢𝗡𝗦 ⚠️ ✪ 𝗖𝗼𝗺𝗽𝗹𝗲𝘁𝗲 𝗮𝗹𝗹 𝗿𝗲𝗹𝗲𝘃𝗮𝗻𝘁 𝘀𝗲𝗰𝘁𝗶𝗼𝗻𝘀 ✪ 𝗥𝗲𝗳𝗲𝗿 𝘁𝗼 𝗣𝗠 𝗔𝗴𝗿𝗲𝗲𝗺𝗲𝗻…"
type textarea "x"
type textarea "⚠️ 𝗙𝗢𝗥𝗠 𝗜𝗡𝗦𝗧𝗥𝗨𝗖𝗧𝗜𝗢𝗡𝗦 ⚠️ ✪ 𝗖𝗼𝗺𝗽𝗹𝗲𝘁𝗲 𝗮𝗹𝗹 𝗿𝗲𝗹𝗲𝘃𝗮𝗻𝘁 𝘀𝗲𝗰𝘁𝗶𝗼𝗻𝘀 ✪ 𝗥𝗲𝗳𝗲𝗿 𝘁𝗼 𝗣𝗠 𝗔𝗴𝗿𝗲𝗲𝗺𝗲𝗻…"
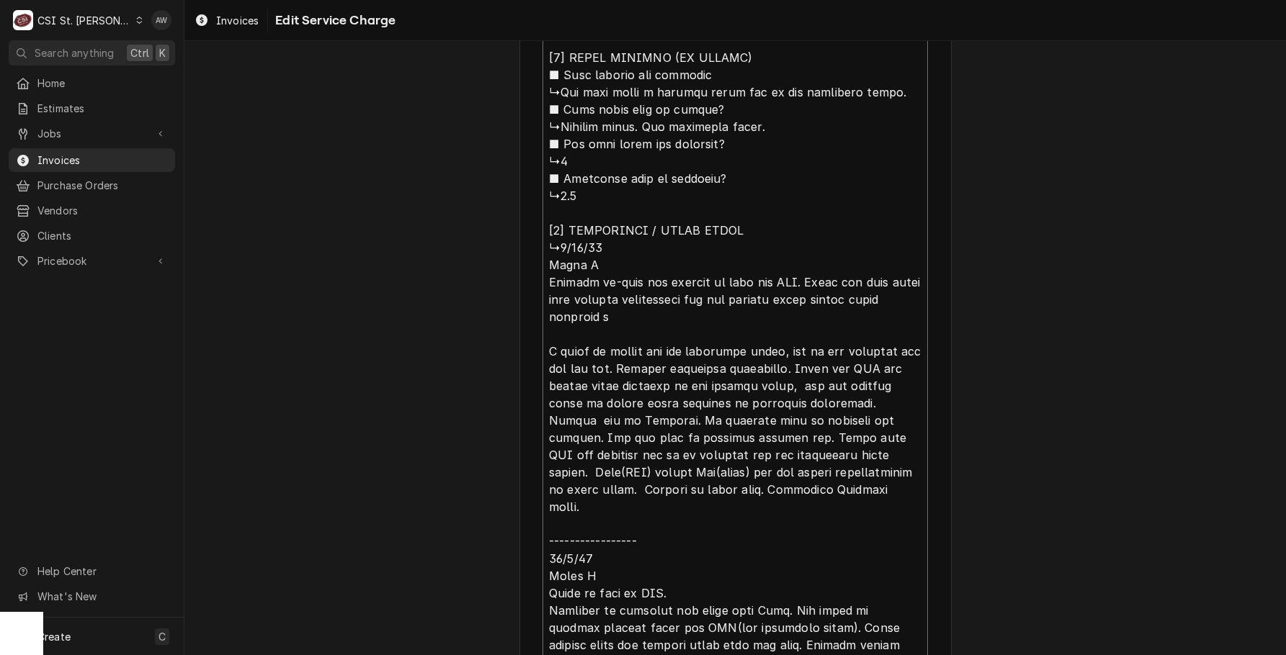
type textarea "x"
type textarea "⚠️ 𝗙𝗢𝗥𝗠 𝗜𝗡𝗦𝗧𝗥𝗨𝗖𝗧𝗜𝗢𝗡𝗦 ⚠️ ✪ 𝗖𝗼𝗺𝗽𝗹𝗲𝘁𝗲 𝗮𝗹𝗹 𝗿𝗲𝗹𝗲𝘃𝗮𝗻𝘁 𝘀𝗲𝗰𝘁𝗶𝗼𝗻𝘀 ✪ 𝗥𝗲𝗳𝗲𝗿 𝘁𝗼 𝗣𝗠 𝗔𝗴𝗿𝗲𝗲𝗺𝗲𝗻…"
type textarea "x"
type textarea "⚠️ 𝗙𝗢𝗥𝗠 𝗜𝗡𝗦𝗧𝗥𝗨𝗖𝗧𝗜𝗢𝗡𝗦 ⚠️ ✪ 𝗖𝗼𝗺𝗽𝗹𝗲𝘁𝗲 𝗮𝗹𝗹 𝗿𝗲𝗹𝗲𝘃𝗮𝗻𝘁 𝘀𝗲𝗰𝘁𝗶𝗼𝗻𝘀 ✪ 𝗥𝗲𝗳𝗲𝗿 𝘁𝗼 𝗣𝗠 𝗔𝗴𝗿𝗲𝗲𝗺𝗲𝗻…"
type textarea "x"
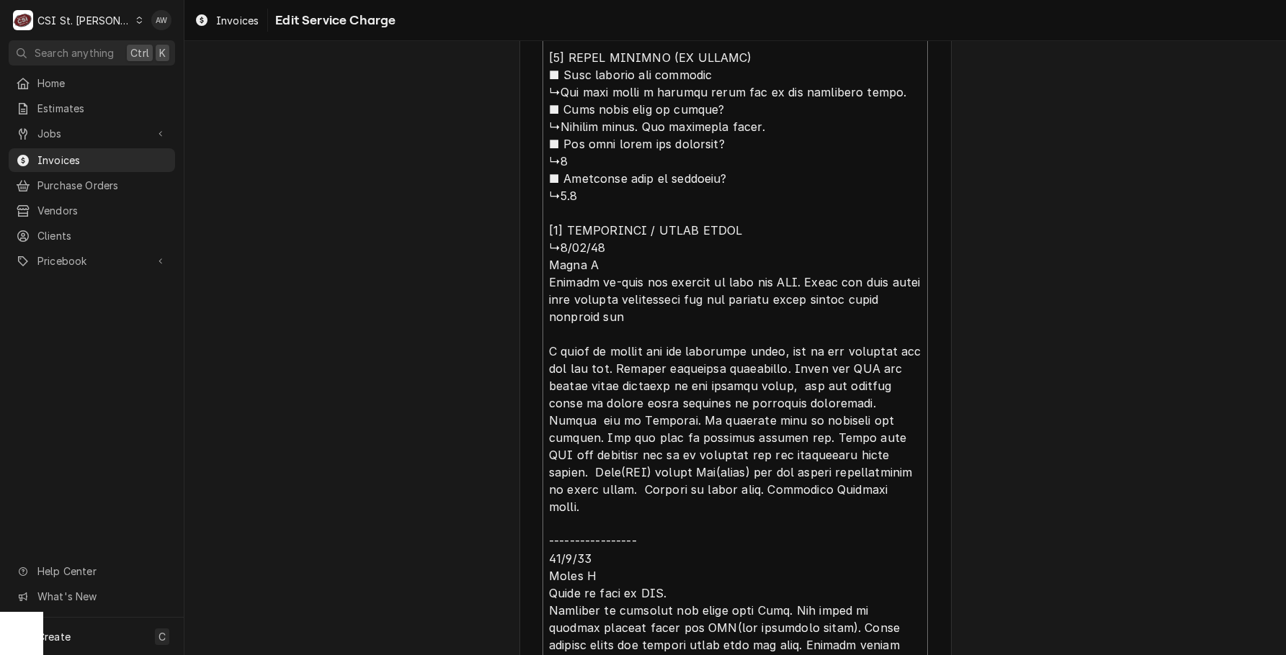
type textarea "⚠️ 𝗙𝗢𝗥𝗠 𝗜𝗡𝗦𝗧𝗥𝗨𝗖𝗧𝗜𝗢𝗡𝗦 ⚠️ ✪ 𝗖𝗼𝗺𝗽𝗹𝗲𝘁𝗲 𝗮𝗹𝗹 𝗿𝗲𝗹𝗲𝘃𝗮𝗻𝘁 𝘀𝗲𝗰𝘁𝗶𝗼𝗻𝘀 ✪ 𝗥𝗲𝗳𝗲𝗿 𝘁𝗼 𝗣𝗠 𝗔𝗴𝗿𝗲𝗲𝗺𝗲𝗻…"
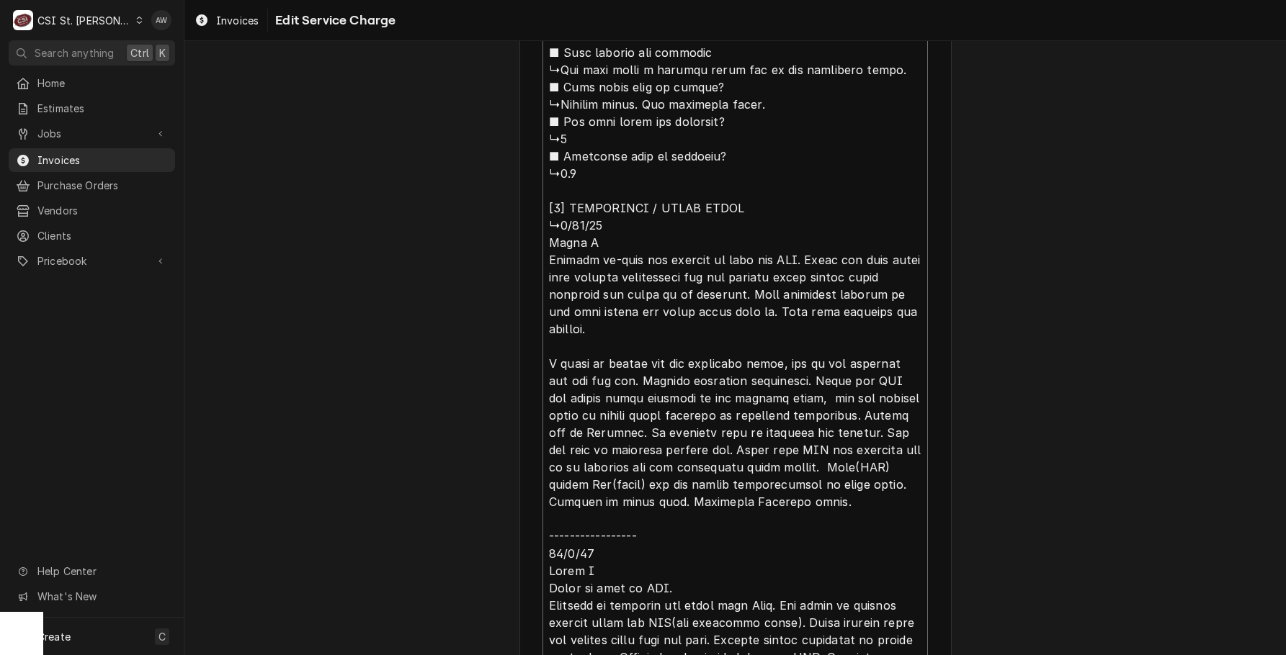
scroll to position [35, 0]
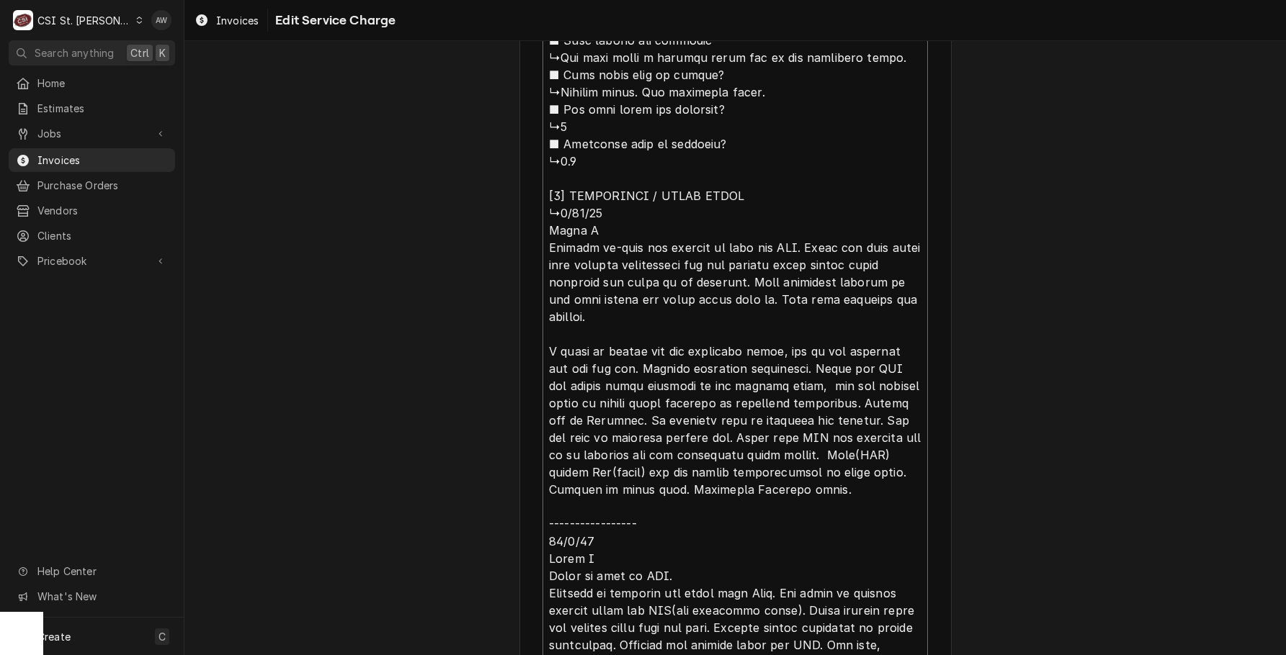
drag, startPoint x: 779, startPoint y: 492, endPoint x: 491, endPoint y: 342, distance: 324.7
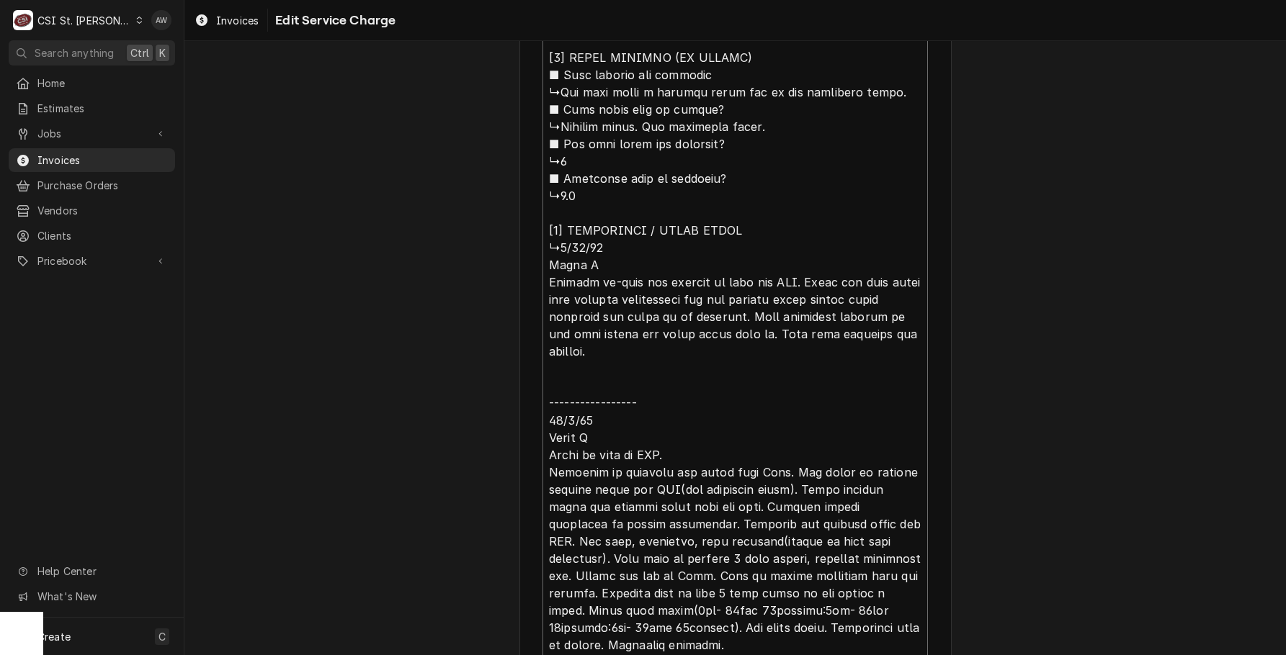
scroll to position [1720, 0]
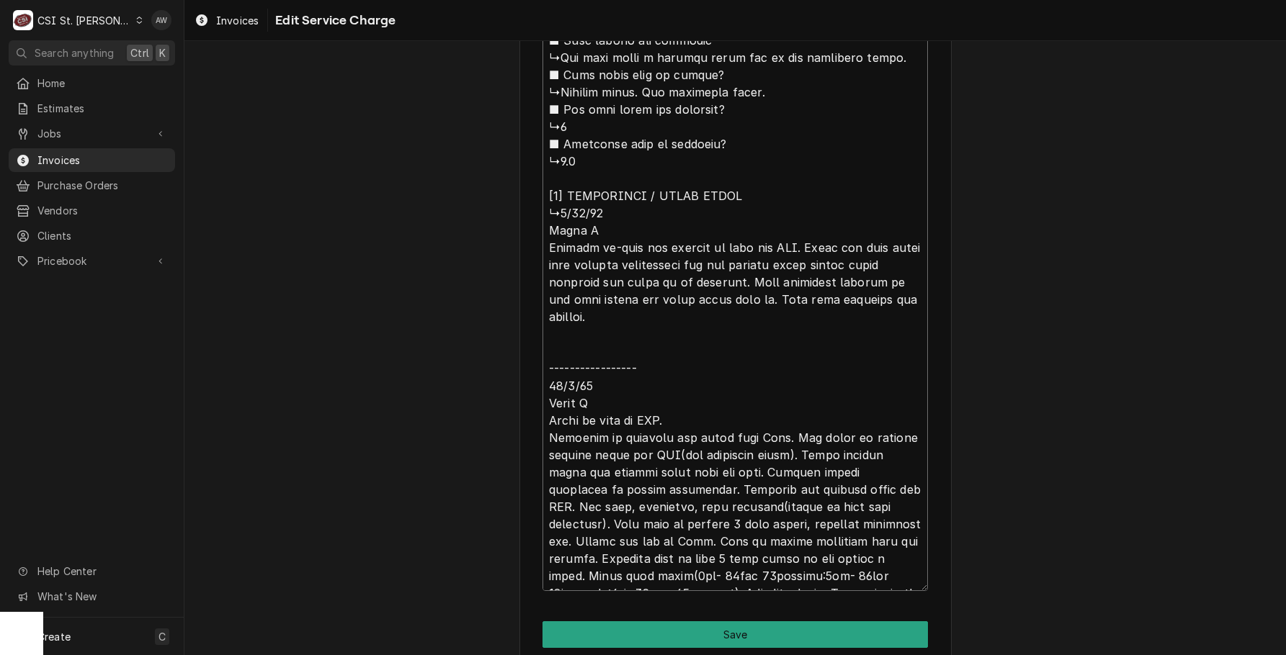
drag, startPoint x: 601, startPoint y: 374, endPoint x: 531, endPoint y: 371, distance: 69.2
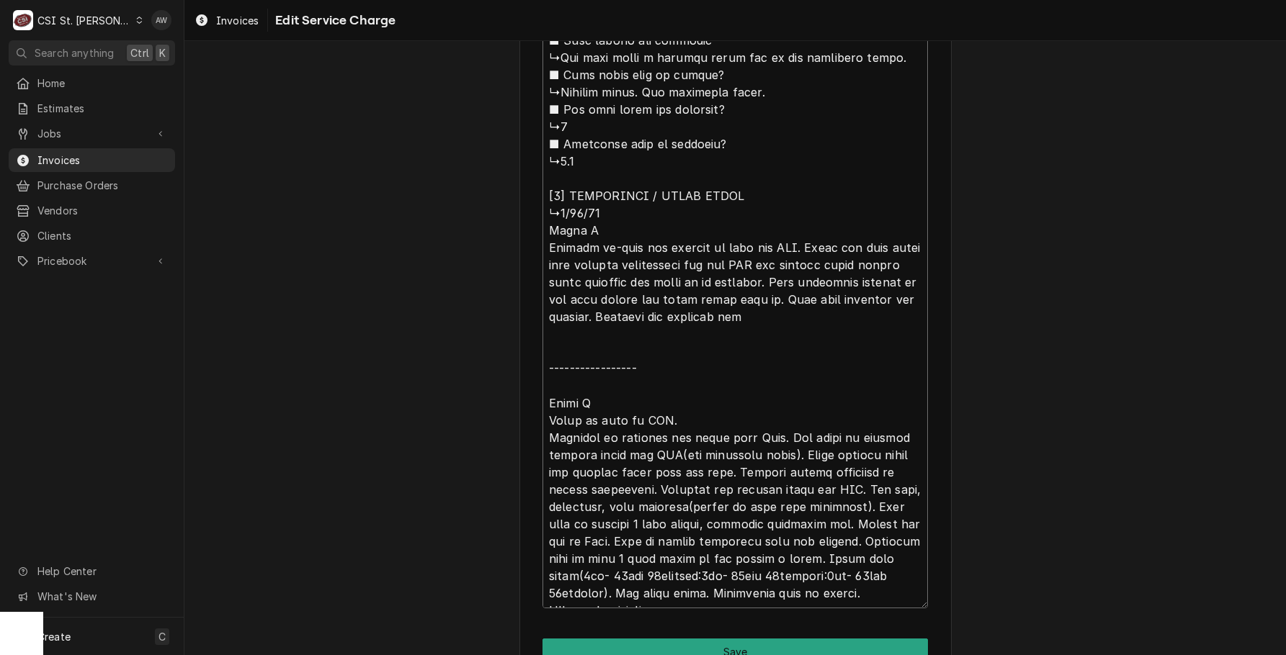
drag, startPoint x: 785, startPoint y: 452, endPoint x: 542, endPoint y: 449, distance: 242.7
paste textarea "control board and ITP(ice thickness probe)."
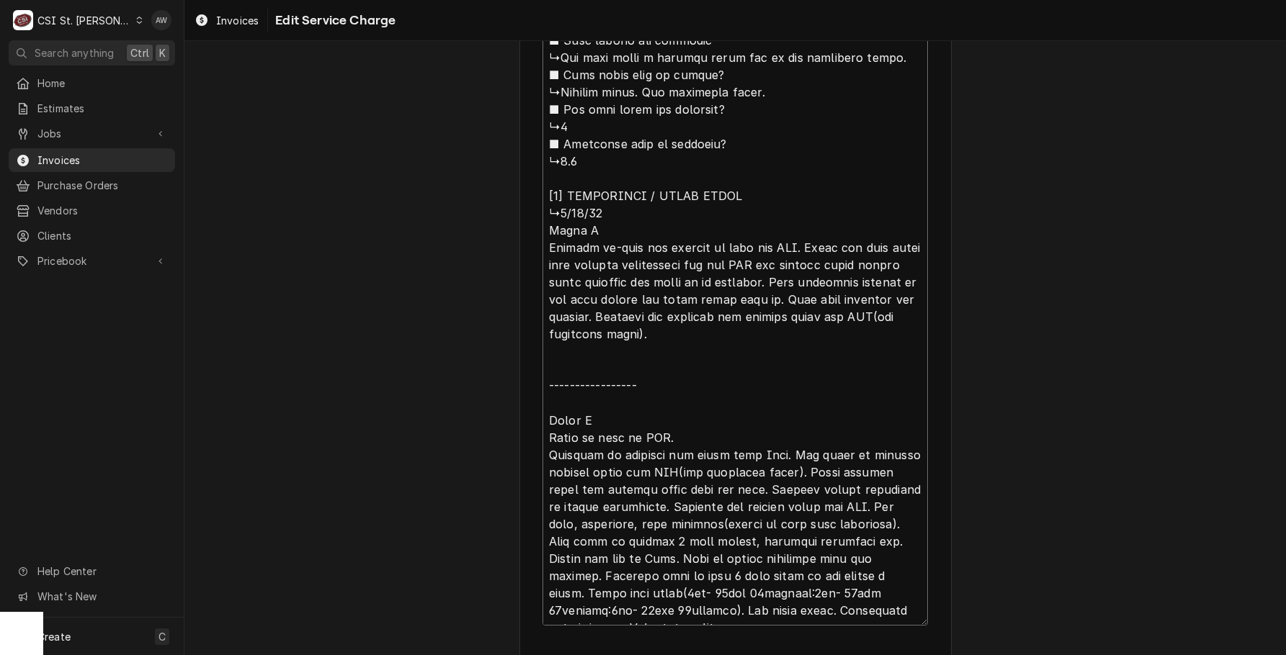
drag, startPoint x: 593, startPoint y: 329, endPoint x: 569, endPoint y: 330, distance: 23.8
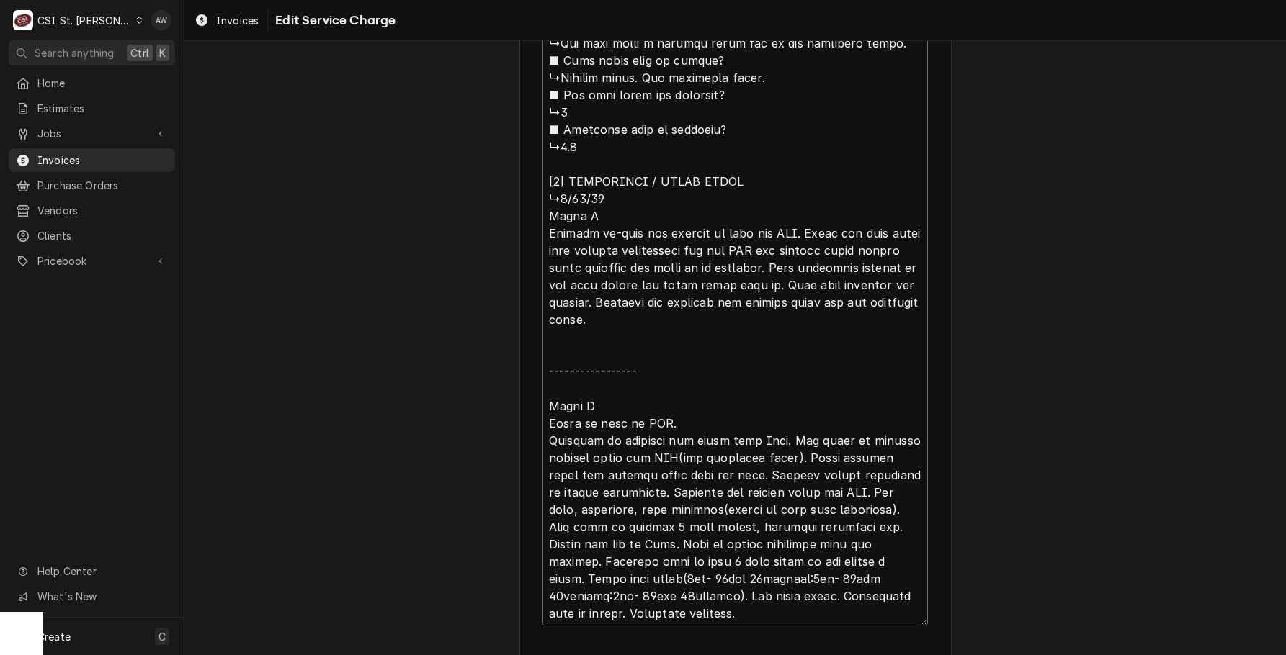
scroll to position [17, 0]
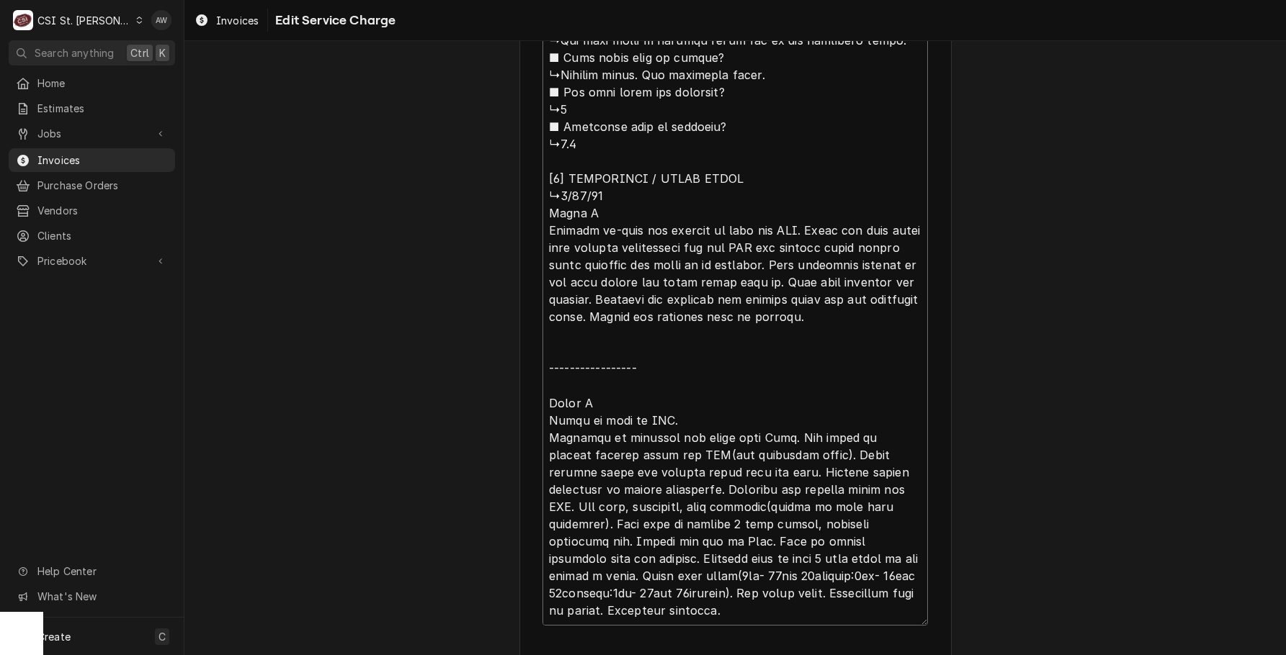
drag, startPoint x: 893, startPoint y: 321, endPoint x: 527, endPoint y: 233, distance: 376.3
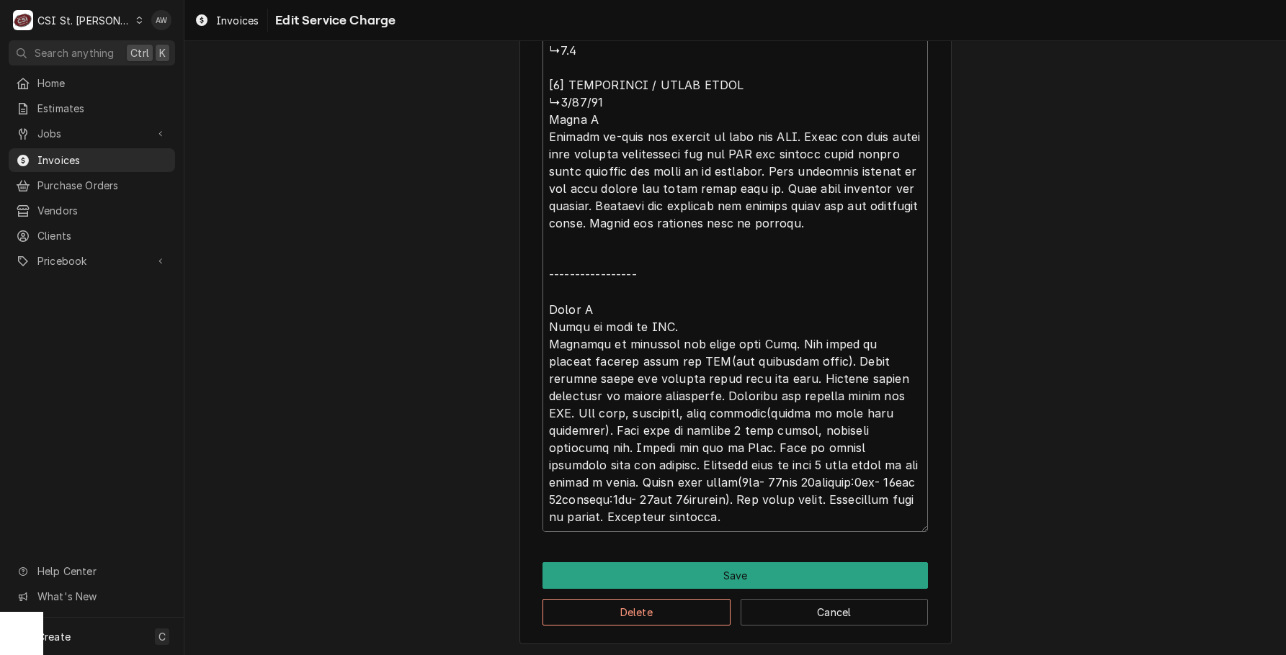
scroll to position [1816, 0]
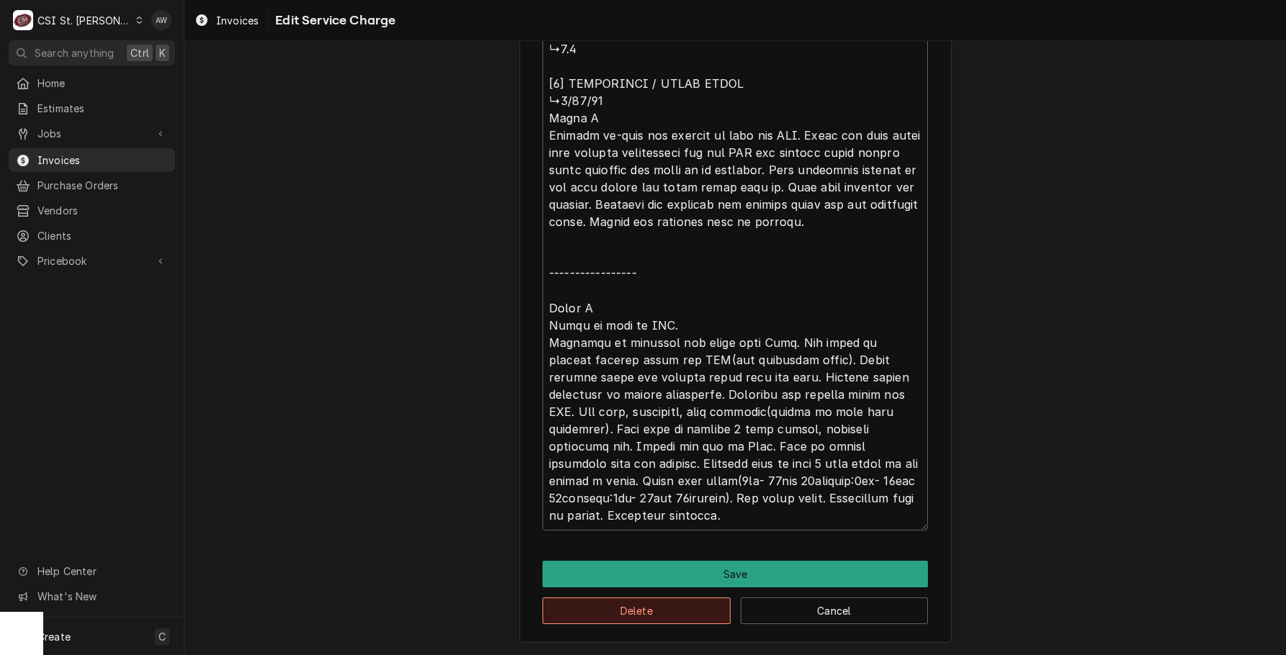
click at [646, 614] on button "Delete" at bounding box center [636, 611] width 188 height 27
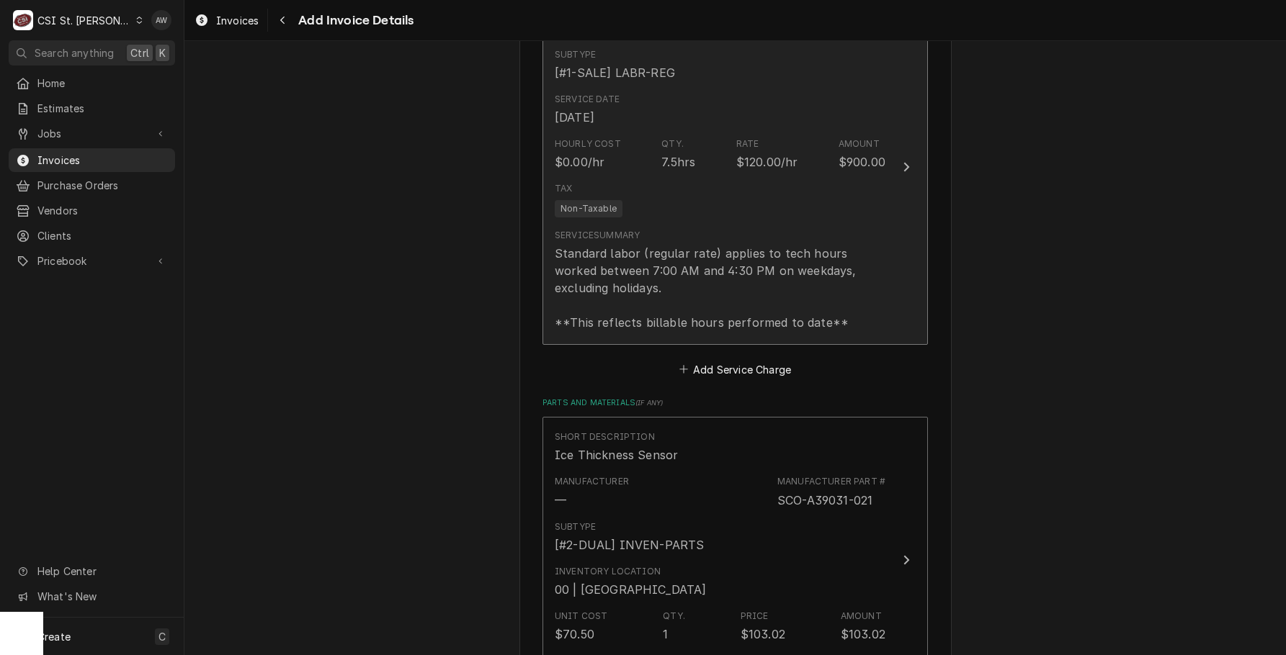
click at [700, 272] on div "Standard labor (regular rate) applies to tech hours worked between 7:00 AM and …" at bounding box center [720, 288] width 331 height 86
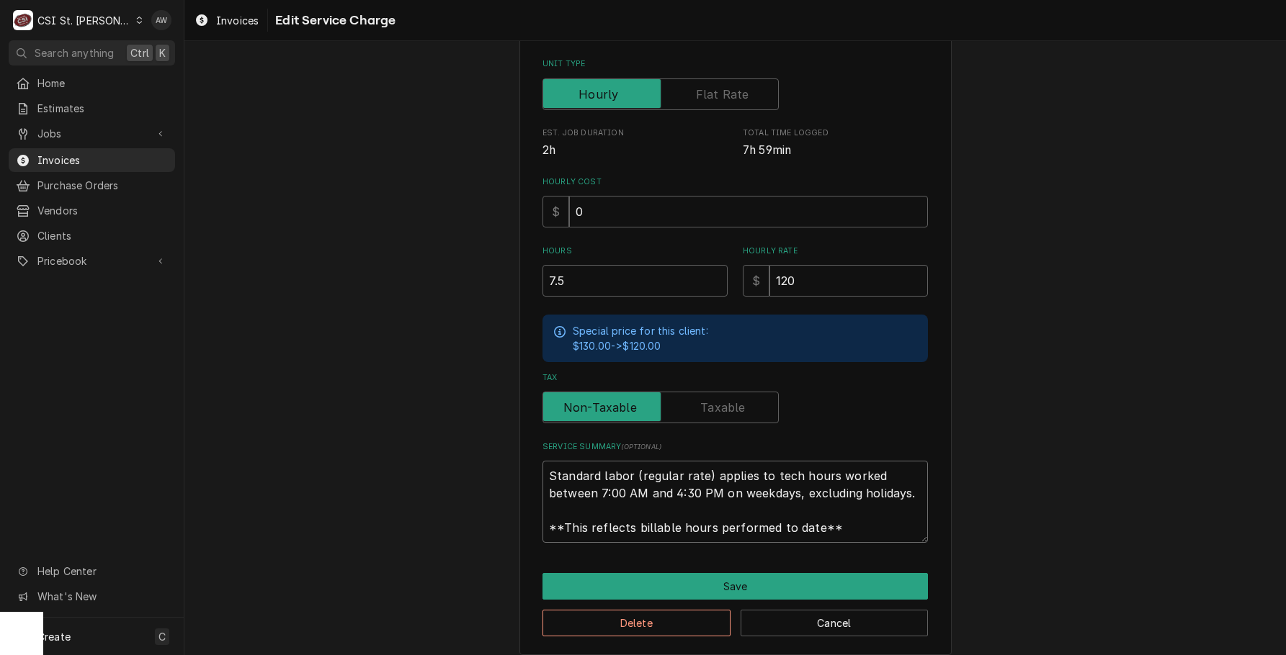
scroll to position [17, 0]
drag, startPoint x: 546, startPoint y: 471, endPoint x: 1004, endPoint y: 550, distance: 464.8
click at [1004, 550] on div "Use the fields below to edit this service charge Short Description 1-Labor (Ser…" at bounding box center [734, 217] width 1101 height 899
paste textarea "Arrived on-site and checked in with the MOD. Found the unit going into harvest …"
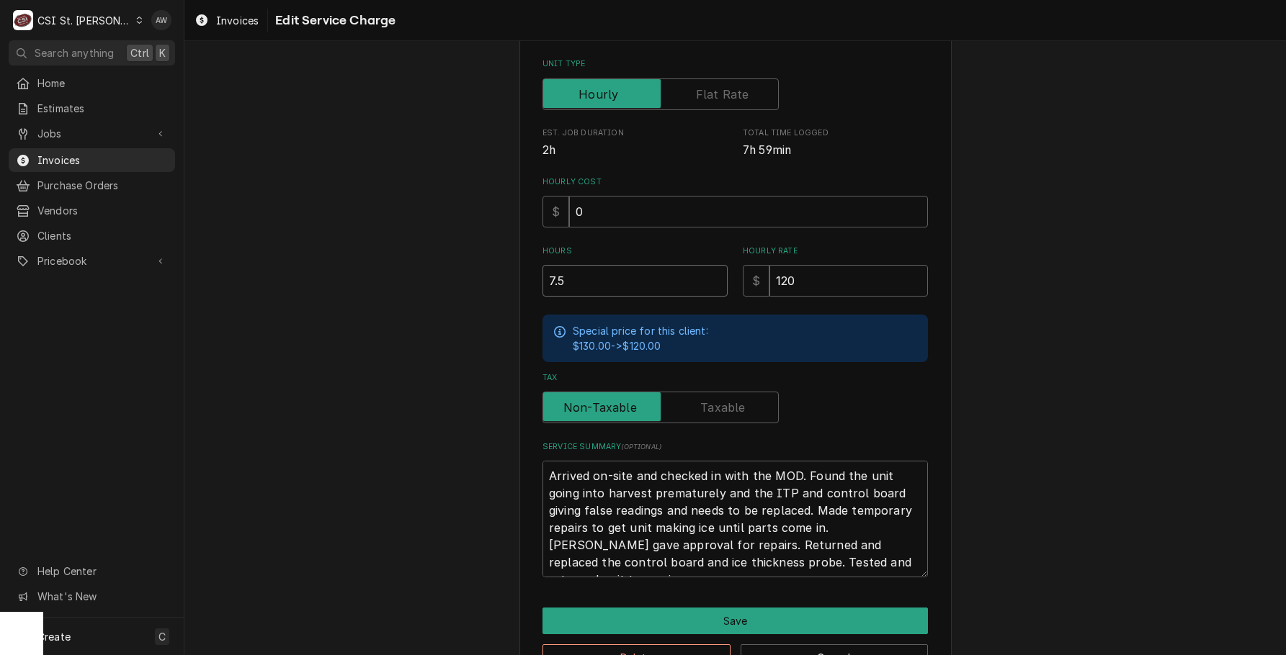
click at [586, 281] on input "7.5" at bounding box center [634, 281] width 185 height 32
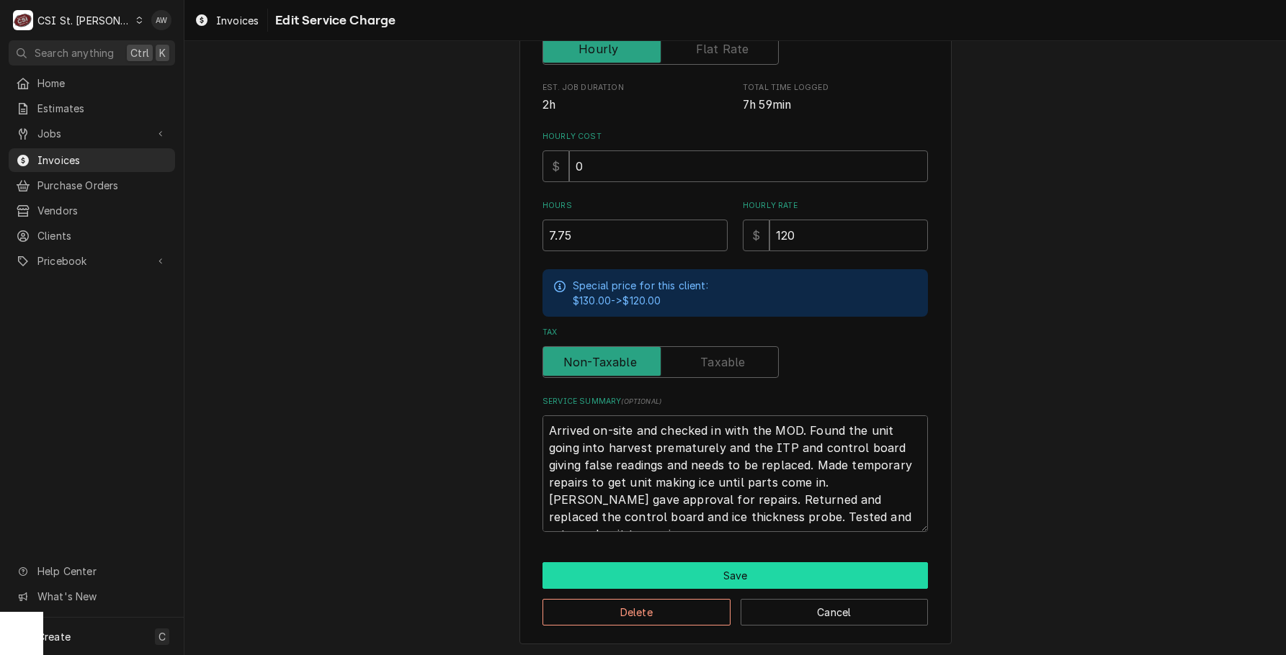
click at [755, 567] on button "Save" at bounding box center [734, 575] width 385 height 27
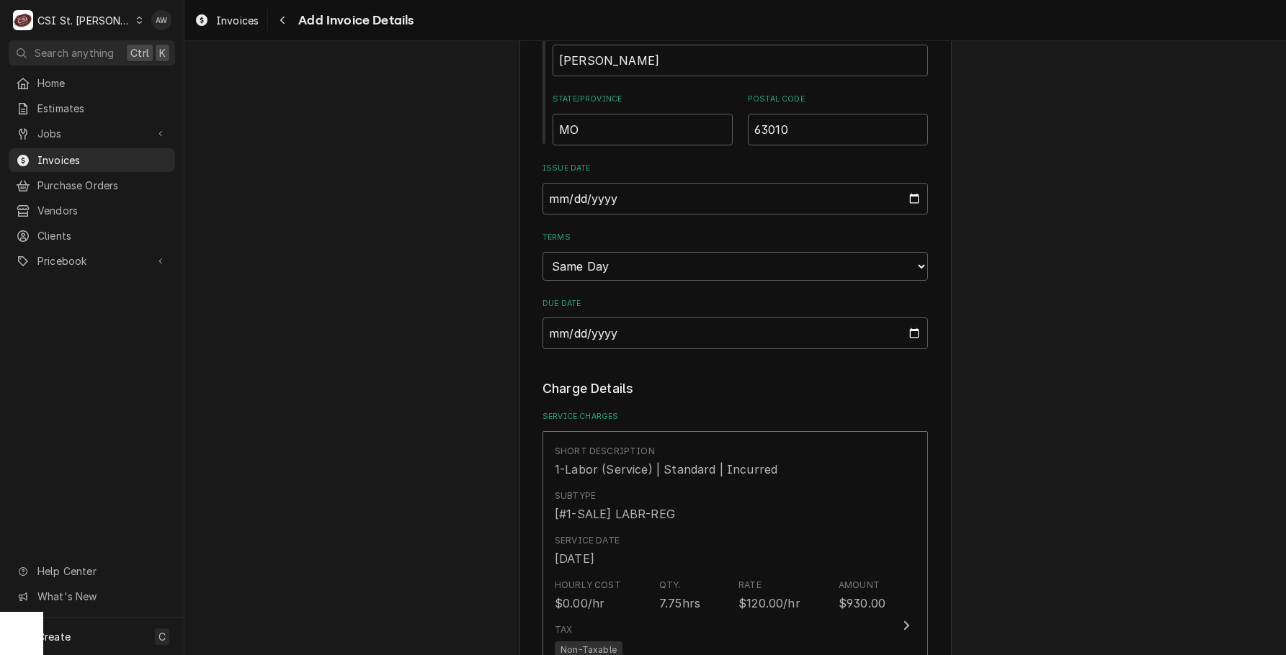
scroll to position [874, 0]
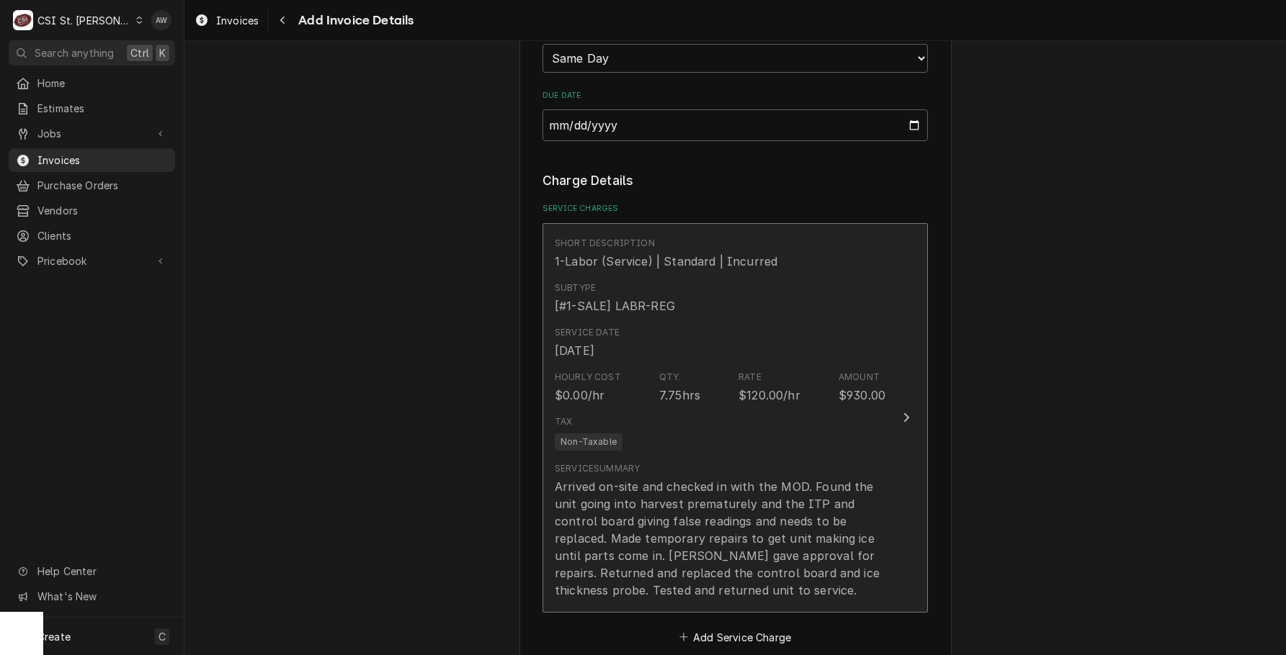
click at [734, 476] on div "Service Summary Arrived on-site and checked in with the MOD. Found the unit goi…" at bounding box center [720, 530] width 331 height 137
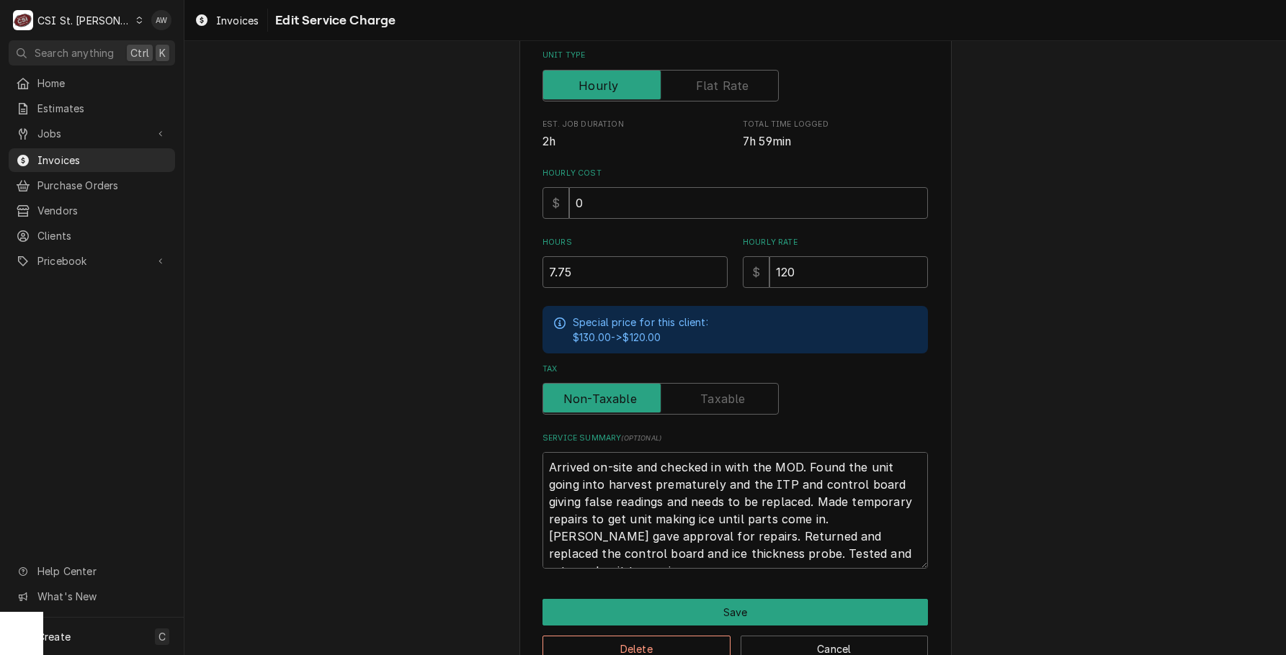
scroll to position [333, 0]
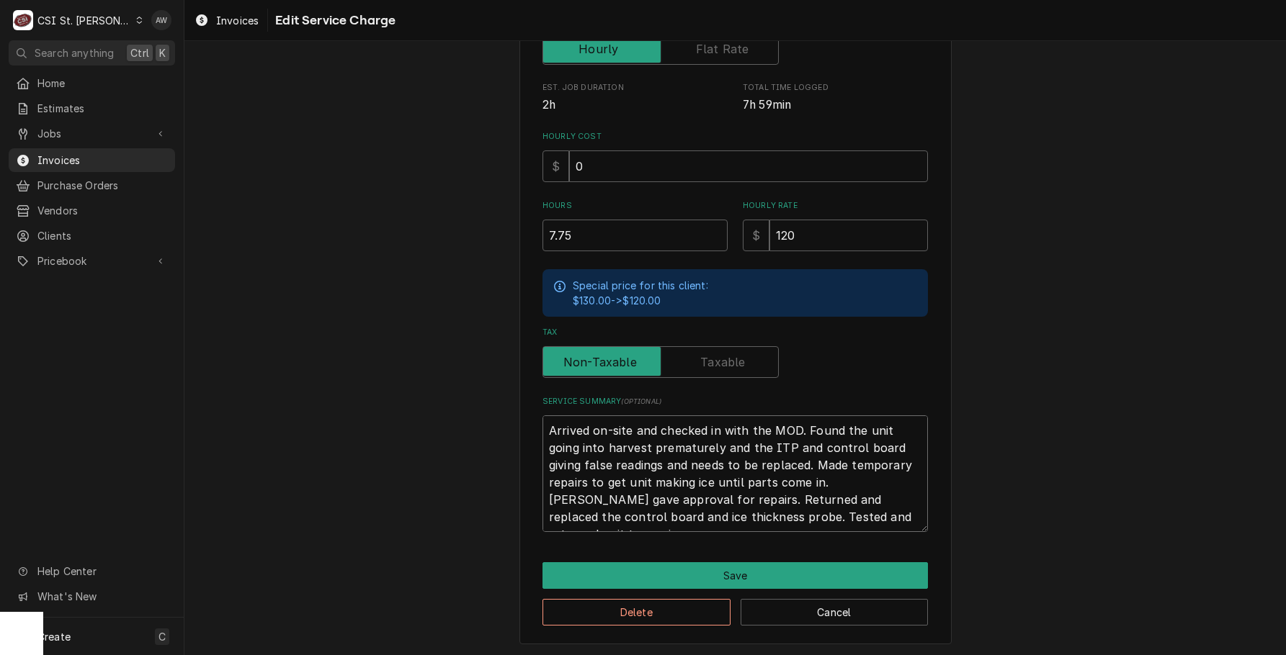
click at [542, 426] on textarea "Arrived on-site and checked in with the MOD. Found the unit going into harvest …" at bounding box center [734, 474] width 385 height 117
paste textarea "Scotsman / Model: C0630MA-32E / Serial: 21091320013894"
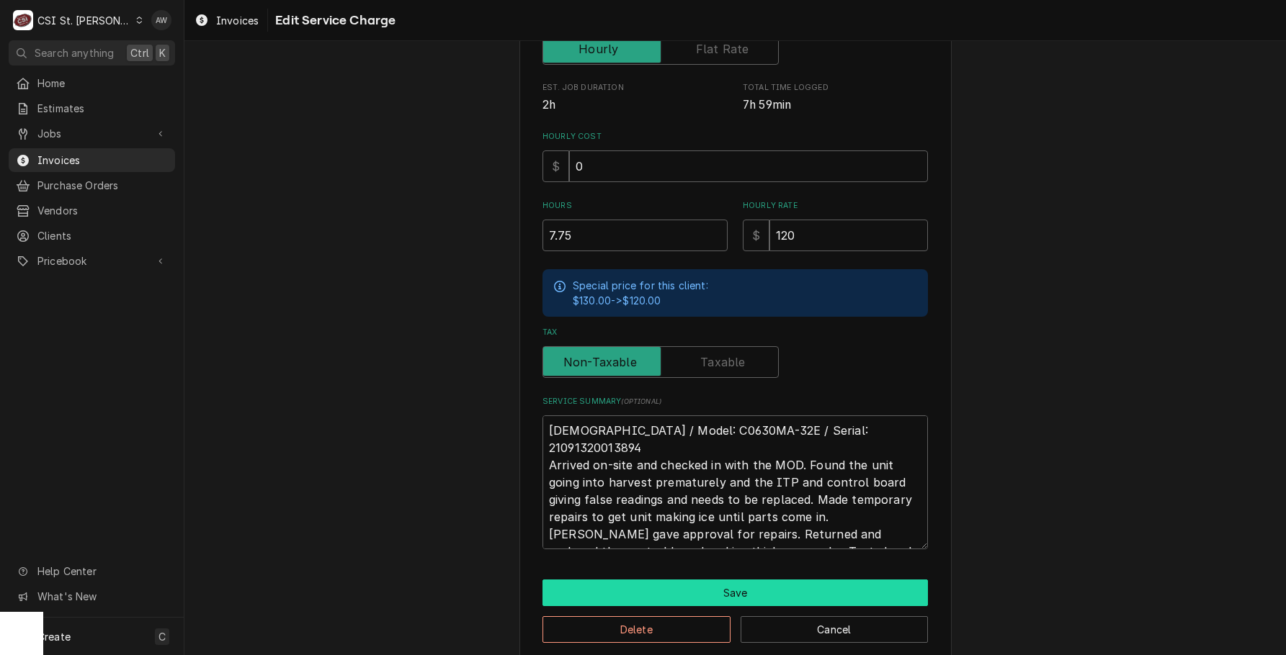
click at [677, 583] on button "Save" at bounding box center [734, 593] width 385 height 27
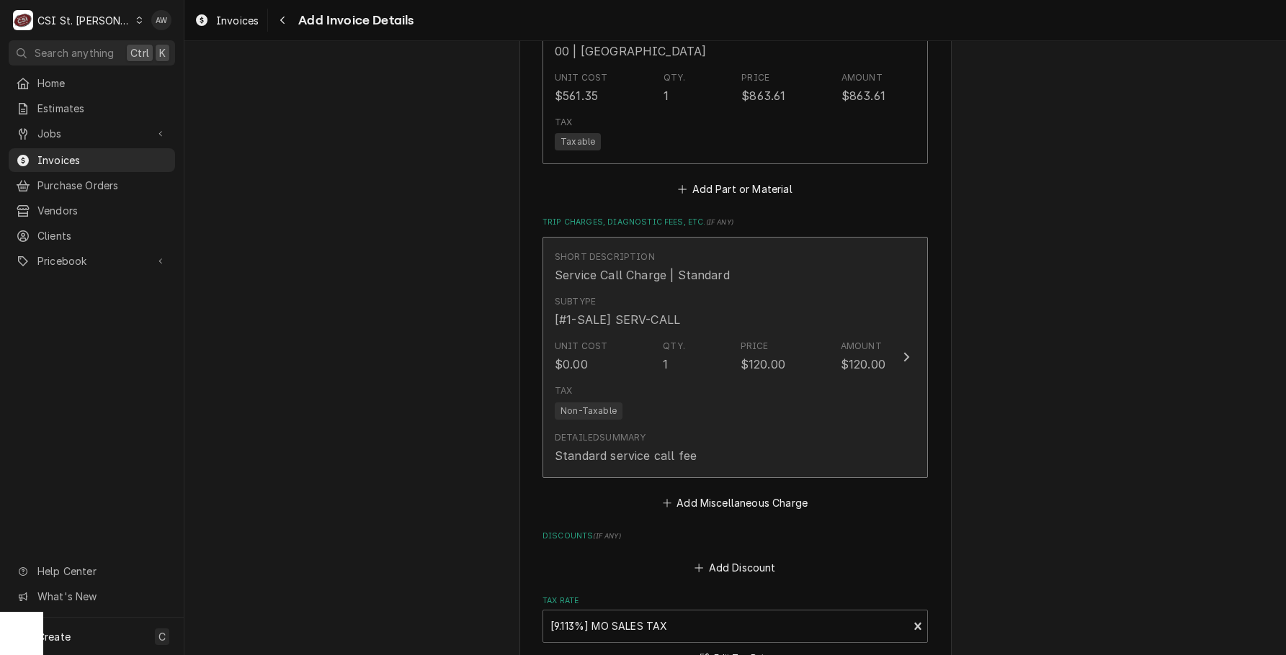
scroll to position [2441, 0]
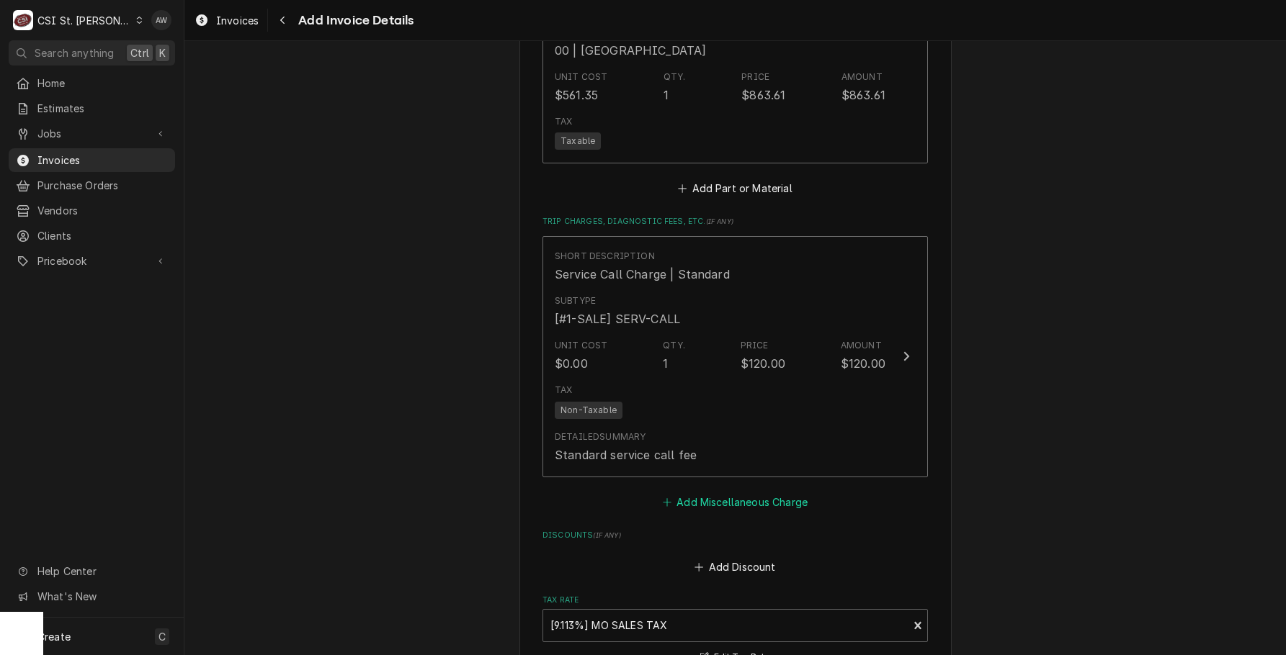
click at [758, 500] on button "Add Miscellaneous Charge" at bounding box center [735, 502] width 150 height 20
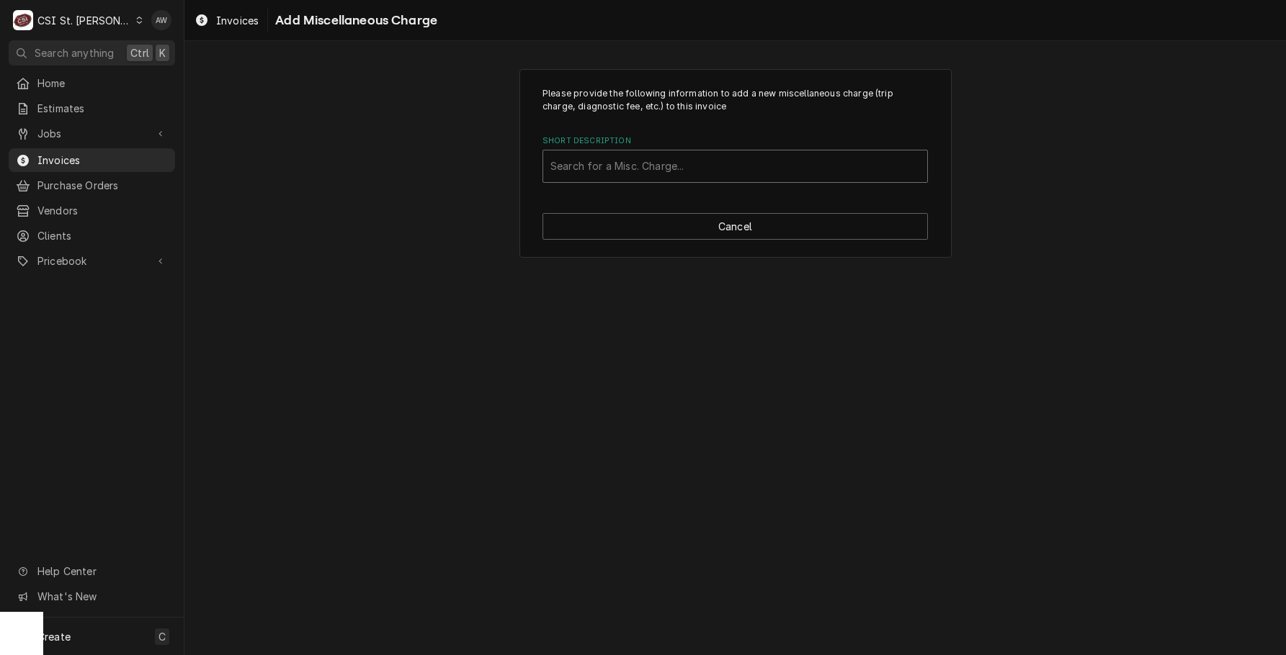
click at [642, 165] on div "Short Description" at bounding box center [734, 166] width 369 height 26
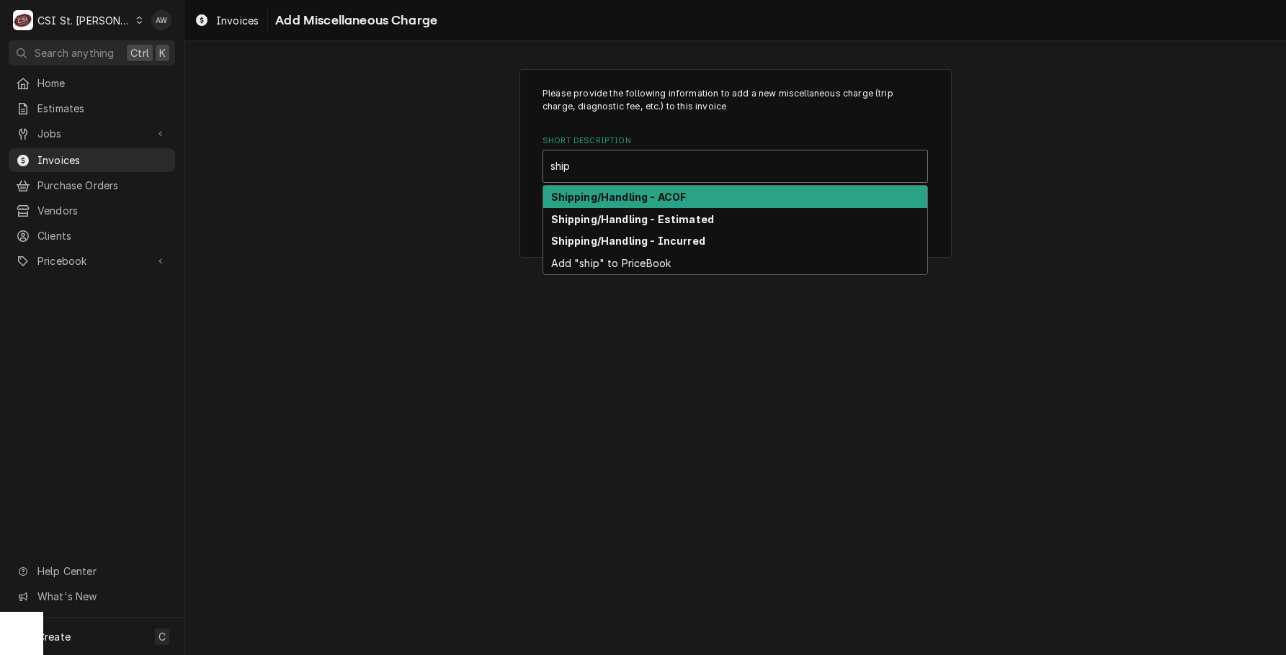
click at [662, 193] on strong "Shipping/Handling - ACOF" at bounding box center [618, 197] width 135 height 12
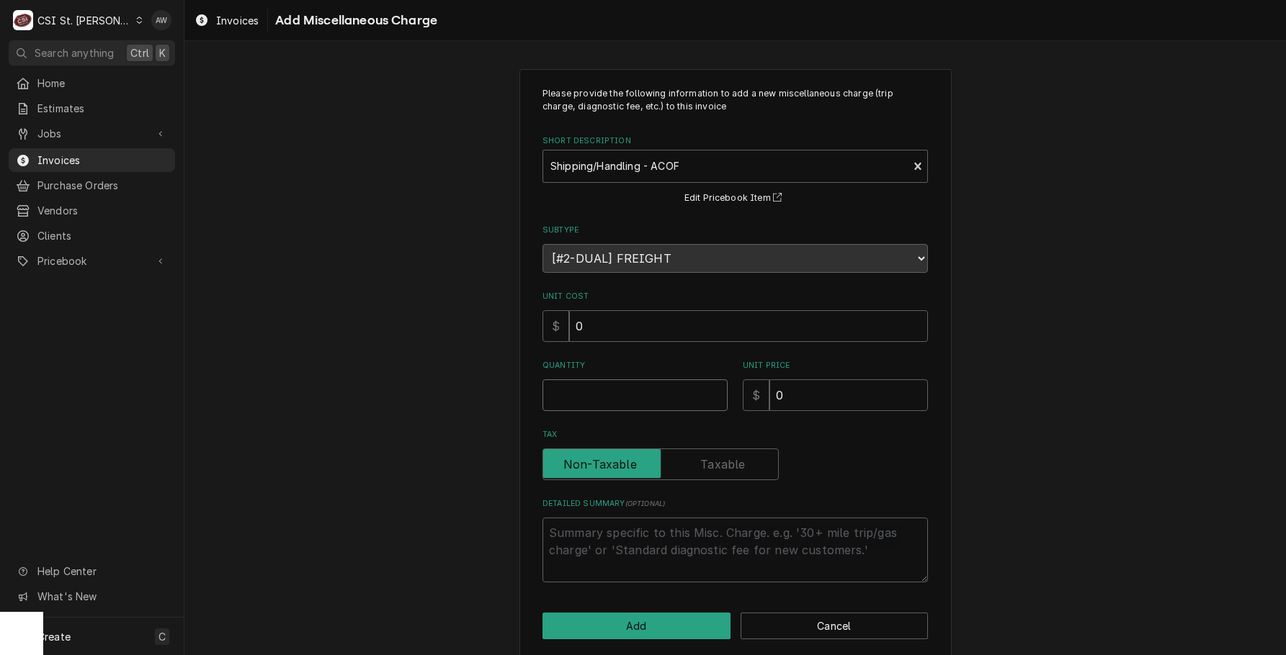
click at [658, 391] on input "Quantity" at bounding box center [634, 396] width 185 height 32
click at [647, 633] on button "Add" at bounding box center [636, 626] width 188 height 27
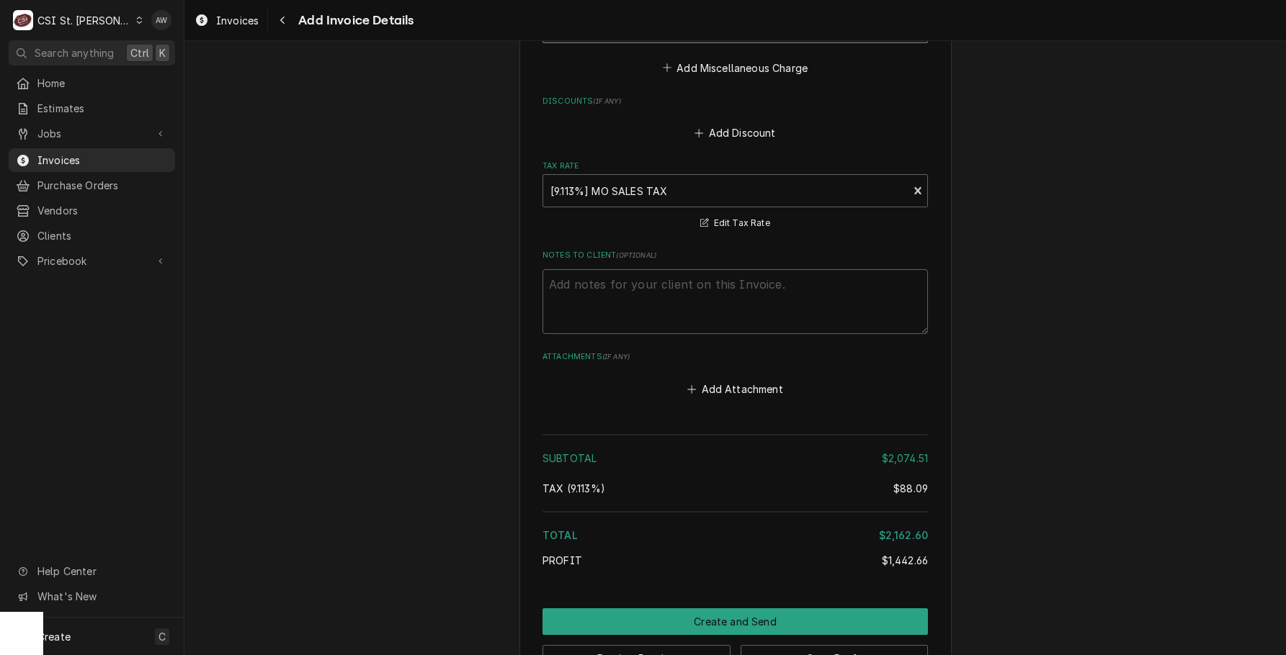
scroll to position [3127, 0]
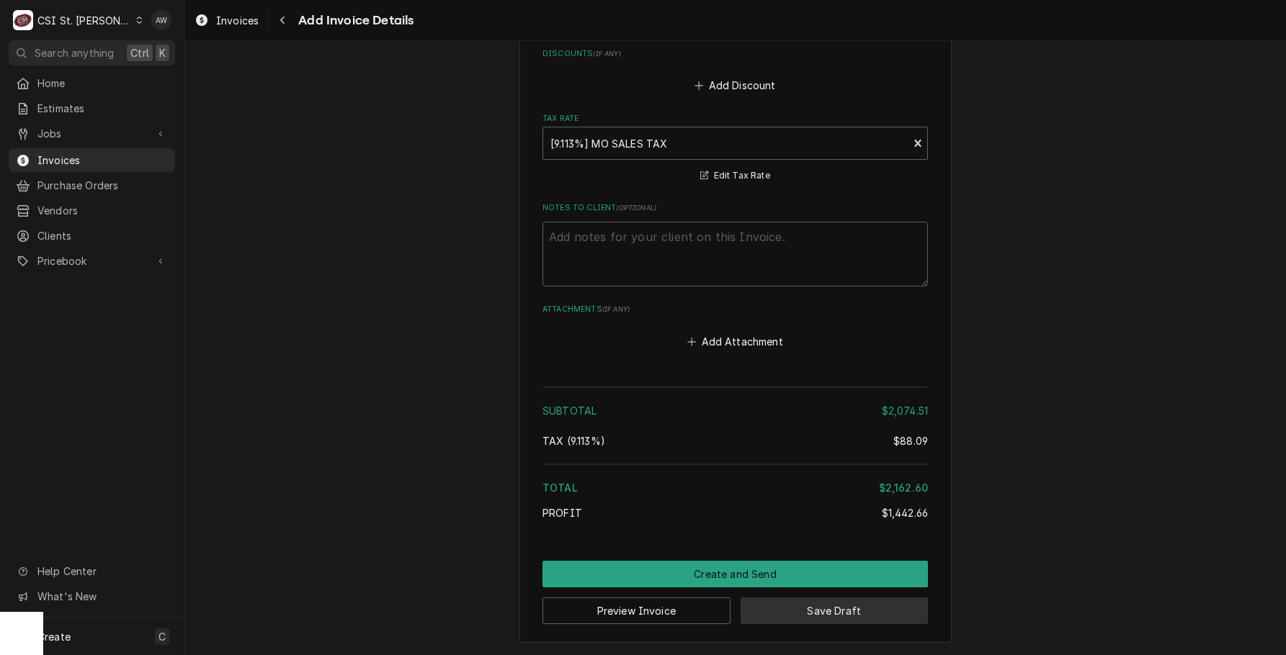
click at [757, 612] on button "Save Draft" at bounding box center [834, 611] width 188 height 27
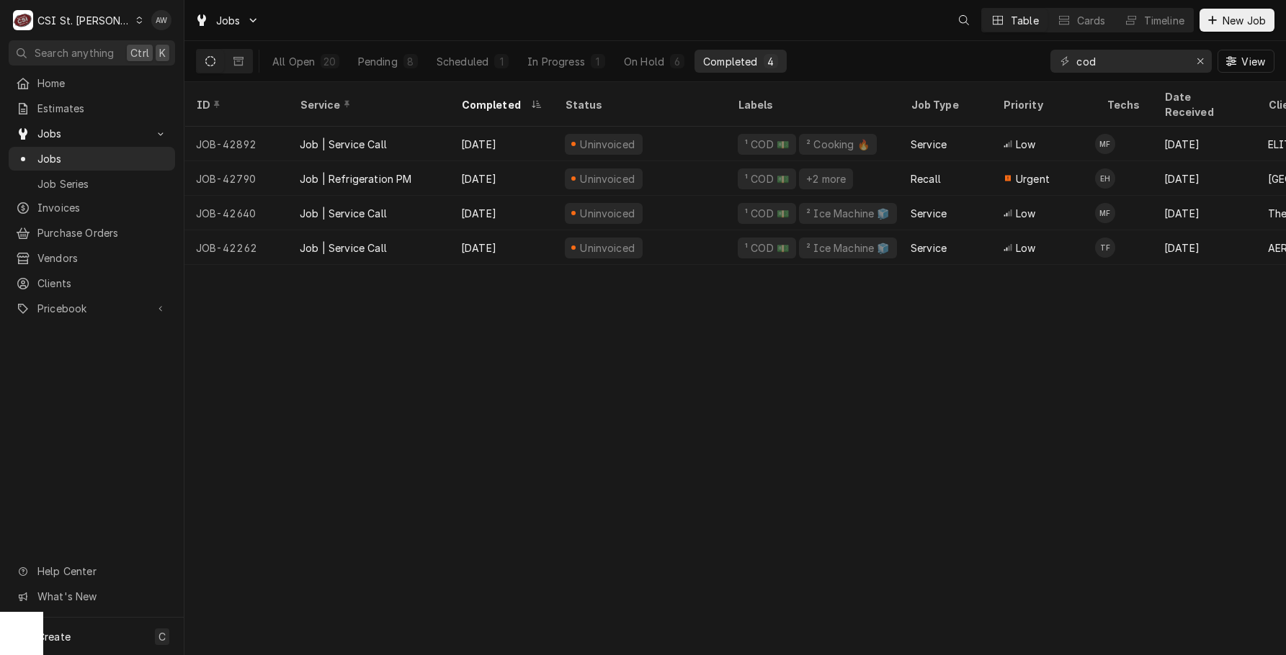
click at [703, 65] on div "Completed" at bounding box center [730, 61] width 54 height 15
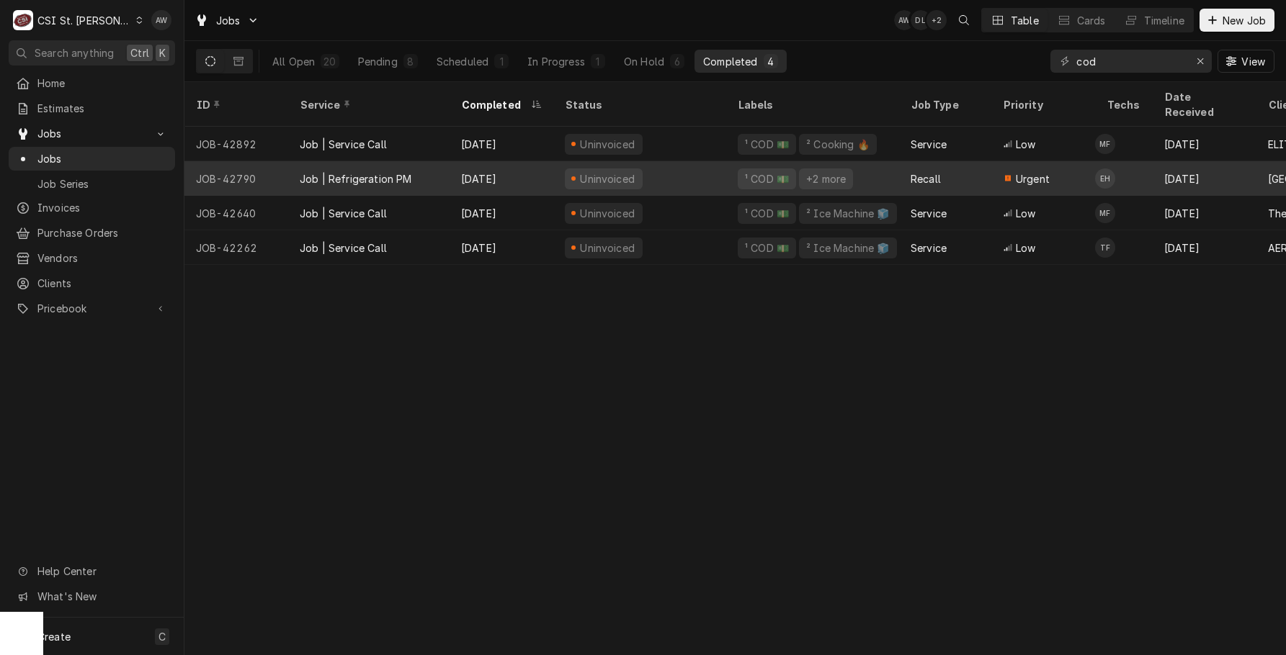
click at [686, 161] on div "Uninvoiced" at bounding box center [639, 178] width 173 height 35
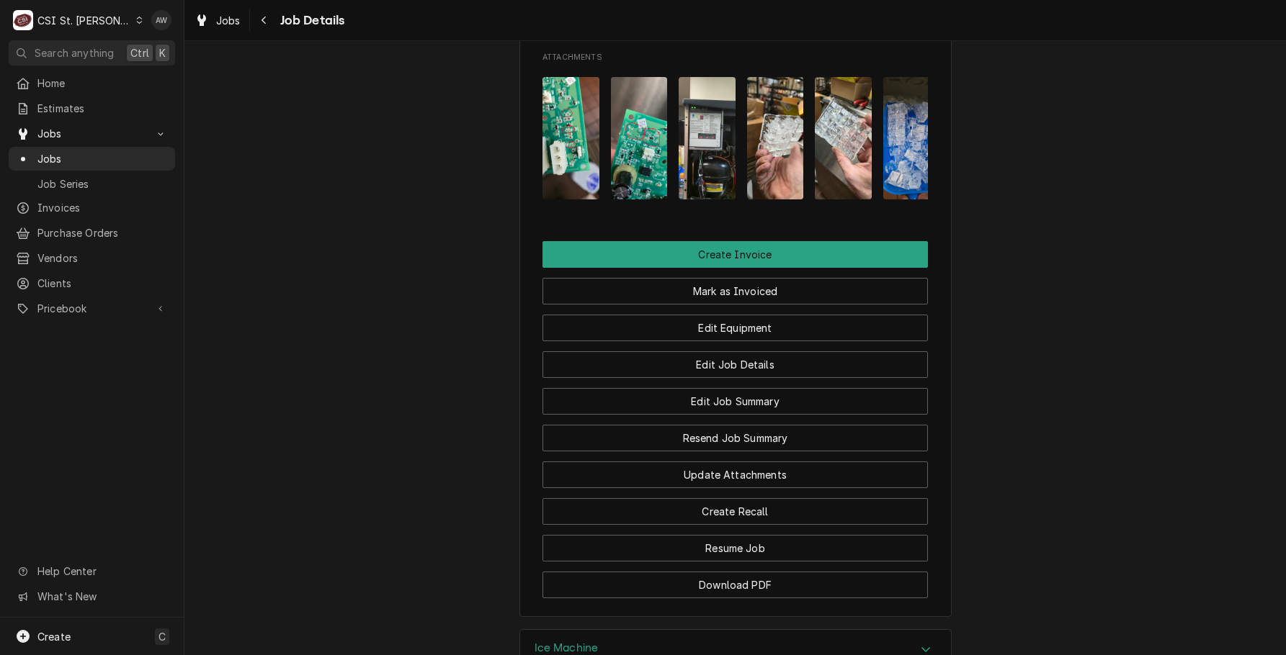
scroll to position [0, 23]
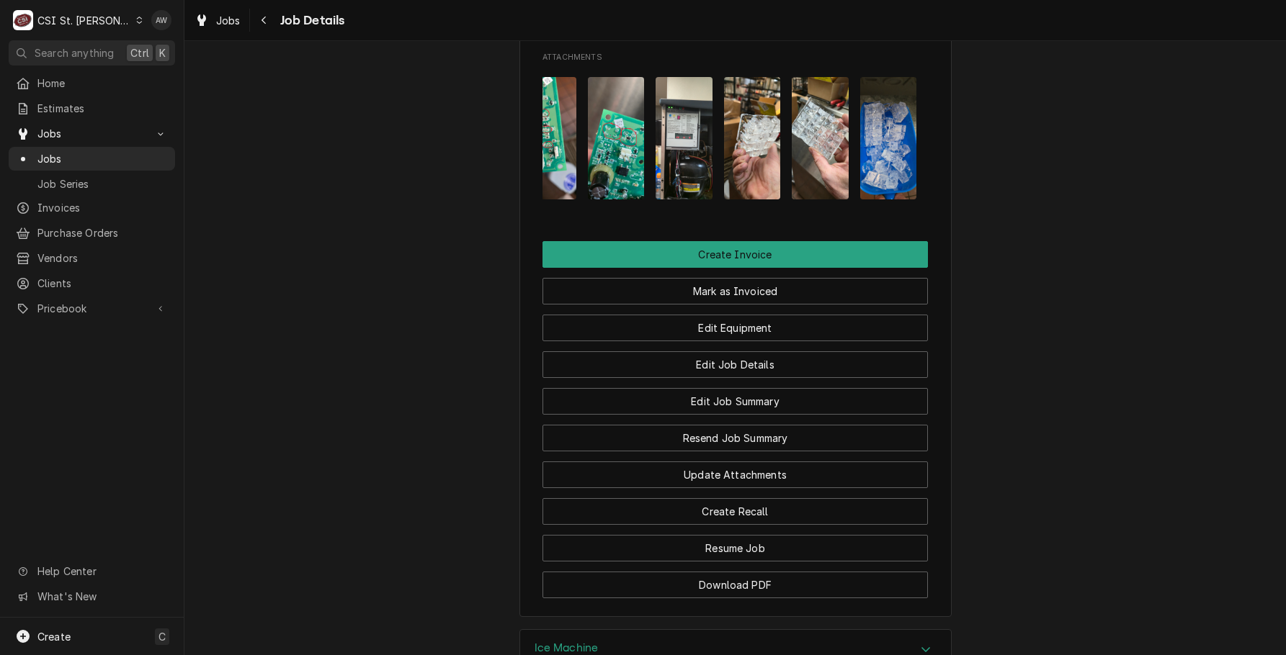
click at [689, 130] on img "Attachments" at bounding box center [683, 138] width 57 height 123
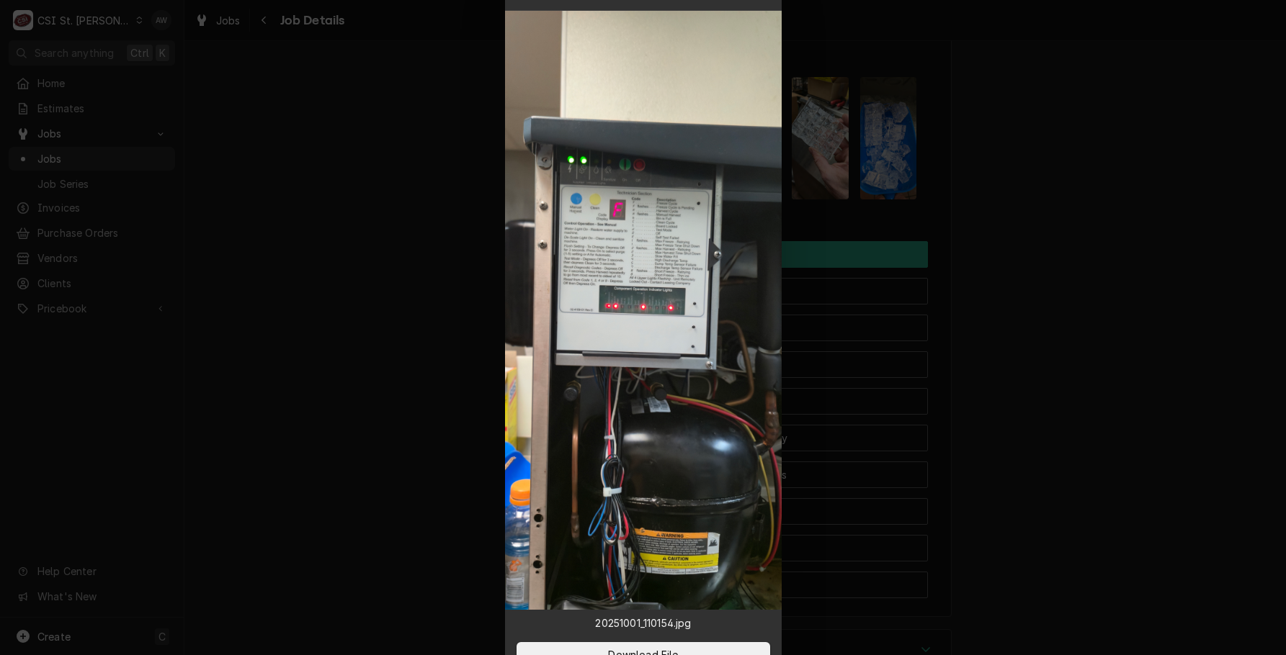
click at [665, 254] on img at bounding box center [643, 310] width 277 height 599
click at [699, 648] on button "Download File" at bounding box center [643, 655] width 254 height 26
click at [1041, 187] on div at bounding box center [643, 327] width 1286 height 655
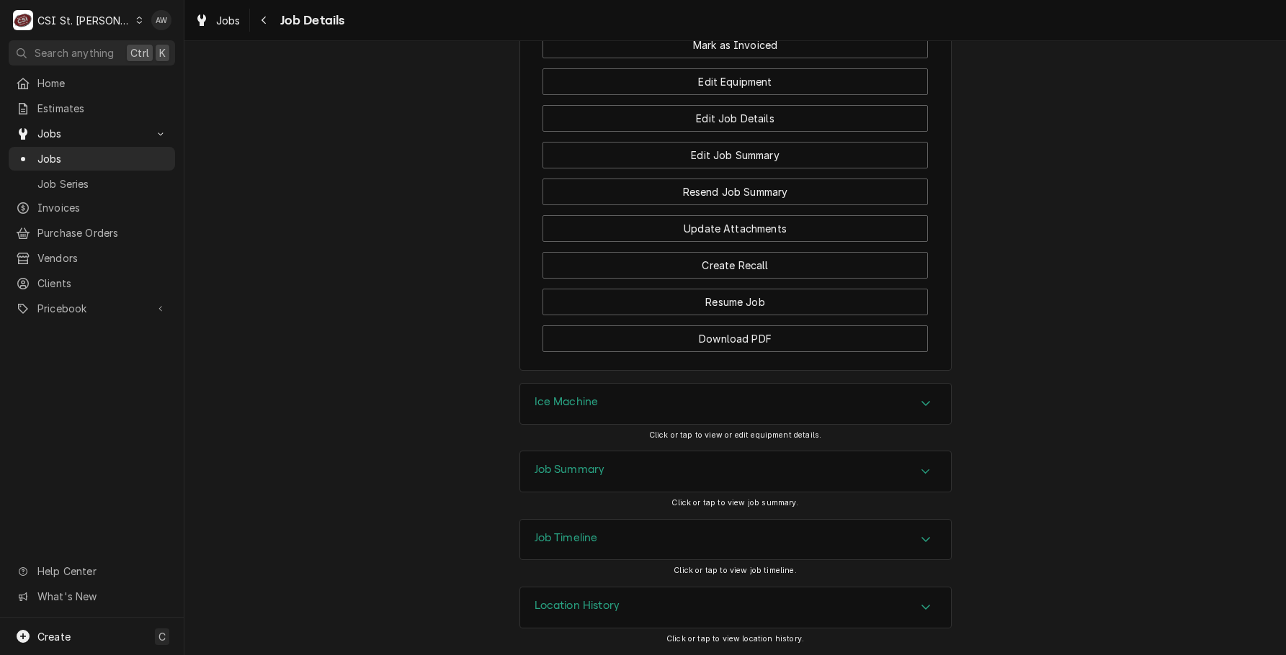
scroll to position [2133, 0]
click at [693, 391] on div "Ice Machine" at bounding box center [735, 404] width 431 height 40
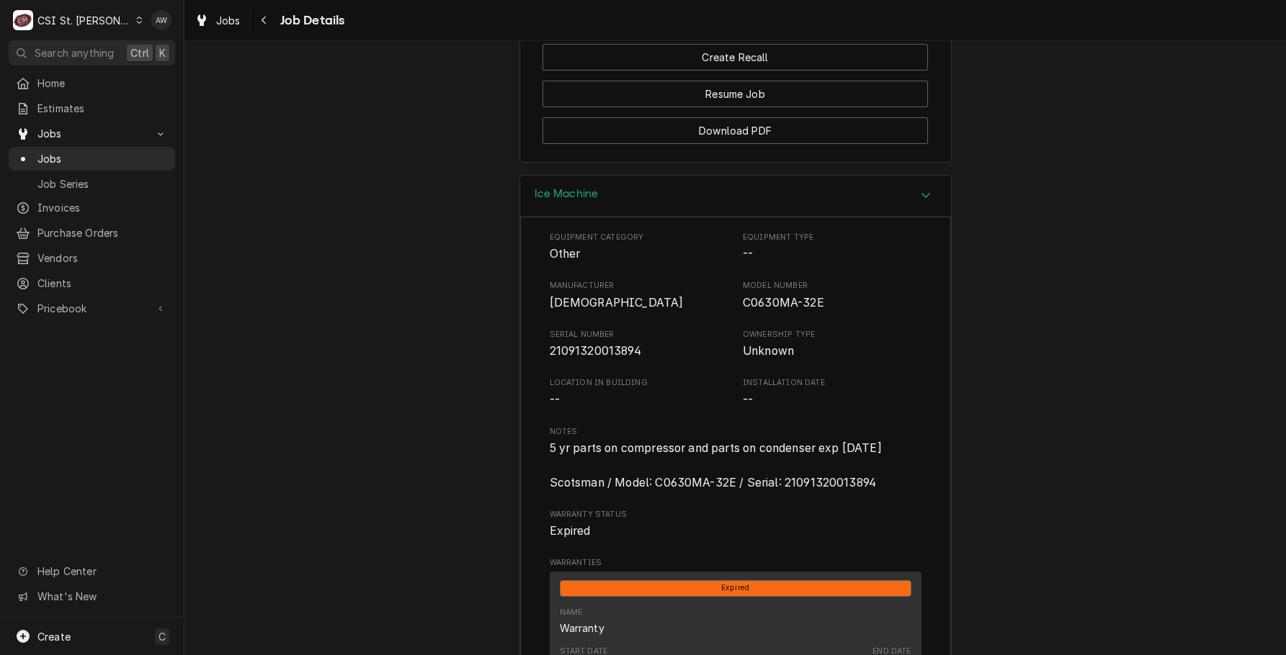
scroll to position [2349, 0]
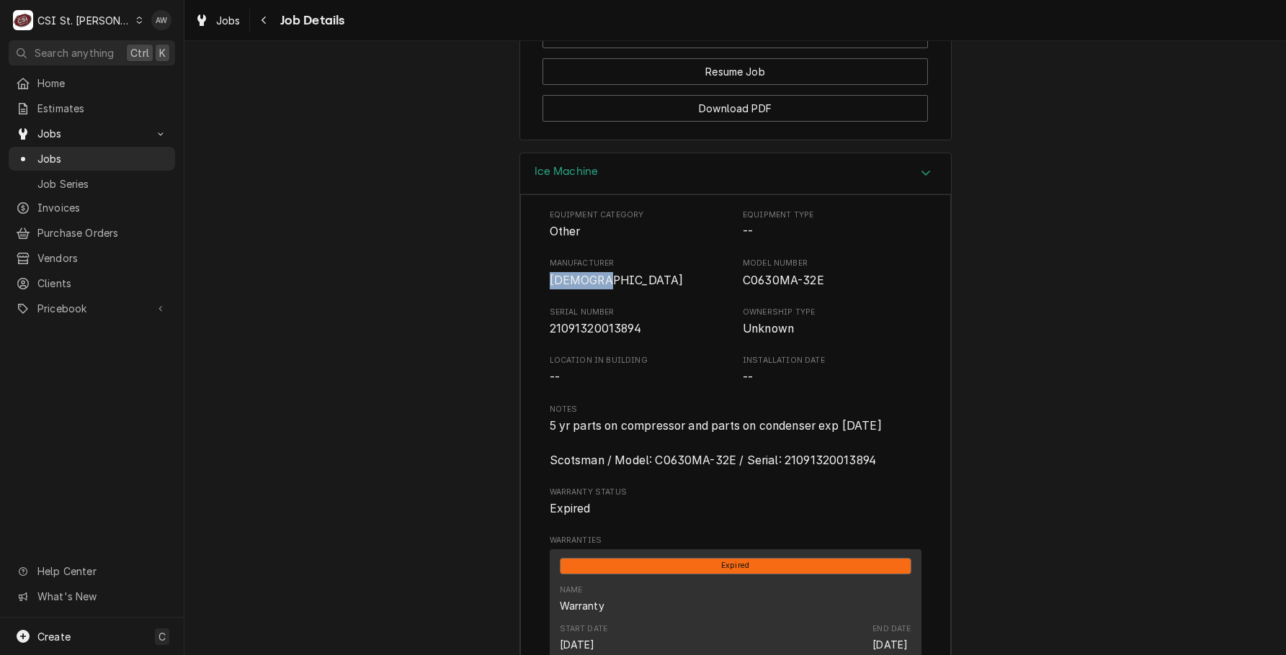
drag, startPoint x: 598, startPoint y: 294, endPoint x: 534, endPoint y: 295, distance: 63.4
click at [534, 295] on div "Equipment Category Other Equipment Type -- Manufacturer Scotsman Model Number C…" at bounding box center [735, 550] width 431 height 713
drag, startPoint x: 807, startPoint y: 295, endPoint x: 737, endPoint y: 300, distance: 70.8
click at [743, 290] on span "C0630MA-32E" at bounding box center [832, 280] width 179 height 17
click at [779, 453] on span "5 yr parts on compressor and parts on condenser exp [DATE] Scotsman / Model: C0…" at bounding box center [735, 443] width 372 height 51
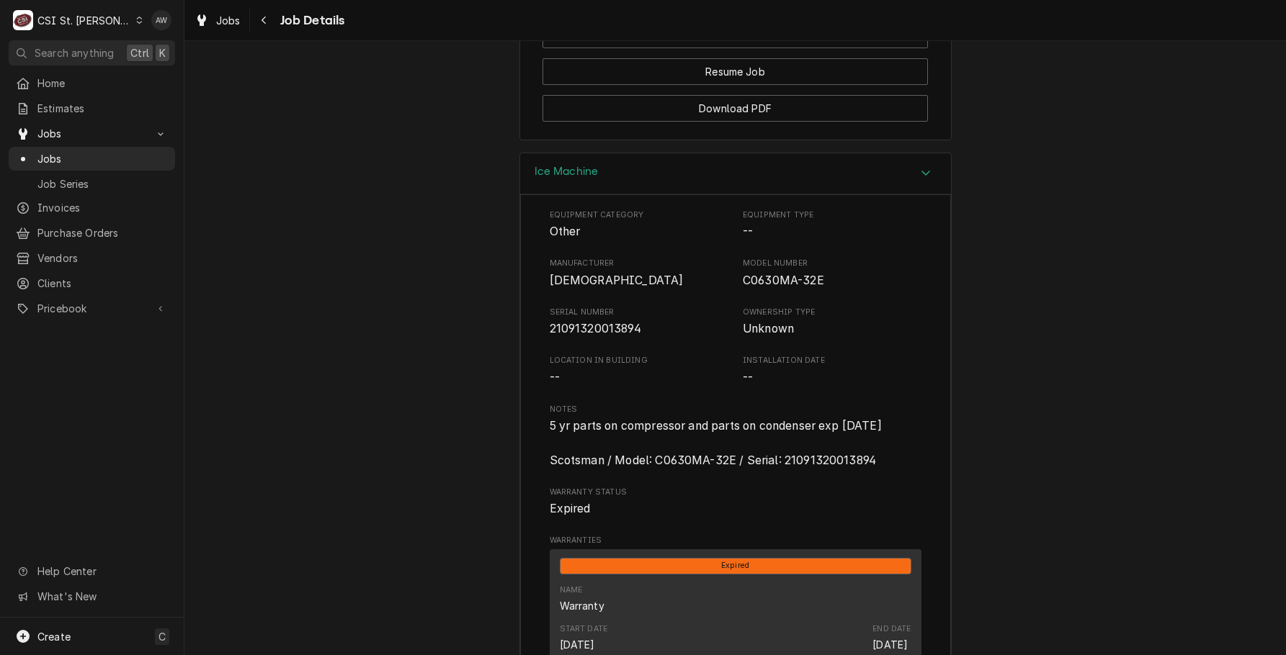
drag, startPoint x: 872, startPoint y: 471, endPoint x: 537, endPoint y: 480, distance: 335.7
click at [537, 480] on div "Equipment Category Other Equipment Type -- Manufacturer Scotsman Model Number C…" at bounding box center [735, 550] width 431 height 713
copy span "[DEMOGRAPHIC_DATA] / Model: C0630MA-32E / Serial: 21091320013894"
click at [219, 14] on span "Jobs" at bounding box center [228, 20] width 24 height 15
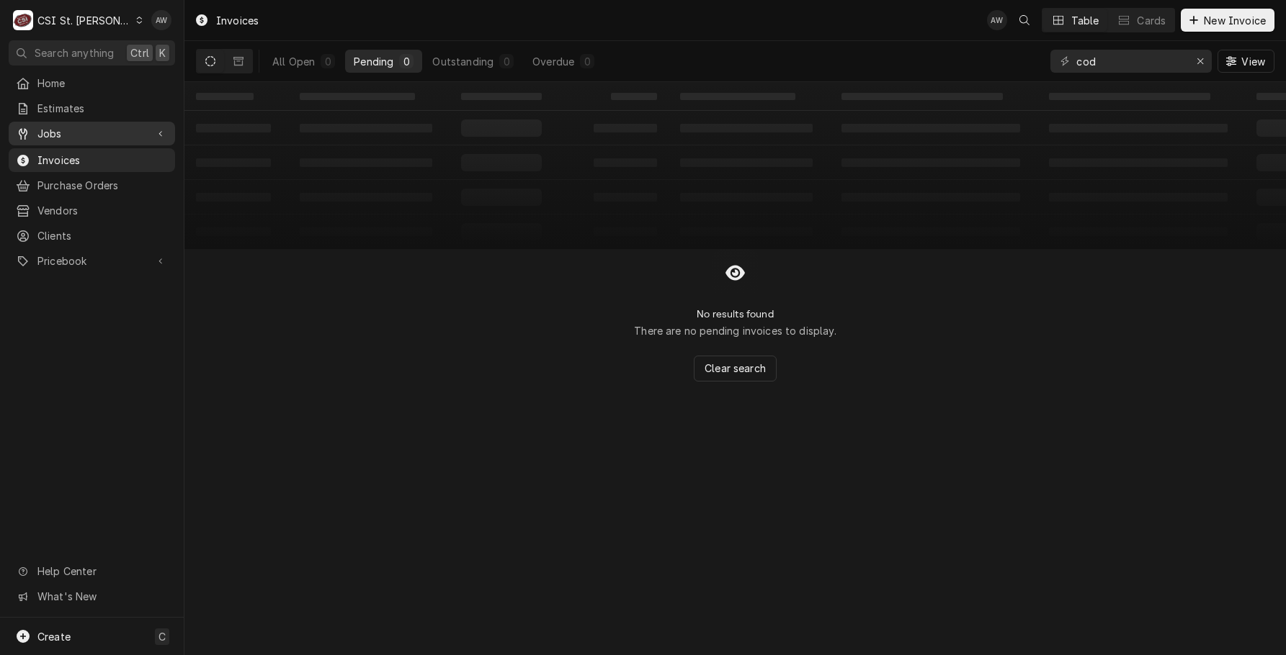
click at [122, 134] on span "Jobs" at bounding box center [91, 133] width 109 height 15
click at [124, 151] on span "Jobs" at bounding box center [102, 158] width 130 height 15
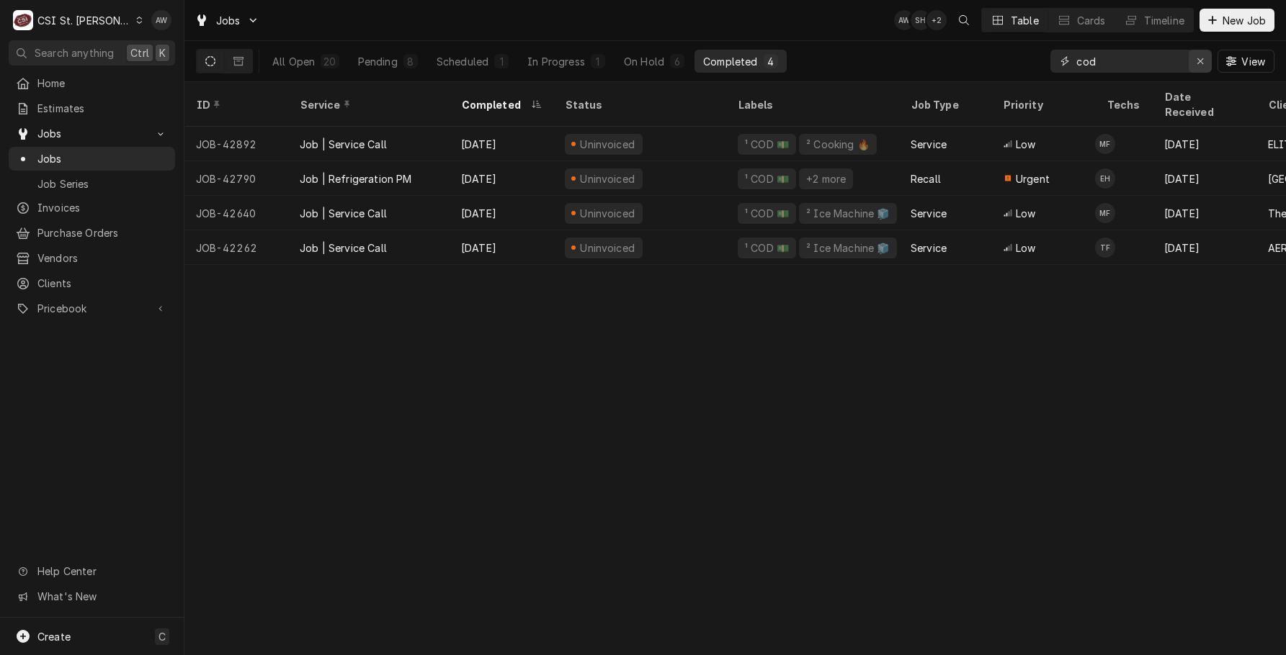
click at [1199, 59] on icon "Erase input" at bounding box center [1200, 61] width 8 height 10
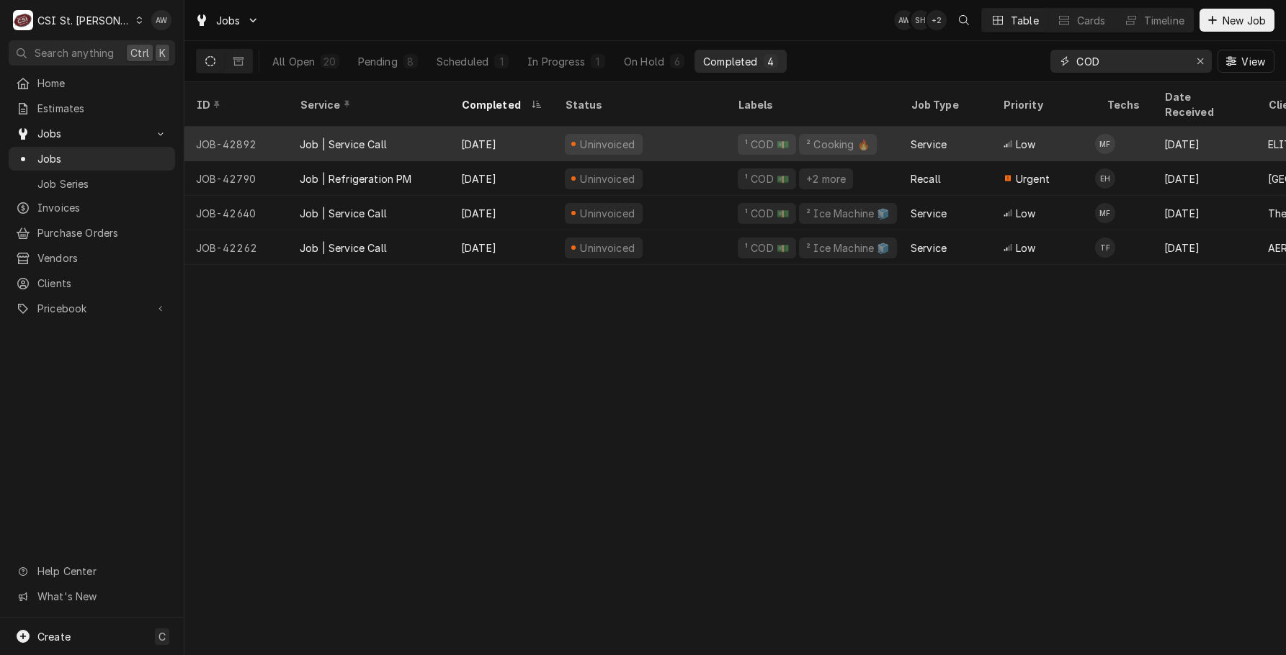
type input "COD"
click at [485, 129] on div "[DATE]" at bounding box center [501, 144] width 104 height 35
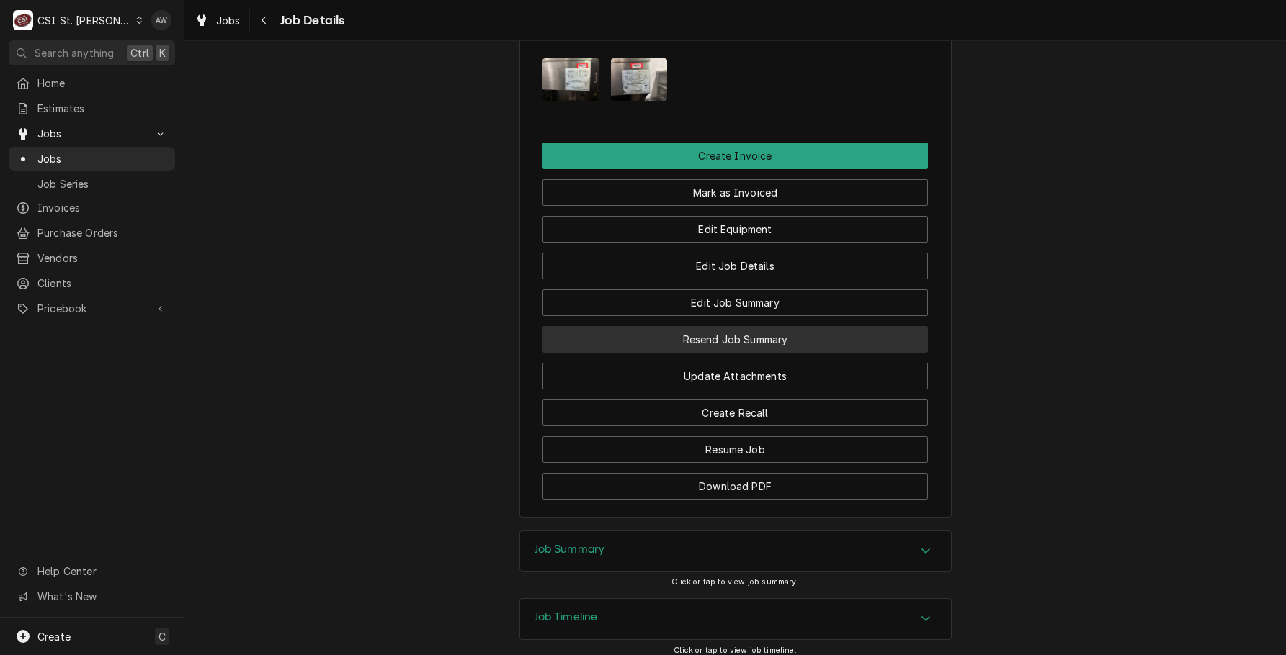
scroll to position [1613, 0]
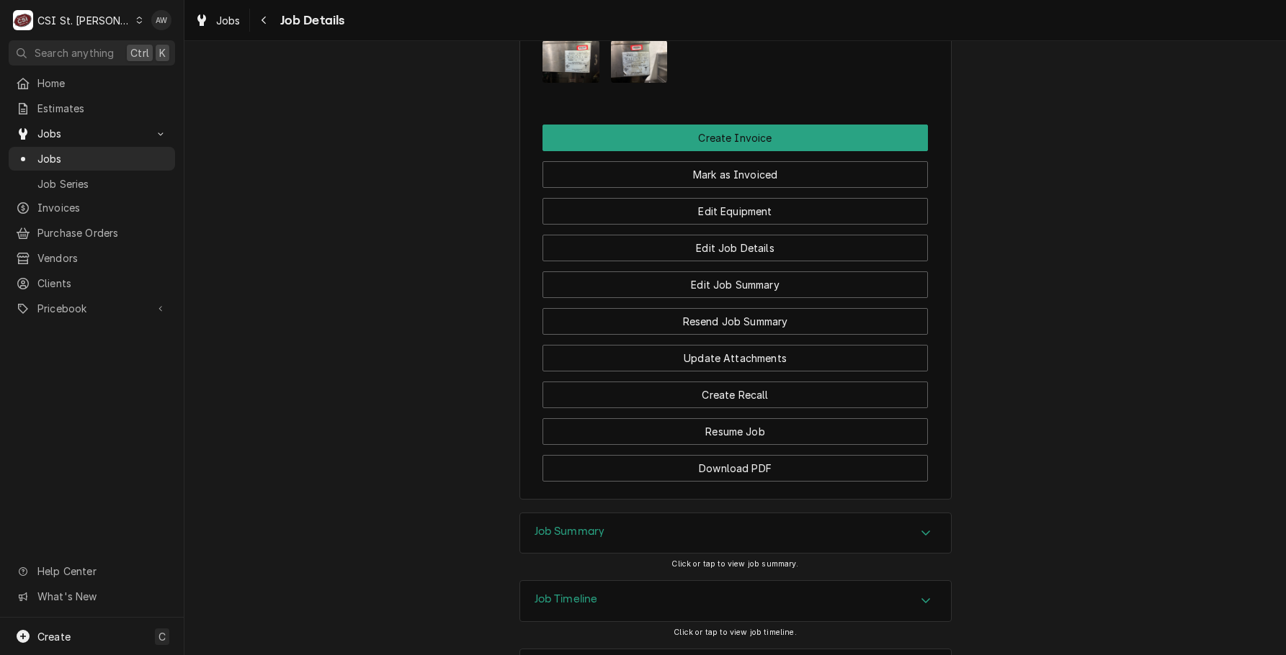
click at [768, 513] on div "Job Summary" at bounding box center [735, 533] width 431 height 40
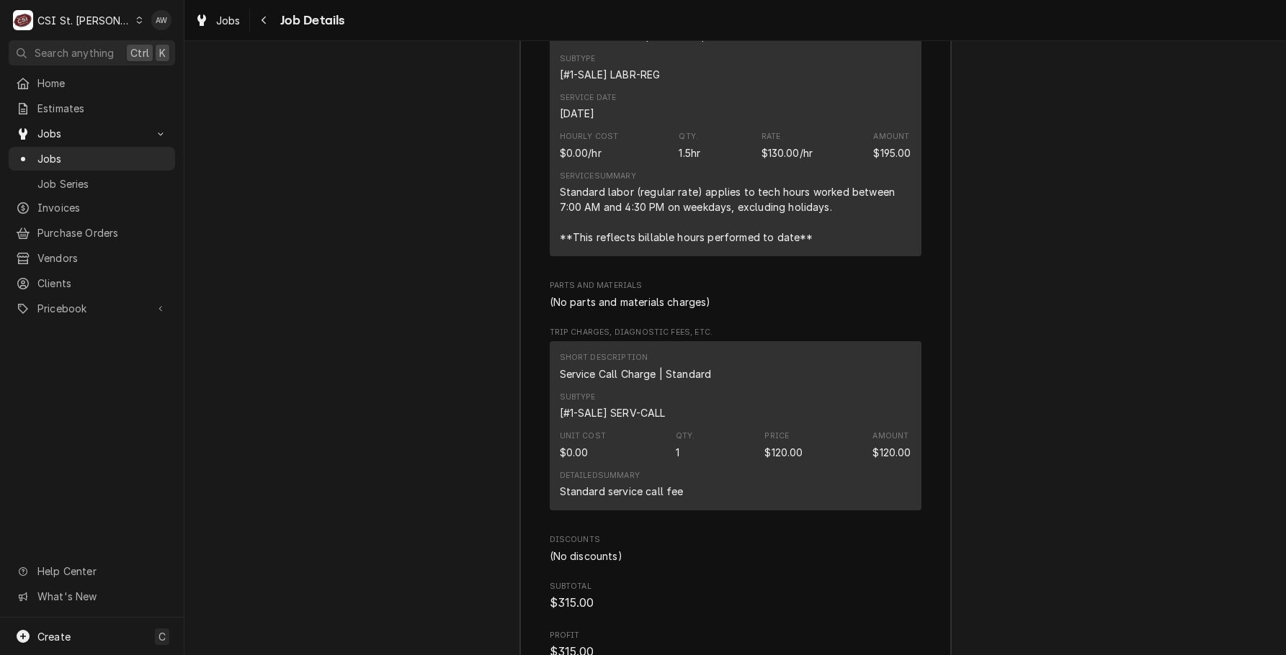
scroll to position [4062, 0]
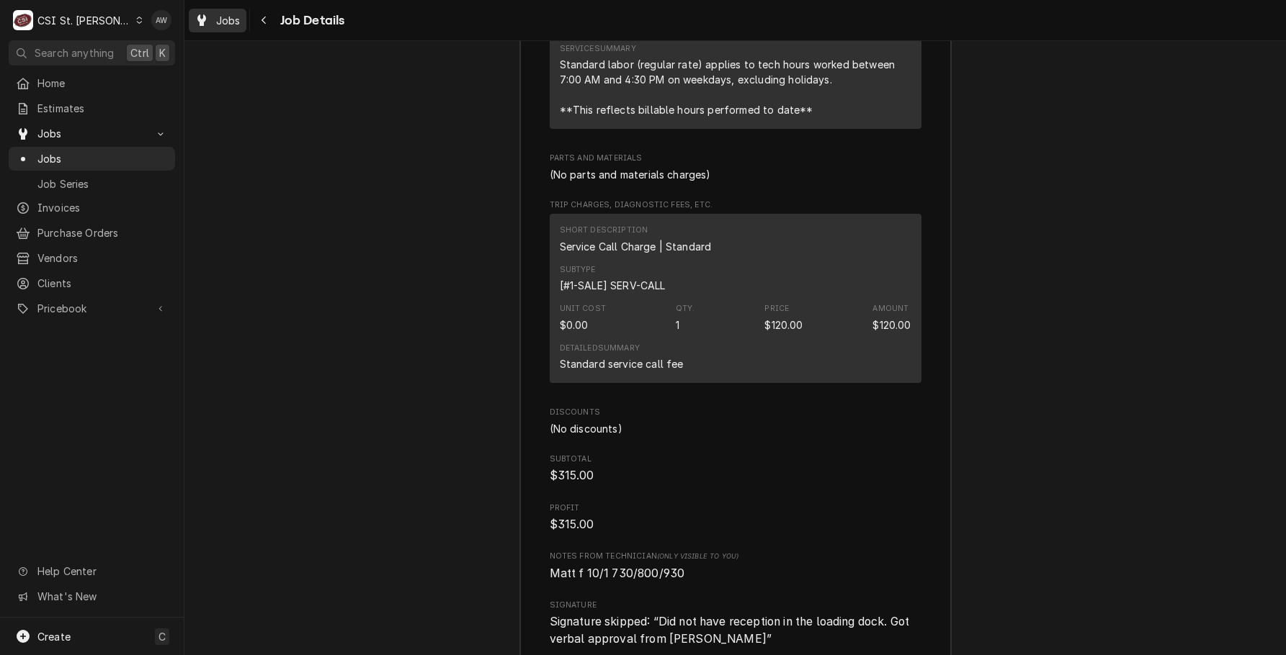
click at [223, 23] on span "Jobs" at bounding box center [228, 20] width 24 height 15
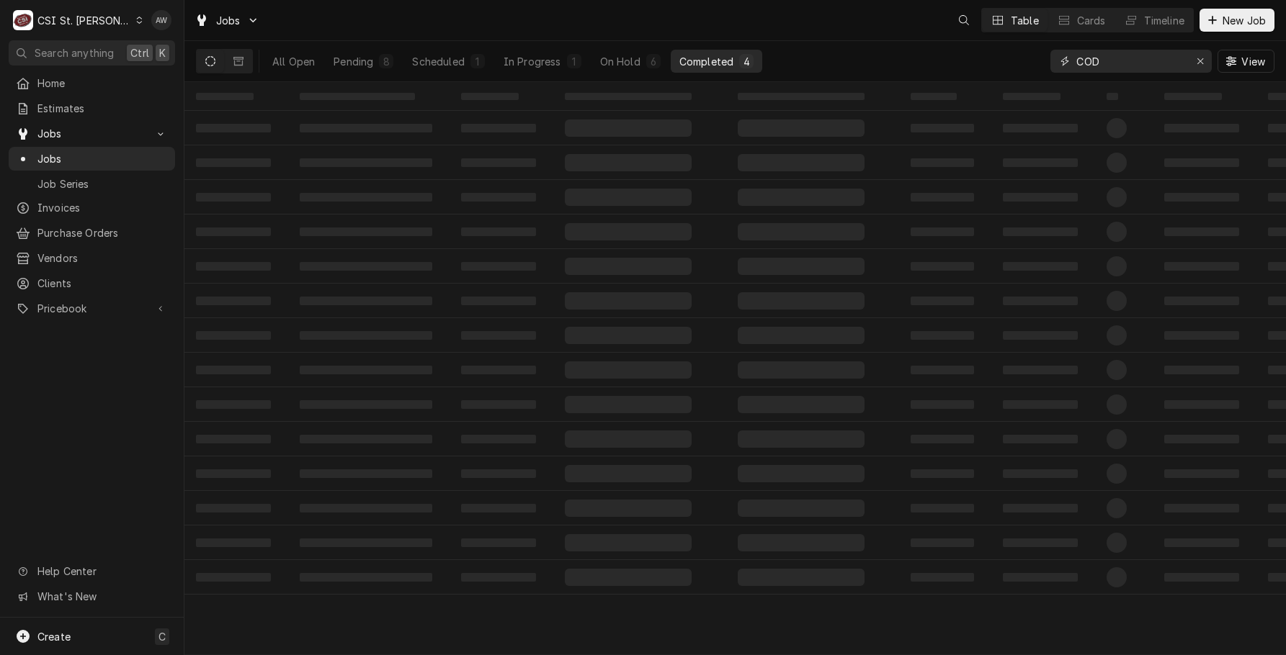
drag, startPoint x: 1109, startPoint y: 63, endPoint x: 1075, endPoint y: 50, distance: 36.9
click at [1074, 53] on div "COD" at bounding box center [1130, 61] width 161 height 23
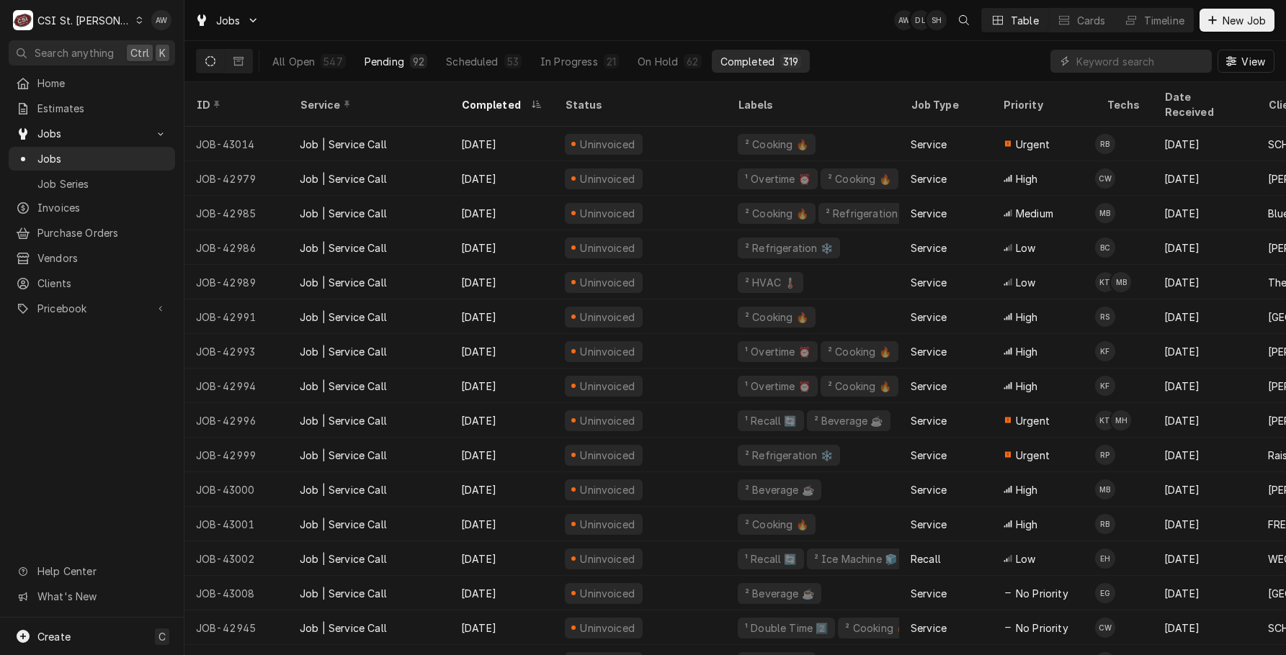
click at [387, 69] on button "Pending 92" at bounding box center [396, 61] width 80 height 23
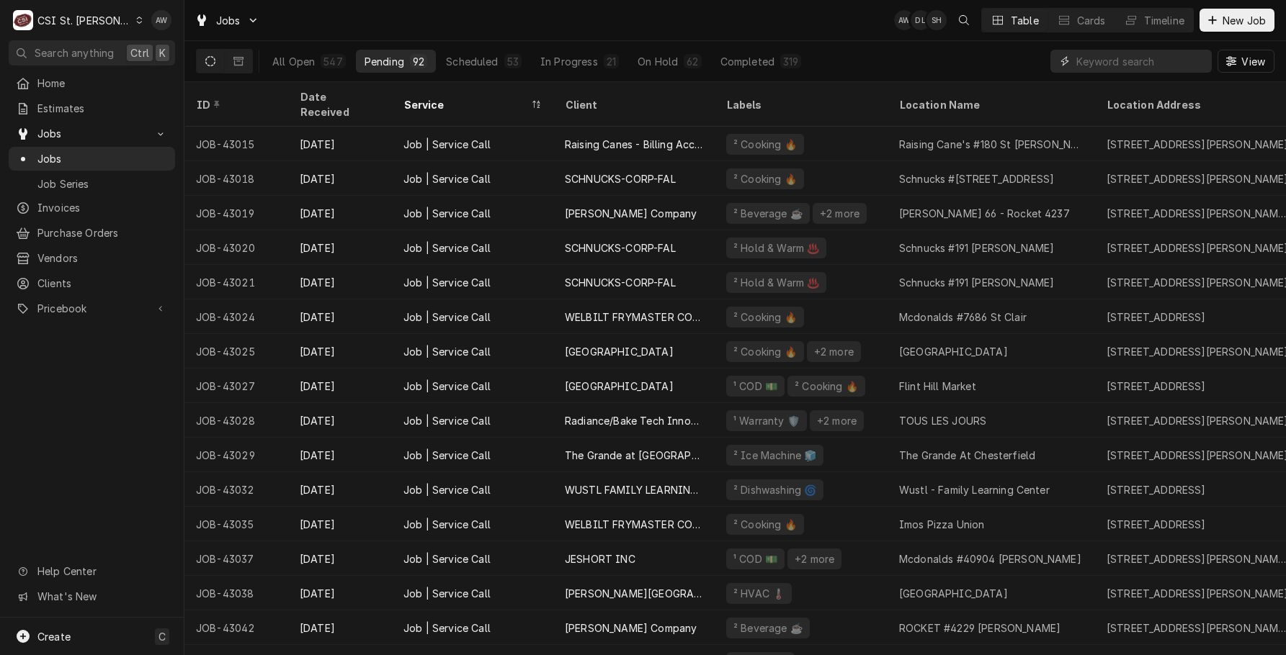
click at [1081, 66] on input "Dynamic Content Wrapper" at bounding box center [1140, 61] width 128 height 23
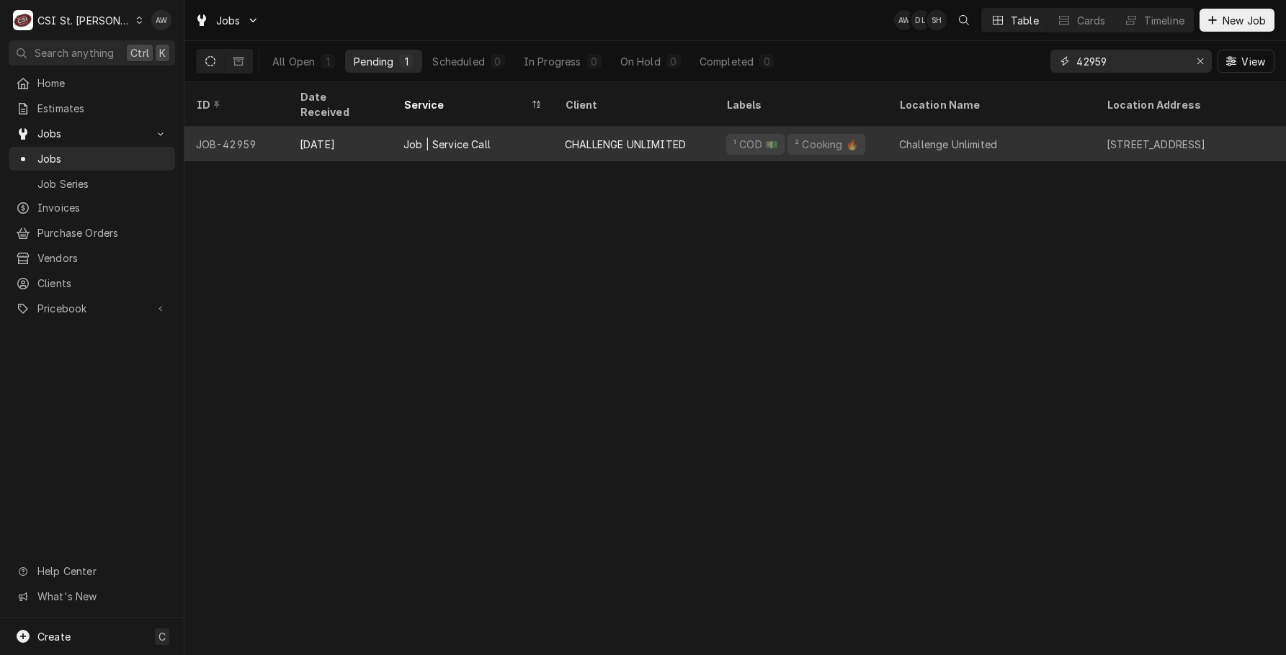
type input "42959"
click at [548, 130] on div "Job | Service Call" at bounding box center [472, 144] width 161 height 35
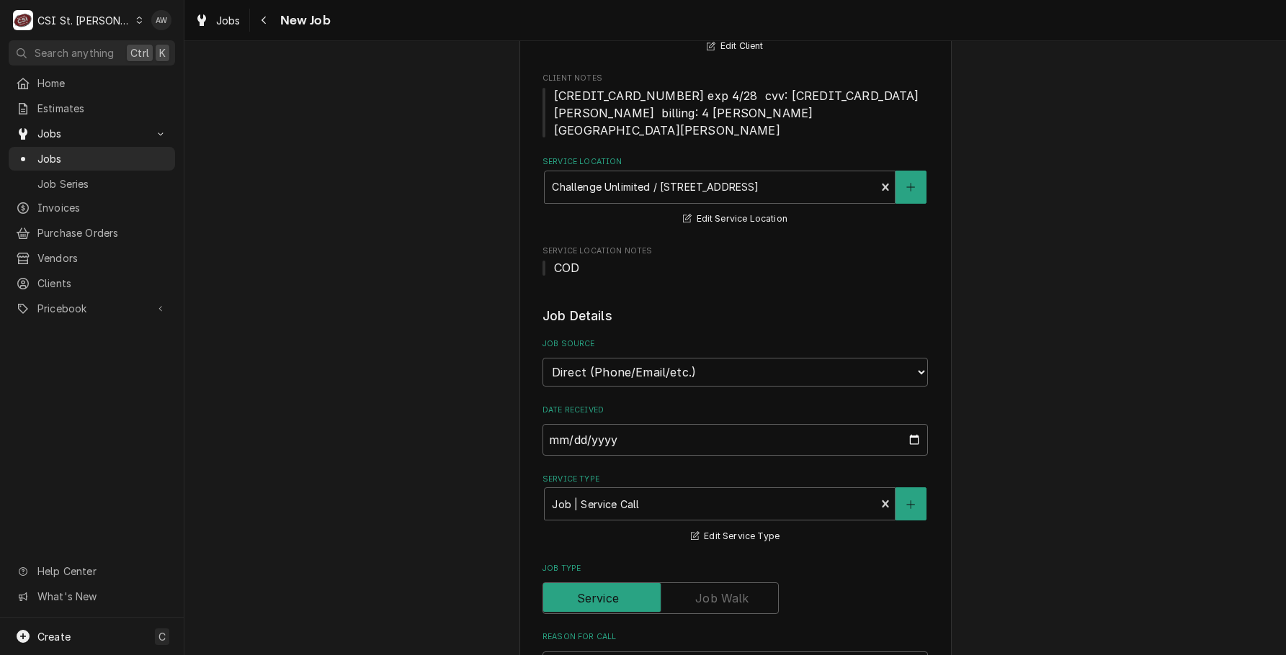
type textarea "x"
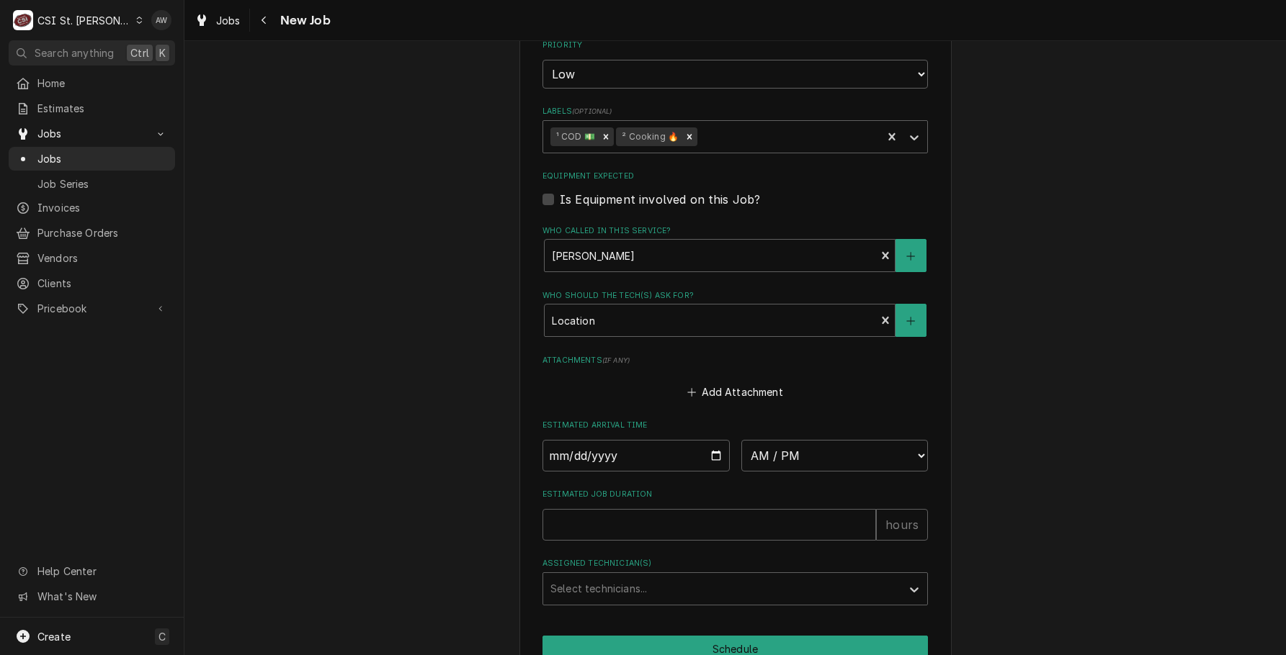
scroll to position [1113, 0]
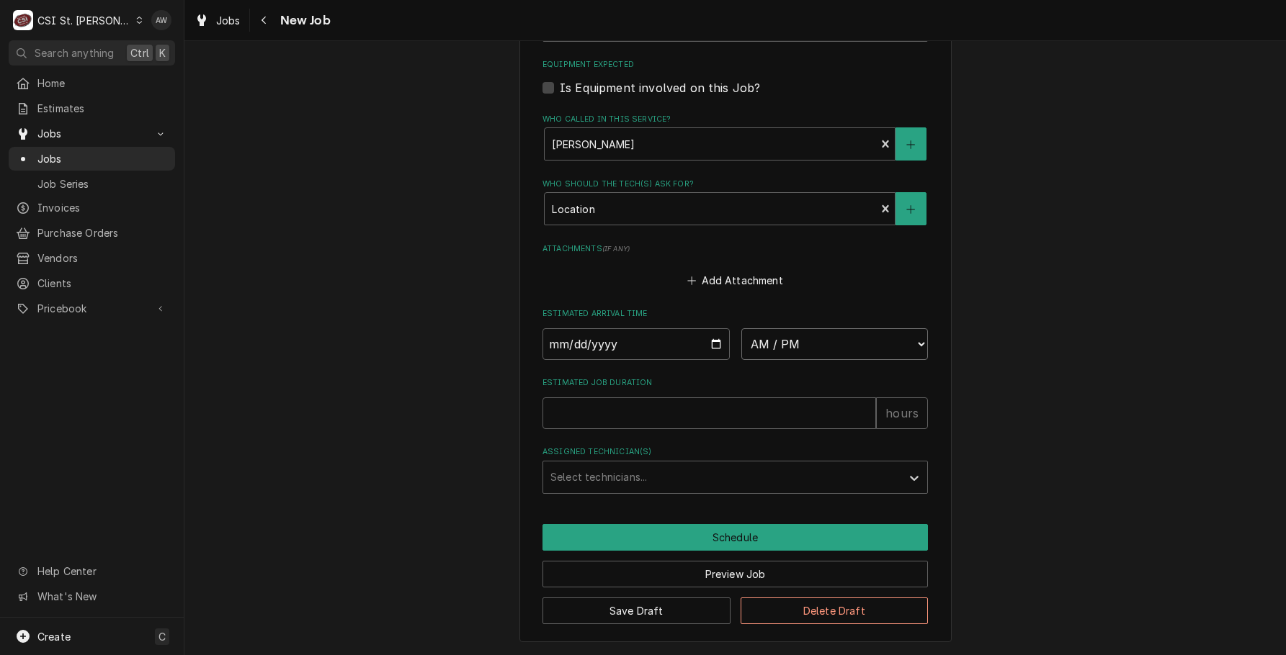
click at [787, 334] on select "AM / PM 6:00 AM 6:15 AM 6:30 AM 6:45 AM 7:00 AM 7:15 AM 7:30 AM 7:45 AM 8:00 AM…" at bounding box center [834, 344] width 187 height 32
select select "08:00:00"
click at [741, 328] on select "AM / PM 6:00 AM 6:15 AM 6:30 AM 6:45 AM 7:00 AM 7:15 AM 7:30 AM 7:45 AM 8:00 AM…" at bounding box center [834, 344] width 187 height 32
type textarea "x"
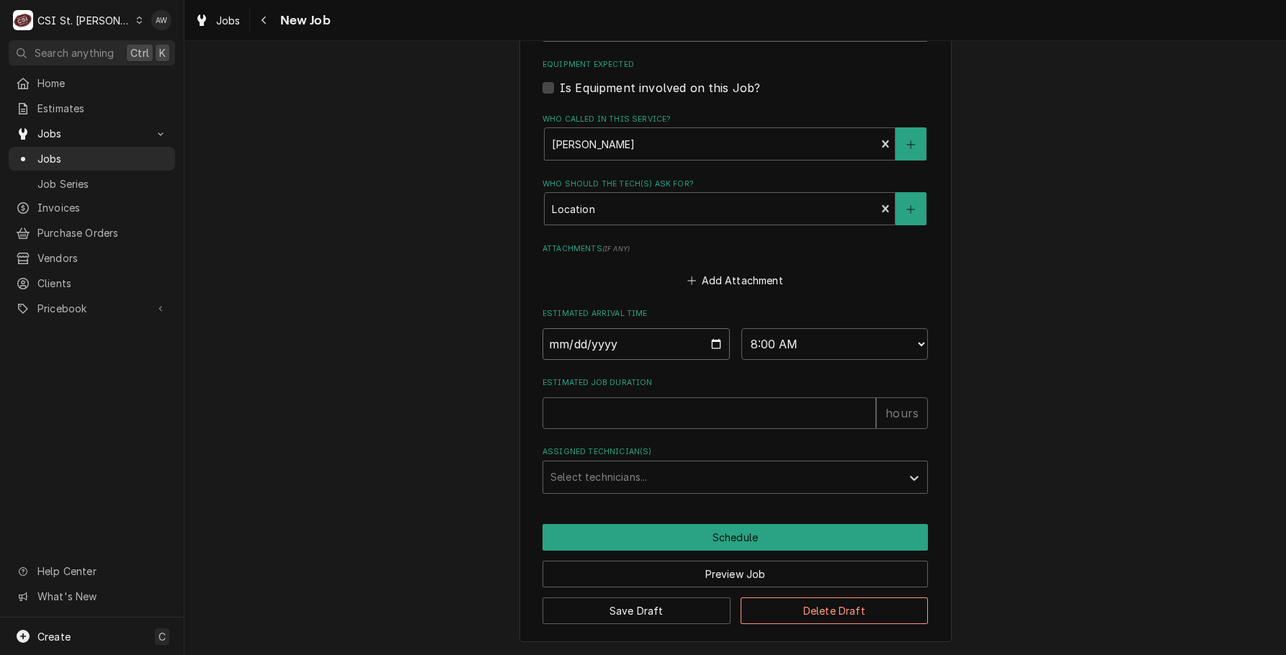
click at [709, 351] on input "Date" at bounding box center [635, 344] width 187 height 32
click at [709, 344] on input "Date" at bounding box center [635, 344] width 187 height 32
type input "2025-10-02"
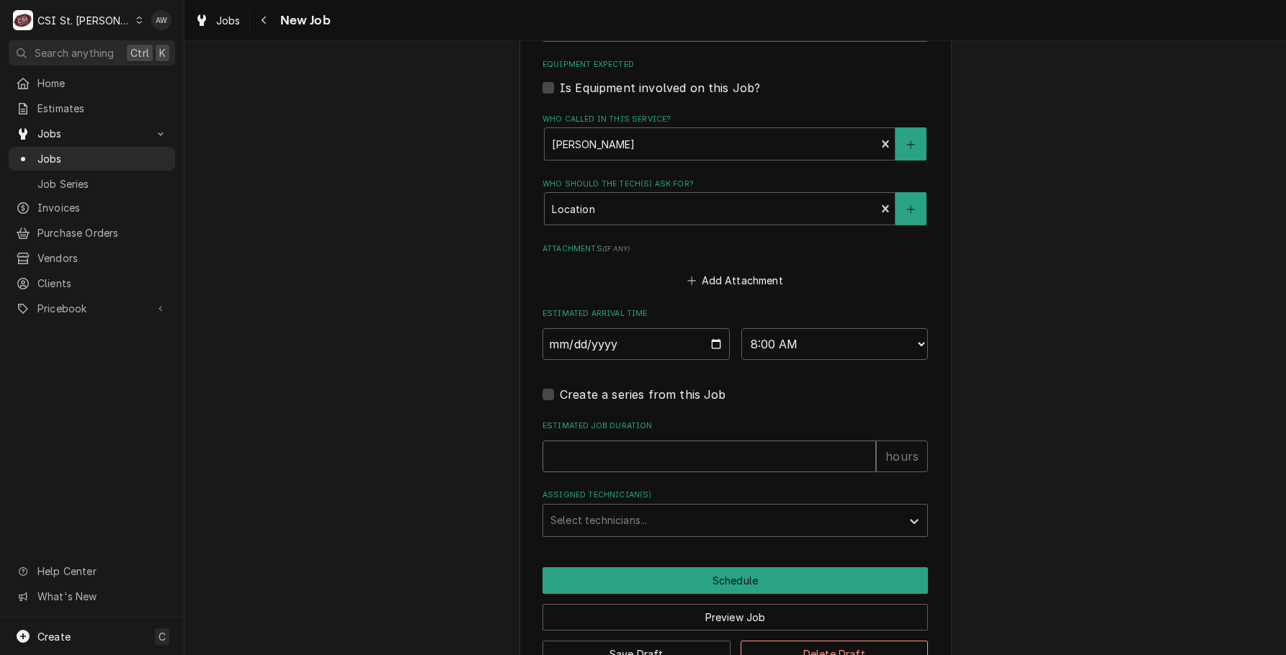
click at [642, 453] on input "Estimated Job Duration" at bounding box center [708, 457] width 333 height 32
type textarea "x"
type input "2"
type textarea "x"
click at [671, 524] on div "Assigned Technician(s)" at bounding box center [722, 521] width 344 height 26
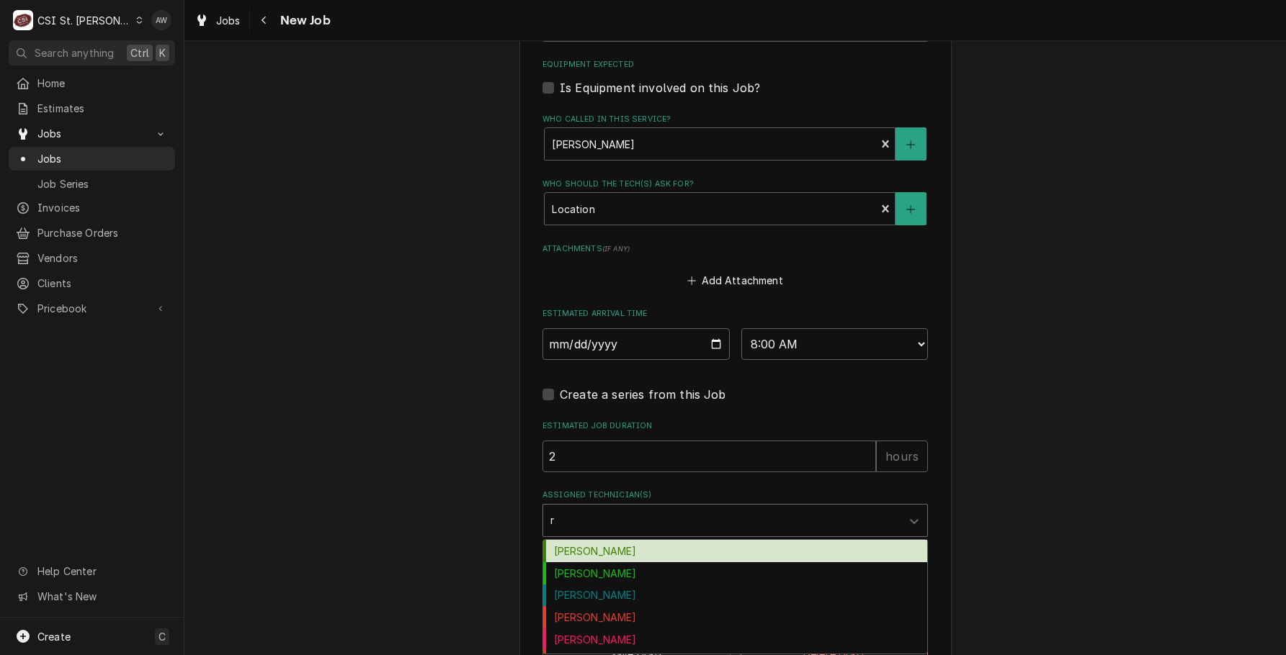
type input "ry"
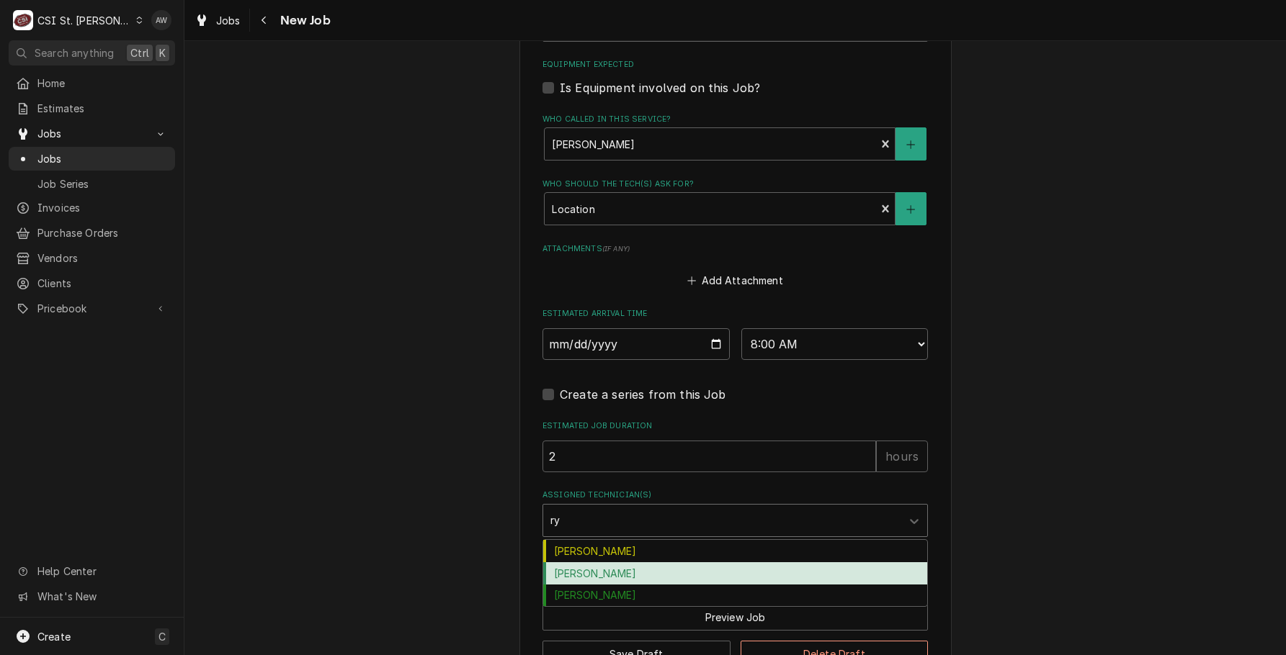
click at [656, 566] on div "Ryan Bietchert" at bounding box center [735, 573] width 384 height 22
type textarea "x"
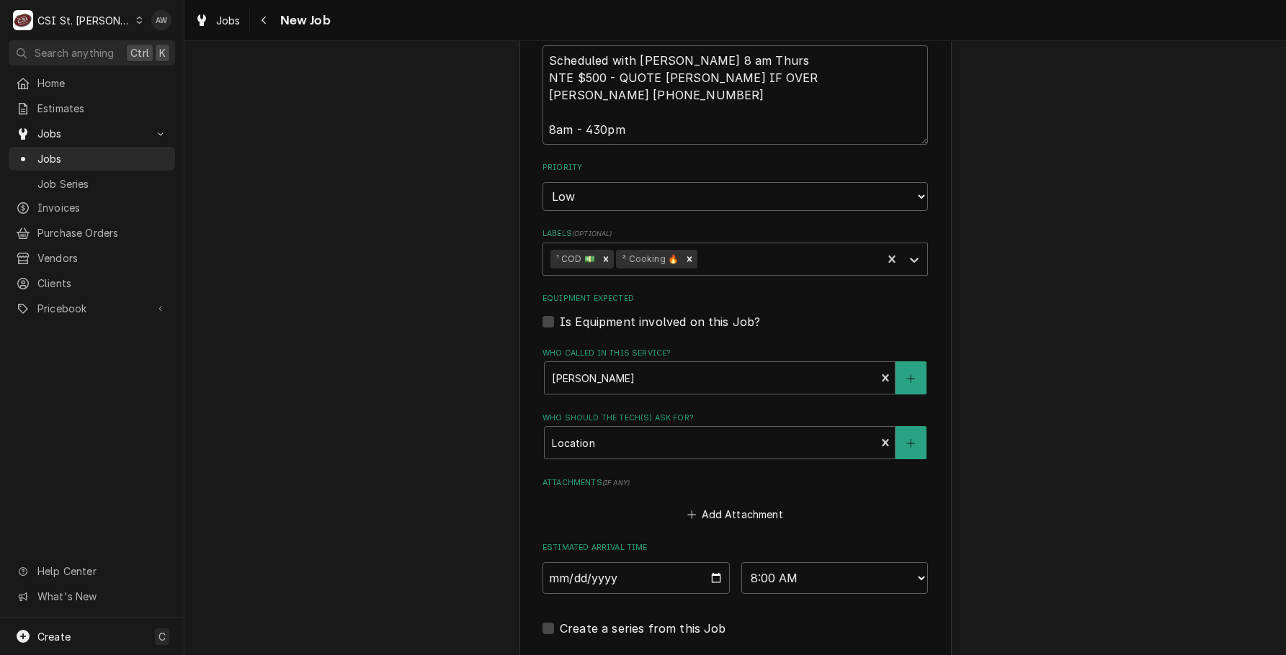
scroll to position [753, 0]
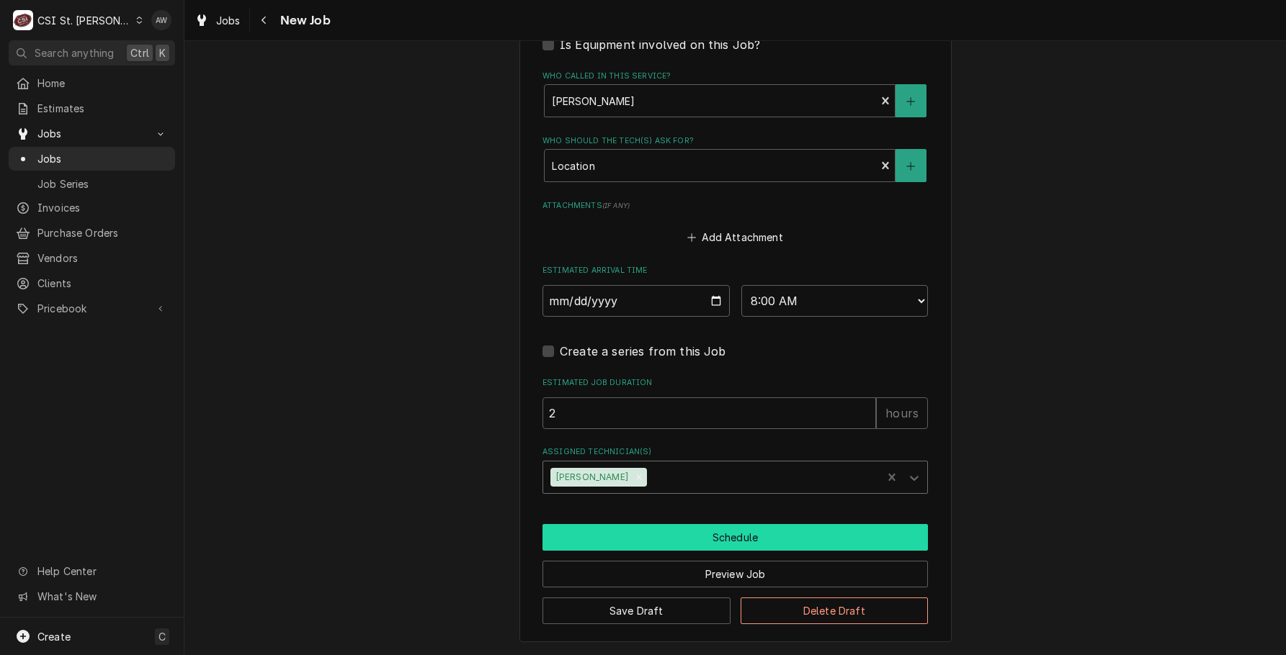
click at [692, 539] on button "Schedule" at bounding box center [734, 537] width 385 height 27
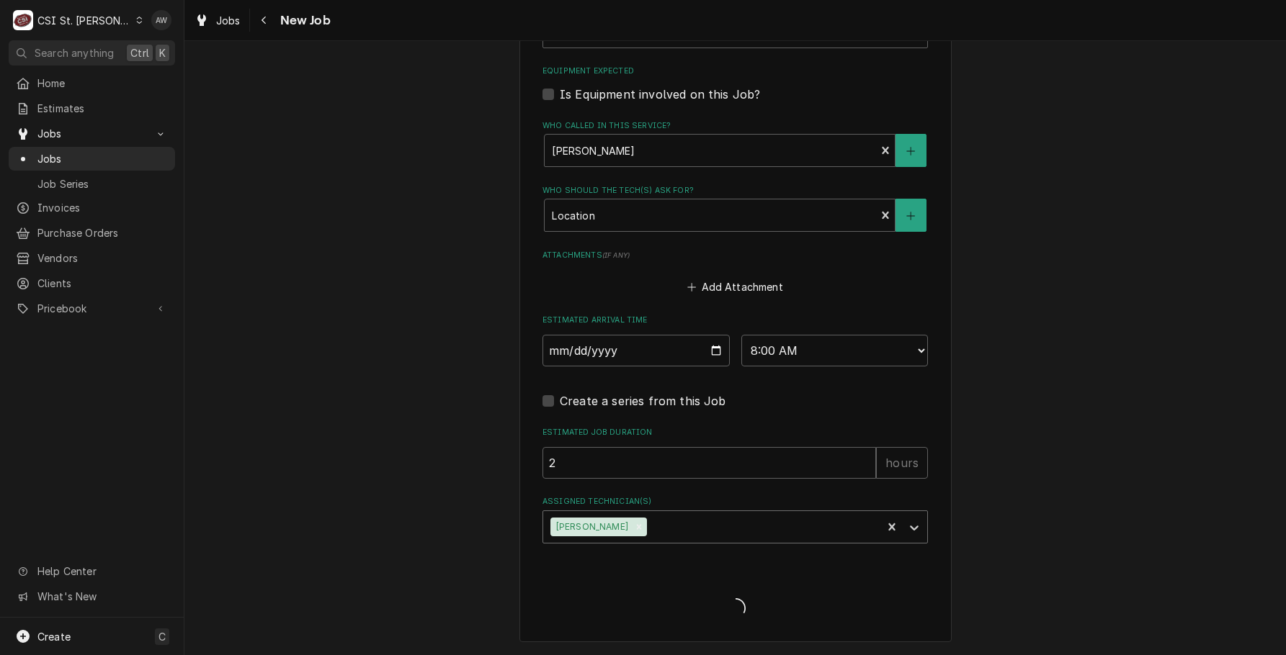
scroll to position [1106, 0]
type textarea "x"
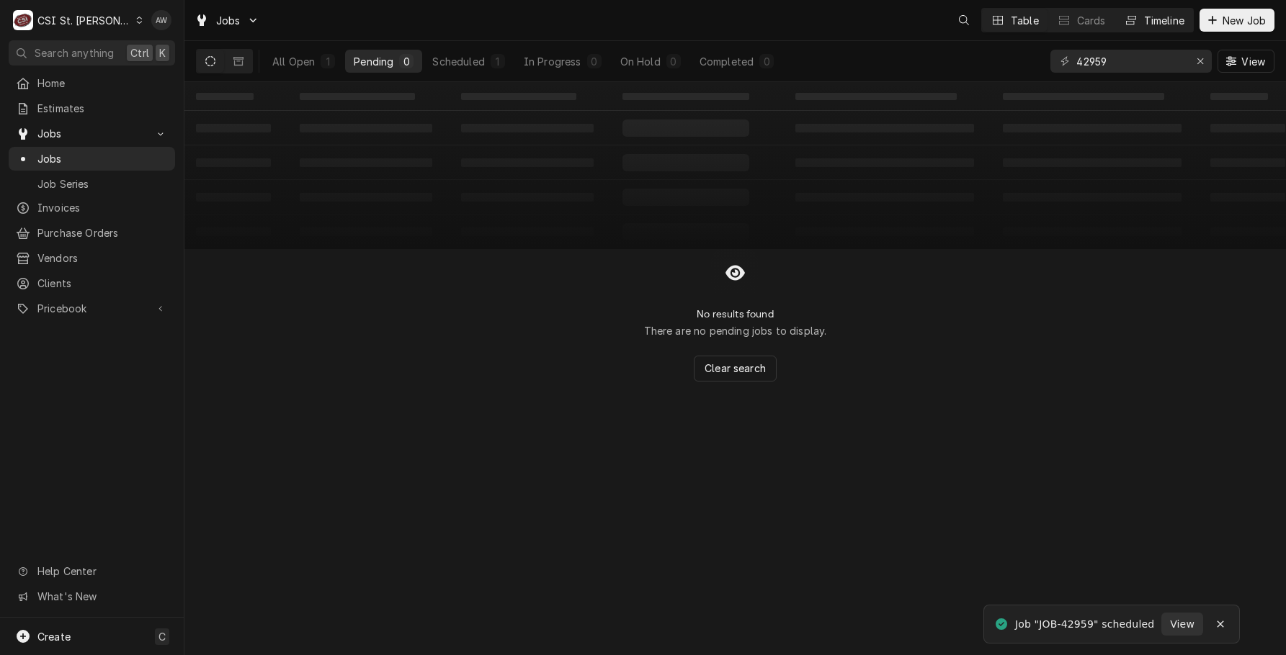
click at [1163, 29] on button "Timeline" at bounding box center [1154, 20] width 78 height 23
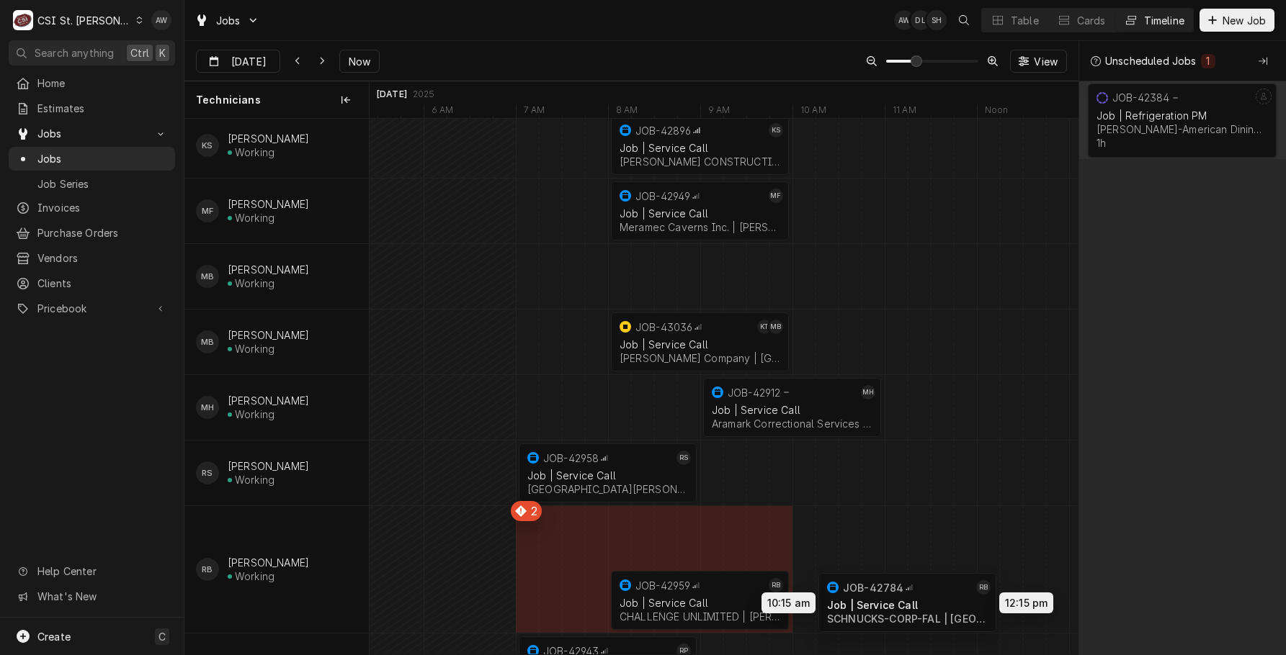
drag, startPoint x: 789, startPoint y: 534, endPoint x: 890, endPoint y: 598, distance: 120.1
click at [890, 598] on div "8:00 AM 10:00 AM JOB-42896 KS Job | Service Call [PERSON_NAME] CONSTRUCTION GRO…" at bounding box center [723, 241] width 709 height 1828
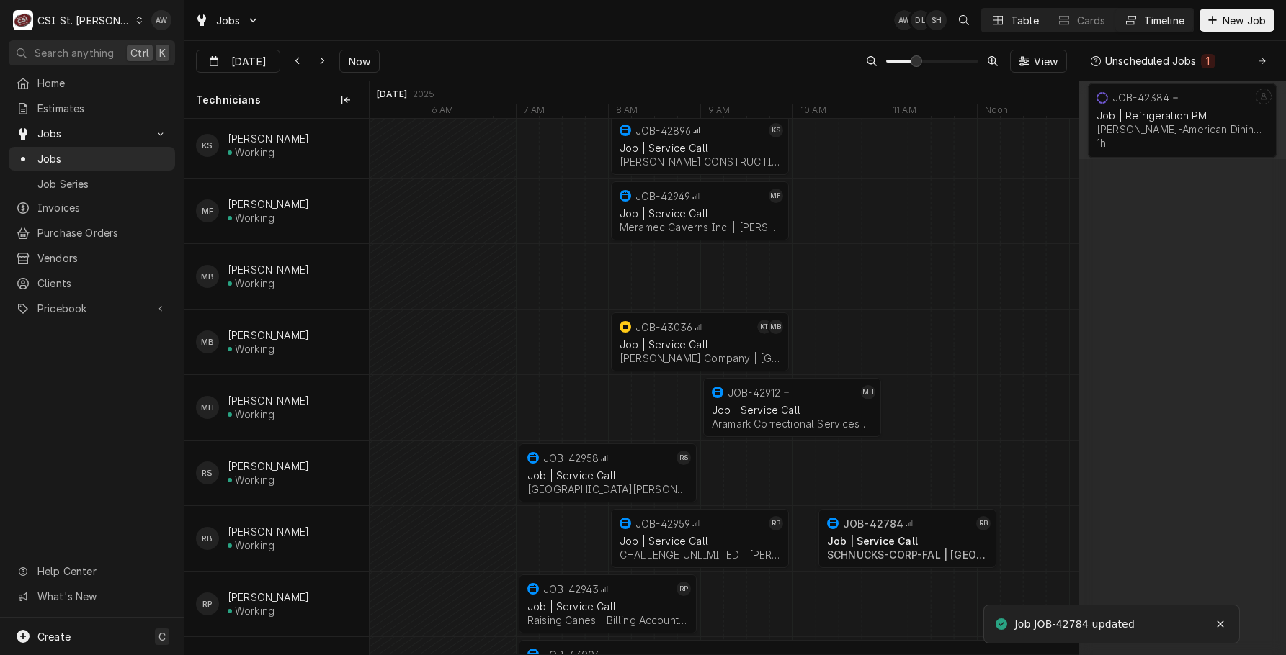
click at [1011, 27] on div "Table" at bounding box center [1024, 20] width 28 height 15
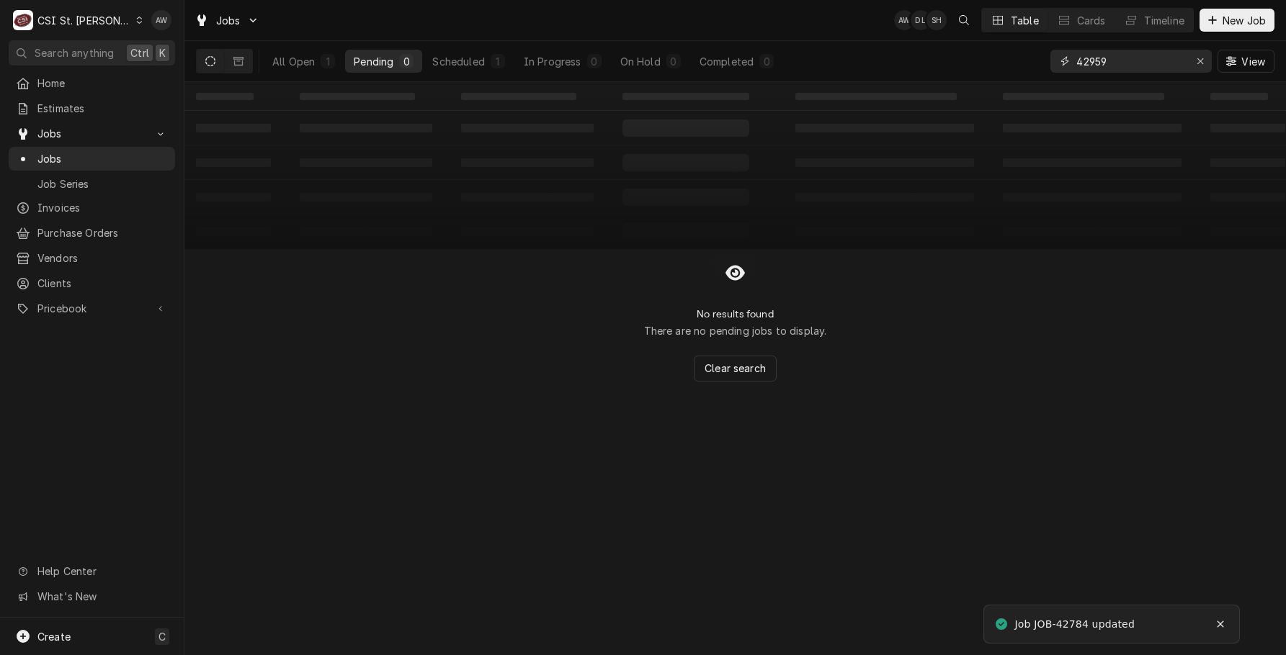
click at [1034, 60] on div "All Open 1 Pending 0 Scheduled 1 In Progress 0 On Hold 0 Completed 0 42959 View" at bounding box center [735, 61] width 1078 height 40
click at [1102, 61] on input "92953" at bounding box center [1130, 61] width 108 height 23
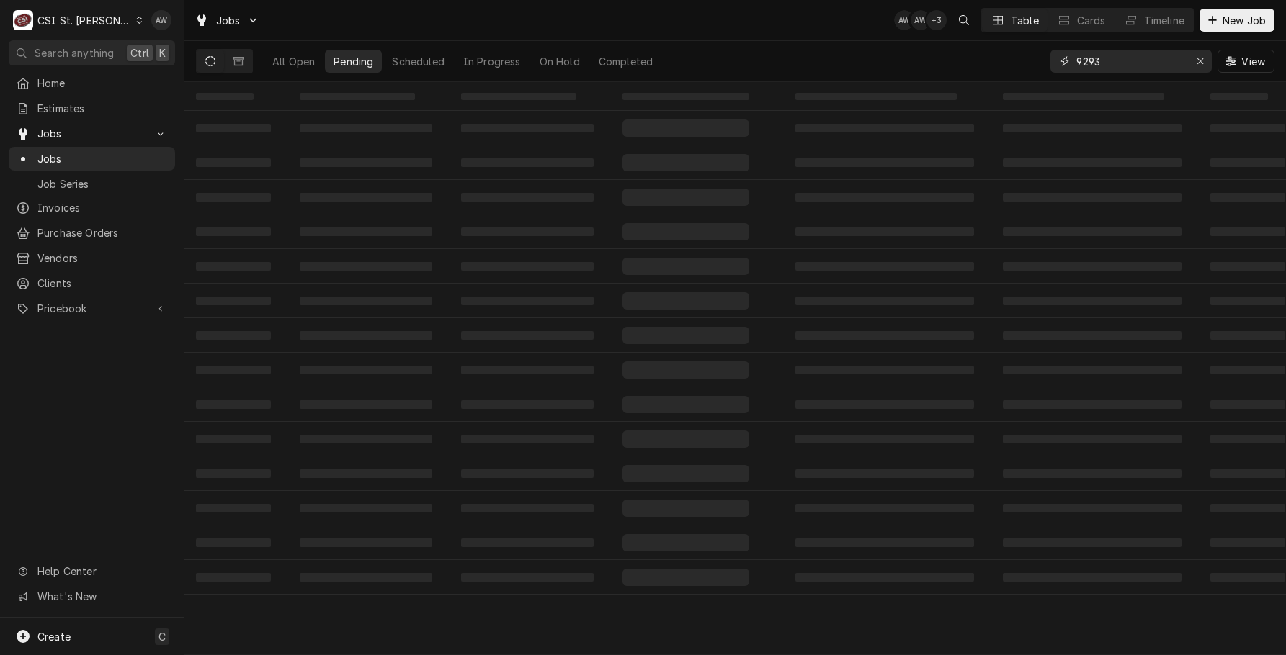
type input "92923"
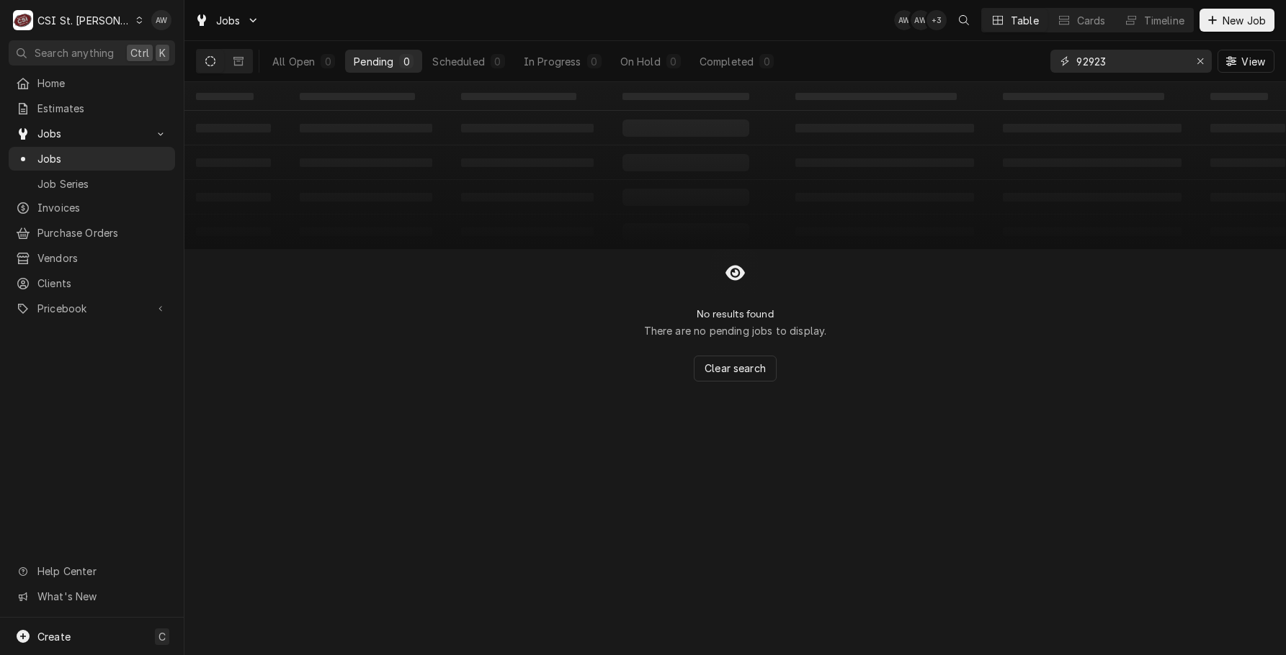
drag, startPoint x: 1121, startPoint y: 62, endPoint x: 1069, endPoint y: 55, distance: 51.5
click at [1069, 55] on div "92923" at bounding box center [1130, 61] width 161 height 23
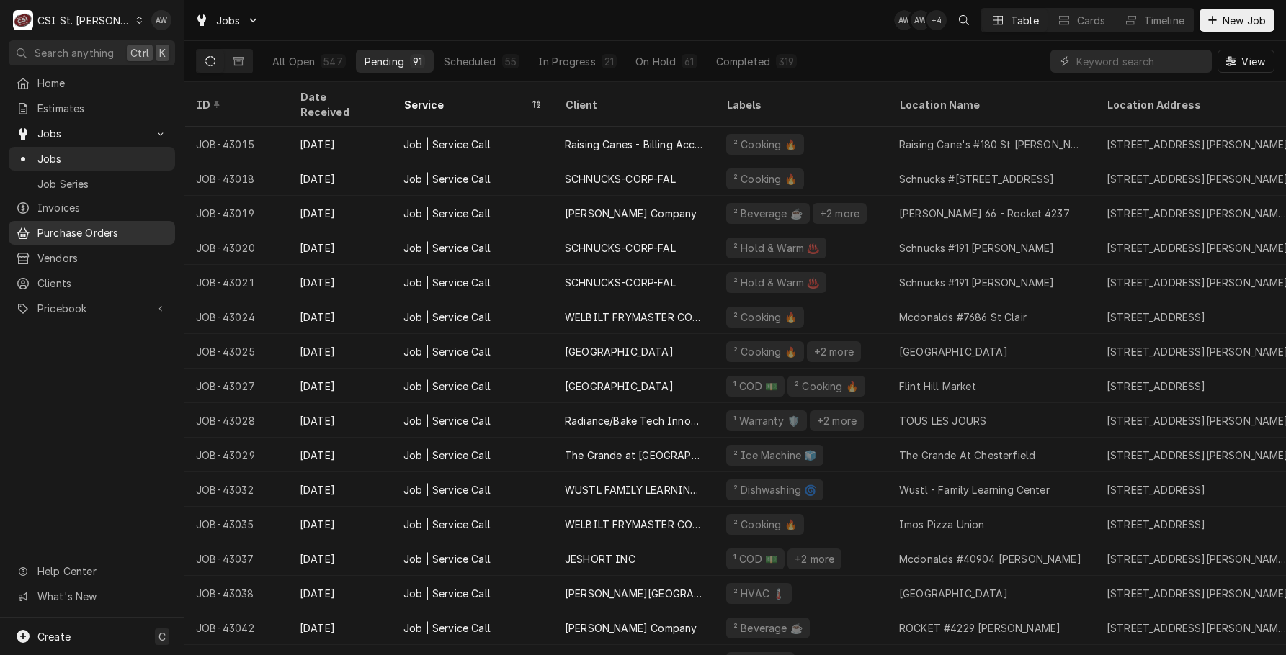
click at [95, 224] on div "Purchase Orders" at bounding box center [92, 233] width 161 height 18
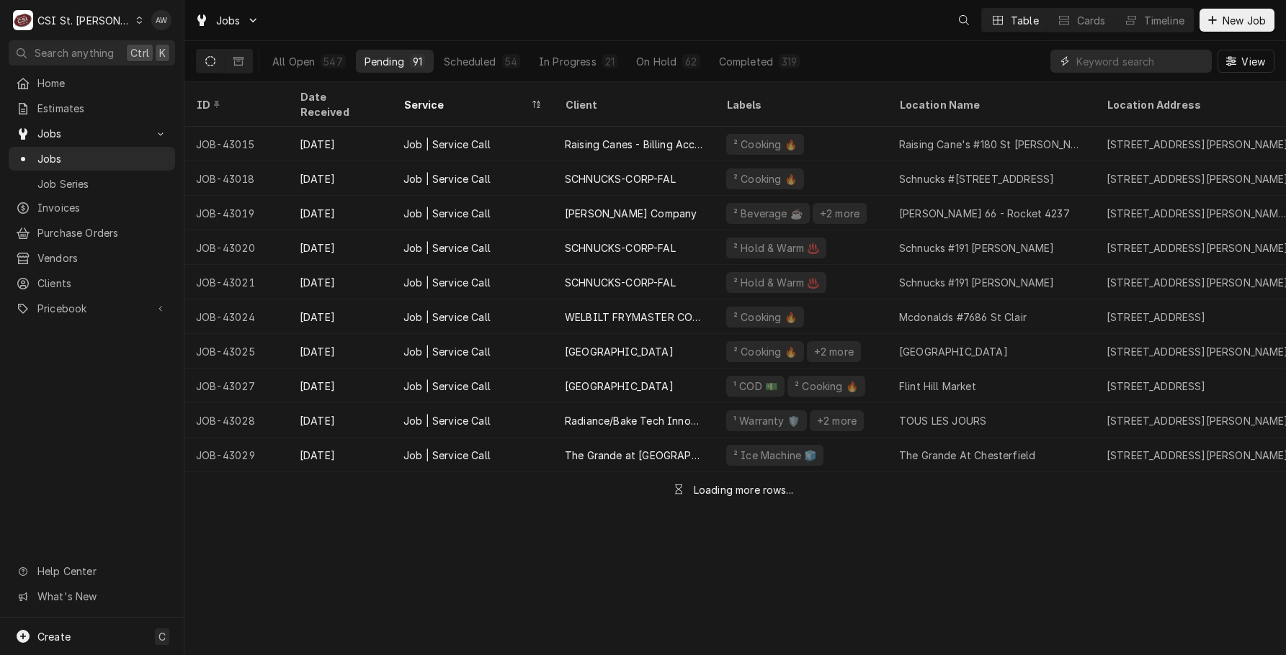
click at [1116, 60] on input "Dynamic Content Wrapper" at bounding box center [1140, 61] width 128 height 23
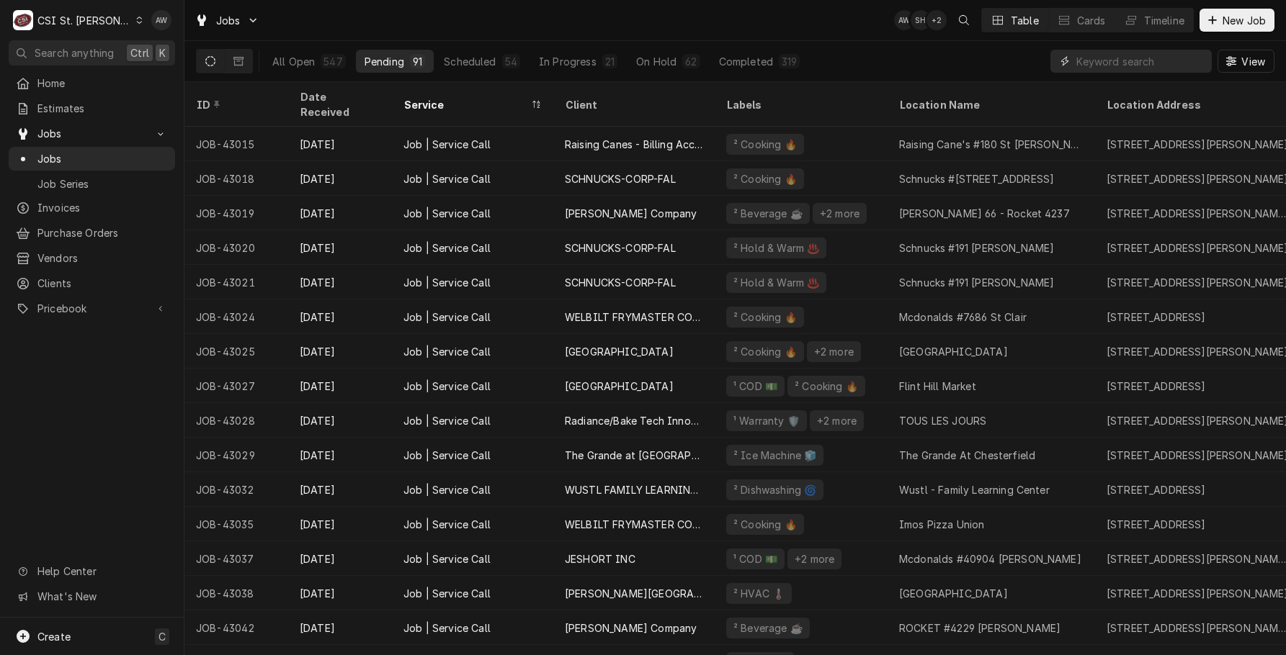
click at [1116, 60] on input "Dynamic Content Wrapper" at bounding box center [1140, 61] width 128 height 23
click at [655, 52] on button "On Hold 62" at bounding box center [667, 61] width 81 height 23
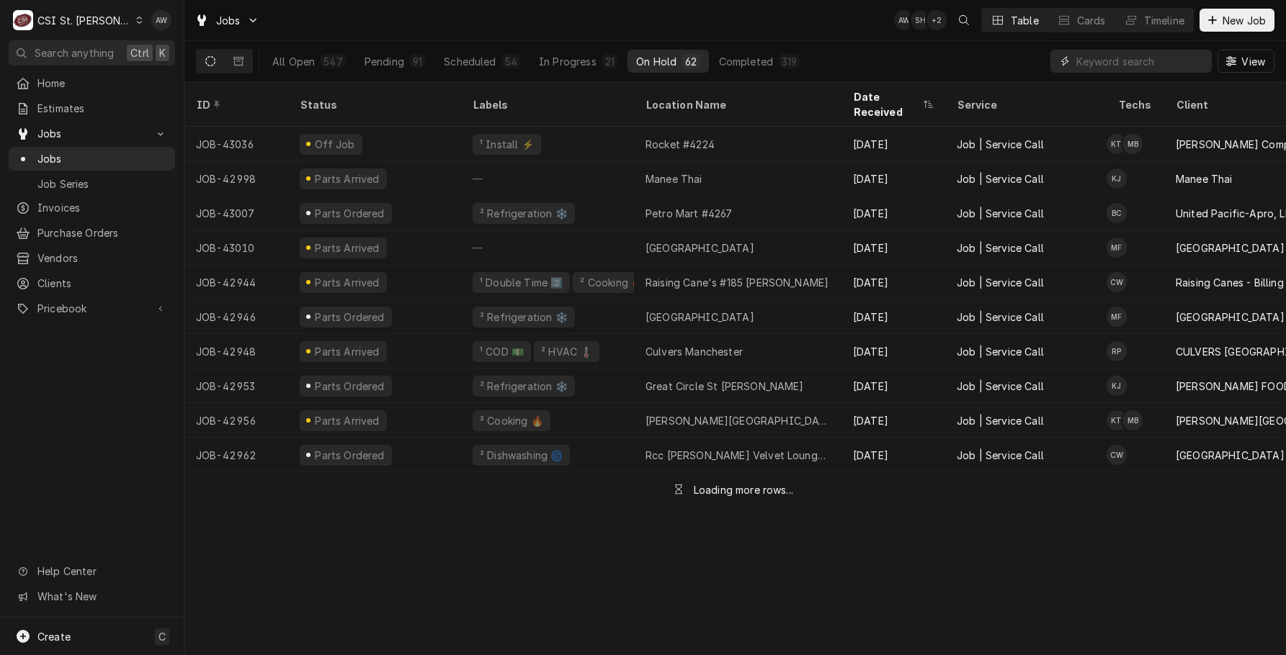
click at [1097, 53] on input "Dynamic Content Wrapper" at bounding box center [1140, 61] width 128 height 23
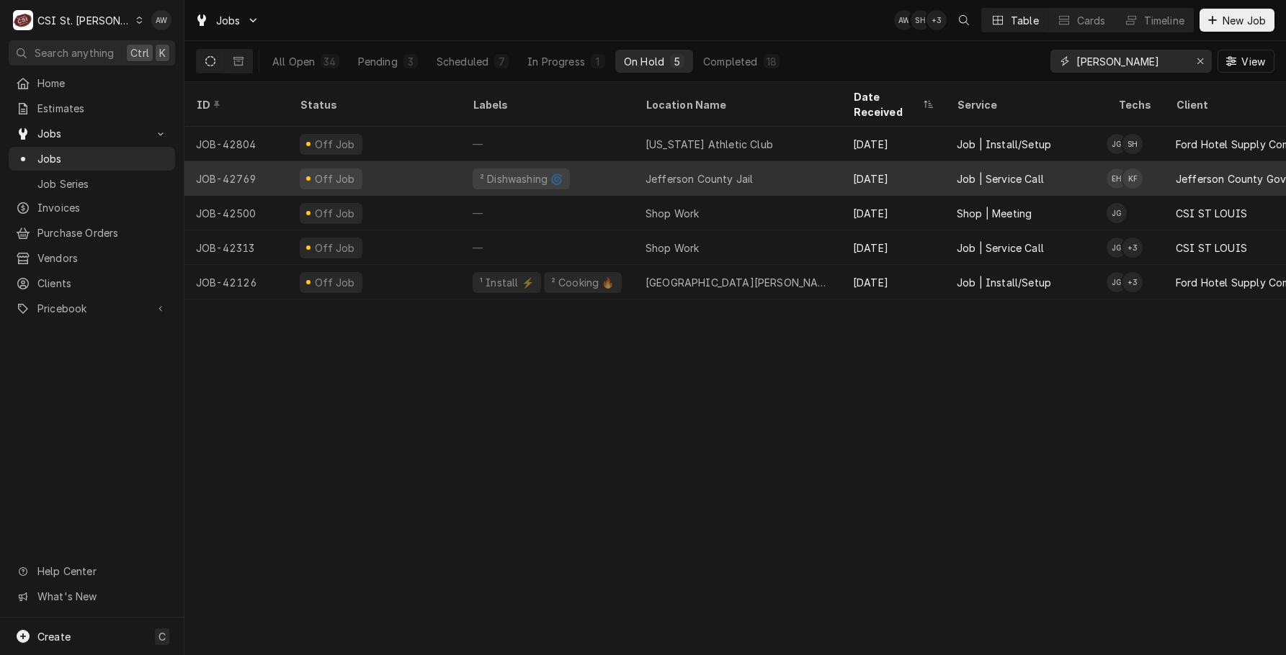
type input "[PERSON_NAME]"
click at [681, 169] on div "Jefferson County Jail" at bounding box center [737, 178] width 207 height 35
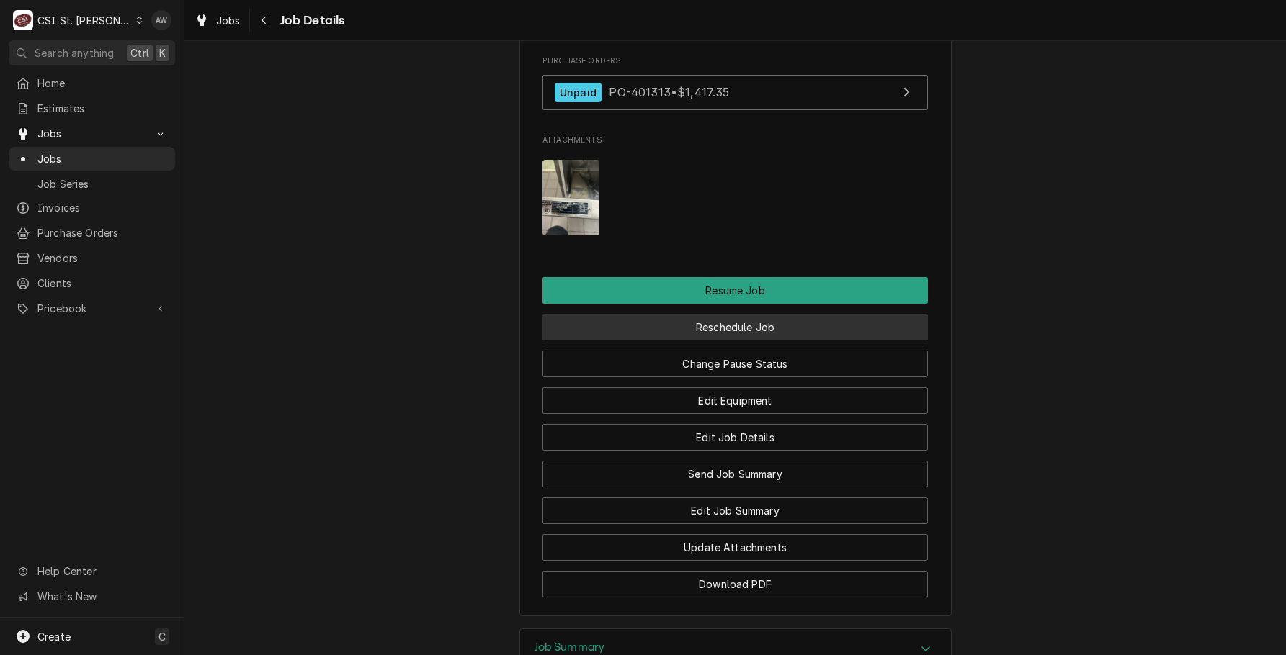
scroll to position [1656, 0]
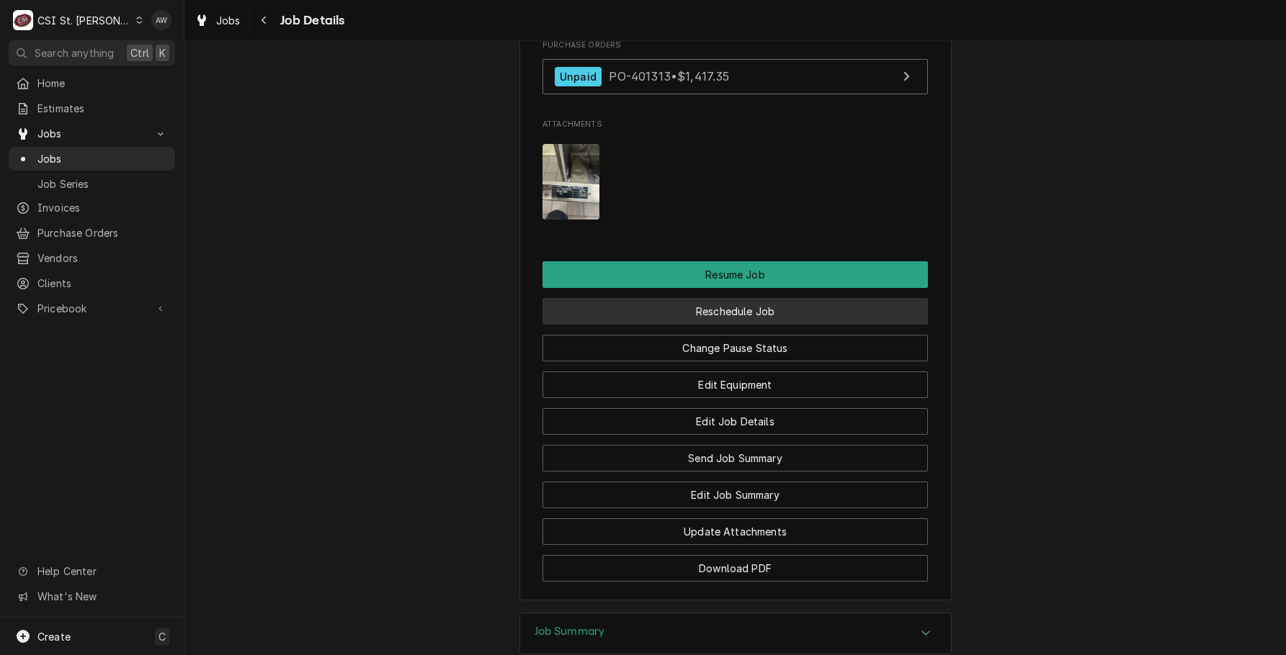
click at [793, 325] on button "Reschedule Job" at bounding box center [734, 311] width 385 height 27
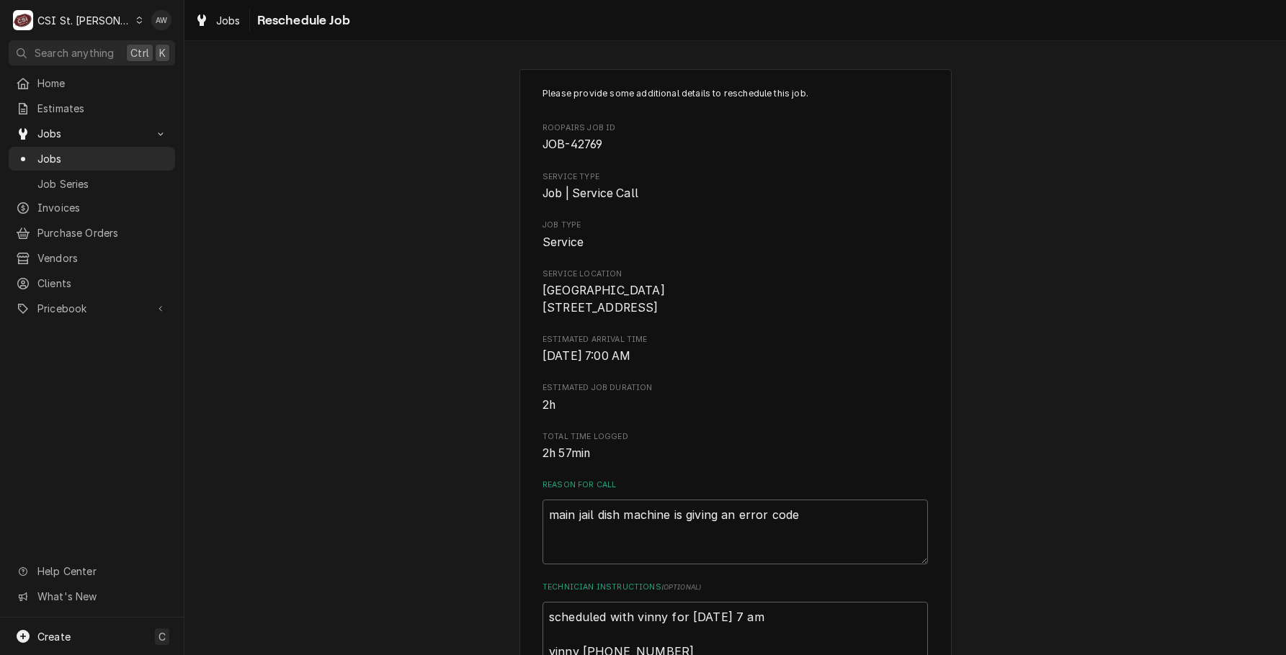
scroll to position [432, 0]
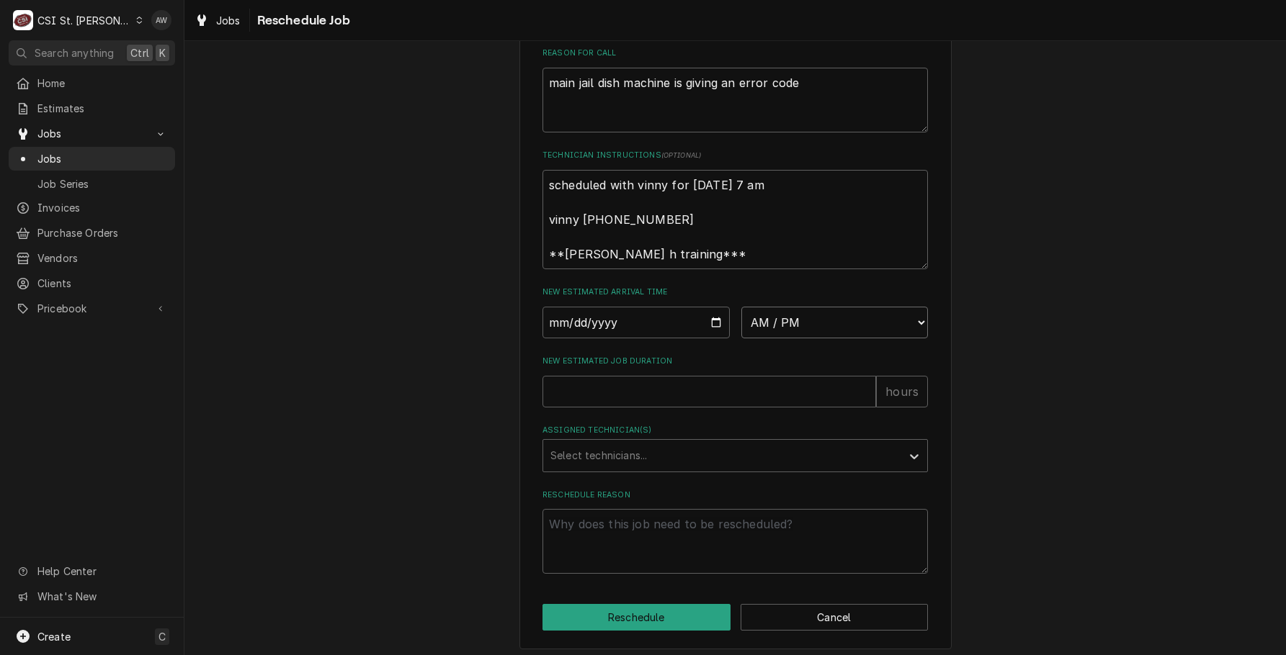
drag, startPoint x: 810, startPoint y: 346, endPoint x: 809, endPoint y: 324, distance: 21.6
click at [810, 338] on select "AM / PM 6:00 AM 6:15 AM 6:30 AM 6:45 AM 7:00 AM 7:15 AM 7:30 AM 7:45 AM 8:00 AM…" at bounding box center [834, 323] width 187 height 32
select select "07:00:00"
click at [741, 323] on select "AM / PM 6:00 AM 6:15 AM 6:30 AM 6:45 AM 7:00 AM 7:15 AM 7:30 AM 7:45 AM 8:00 AM…" at bounding box center [834, 323] width 187 height 32
click at [713, 338] on input "Date" at bounding box center [635, 323] width 187 height 32
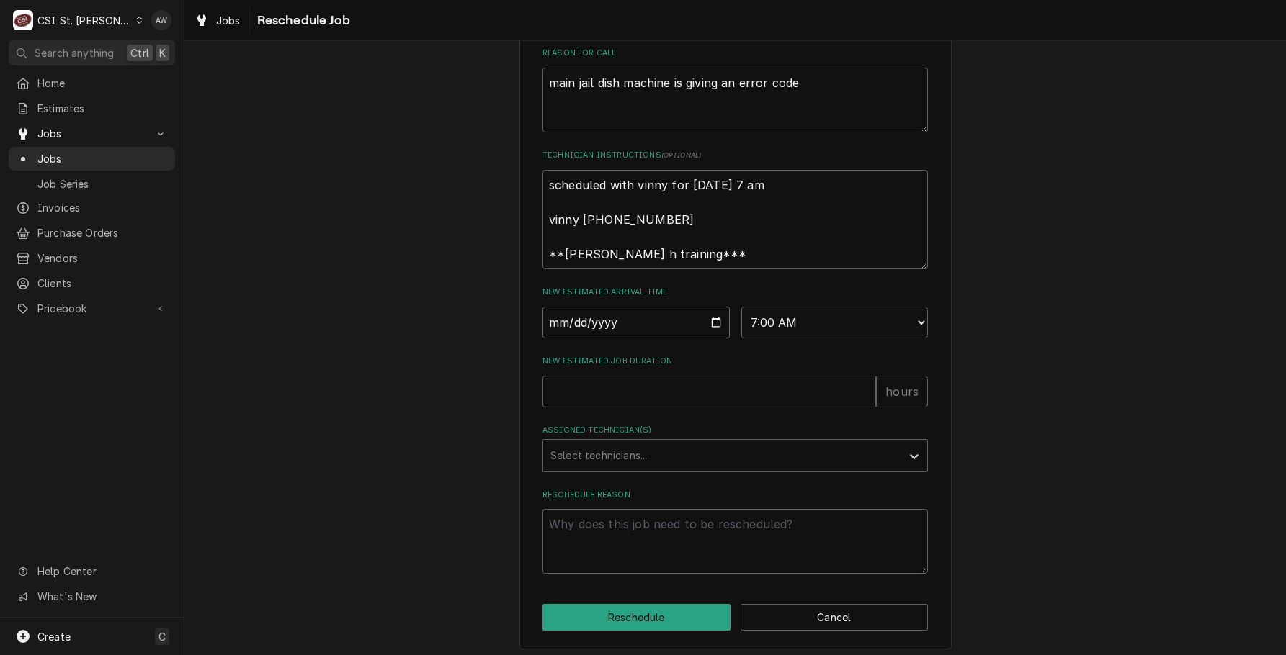
type textarea "x"
type input "[DATE]"
click at [631, 408] on input "New Estimated Job Duration" at bounding box center [708, 392] width 333 height 32
type textarea "x"
type input "2"
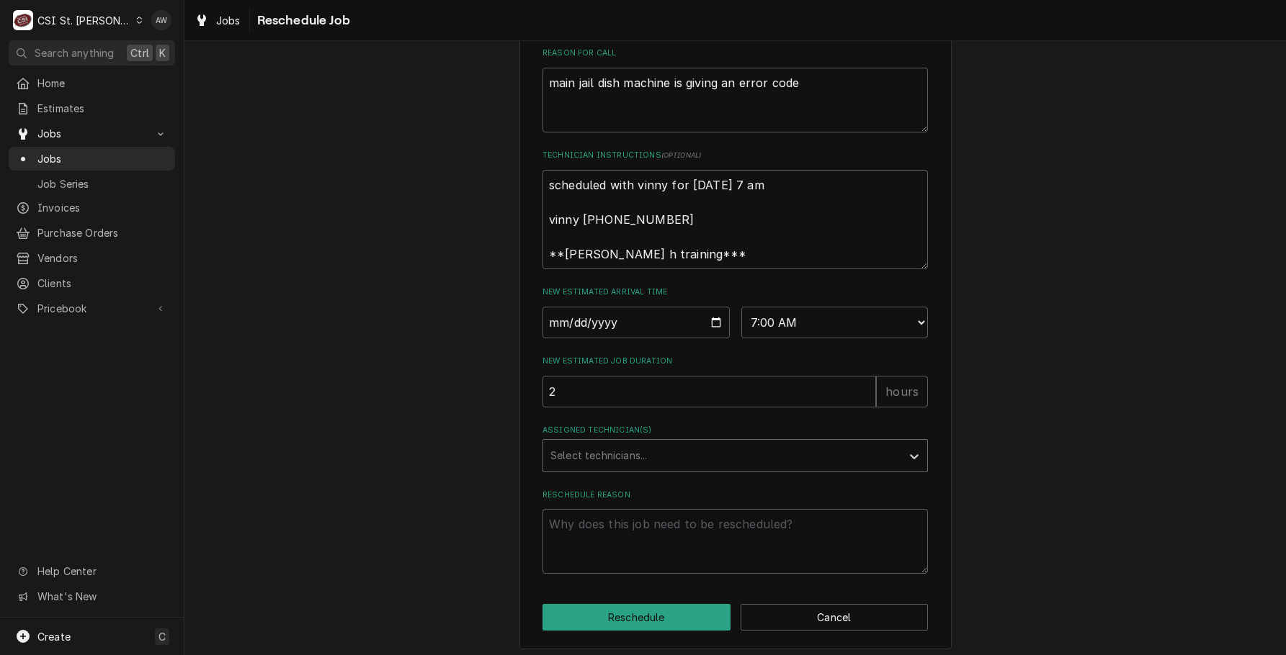
click at [636, 467] on div "Assigned Technician(s)" at bounding box center [722, 456] width 344 height 26
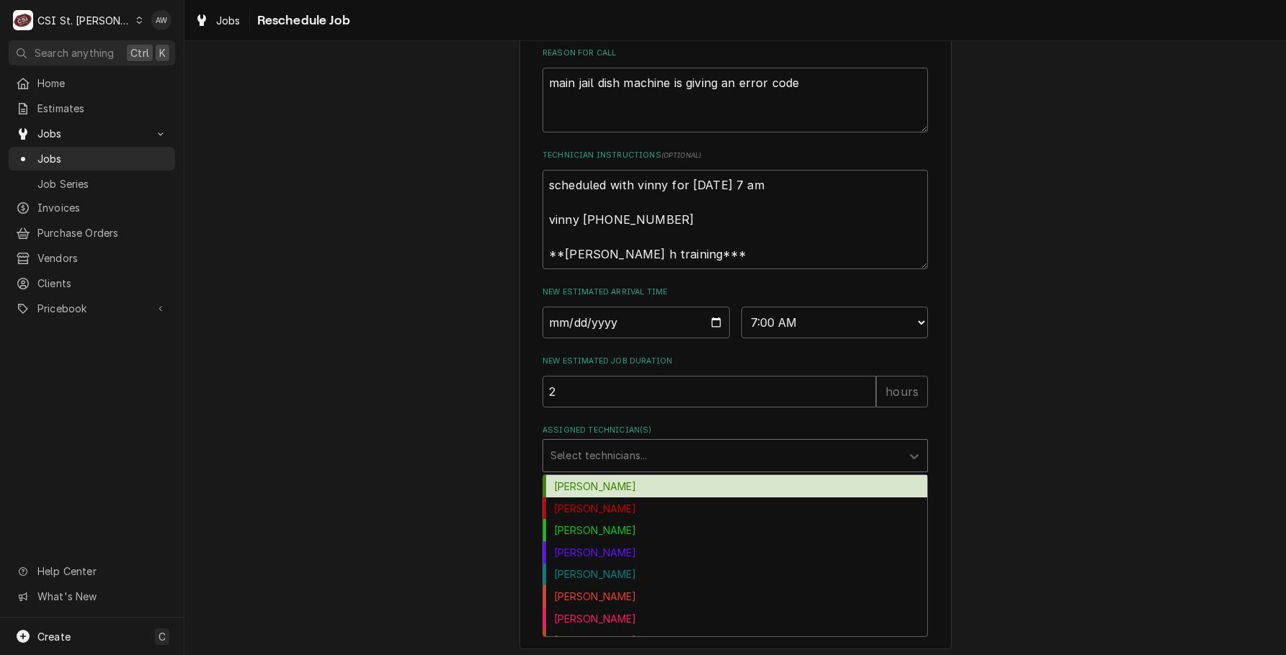
type input "k"
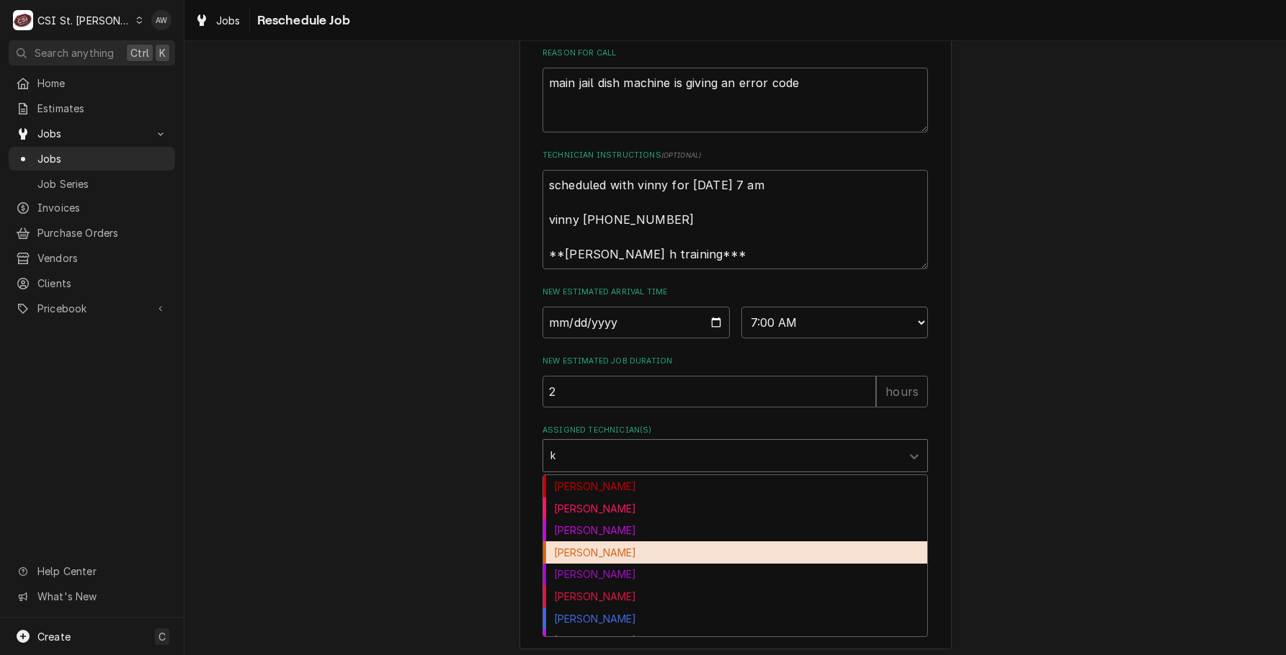
click at [632, 564] on div "[PERSON_NAME]" at bounding box center [735, 553] width 384 height 22
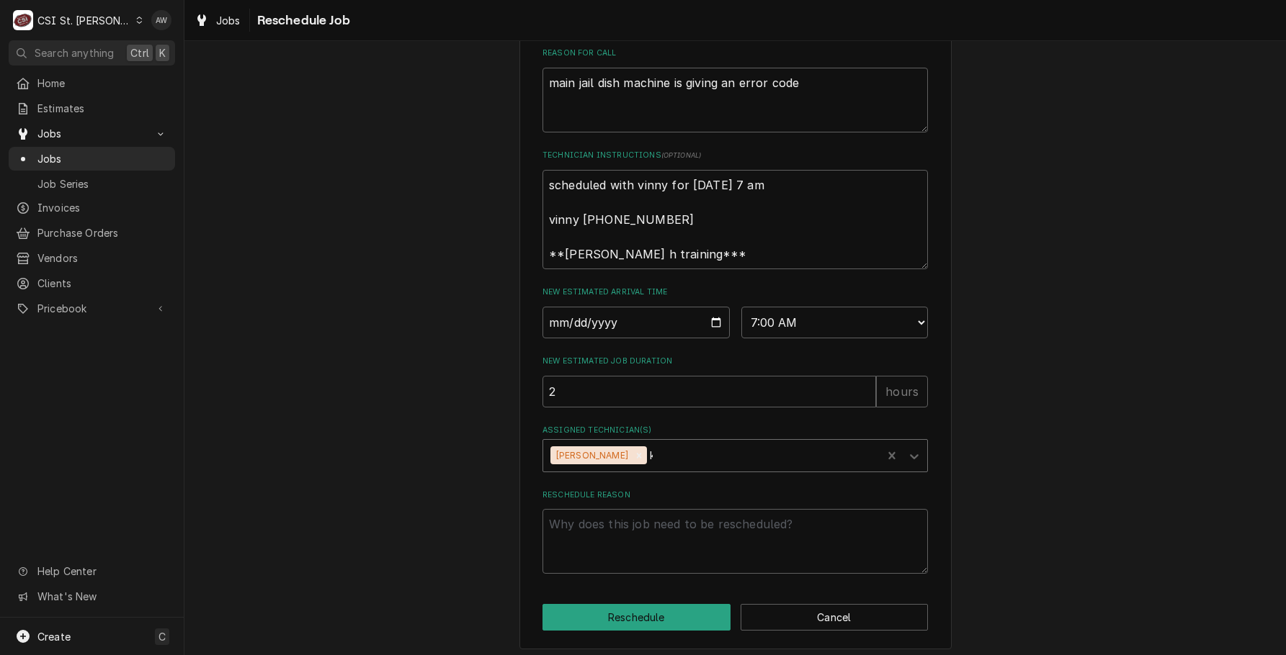
type textarea "x"
click at [631, 565] on textarea "Reschedule Reason" at bounding box center [734, 541] width 385 height 65
type textarea "x"
type textarea "r"
type textarea "x"
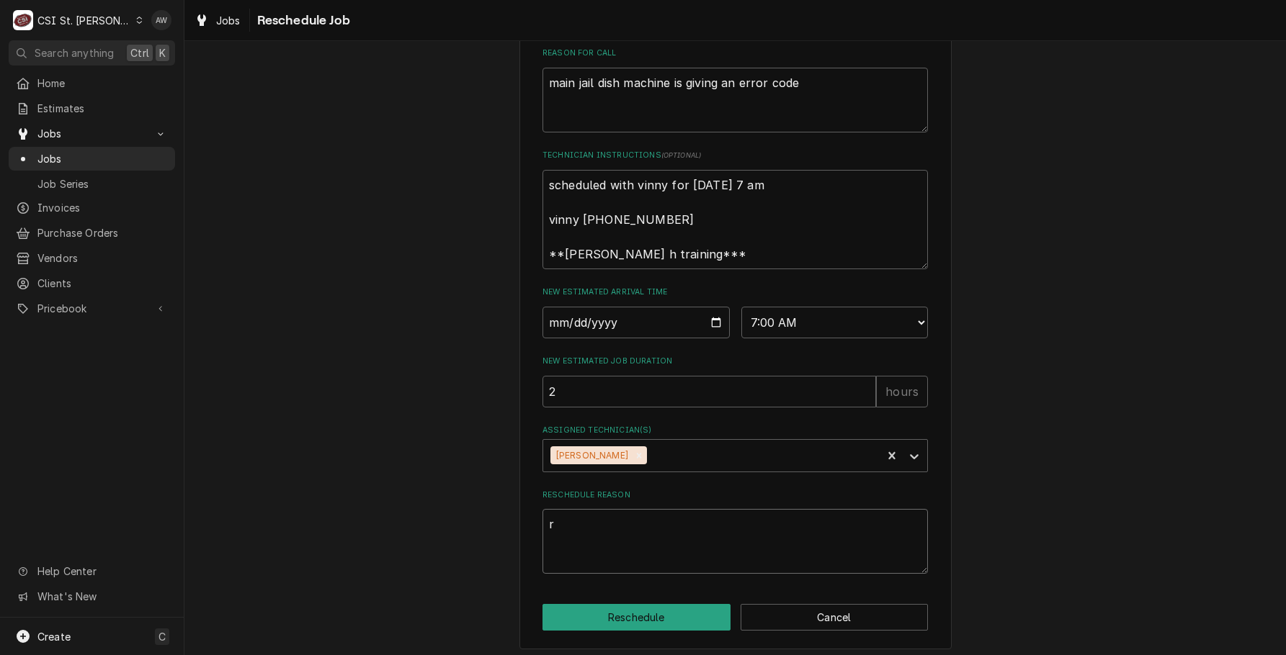
type textarea "re"
type textarea "x"
type textarea "ret"
type textarea "x"
type textarea "retu"
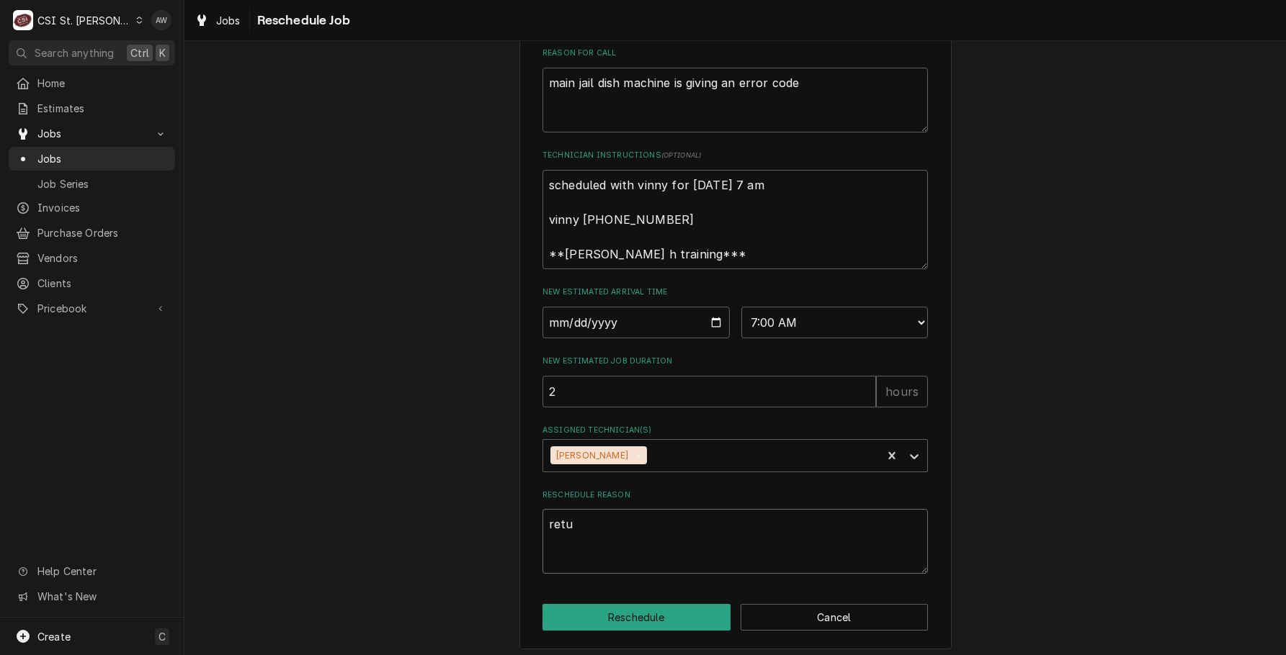
type textarea "x"
type textarea "retur"
type textarea "x"
type textarea "return"
type textarea "x"
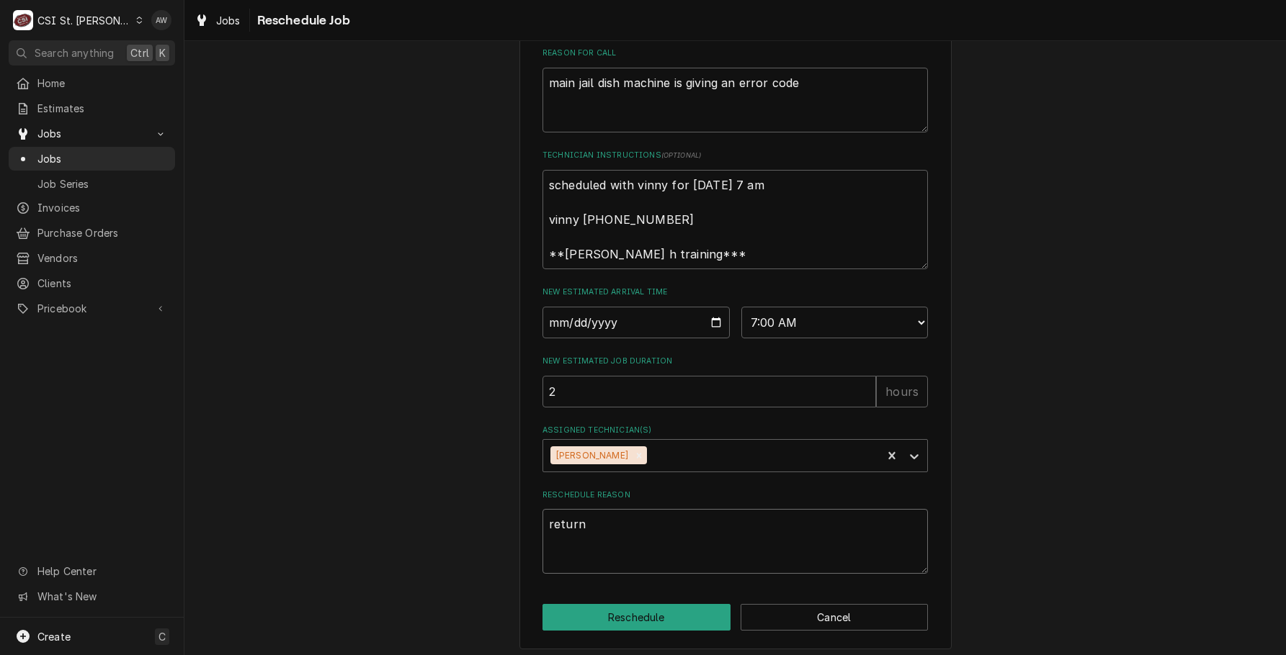
type textarea "returni"
type textarea "x"
type textarea "returnig"
type textarea "x"
type textarea "returnig"
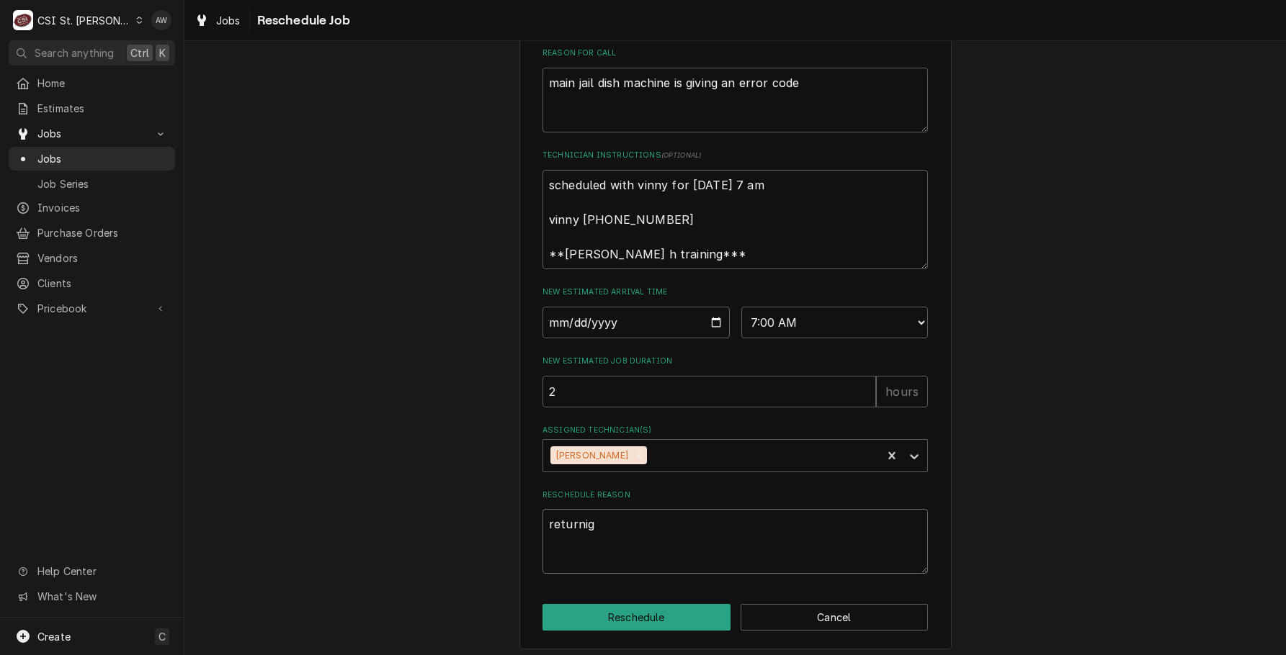
type textarea "x"
type textarea "returnig n"
type textarea "x"
type textarea "returnig nw"
type textarea "x"
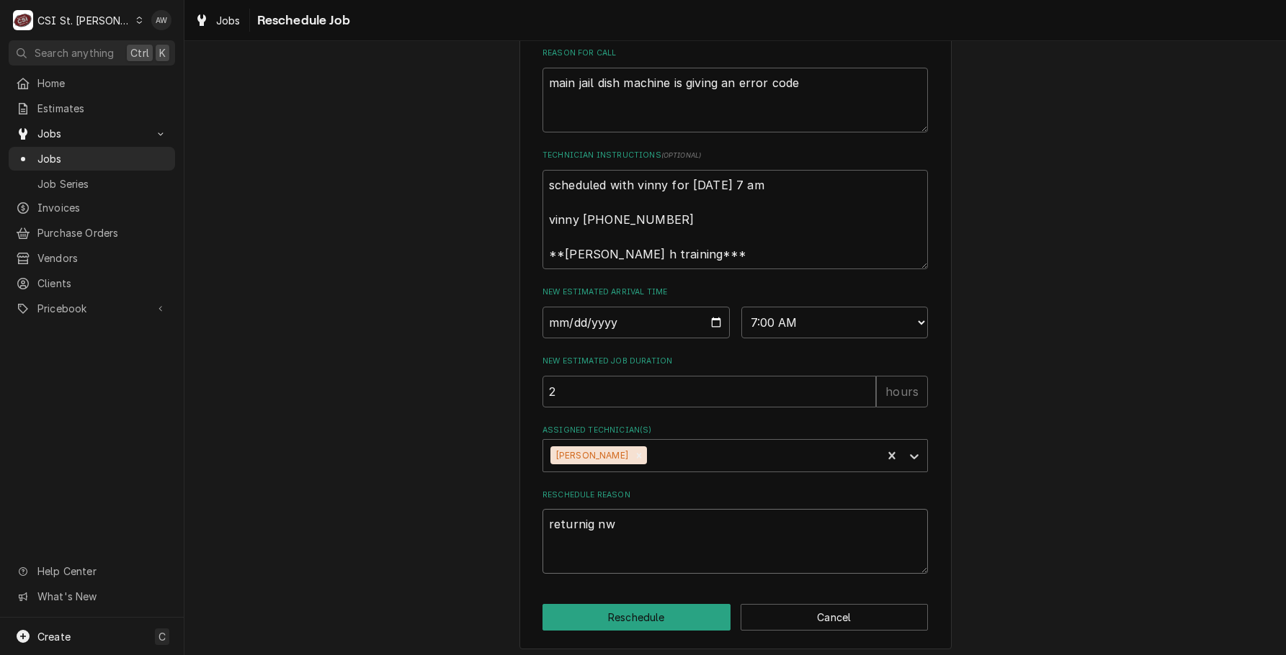
type textarea "returnig nwi"
type textarea "x"
type textarea "returnig nwit"
type textarea "x"
type textarea "returnig nwith"
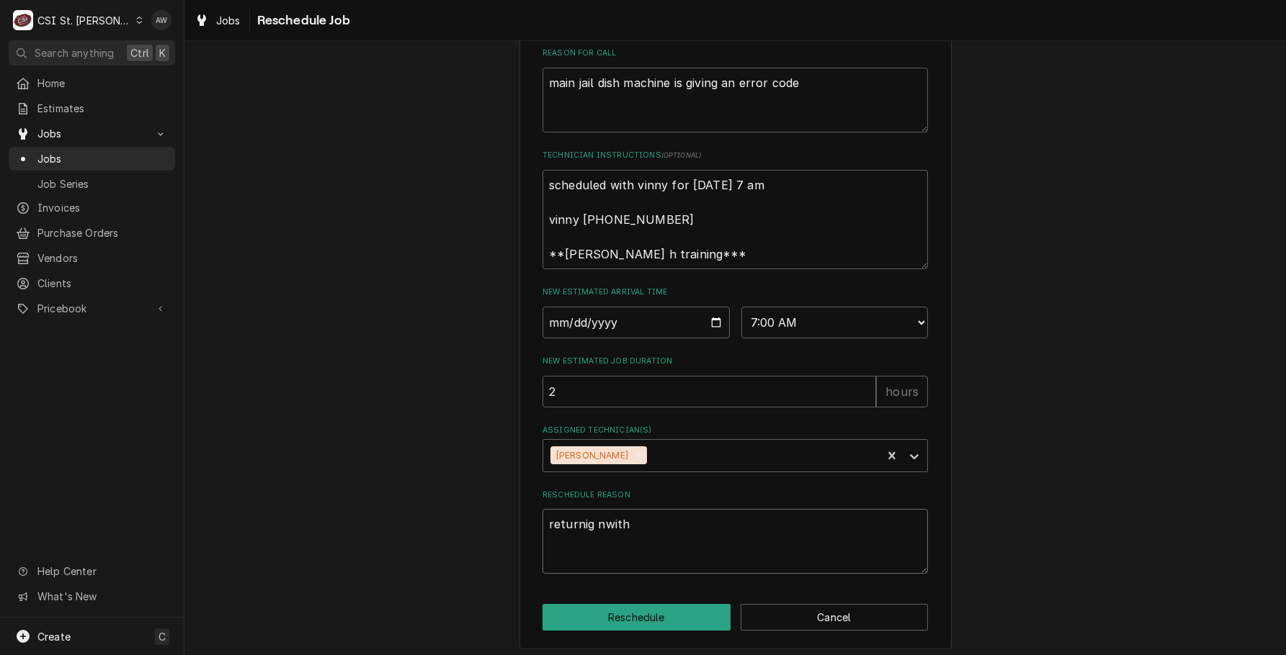
type textarea "x"
type textarea "returnig nwith a"
type textarea "x"
type textarea "returnig nwith ap"
type textarea "x"
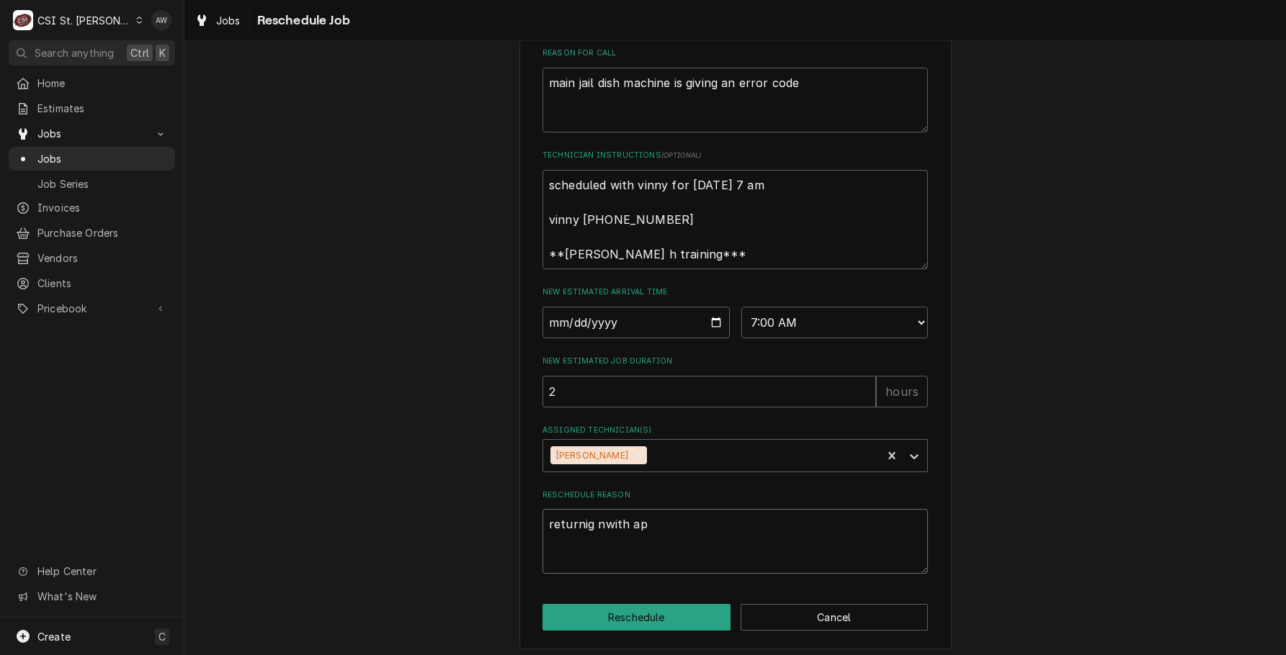
type textarea "returnig nwith apr"
type textarea "x"
type textarea "returnig nwith ap"
type textarea "x"
type textarea "returnig nwith a"
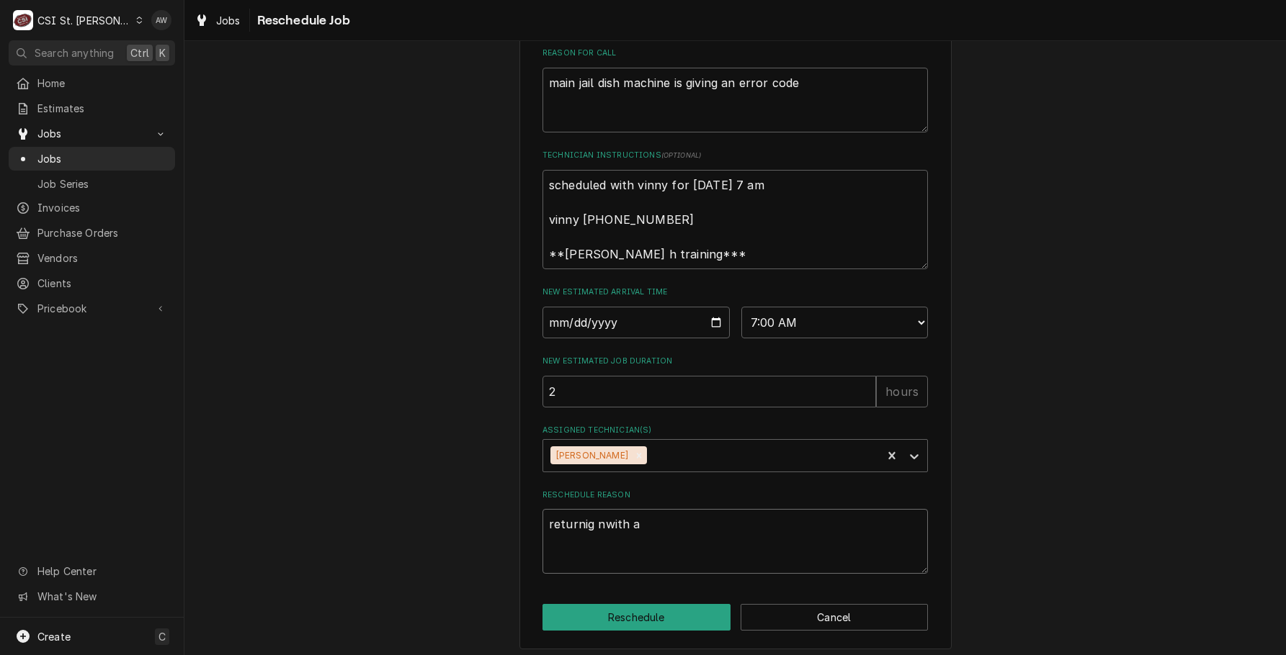
type textarea "x"
type textarea "returnig nwith"
type textarea "x"
type textarea "returnig nwith"
type textarea "x"
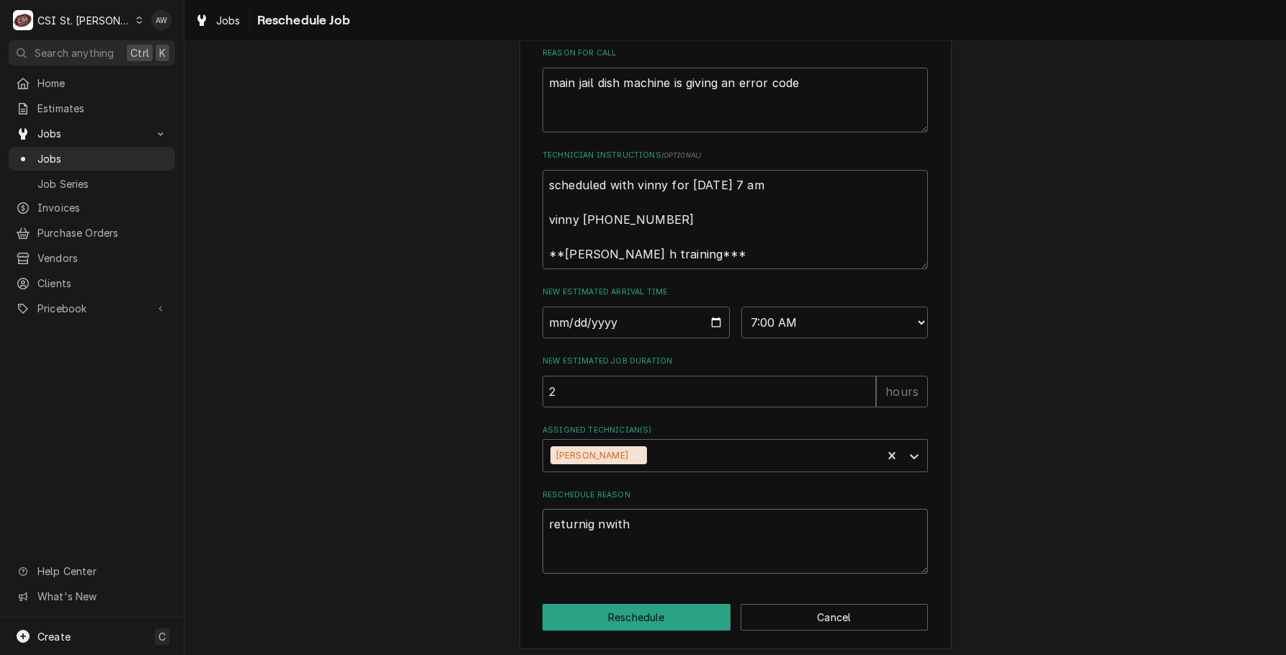
type textarea "returnig nwit"
type textarea "x"
type textarea "returnig nwi"
type textarea "x"
type textarea "returnig nw"
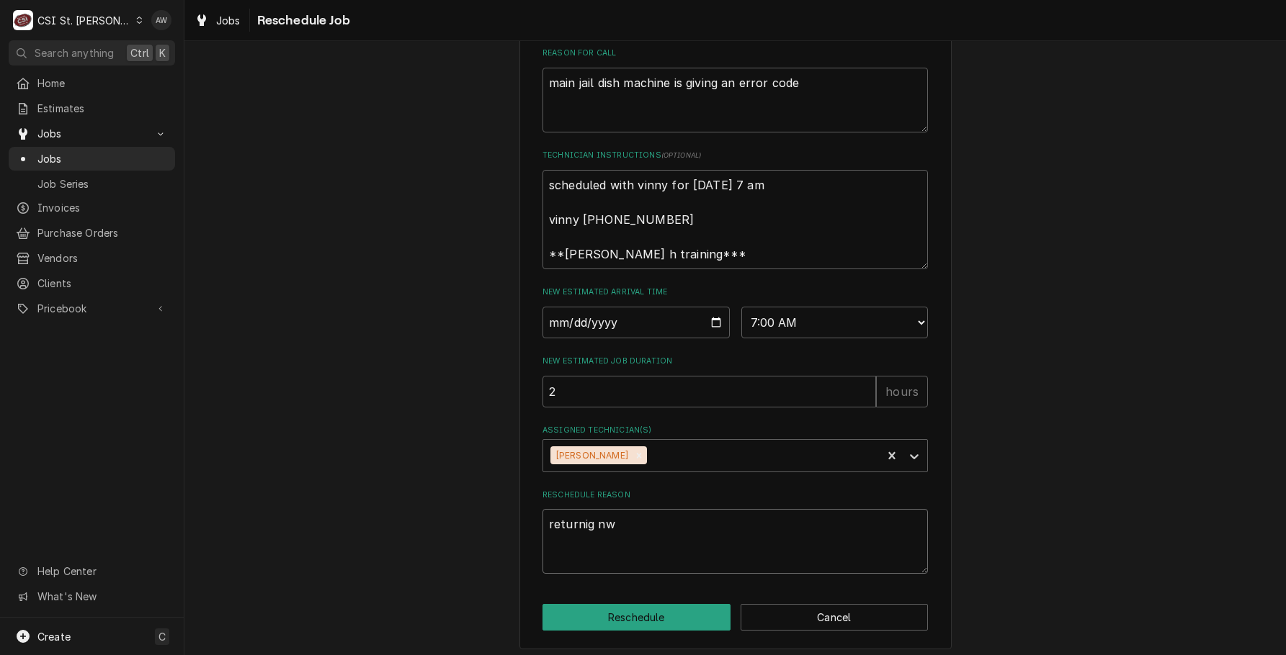
type textarea "x"
type textarea "returnig n"
type textarea "x"
type textarea "returnig"
type textarea "x"
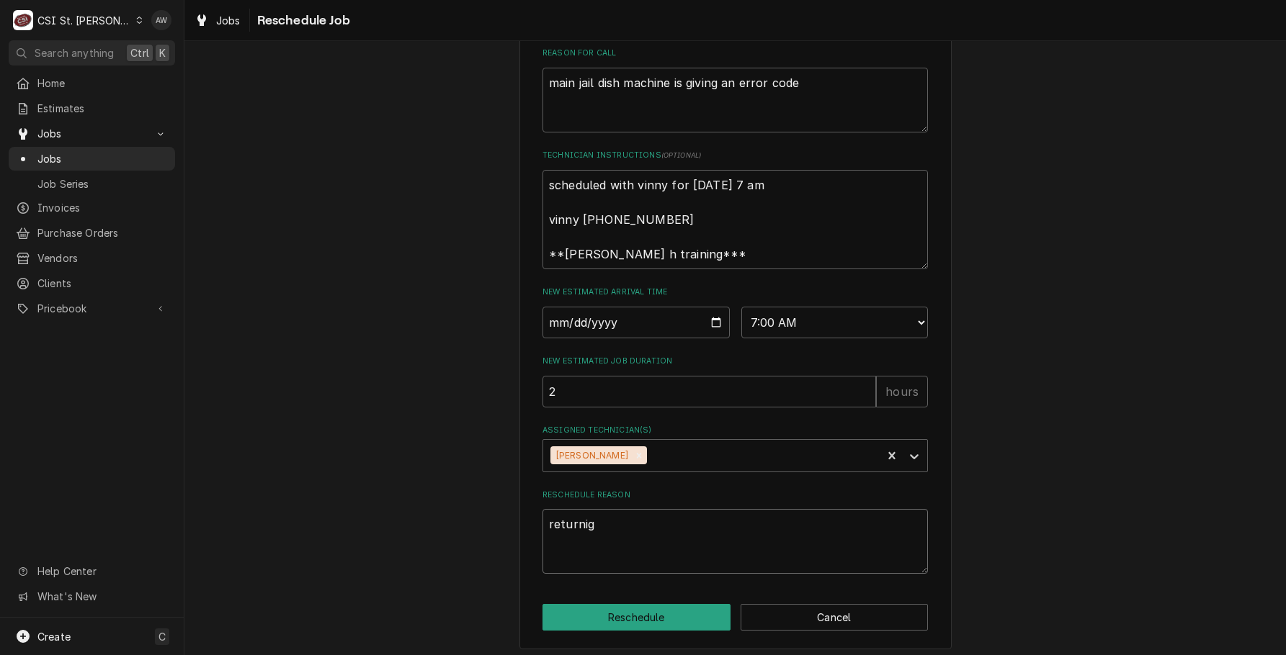
type textarea "returnig"
type textarea "x"
type textarea "returni"
type textarea "x"
type textarea "return"
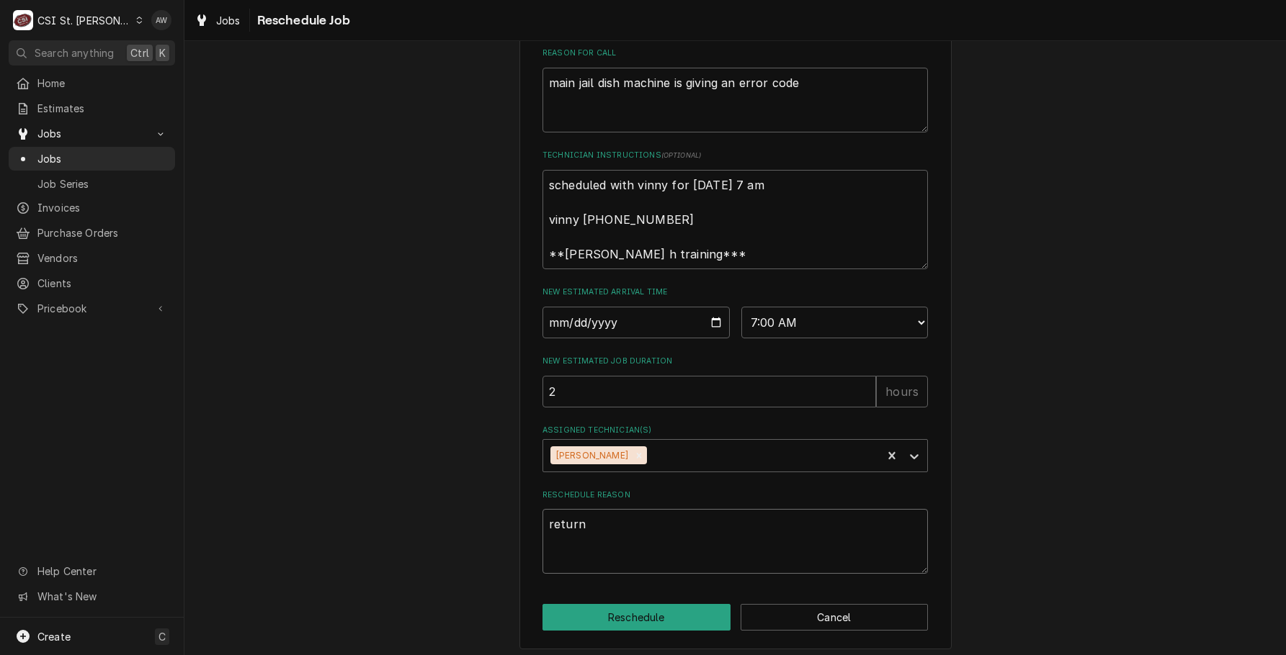
type textarea "x"
type textarea "retur"
type textarea "x"
type textarea "retu"
type textarea "x"
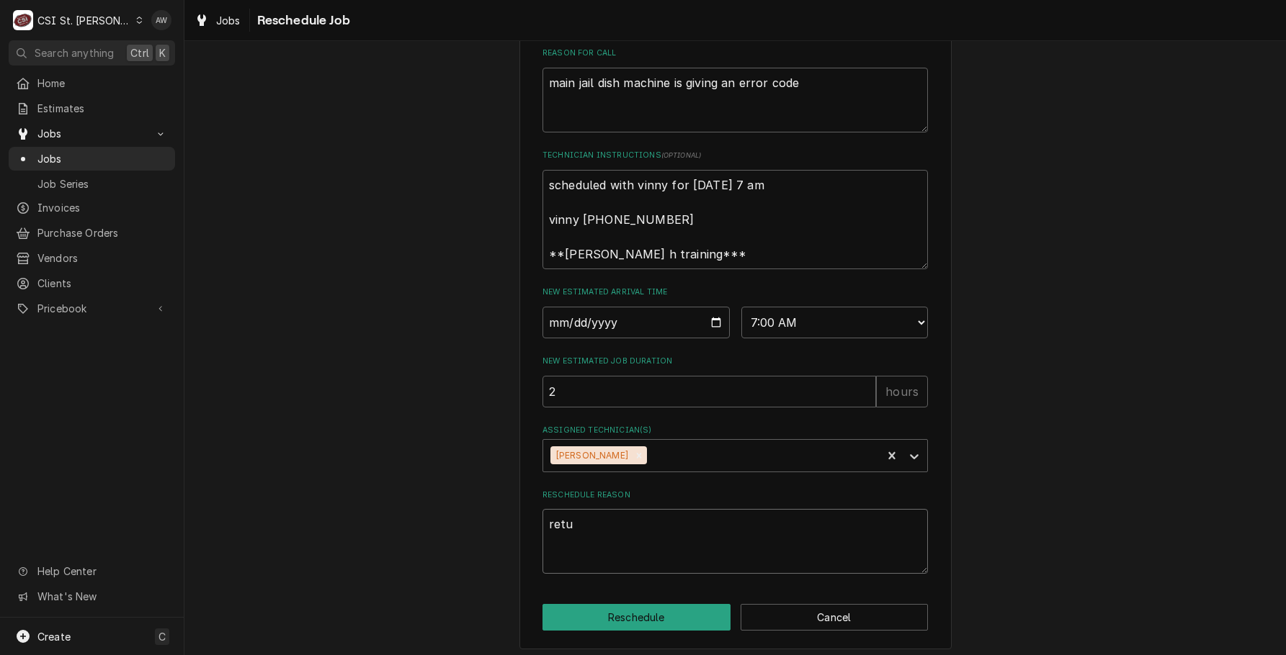
type textarea "ret"
type textarea "x"
type textarea "re"
type textarea "x"
type textarea "r"
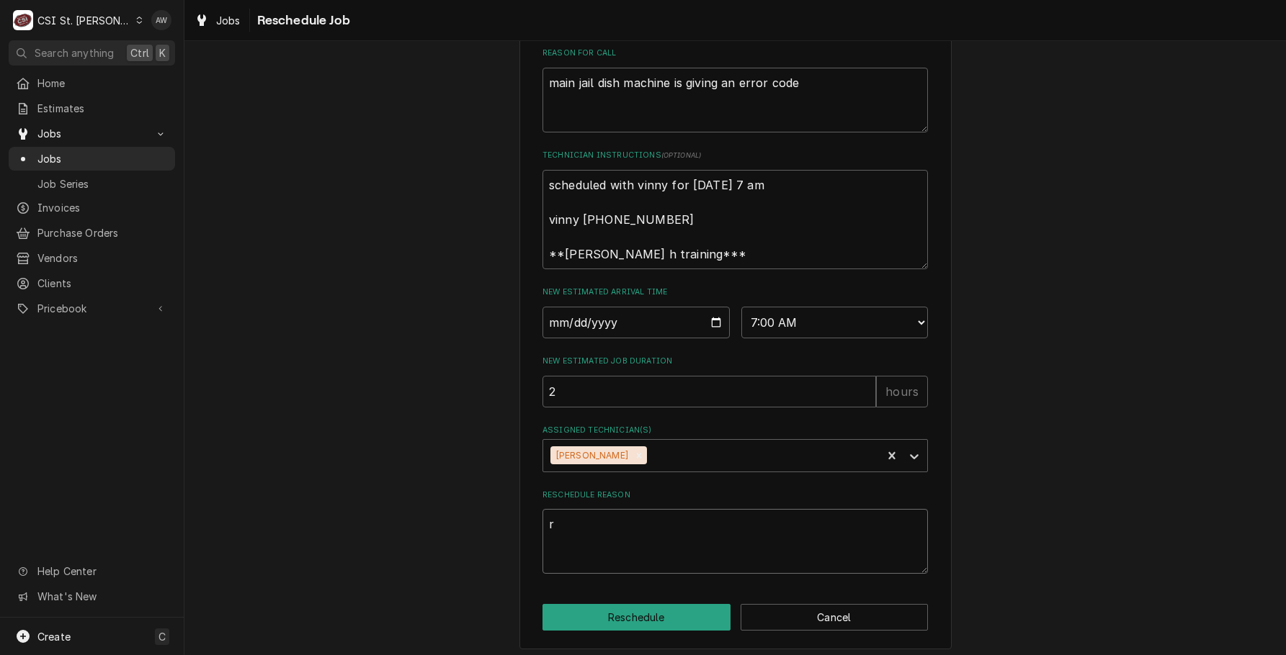
type textarea "x"
type textarea "r"
type textarea "x"
type textarea "re"
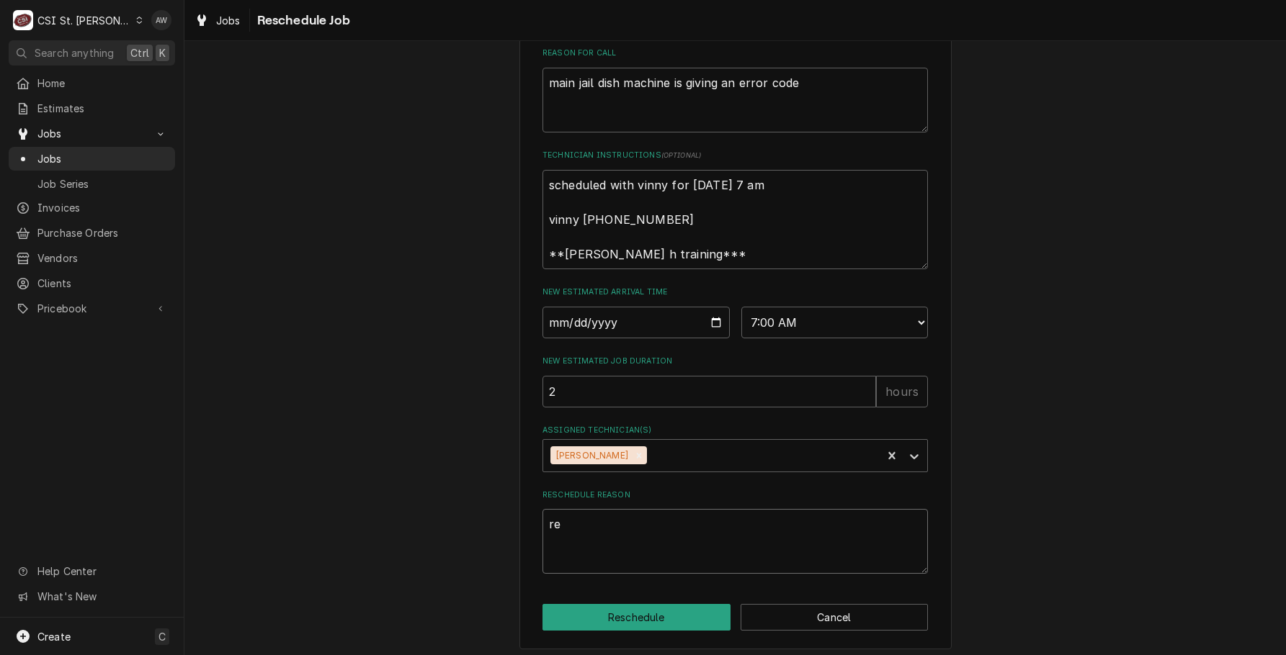
type textarea "x"
type textarea "ret"
type textarea "x"
type textarea "retu"
type textarea "x"
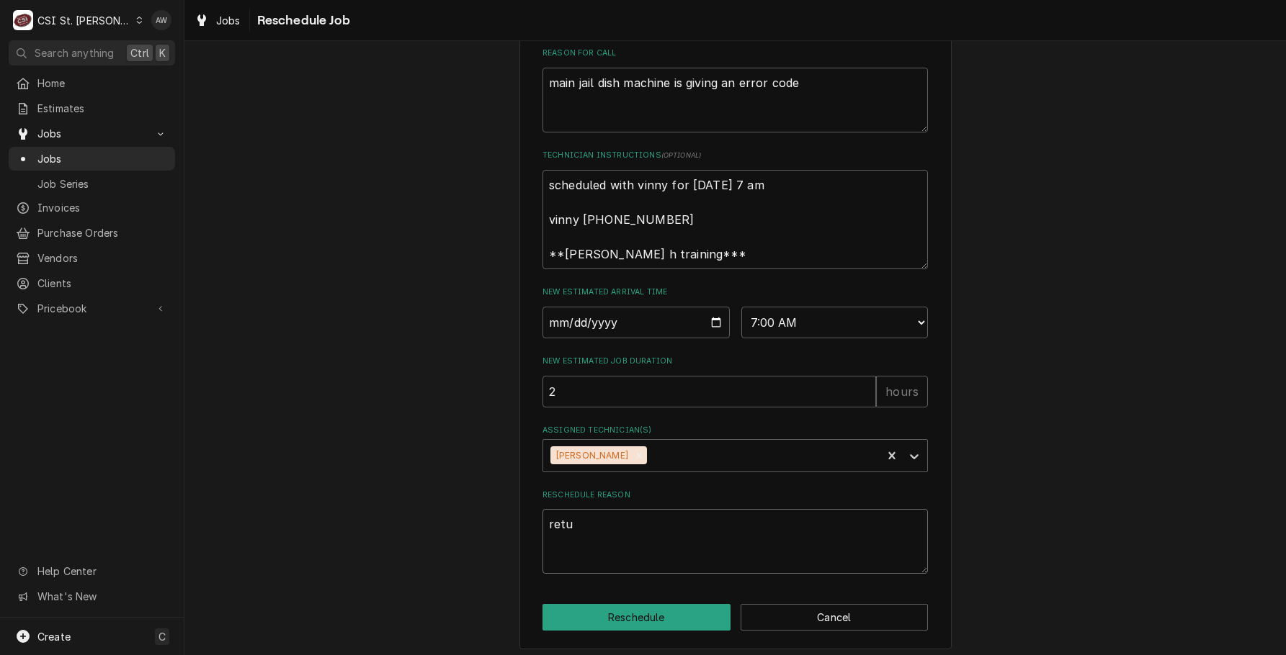
type textarea "retur"
type textarea "x"
type textarea "return"
type textarea "x"
type textarea "returni"
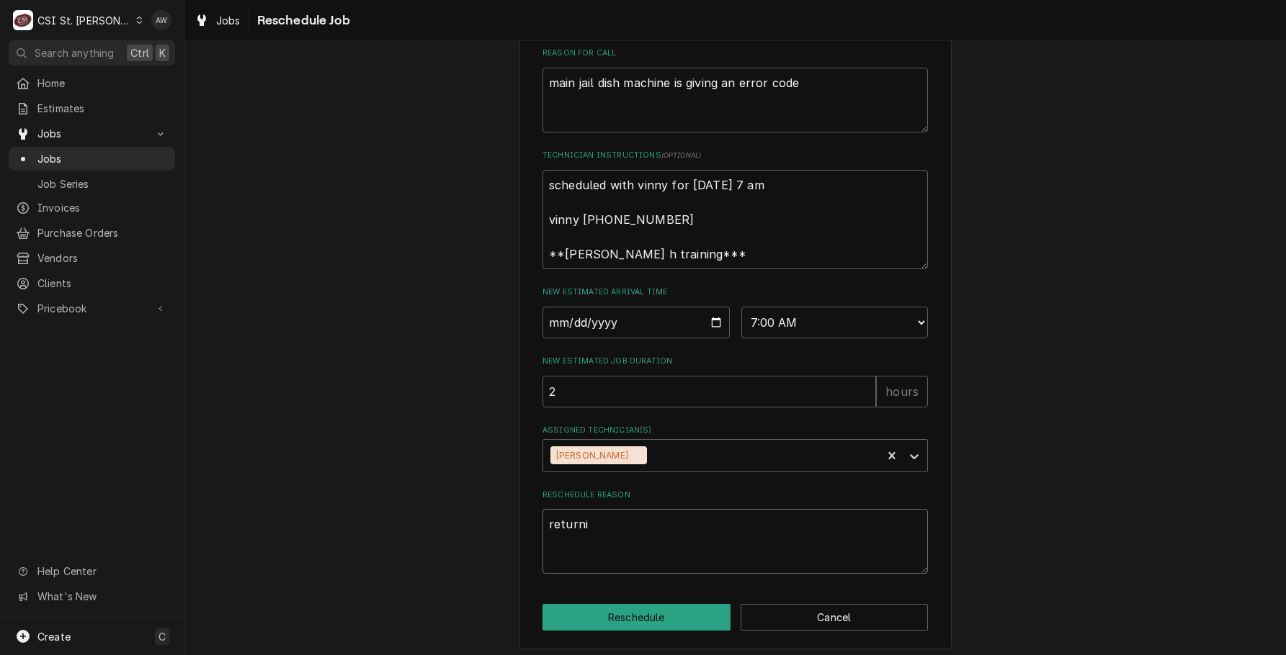
type textarea "x"
type textarea "returnin"
type textarea "x"
type textarea "returning"
type textarea "x"
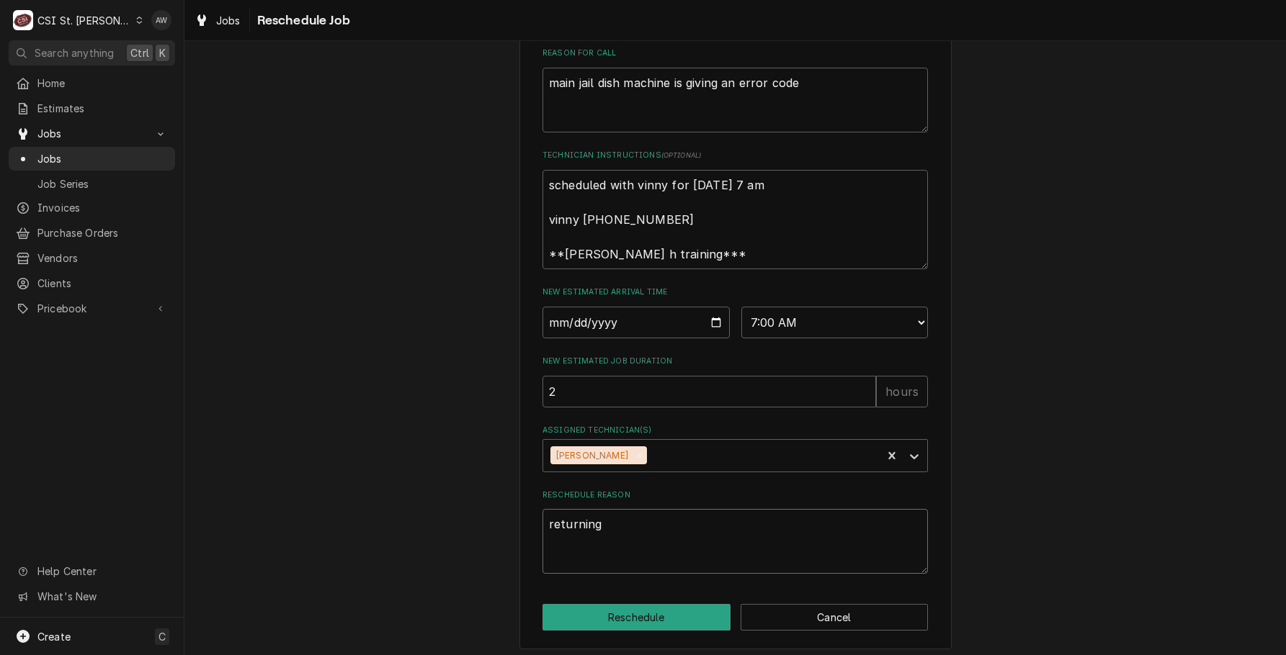
type textarea "returning"
type textarea "x"
type textarea "returning w"
type textarea "x"
type textarea "returning wi"
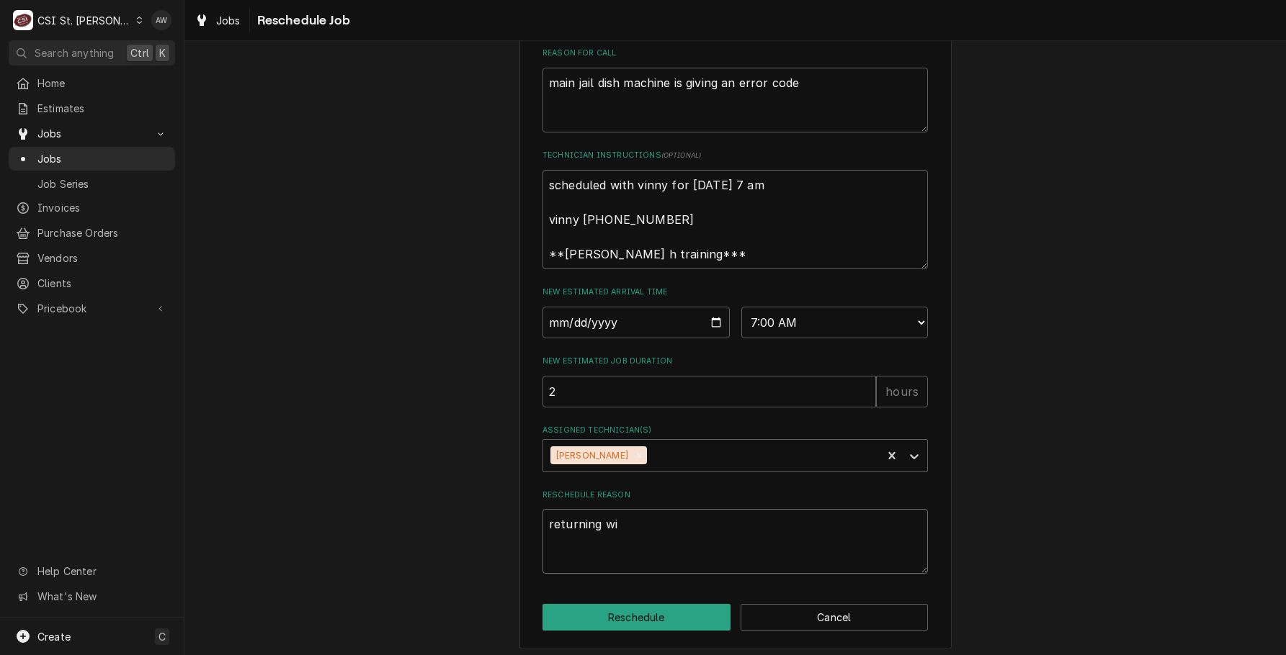
type textarea "x"
type textarea "returning wit"
type textarea "x"
type textarea "returning with"
type textarea "x"
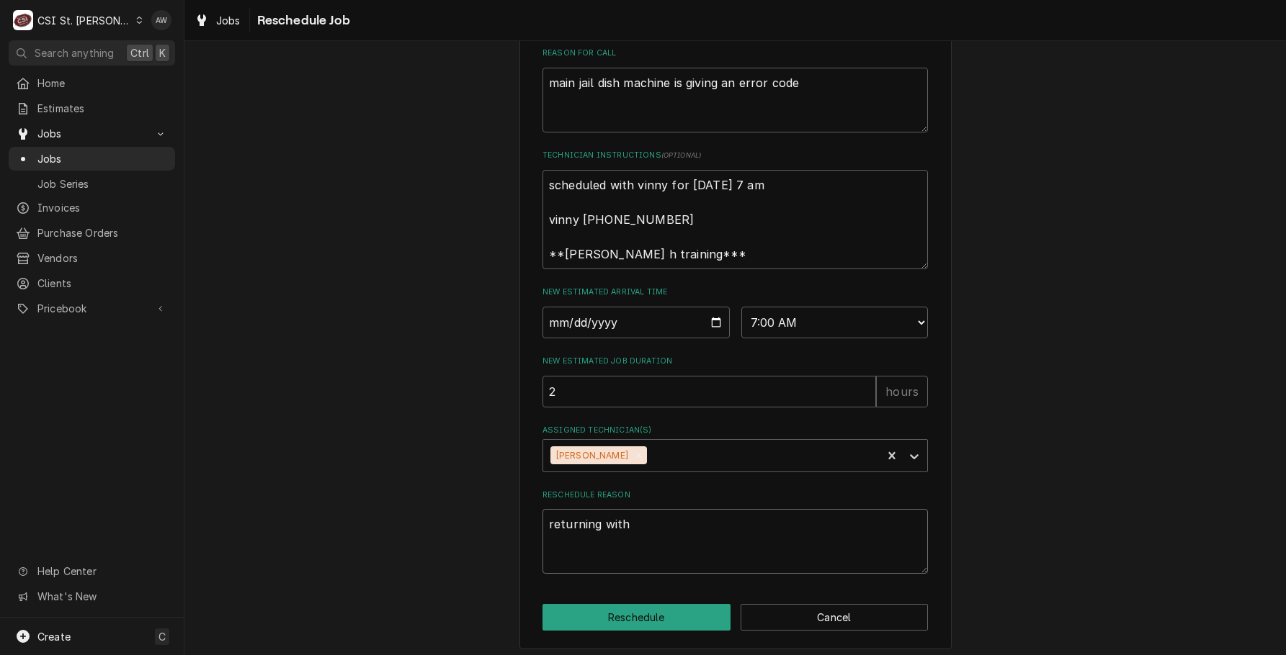
type textarea "returning with"
type textarea "x"
type textarea "returning with a"
type textarea "x"
type textarea "returning with ap"
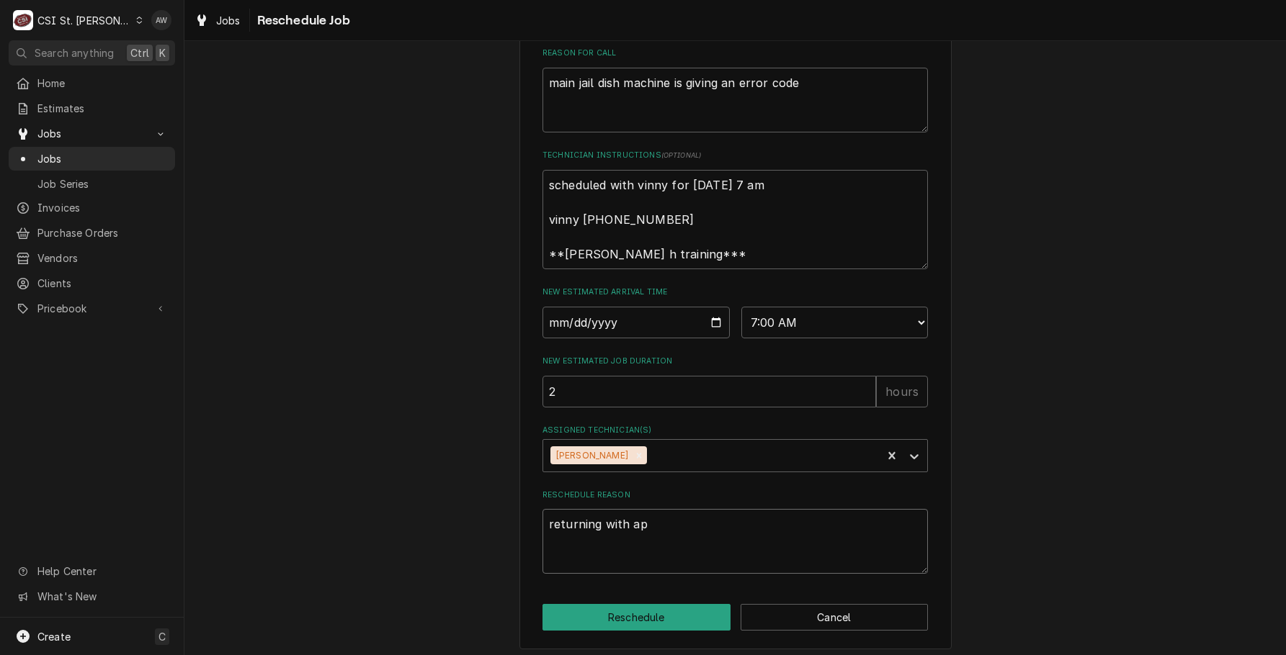
type textarea "x"
type textarea "returning with apr"
type textarea "x"
type textarea "returning with aprt"
type textarea "x"
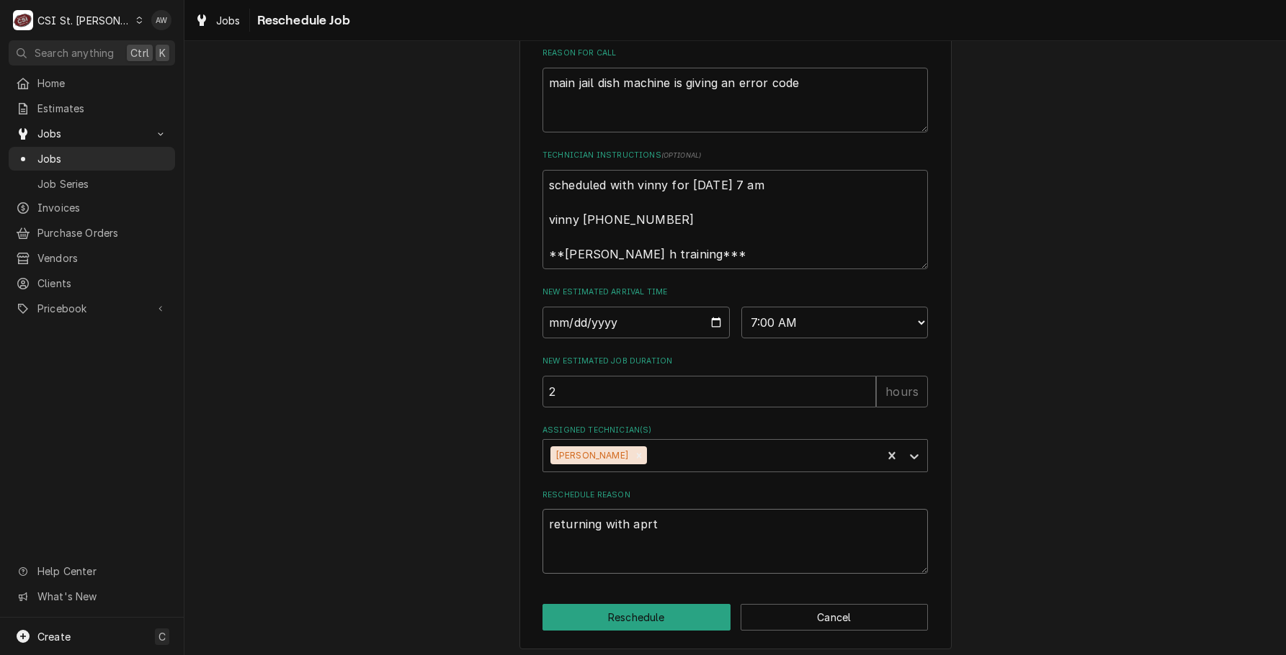
type textarea "returning with aprts"
type textarea "x"
type textarea "returning with aprt"
type textarea "x"
type textarea "returning with apr"
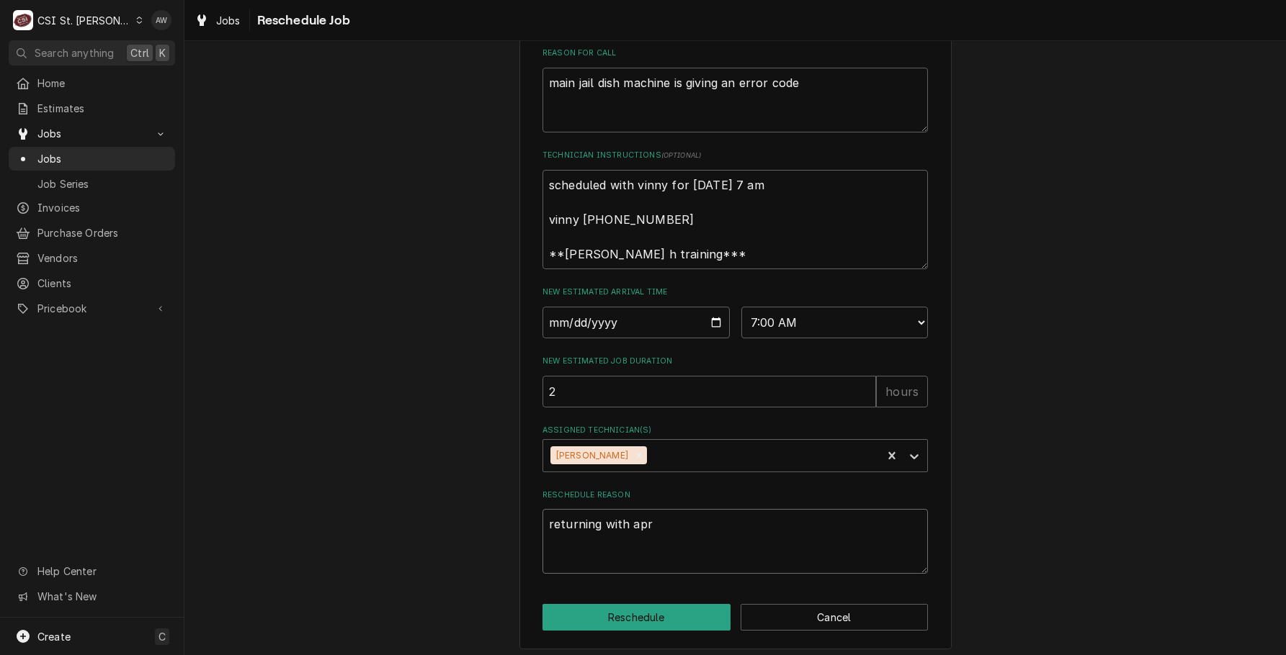
type textarea "x"
type textarea "returning with ap"
type textarea "x"
type textarea "returning with a"
type textarea "x"
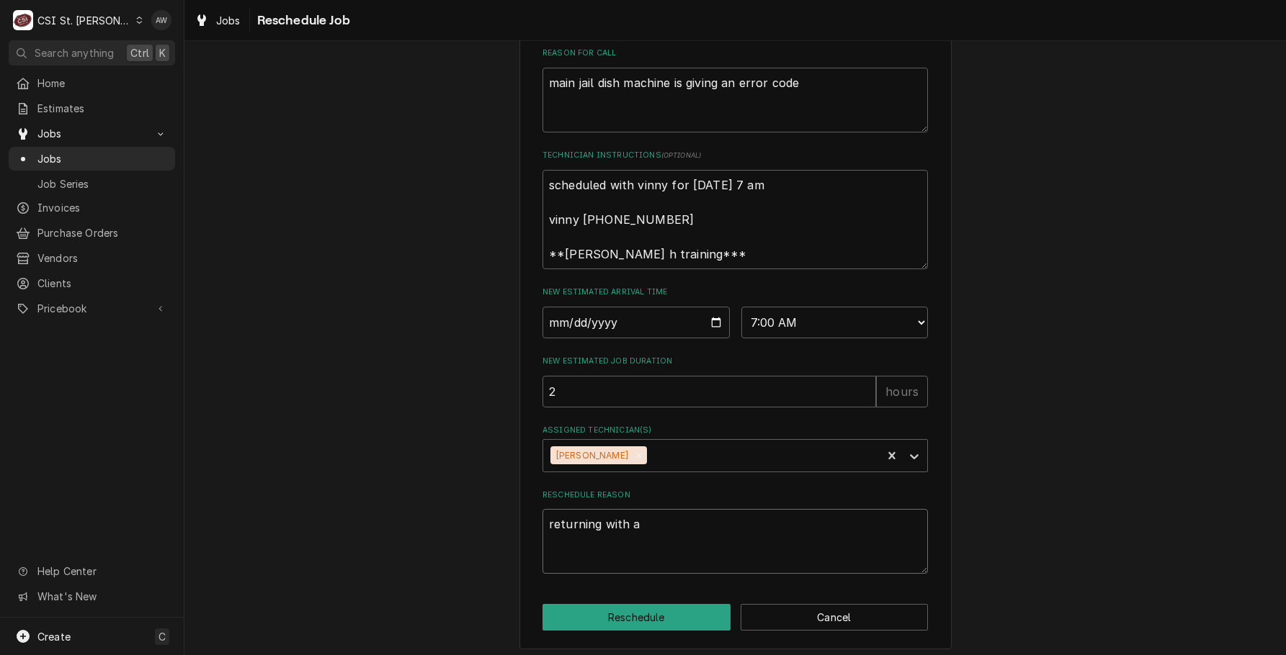
type textarea "returning with"
type textarea "x"
type textarea "returning with p"
type textarea "x"
type textarea "returning with pa"
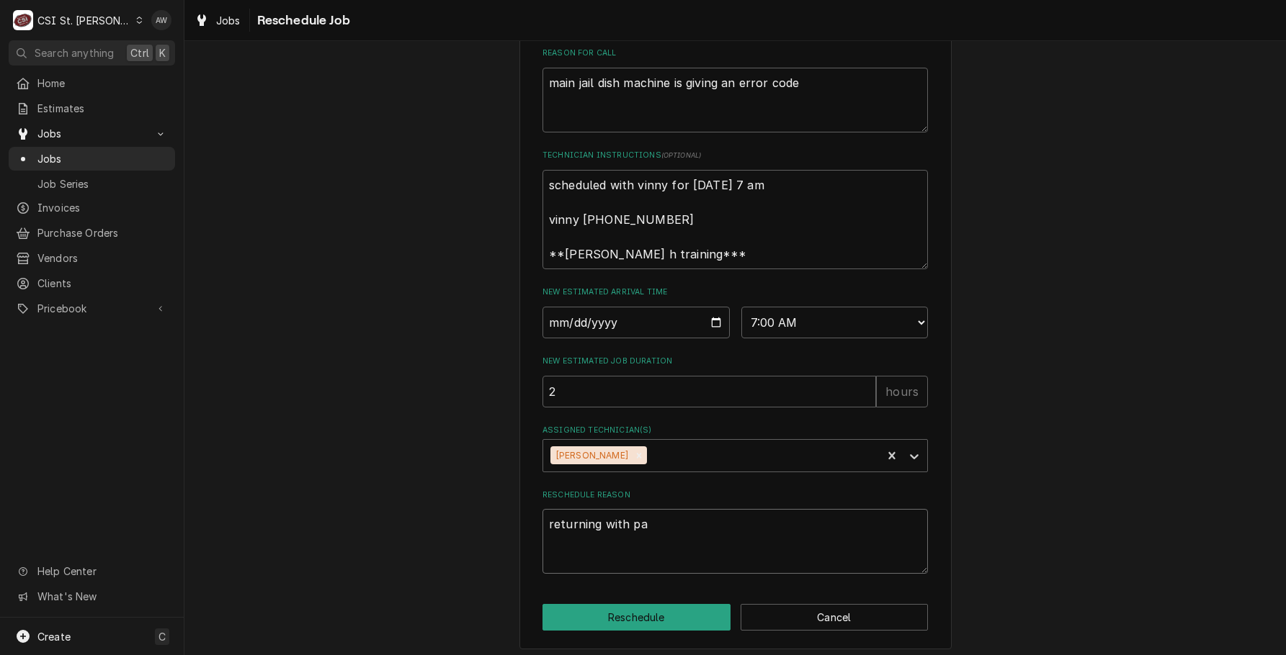
type textarea "x"
type textarea "returning with par"
type textarea "x"
type textarea "returning with part"
type textarea "x"
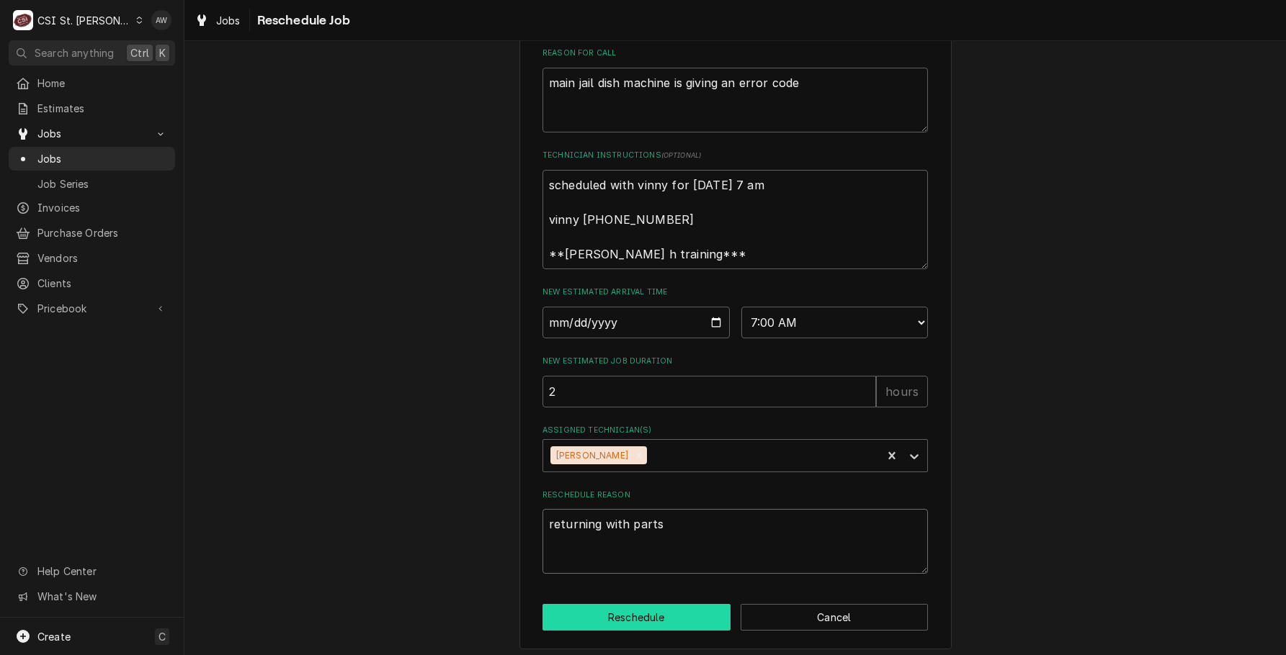
type textarea "returning with parts"
click at [655, 631] on button "Reschedule" at bounding box center [636, 617] width 188 height 27
type textarea "x"
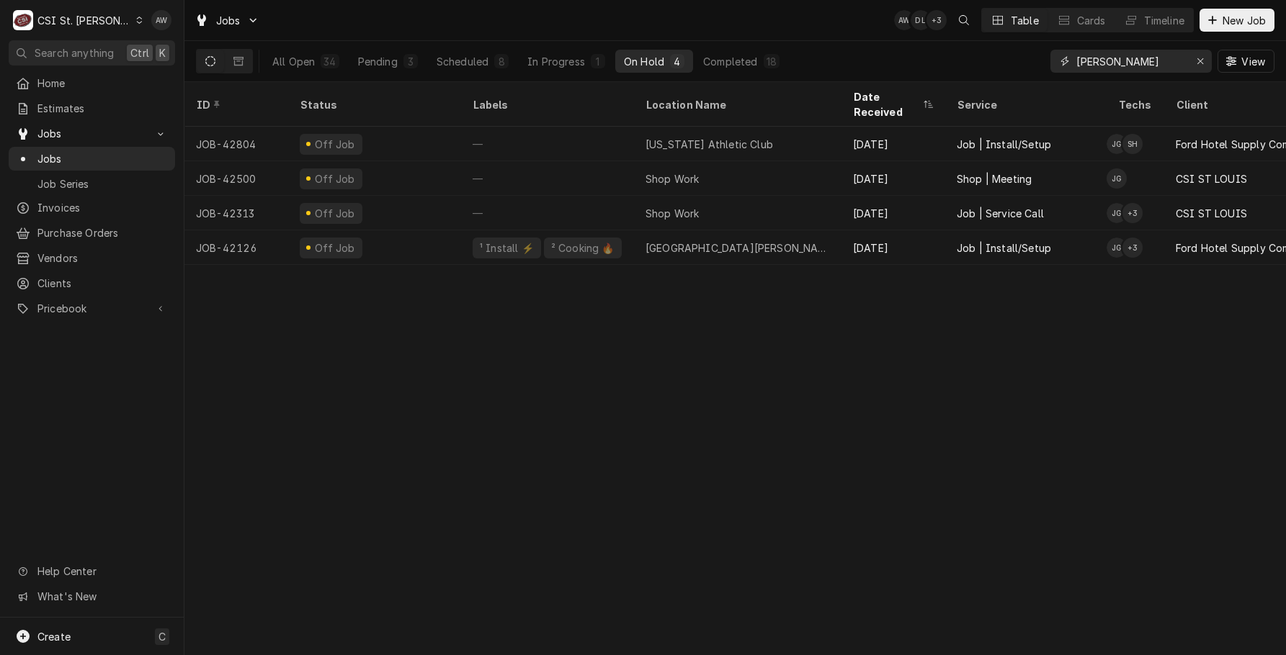
drag, startPoint x: 1098, startPoint y: 53, endPoint x: 1047, endPoint y: 40, distance: 52.1
click at [1047, 40] on div "Jobs AW DL + 3 Table Cards Timeline New Job All Open 34 Pending 3 Scheduled 8 I…" at bounding box center [734, 41] width 1101 height 82
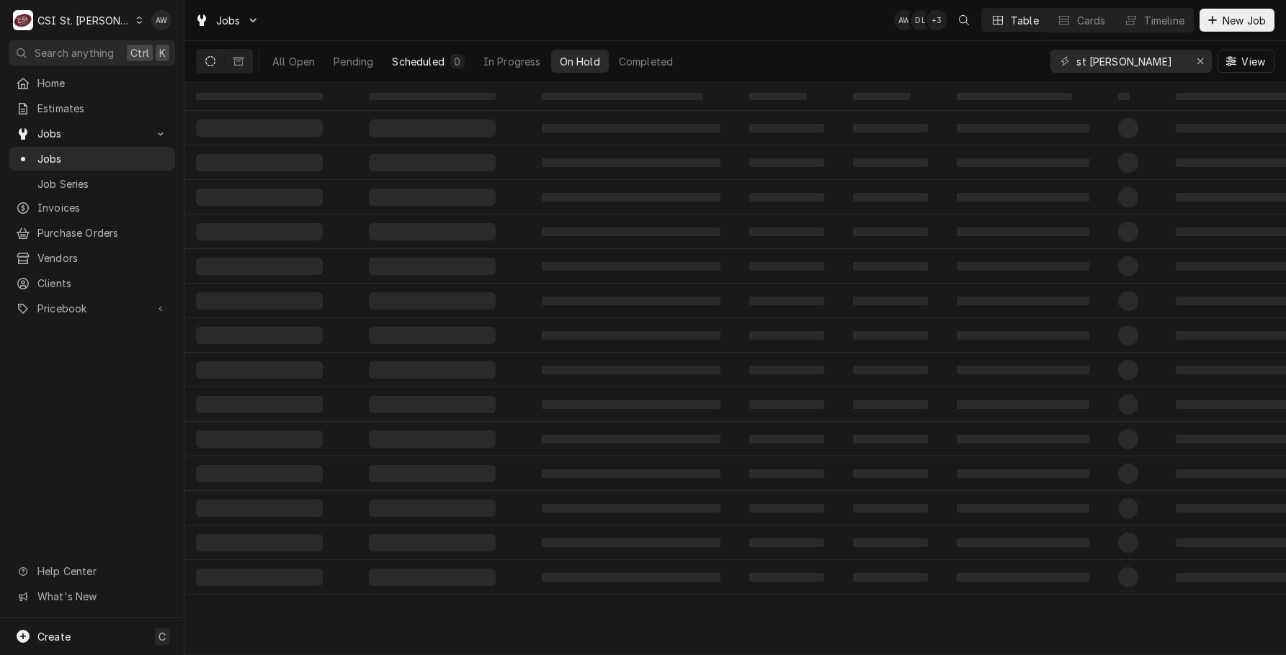
click at [385, 62] on div "All Open Pending Scheduled 0 In Progress On Hold Completed" at bounding box center [473, 61] width 418 height 23
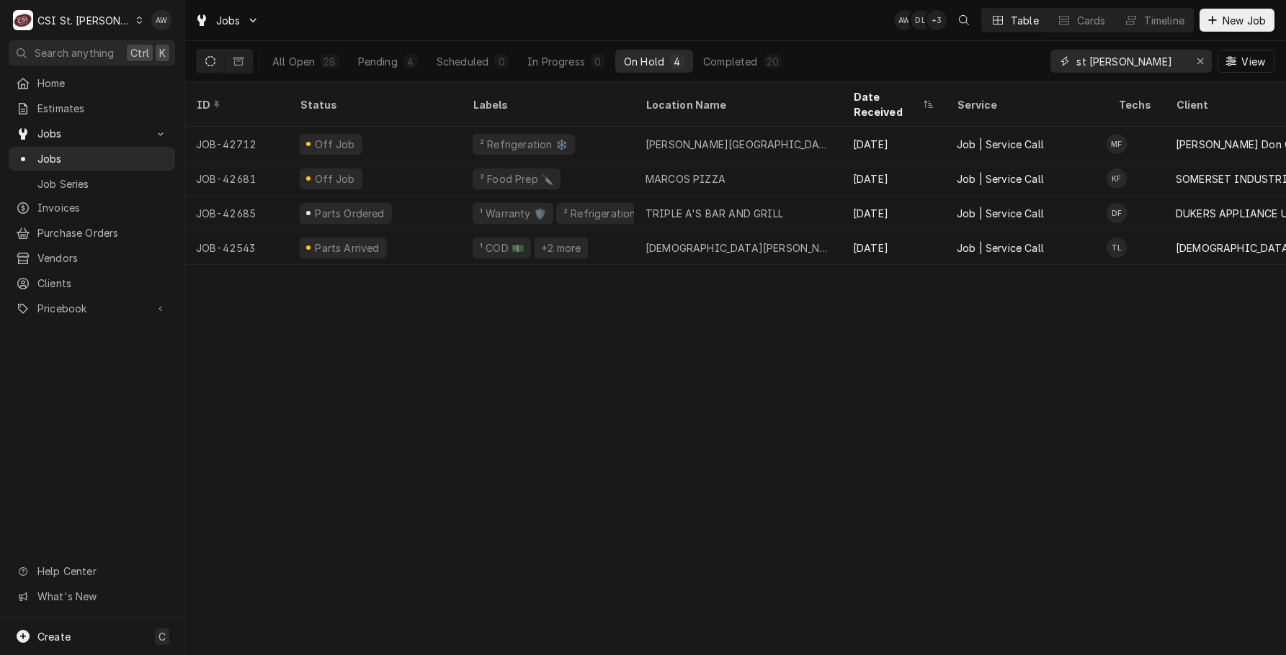
drag, startPoint x: 1154, startPoint y: 65, endPoint x: 971, endPoint y: 62, distance: 183.7
click at [971, 62] on div "All Open 28 Pending 4 Scheduled 0 In Progress 0 On Hold 4 Completed 20 st [PERS…" at bounding box center [735, 61] width 1078 height 40
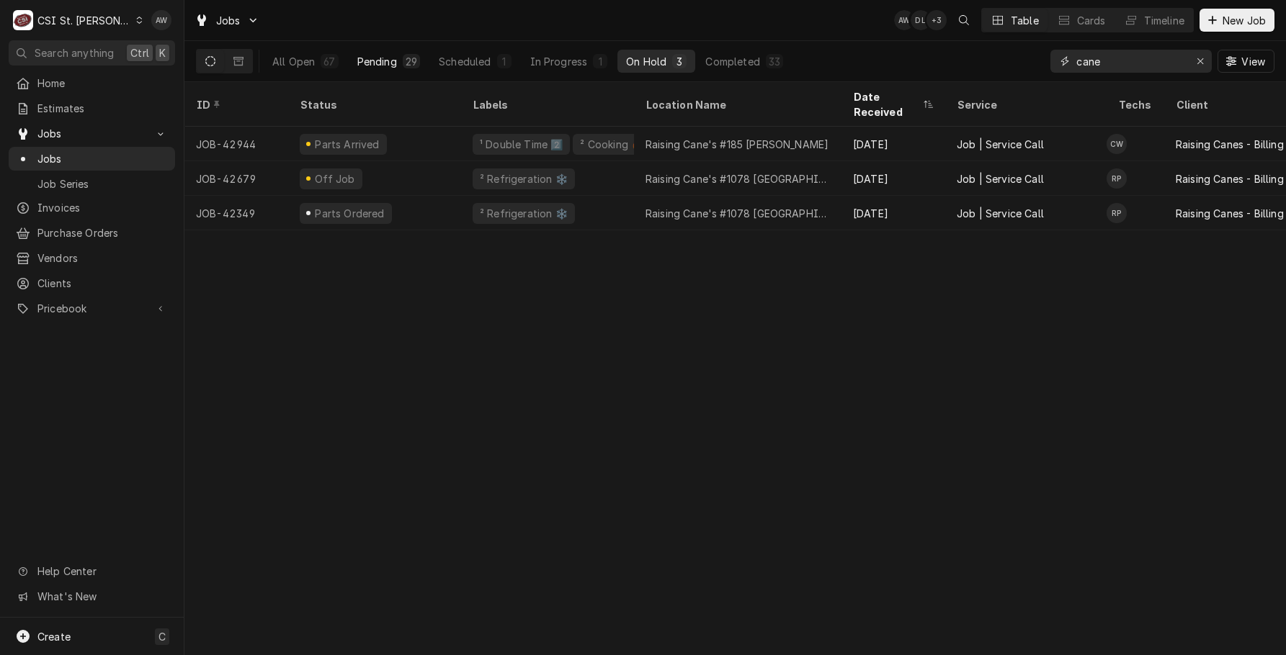
type input "cane"
click at [382, 57] on div "Pending" at bounding box center [377, 61] width 40 height 15
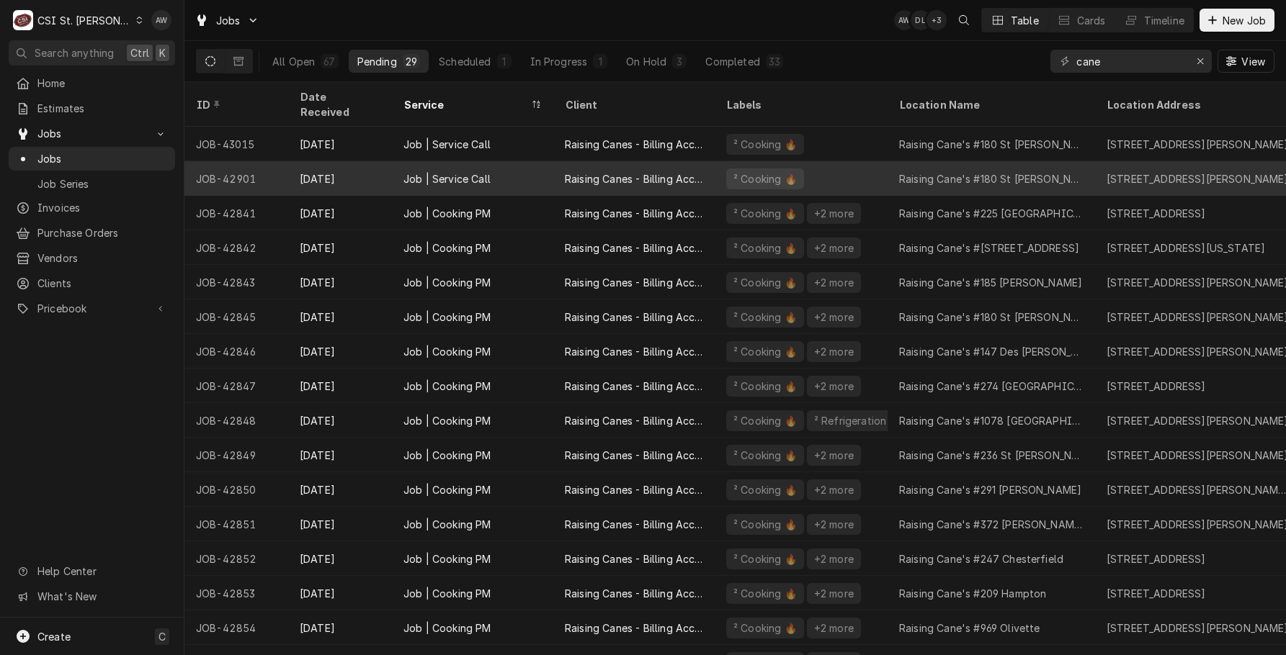
click at [550, 163] on div "Job | Service Call" at bounding box center [472, 178] width 161 height 35
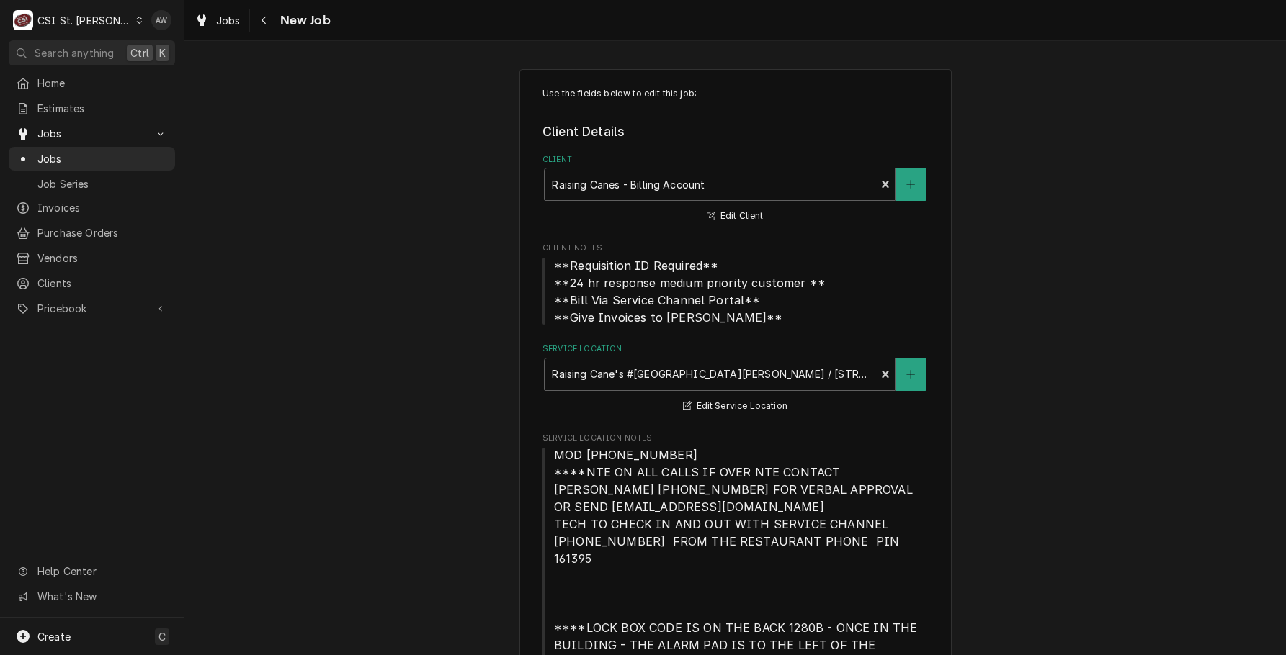
type textarea "x"
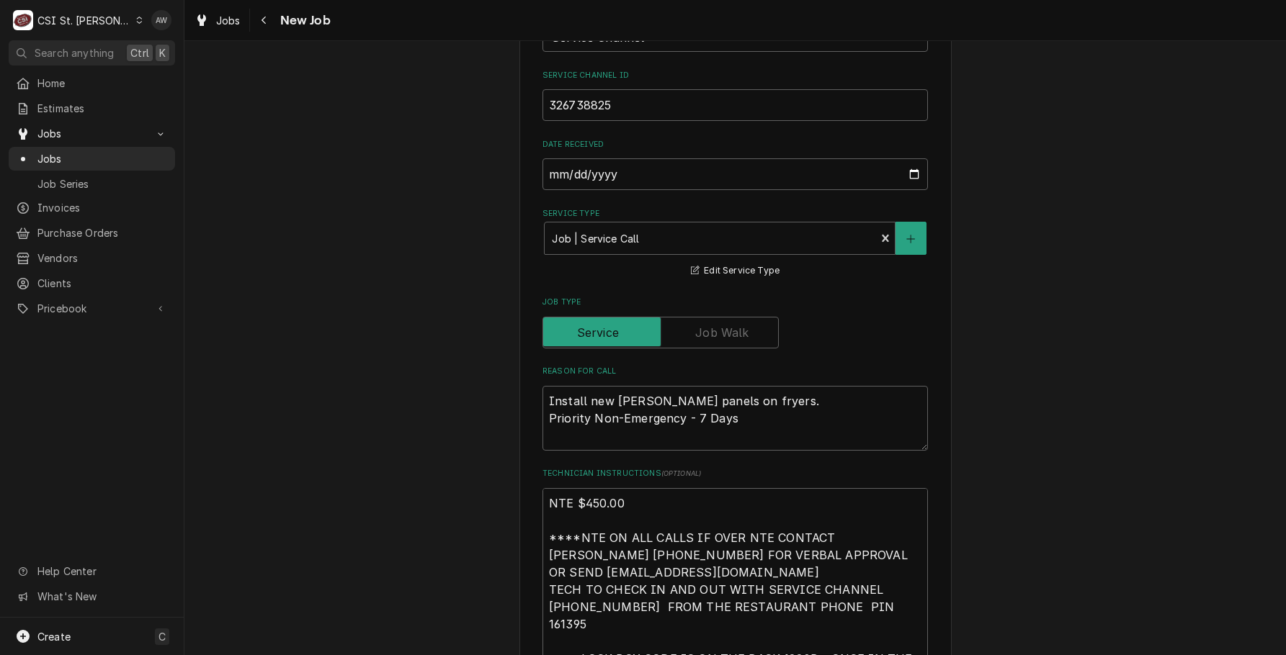
scroll to position [864, 0]
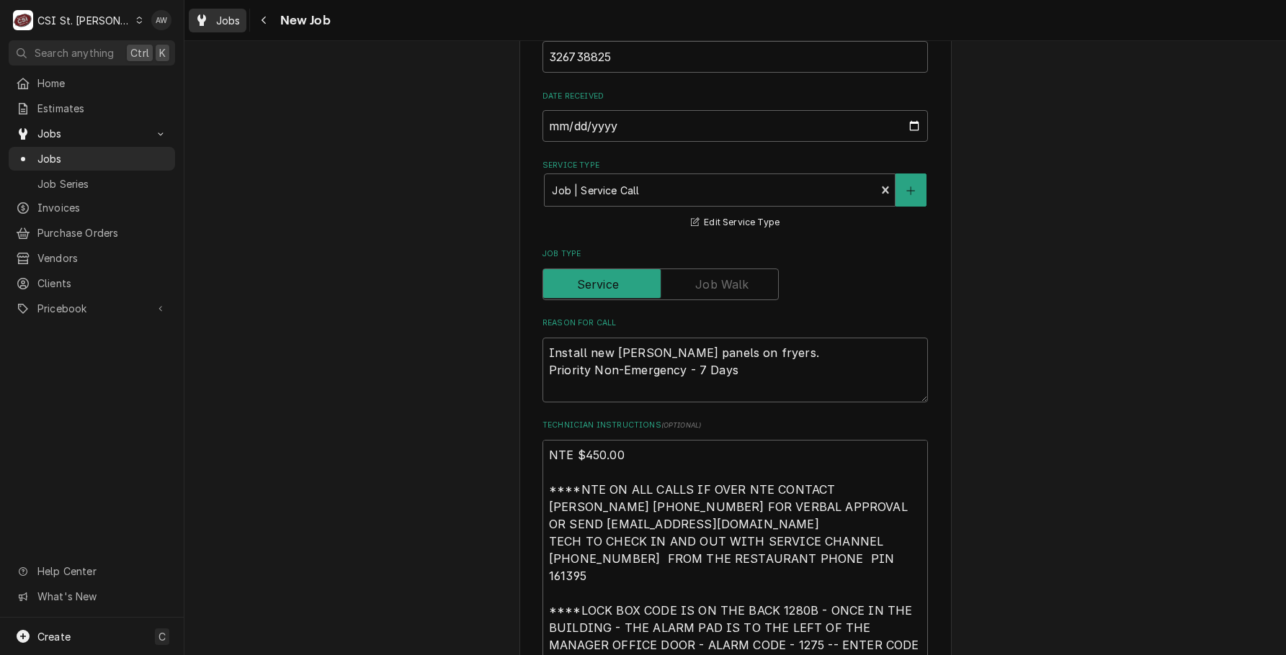
click at [223, 25] on span "Jobs" at bounding box center [228, 20] width 24 height 15
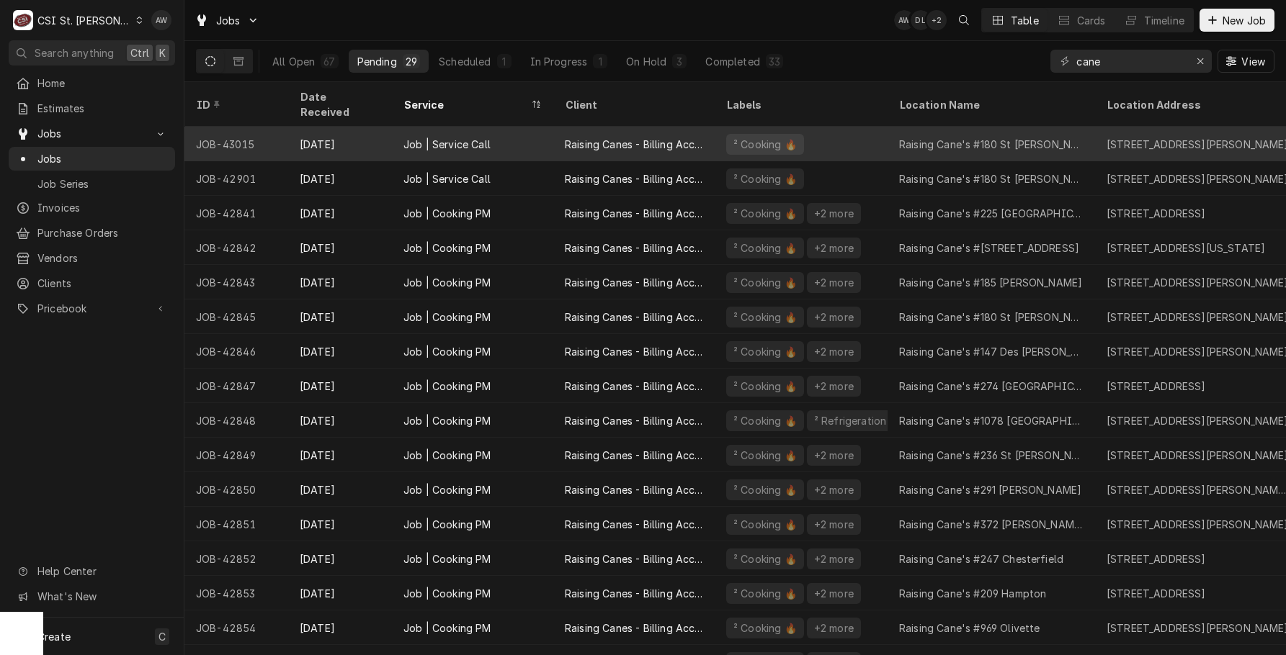
click at [652, 137] on div "Raising Canes - Billing Account" at bounding box center [634, 144] width 138 height 15
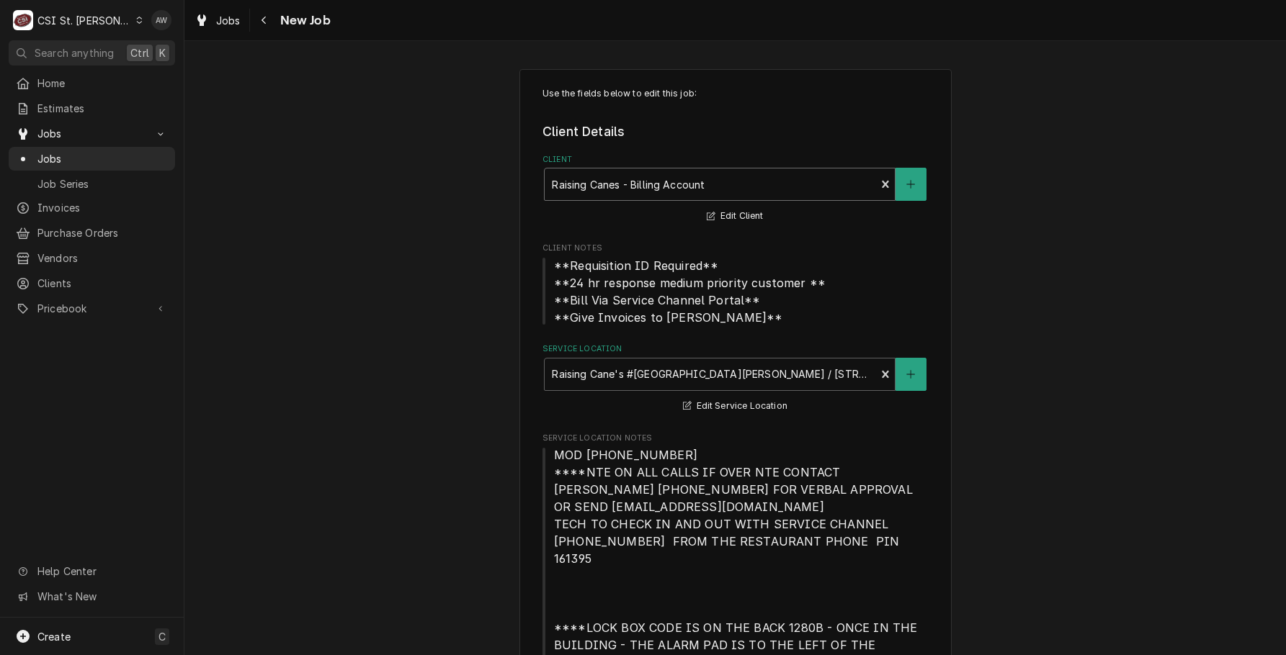
type textarea "x"
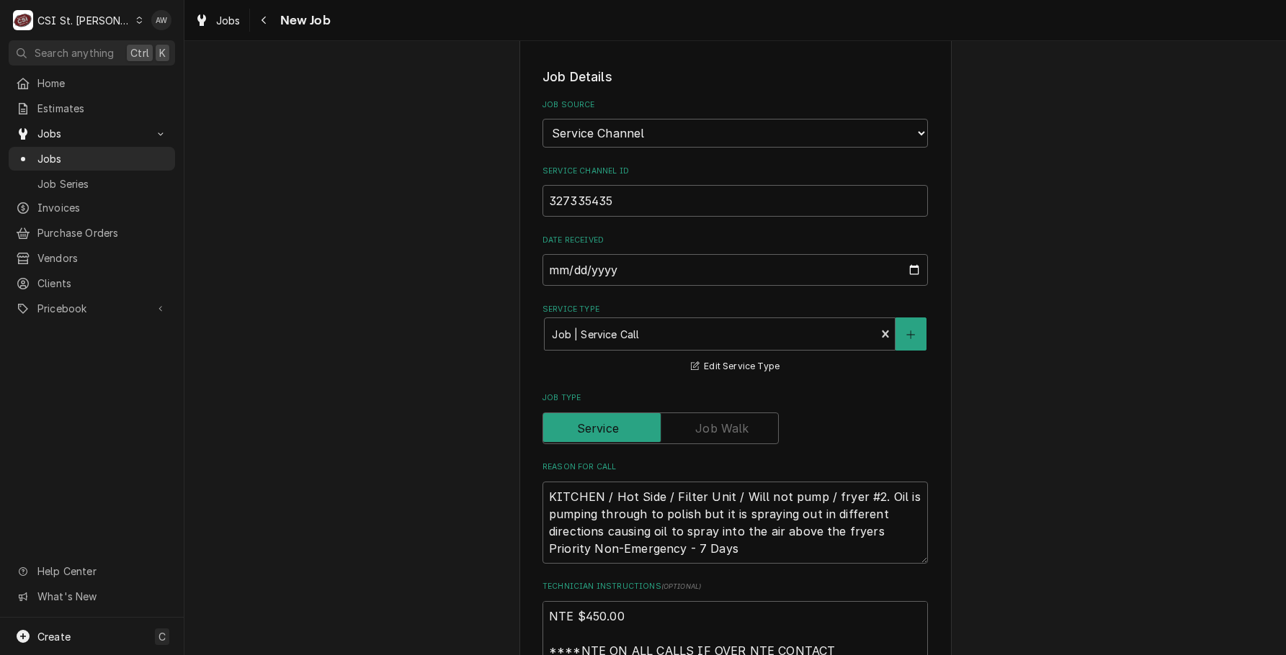
scroll to position [792, 0]
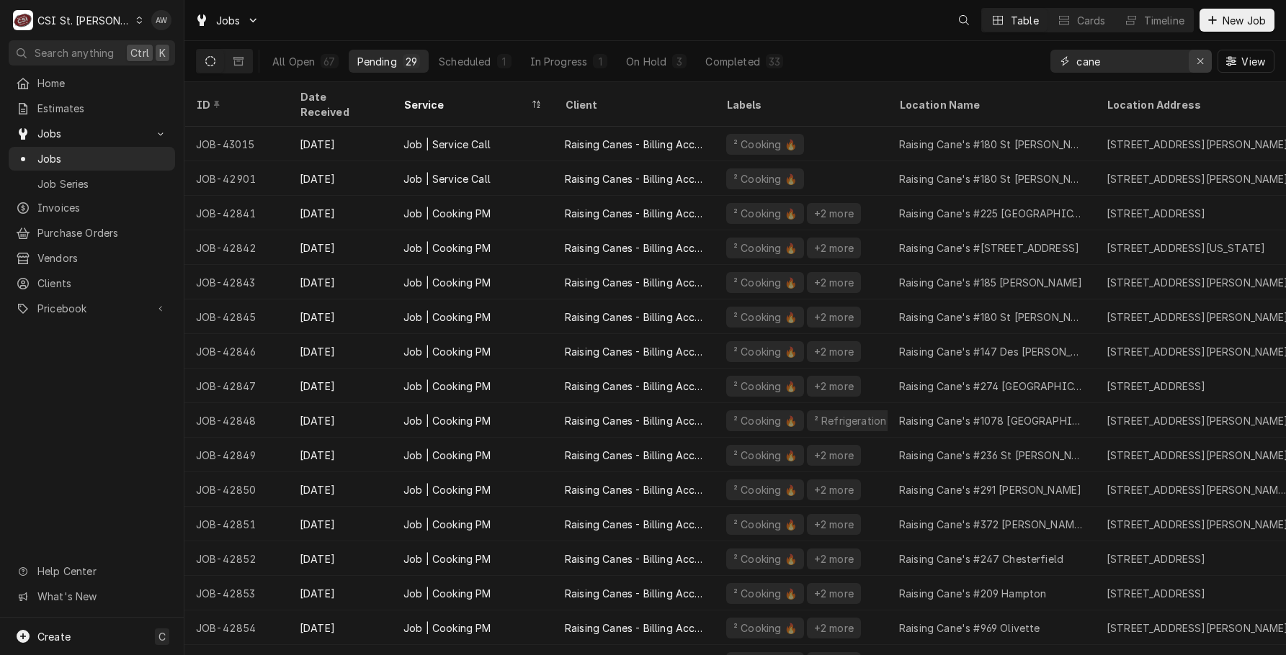
click at [1199, 63] on icon "Erase input" at bounding box center [1200, 61] width 8 height 10
click at [803, 24] on div "Jobs AW DL + 2 Table Cards Timeline New Job" at bounding box center [734, 20] width 1101 height 40
drag, startPoint x: 1098, startPoint y: 57, endPoint x: 1048, endPoint y: 50, distance: 50.9
click at [1046, 52] on div "All Open 67 Pending 29 Scheduled 1 In Progress 1 On Hold 3 Completed 33 cane Vi…" at bounding box center [735, 61] width 1078 height 40
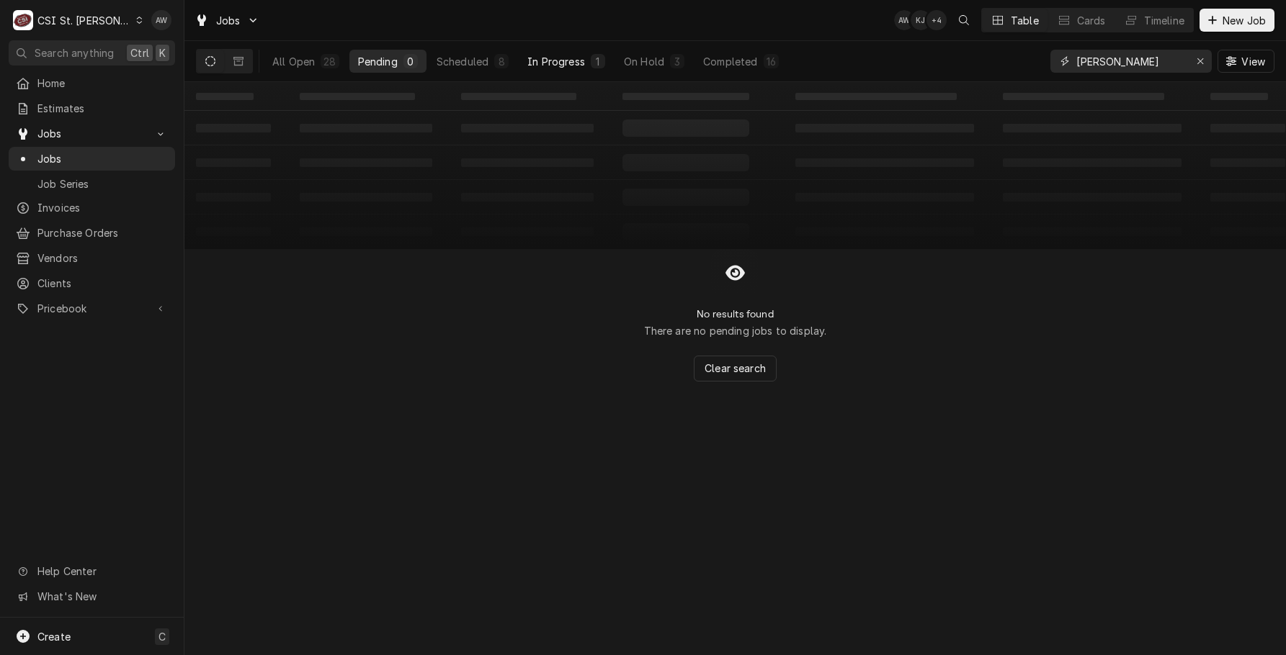
type input "[PERSON_NAME]"
click at [573, 69] on button "In Progress 1" at bounding box center [566, 61] width 95 height 23
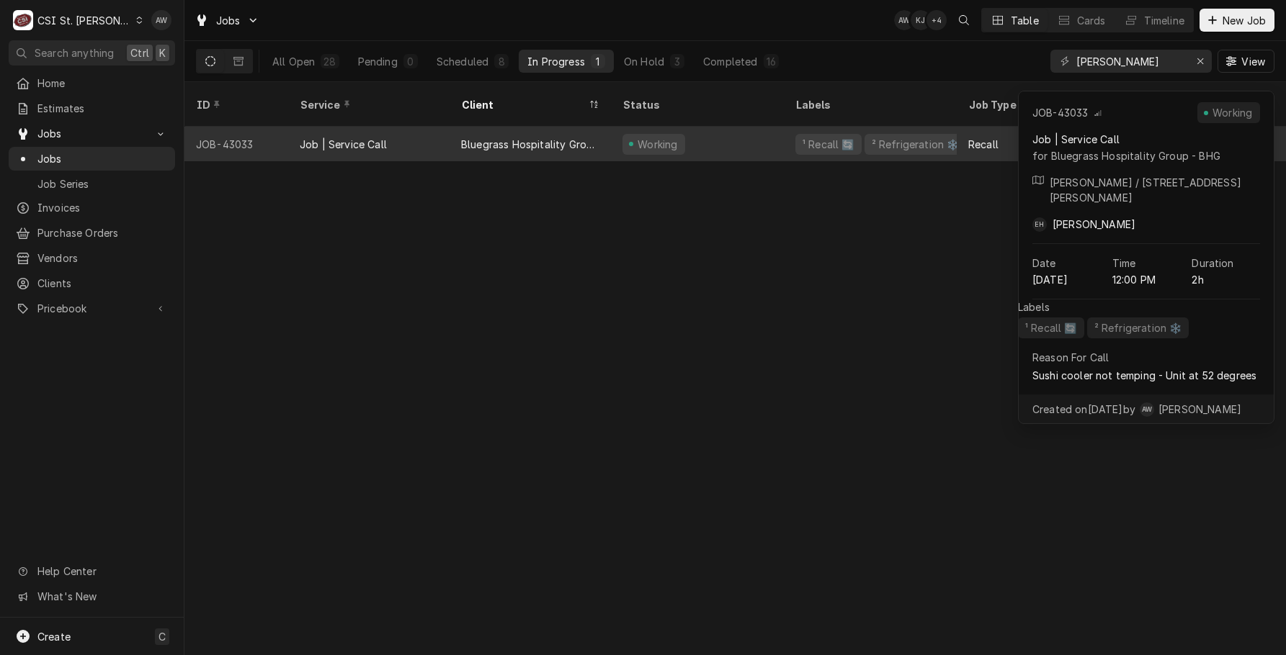
click at [565, 137] on div "Bluegrass Hospitality Group - BHG" at bounding box center [530, 144] width 138 height 15
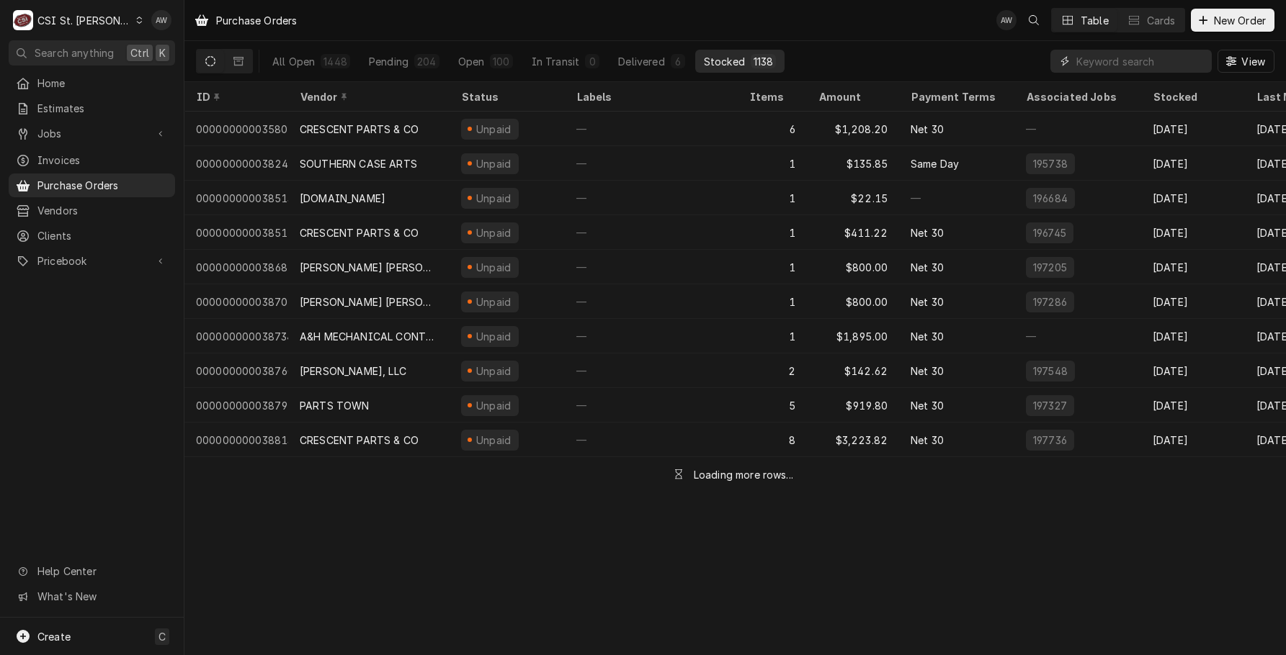
click at [1134, 62] on input "Dynamic Content Wrapper" at bounding box center [1140, 61] width 128 height 23
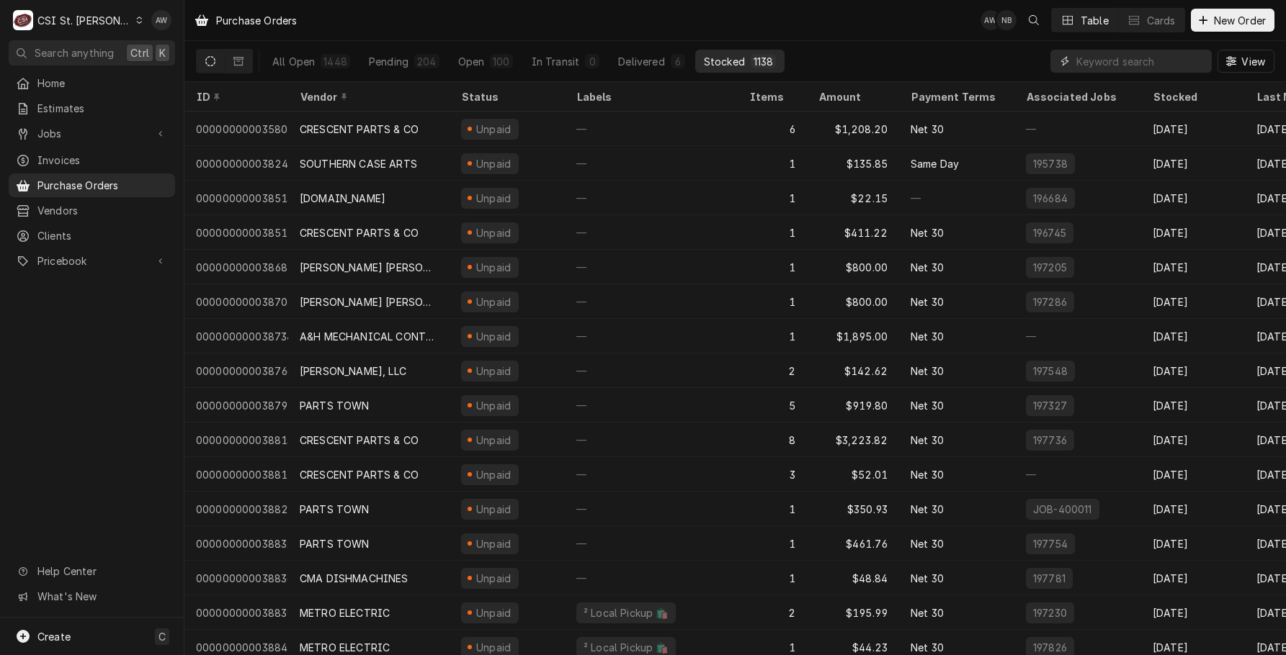
paste input "401291"
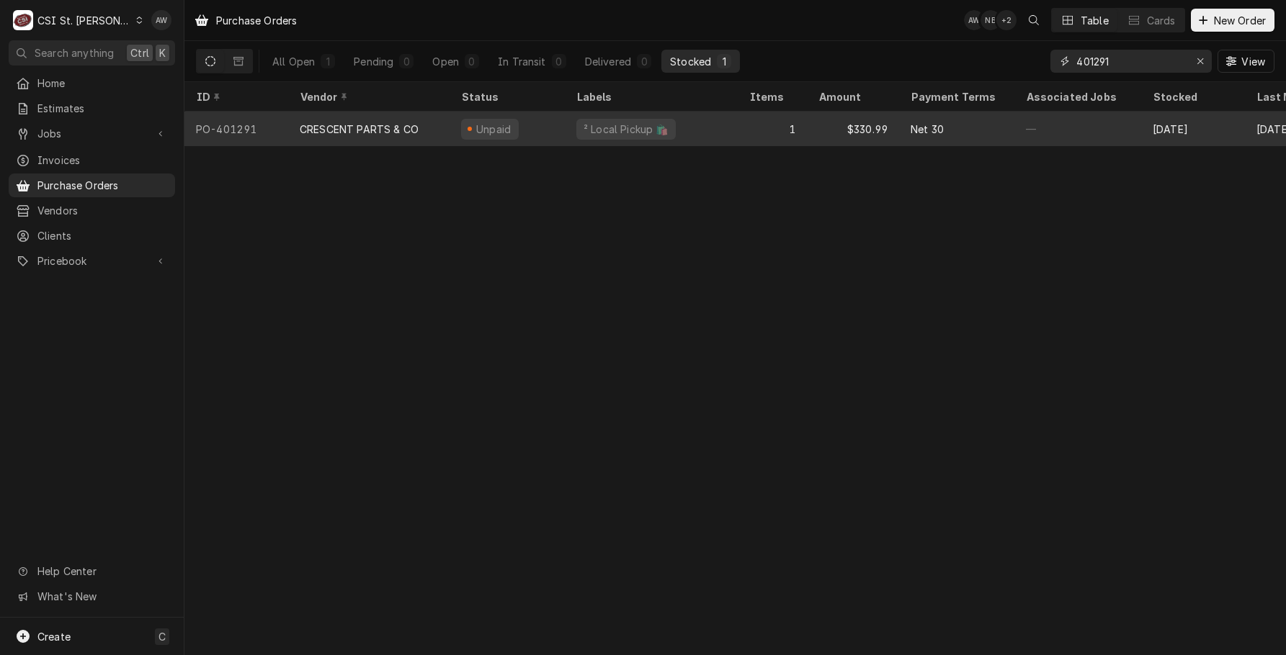
type input "401291"
click at [787, 129] on div "1" at bounding box center [771, 129] width 69 height 35
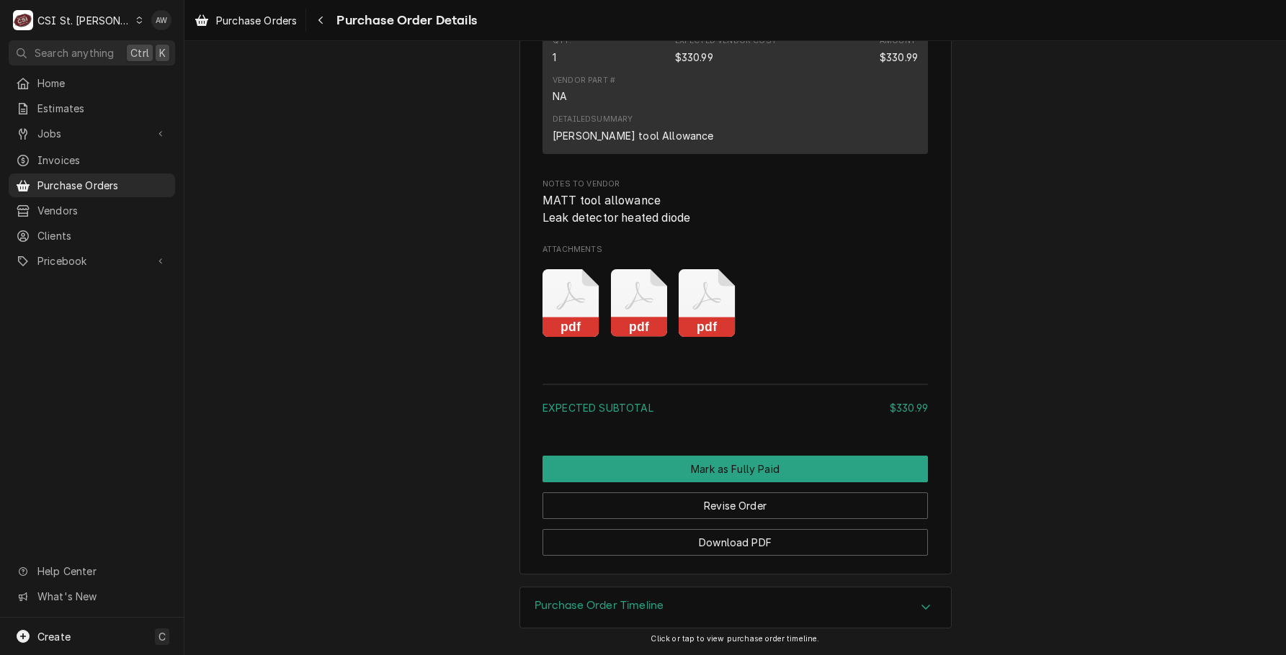
scroll to position [1223, 0]
click at [836, 600] on div "Purchase Order Timeline" at bounding box center [735, 608] width 431 height 40
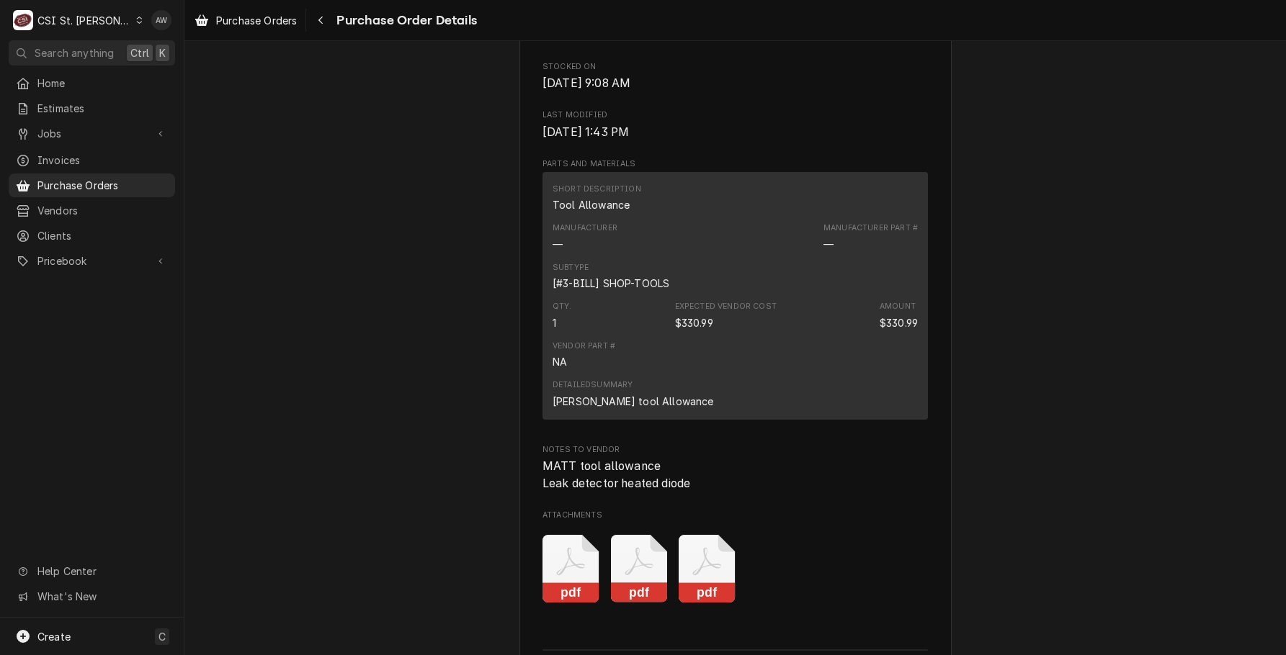
scroll to position [911, 0]
drag, startPoint x: 55, startPoint y: 127, endPoint x: 59, endPoint y: 136, distance: 10.3
click at [55, 127] on span "Jobs" at bounding box center [91, 133] width 109 height 15
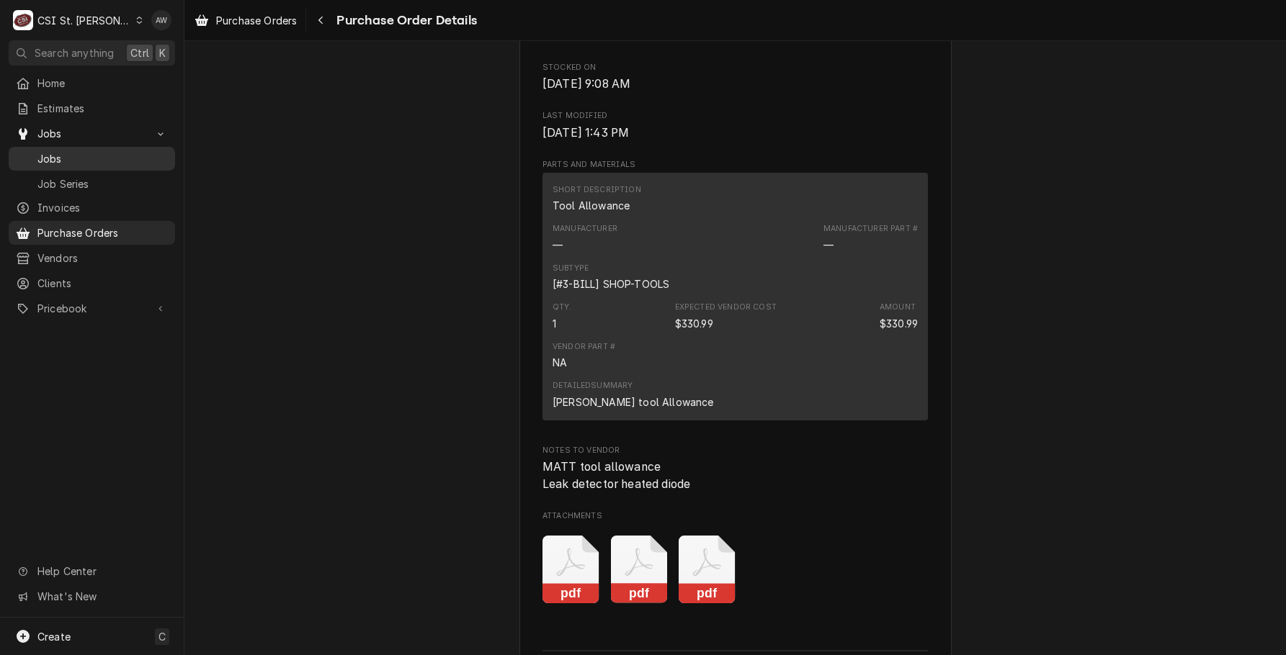
click at [69, 161] on span "Jobs" at bounding box center [102, 158] width 130 height 15
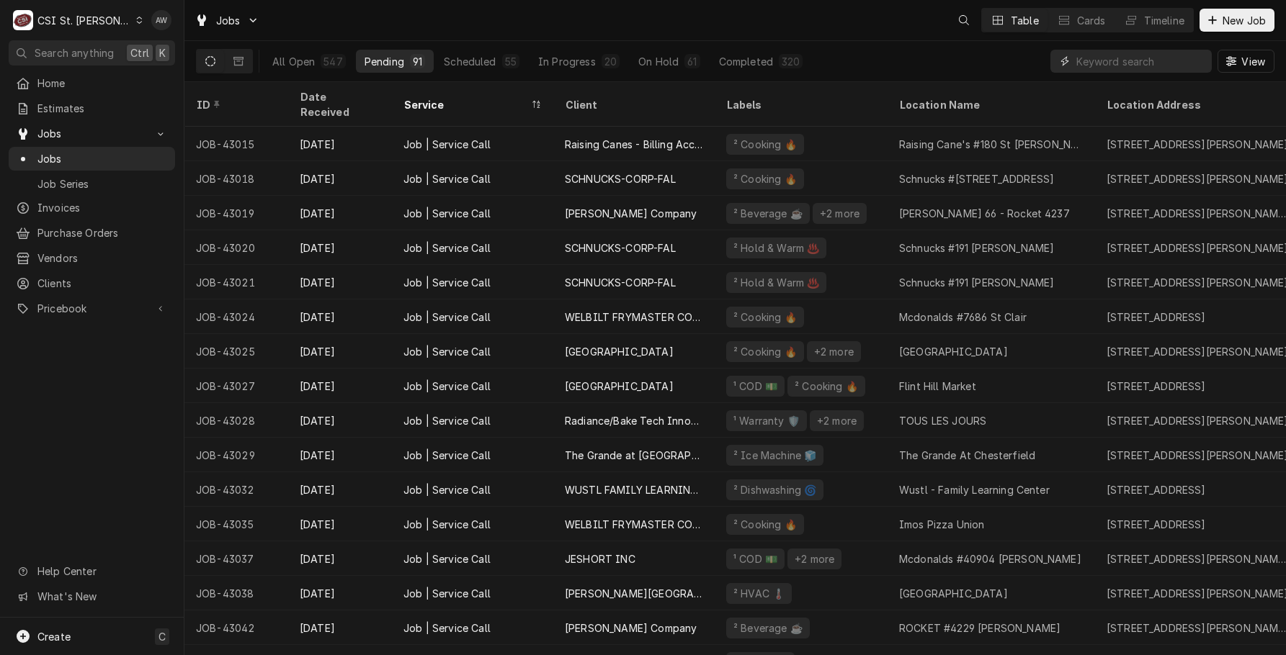
click at [1139, 62] on input "Dynamic Content Wrapper" at bounding box center [1140, 61] width 128 height 23
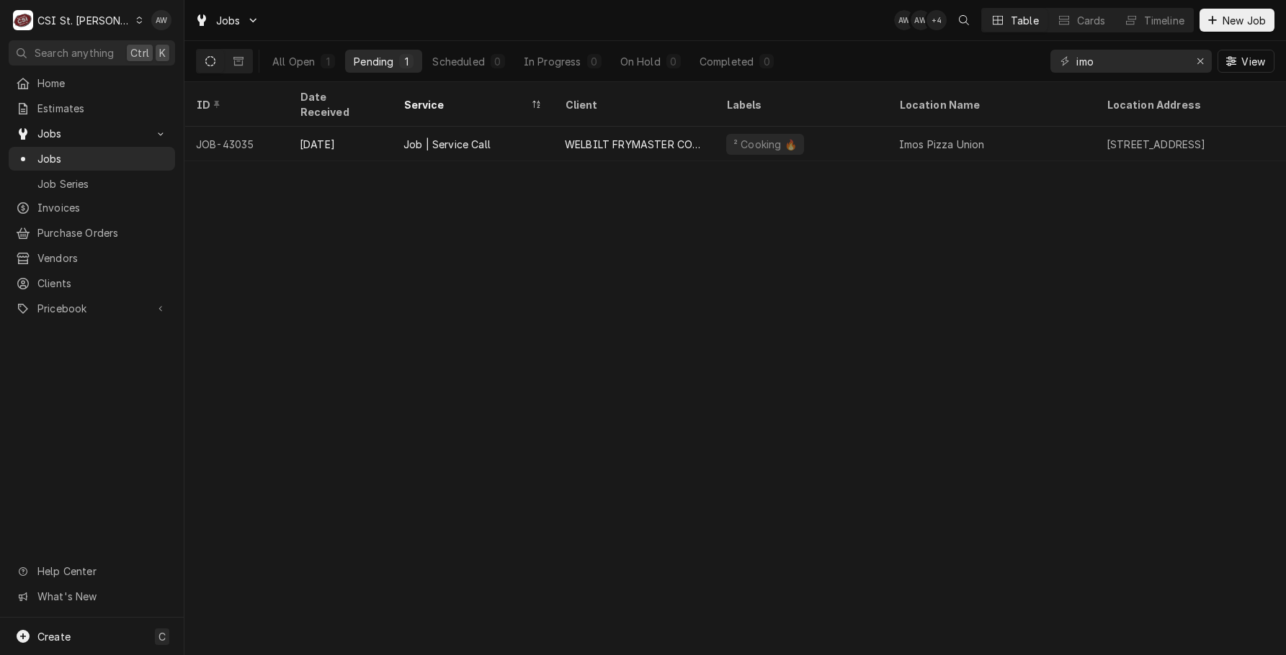
click at [664, 17] on div "Jobs AW AW + 4 Table Cards Timeline New Job" at bounding box center [734, 20] width 1101 height 40
drag, startPoint x: 1137, startPoint y: 55, endPoint x: 909, endPoint y: 25, distance: 230.3
click at [909, 25] on div "Jobs AW AW + 4 Table Cards Timeline New Job All Open 1 Pending 1 Scheduled 0 In…" at bounding box center [734, 41] width 1101 height 82
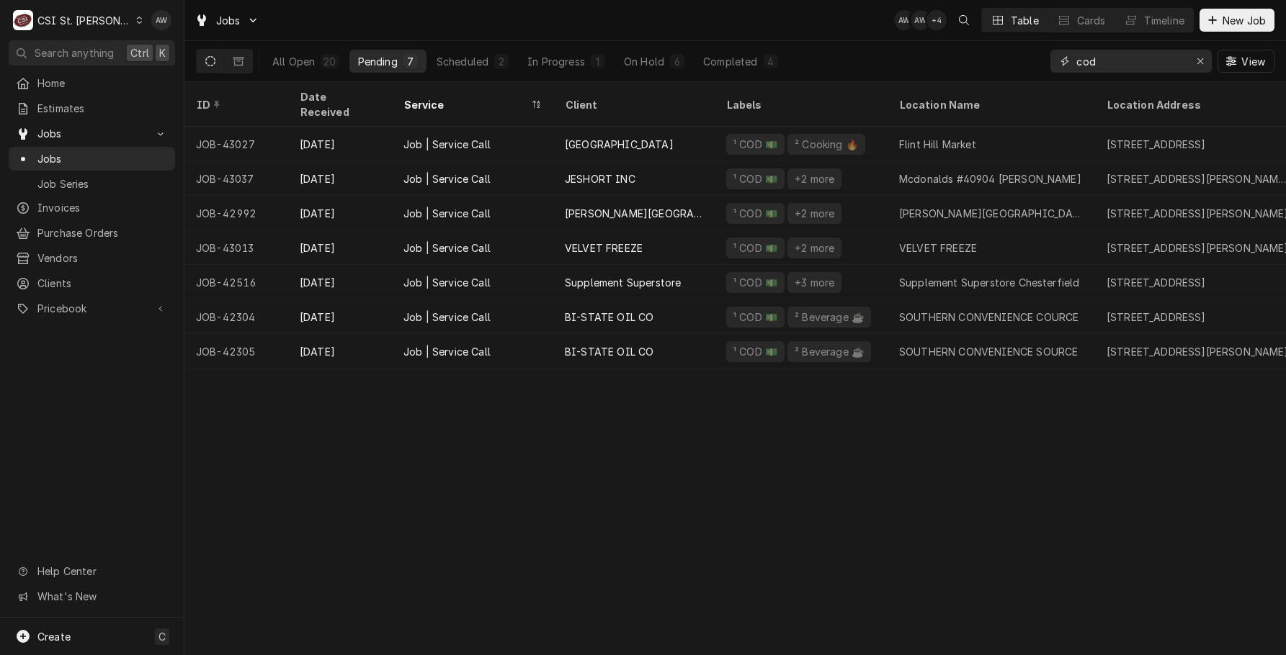
type input "cod"
drag, startPoint x: 740, startPoint y: 74, endPoint x: 736, endPoint y: 68, distance: 7.4
click at [739, 74] on div "All Open 20 Pending 7 Scheduled 2 In Progress 1 On Hold 6 Completed 4" at bounding box center [525, 61] width 523 height 40
click at [735, 63] on div "Completed" at bounding box center [730, 61] width 54 height 15
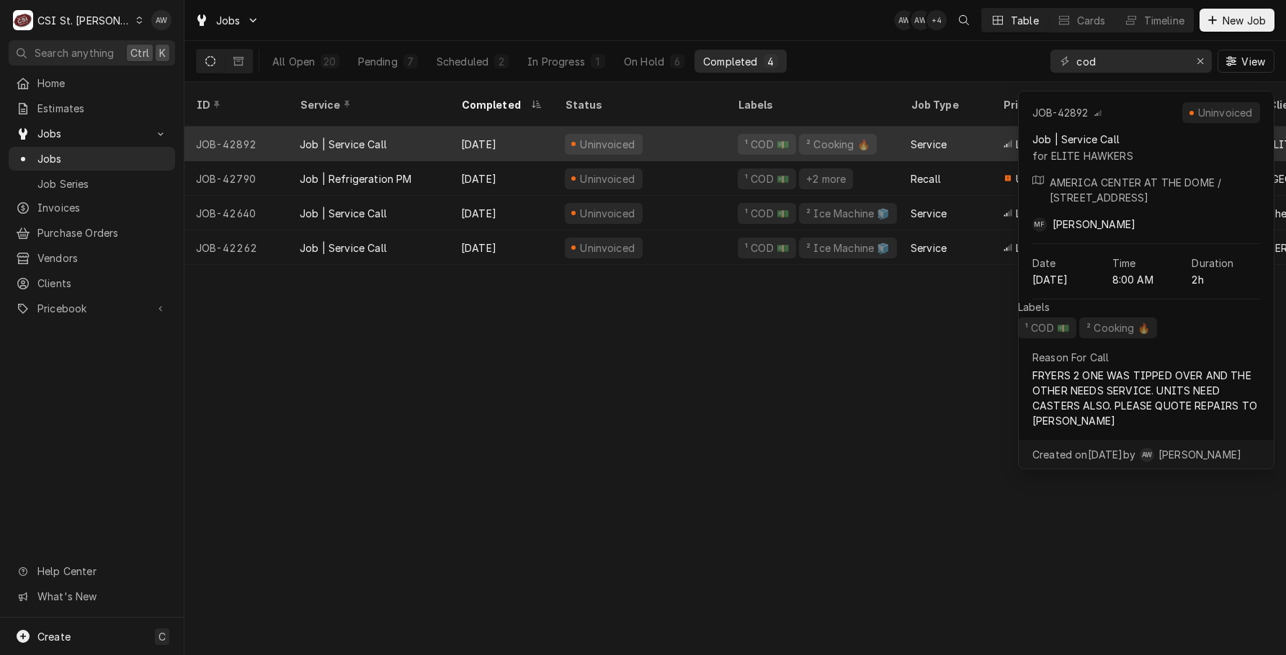
click at [447, 134] on div "Job | Service Call" at bounding box center [368, 144] width 161 height 35
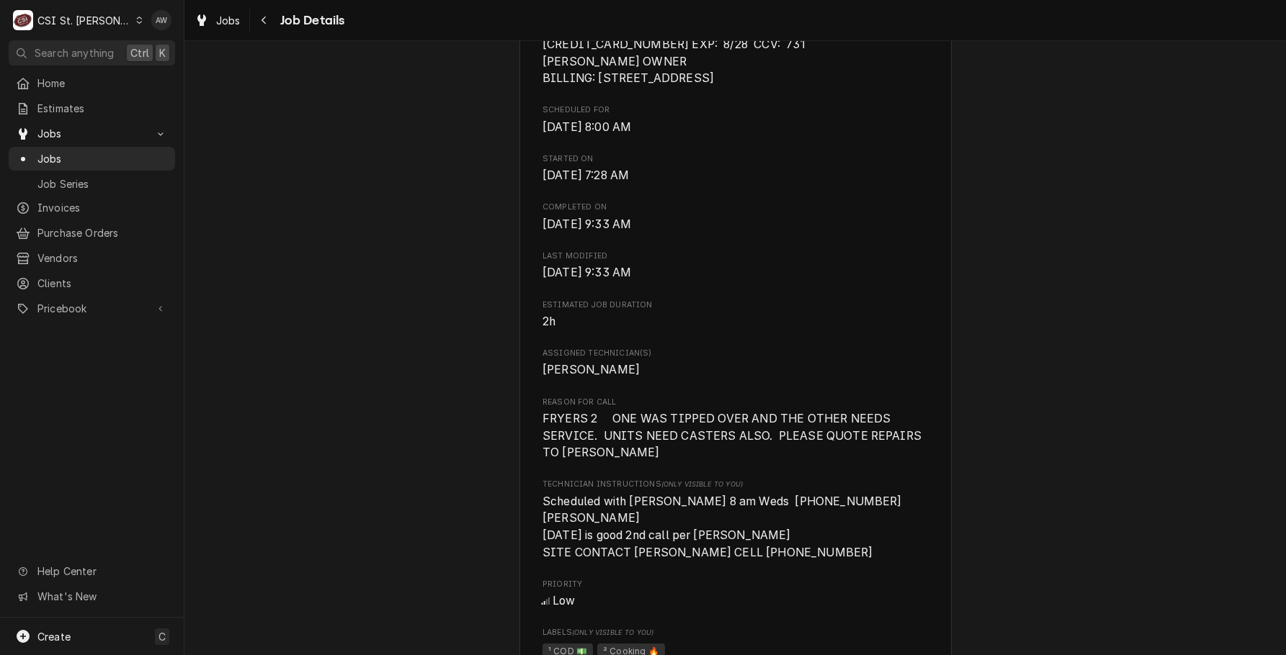
scroll to position [504, 0]
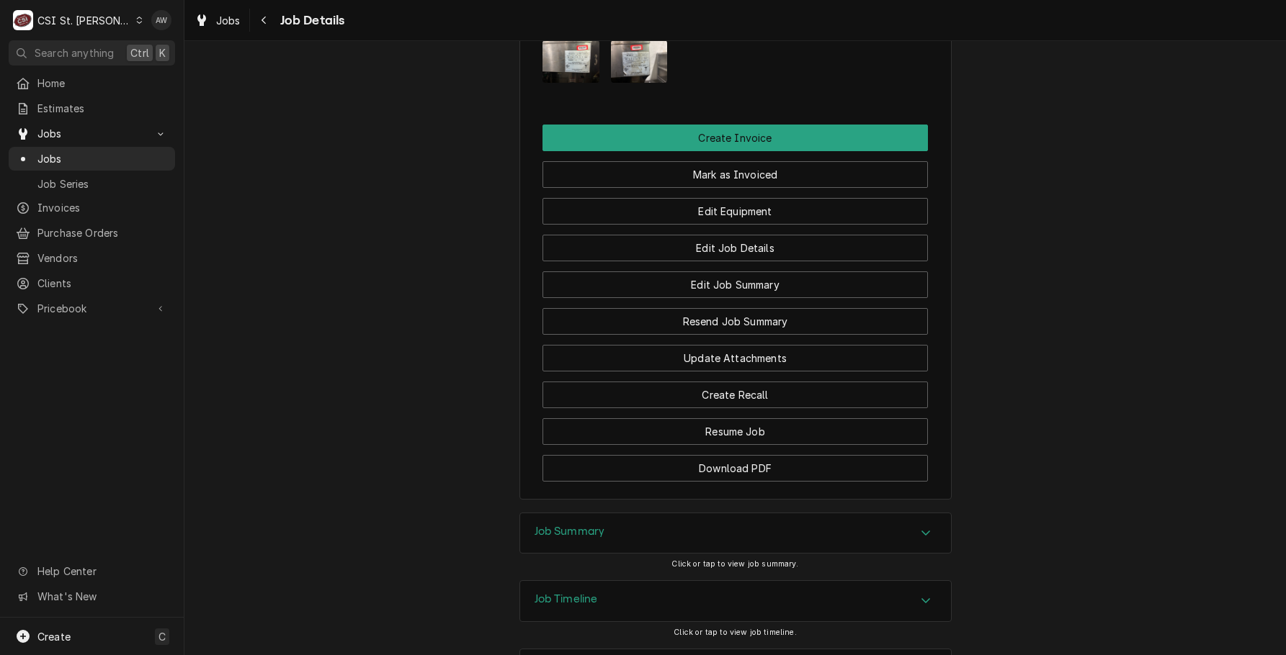
click at [703, 513] on div "Job Summary" at bounding box center [735, 533] width 431 height 40
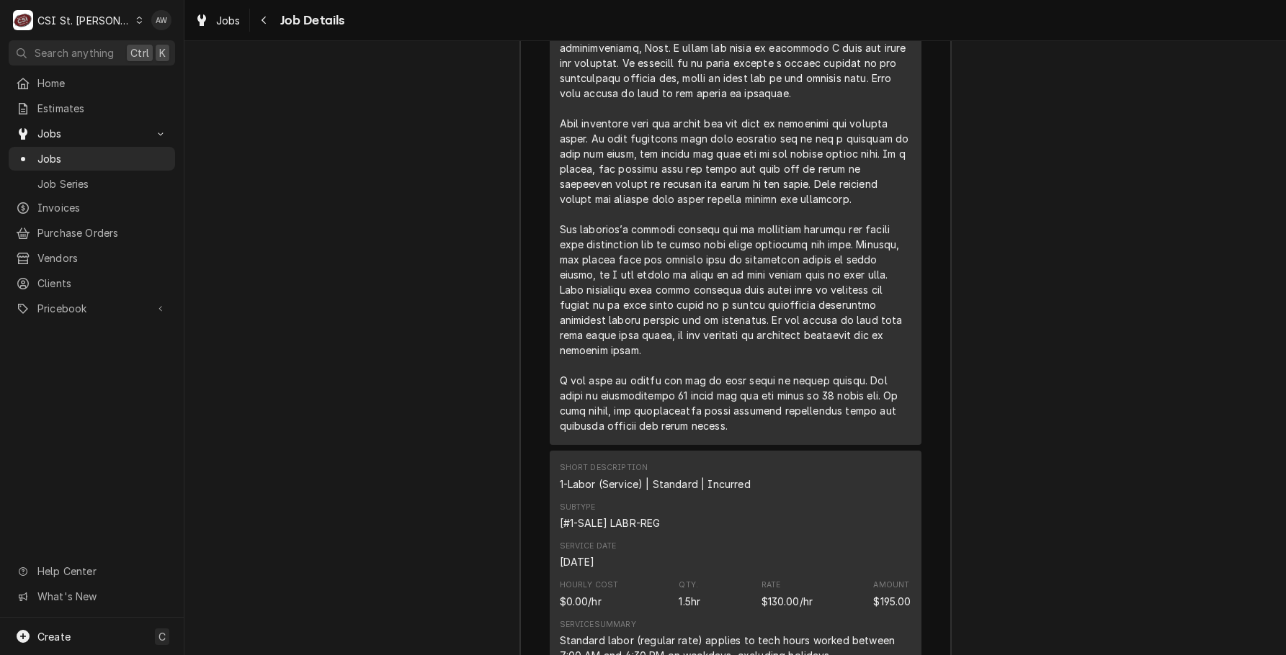
scroll to position [3558, 0]
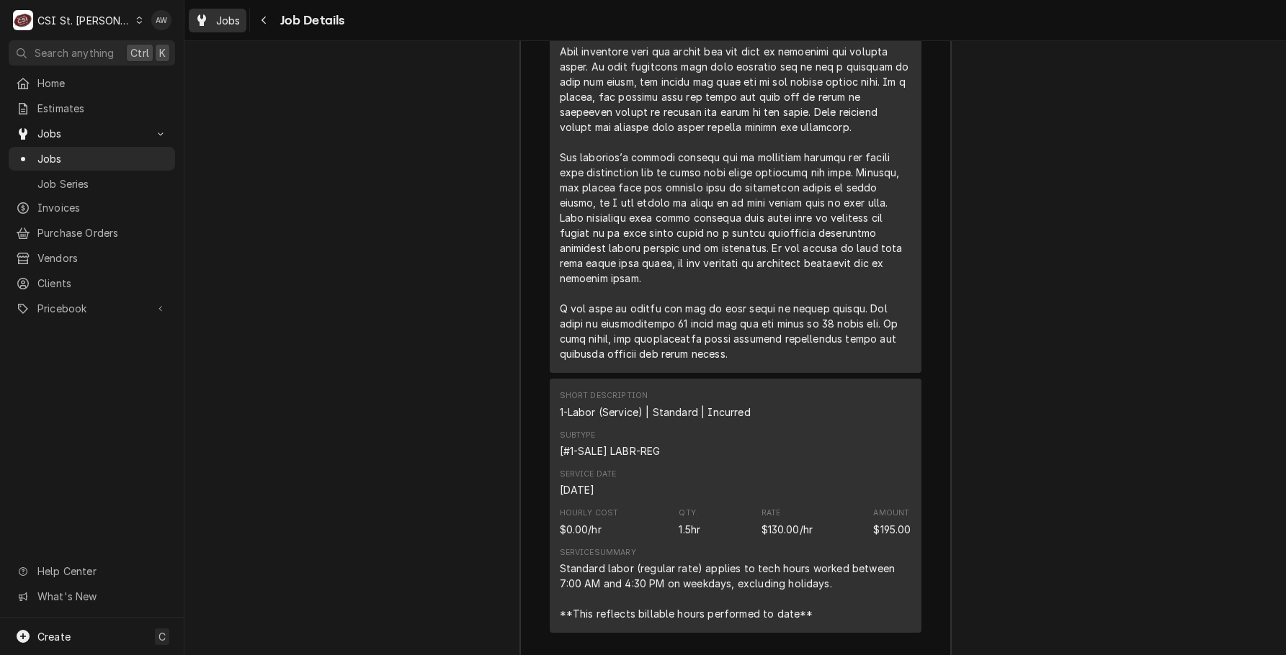
click at [213, 17] on div "Jobs" at bounding box center [218, 21] width 52 height 18
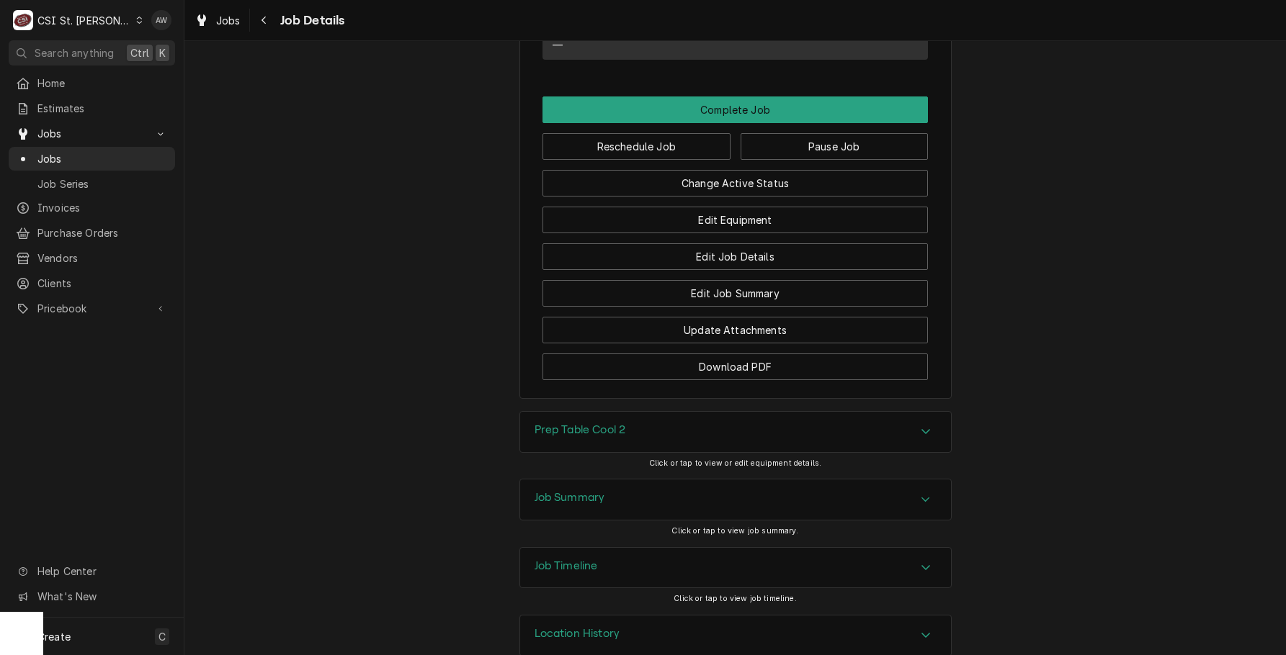
scroll to position [1457, 0]
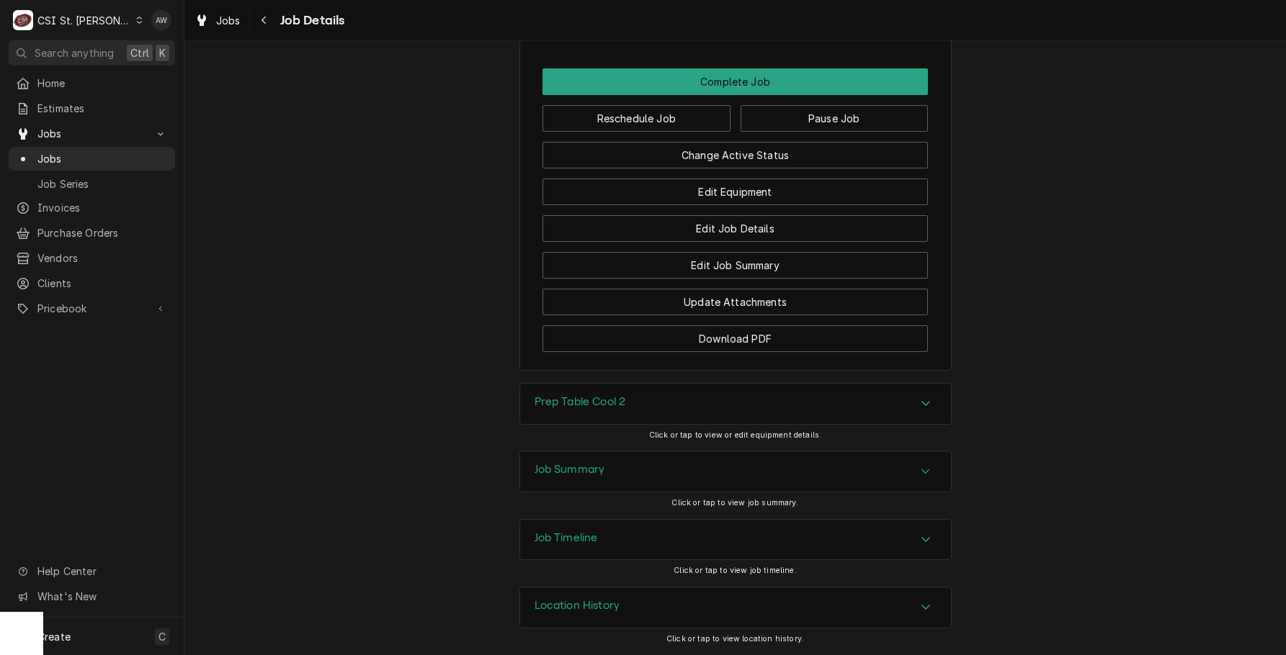
click at [700, 544] on div "Job Timeline" at bounding box center [735, 540] width 431 height 40
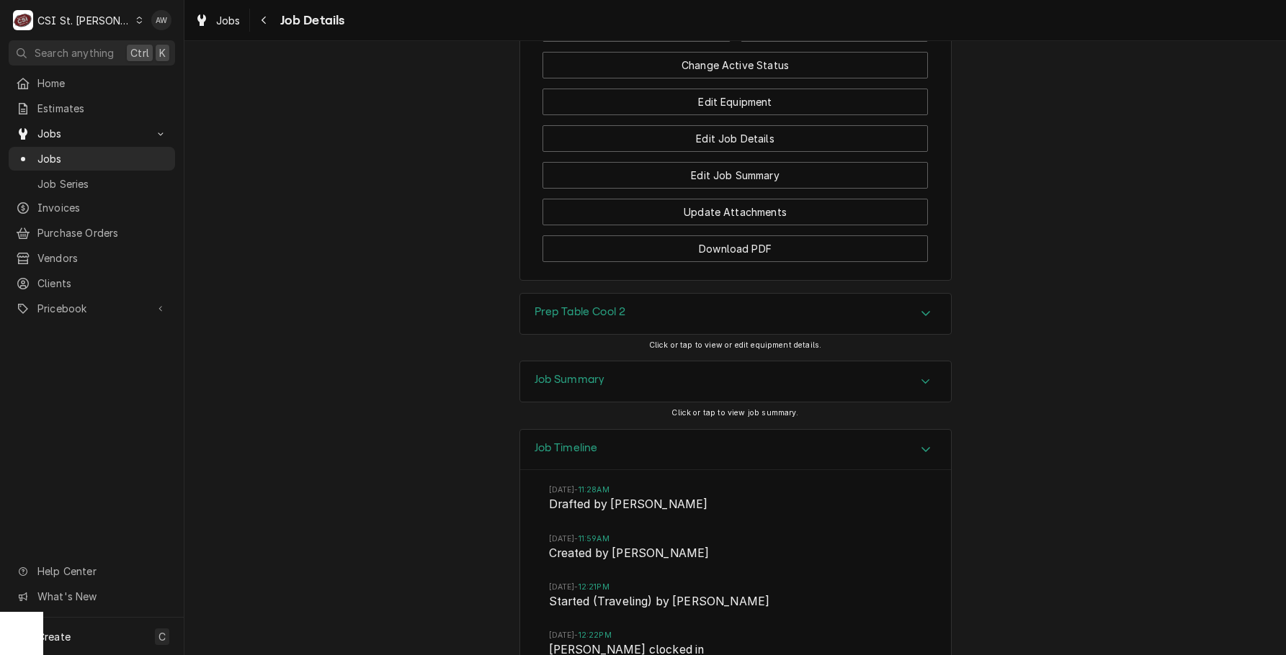
scroll to position [1529, 0]
click at [844, 394] on div "Job Summary" at bounding box center [735, 383] width 431 height 40
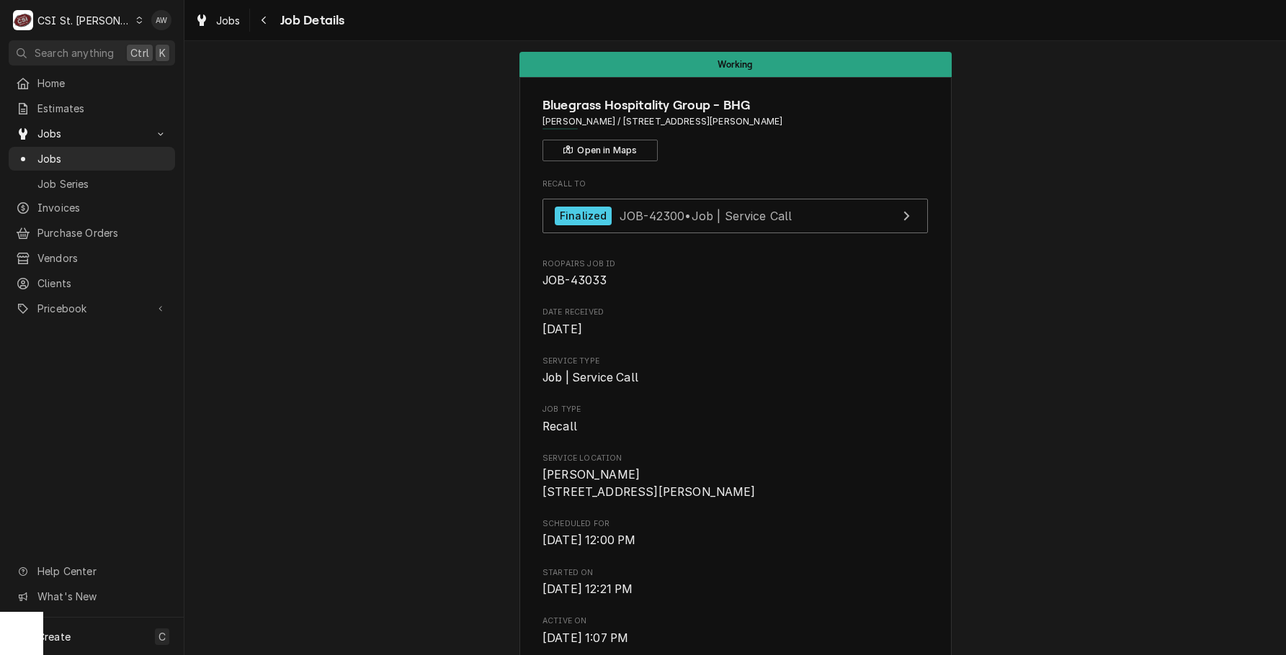
scroll to position [0, 0]
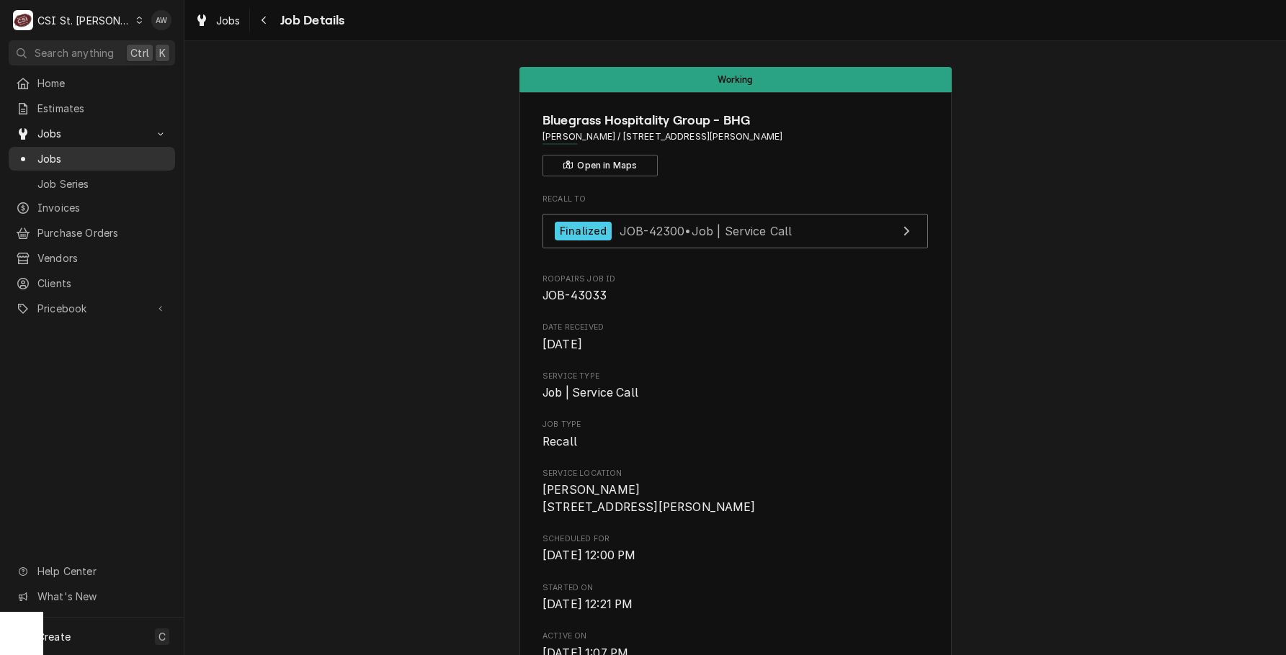
click at [101, 151] on span "Jobs" at bounding box center [102, 158] width 130 height 15
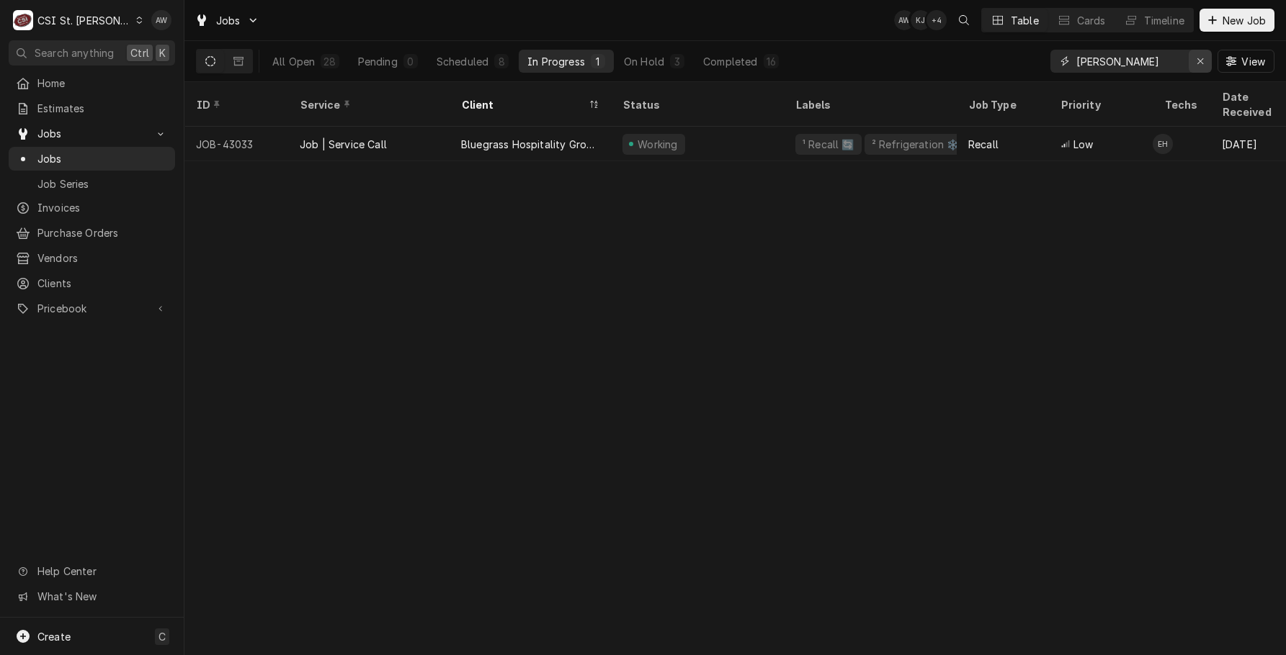
click at [1202, 55] on div "Erase input" at bounding box center [1200, 61] width 14 height 14
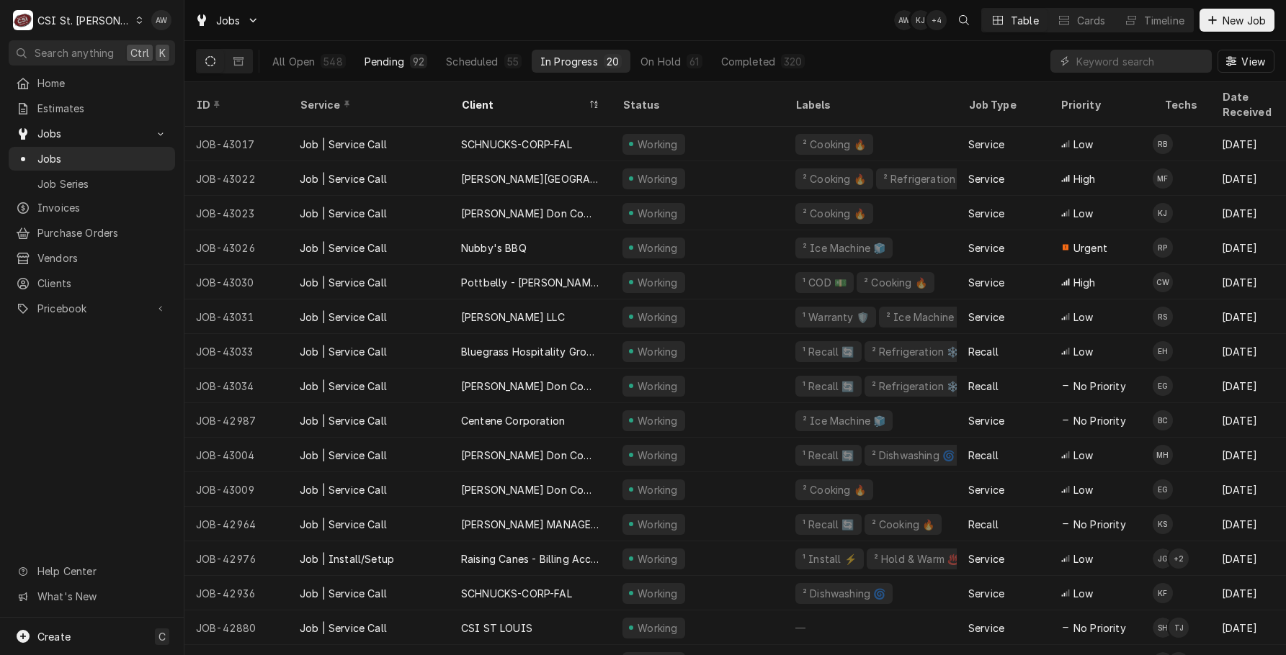
click at [413, 69] on button "Pending 92" at bounding box center [396, 61] width 80 height 23
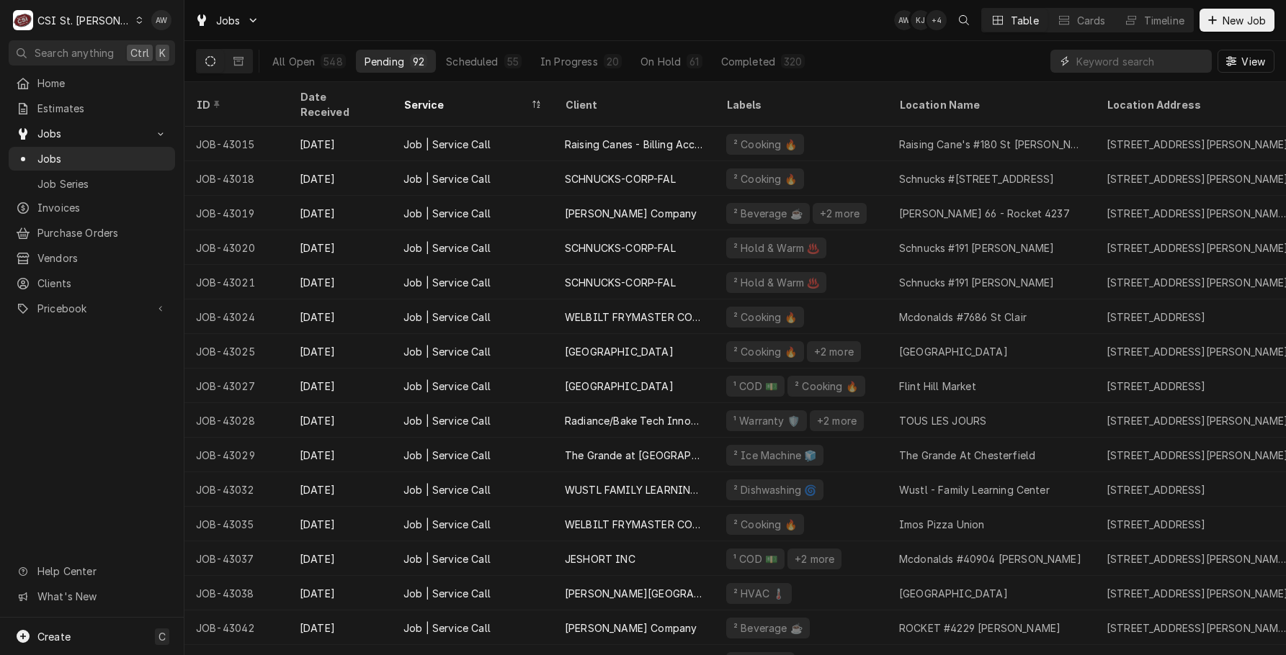
click at [1104, 57] on input "Dynamic Content Wrapper" at bounding box center [1140, 61] width 128 height 23
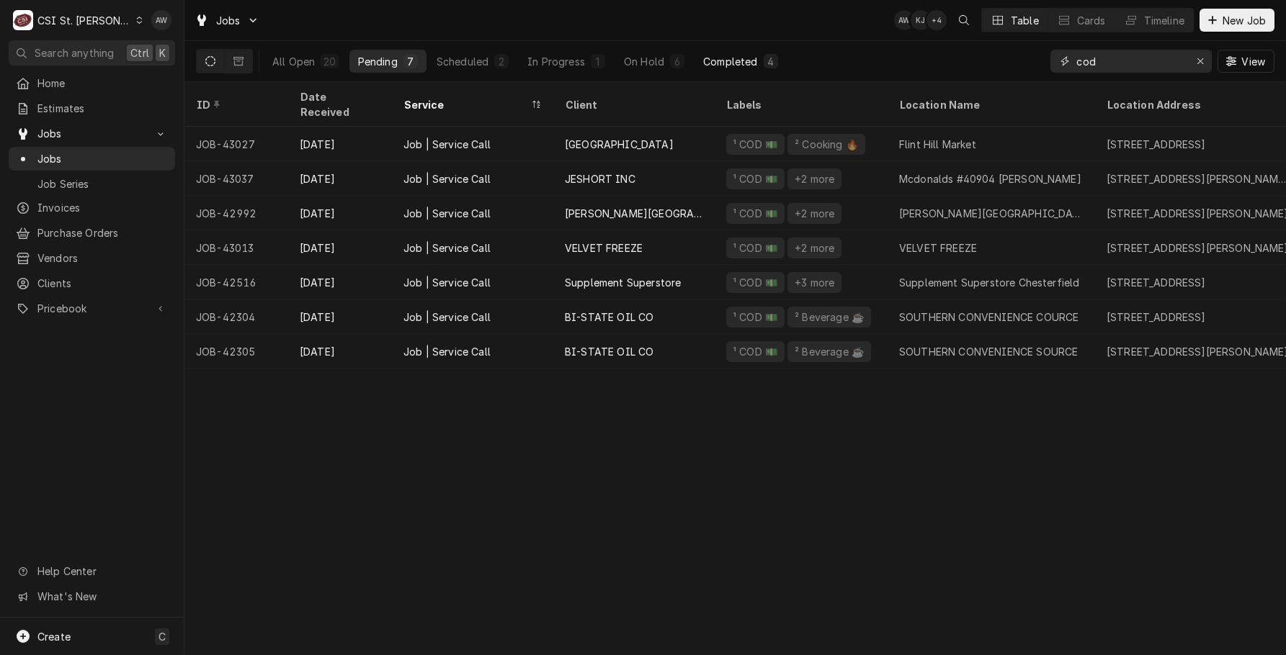
type input "cod"
click at [751, 54] on div "Completed" at bounding box center [730, 61] width 54 height 15
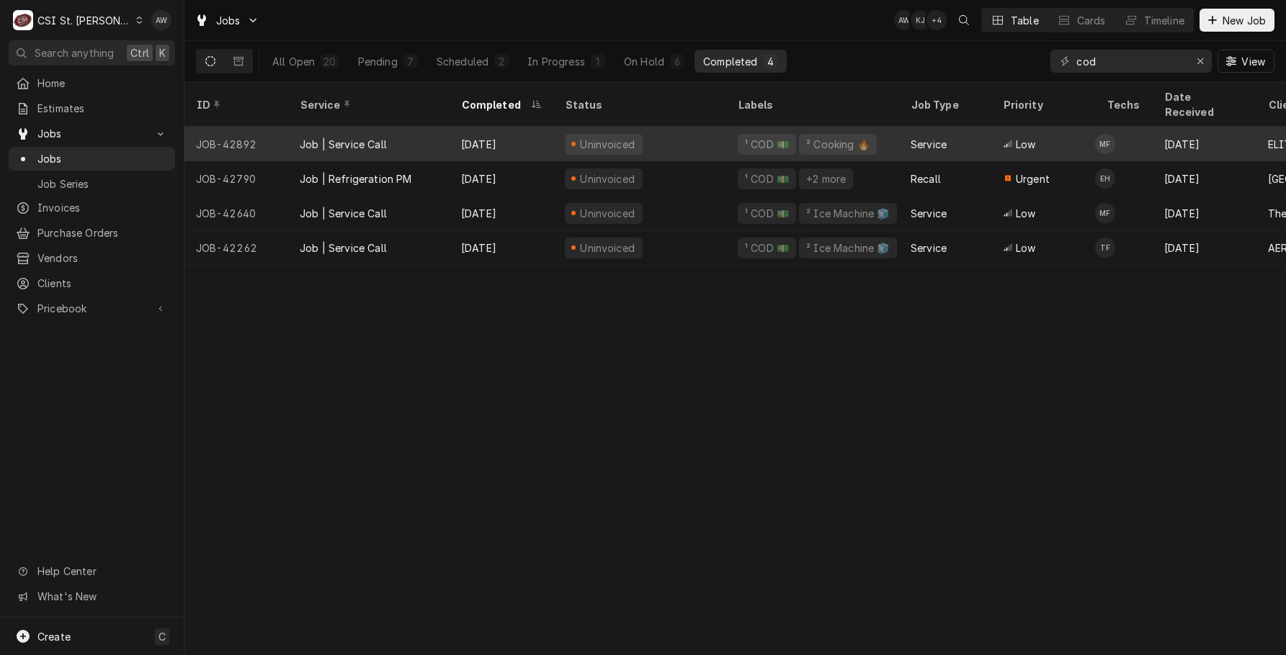
click at [684, 128] on div "Uninvoiced" at bounding box center [639, 144] width 173 height 35
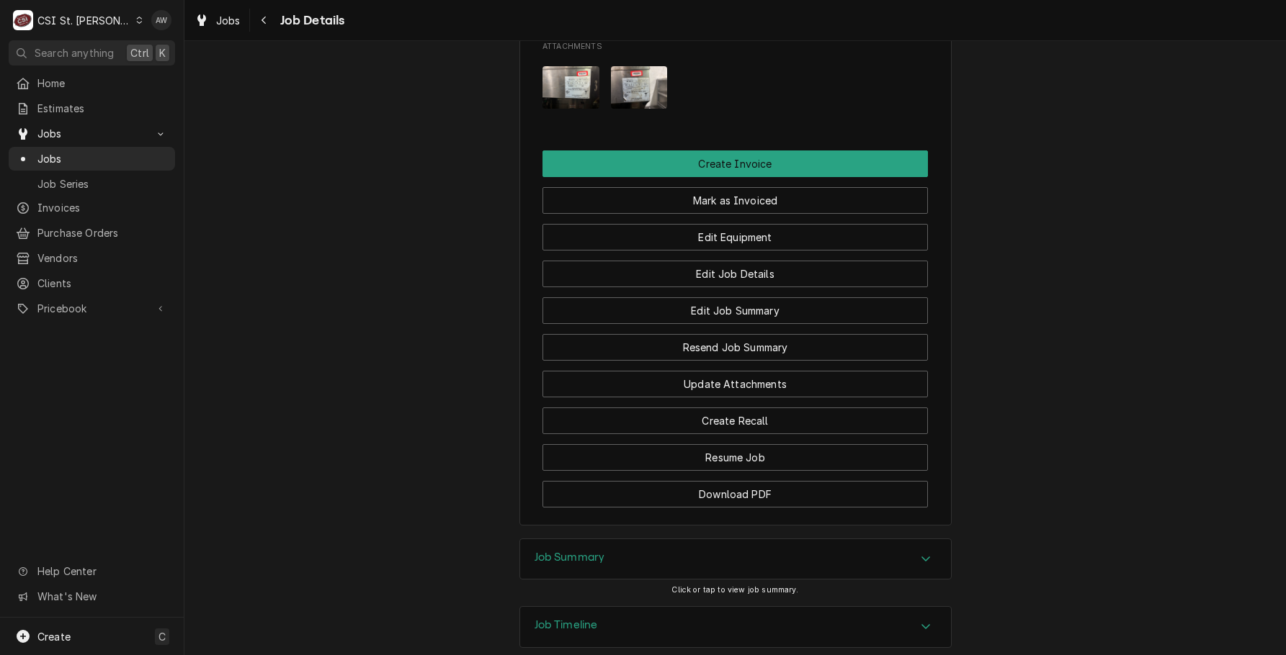
scroll to position [1613, 0]
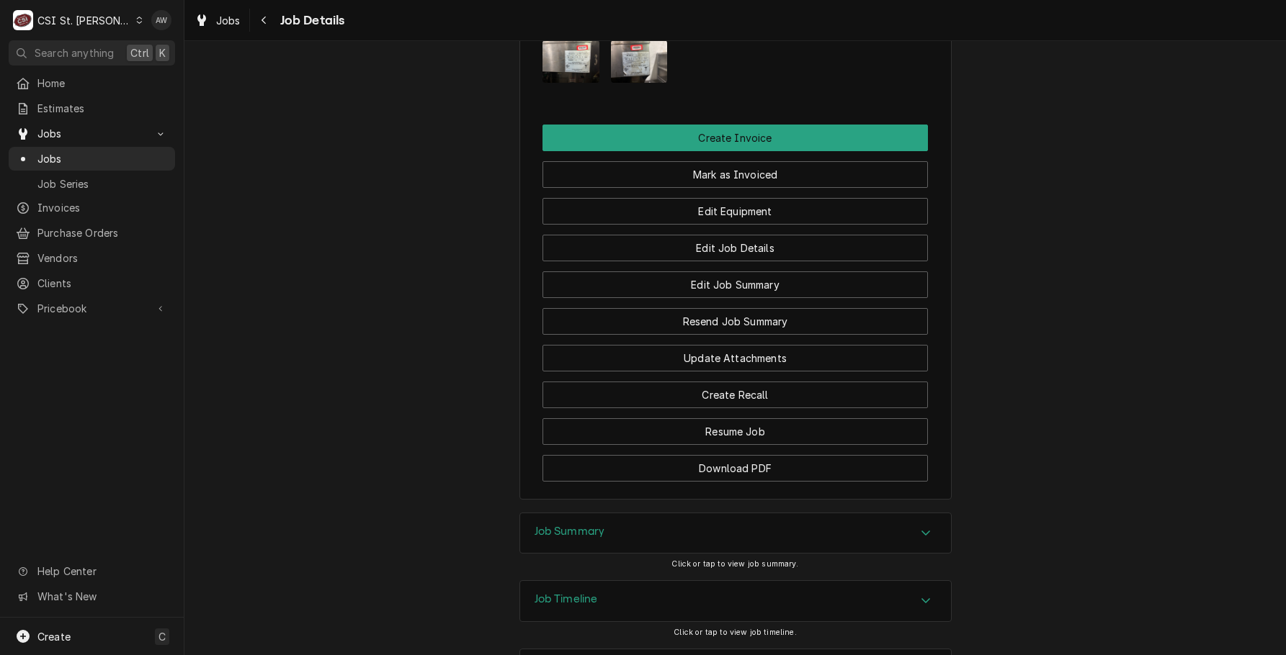
click at [655, 513] on div "Job Summary" at bounding box center [735, 533] width 431 height 40
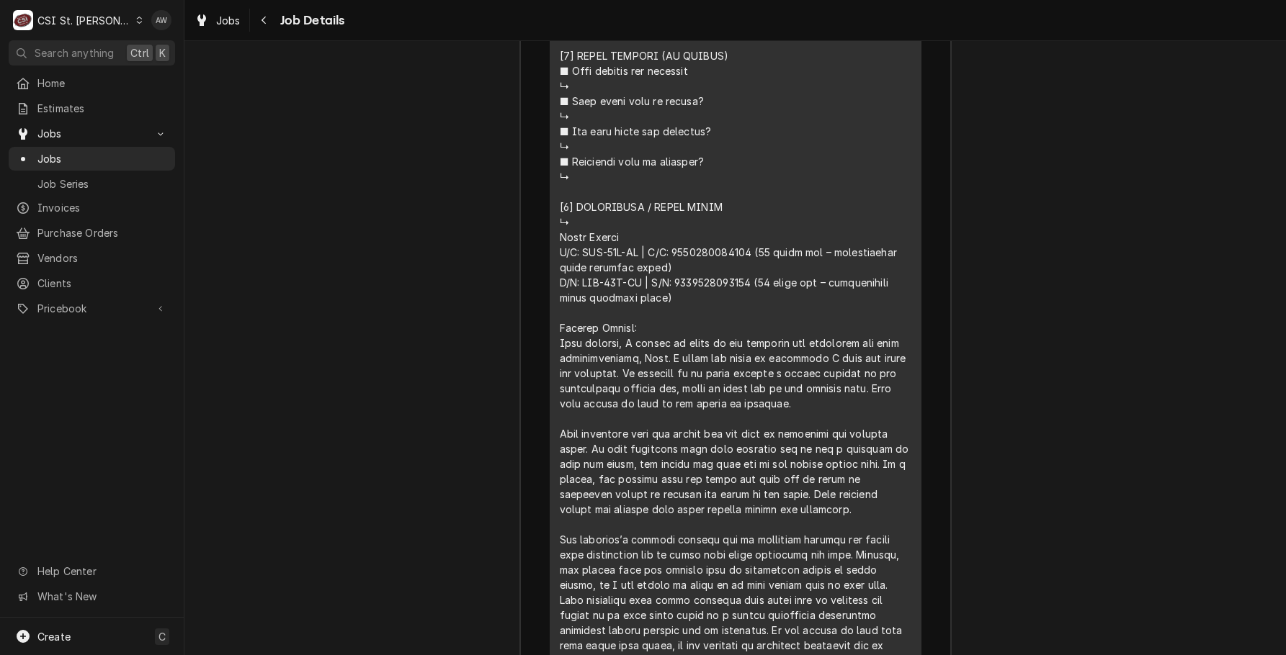
scroll to position [3237, 0]
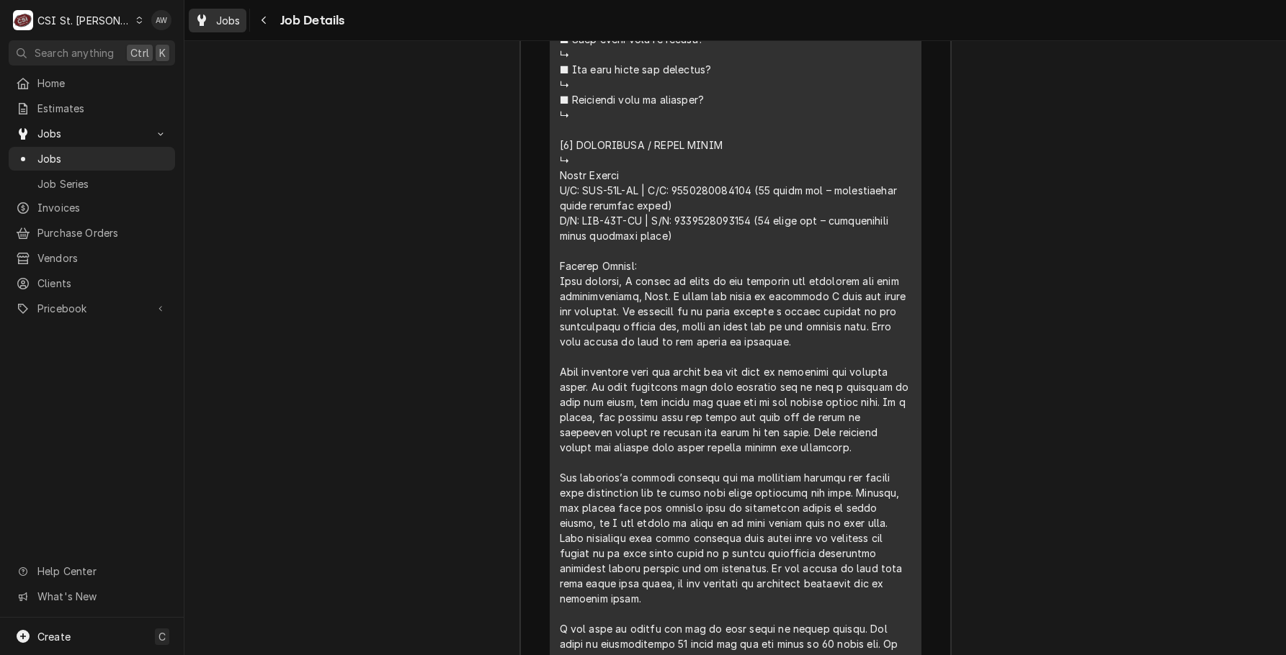
click at [233, 19] on span "Jobs" at bounding box center [228, 20] width 24 height 15
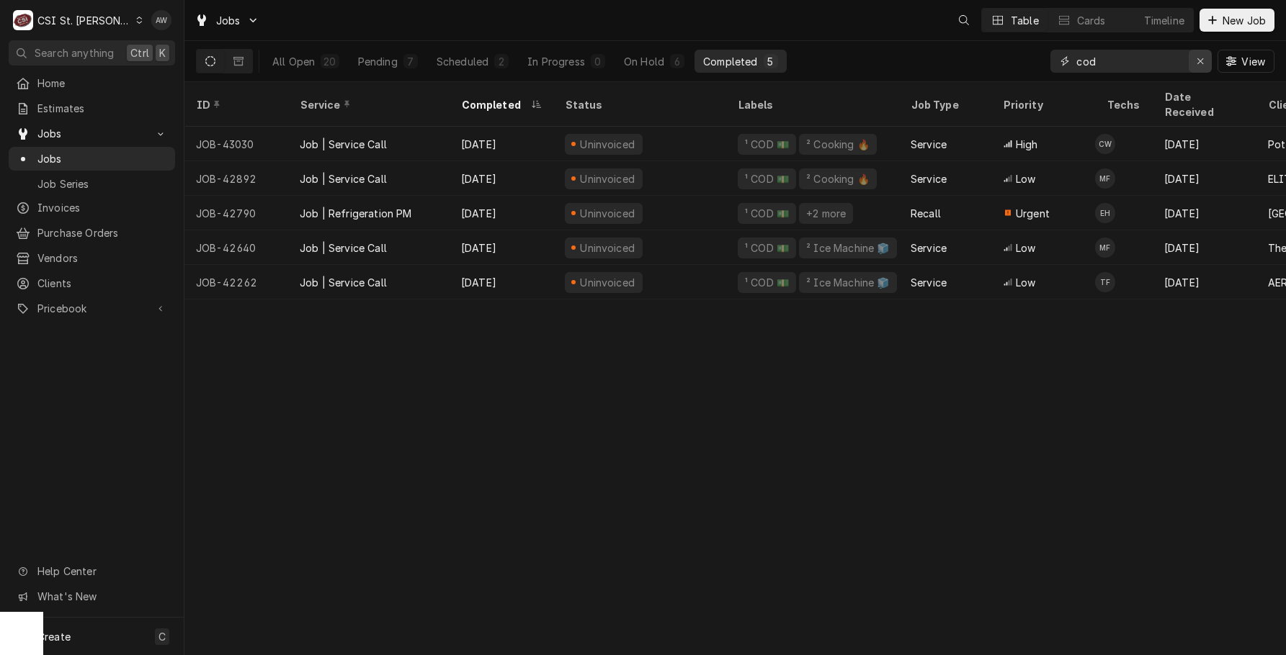
click at [1203, 58] on div "Erase input" at bounding box center [1200, 61] width 14 height 14
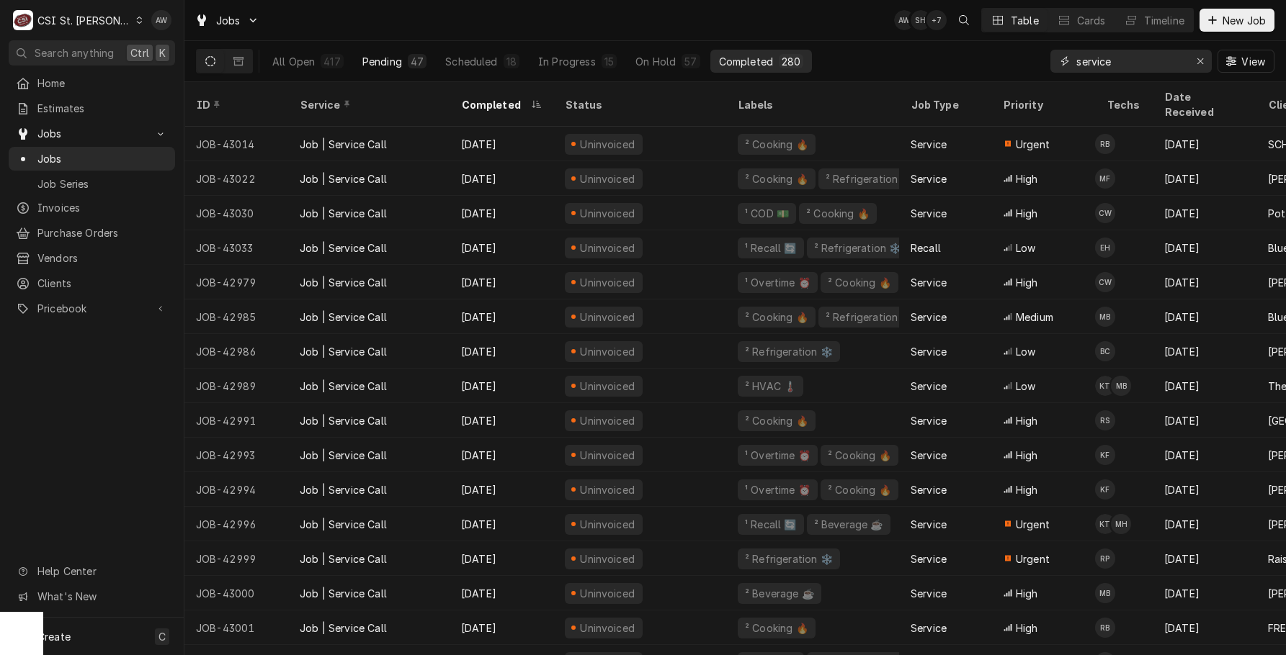
type input "service"
click at [373, 63] on div "Pending" at bounding box center [382, 61] width 40 height 15
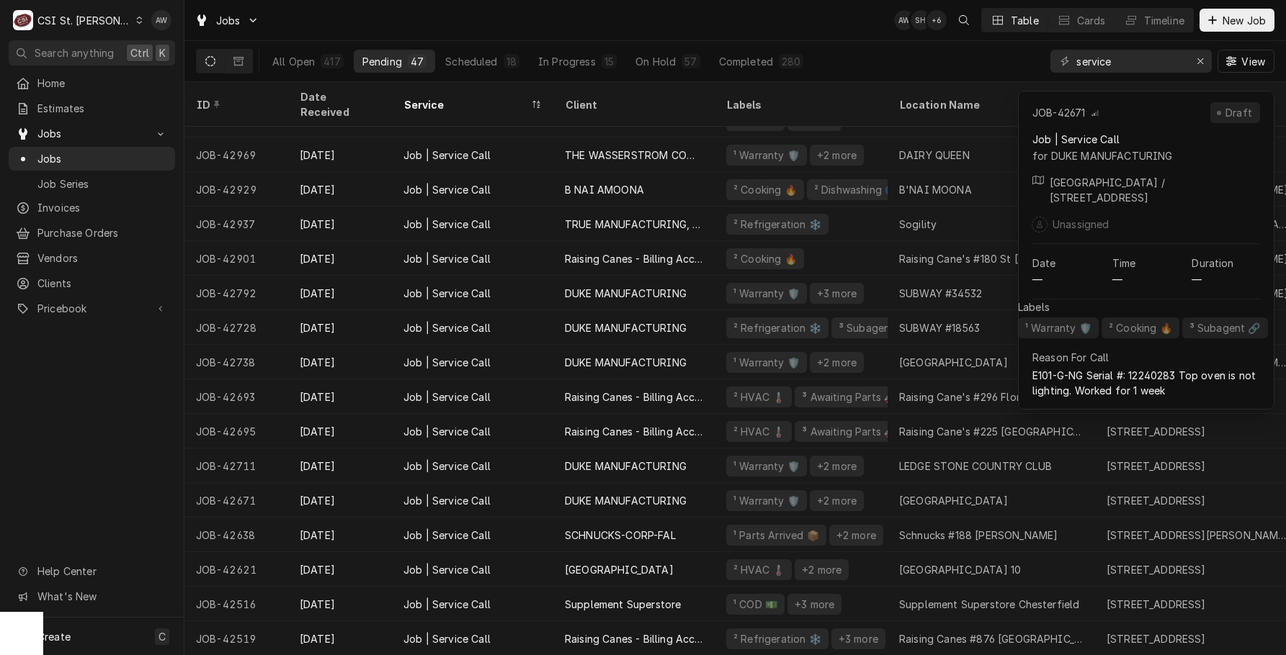
scroll to position [730, 0]
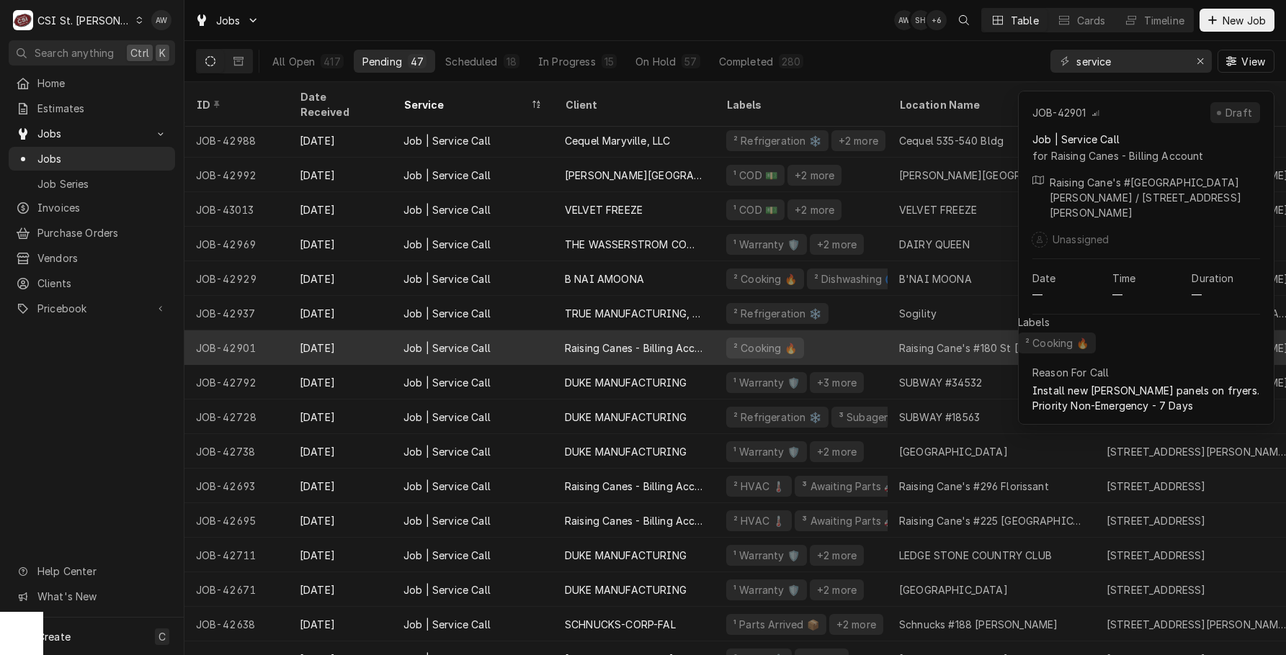
click at [915, 341] on div "Raising Cane's #180 St Peters" at bounding box center [991, 348] width 184 height 15
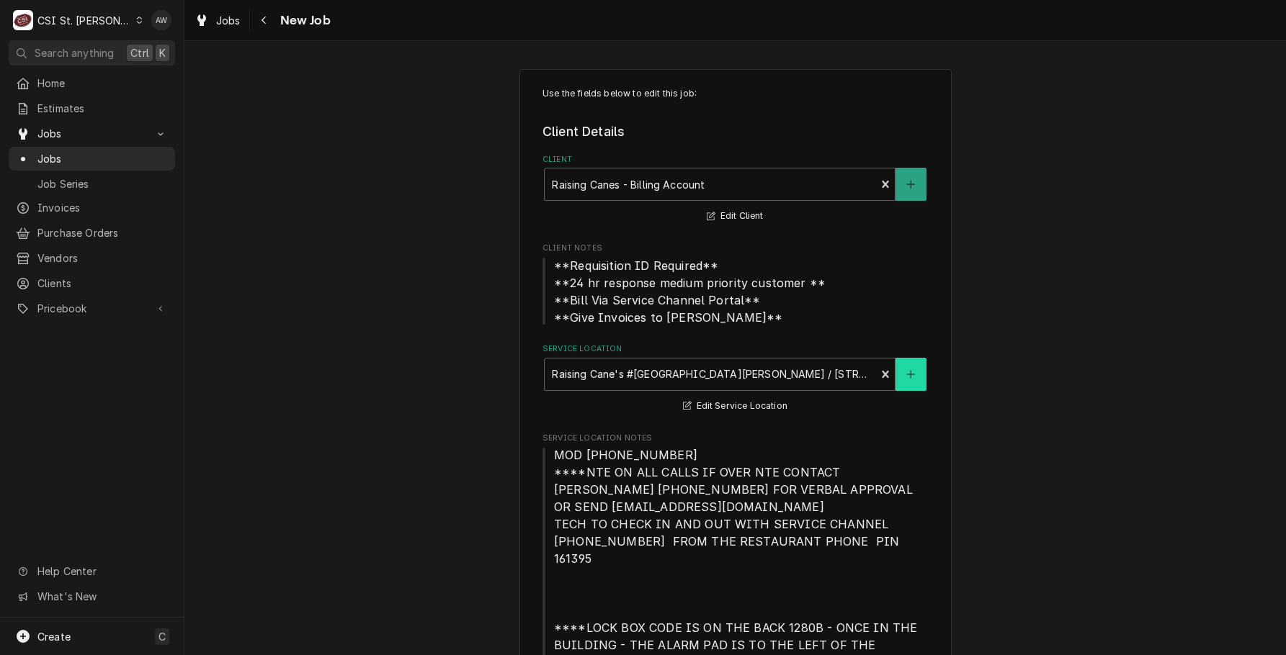
type textarea "x"
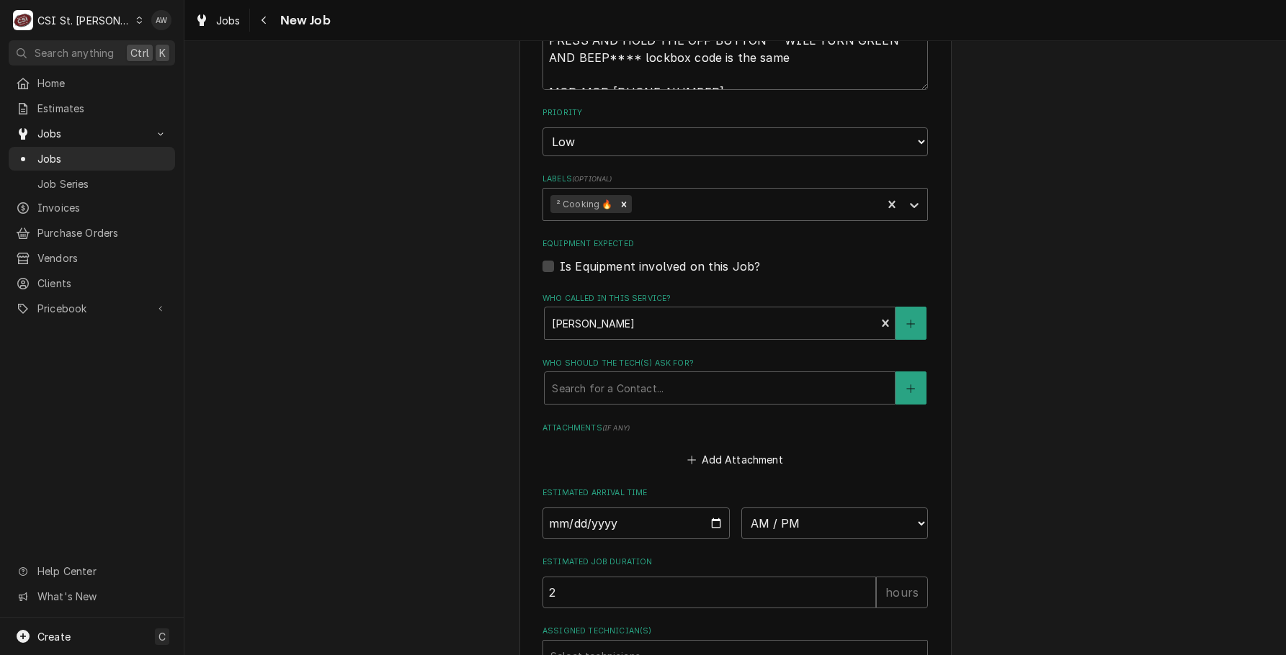
scroll to position [1584, 0]
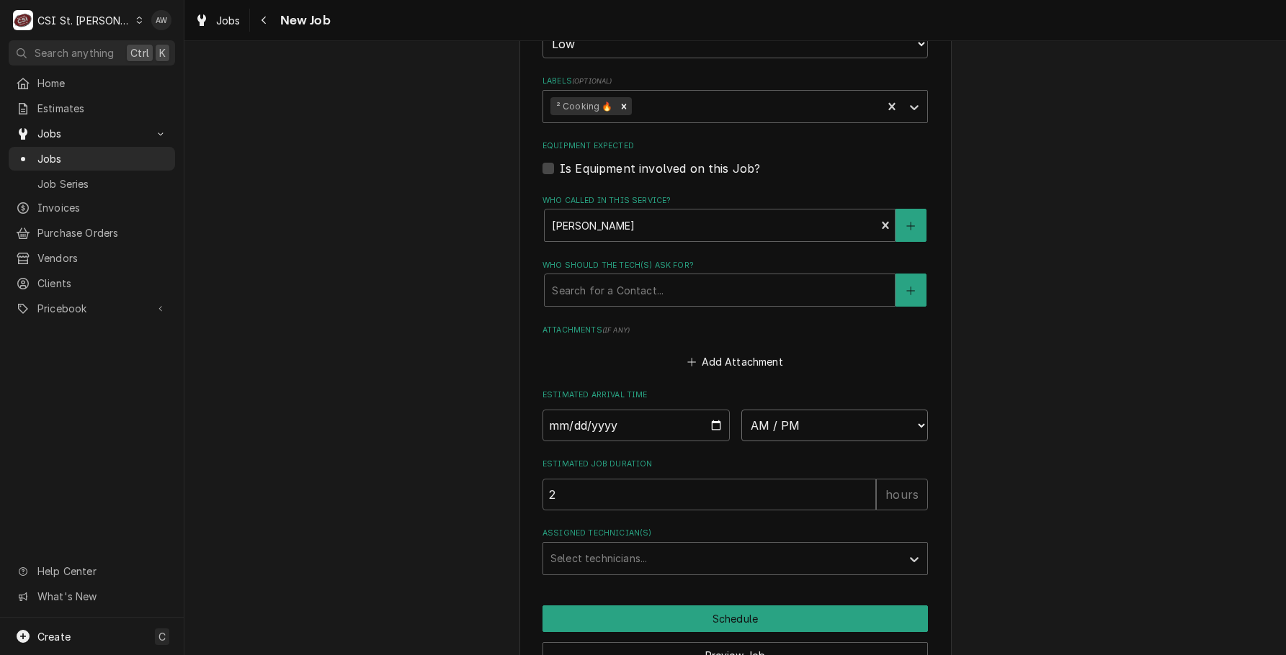
click at [855, 410] on select "AM / PM 6:00 AM 6:15 AM 6:30 AM 6:45 AM 7:00 AM 7:15 AM 7:30 AM 7:45 AM 8:00 AM…" at bounding box center [834, 426] width 187 height 32
select select "15:00:00"
click at [741, 410] on select "AM / PM 6:00 AM 6:15 AM 6:30 AM 6:45 AM 7:00 AM 7:15 AM 7:30 AM 7:45 AM 8:00 AM…" at bounding box center [834, 426] width 187 height 32
click at [709, 410] on input "Date" at bounding box center [635, 426] width 187 height 32
type textarea "x"
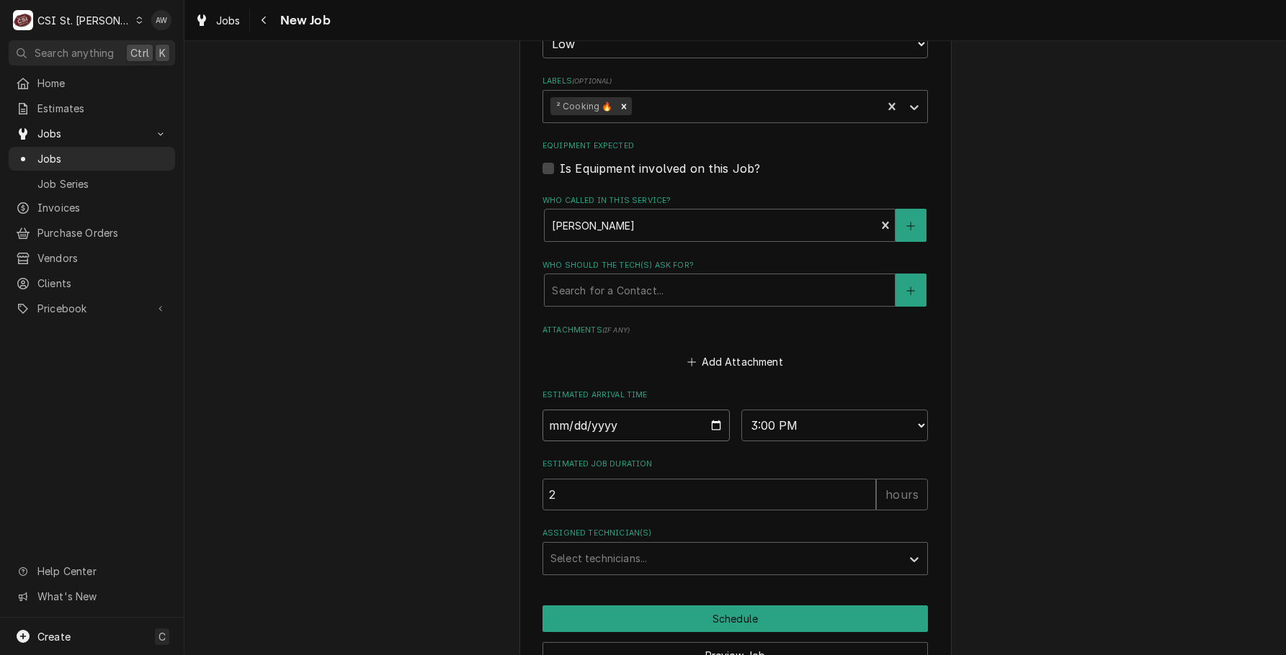
type input "2025-10-01"
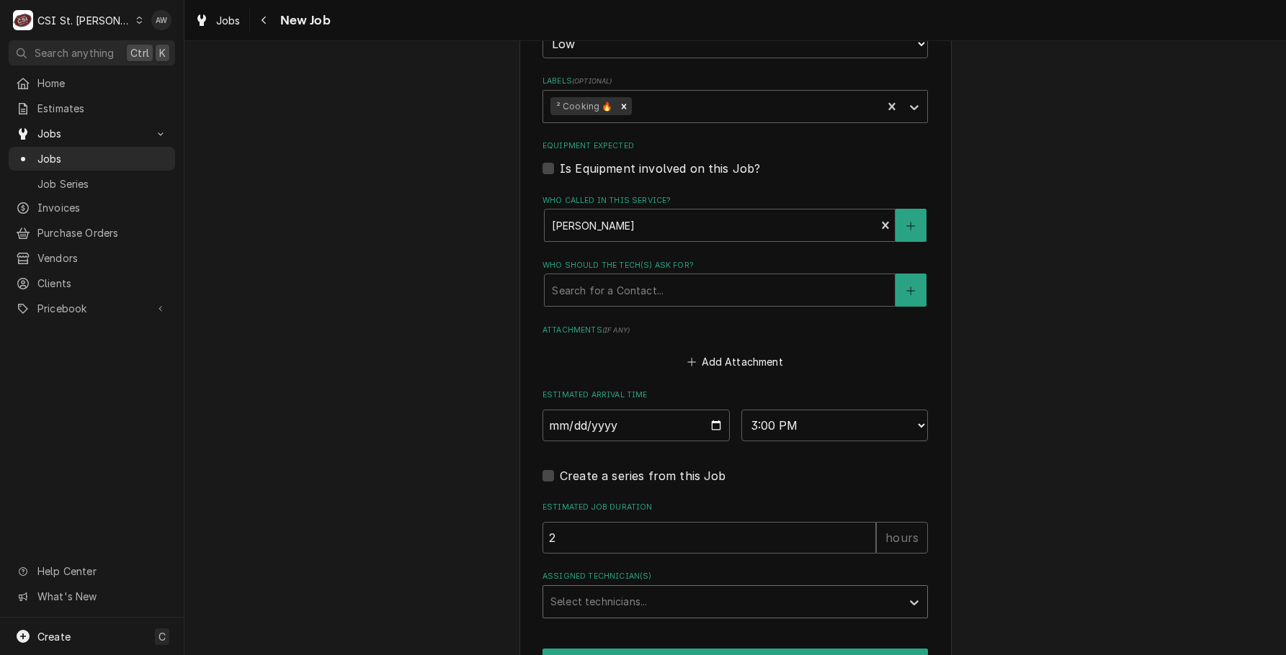
click at [622, 589] on div "Assigned Technician(s)" at bounding box center [722, 602] width 344 height 26
type textarea "x"
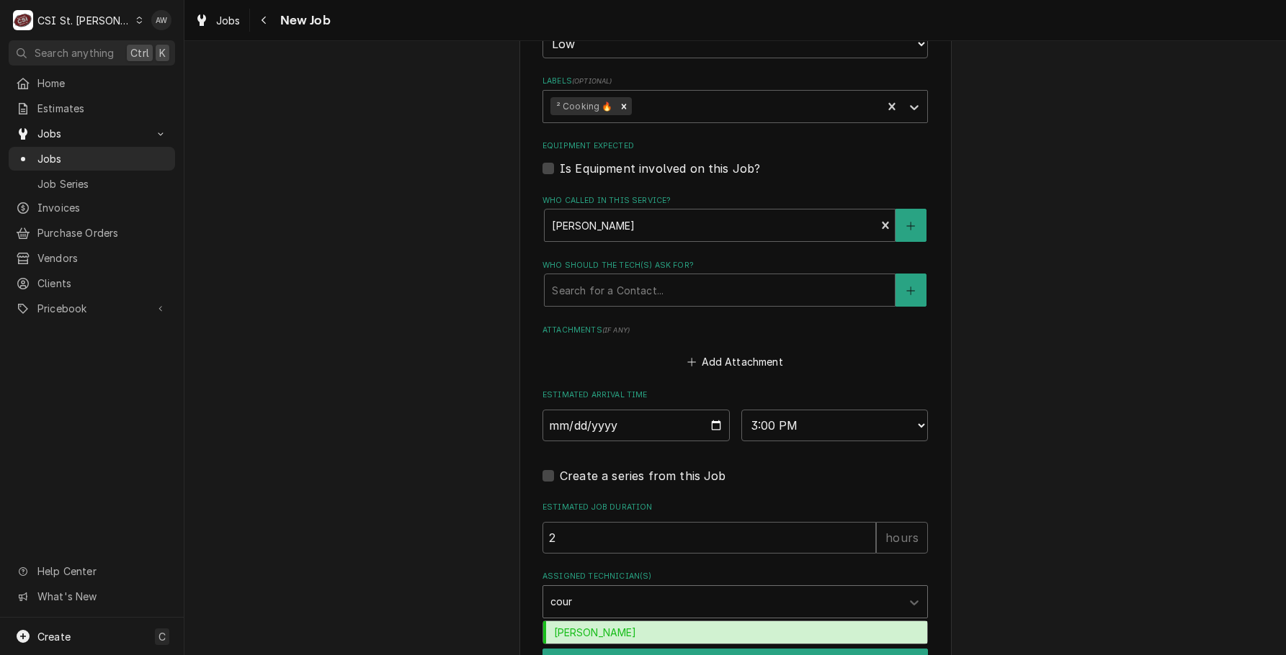
type input "court"
click at [679, 622] on div "Courtney Wiliford" at bounding box center [735, 633] width 384 height 22
type textarea "x"
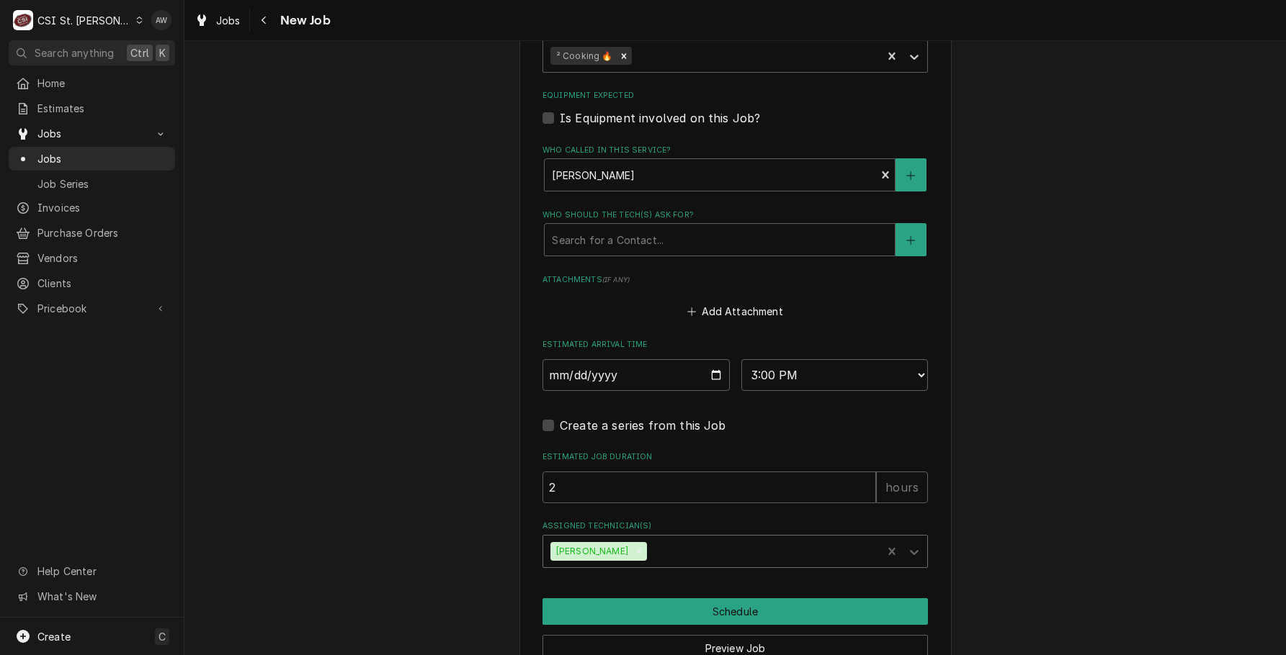
scroll to position [1692, 0]
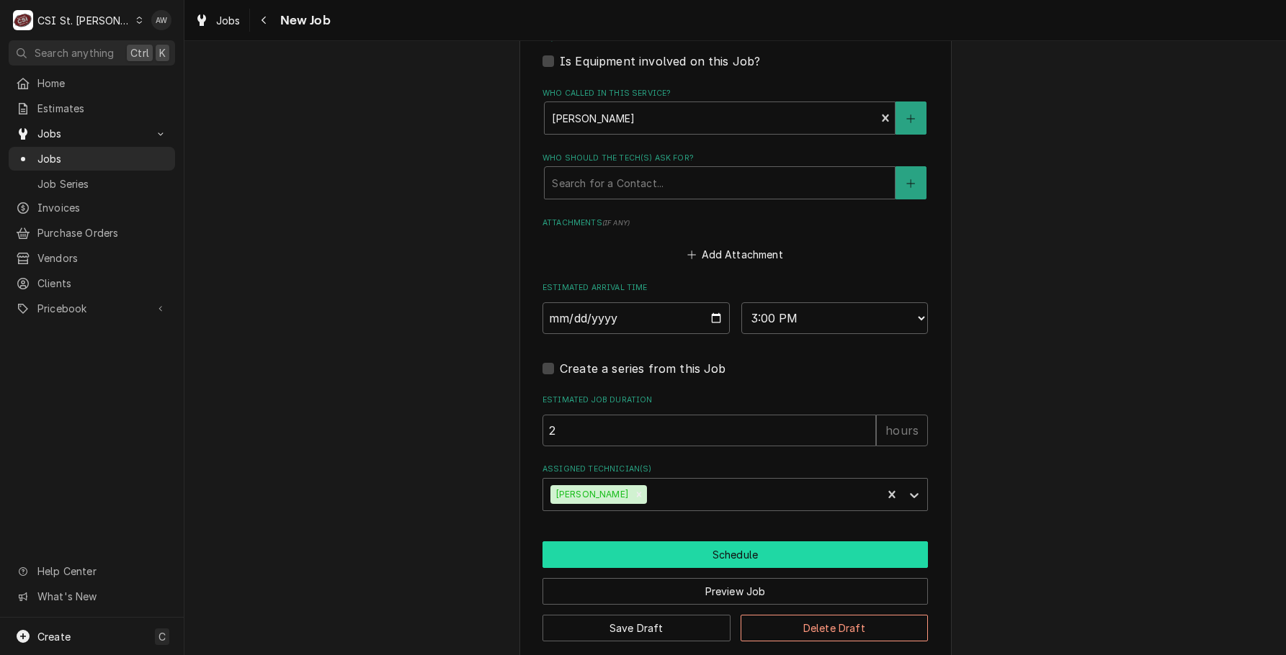
click at [781, 542] on button "Schedule" at bounding box center [734, 555] width 385 height 27
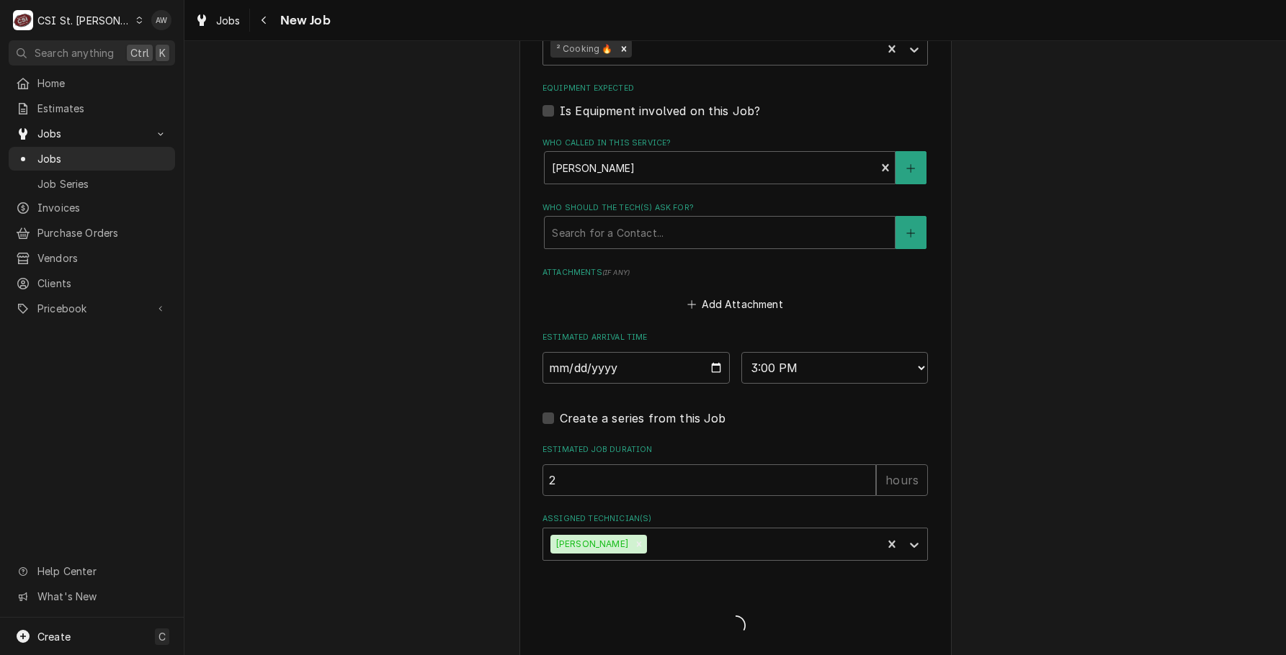
type textarea "x"
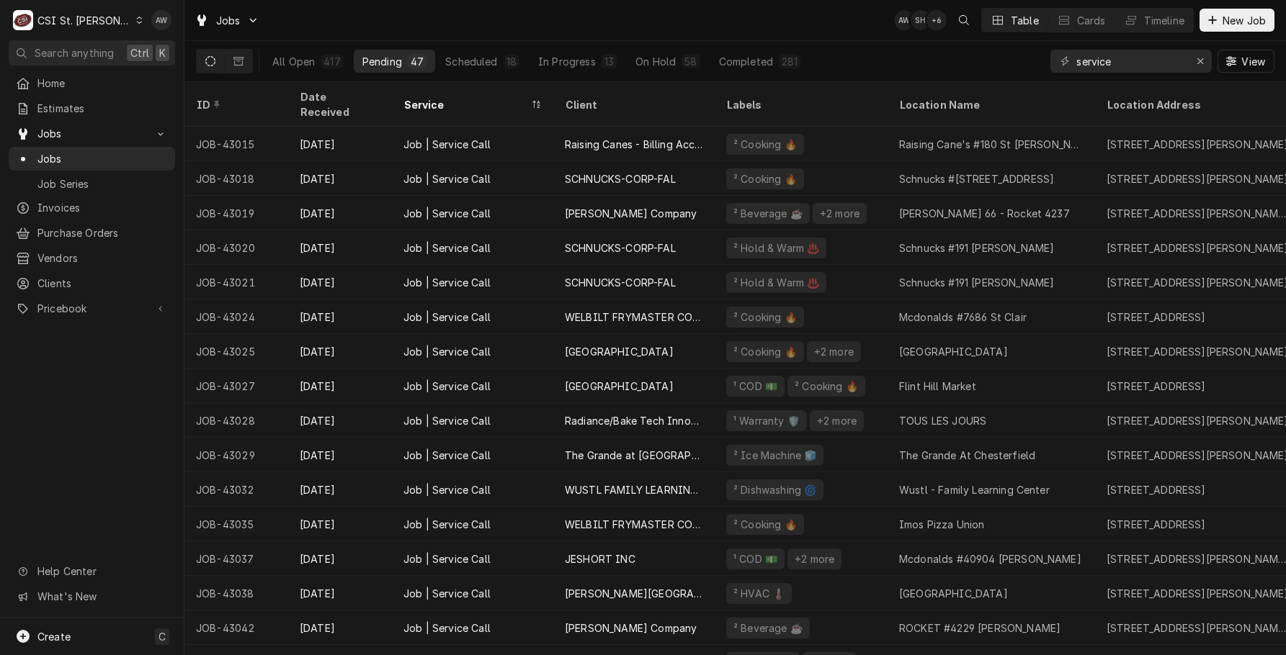
click at [842, 38] on div "Jobs AW SH + 6 Table Cards Timeline New Job" at bounding box center [734, 20] width 1101 height 40
drag, startPoint x: 1123, startPoint y: 62, endPoint x: 1007, endPoint y: 49, distance: 117.4
click at [1007, 49] on div "All Open 417 Pending 46 Scheduled 19 In Progress 13 On Hold 58 Completed 281 se…" at bounding box center [735, 61] width 1078 height 40
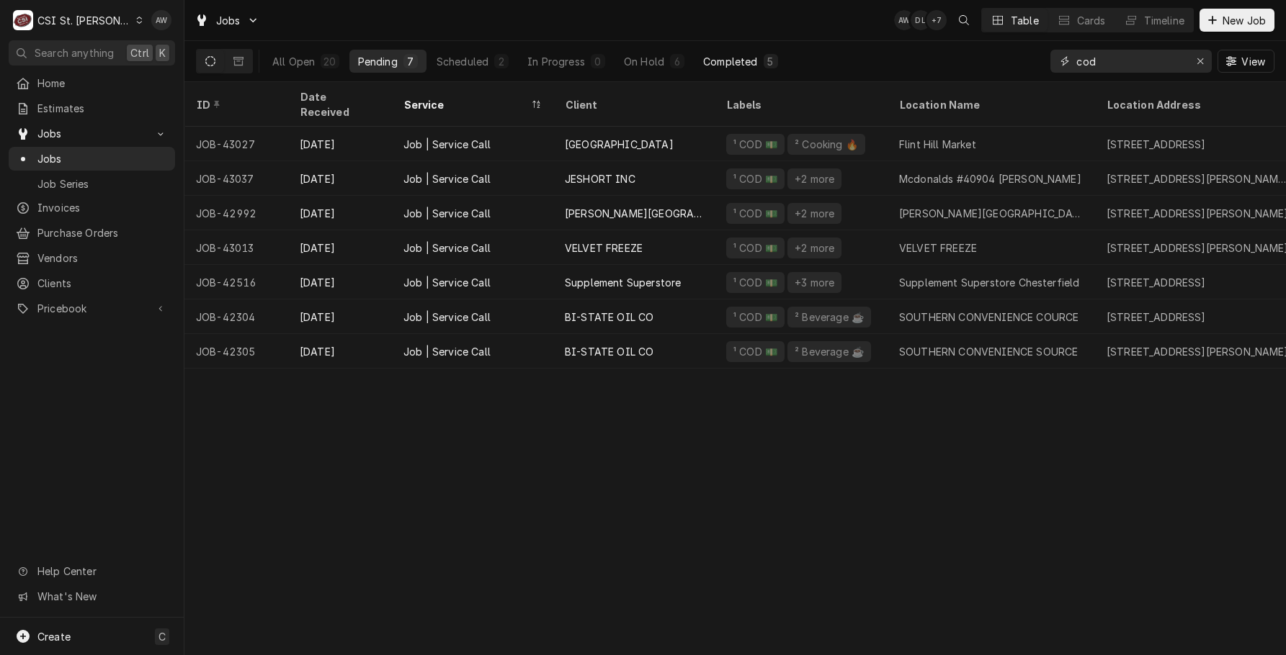
type input "cod"
click at [718, 58] on div "Completed" at bounding box center [730, 61] width 54 height 15
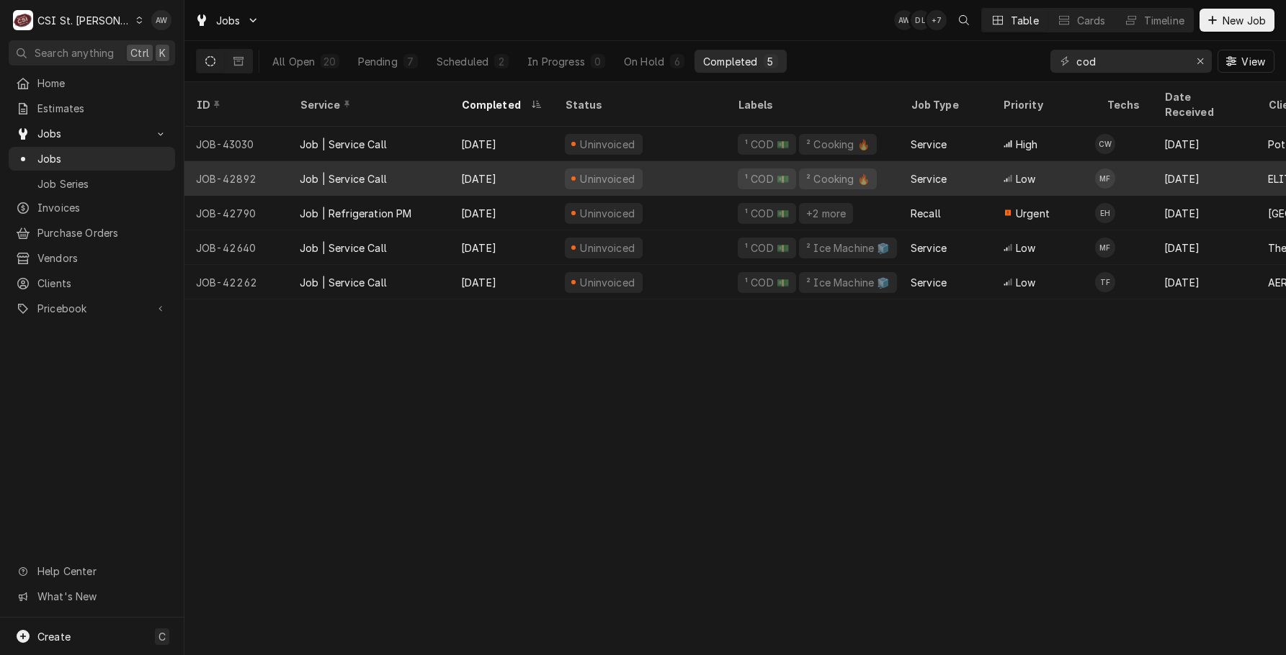
click at [691, 161] on div "Uninvoiced" at bounding box center [639, 178] width 173 height 35
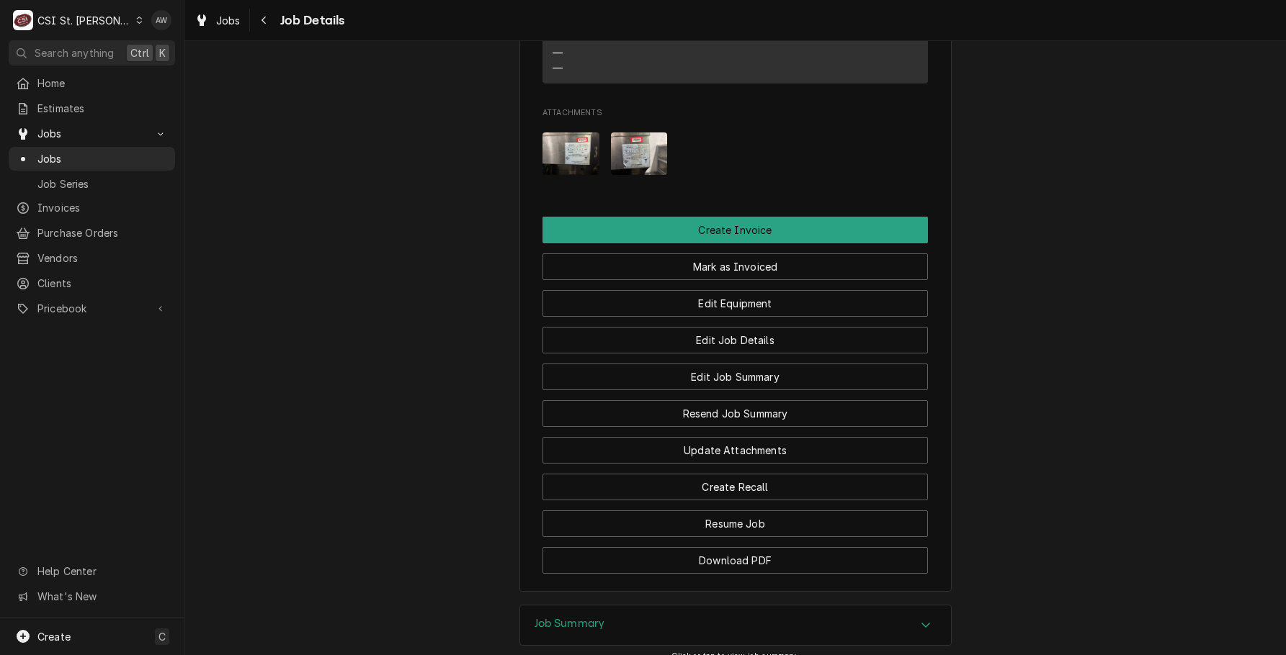
scroll to position [1397, 0]
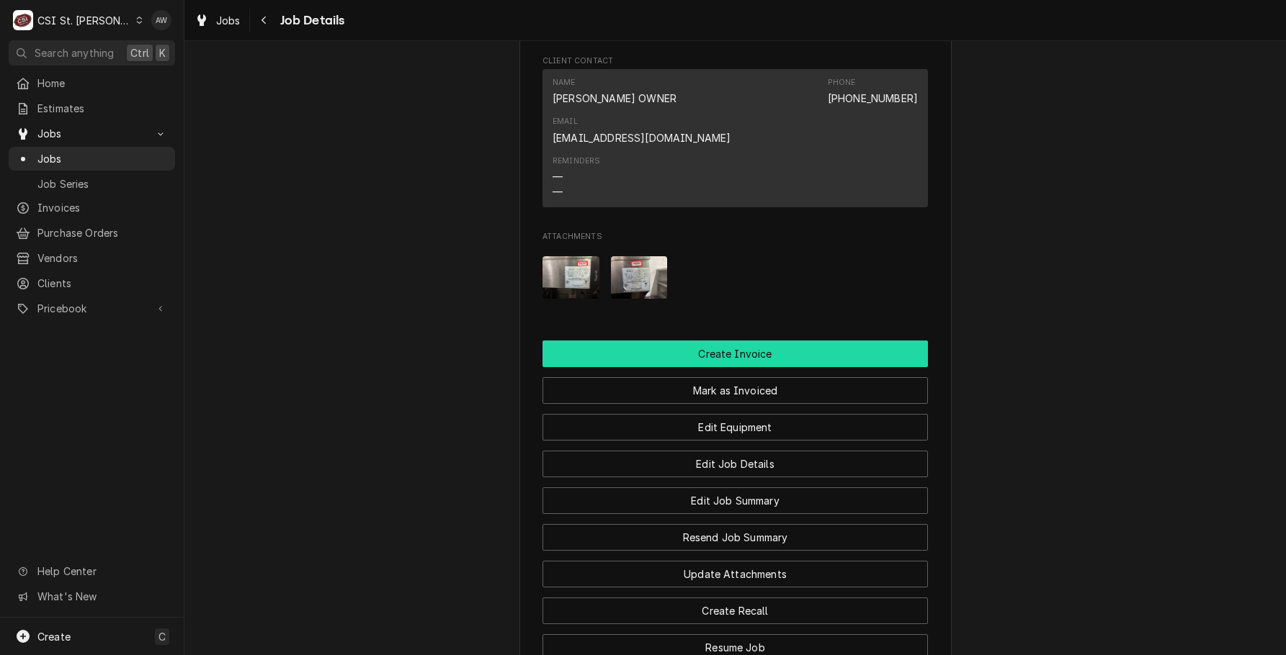
click at [754, 341] on button "Create Invoice" at bounding box center [734, 354] width 385 height 27
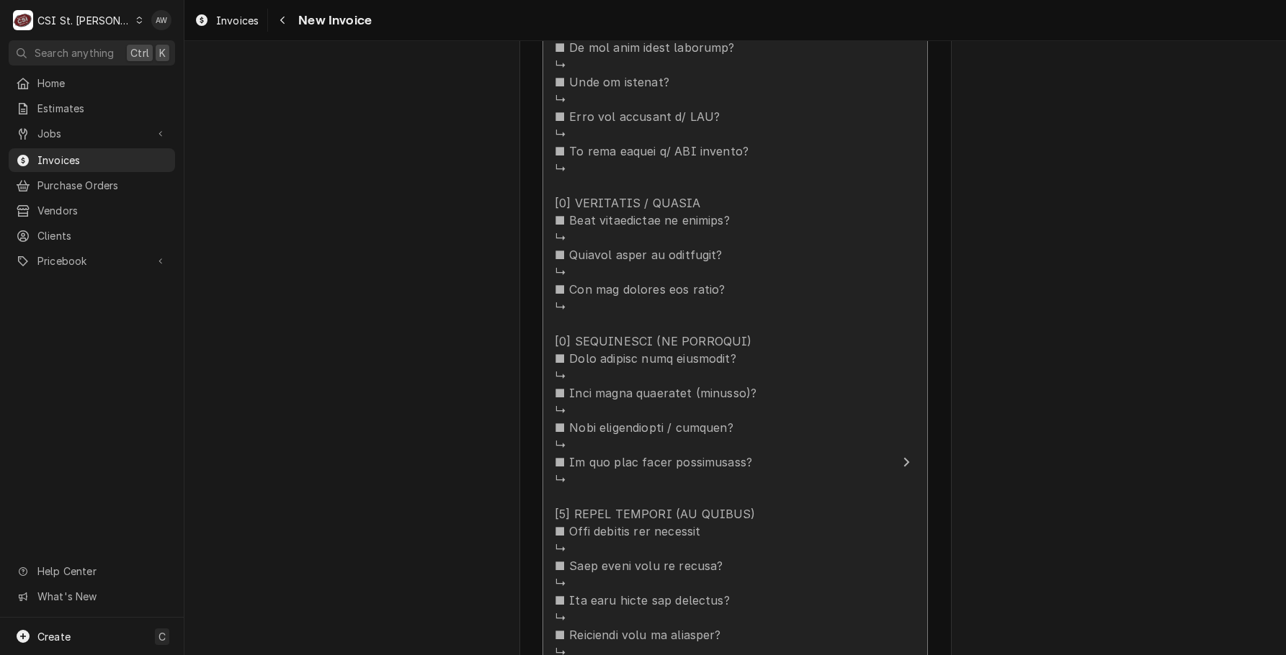
click at [817, 271] on div "Update Line Item" at bounding box center [720, 583] width 331 height 1642
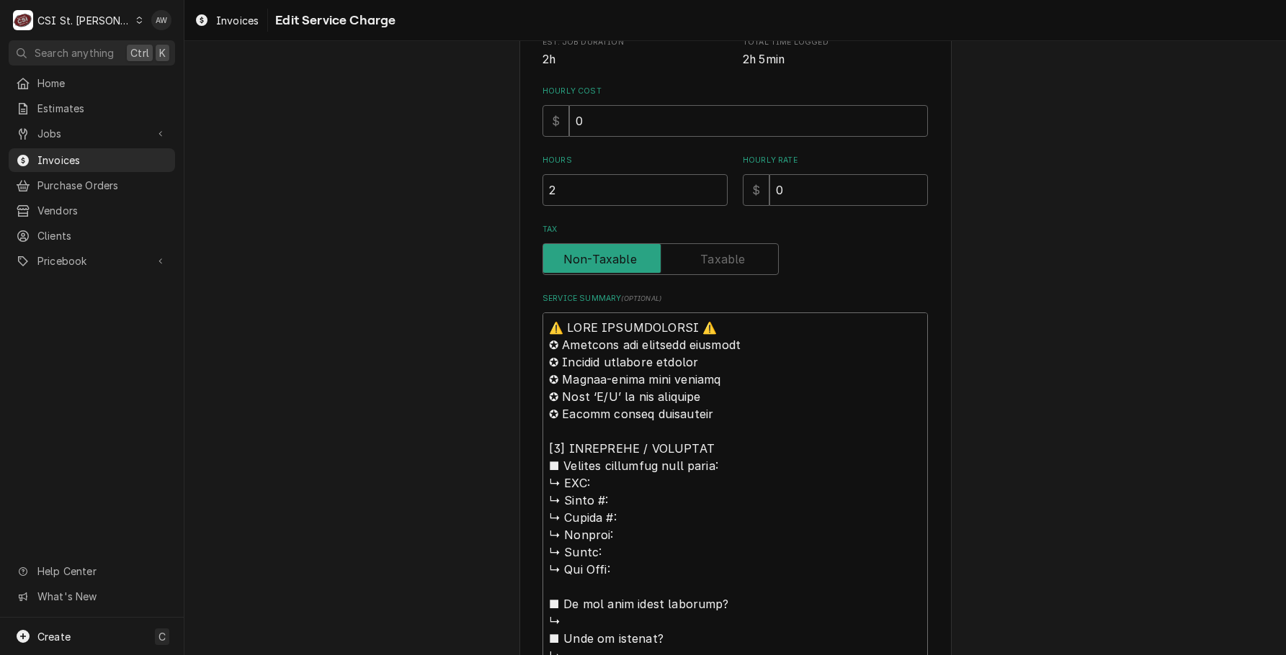
scroll to position [361, 0]
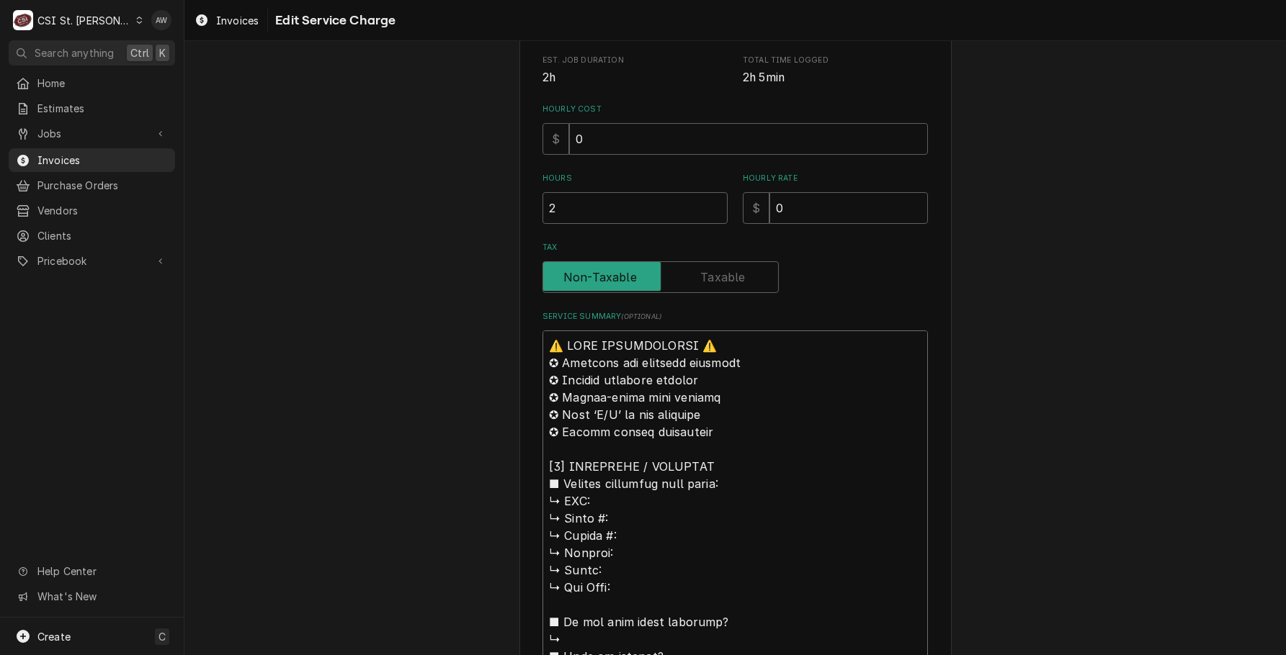
drag, startPoint x: 574, startPoint y: 418, endPoint x: 501, endPoint y: 194, distance: 235.0
type textarea "x"
type textarea "Lorem Ipsumd S/A: CON-96A-EL | S/D: 1255484296818 (12 eiusm tem – incididuntut …"
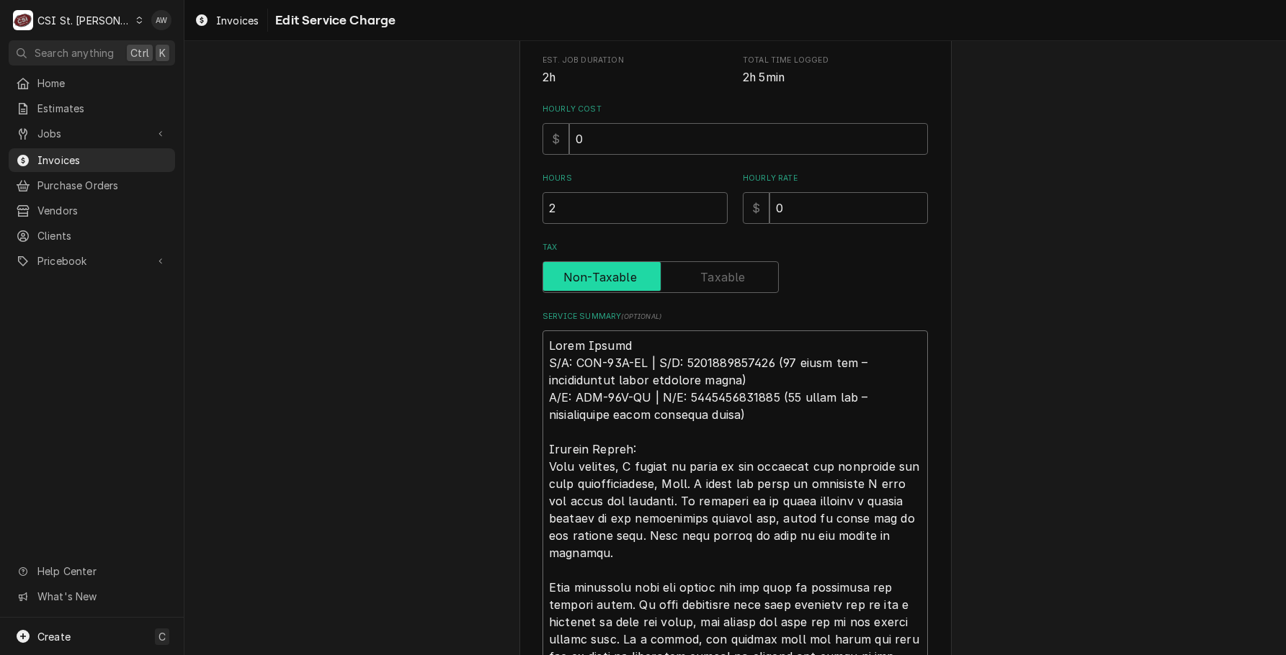
type textarea "x"
type textarea "L Ipsum Dolors A/C: ADI-25E-SE | D/E: 5083352131667 (50 tempo inc – utlaboreetd…"
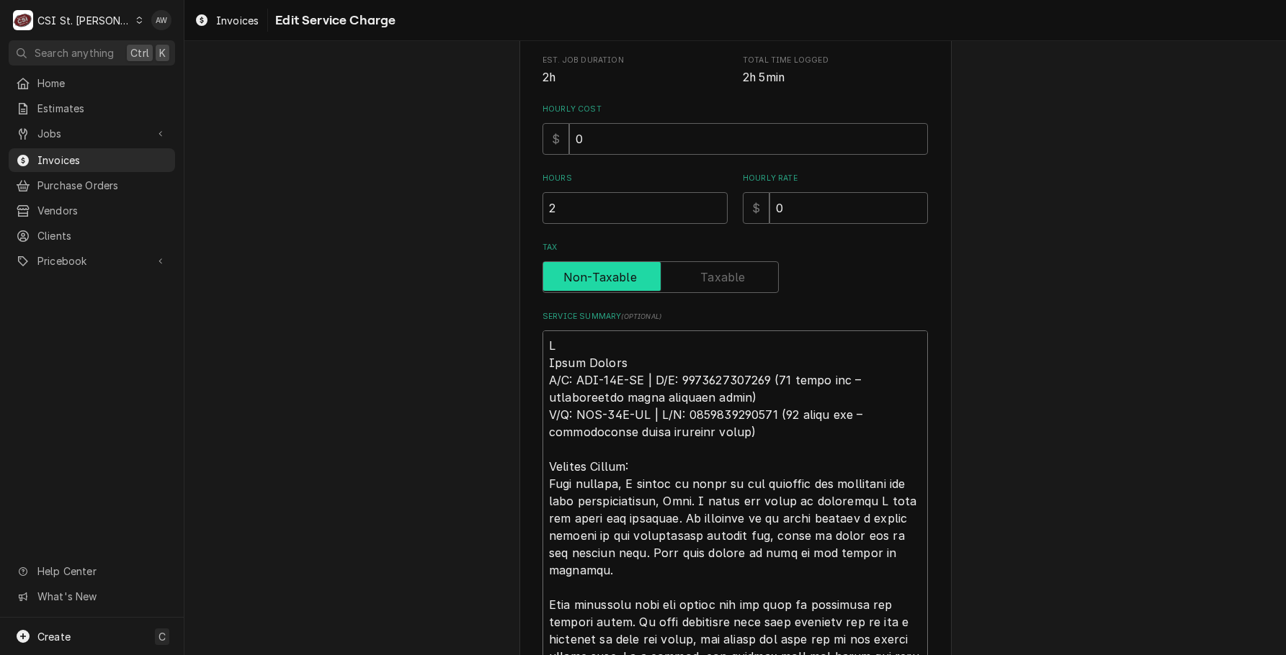
type textarea "x"
type textarea "Ar Giles Fryers M/N: GBF-35D-VH | S/N: 7158902161513 (15 years old – manufactur…"
type textarea "x"
type textarea "Arr Giles Fryers M/N: GBF-35D-VH | S/N: 7158902161513 (15 years old – manufactu…"
type textarea "x"
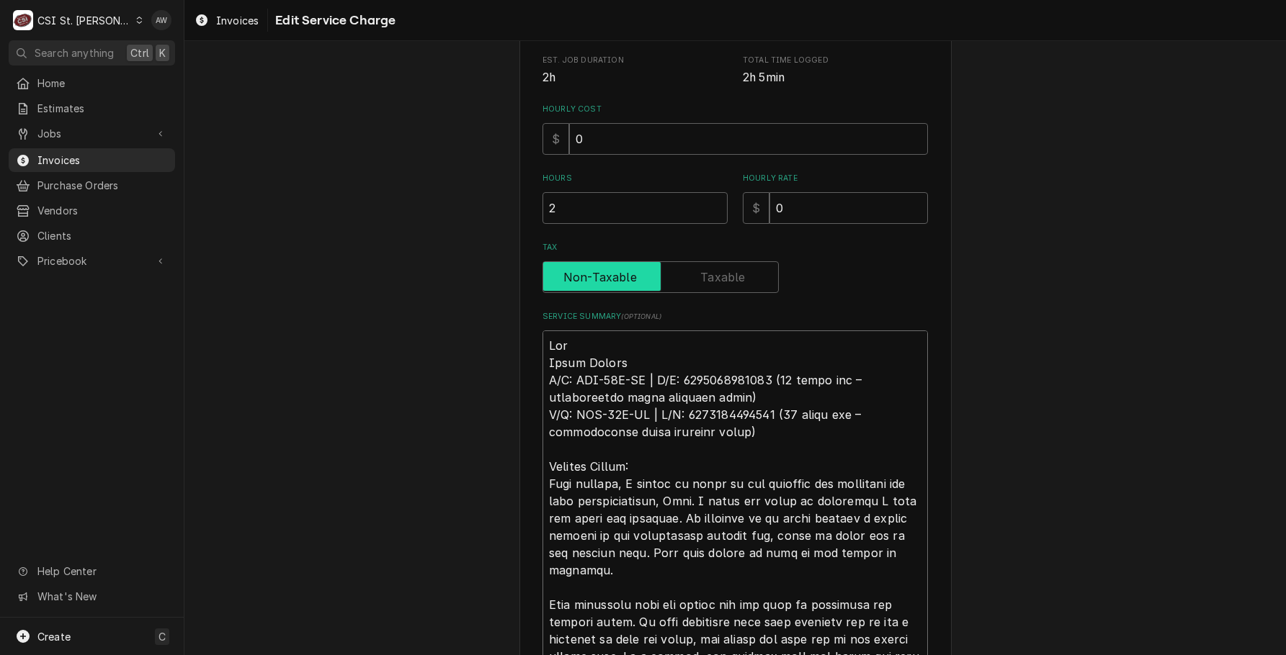
type textarea "Arri Giles Fryers M/N: GBF-35D-VH | S/N: 7158902161513 (15 years old – manufact…"
type textarea "x"
type textarea "Arriv Giles Fryers M/N: GBF-35D-VH | S/N: 7158902161513 (15 years old – manufac…"
type textarea "x"
type textarea "Arrive Giles Fryers M/N: GBF-35D-VH | S/N: 7158902161513 (15 years old – manufa…"
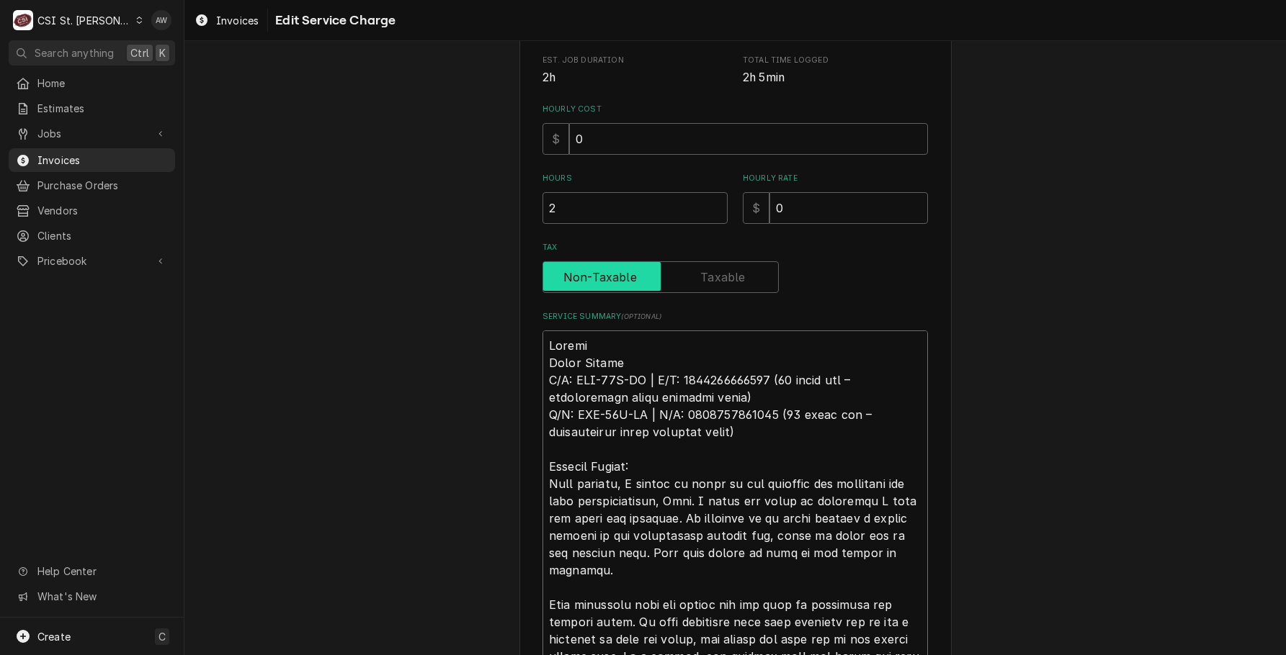
type textarea "x"
type textarea "Arrived Giles Fryers M/N: GBF-35D-VH | S/N: 7158902161513 (15 years old – manuf…"
type textarea "x"
type textarea "Arrived Giles Fryers M/N: GBF-35D-VH | S/N: 7158902161513 (15 years old – manuf…"
type textarea "x"
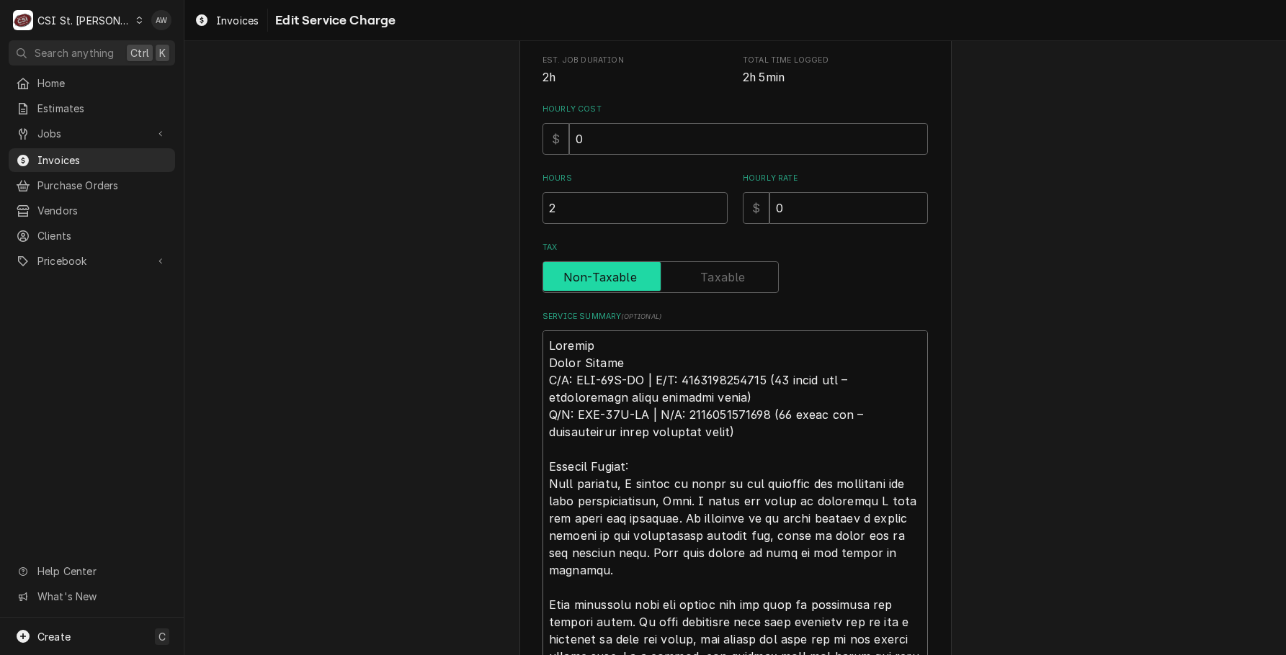
type textarea "Arrived o Giles Fryers M/N: GBF-35D-VH | S/N: 7158902161513 (15 years old – man…"
type textarea "x"
type textarea "Arrived on Giles Fryers M/N: GBF-35D-VH | S/N: 7158902161513 (15 years old – ma…"
type textarea "x"
type textarea "Arrived oni Giles Fryers M/N: GBF-35D-VH | S/N: 7158902161513 (15 years old – m…"
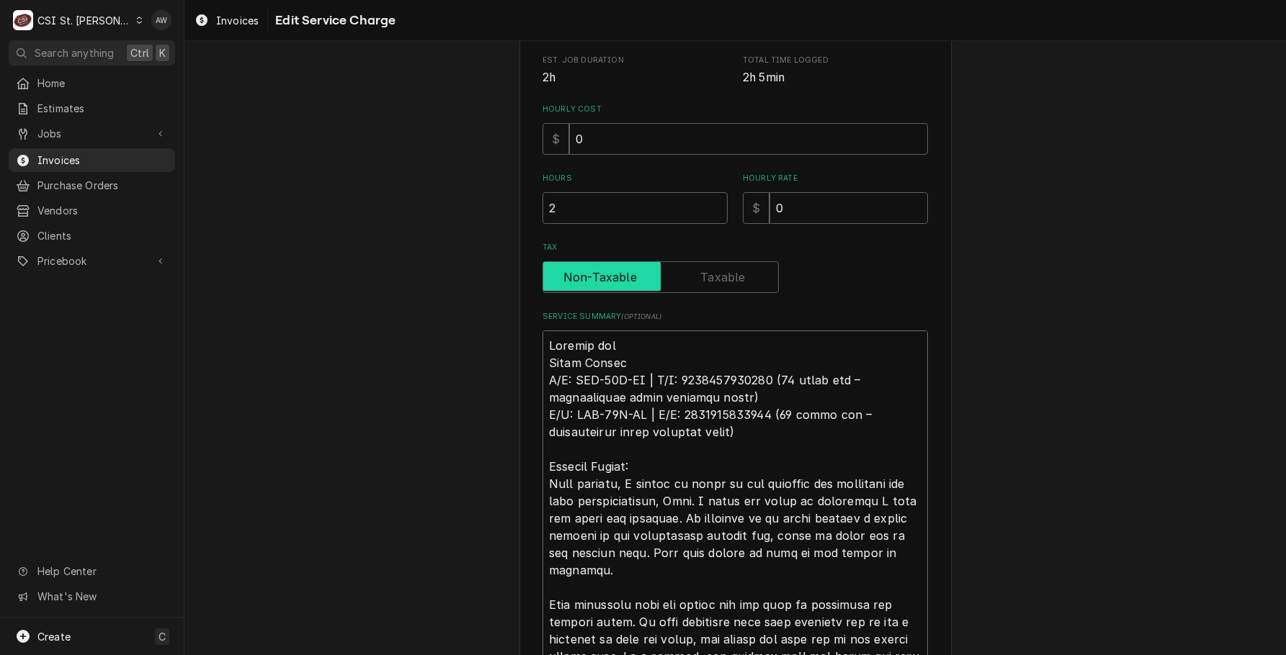
type textarea "x"
type textarea "Arrived onis Giles Fryers M/N: GBF-35D-VH | S/N: 7158902161513 (15 years old – …"
type textarea "x"
type textarea "Arrived onist Giles Fryers M/N: GBF-35D-VH | S/N: 7158902161513 (15 years old –…"
type textarea "x"
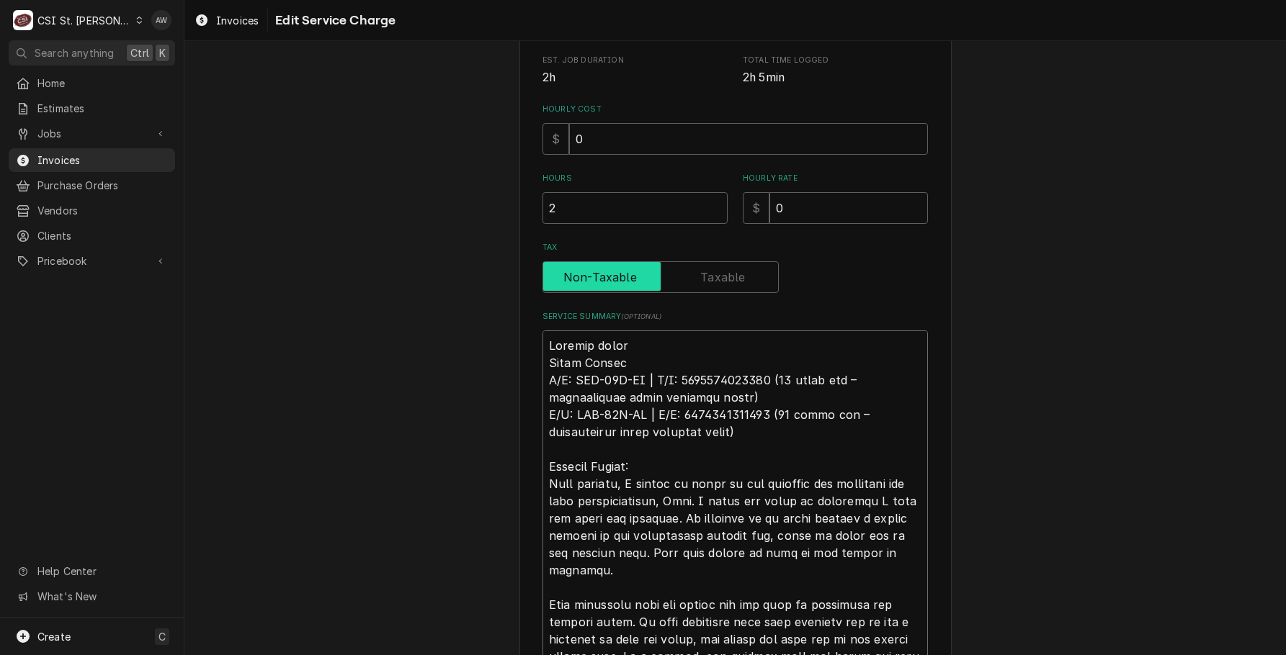
type textarea "Arrived oniste Giles Fryers M/N: GBF-35D-VH | S/N: 7158902161513 (15 years old …"
type textarea "x"
type textarea "Arrived oniste Giles Fryers M/N: GBF-35D-VH | S/N: 7158902161513 (15 years old …"
type textarea "x"
type textarea "Arrived oniste Giles Fryers M/N: GBF-35D-VH | S/N: 7158902161513 (15 years old …"
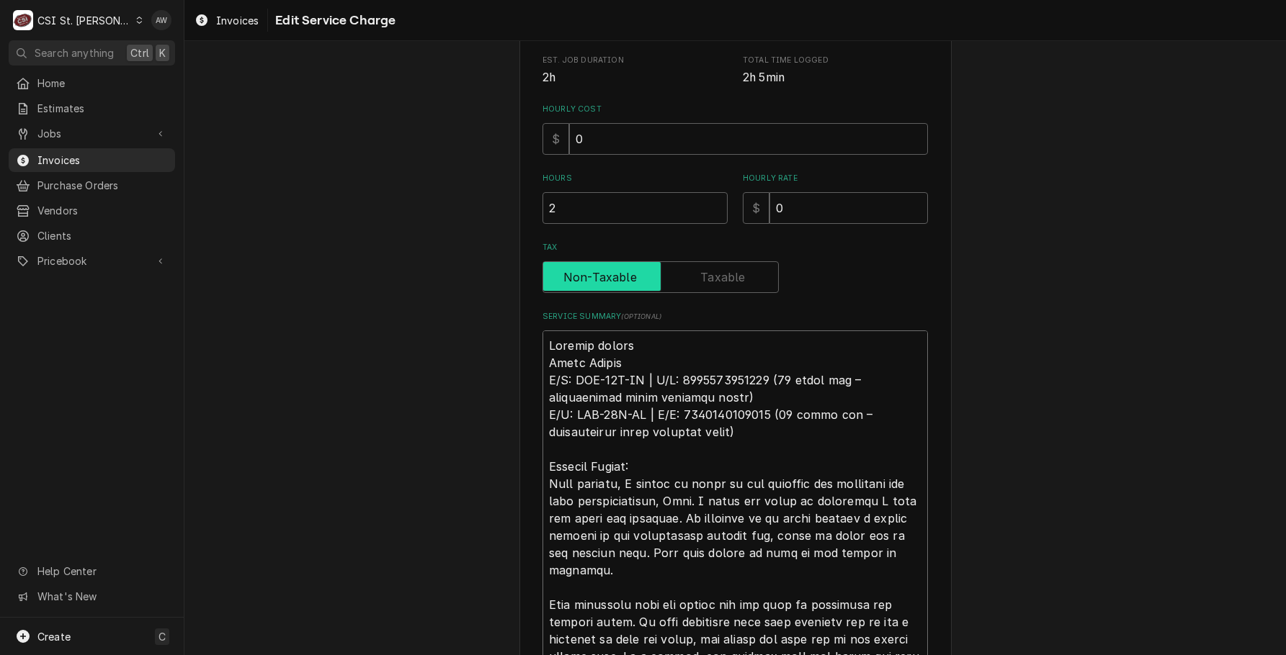
type textarea "x"
type textarea "Arrived onist Giles Fryers M/N: GBF-35D-VH | S/N: 7158902161513 (15 years old –…"
type textarea "x"
type textarea "Arrived onis Giles Fryers M/N: GBF-35D-VH | S/N: 7158902161513 (15 years old – …"
type textarea "x"
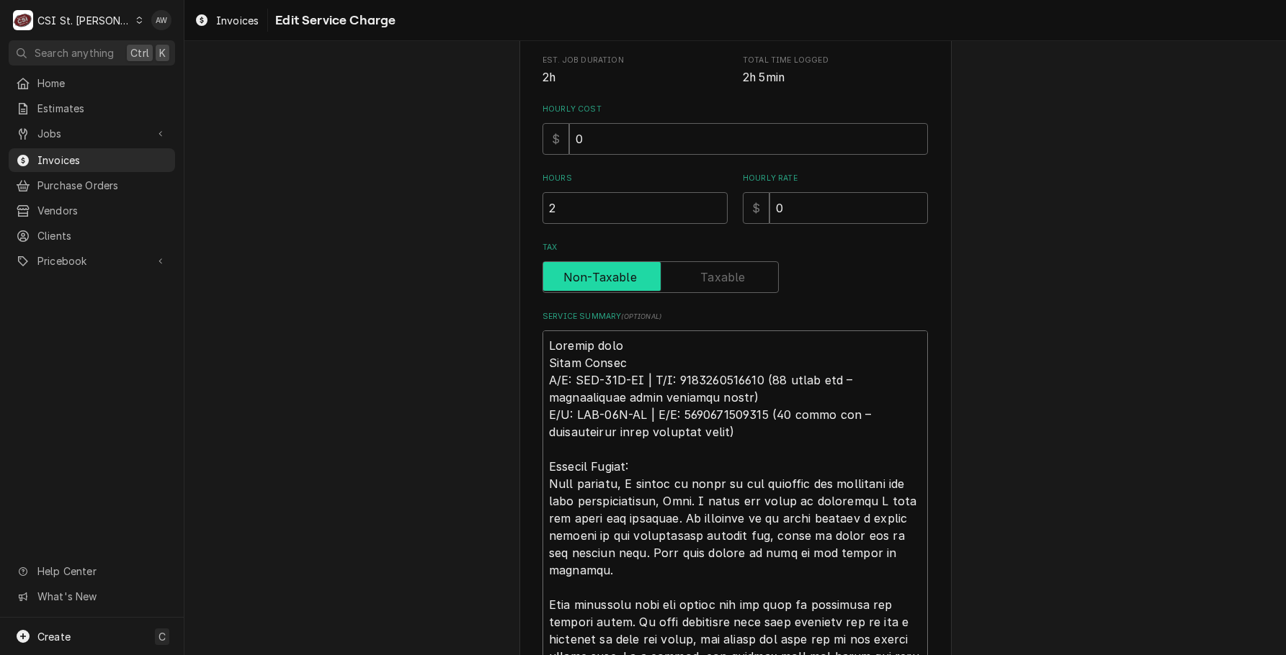
type textarea "Arrived oni Giles Fryers M/N: GBF-35D-VH | S/N: 7158902161513 (15 years old – m…"
type textarea "x"
type textarea "Arrived on Giles Fryers M/N: GBF-35D-VH | S/N: 7158902161513 (15 years old – ma…"
type textarea "x"
type textarea "Arrived ons Giles Fryers M/N: GBF-35D-VH | S/N: 7158902161513 (15 years old – m…"
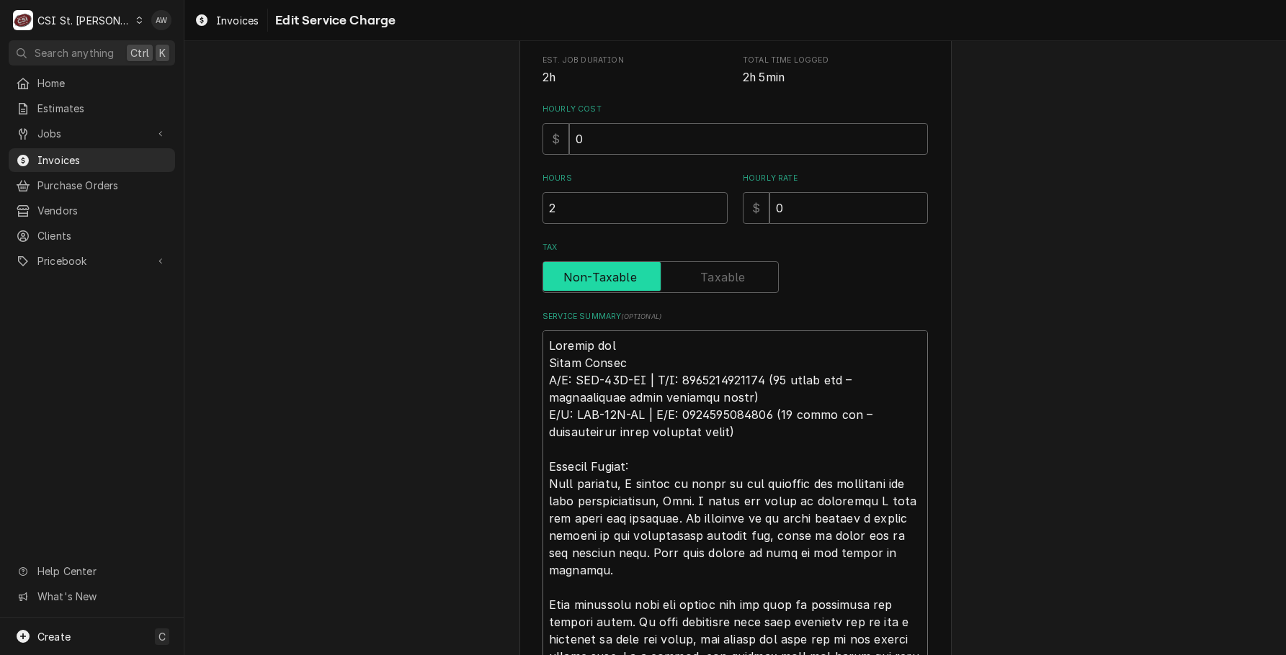
type textarea "x"
type textarea "Arrived onsi Giles Fryers M/N: GBF-35D-VH | S/N: 7158902161513 (15 years old – …"
type textarea "x"
type textarea "Arrived onsit Giles Fryers M/N: GBF-35D-VH | S/N: 7158902161513 (15 years old –…"
type textarea "x"
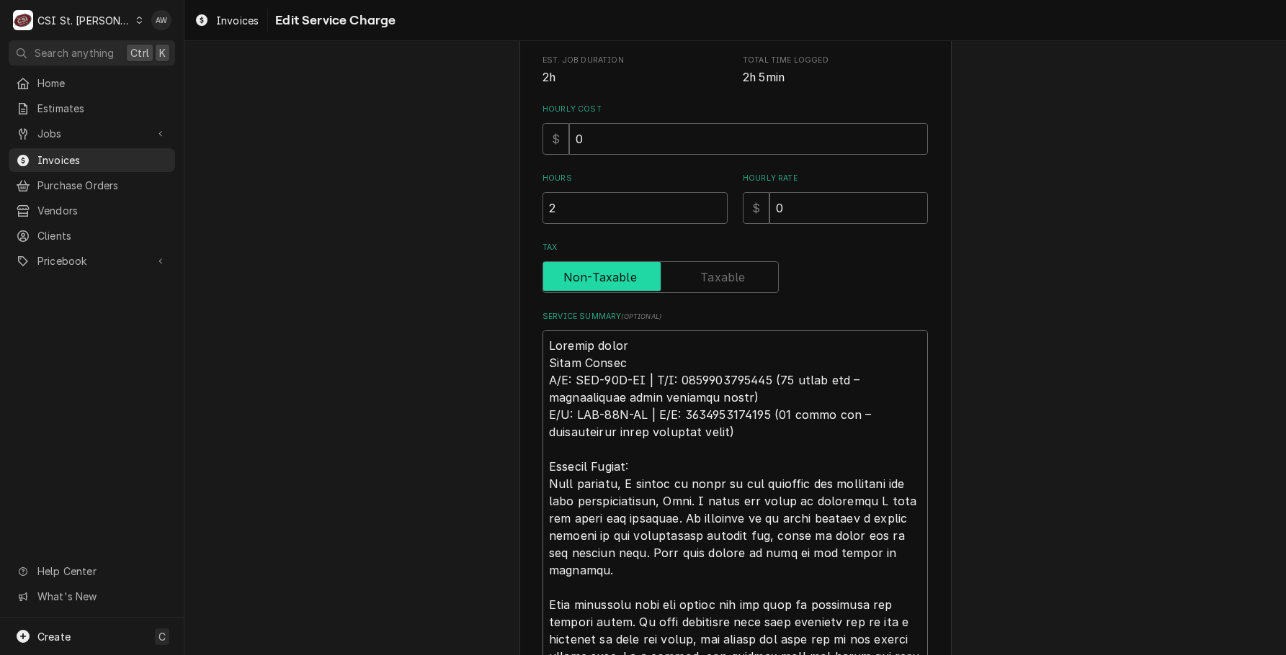
type textarea "Arrived onsite Giles Fryers M/N: GBF-35D-VH | S/N: 7158902161513 (15 years old …"
type textarea "x"
type textarea "Arrived onsite Giles Fryers M/N: GBF-35D-VH | S/N: 7158902161513 (15 years old …"
type textarea "x"
type textarea "Arrived onsite a Giles Fryers M/N: GBF-35D-VH | S/N: 7158902161513 (15 years ol…"
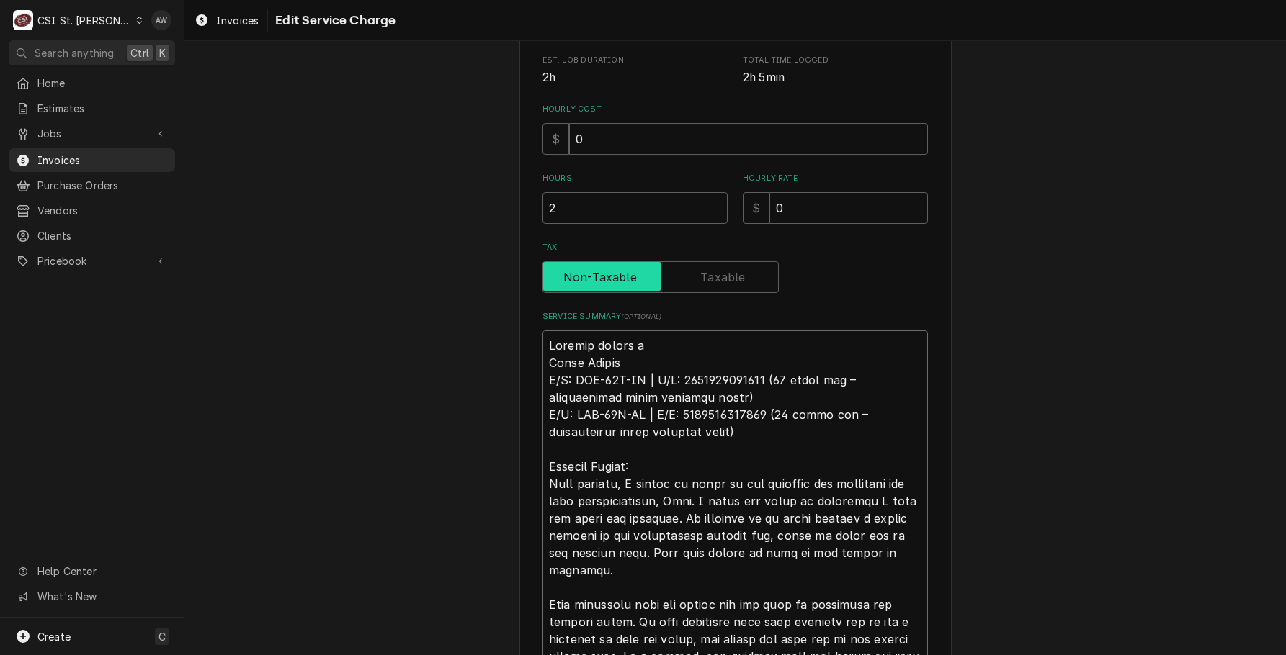
type textarea "x"
type textarea "Arrived onsite an Giles Fryers M/N: GBF-35D-VH | S/N: 7158902161513 (15 years o…"
type textarea "x"
type textarea "Arrived onsite and Giles Fryers M/N: GBF-35D-VH | S/N: 7158902161513 (15 years …"
type textarea "x"
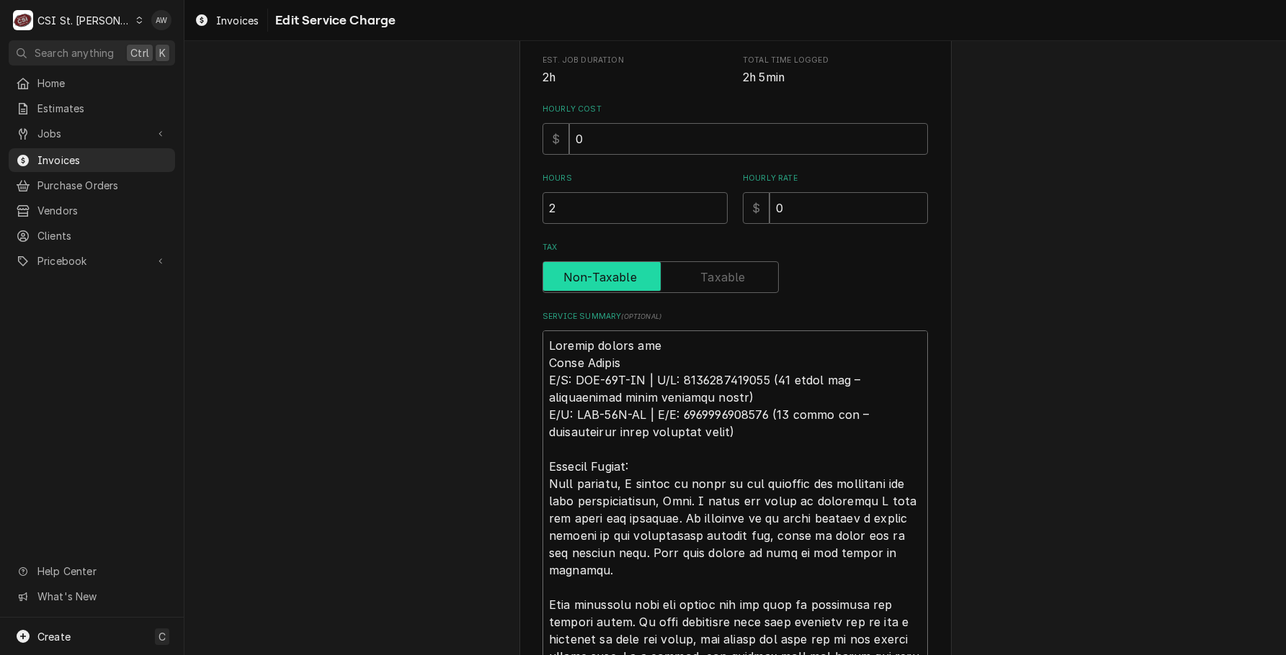
type textarea "Arrived onsite and Giles Fryers M/N: GBF-35D-VH | S/N: 7158902161513 (15 years …"
type textarea "x"
type textarea "Arrived onsite and m Giles Fryers M/N: GBF-35D-VH | S/N: 7158902161513 (15 year…"
type textarea "x"
type textarea "Arrived onsite and me Giles Fryers M/N: GBF-35D-VH | S/N: 7158902161513 (15 yea…"
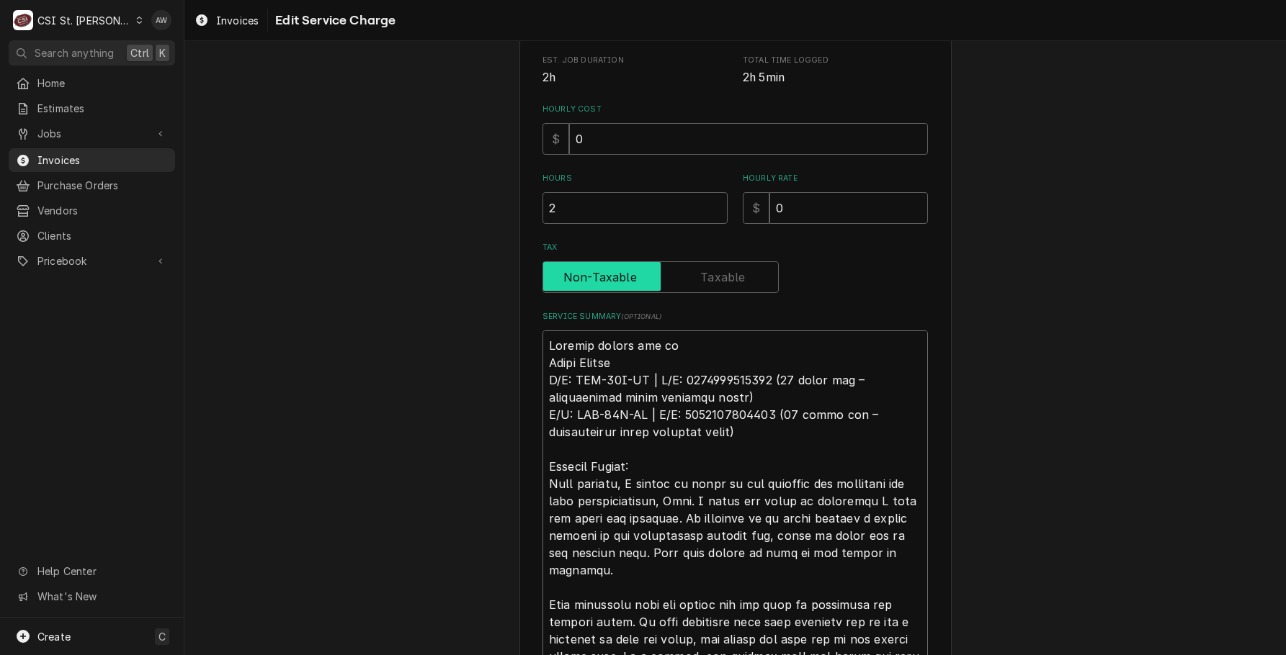
type textarea "x"
type textarea "Arrived onsite and mee Giles Fryers M/N: GBF-35D-VH | S/N: 7158902161513 (15 ye…"
type textarea "x"
type textarea "Arrived onsite and meet Giles Fryers M/N: GBF-35D-VH | S/N: 7158902161513 (15 y…"
type textarea "x"
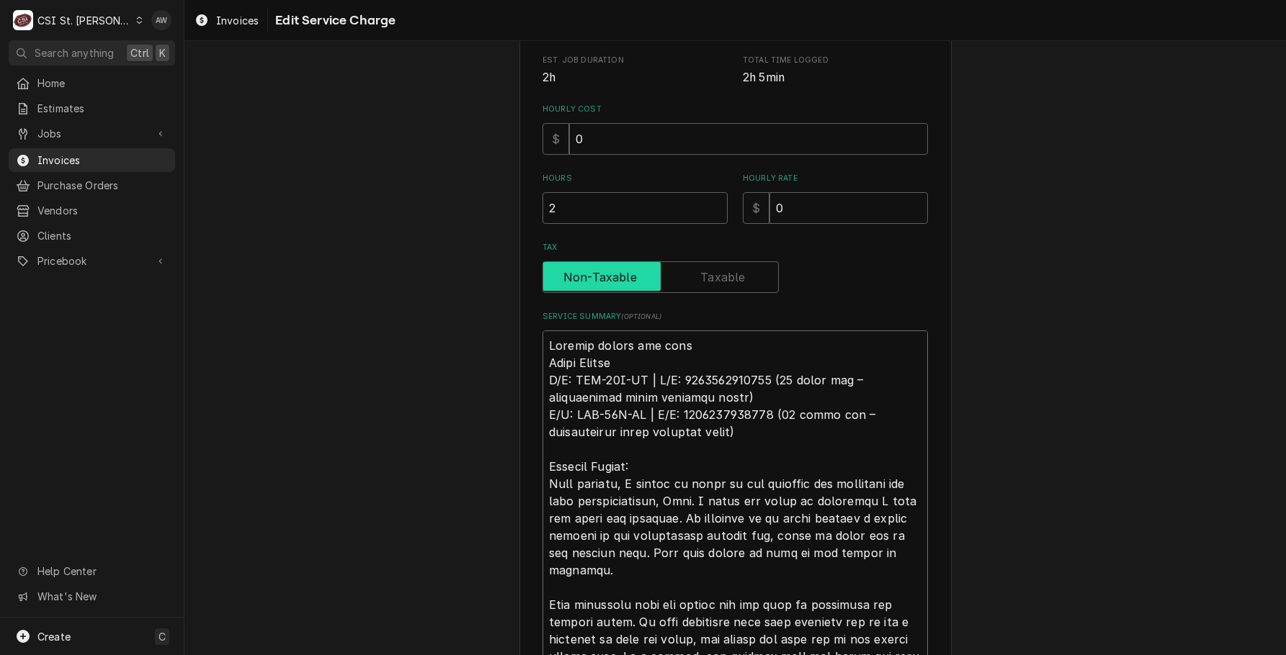
type textarea "Arrived onsite and meet Giles Fryers M/N: GBF-35D-VH | S/N: 7158902161513 (15 y…"
type textarea "x"
type textarea "Arrived onsite and meet Giles Fryers M/N: GBF-35D-VH | S/N: 7158902161513 (15 y…"
type textarea "x"
type textarea "Arrived onsite and mee Giles Fryers M/N: GBF-35D-VH | S/N: 7158902161513 (15 ye…"
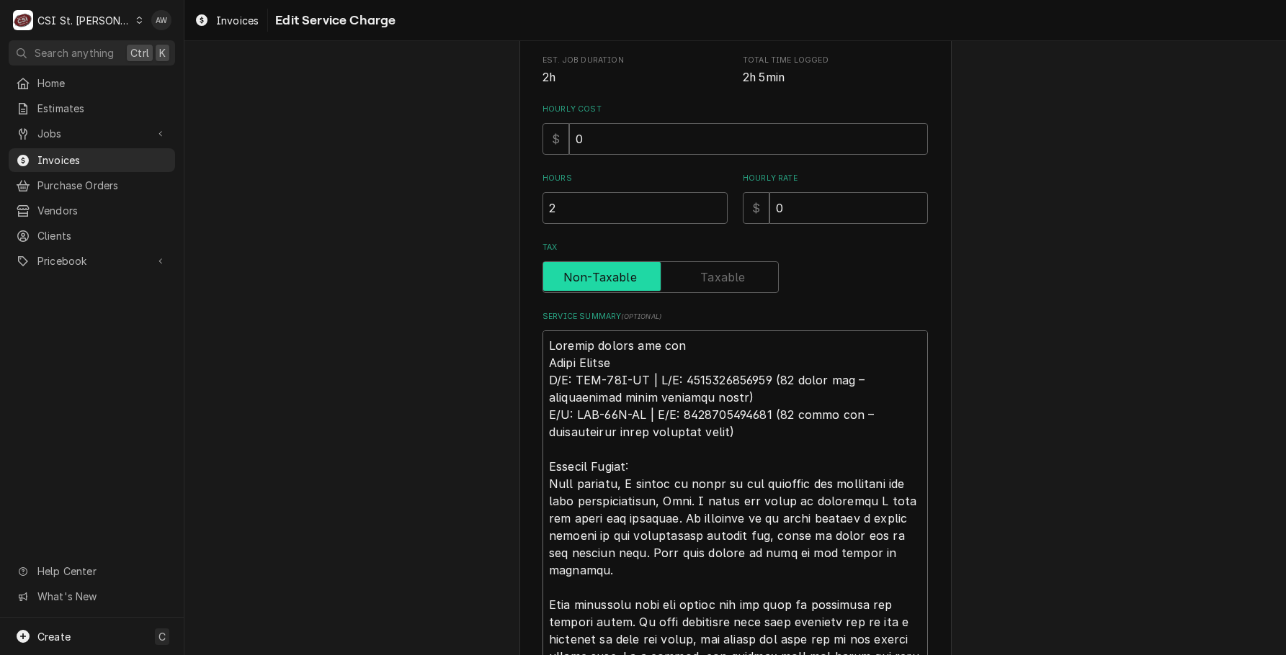
type textarea "x"
type textarea "Arrived onsite and me Giles Fryers M/N: GBF-35D-VH | S/N: 7158902161513 (15 yea…"
type textarea "x"
type textarea "Arrived onsite and met Giles Fryers M/N: GBF-35D-VH | S/N: 7158902161513 (15 ye…"
type textarea "x"
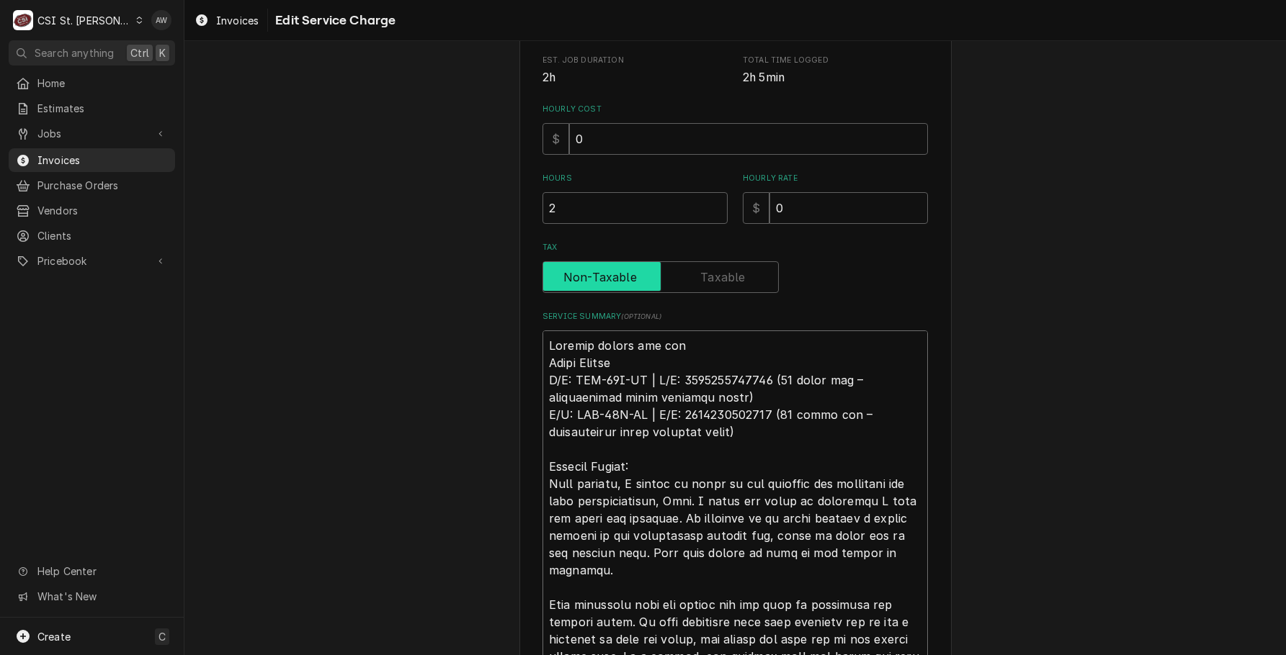
type textarea "Arrived onsite and met Giles Fryers M/N: GBF-35D-VH | S/N: 7158902161513 (15 ye…"
type textarea "x"
type textarea "Arrived onsite and met w Giles Fryers M/N: GBF-35D-VH | S/N: 7158902161513 (15 …"
type textarea "x"
type textarea "Arrived onsite and met wi Giles Fryers M/N: GBF-35D-VH | S/N: 7158902161513 (15…"
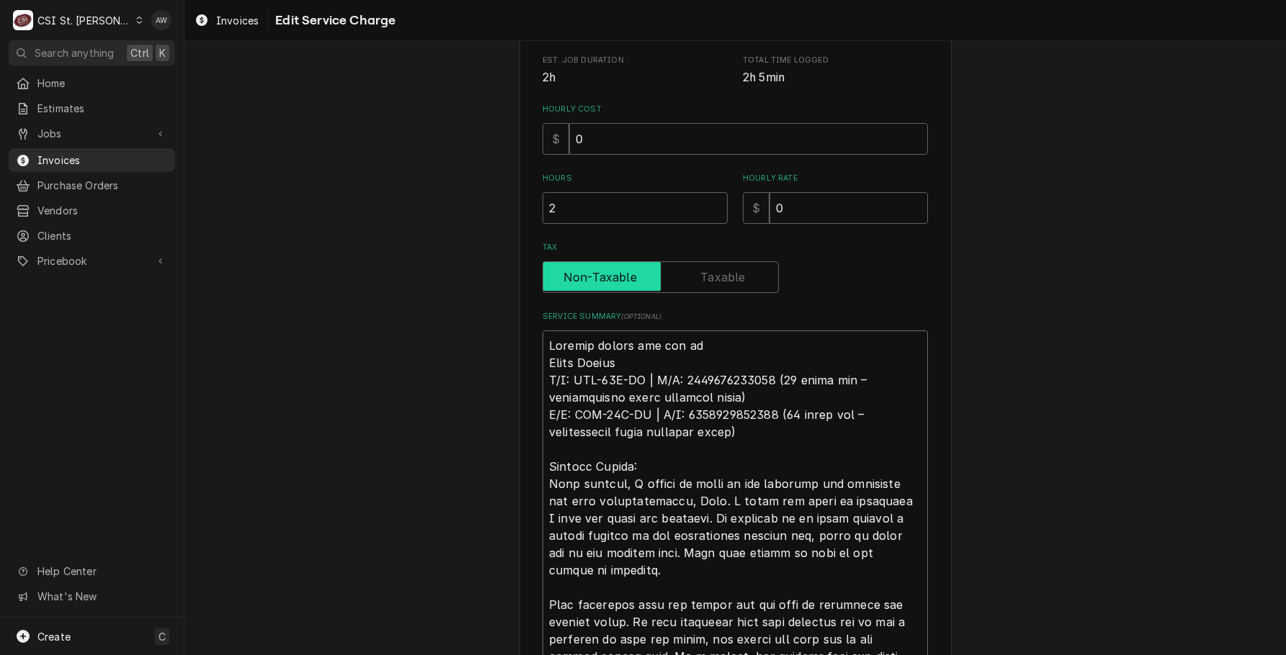
type textarea "x"
type textarea "Arrived onsite and met wit Giles Fryers M/N: GBF-35D-VH | S/N: 7158902161513 (1…"
type textarea "x"
type textarea "Arrived onsite and met with Giles Fryers M/N: GBF-35D-VH | S/N: 7158902161513 (…"
type textarea "x"
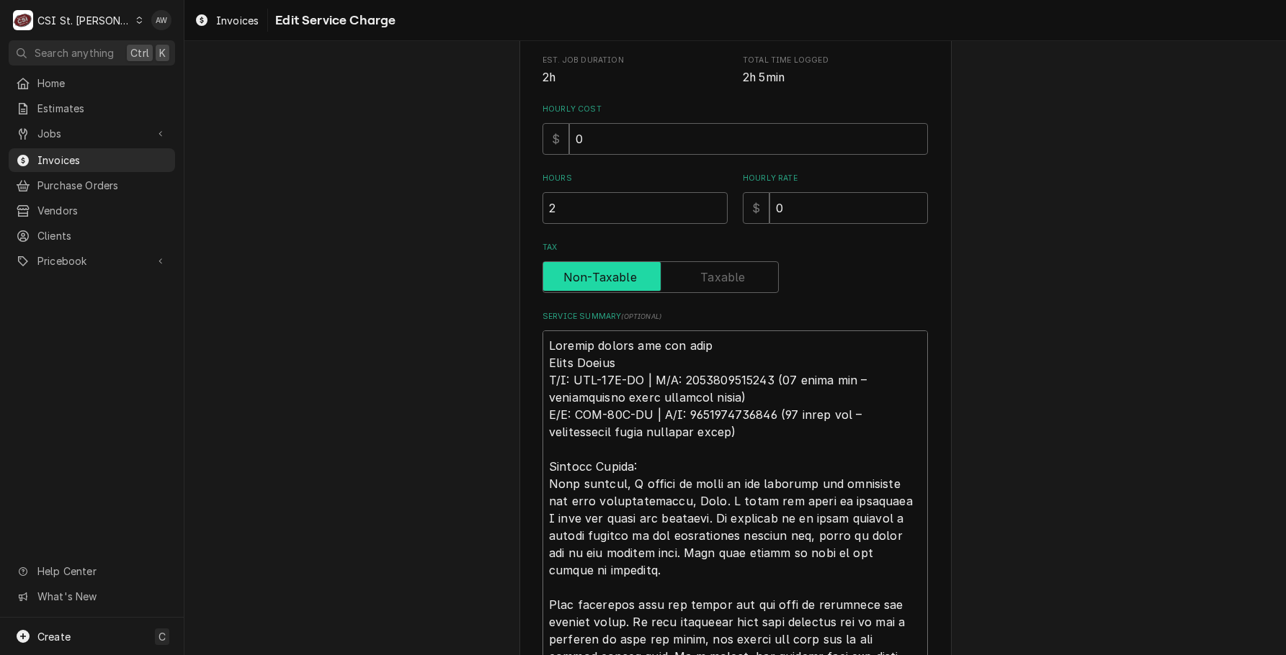
type textarea "Arrived onsite and met with Giles Fryers M/N: GBF-35D-VH | S/N: 7158902161513 (…"
type textarea "x"
type textarea "Arrived onsite and met with S Giles Fryers M/N: GBF-35D-VH | S/N: 7158902161513…"
type textarea "x"
type textarea "Arrived onsite and met with Se Giles Fryers M/N: GBF-35D-VH | S/N: 715890216151…"
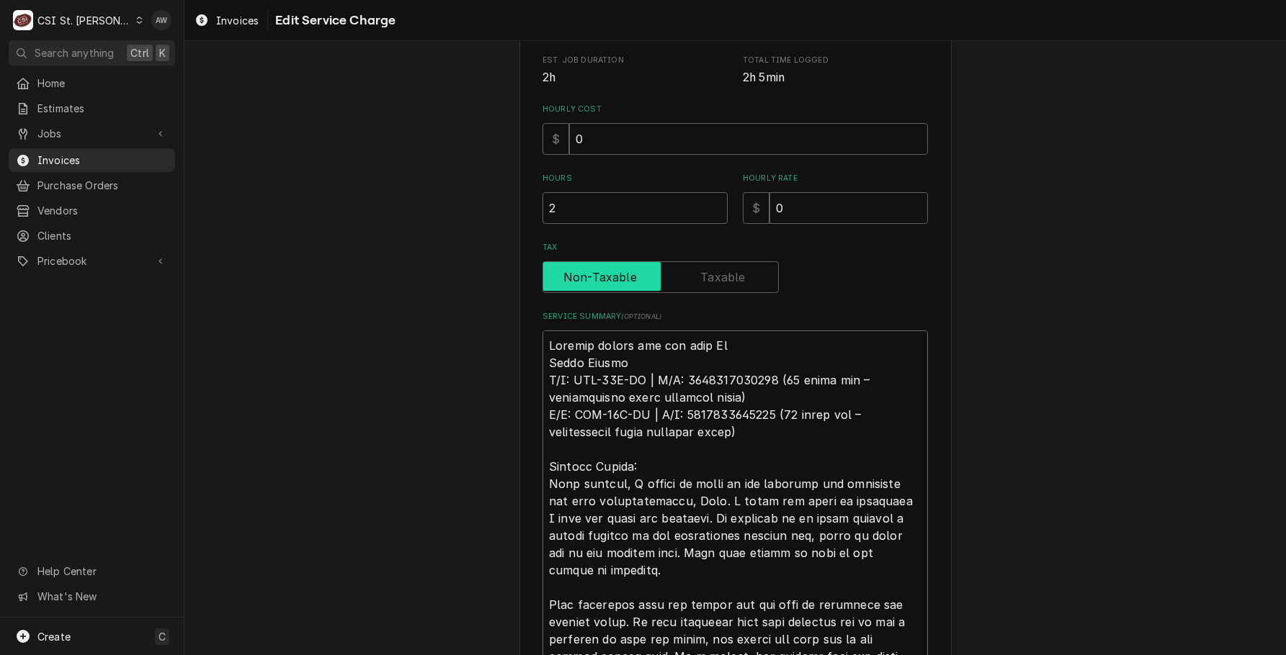
type textarea "x"
type textarea "Arrived onsite and met with Sea Giles Fryers M/N: GBF-35D-VH | S/N: 71589021615…"
type textarea "x"
type textarea "Arrived onsite and met with Sean Giles Fryers M/N: GBF-35D-VH | S/N: 7158902161…"
type textarea "x"
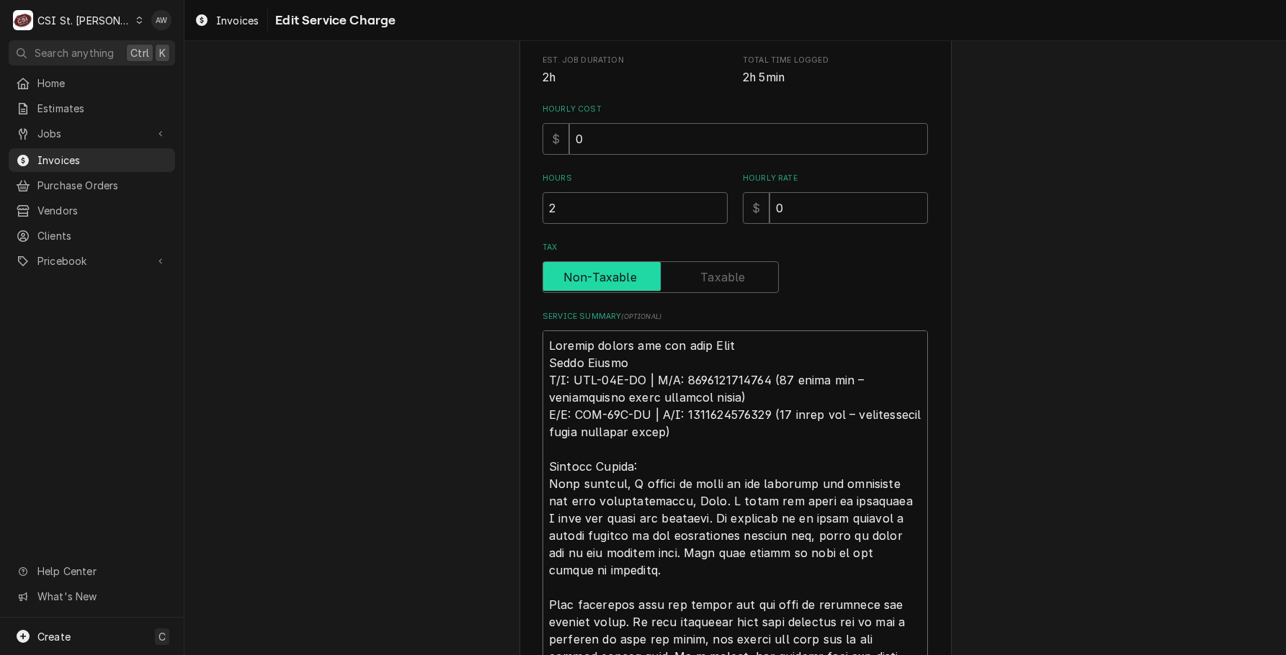
type textarea "Arrived onsite and met with Sean. Giles Fryers M/N: GBF-35D-VH | S/N: 715890216…"
type textarea "x"
type textarea "Arrived onsite and met with Sean. Giles Fryers M/N: GBF-35D-VH | S/N: 715890216…"
type textarea "x"
type textarea "Arrived onsite and met with Sean. Giles Fryers M/N: GBF-35D-VH | S/N: 715890216…"
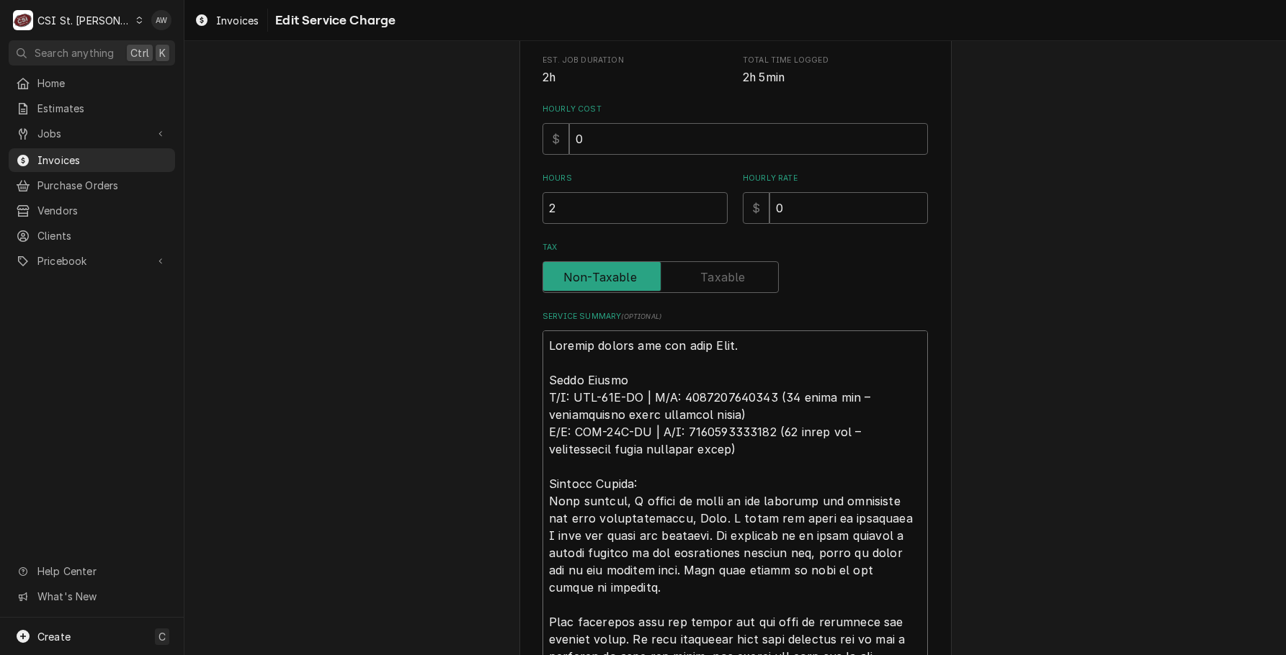
click at [750, 335] on textarea "Service Summary ( optional )" at bounding box center [734, 657] width 385 height 652
type textarea "x"
type textarea "Arrived onsite and met with Sean. H Giles Fryers M/N: GBF-35D-VH | S/N: 7158902…"
type textarea "x"
type textarea "Arrived onsite and met with Sean. He Giles Fryers M/N: GBF-35D-VH | S/N: 715890…"
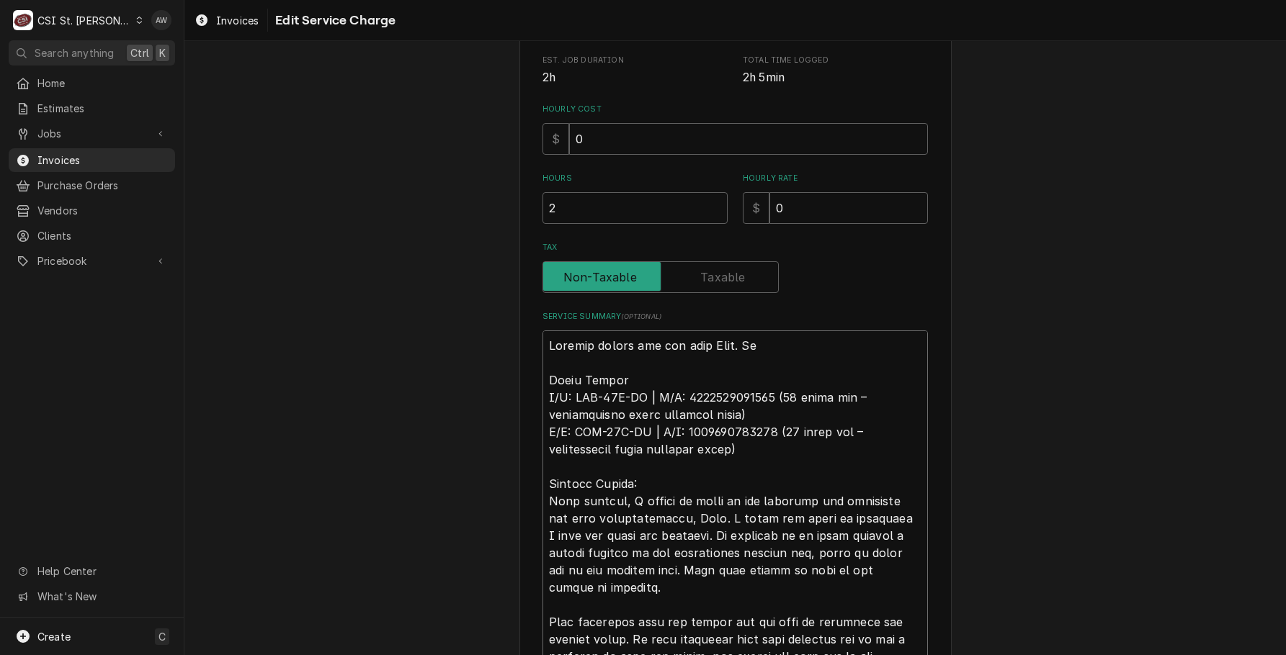
type textarea "x"
type textarea "Arrived onsite and met with Sean. He Giles Fryers M/N: GBF-35D-VH | S/N: 715890…"
type textarea "x"
type textarea "Arrived onsite and met with Sean. He e Giles Fryers M/N: GBF-35D-VH | S/N: 7158…"
type textarea "x"
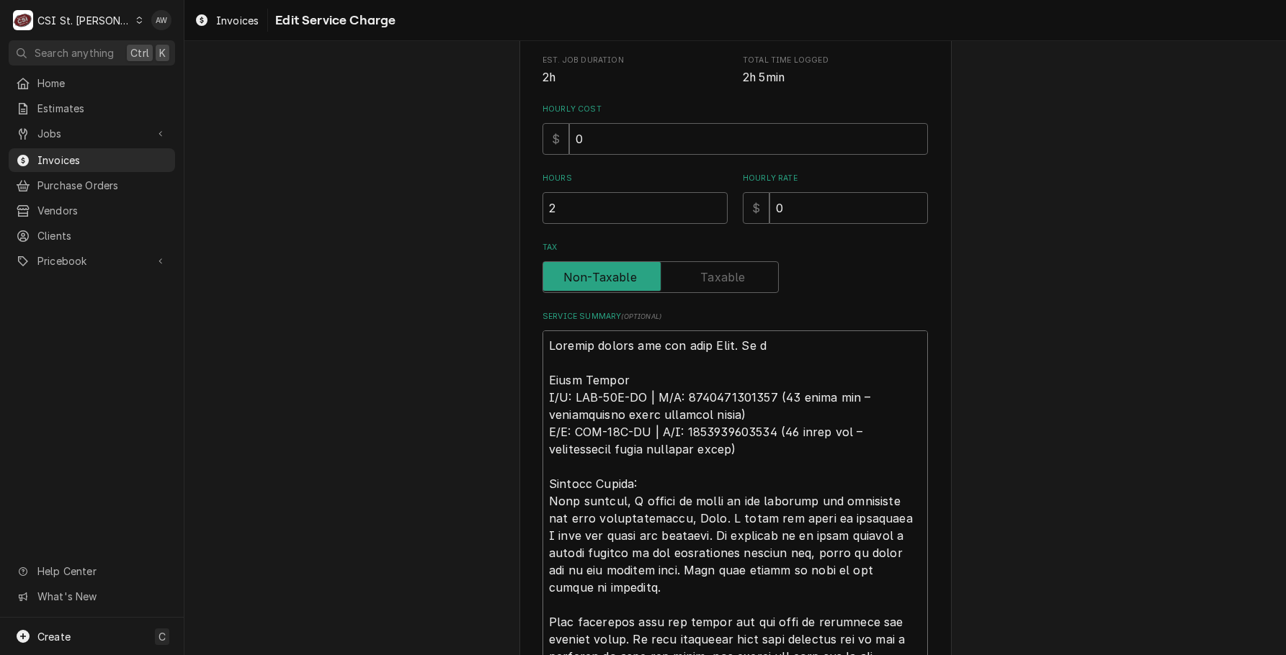
type textarea "Arrived onsite and met with Sean. He es Giles Fryers M/N: GBF-35D-VH | S/N: 715…"
type textarea "x"
type textarea "Arrived onsite and met with Sean. He esc Giles Fryers M/N: GBF-35D-VH | S/N: 71…"
type textarea "x"
type textarea "Arrived onsite and met with Sean. He esco Giles Fryers M/N: GBF-35D-VH | S/N: 7…"
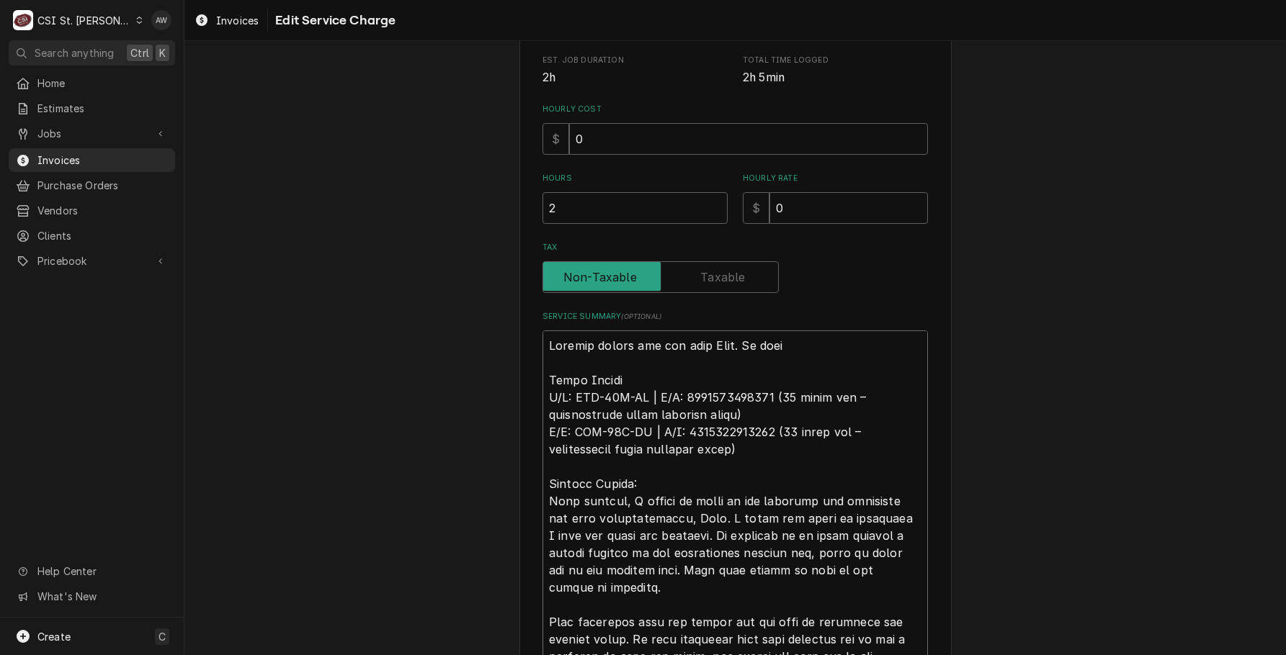
type textarea "x"
type textarea "Arrived onsite and met with Sean. He escor Giles Fryers M/N: GBF-35D-VH | S/N: …"
type textarea "x"
type textarea "Arrived onsite and met with Sean. He escort Giles Fryers M/N: GBF-35D-VH | S/N:…"
type textarea "x"
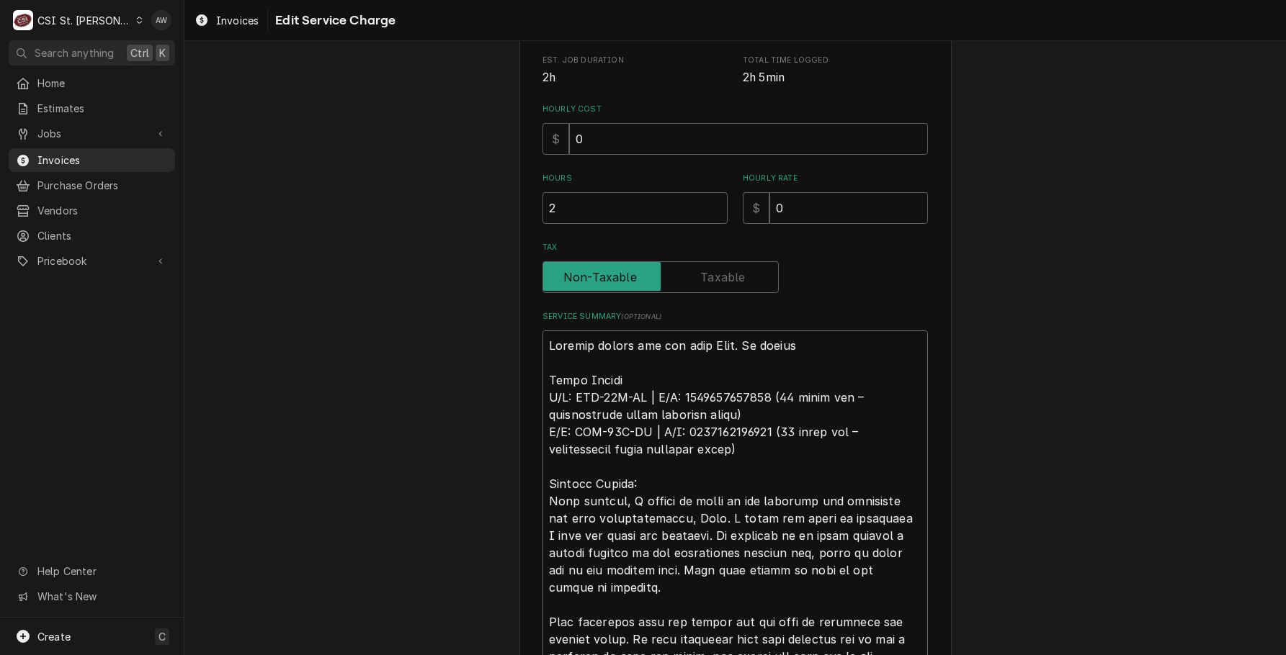
type textarea "Arrived onsite and met with Sean. He escorte Giles Fryers M/N: GBF-35D-VH | S/N…"
type textarea "x"
type textarea "Arrived onsite and met with Sean. He escorted Giles Fryers M/N: GBF-35D-VH | S/…"
type textarea "x"
type textarea "Arrived onsite and met with Sean. He escorted Giles Fryers M/N: GBF-35D-VH | S/…"
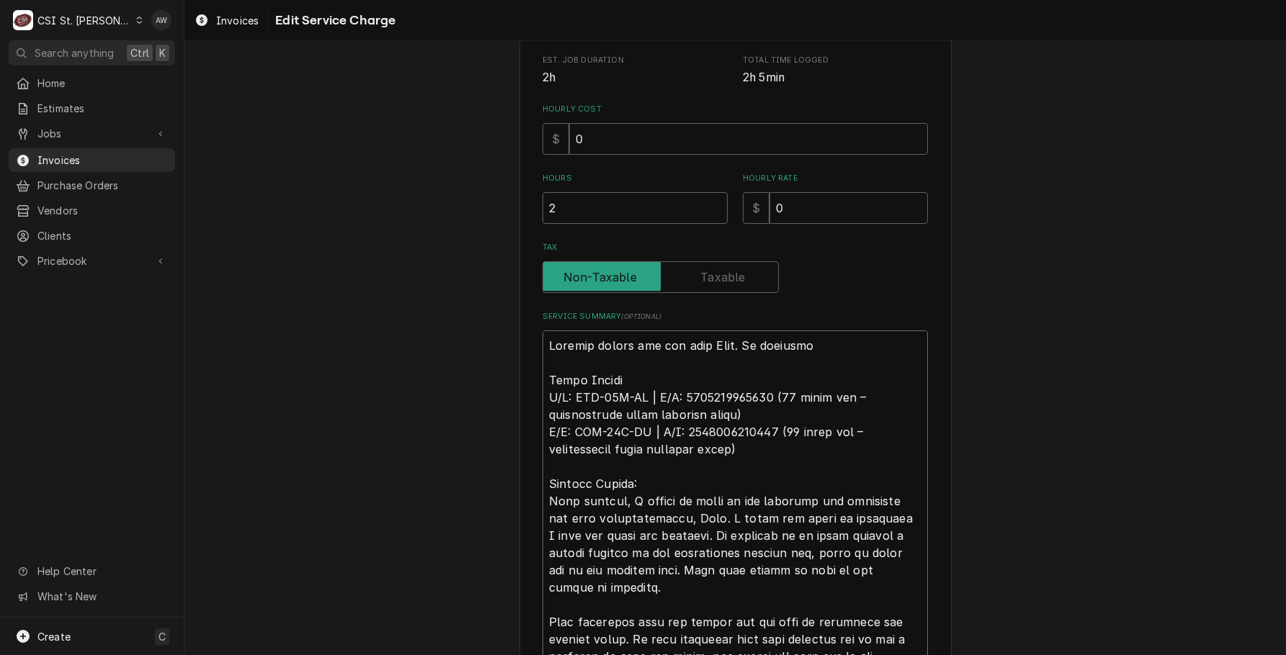
type textarea "x"
type textarea "Arrived onsite and met with Sean. He escorted t Giles Fryers M/N: GBF-35D-VH | …"
type textarea "x"
type textarea "Arrived onsite and met with Sean. He escorted te Giles Fryers M/N: GBF-35D-VH |…"
type textarea "x"
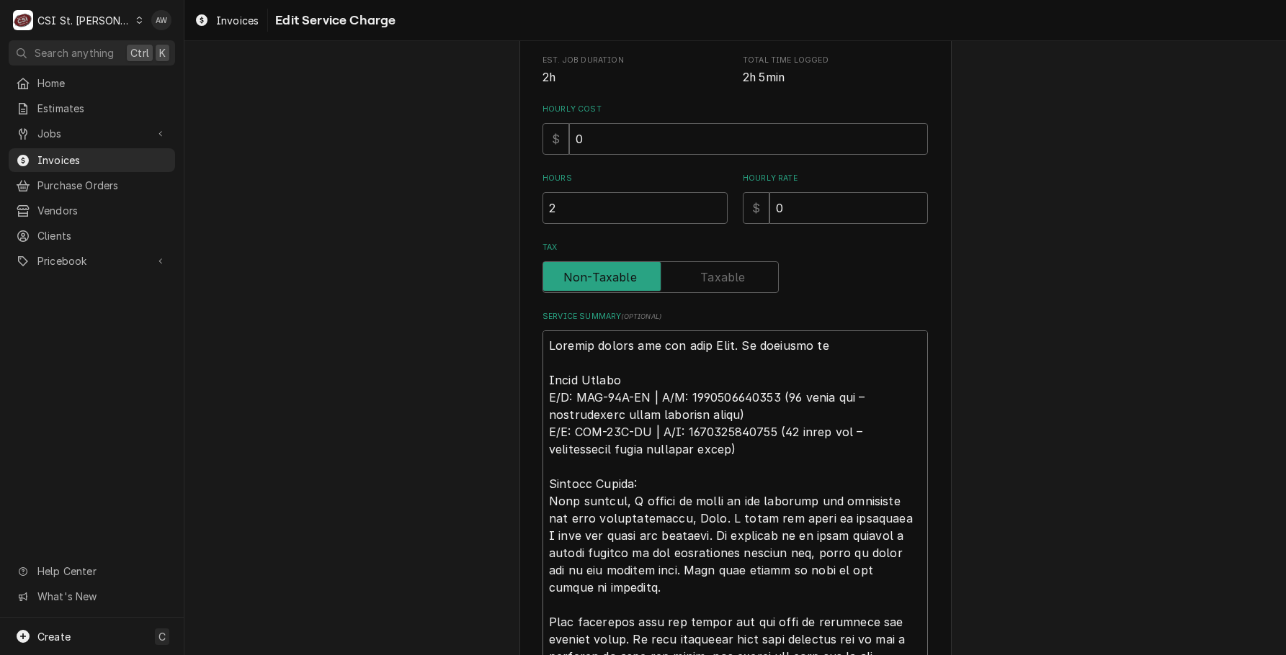
type textarea "Arrived onsite and met with Sean. He escorted tec Giles Fryers M/N: GBF-35D-VH …"
type textarea "x"
type textarea "Arrived onsite and met with Sean. He escorted tech Giles Fryers M/N: GBF-35D-VH…"
type textarea "x"
type textarea "Arrived onsite and met with Sean. He escorted tech Giles Fryers M/N: GBF-35D-VH…"
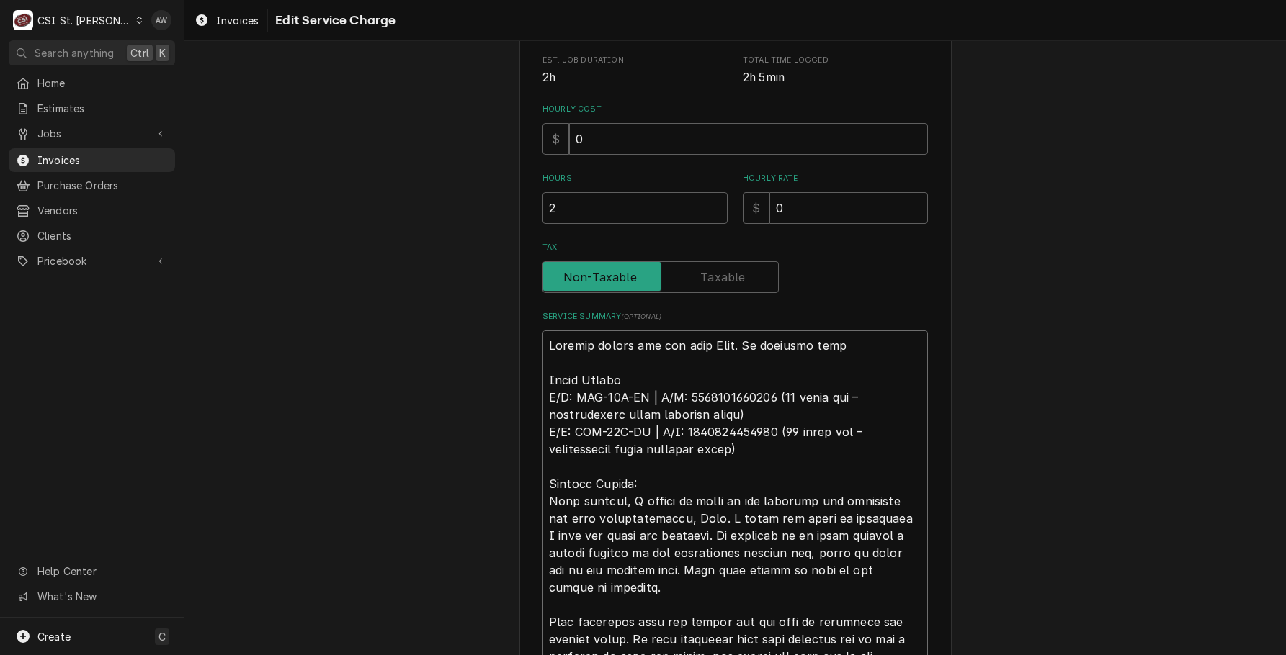
type textarea "x"
type textarea "Arrived onsite and met with Sean. He escorted tech t Giles Fryers M/N: GBF-35D-…"
type textarea "x"
type textarea "Arrived onsite and met with Sean. He escorted tech to Giles Fryers M/N: GBF-35D…"
type textarea "x"
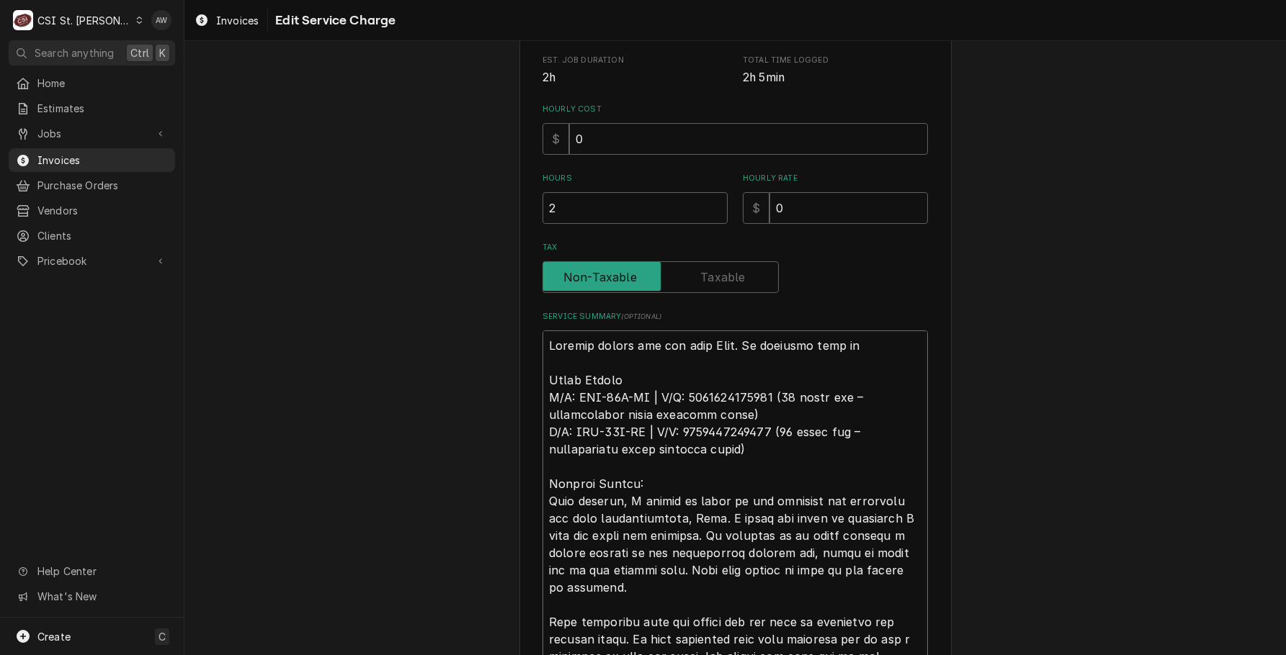
type textarea "Arrived onsite and met with Sean. He escorted tech to Giles Fryers M/N: GBF-35D…"
type textarea "x"
type textarea "Arrived onsite and met with Sean. He escorted tech to t Giles Fryers M/N: GBF-3…"
type textarea "x"
type textarea "Arrived onsite and met with Sean. He escorted tech to th Giles Fryers M/N: GBF-…"
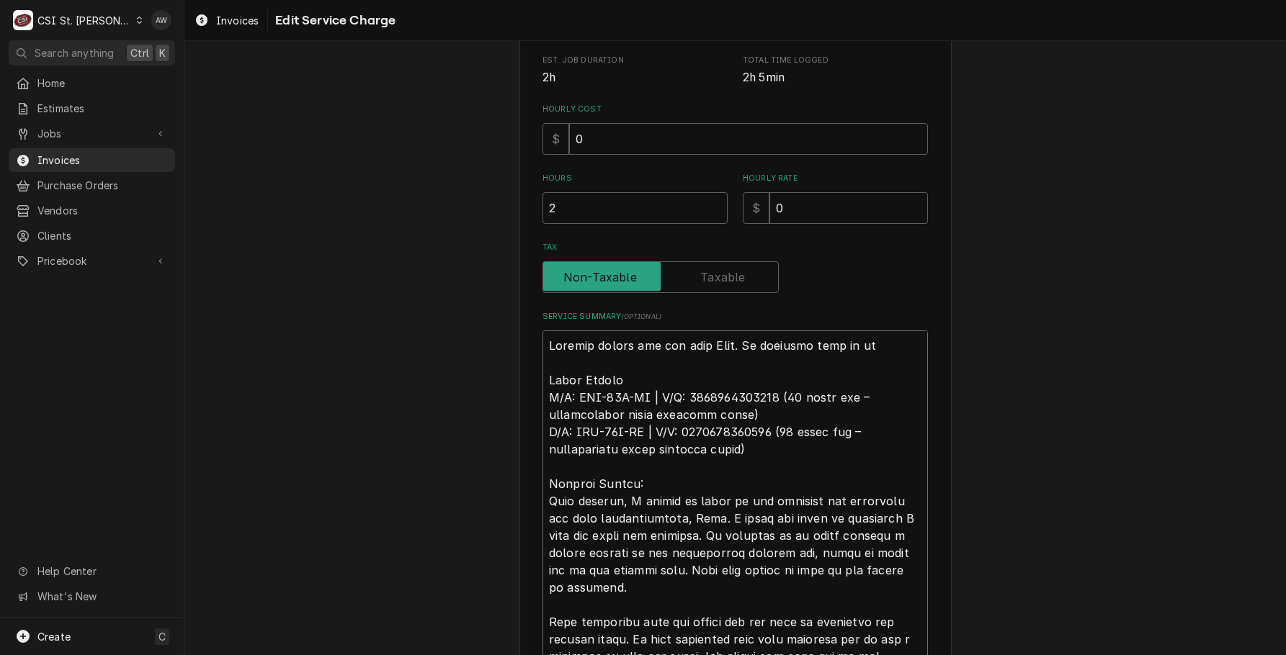
type textarea "x"
type textarea "Arrived onsite and met with Sean. He escorted tech to the Giles Fryers M/N: GBF…"
type textarea "x"
type textarea "Arrived onsite and met with Sean. He escorted tech to the Giles Fryers M/N: GBF…"
type textarea "x"
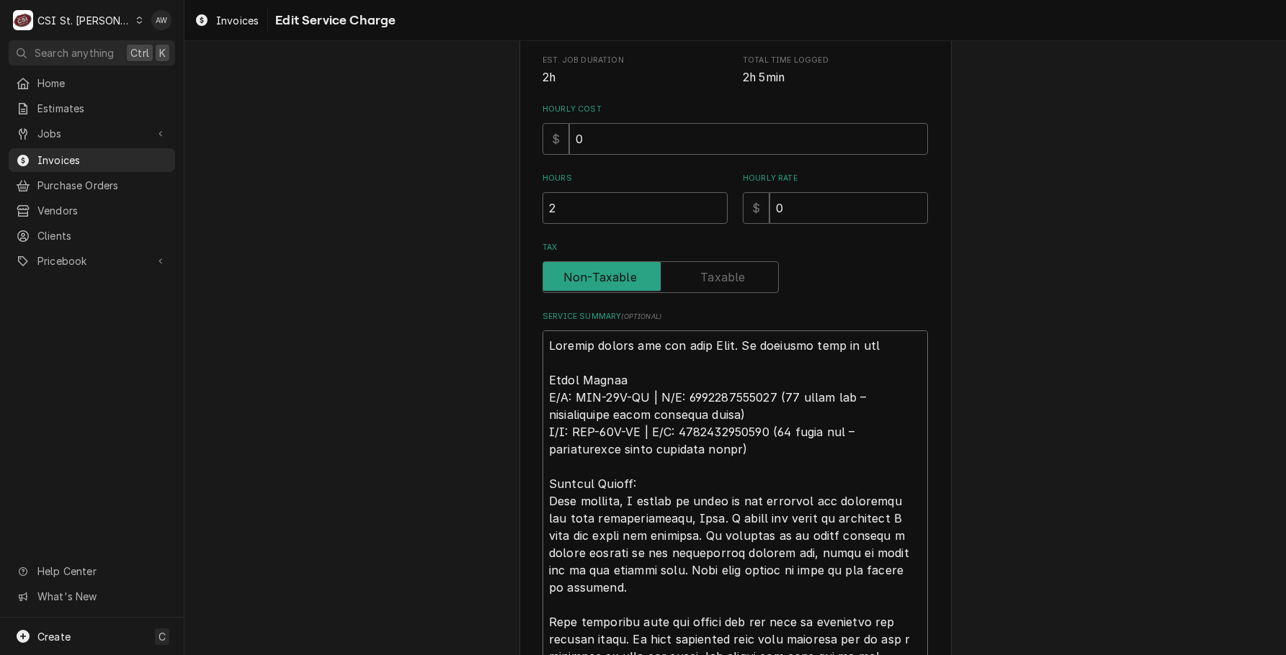
type textarea "Arrived onsite and met with Sean. He escorted tech to the f Giles Fryers M/N: G…"
type textarea "x"
type textarea "Arrived onsite and met with Sean. He escorted tech to the fr Giles Fryers M/N: …"
type textarea "x"
type textarea "Arrived onsite and met with Sean. He escorted tech to the fry Giles Fryers M/N:…"
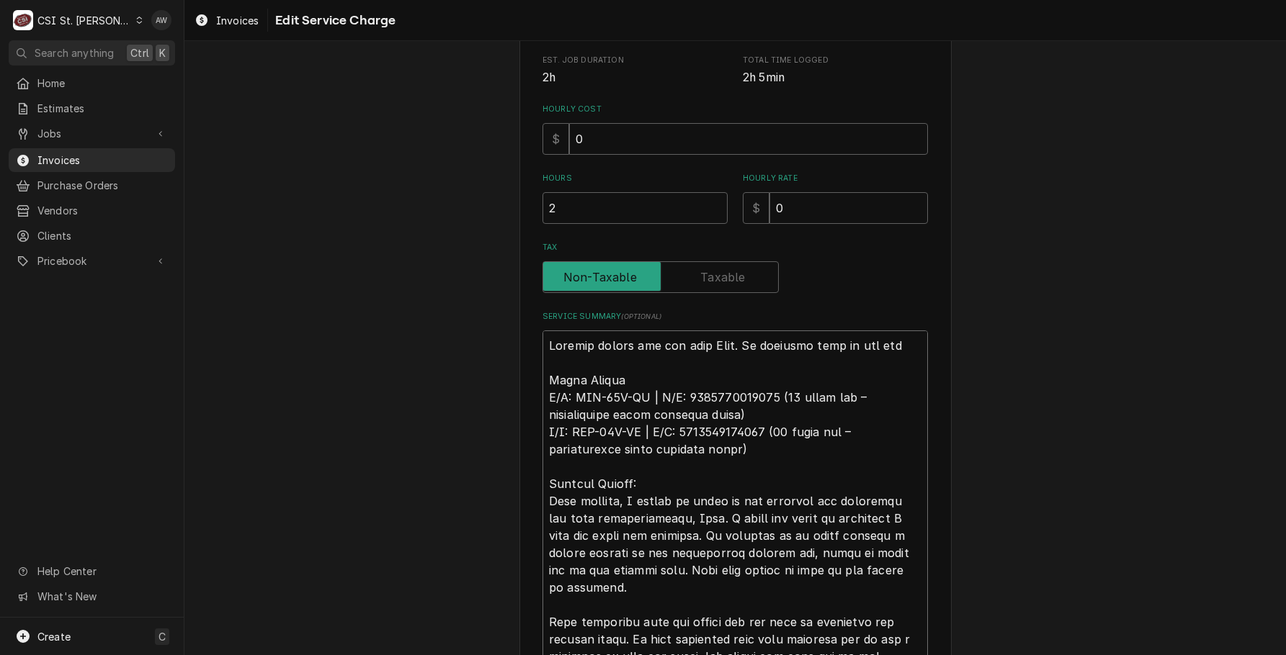
type textarea "x"
type textarea "Arrived onsite and met with Sean. He escorted tech to the frye Giles Fryers M/N…"
type textarea "x"
type textarea "Arrived onsite and met with Sean. He escorted tech to the fryer Giles Fryers M/…"
type textarea "x"
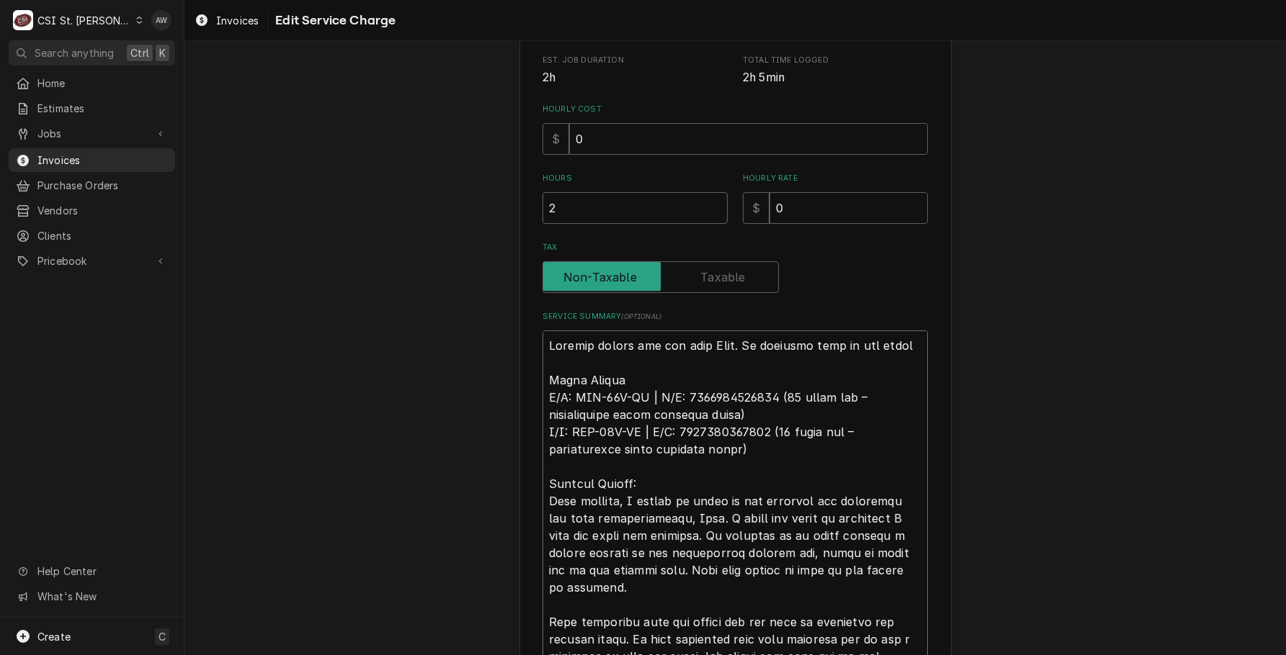
type textarea "Arrived onsite and met with Sean. He escorted tech to the fryers Giles Fryers M…"
type textarea "x"
type textarea "Arrived onsite and met with Sean. He escorted tech to the fryers. Giles Fryers …"
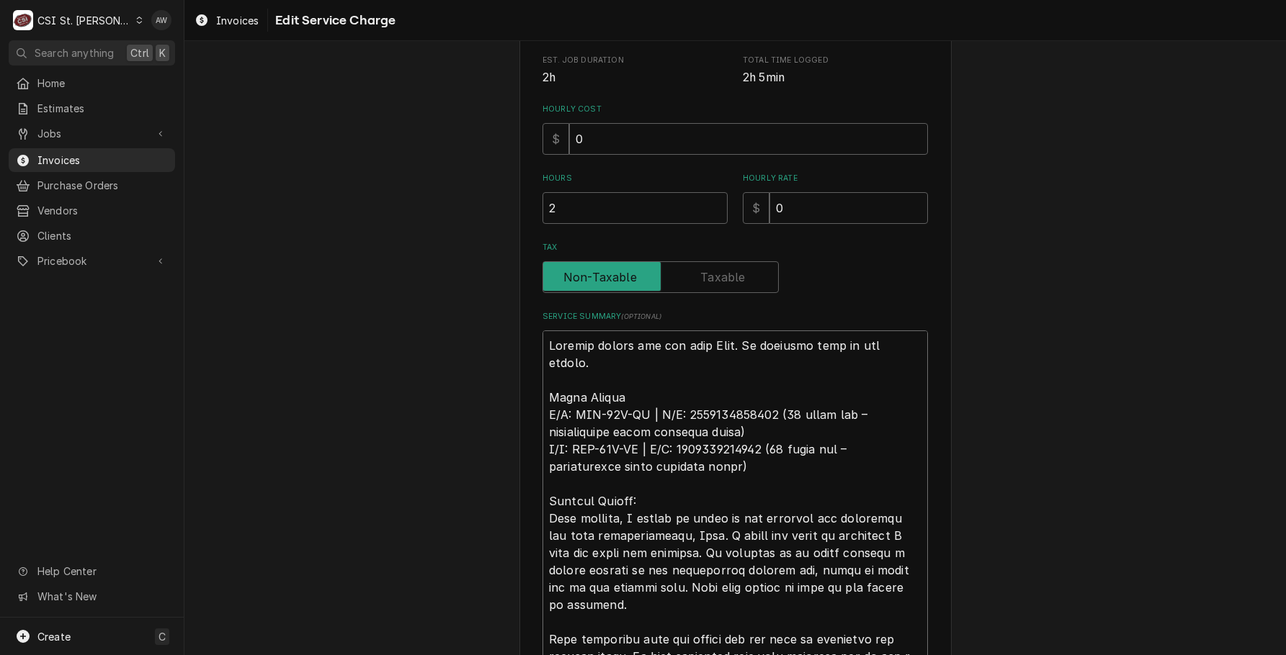
type textarea "x"
type textarea "Arrived onsite and met with Sean. He escorted tech to the fryers. Giles Fryers …"
type textarea "x"
type textarea "Arrived onsite and met with Sean. He escorted tech to the fryers. I Giles Fryer…"
type textarea "x"
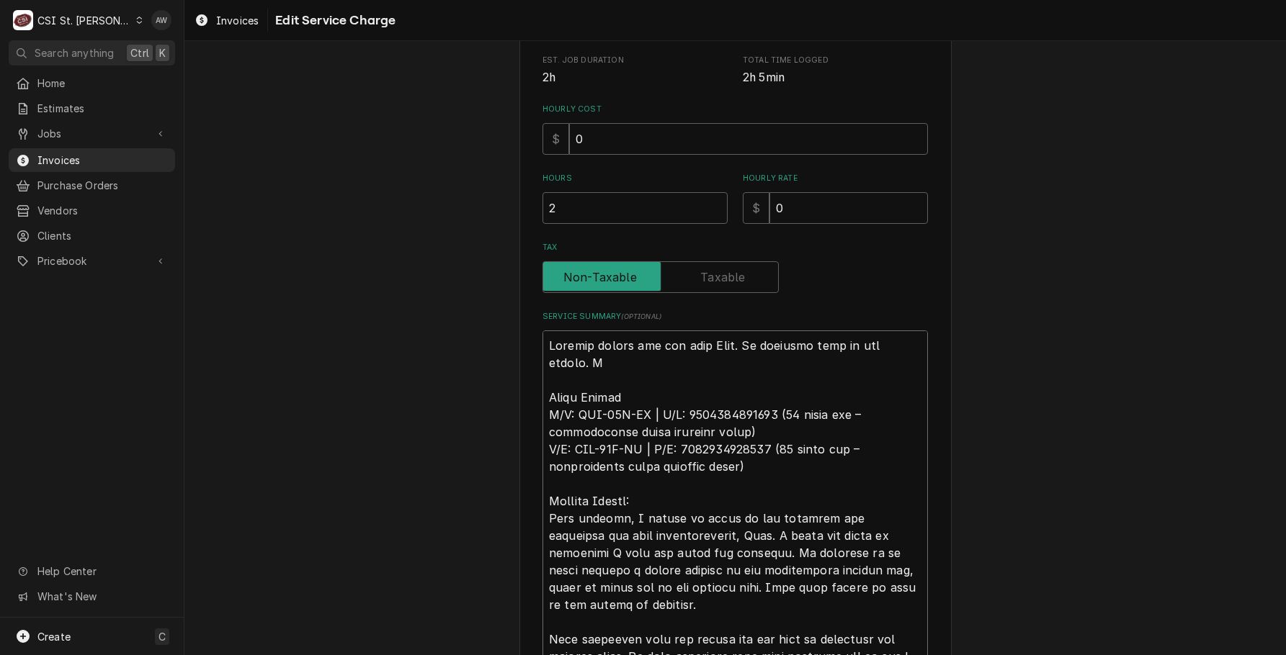
type textarea "Arrived onsite and met with Sean. He escorted tech to the fryers. In Giles Frye…"
type textarea "x"
type textarea "Arrived onsite and met with Sean. He escorted tech to the fryers. Ins Giles Fry…"
type textarea "x"
type textarea "Arrived onsite and met with Sean. He escorted tech to the fryers. Insp Giles Fr…"
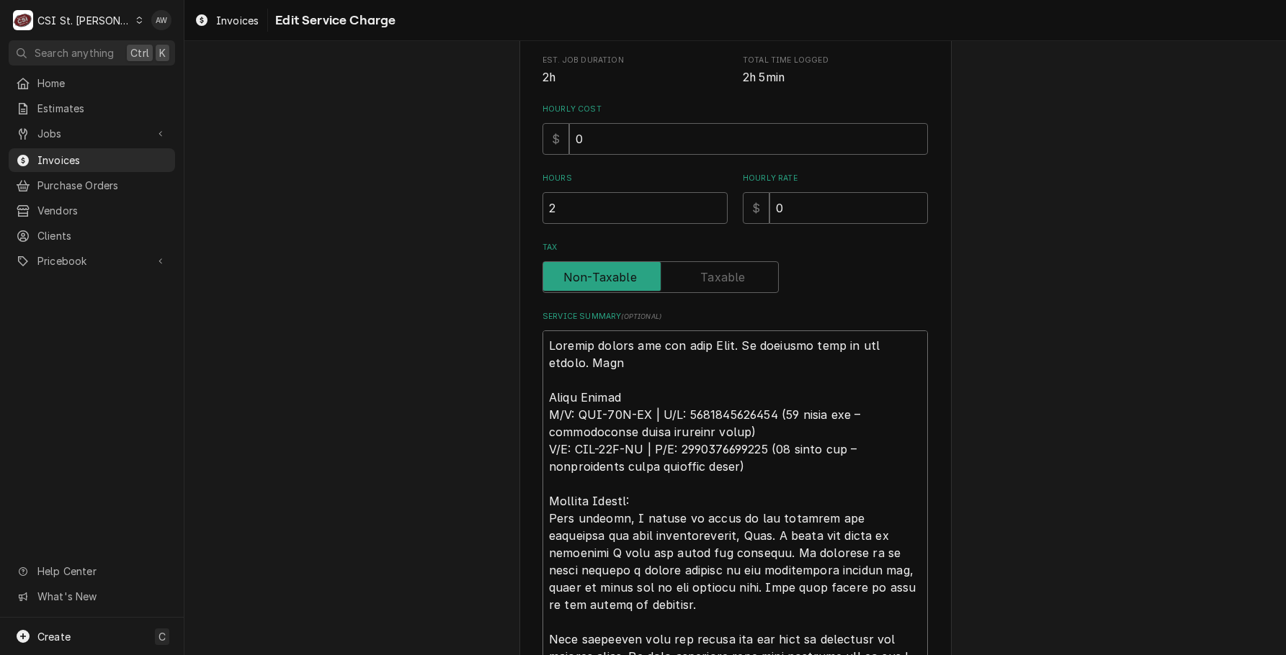
type textarea "x"
type textarea "Arrived onsite and met with Sean. He escorted tech to the fryers. Inspc Giles F…"
type textarea "x"
type textarea "Arrived onsite and met with Sean. He escorted tech to the fryers. Inspce Giles …"
type textarea "x"
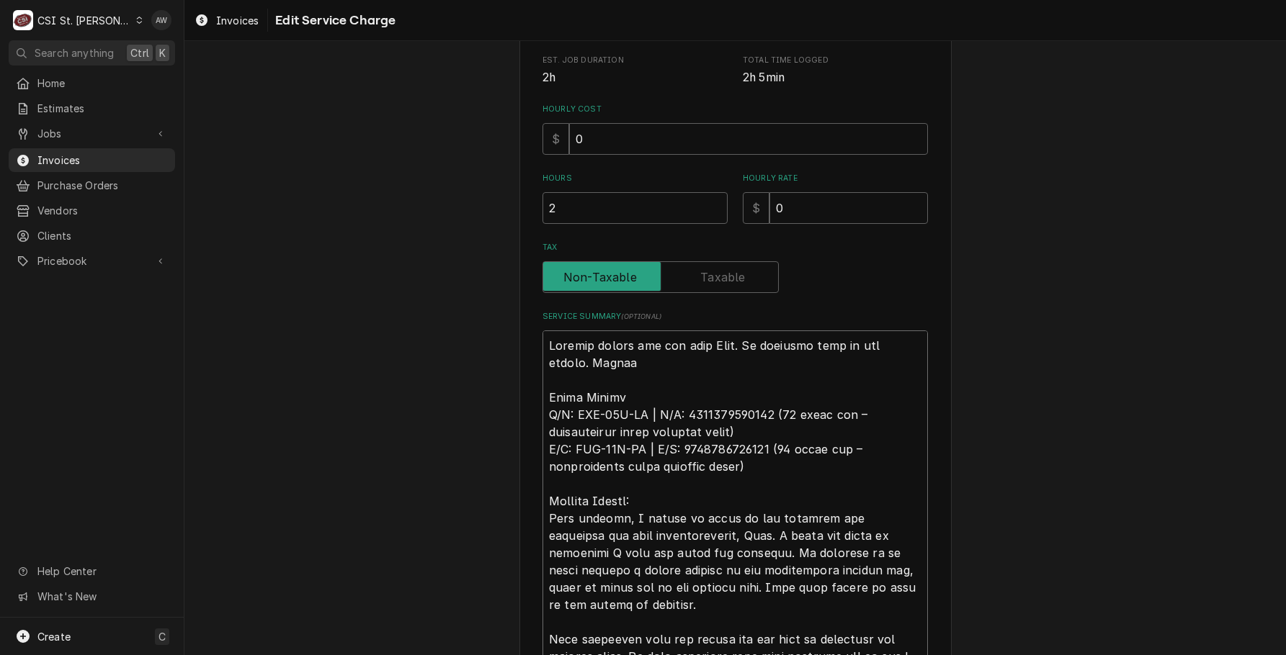
type textarea "Arrived onsite and met with Sean. He escorted tech to the fryers. Inspcet Giles…"
type textarea "x"
type textarea "Arrived onsite and met with Sean. He escorted tech to the fryers. Inspcetd Gile…"
type textarea "x"
type textarea "Arrived onsite and met with Sean. He escorted tech to the fryers. Inspcetd Gile…"
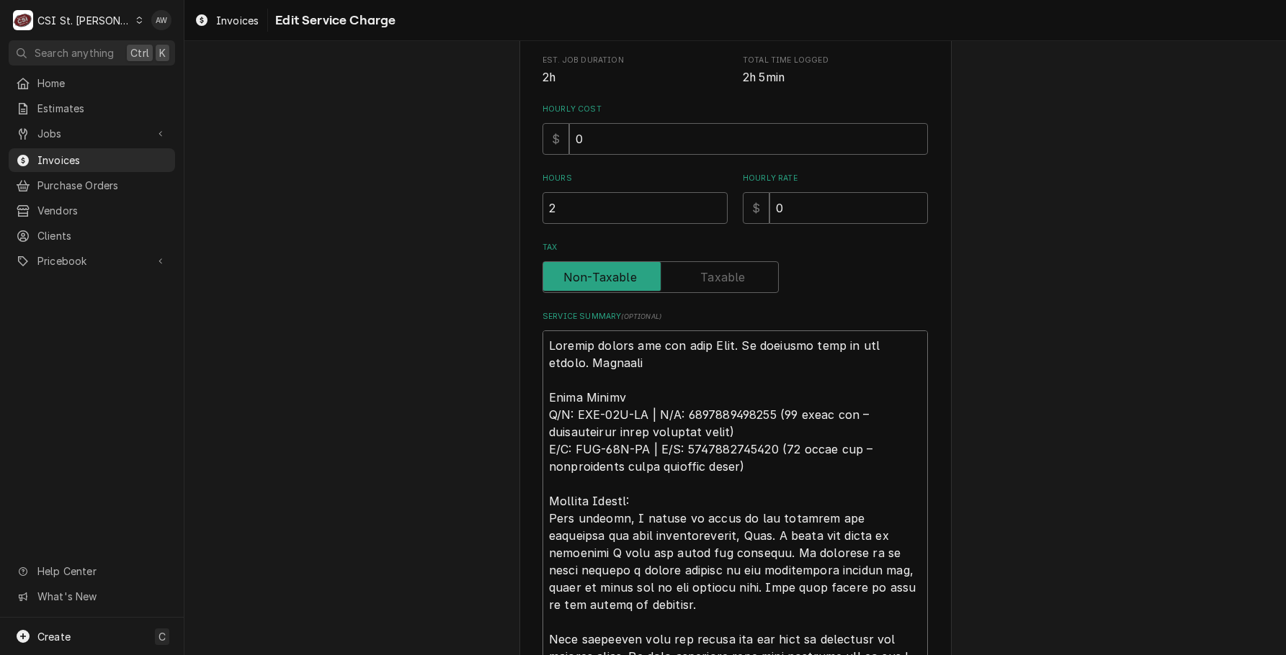
type textarea "x"
type textarea "Arrived onsite and met with Sean. He escorted tech to the fryers. Inspcetd Gile…"
type textarea "x"
type textarea "Arrived onsite and met with Sean. He escorted tech to the fryers. Inspcet Giles…"
type textarea "x"
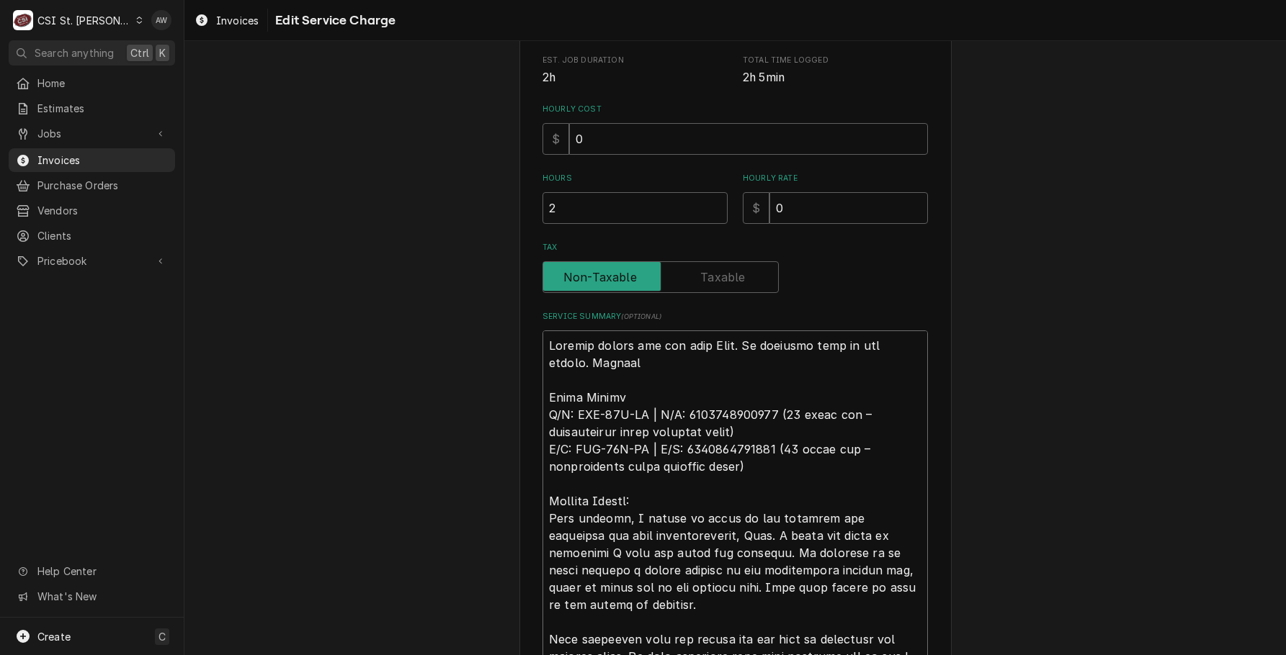
type textarea "Arrived onsite and met with Sean. He escorted tech to the fryers. Inspce Giles …"
type textarea "x"
type textarea "Arrived onsite and met with Sean. He escorted tech to the fryers. Inspc Giles F…"
type textarea "x"
type textarea "Arrived onsite and met with Sean. He escorted tech to the fryers. Insp Giles Fr…"
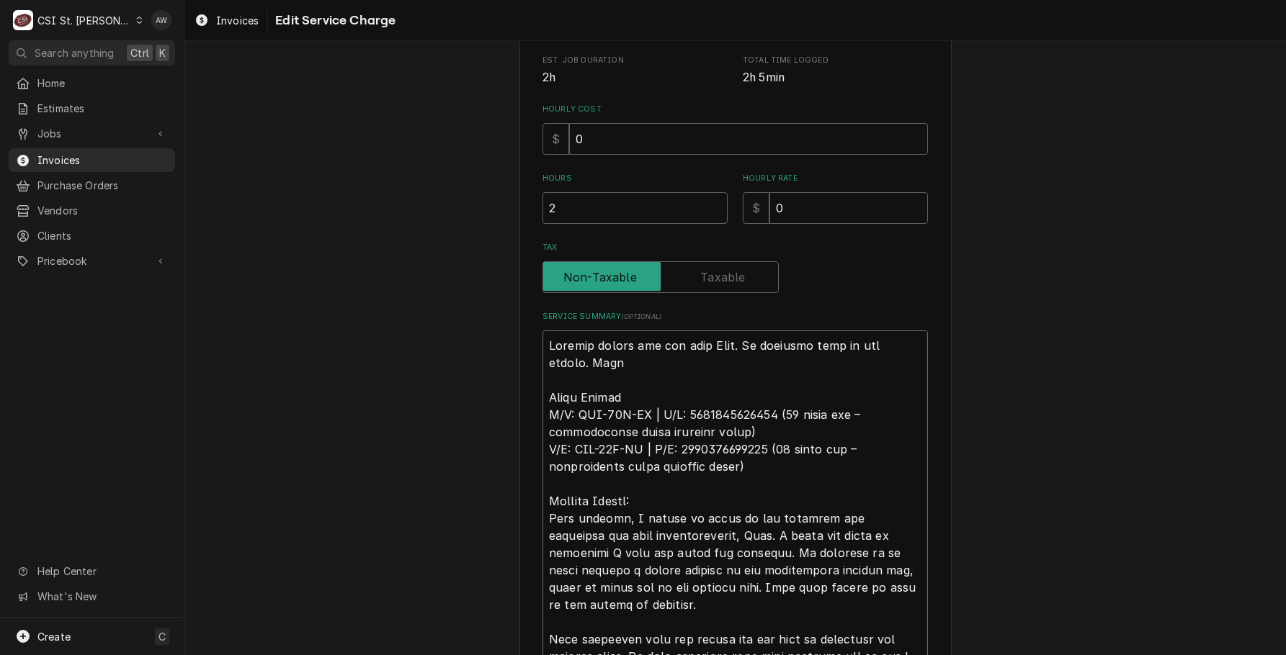
type textarea "x"
type textarea "Arrived onsite and met with Sean. He escorted tech to the fryers. Ins Giles Fry…"
type textarea "x"
type textarea "Arrived onsite and met with Sean. He escorted tech to the fryers. In Giles Frye…"
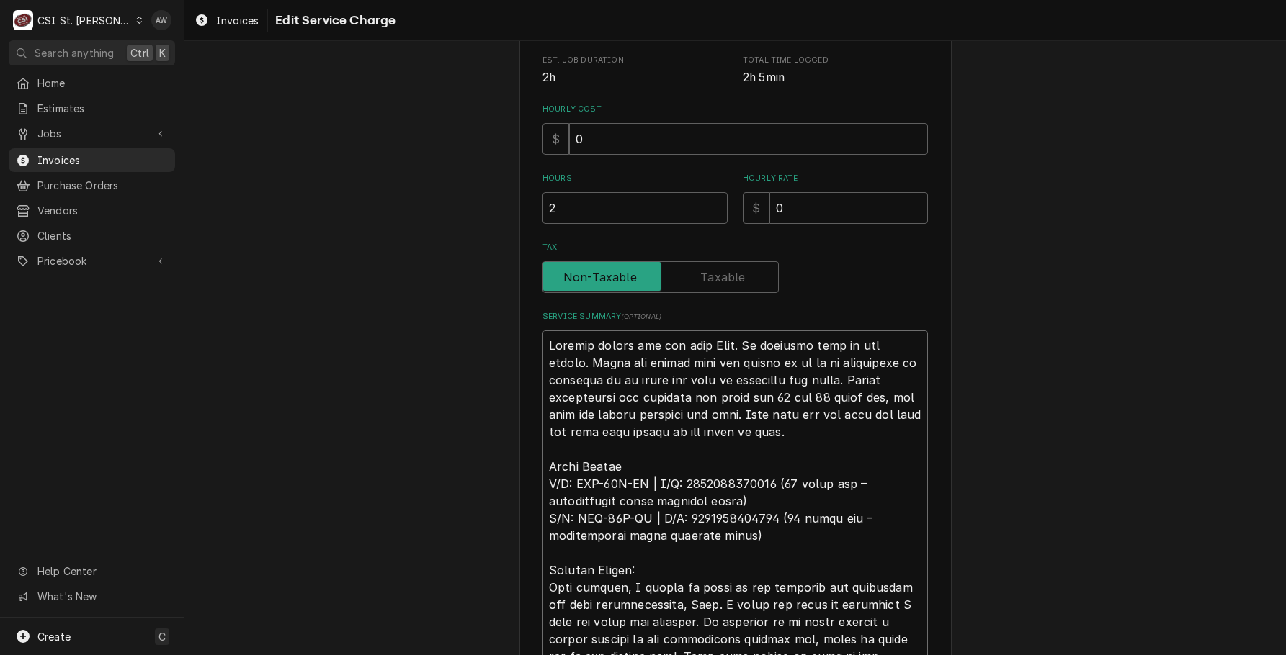
drag, startPoint x: 602, startPoint y: 435, endPoint x: 593, endPoint y: 436, distance: 9.5
drag, startPoint x: 864, startPoint y: 372, endPoint x: 859, endPoint y: 365, distance: 8.2
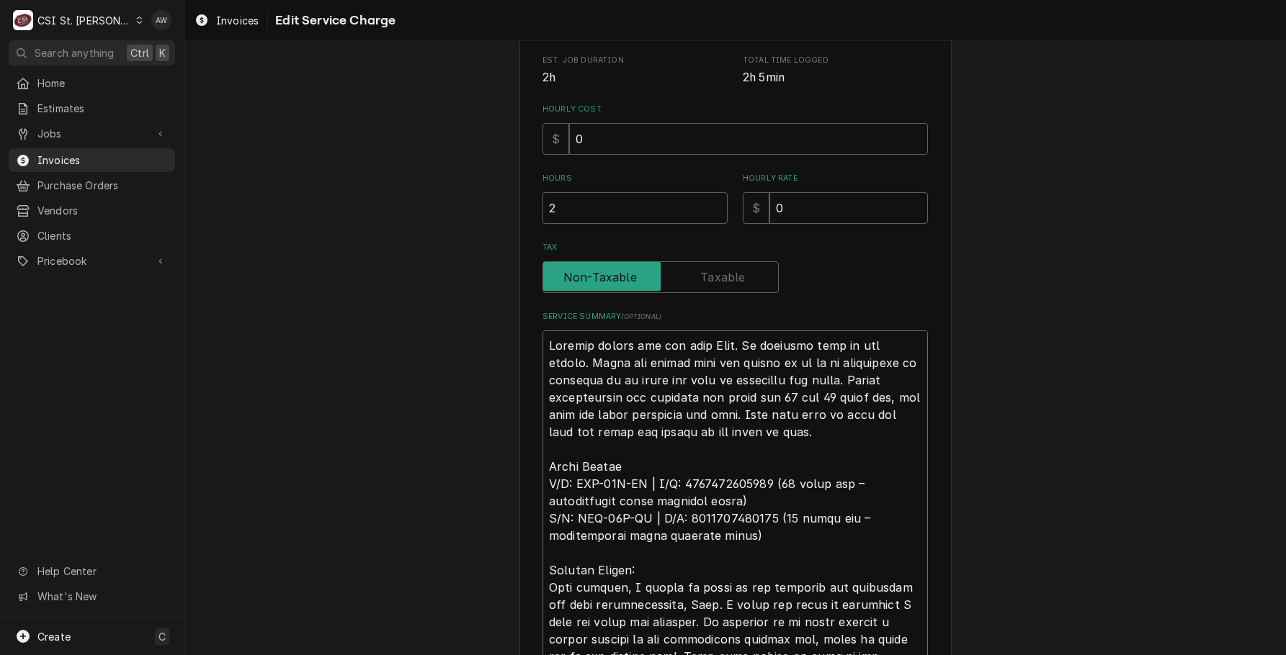
drag, startPoint x: 855, startPoint y: 376, endPoint x: 830, endPoint y: 361, distance: 28.8
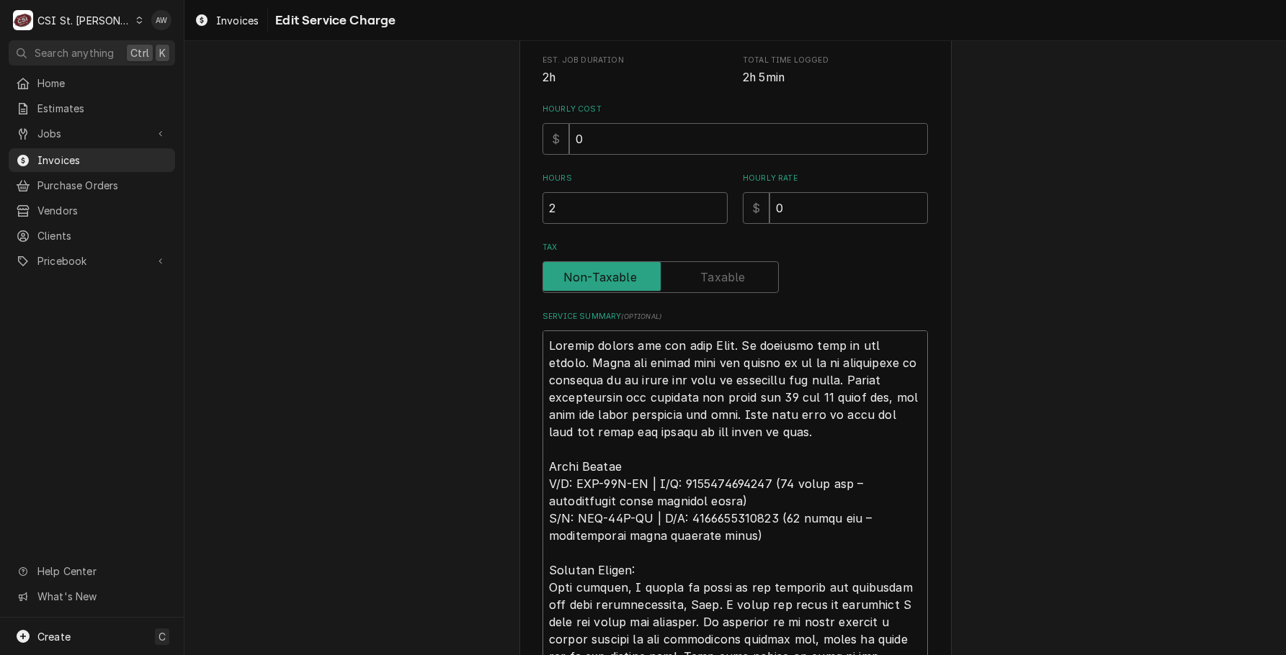
drag, startPoint x: 571, startPoint y: 483, endPoint x: 541, endPoint y: 482, distance: 30.3
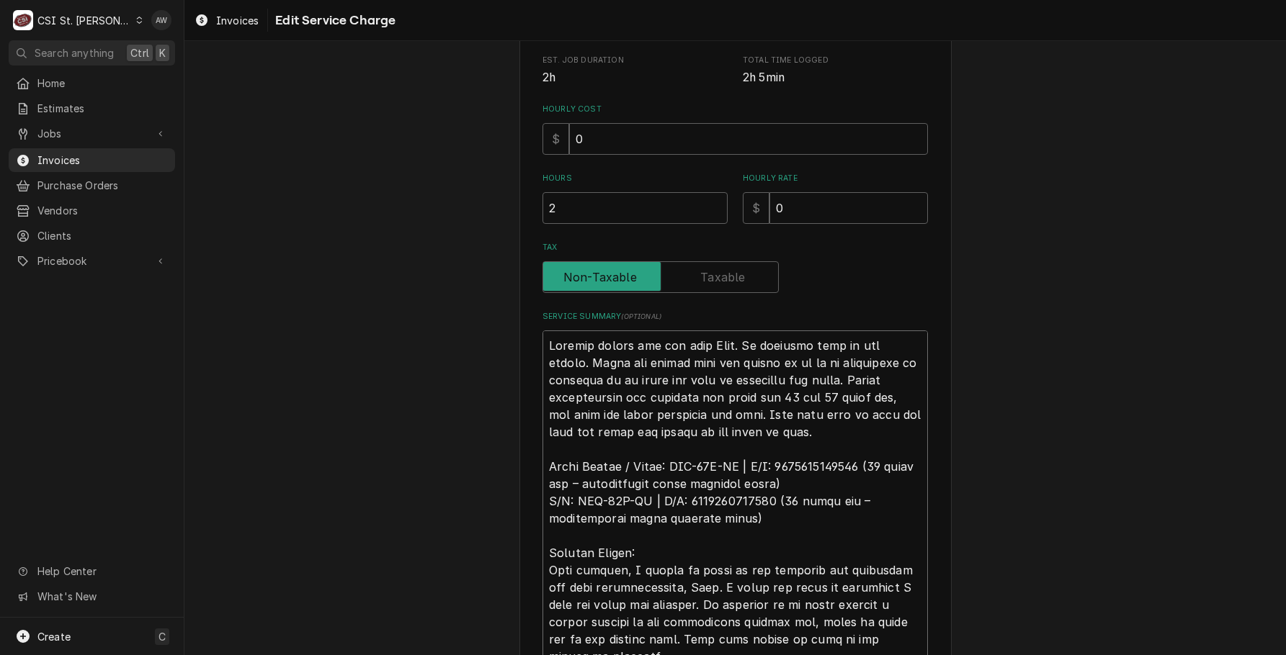
drag, startPoint x: 771, startPoint y: 465, endPoint x: 739, endPoint y: 460, distance: 32.1
drag, startPoint x: 811, startPoint y: 485, endPoint x: 866, endPoint y: 465, distance: 58.8
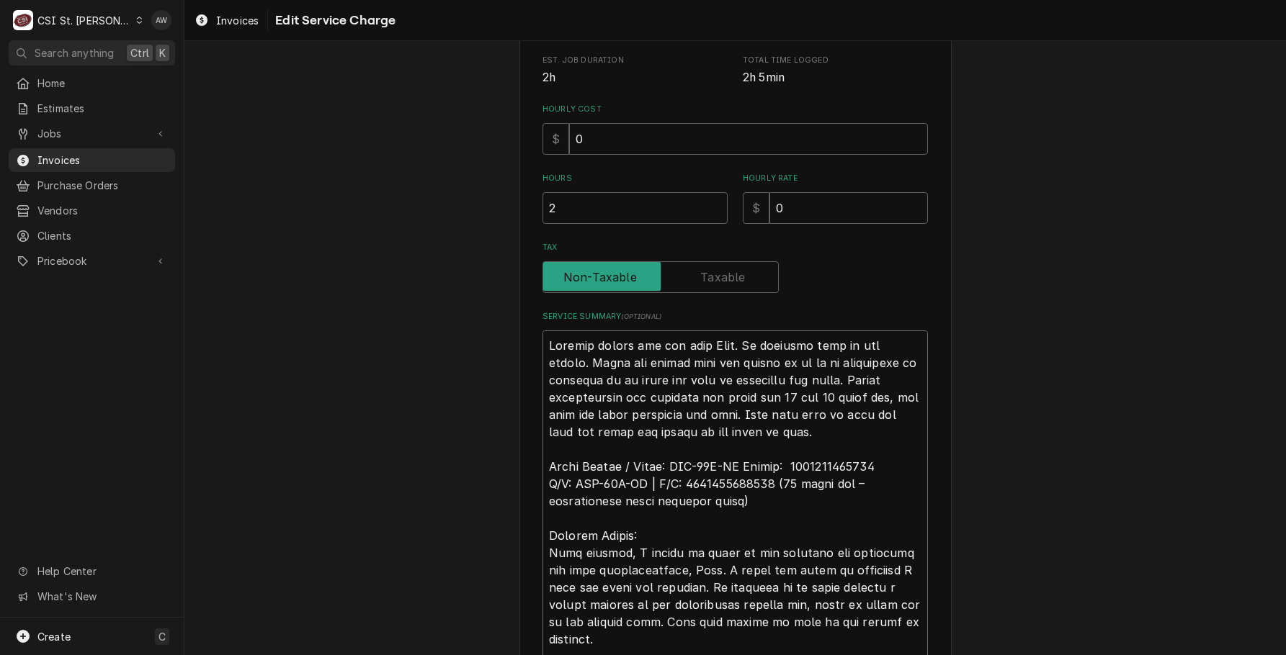
drag, startPoint x: 567, startPoint y: 482, endPoint x: 557, endPoint y: 480, distance: 10.2
drag, startPoint x: 698, startPoint y: 477, endPoint x: 668, endPoint y: 477, distance: 30.2
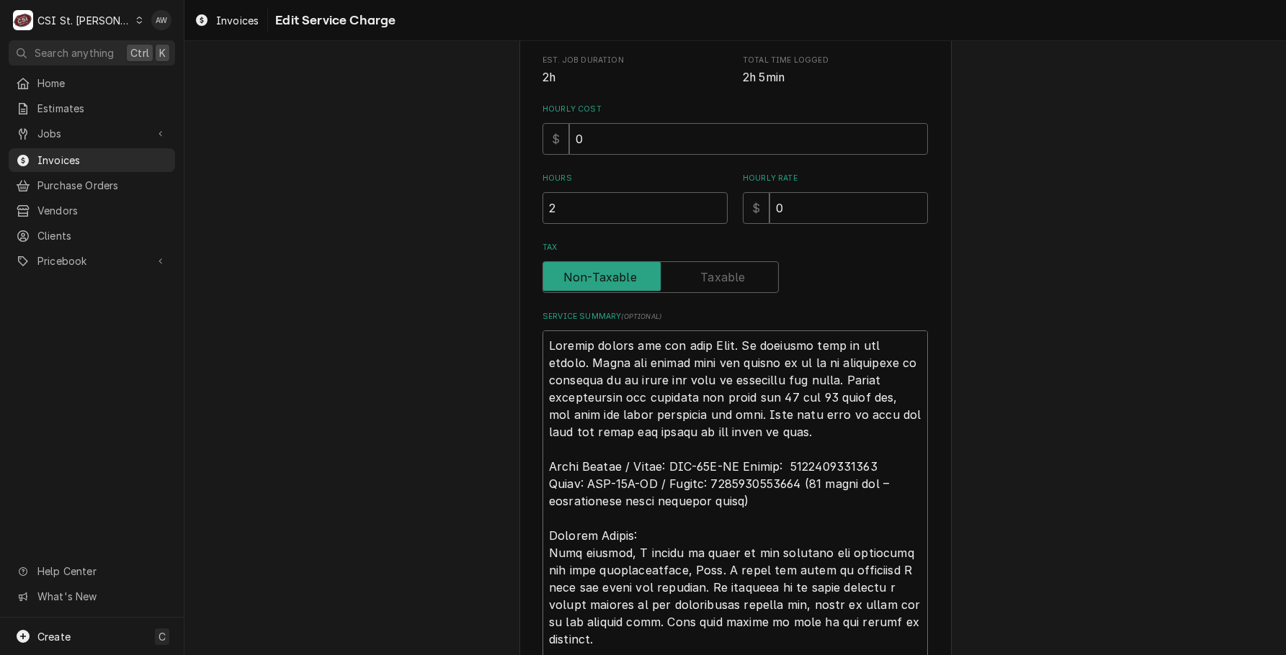
drag, startPoint x: 766, startPoint y: 497, endPoint x: 866, endPoint y: 480, distance: 102.2
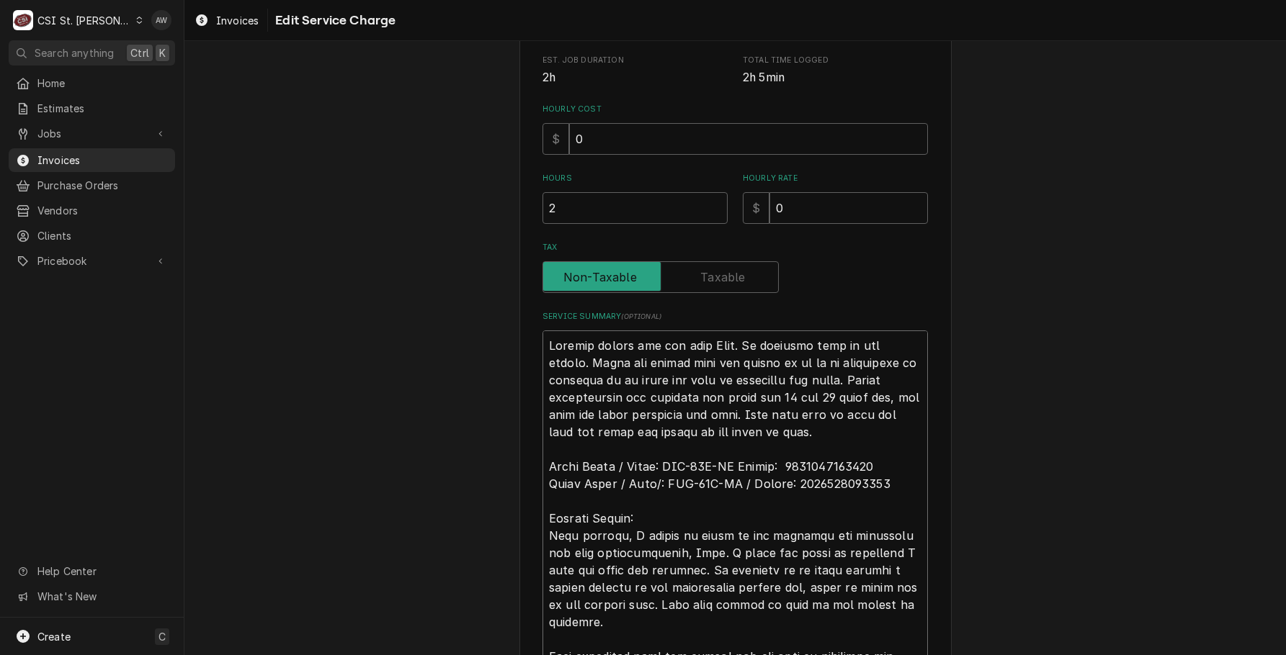
drag, startPoint x: 870, startPoint y: 482, endPoint x: 493, endPoint y: 464, distance: 377.8
click at [493, 464] on div "Use the fields below to edit this service charge Short Description Job | Servic…" at bounding box center [734, 418] width 1101 height 1447
paste textarea "Giles Fryer / Model: GBF-35D-VH Serial: 7158902161513 Giles Fryer / Mode/: GBF-…"
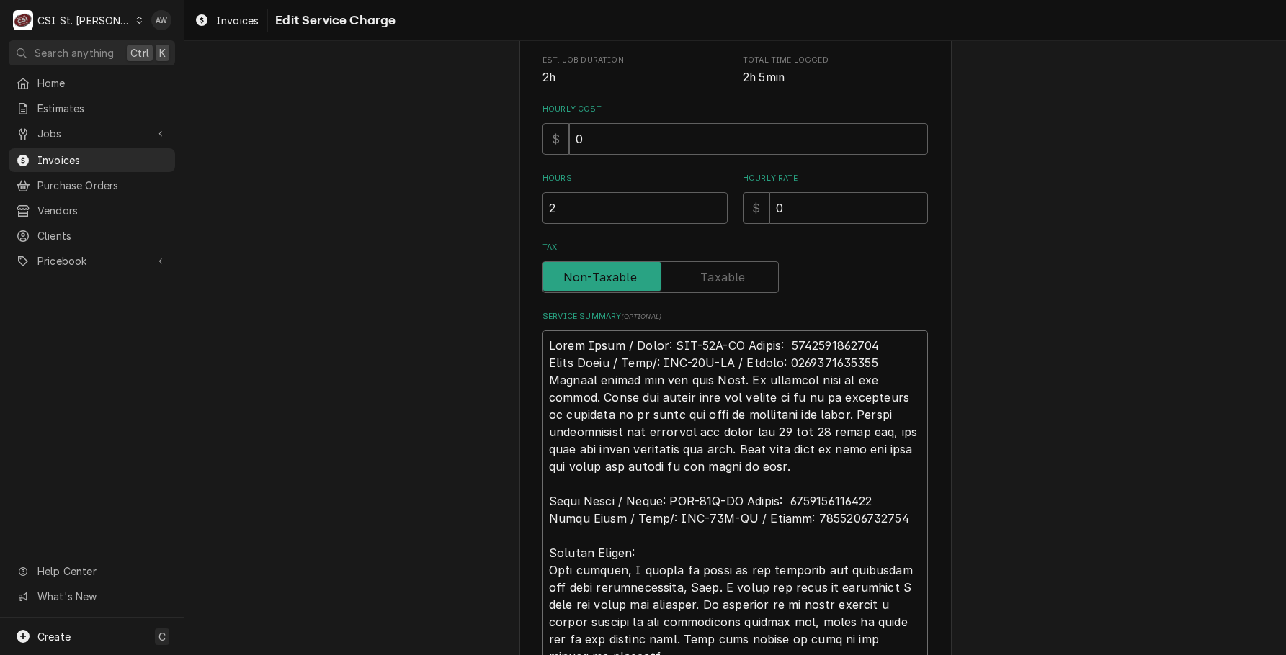
drag, startPoint x: 792, startPoint y: 470, endPoint x: 413, endPoint y: 266, distance: 431.1
click at [413, 266] on div "Use the fields below to edit this service charge Short Description Job | Servic…" at bounding box center [734, 435] width 1101 height 1481
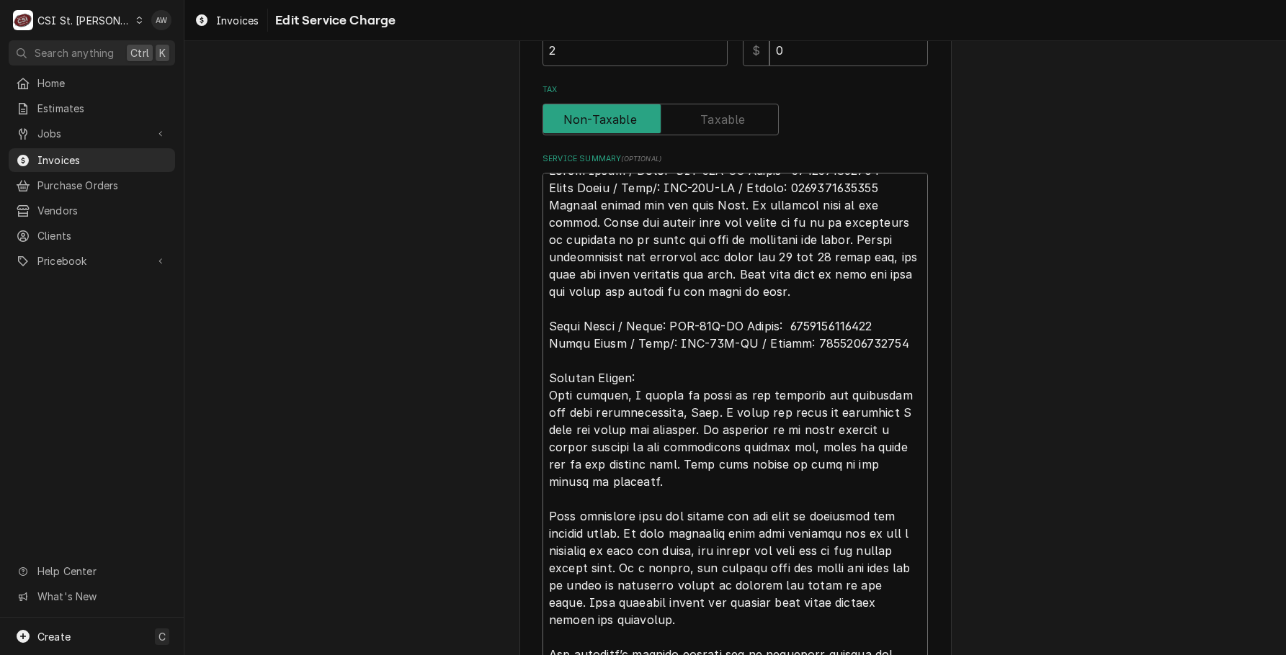
scroll to position [882, 0]
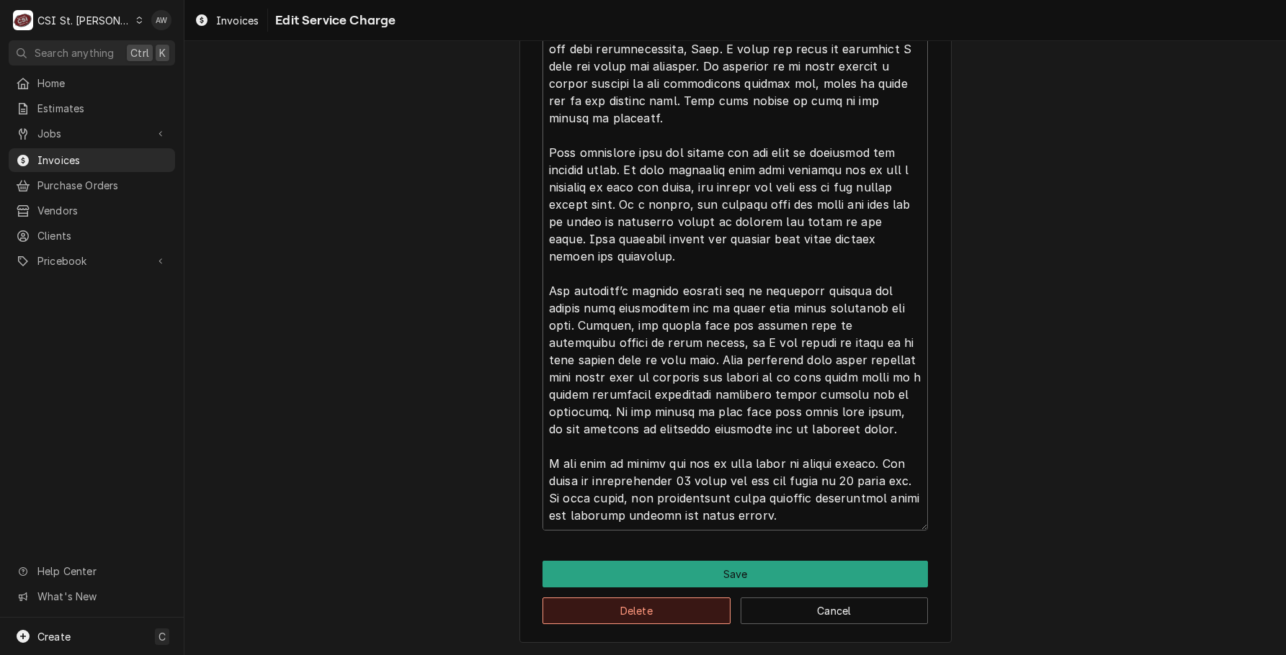
click at [696, 602] on button "Delete" at bounding box center [636, 611] width 188 height 27
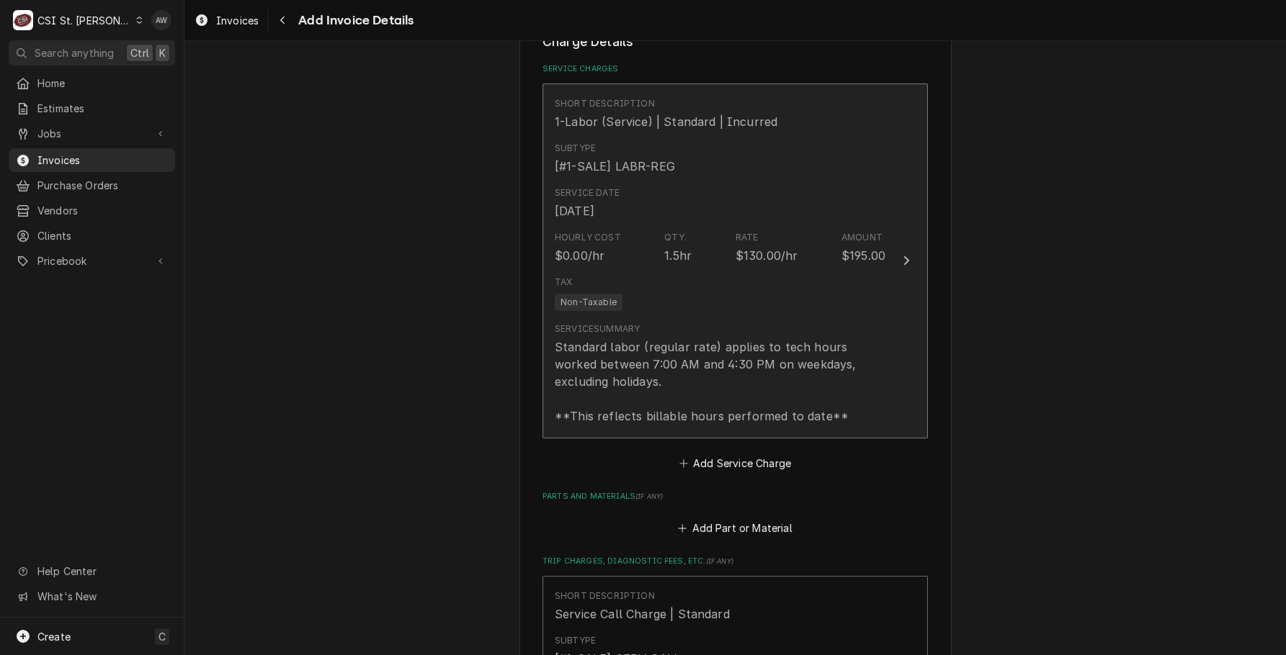
click at [690, 333] on div "Service Summary Standard labor (regular rate) applies to tech hours worked betw…" at bounding box center [720, 374] width 331 height 102
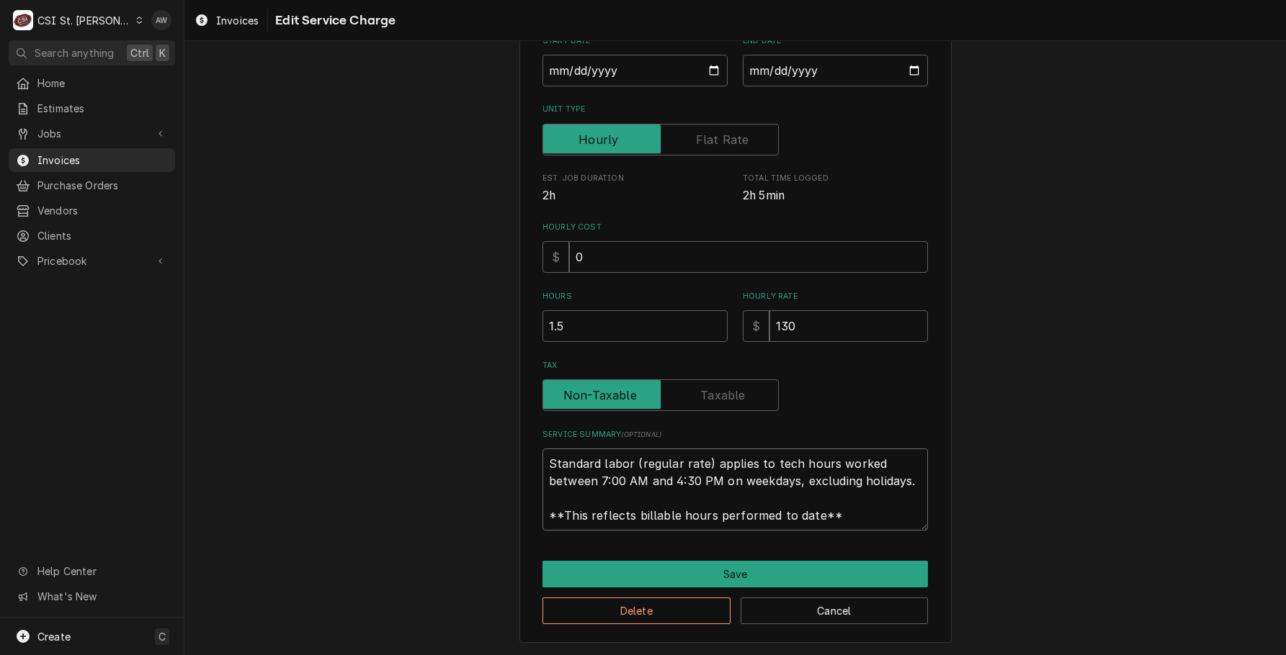
scroll to position [17, 0]
drag, startPoint x: 542, startPoint y: 462, endPoint x: 921, endPoint y: 542, distance: 387.9
click at [921, 542] on div "Use the fields below to edit this service charge Short Description 1-Labor (Ser…" at bounding box center [735, 234] width 432 height 817
paste textarea "Giles Fryer / Model: GBF-35D-VH Serial: 7158902161513 Giles Fryer / Mode/: GBF-…"
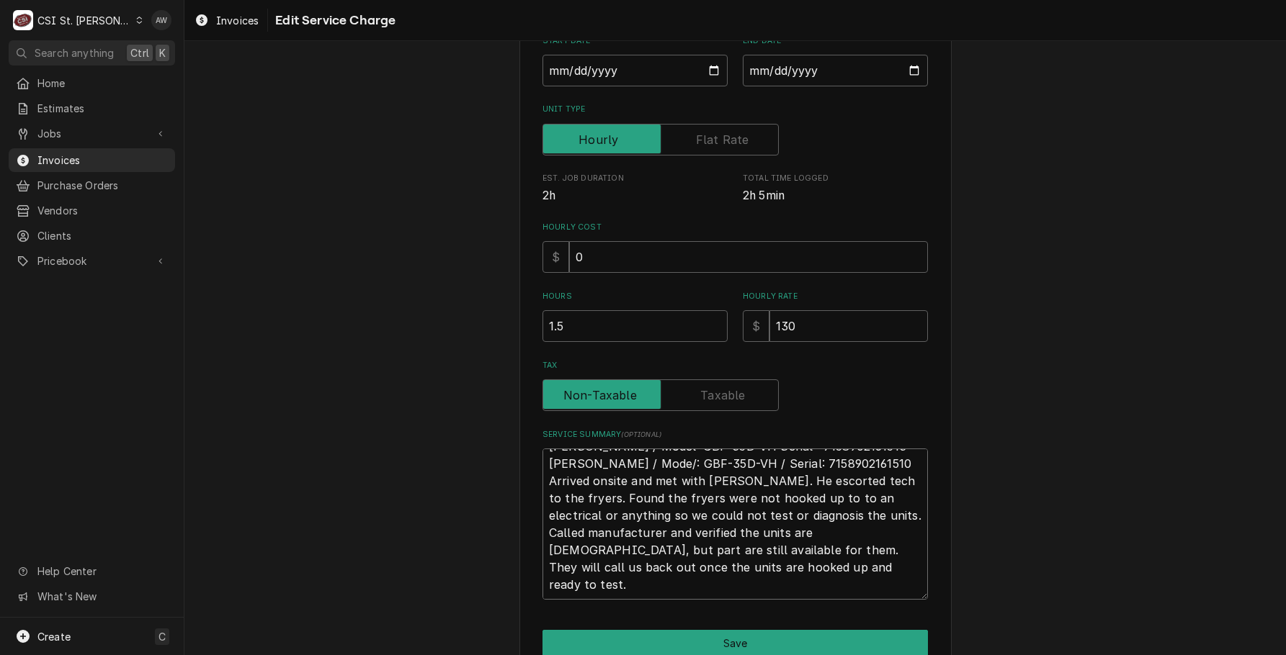
scroll to position [0, 0]
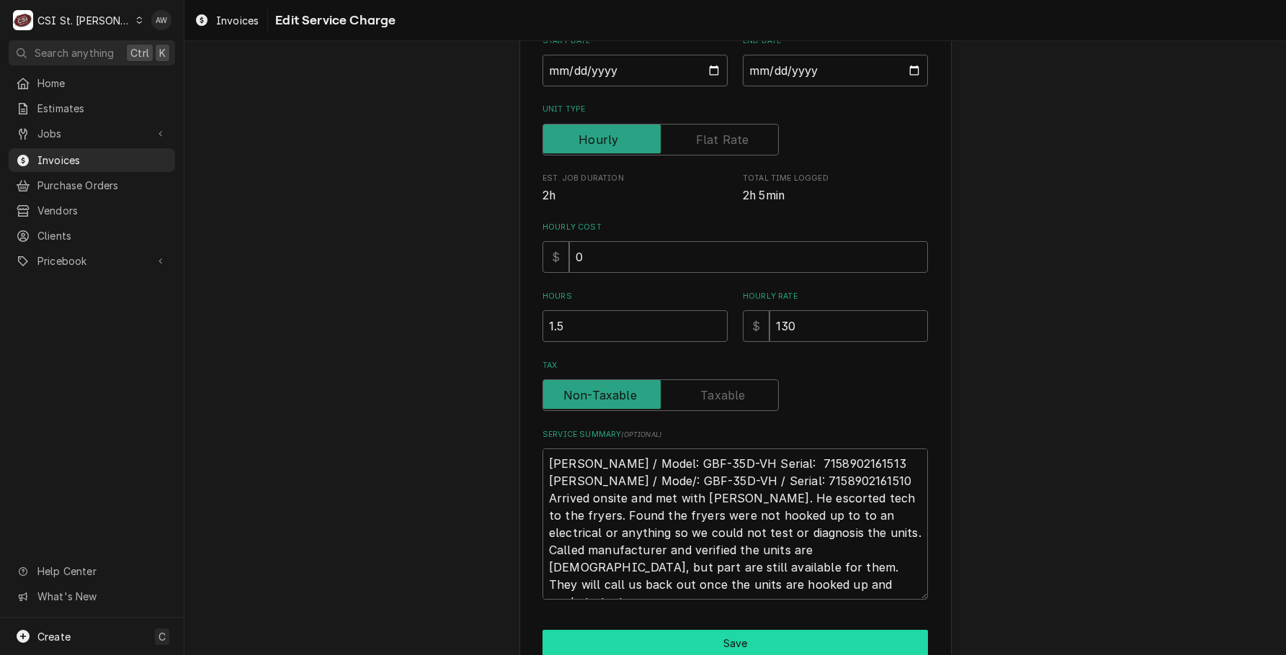
click at [758, 645] on button "Save" at bounding box center [734, 643] width 385 height 27
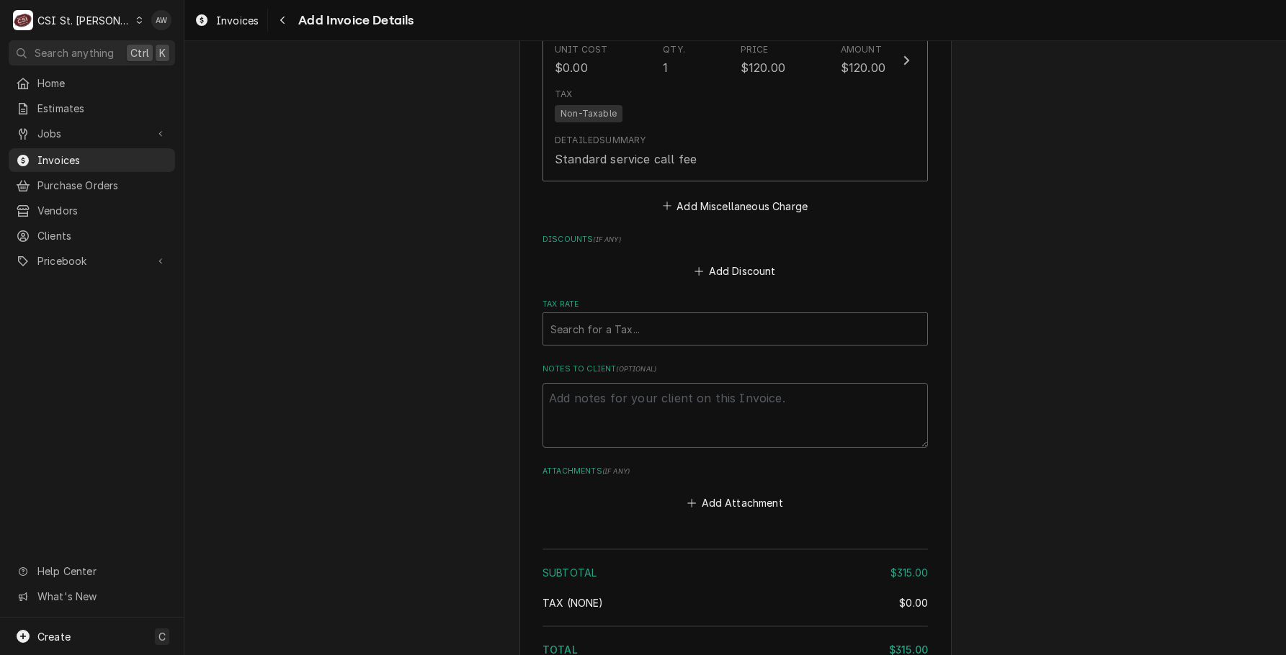
scroll to position [1999, 0]
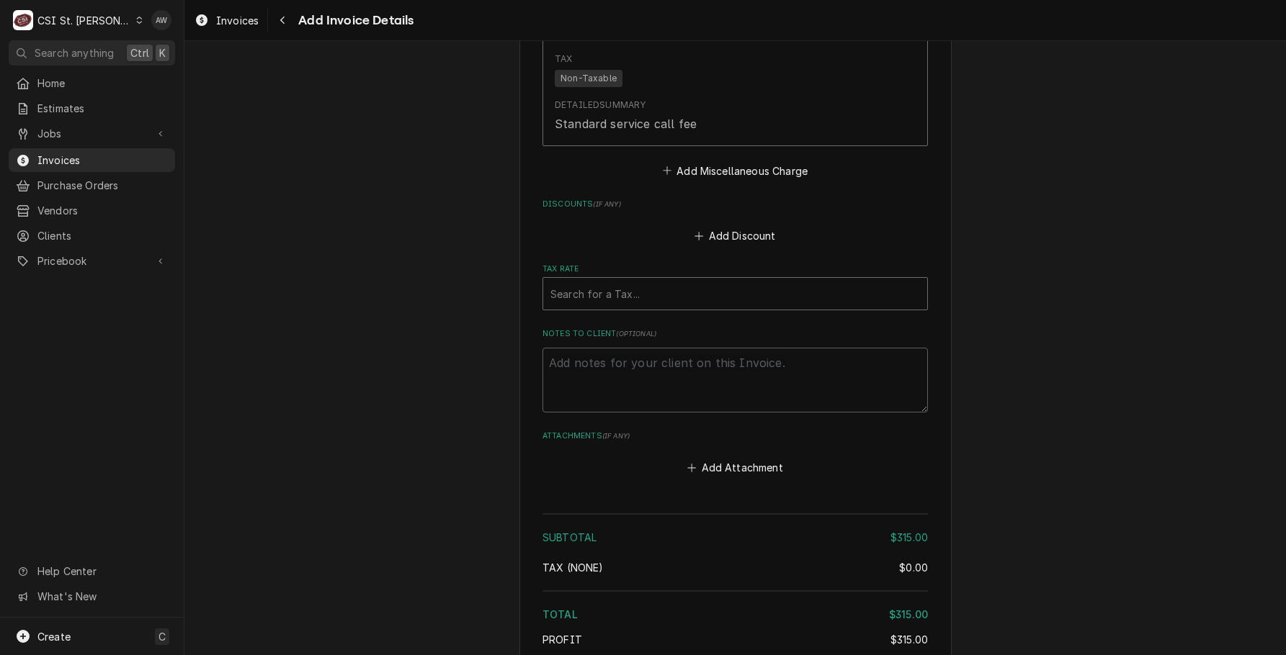
click at [717, 281] on div "Tax Rate" at bounding box center [734, 294] width 369 height 26
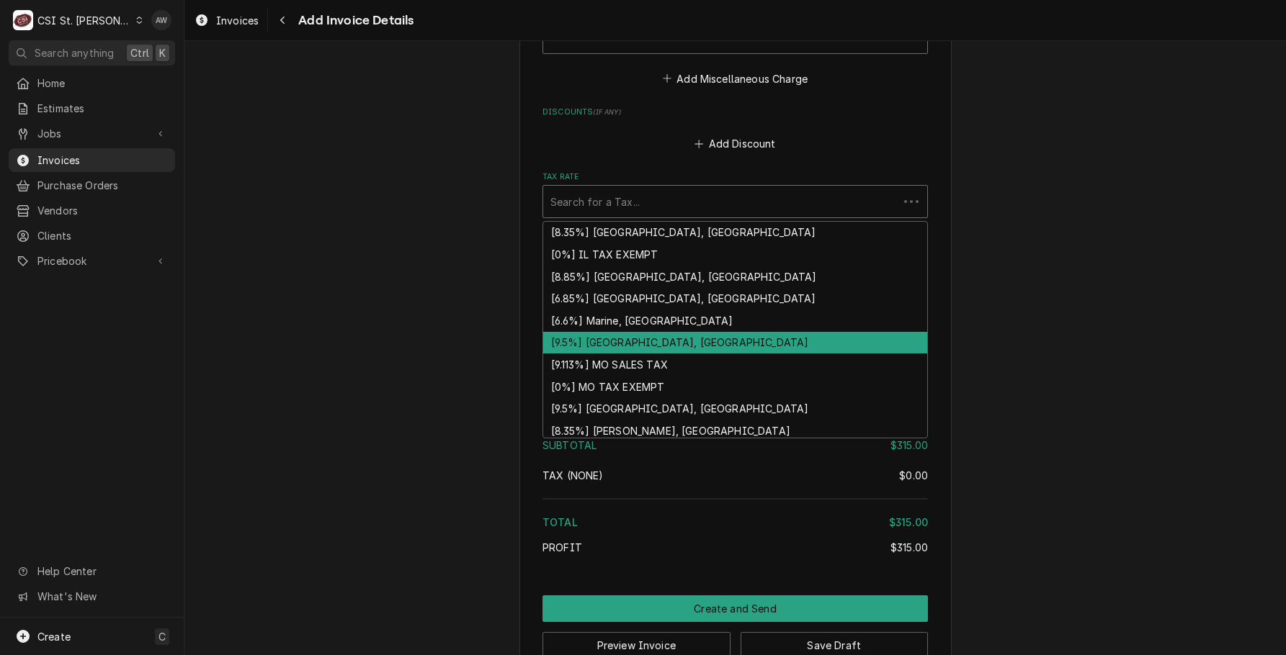
scroll to position [446, 0]
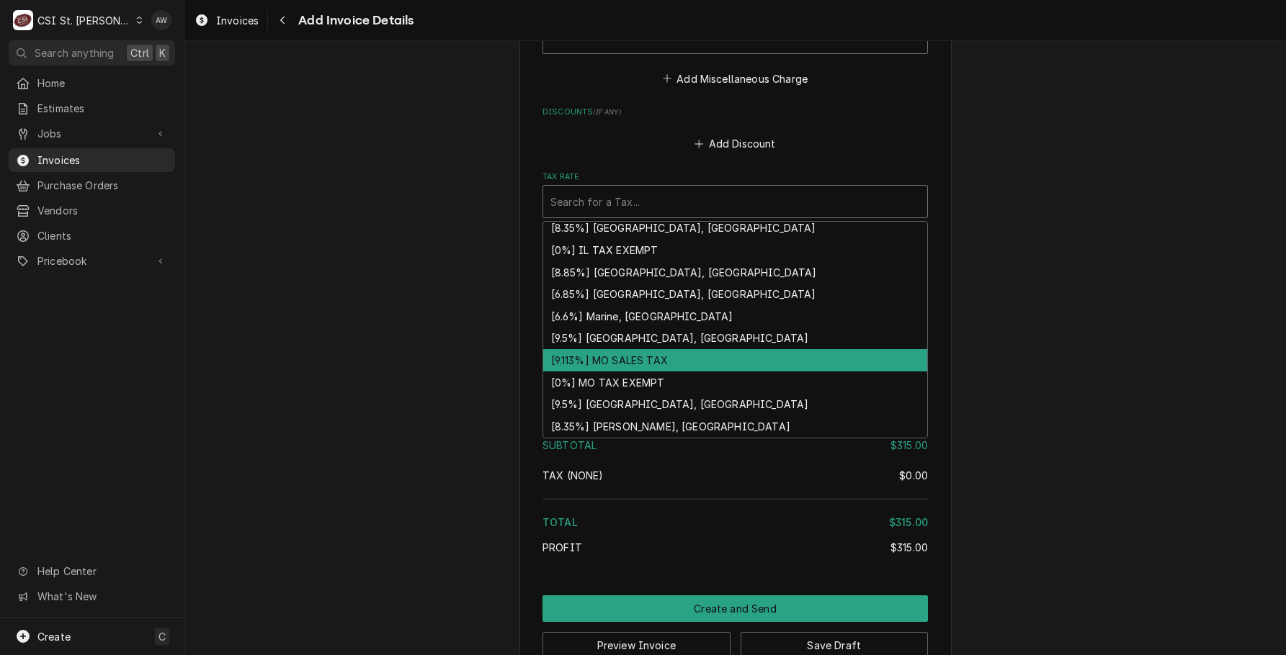
click at [728, 349] on div "[9.113%] MO SALES TAX" at bounding box center [735, 360] width 384 height 22
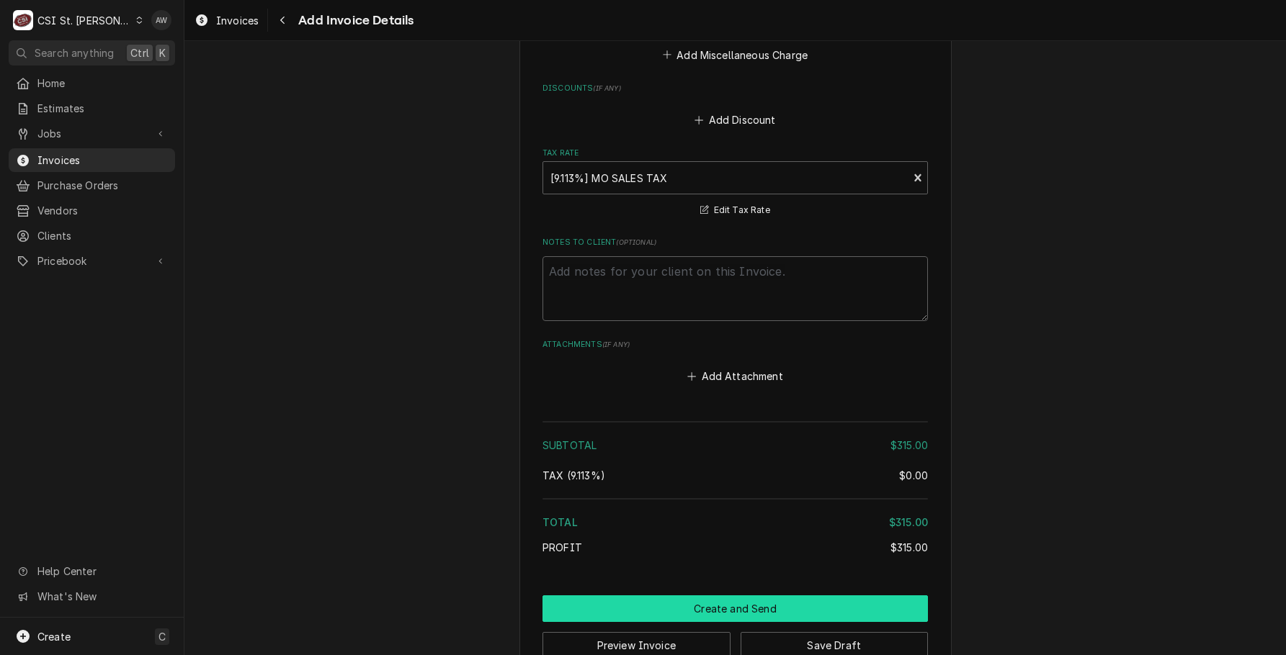
click at [776, 596] on button "Create and Send" at bounding box center [734, 609] width 385 height 27
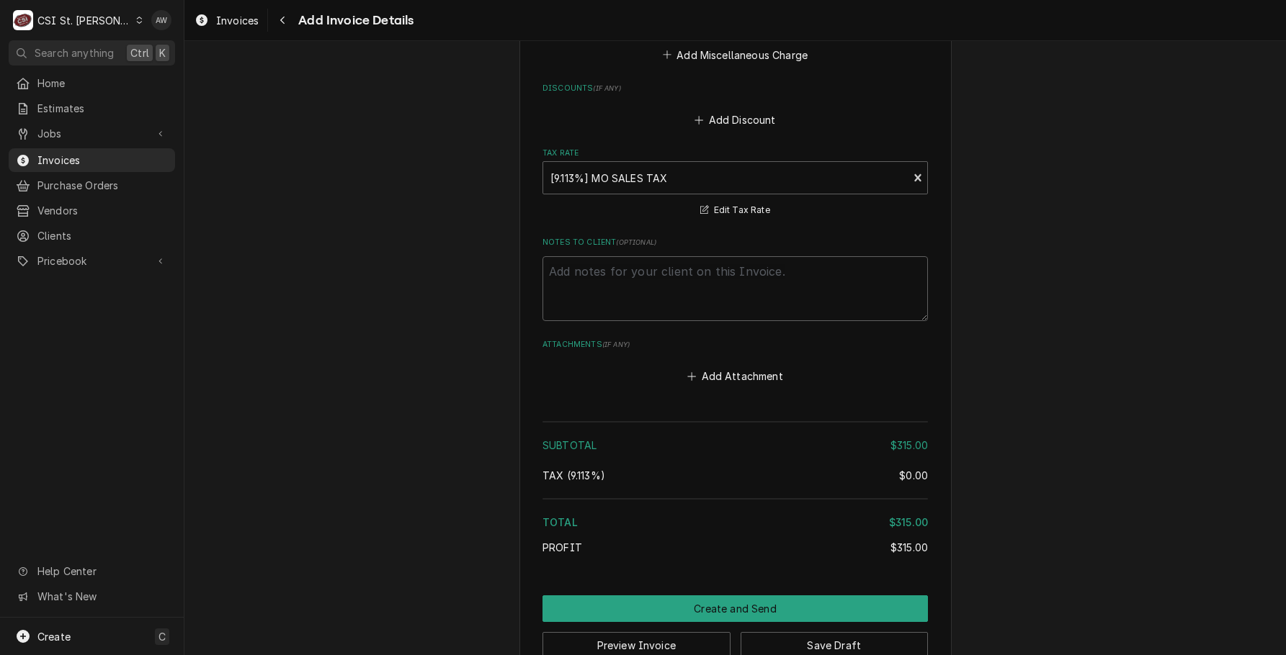
scroll to position [2107, 0]
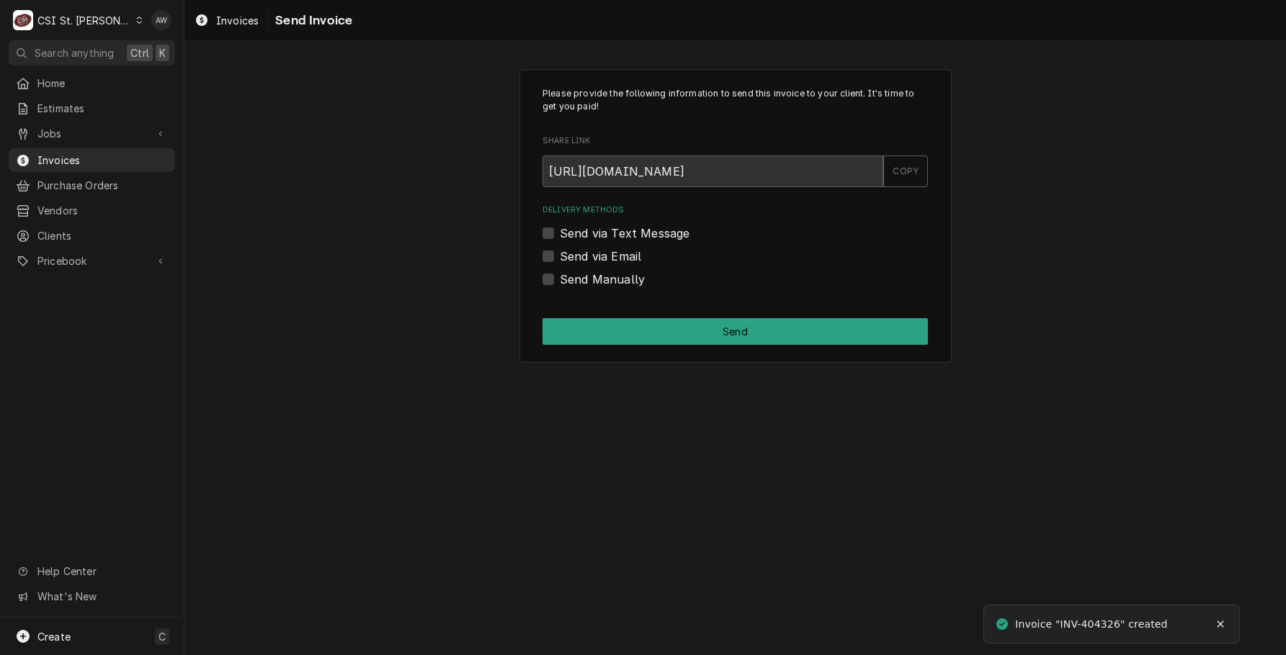
click at [634, 291] on div "Please provide the following information to send this invoice to your client. I…" at bounding box center [735, 216] width 432 height 295
click at [637, 287] on label "Send Manually" at bounding box center [602, 279] width 85 height 17
click at [637, 287] on input "Send Manually" at bounding box center [752, 287] width 385 height 32
checkbox input "true"
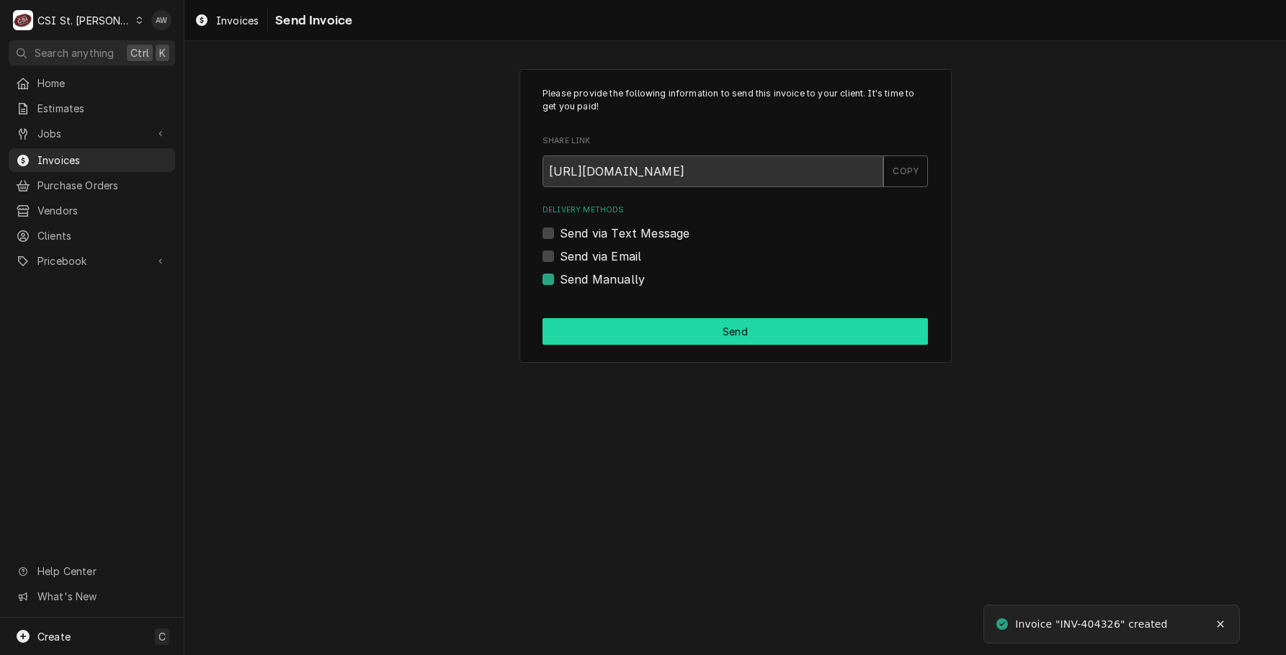
click at [670, 327] on button "Send" at bounding box center [734, 331] width 385 height 27
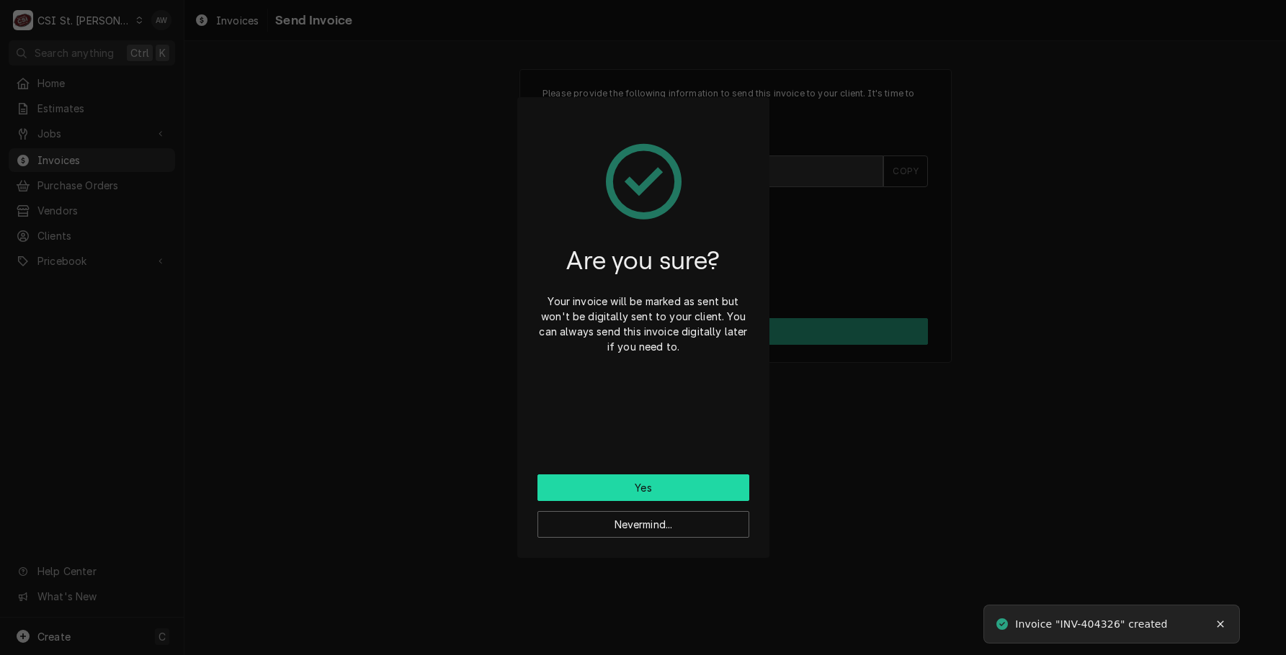
click at [695, 479] on button "Yes" at bounding box center [643, 488] width 212 height 27
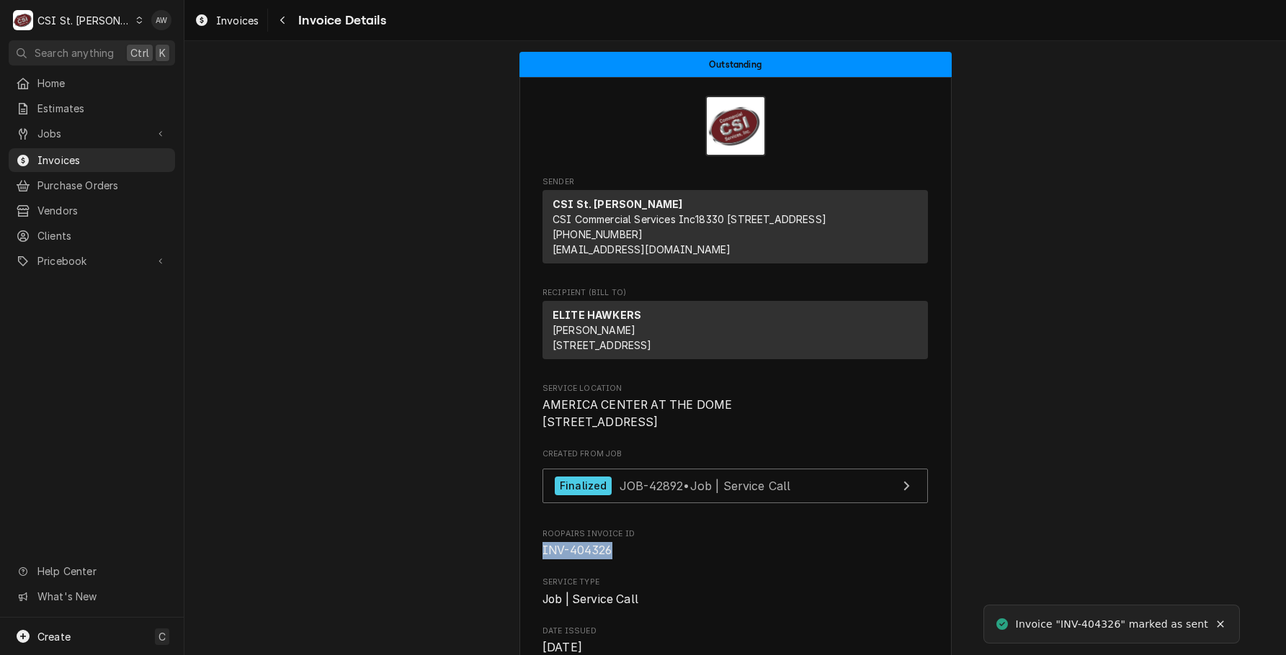
drag, startPoint x: 606, startPoint y: 597, endPoint x: 539, endPoint y: 601, distance: 67.1
click at [542, 557] on span "INV-404326" at bounding box center [577, 551] width 70 height 14
copy span "INV-404326"
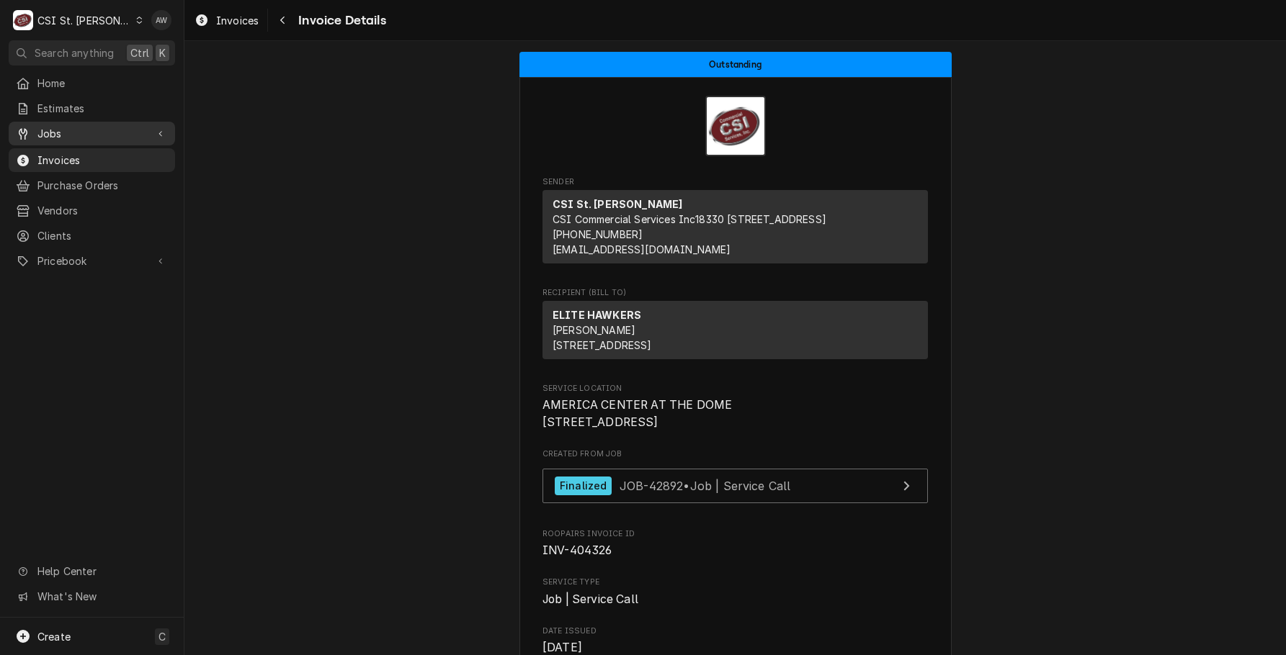
click at [95, 122] on link "Jobs" at bounding box center [92, 134] width 166 height 24
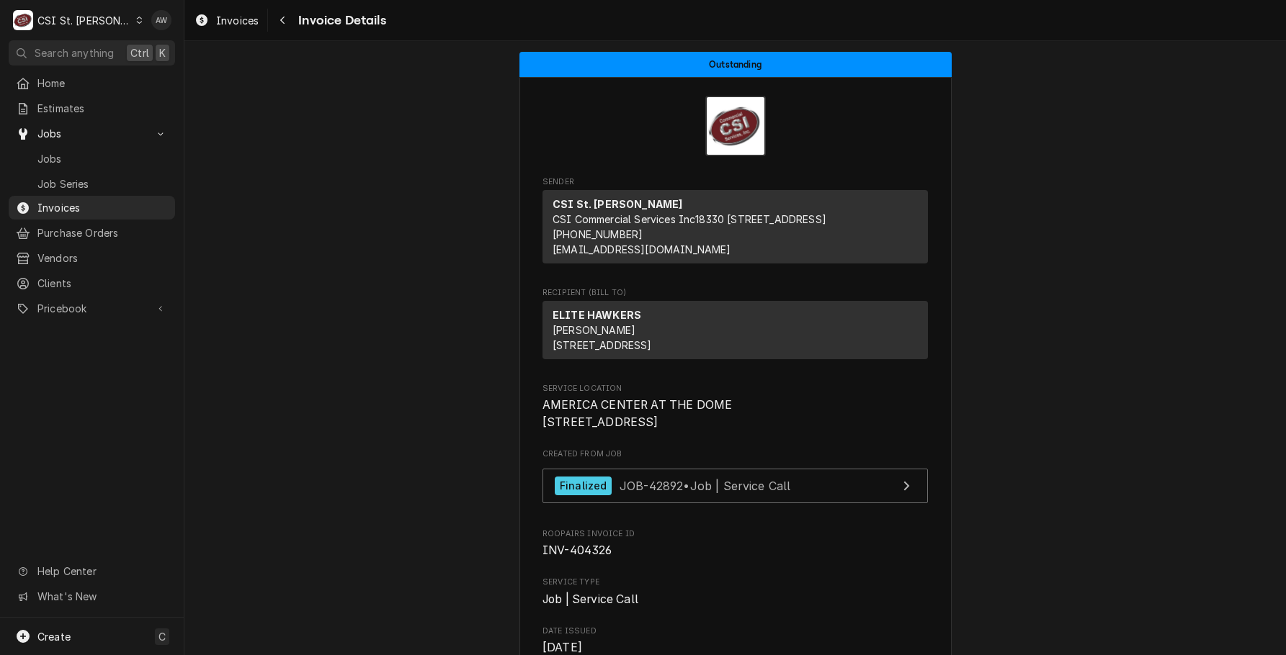
click at [98, 151] on span "Jobs" at bounding box center [102, 158] width 130 height 15
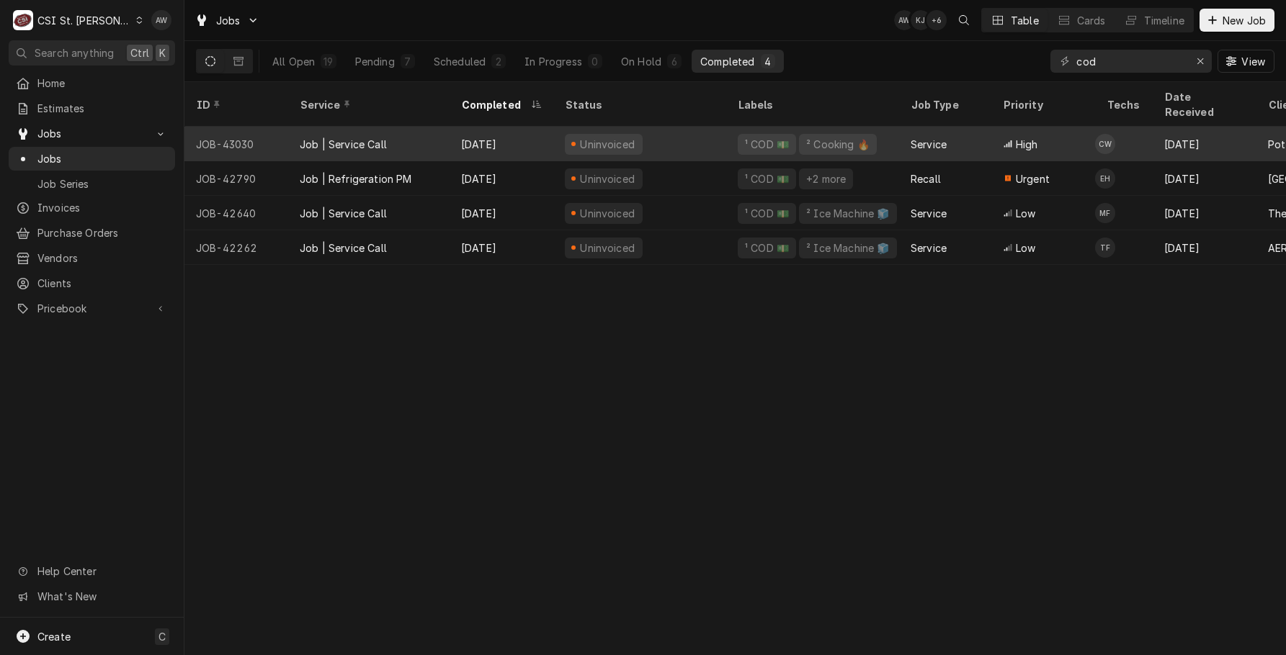
click at [487, 127] on div "Oct 1" at bounding box center [501, 144] width 104 height 35
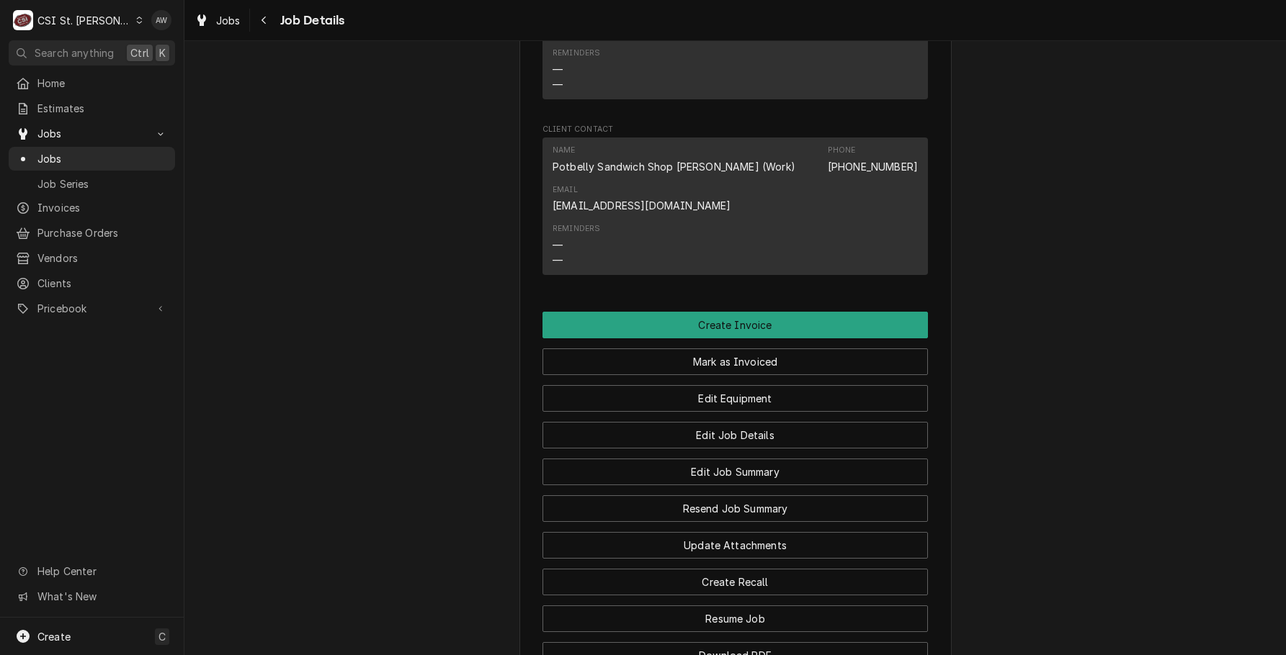
scroll to position [1440, 0]
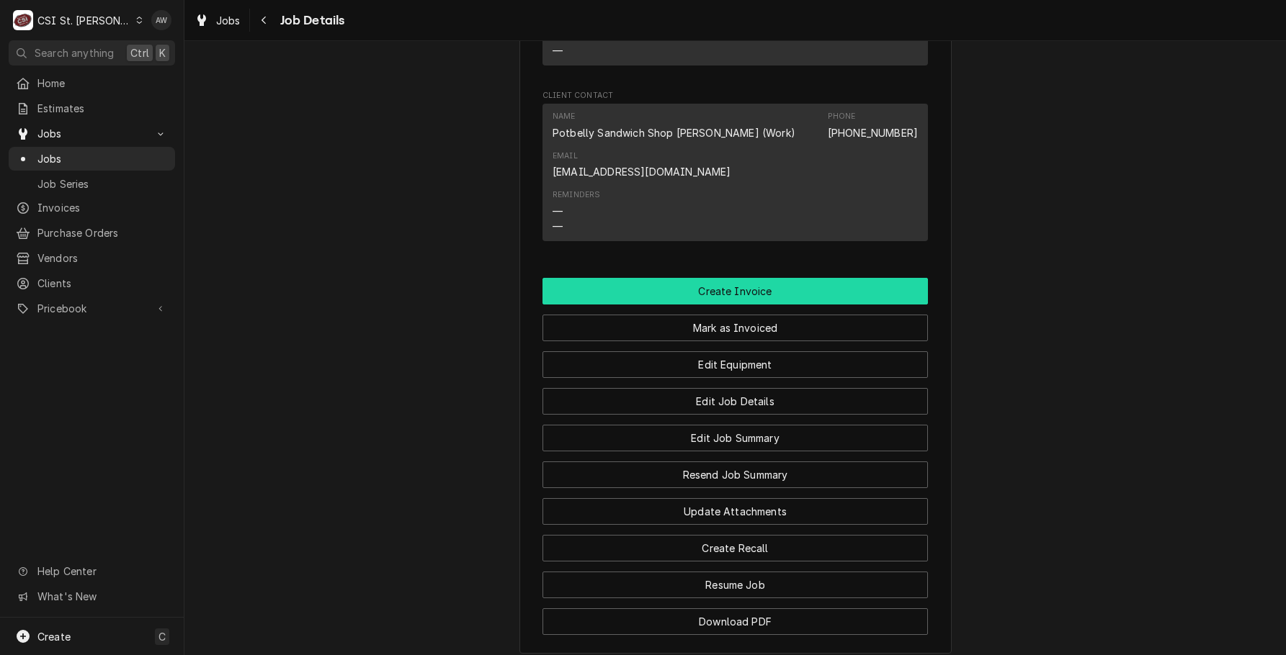
click at [800, 305] on button "Create Invoice" at bounding box center [734, 291] width 385 height 27
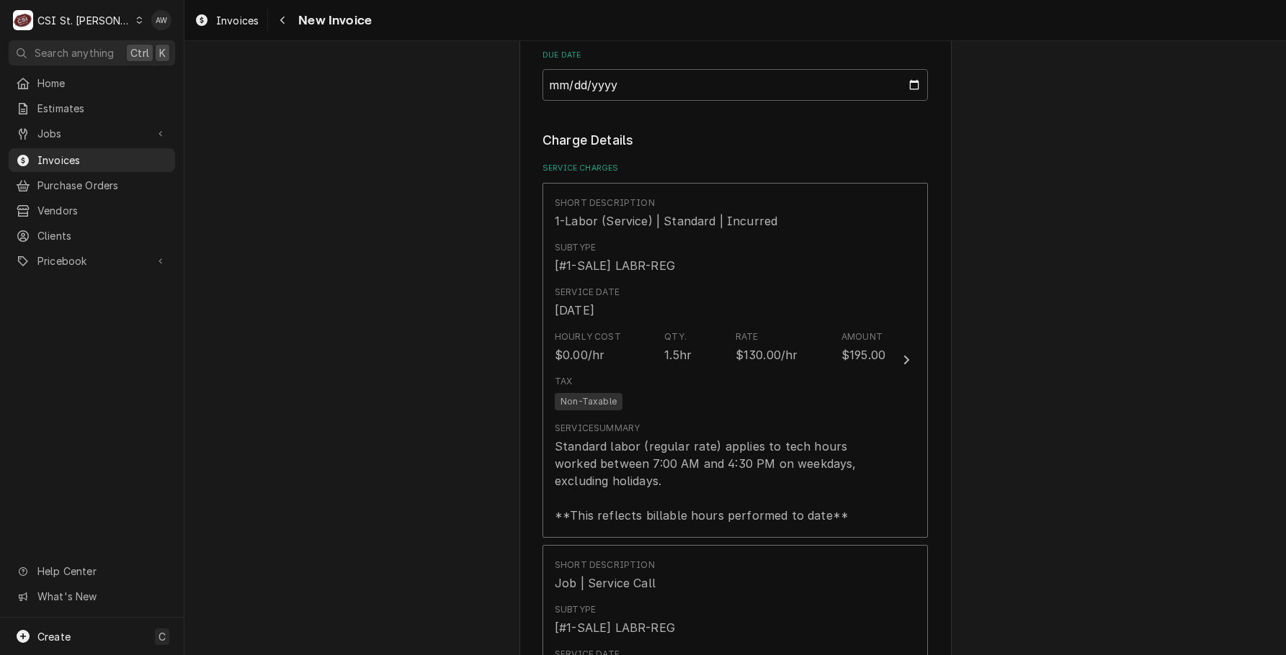
scroll to position [1224, 0]
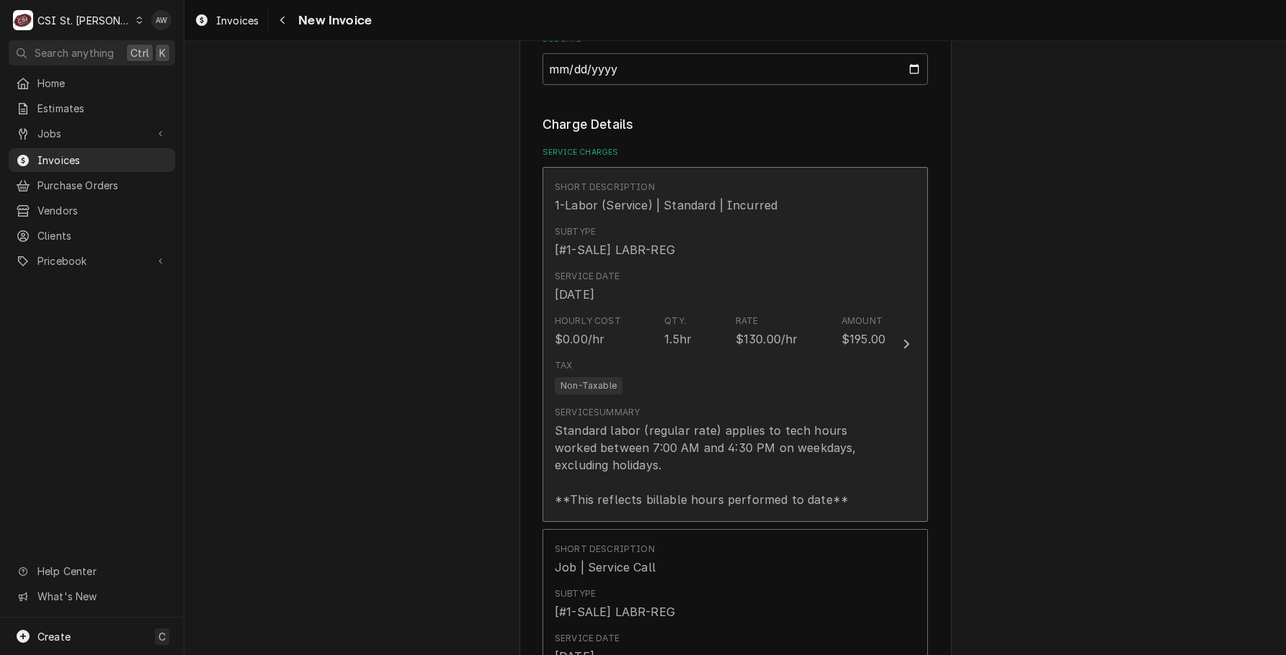
click at [825, 408] on div "Service Summary Standard labor (regular rate) applies to tech hours worked betw…" at bounding box center [720, 457] width 331 height 102
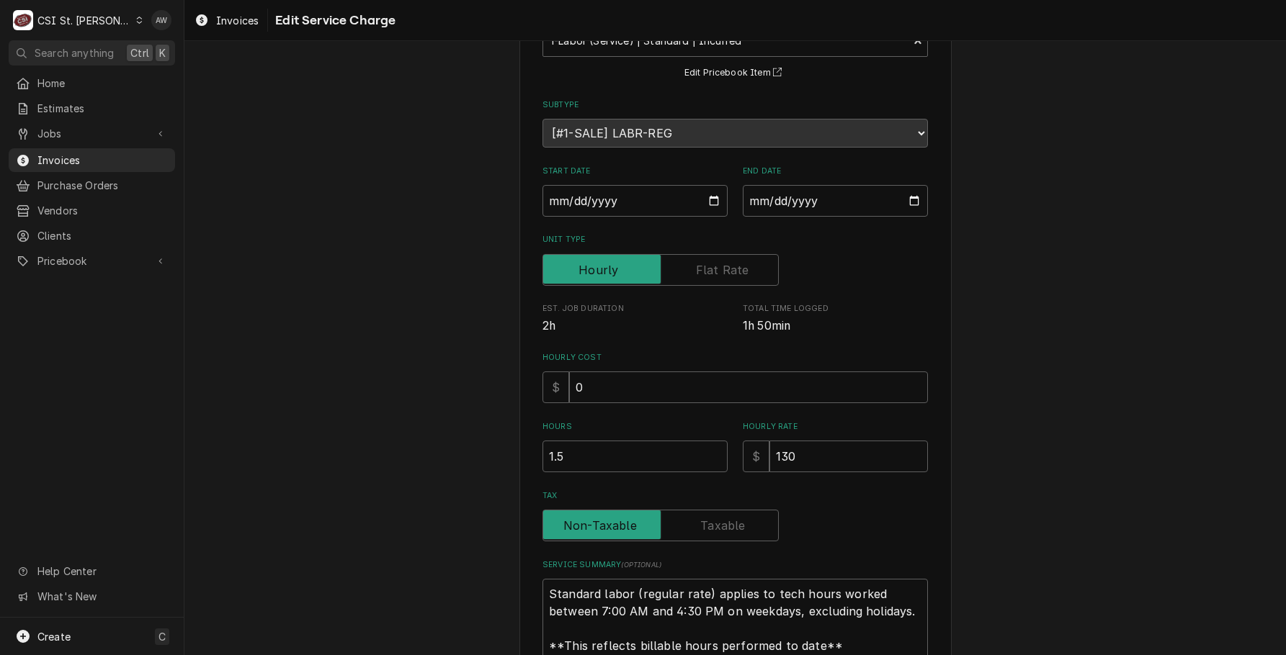
scroll to position [243, 0]
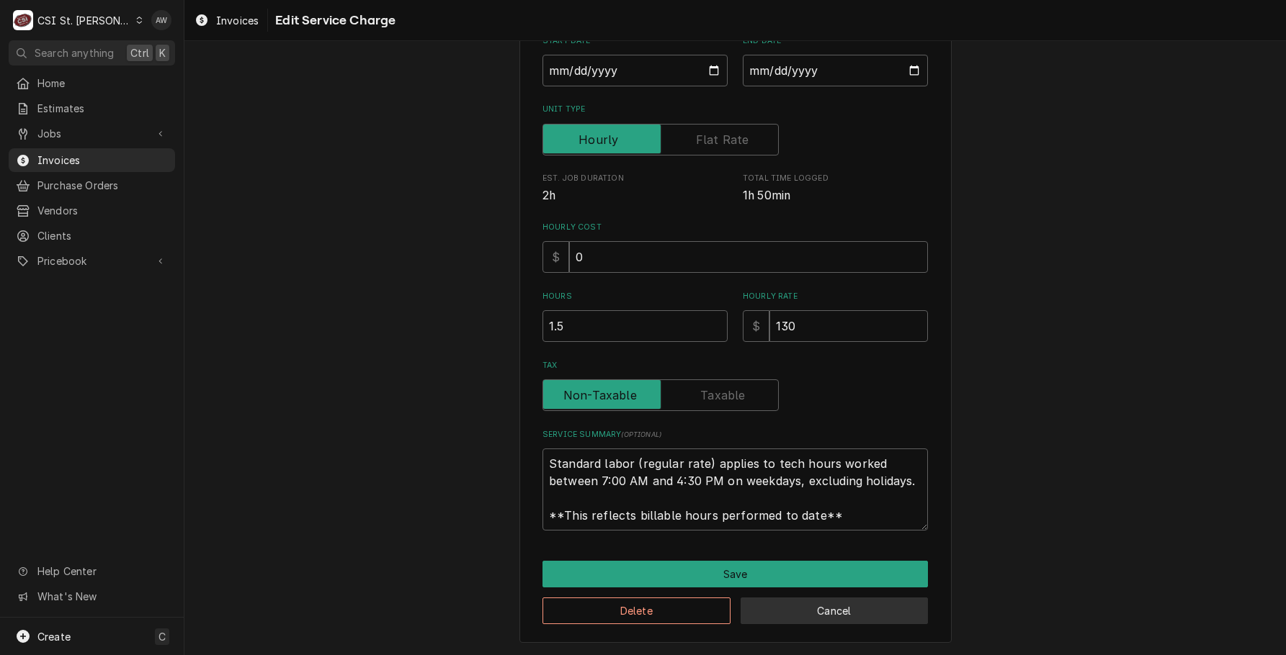
click at [764, 611] on button "Cancel" at bounding box center [834, 611] width 188 height 27
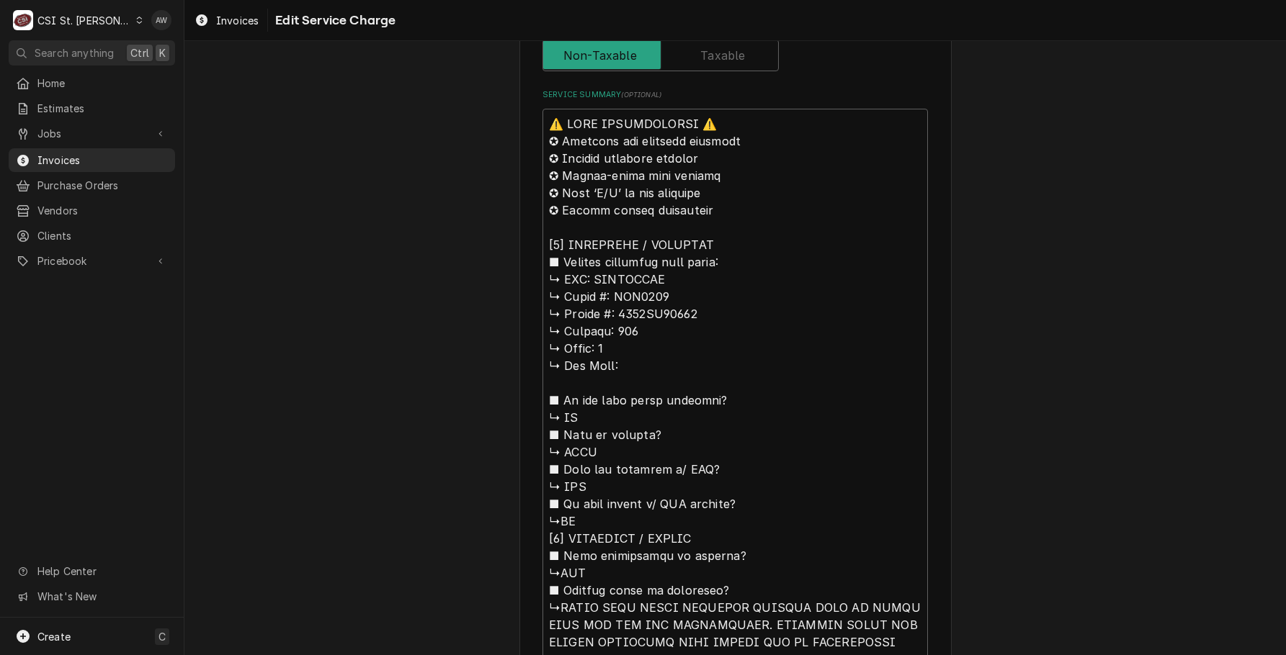
scroll to position [576, 0]
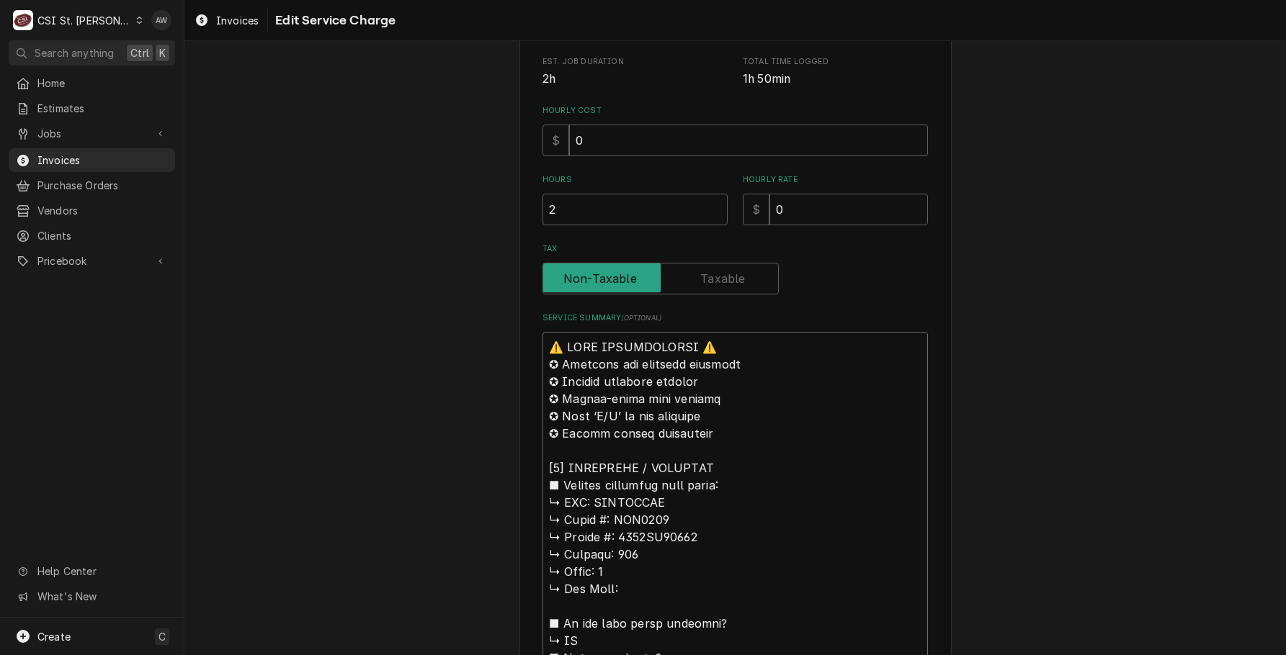
drag, startPoint x: 588, startPoint y: 281, endPoint x: 492, endPoint y: 40, distance: 259.2
click at [492, 40] on div "Invoices Edit Service Charge Use the fields below to edit this service charge S…" at bounding box center [734, 327] width 1101 height 655
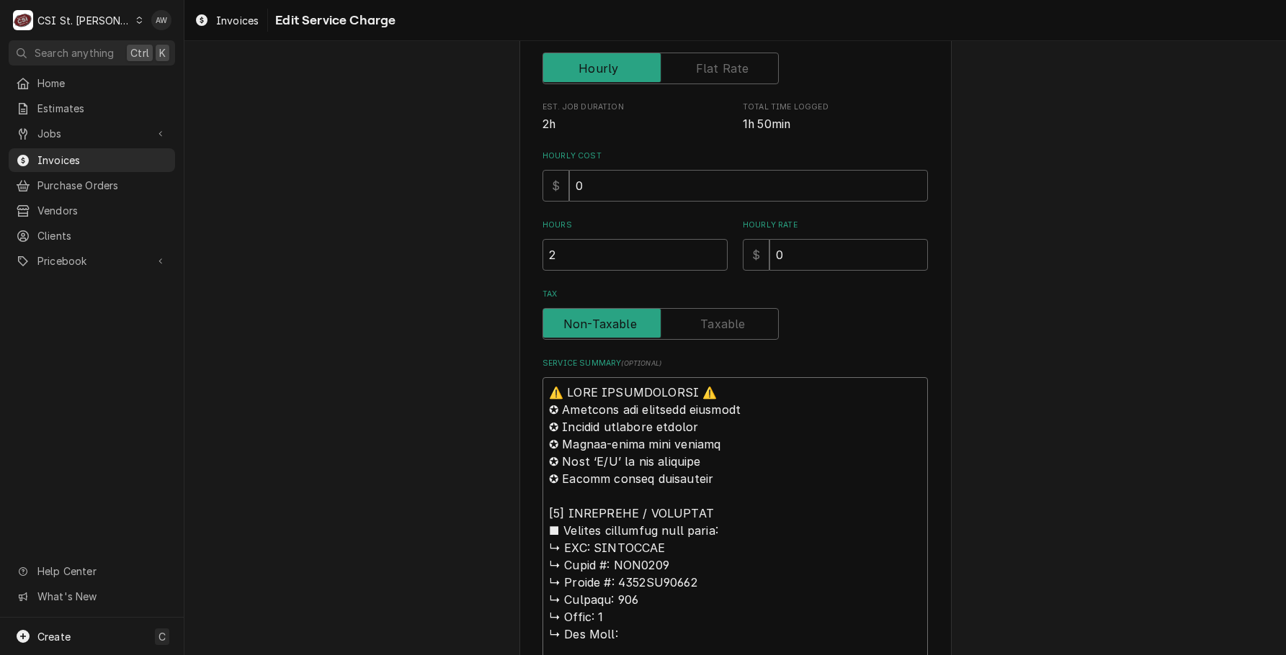
type textarea "x"
type textarea "LOREMIPSU ↳ Dolor #: SIT4114 ↳ Ametco #: 6239AD43575 ↳ Elitsed: 341 ↳ Doeiu: 4 …"
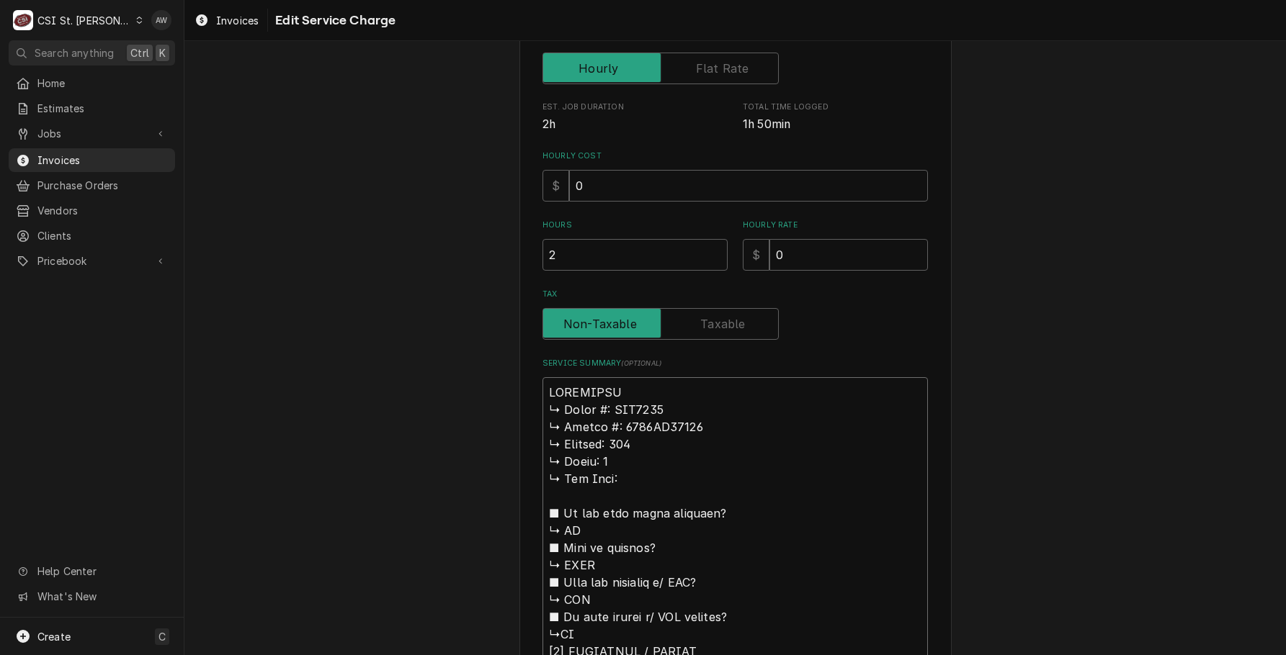
type textarea "x"
type textarea "\LOREMIPSU ↳ Dolor #: SIT3344 ↳ Ametco #: 7644AD49144 ↳ Elitsed: 246 ↳ Doeiu: 1…"
type textarea "x"
type textarea "TURBOCHEF ↳ 𝗠𝗼𝗱𝗲𝗹 #: HHC2020 ↳ 𝗦𝗲𝗿𝗶𝗮𝗹 #: 2020ED05641 ↳ 𝗩𝗼𝗹𝘁𝗮𝗴𝗲: 208 ↳ 𝗣𝗵𝗮𝘀𝗲: 3 …"
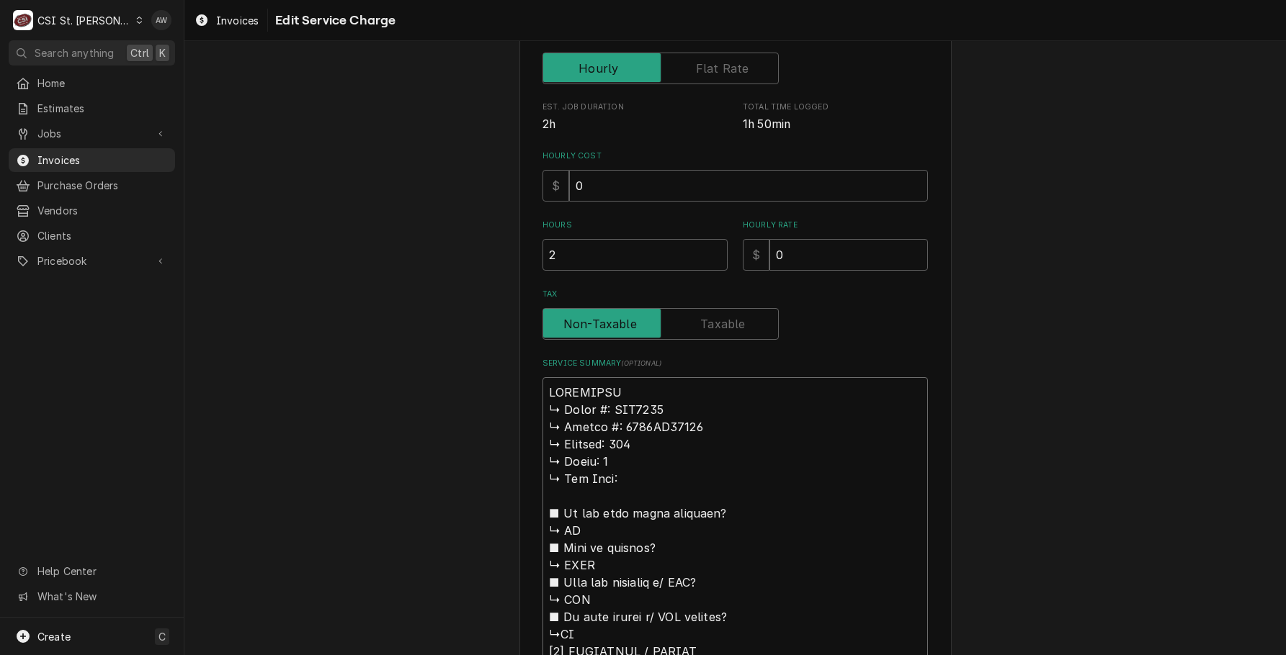
type textarea "x"
type textarea "TURBOCHEF ↳ 𝗠𝗼𝗱𝗲𝗹 #: HHC2020 ↳ 𝗦𝗲𝗿𝗶𝗮𝗹 #: 2020ED05641 ↳ 𝗩𝗼𝗹𝘁𝗮𝗴𝗲: 208 ↳ 𝗣𝗵𝗮𝘀𝗲: 3 …"
type textarea "x"
type textarea "TURBOCHEF ? ↳ 𝗠𝗼𝗱𝗲𝗹 #: HHC2020 ↳ 𝗦𝗲𝗿𝗶𝗮𝗹 #: 2020ED05641 ↳ 𝗩𝗼𝗹𝘁𝗮𝗴𝗲: 208 ↳ 𝗣𝗵𝗮𝘀𝗲: …"
type textarea "x"
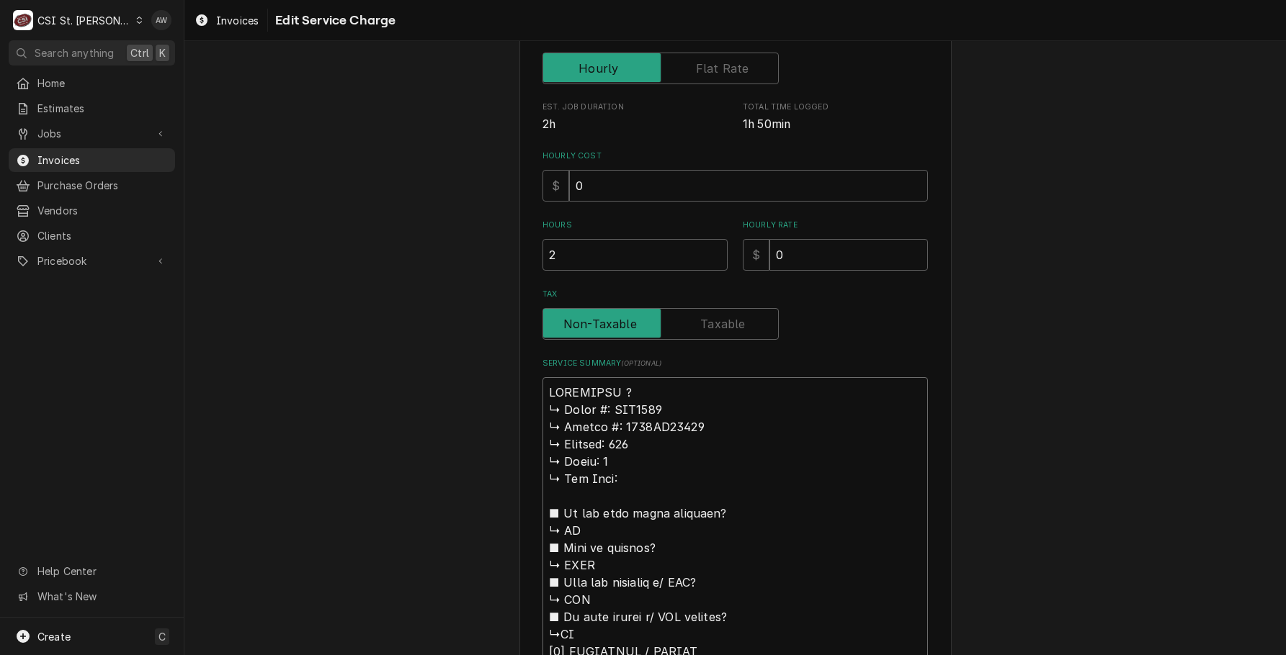
type textarea "TURBOCHEF ↳ 𝗠𝗼𝗱𝗲𝗹 #: HHC2020 ↳ 𝗦𝗲𝗿𝗶𝗮𝗹 #: 2020ED05641 ↳ 𝗩𝗼𝗹𝘁𝗮𝗴𝗲: 208 ↳ 𝗣𝗵𝗮𝘀𝗲: 3 …"
type textarea "x"
type textarea "TURBOCHEF ↳ 𝗠𝗼𝗱𝗲𝗹 #: HHC2020 ↳ 𝗦𝗲𝗿𝗶𝗮𝗹 #: 2020ED05641 ↳ 𝗩𝗼𝗹𝘁𝗮𝗴𝗲: 208 ↳ 𝗣𝗵𝗮𝘀𝗲: 3 …"
type textarea "x"
type textarea "TURBOCHEF ↳ 𝗠𝗼𝗱𝗲𝗹 #: HHC2020 ↳ 𝗦𝗲𝗿𝗶𝗮𝗹 #: 2020ED05641 ↳ 𝗩𝗼𝗹𝘁𝗮𝗴𝗲: 208 ↳ 𝗣𝗵𝗮𝘀𝗲: 3 …"
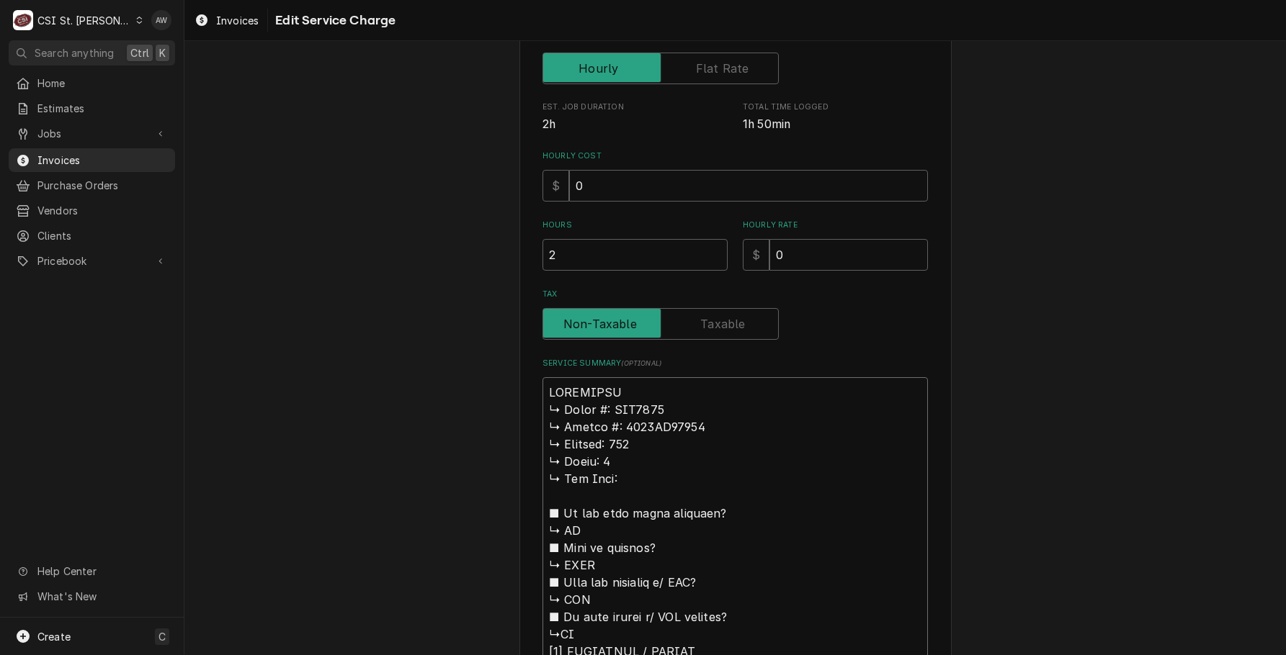
type textarea "x"
type textarea "TURBOCHEF ? ↳ 𝗠𝗼𝗱𝗲𝗹 #: HHC2020 ↳ 𝗦𝗲𝗿𝗶𝗮𝗹 #: 2020ED05641 ↳ 𝗩𝗼𝗹𝘁𝗮𝗴𝗲: 208 ↳ 𝗣𝗵𝗮𝘀𝗲: …"
type textarea "x"
type textarea "TURBOCHEF ↳ 𝗠𝗼𝗱𝗲𝗹 #: HHC2020 ↳ 𝗦𝗲𝗿𝗶𝗮𝗹 #: 2020ED05641 ↳ 𝗩𝗼𝗹𝘁𝗮𝗴𝗲: 208 ↳ 𝗣𝗵𝗮𝘀𝗲: 3 …"
type textarea "x"
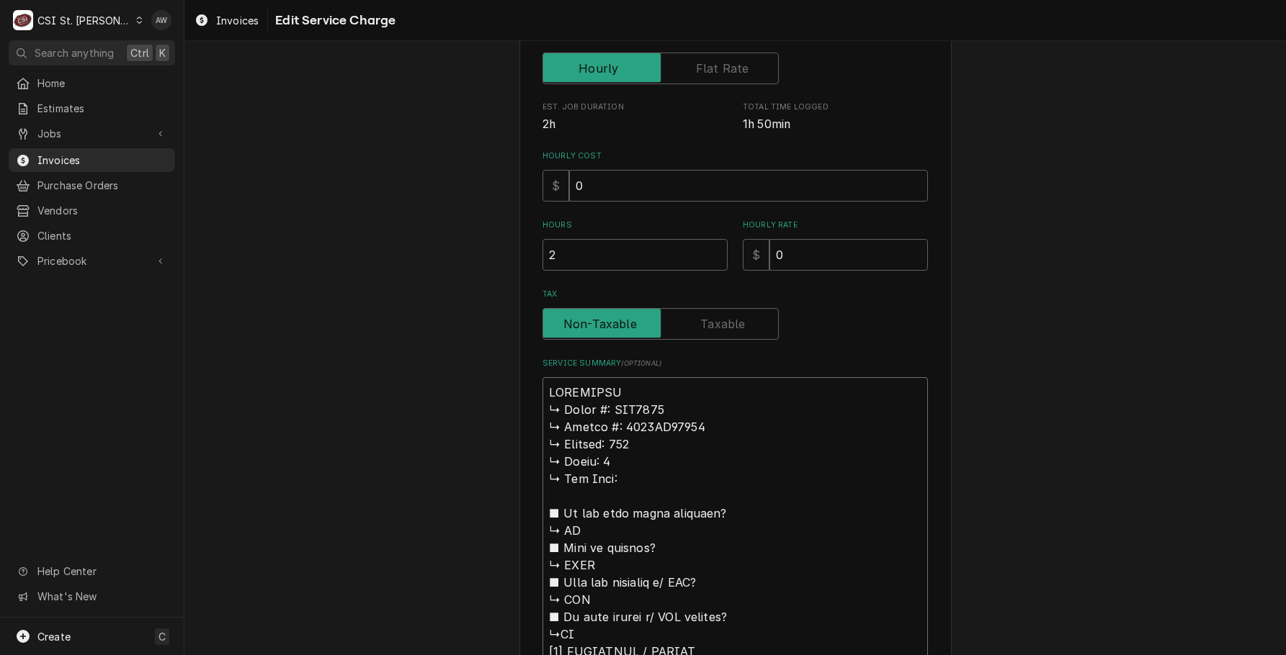
type textarea "TURBOCHEF / ↳ 𝗠𝗼𝗱𝗲𝗹 #: HHC2020 ↳ 𝗦𝗲𝗿𝗶𝗮𝗹 #: 2020ED05641 ↳ 𝗩𝗼𝗹𝘁𝗮𝗴𝗲: 208 ↳ 𝗣𝗵𝗮𝘀𝗲: …"
type textarea "x"
type textarea "TURBOCHEF / ↳ 𝗠𝗼𝗱𝗲𝗹 #: HHC2020 ↳ 𝗦𝗲𝗿𝗶𝗮𝗹 #: 2020ED05641 ↳ 𝗩𝗼𝗹𝘁𝗮𝗴𝗲: 208 ↳ 𝗣𝗵𝗮𝘀𝗲: …"
type textarea "x"
type textarea "TURBOCHEF / m ↳ 𝗠𝗼𝗱𝗲𝗹 #: HHC2020 ↳ 𝗦𝗲𝗿𝗶𝗮𝗹 #: 2020ED05641 ↳ 𝗩𝗼𝗹𝘁𝗮𝗴𝗲: 208 ↳ 𝗣𝗵𝗮𝘀𝗲…"
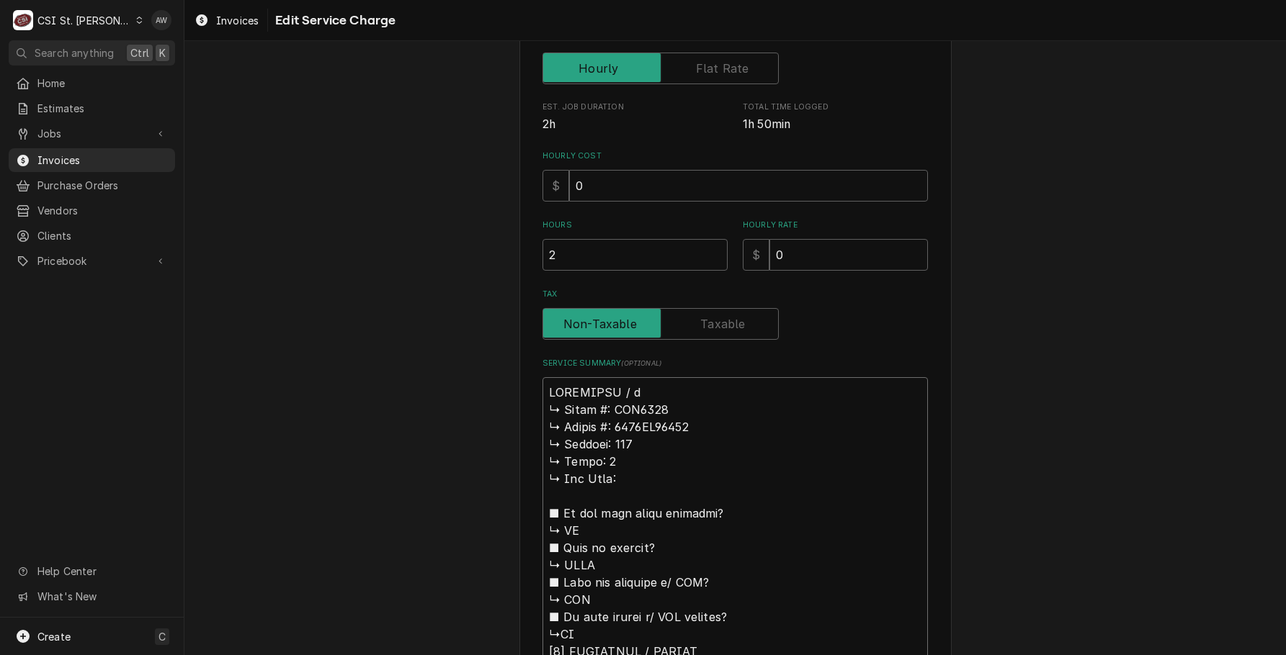
type textarea "x"
type textarea "TURBOCHEF / mO ↳ 𝗠𝗼𝗱𝗲𝗹 #: HHC2020 ↳ 𝗦𝗲𝗿𝗶𝗮𝗹 #: 2020ED05641 ↳ 𝗩𝗼𝗹𝘁𝗮𝗴𝗲: 208 ↳ 𝗣𝗵𝗮𝘀…"
type textarea "x"
type textarea "TURBOCHEF / m ↳ 𝗠𝗼𝗱𝗲𝗹 #: HHC2020 ↳ 𝗦𝗲𝗿𝗶𝗮𝗹 #: 2020ED05641 ↳ 𝗩𝗼𝗹𝘁𝗮𝗴𝗲: 208 ↳ 𝗣𝗵𝗮𝘀𝗲…"
type textarea "x"
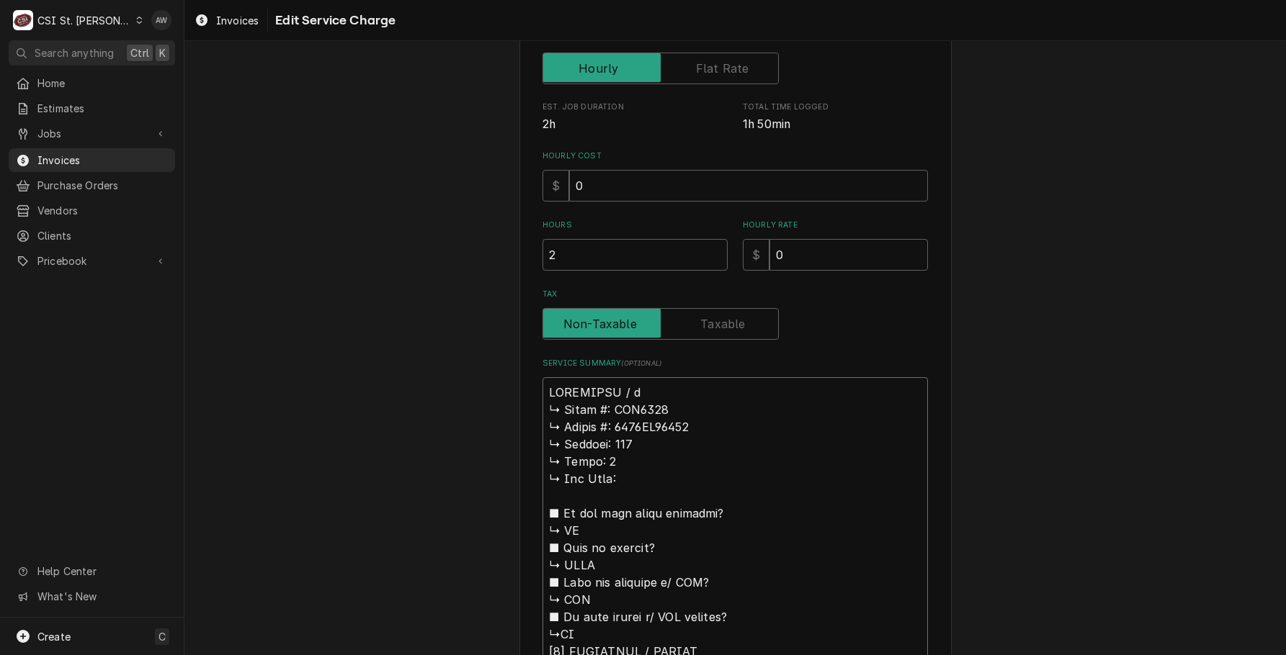
type textarea "TURBOCHEF / ↳ 𝗠𝗼𝗱𝗲𝗹 #: HHC2020 ↳ 𝗦𝗲𝗿𝗶𝗮𝗹 #: 2020ED05641 ↳ 𝗩𝗼𝗹𝘁𝗮𝗴𝗲: 208 ↳ 𝗣𝗵𝗮𝘀𝗲: …"
type textarea "x"
type textarea "TURBOCHEF / M ↳ 𝗠𝗼𝗱𝗲𝗹 #: HHC2020 ↳ 𝗦𝗲𝗿𝗶𝗮𝗹 #: 2020ED05641 ↳ 𝗩𝗼𝗹𝘁𝗮𝗴𝗲: 208 ↳ 𝗣𝗵𝗮𝘀𝗲…"
type textarea "x"
type textarea "TURBOCHEF / Mo ↳ 𝗠𝗼𝗱𝗲𝗹 #: HHC2020 ↳ 𝗦𝗲𝗿𝗶𝗮𝗹 #: 2020ED05641 ↳ 𝗩𝗼𝗹𝘁𝗮𝗴𝗲: 208 ↳ 𝗣𝗵𝗮𝘀…"
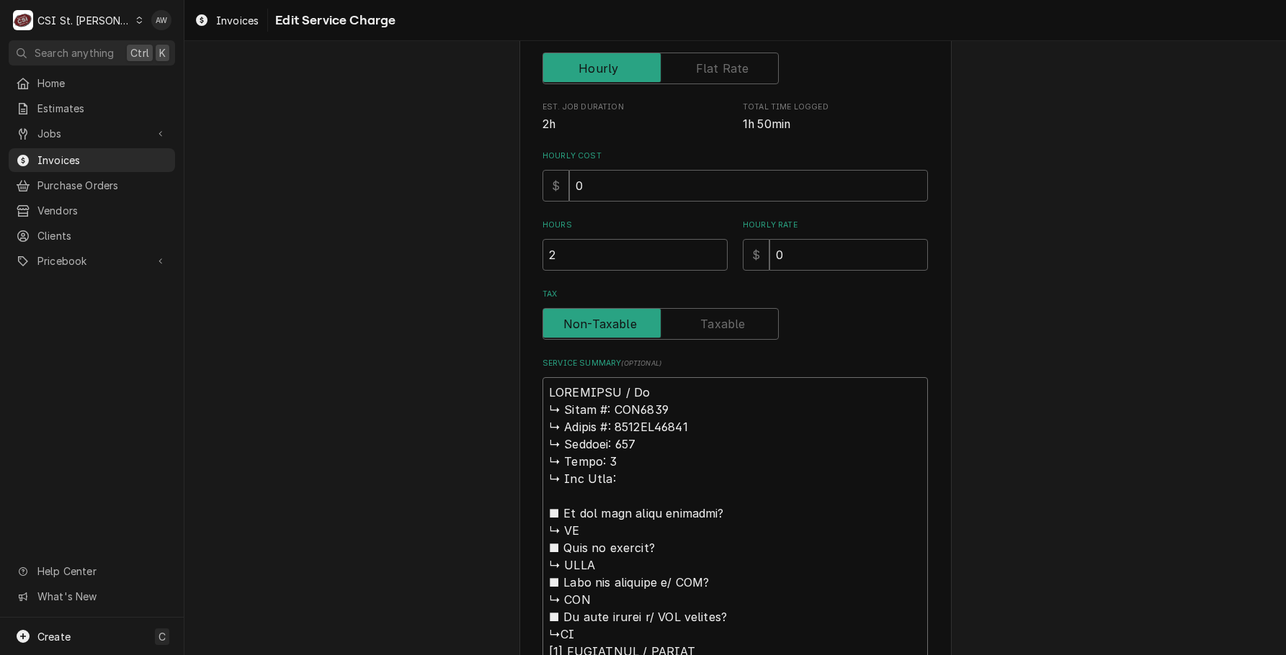
type textarea "x"
type textarea "TURBOCHEF / Mod ↳ 𝗠𝗼𝗱𝗲𝗹 #: HHC2020 ↳ 𝗦𝗲𝗿𝗶𝗮𝗹 #: 2020ED05641 ↳ 𝗩𝗼𝗹𝘁𝗮𝗴𝗲: 208 ↳ 𝗣𝗵𝗮…"
type textarea "x"
type textarea "TURBOCHEF / Mode ↳ 𝗠𝗼𝗱𝗲𝗹 #: HHC2020 ↳ 𝗦𝗲𝗿𝗶𝗮𝗹 #: 2020ED05641 ↳ 𝗩𝗼𝗹𝘁𝗮𝗴𝗲: 208 ↳ 𝗣𝗵…"
type textarea "x"
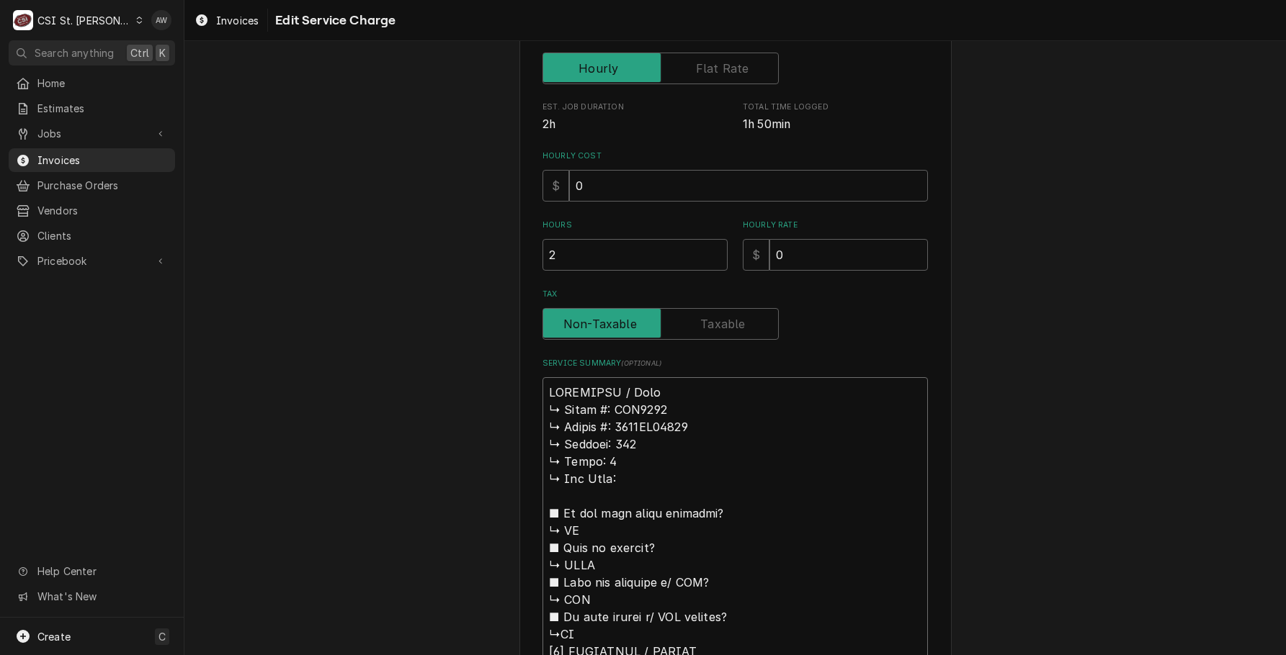
type textarea "TURBOCHEF / Model ↳ 𝗠𝗼𝗱𝗲𝗹 #: HHC2020 ↳ 𝗦𝗲𝗿𝗶𝗮𝗹 #: 2020ED05641 ↳ 𝗩𝗼𝗹𝘁𝗮𝗴𝗲: 208 ↳ 𝗣…"
type textarea "x"
type textarea "TURBOCHEF / Model: ↳ 𝗠𝗼𝗱𝗲𝗹 #: HHC2020 ↳ 𝗦𝗲𝗿𝗶𝗮𝗹 #: 2020ED05641 ↳ 𝗩𝗼𝗹𝘁𝗮𝗴𝗲: 208 ↳ …"
type textarea "x"
type textarea "TURBOCHEF / Model: ↳ 𝗠𝗼𝗱𝗲𝗹 #: HHC2020 ↳ 𝗦𝗲𝗿𝗶𝗮𝗹 #: 2020ED05641 ↳ 𝗩𝗼𝗹𝘁𝗮𝗴𝗲: 208 ↳ …"
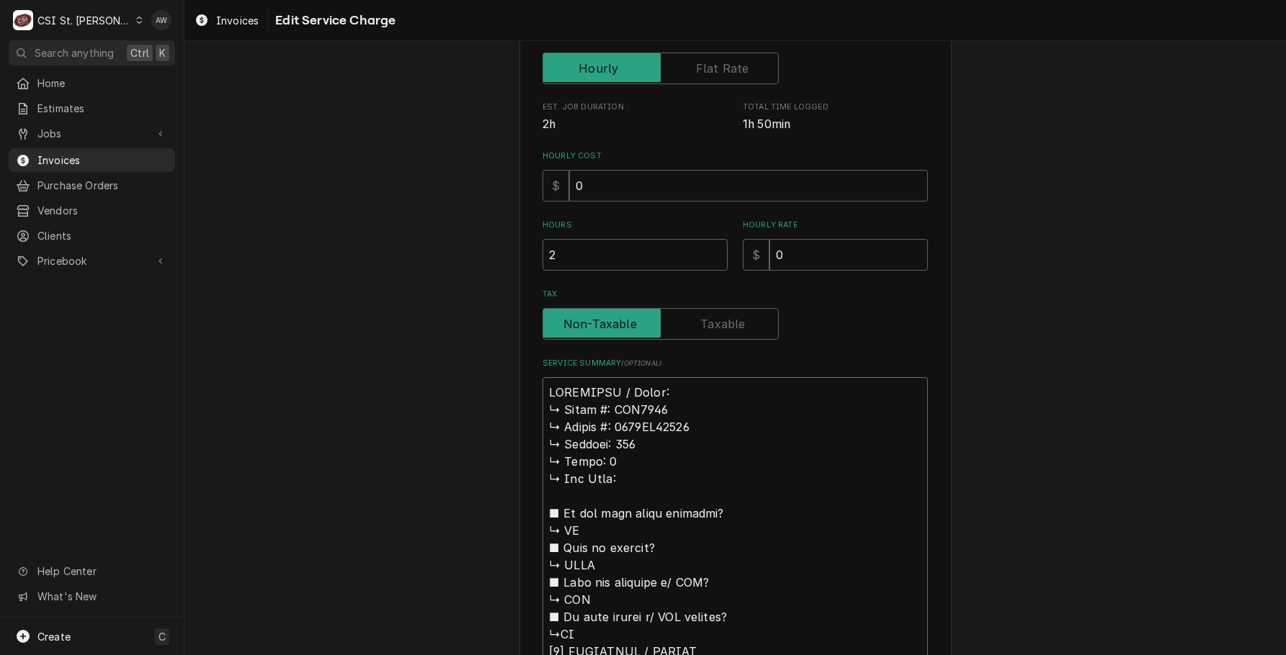
drag, startPoint x: 588, startPoint y: 413, endPoint x: 545, endPoint y: 413, distance: 42.5
type textarea "x"
type textarea "TURBOCHEF / Model: HHC2020 ↳ 𝗦𝗲𝗿𝗶𝗮𝗹 #: 2020ED05641 ↳ 𝗩𝗼𝗹𝘁𝗮𝗴𝗲: 208 ↳ 𝗣𝗵𝗮𝘀𝗲: 3 ↳ …"
type textarea "x"
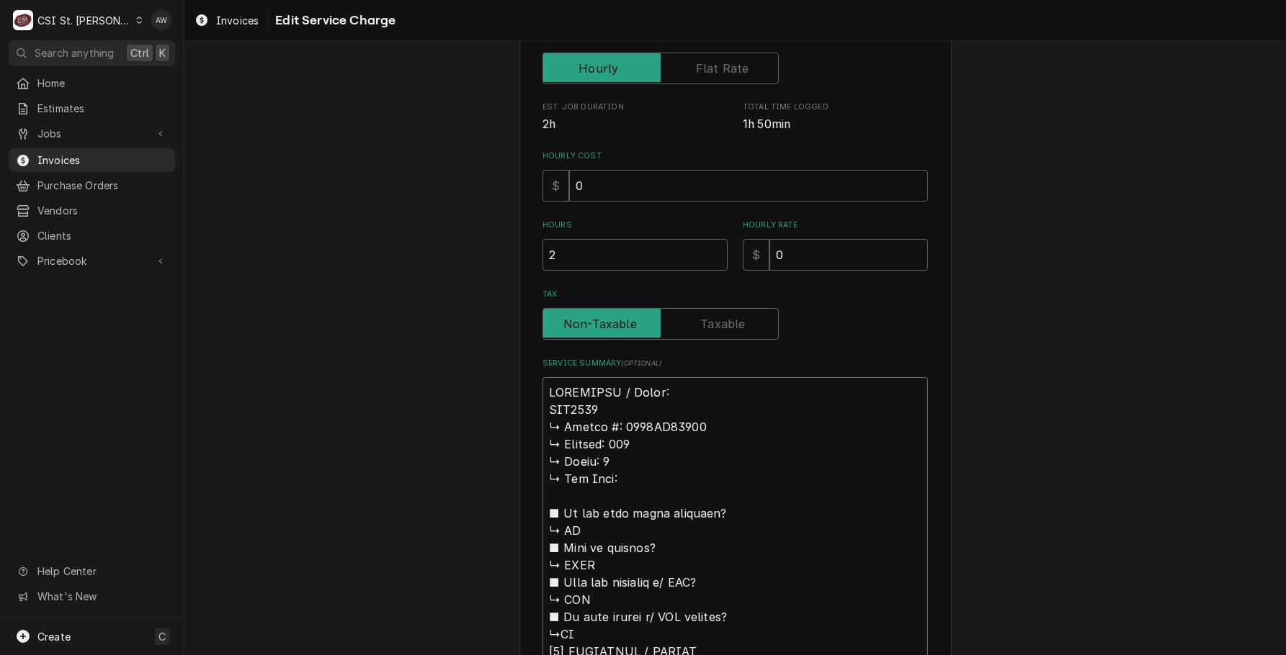
type textarea "TURBOCHEF / Model: HHC2020 ↳ 𝗦𝗲𝗿𝗶𝗮𝗹 #: 2020ED05641 ↳ 𝗩𝗼𝗹𝘁𝗮𝗴𝗲: 208 ↳ 𝗣𝗵𝗮𝘀𝗲: 3 ↳ …"
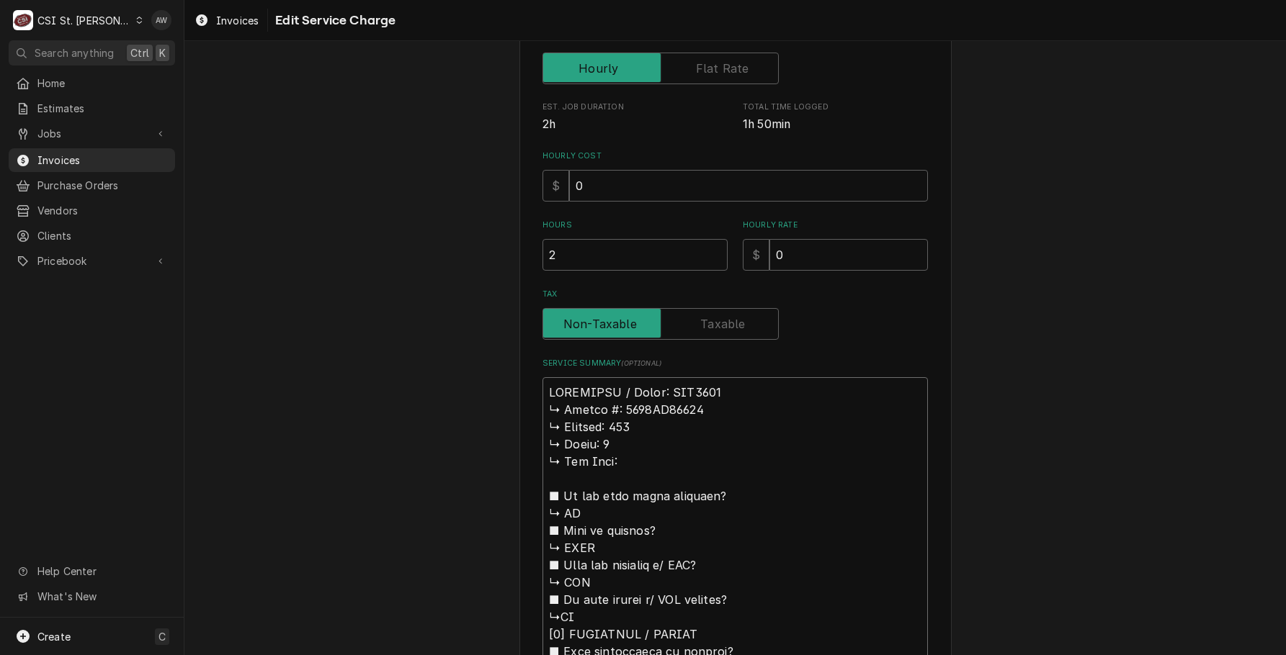
type textarea "x"
type textarea "TURBOCHEF / Model: HHC2020 ↳ 𝗦𝗲𝗿𝗶𝗮𝗹 #: 2020ED05641 ↳ 𝗩𝗼𝗹𝘁𝗮𝗴𝗲: 208 ↳ 𝗣𝗵𝗮𝘀𝗲: 3 ↳ …"
type textarea "x"
type textarea "TURBOCHEF / Model: HHC2020 / ↳ 𝗦𝗲𝗿𝗶𝗮𝗹 #: 2020ED05641 ↳ 𝗩𝗼𝗹𝘁𝗮𝗴𝗲: 208 ↳ 𝗣𝗵𝗮𝘀𝗲: 3 …"
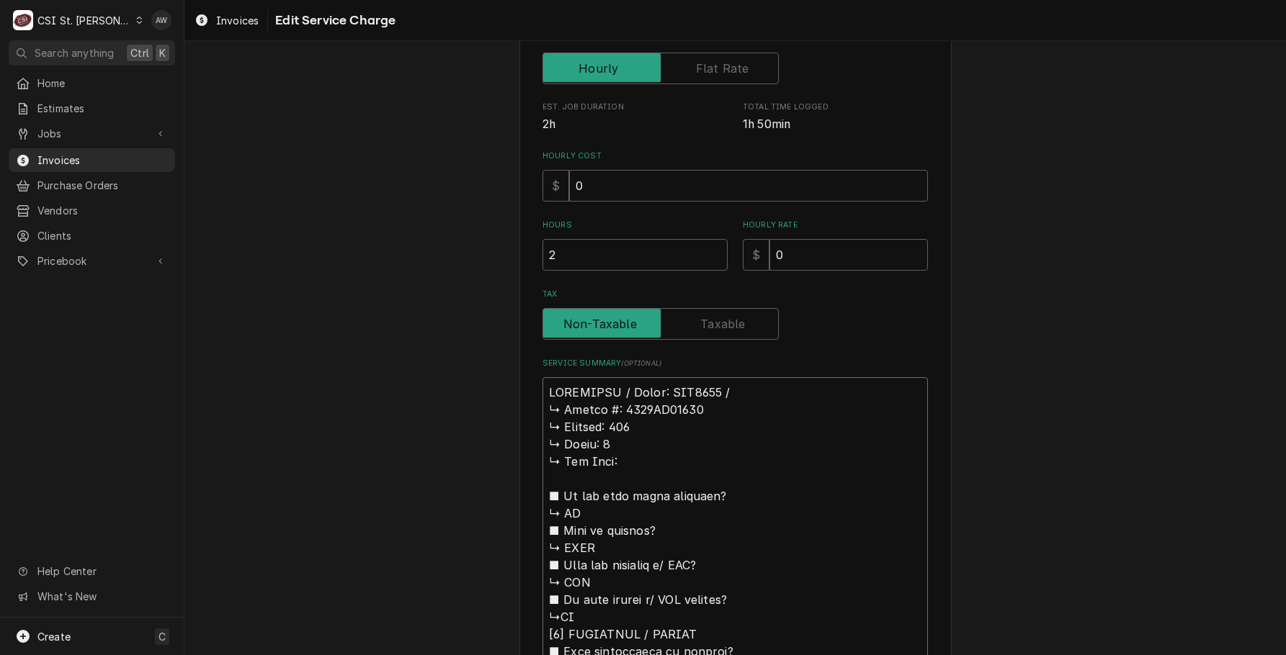
type textarea "x"
type textarea "TURBOCHEF / Model: HHC2020 / ↳ 𝗦𝗲𝗿𝗶𝗮𝗹 #: 2020ED05641 ↳ 𝗩𝗼𝗹𝘁𝗮𝗴𝗲: 208 ↳ 𝗣𝗵𝗮𝘀𝗲: 3 …"
type textarea "x"
type textarea "TURBOCHEF / Model: HHC2020 / S ↳ 𝗦𝗲𝗿𝗶𝗮𝗹 #: 2020ED05641 ↳ 𝗩𝗼𝗹𝘁𝗮𝗴𝗲: 208 ↳ 𝗣𝗵𝗮𝘀𝗲: …"
type textarea "x"
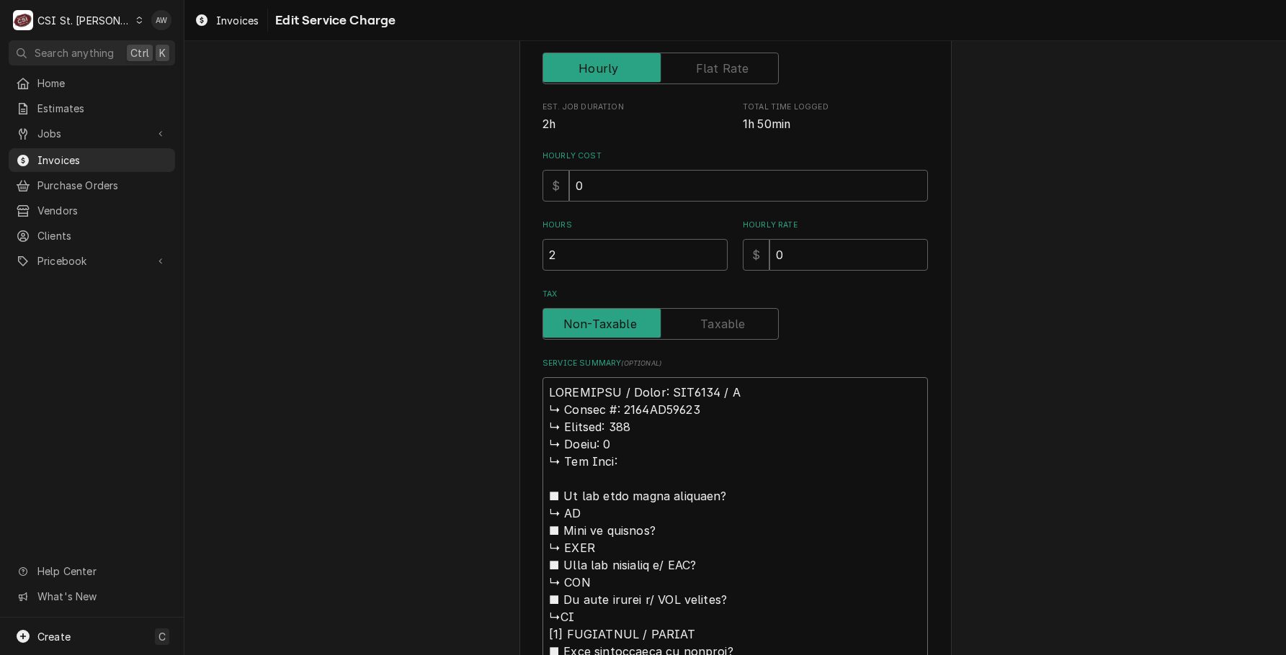
type textarea "TURBOCHEF / Model: HHC2020 / Se ↳ 𝗦𝗲𝗿𝗶𝗮𝗹 #: 2020ED05641 ↳ 𝗩𝗼𝗹𝘁𝗮𝗴𝗲: 208 ↳ 𝗣𝗵𝗮𝘀𝗲:…"
type textarea "x"
type textarea "TURBOCHEF / Model: HHC2020 / Ser ↳ 𝗦𝗲𝗿𝗶𝗮𝗹 #: 2020ED05641 ↳ 𝗩𝗼𝗹𝘁𝗮𝗴𝗲: 208 ↳ 𝗣𝗵𝗮𝘀𝗲…"
type textarea "x"
type textarea "TURBOCHEF / Model: HHC2020 / Seri ↳ 𝗦𝗲𝗿𝗶𝗮𝗹 #: 2020ED05641 ↳ 𝗩𝗼𝗹𝘁𝗮𝗴𝗲: 208 ↳ 𝗣𝗵𝗮𝘀…"
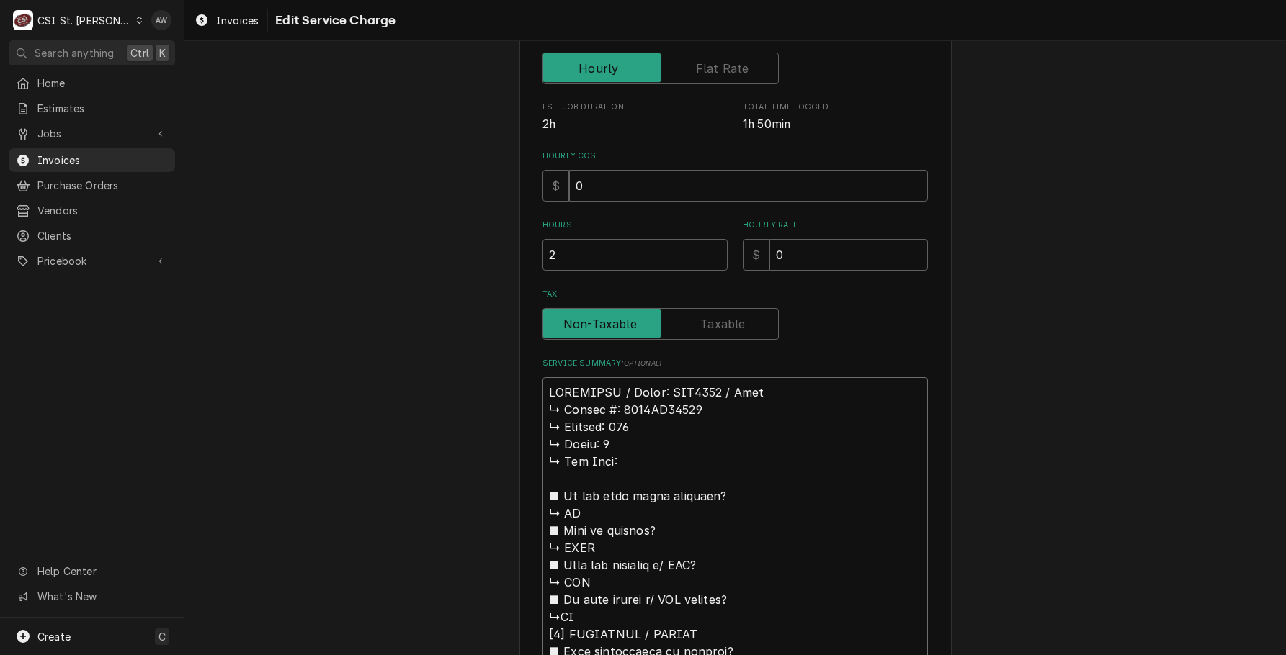
type textarea "x"
type textarea "TURBOCHEF / Model: HHC2020 / Seria ↳ 𝗦𝗲𝗿𝗶𝗮𝗹 #: 2020ED05641 ↳ 𝗩𝗼𝗹𝘁𝗮𝗴𝗲: 208 ↳ 𝗣𝗵𝗮…"
type textarea "x"
type textarea "TURBOCHEF / Model: HHC2020 / Serial ↳ 𝗦𝗲𝗿𝗶𝗮𝗹 #: 2020ED05641 ↳ 𝗩𝗼𝗹𝘁𝗮𝗴𝗲: 208 ↳ 𝗣𝗵…"
type textarea "x"
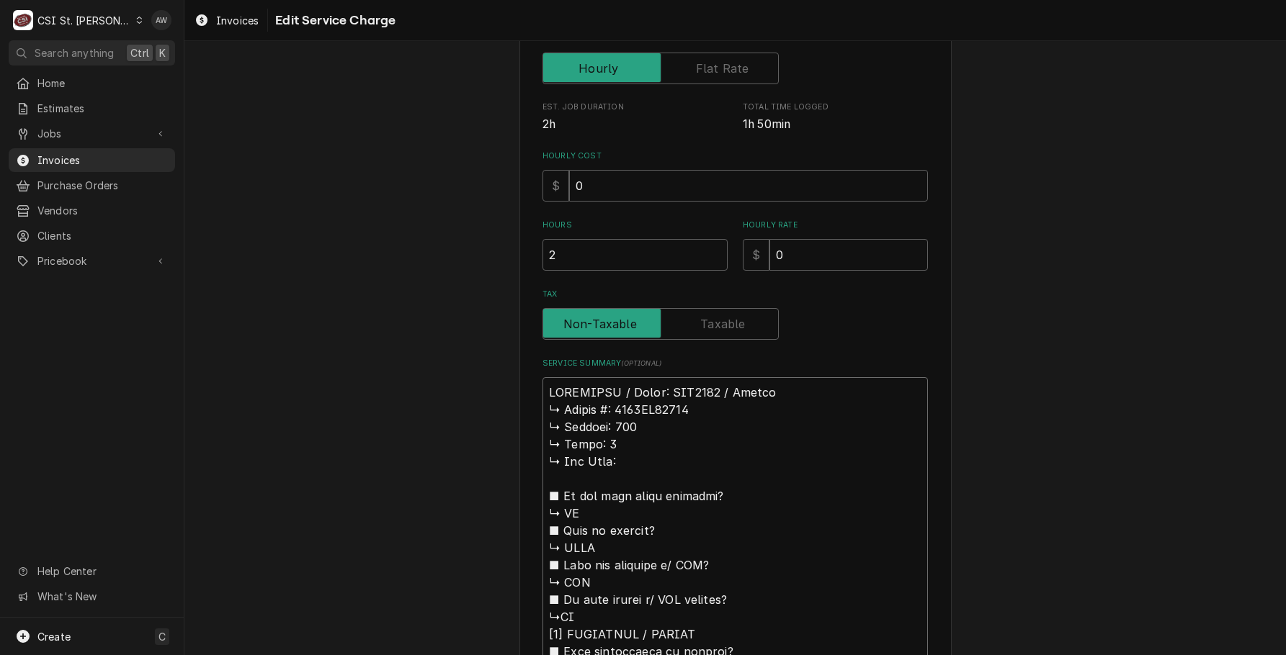
type textarea "TURBOCHEF / Model: HHC2020 / Serial: ↳ 𝗦𝗲𝗿𝗶𝗮𝗹 #: 2020ED05641 ↳ 𝗩𝗼𝗹𝘁𝗮𝗴𝗲: 208 ↳ 𝗣…"
type textarea "x"
type textarea "TURBOCHEF / Model: HHC2020 / Serial: ↳ 𝗦𝗲𝗿𝗶𝗮𝗹 #: 2020ED05641 ↳ 𝗩𝗼𝗹𝘁𝗮𝗴𝗲: 208 ↳ 𝗣…"
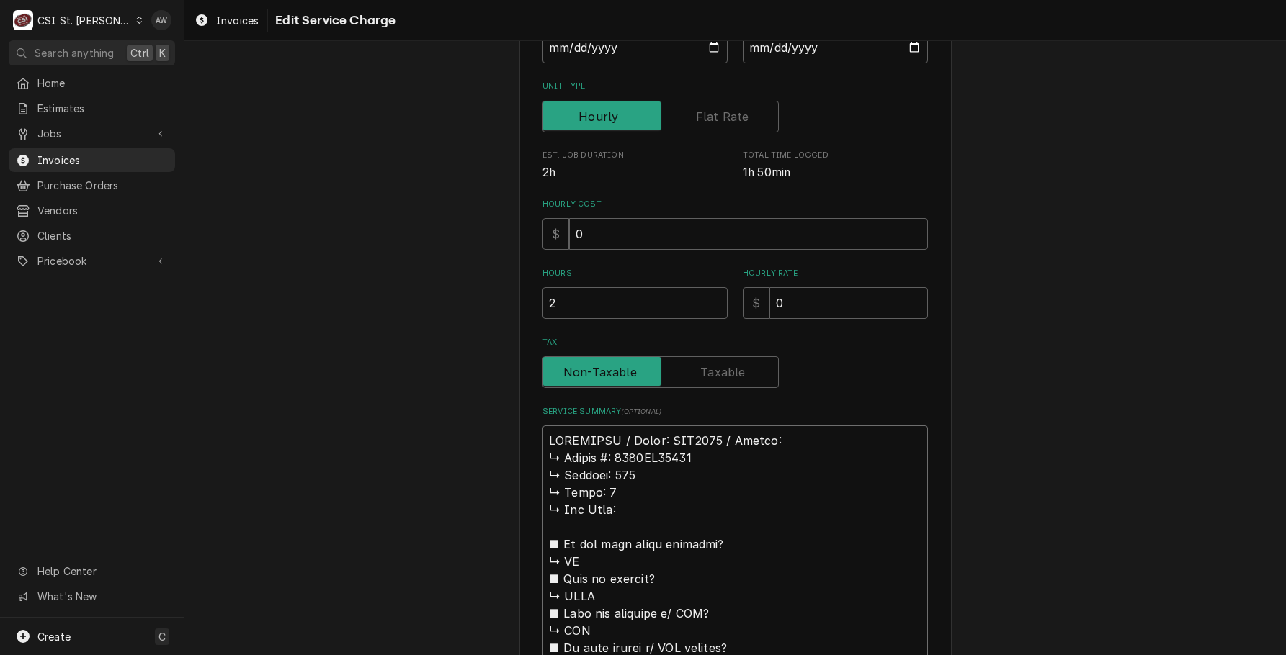
scroll to position [242, 0]
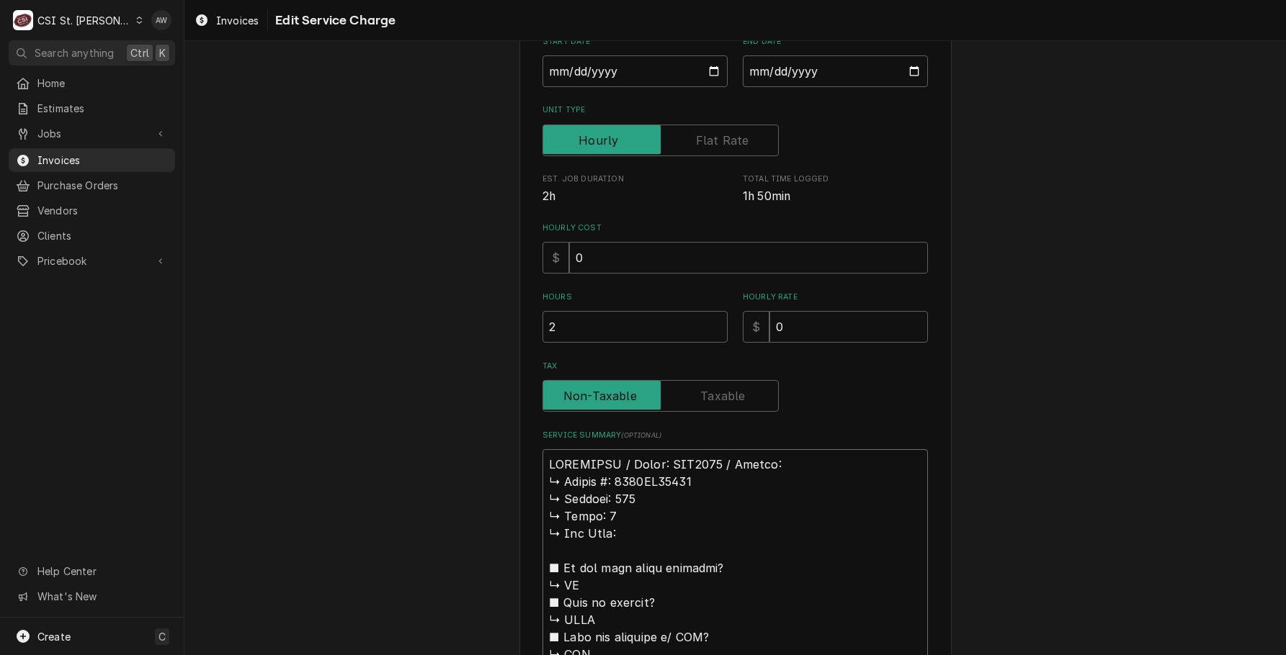
drag, startPoint x: 606, startPoint y: 481, endPoint x: 535, endPoint y: 488, distance: 70.9
click at [535, 488] on div "Use the fields below to edit this service charge Short Description Job | Servic…" at bounding box center [735, 615] width 432 height 1577
type textarea "x"
type textarea "TURBOCHEF / Model: HHC2020 / Serial: 2020ED05641 ↳ 𝗩𝗼𝗹𝘁𝗮𝗴𝗲: 208 ↳ 𝗣𝗵𝗮𝘀𝗲: 3 ↳ 𝗚𝗮…"
type textarea "x"
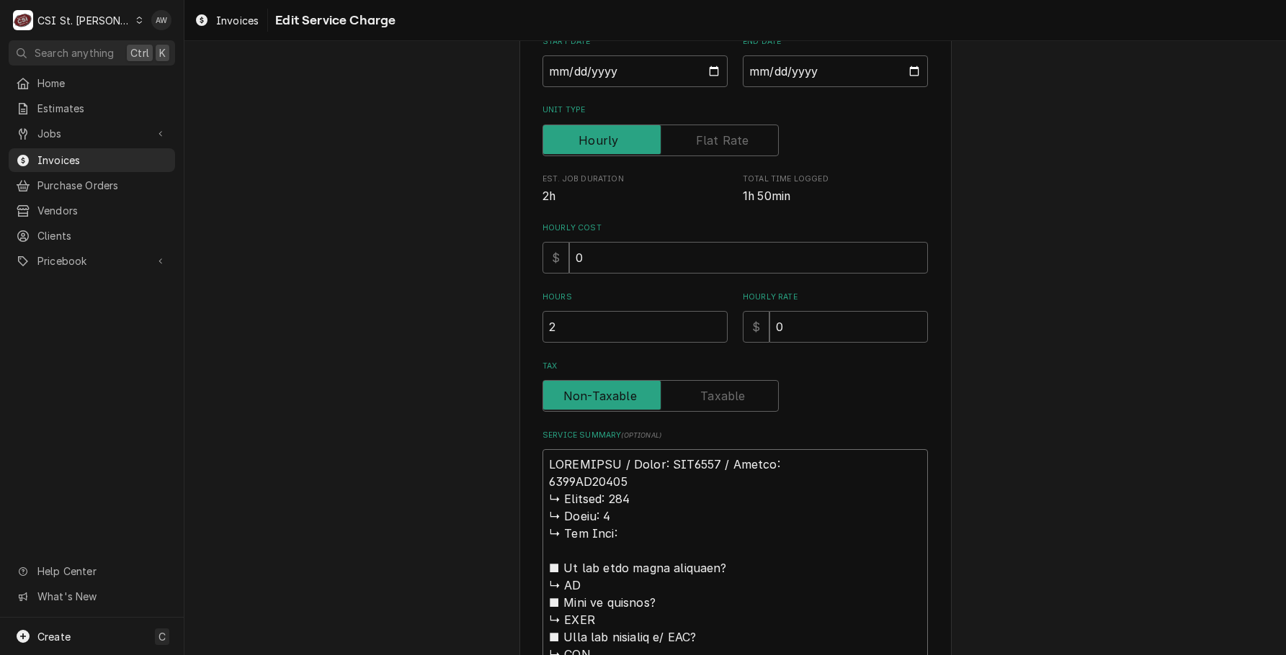
type textarea "TURBOCHEF / Model: HHC2020 / Serial: 2020ED05641 ↳ 𝗩𝗼𝗹𝘁𝗮𝗴𝗲: 208 ↳ 𝗣𝗵𝗮𝘀𝗲: 3 ↳ 𝗚𝗮…"
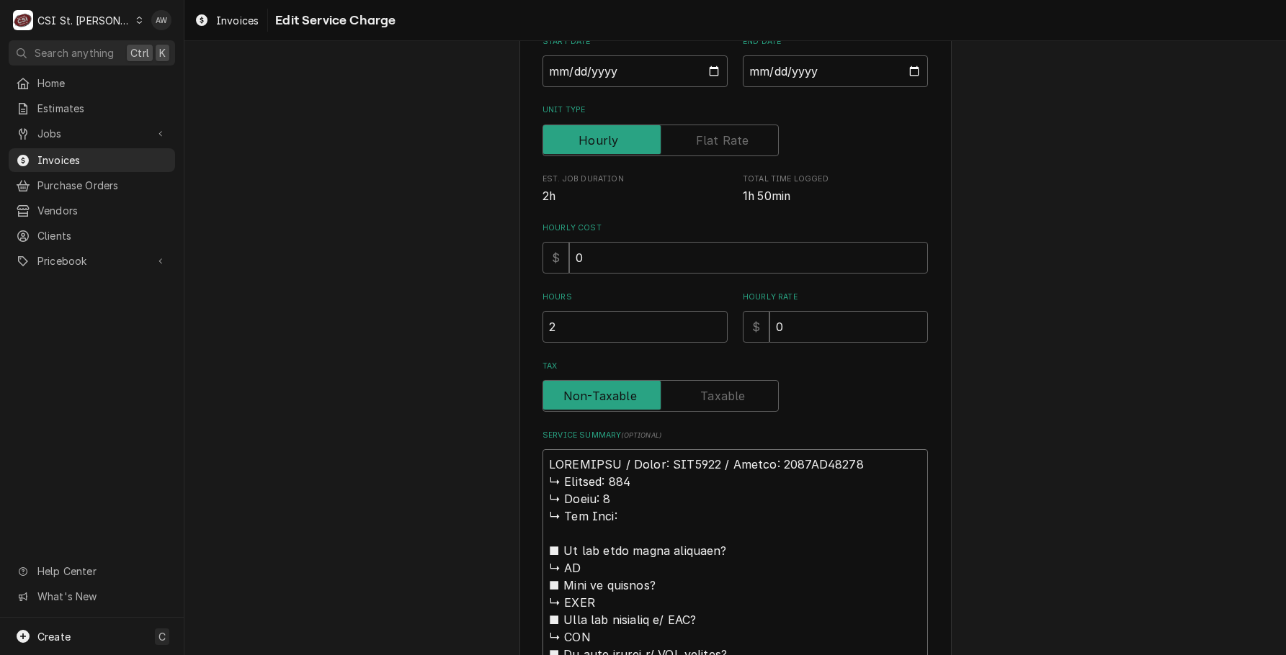
drag, startPoint x: 615, startPoint y: 522, endPoint x: 529, endPoint y: 487, distance: 93.3
click at [529, 487] on div "Use the fields below to edit this service charge Short Description Job | Servic…" at bounding box center [735, 607] width 432 height 1560
type textarea "x"
type textarea "TURBOCHEF / Model: HHC2020 / Serial: 2020ED05641 ■ 𝗜𝘀 𝘁𝗵𝗲 𝘂𝗻𝗶𝘁 𝘂𝗻𝗱𝗲𝗿 𝘄𝗮𝗿𝗿𝗮𝗻𝘁𝘆? …"
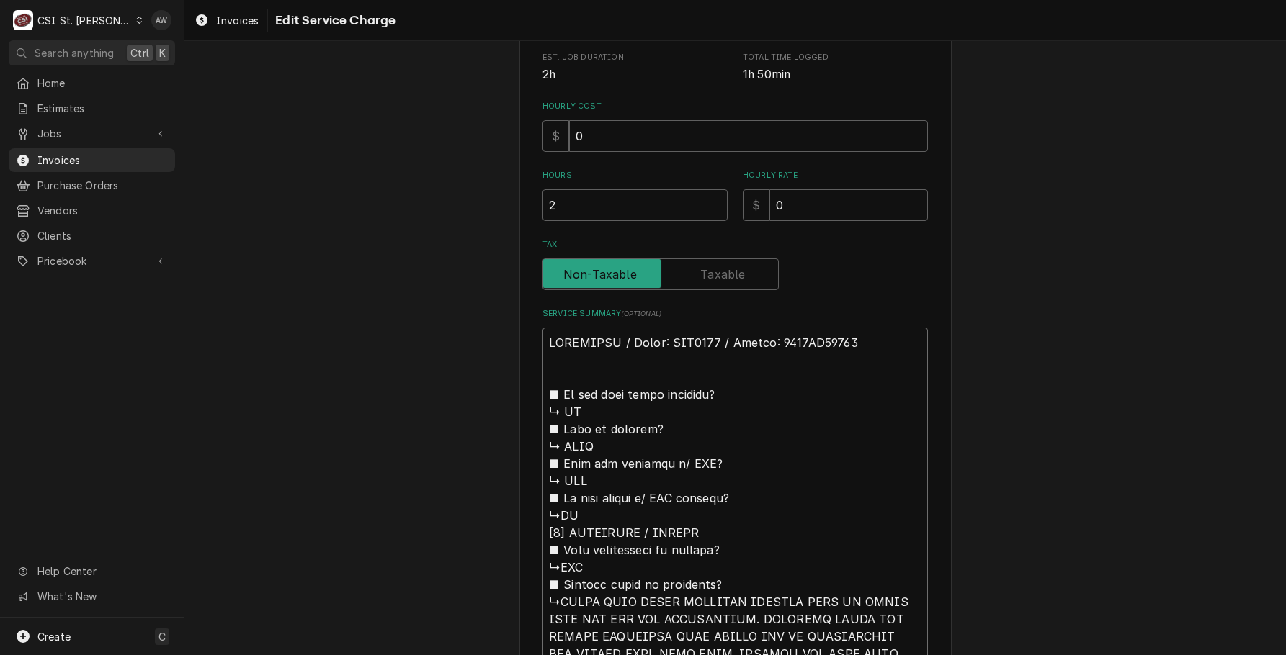
scroll to position [386, 0]
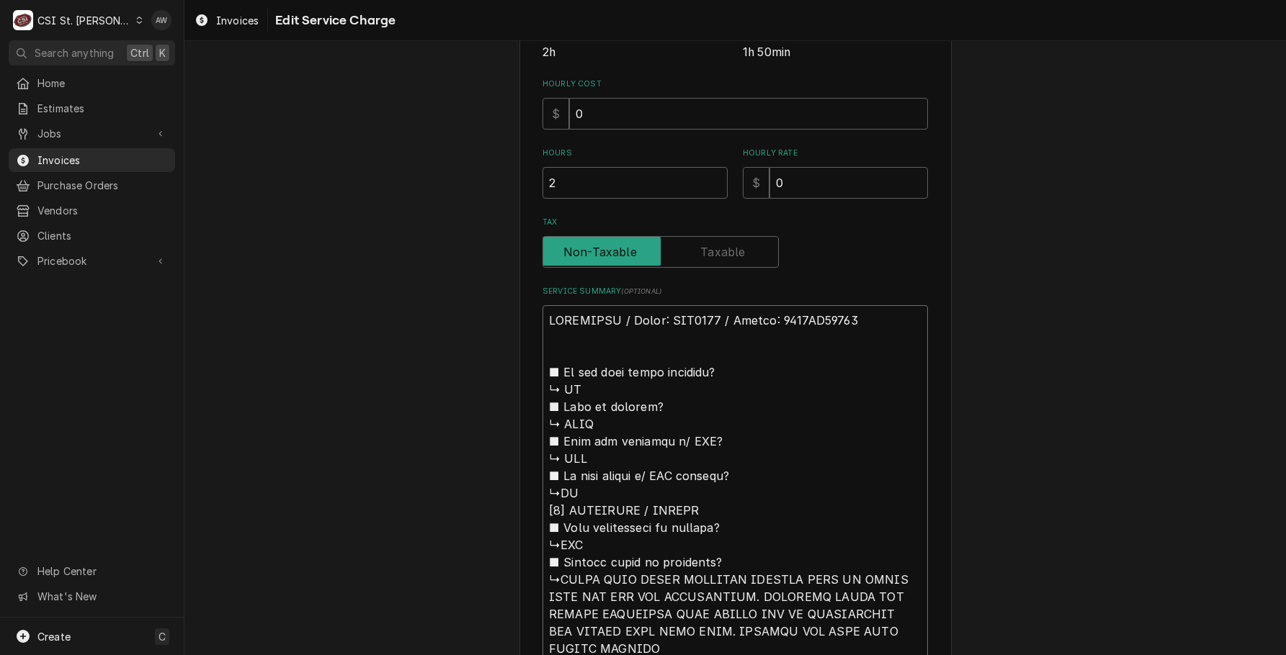
drag, startPoint x: 578, startPoint y: 493, endPoint x: 513, endPoint y: 370, distance: 139.2
click at [519, 370] on div "Use the fields below to edit this service charge Short Description Job | Servic…" at bounding box center [735, 445] width 432 height 1525
type textarea "x"
type textarea "TURBOCHEF / Model: HHC2020 / Serial: 2020ED05641 [𝟮] 𝗗𝗜𝗔𝗚𝗡𝗢𝗦𝗜𝗦 / 𝗜𝗦𝗦𝗨𝗘𝗦 ■ 𝗨𝗻𝗶𝘁 …"
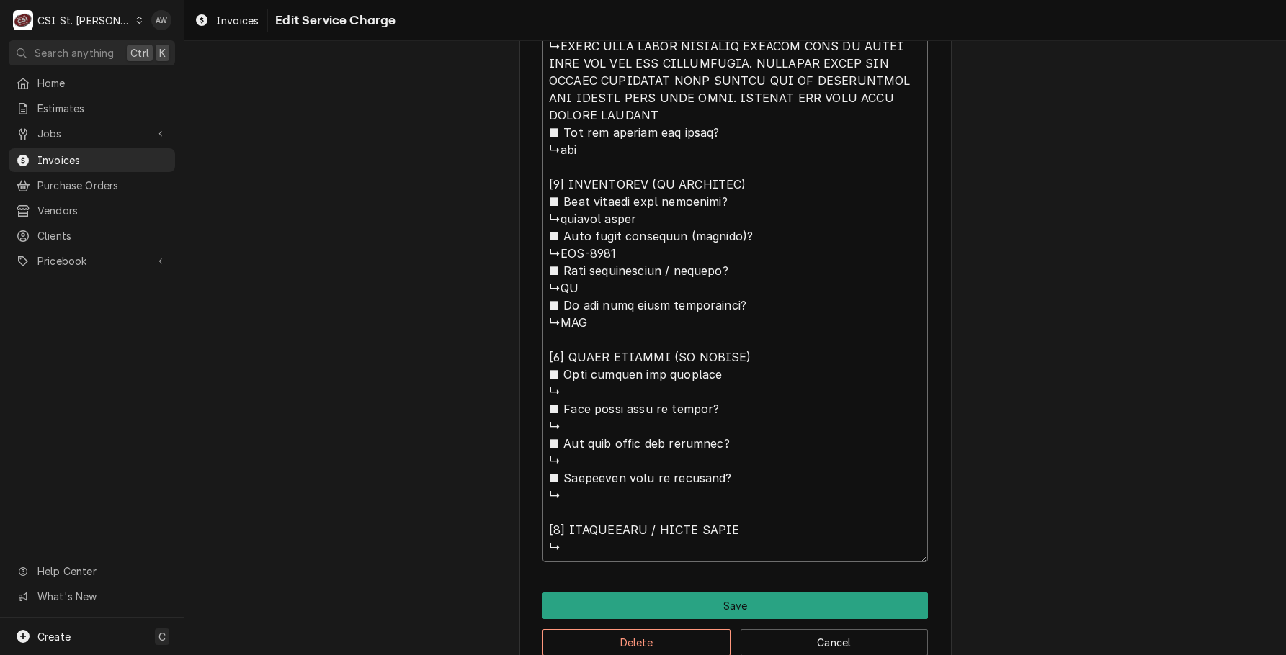
scroll to position [830, 0]
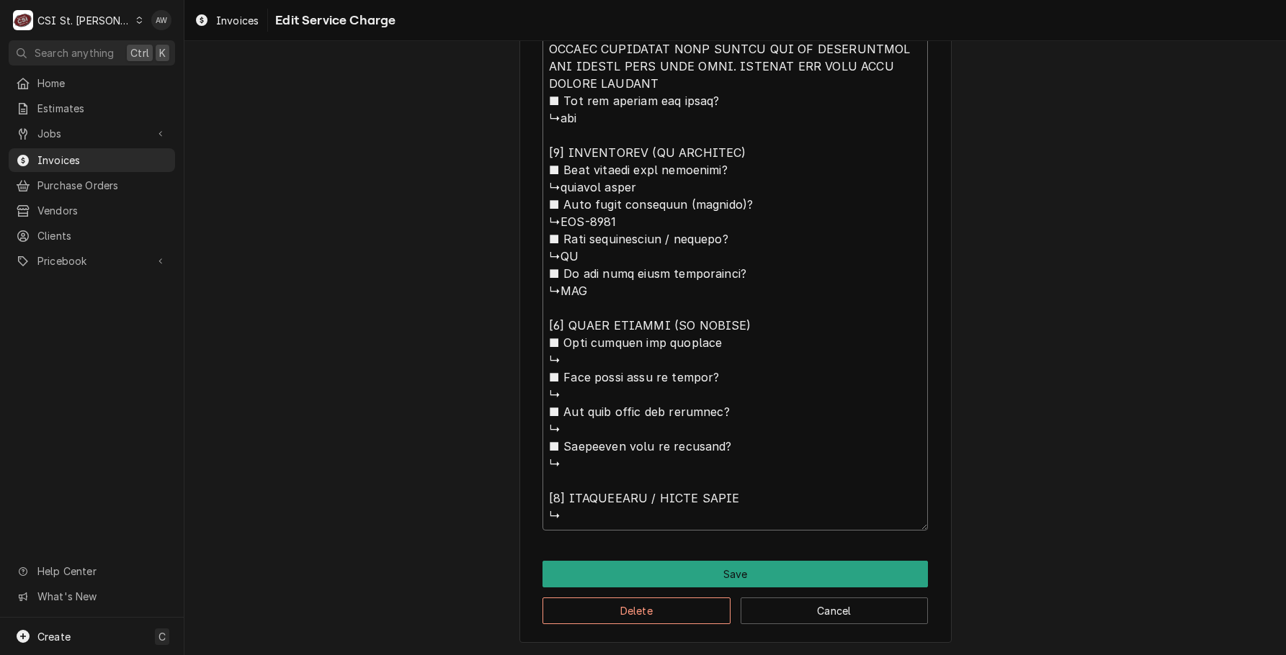
drag, startPoint x: 578, startPoint y: 508, endPoint x: 519, endPoint y: 331, distance: 186.7
type textarea "x"
type textarea "TURBOCHEF / Model: HHC2020 / Serial: 2020ED05641 [𝟮] 𝗗𝗜𝗔𝗚𝗡𝗢𝗦𝗜𝗦 / 𝗜𝗦𝗦𝗨𝗘𝗦 ■ 𝗨𝗻𝗶𝘁 …"
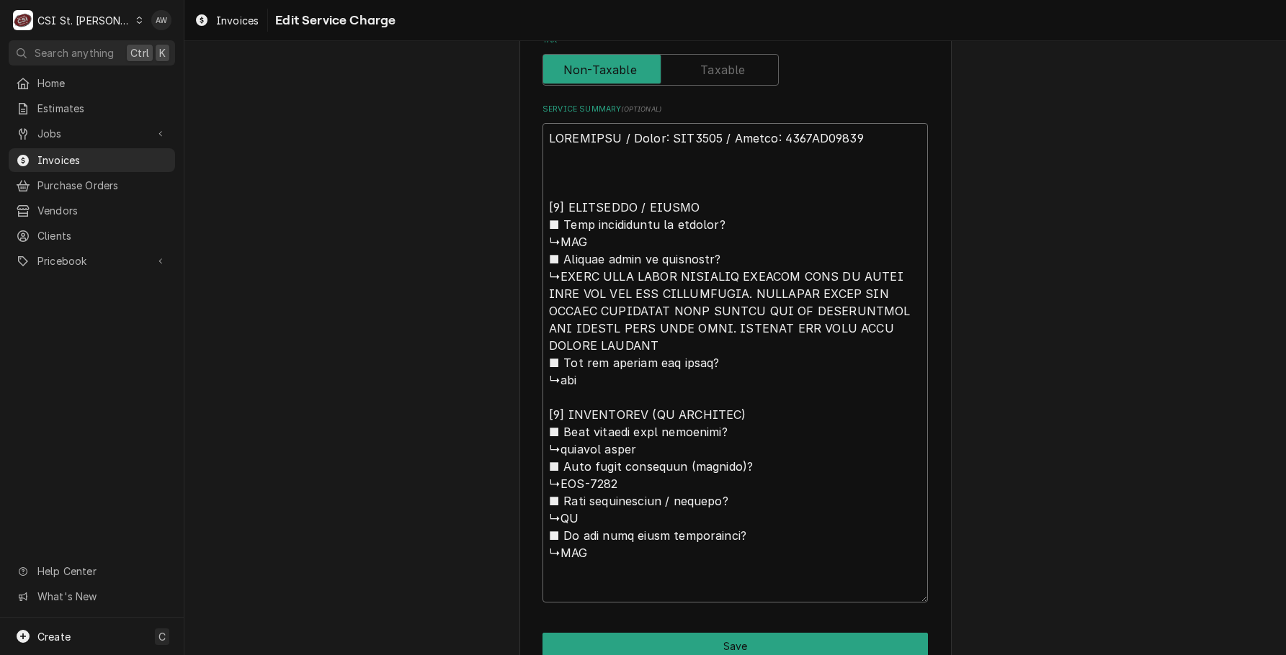
scroll to position [352, 0]
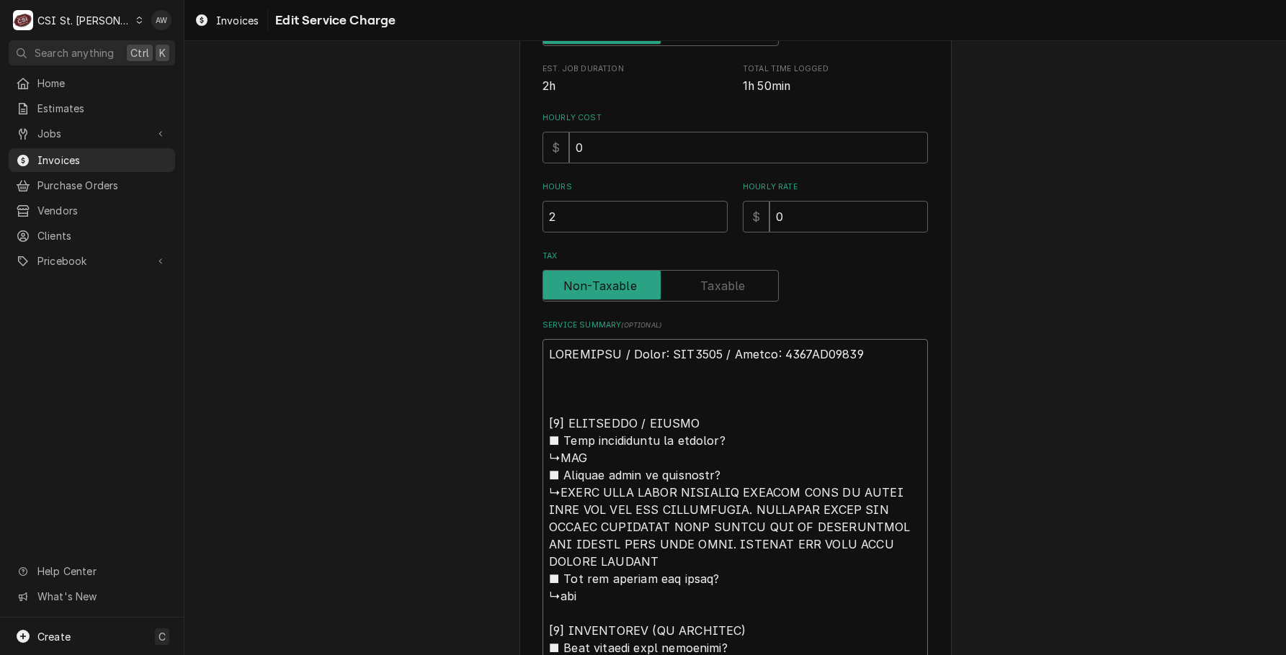
drag, startPoint x: 603, startPoint y: 387, endPoint x: 599, endPoint y: 373, distance: 14.8
click at [600, 378] on textarea "Service Summary ( optional )" at bounding box center [734, 579] width 385 height 480
click at [595, 380] on textarea "Service Summary ( optional )" at bounding box center [734, 579] width 385 height 480
type textarea "x"
type textarea "TURBOCHEF / Model: HHC2020 / Serial: 2020ED05641 A [𝟮] 𝗗𝗜𝗔𝗚𝗡𝗢𝗦𝗜𝗦 / 𝗜𝗦𝗦𝗨𝗘𝗦 ■ 𝗨𝗻𝗶…"
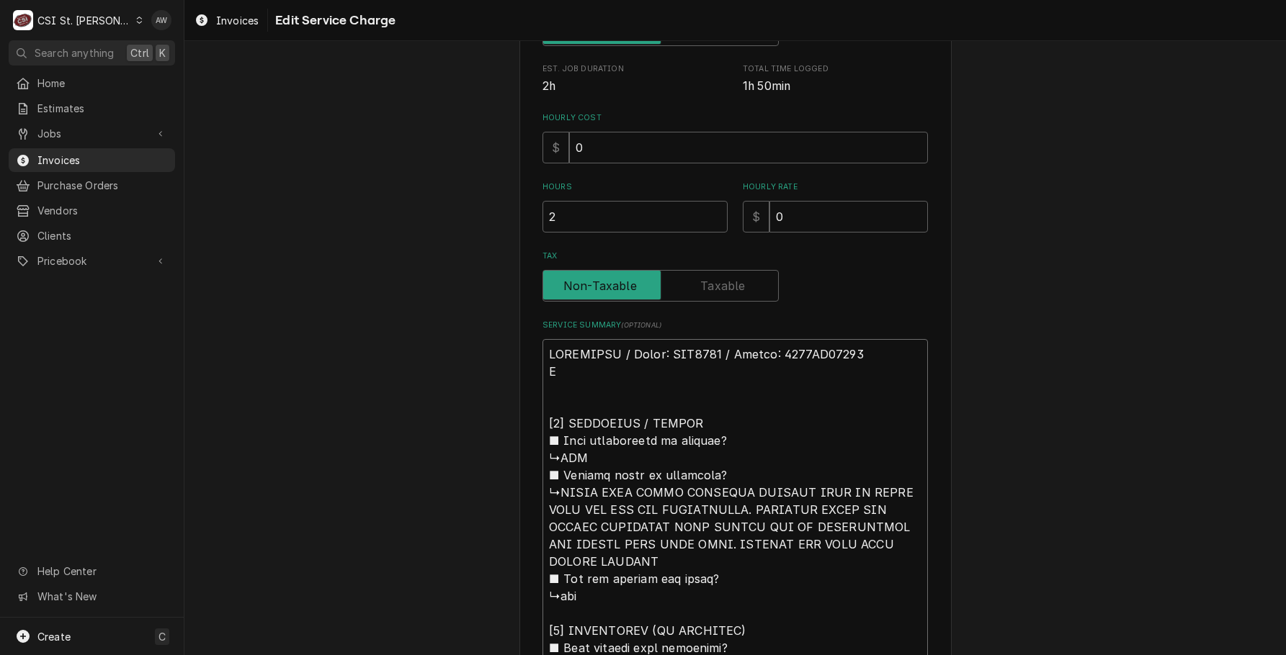
type textarea "x"
type textarea "TURBOCHEF / Model: HHC2020 / Serial: 2020ED05641 Ar [𝟮] 𝗗𝗜𝗔𝗚𝗡𝗢𝗦𝗜𝗦 / 𝗜𝗦𝗦𝗨𝗘𝗦 ■ 𝗨𝗻…"
type textarea "x"
type textarea "TURBOCHEF / Model: HHC2020 / Serial: 2020ED05641 Arr [𝟮] 𝗗𝗜𝗔𝗚𝗡𝗢𝗦𝗜𝗦 / 𝗜𝗦𝗦𝗨𝗘𝗦 ■ 𝗨…"
type textarea "x"
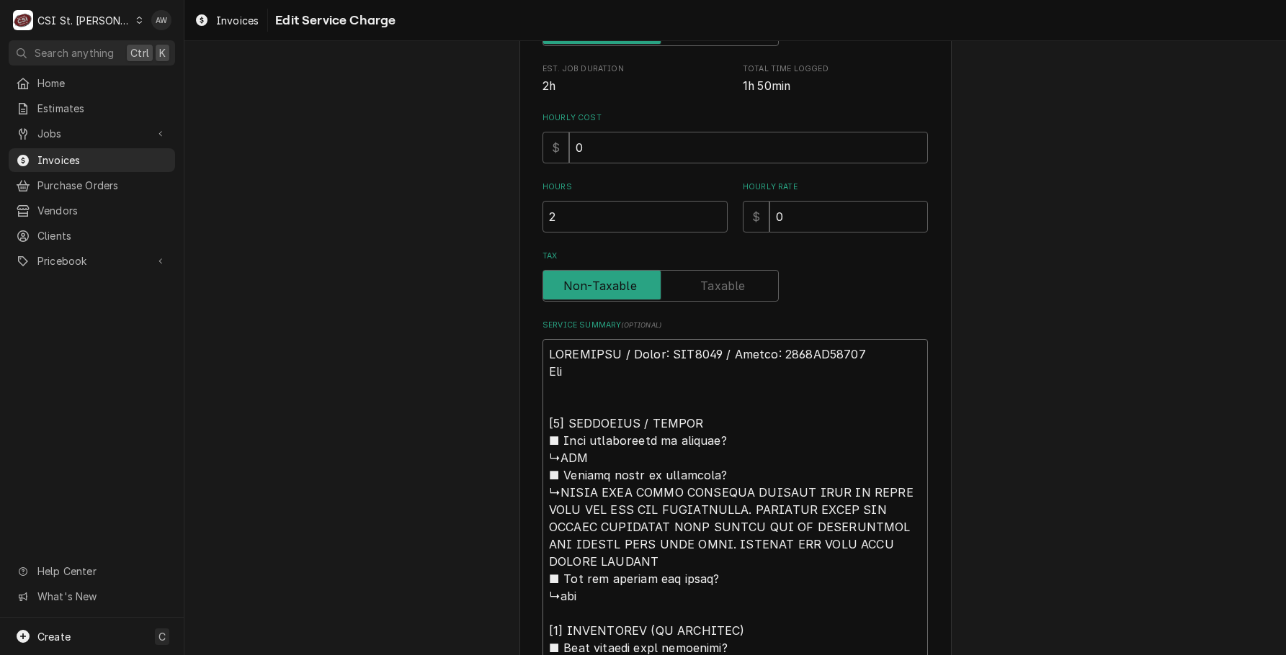
type textarea "TURBOCHEF / Model: HHC2020 / Serial: 2020ED05641 Arri [𝟮] 𝗗𝗜𝗔𝗚𝗡𝗢𝗦𝗜𝗦 / 𝗜𝗦𝗦𝗨𝗘𝗦 ■ …"
type textarea "x"
type textarea "TURBOCHEF / Model: HHC2020 / Serial: 2020ED05641 Arriv [𝟮] 𝗗𝗜𝗔𝗚𝗡𝗢𝗦𝗜𝗦 / 𝗜𝗦𝗦𝗨𝗘𝗦 ■…"
type textarea "x"
type textarea "TURBOCHEF / Model: HHC2020 / Serial: 2020ED05641 Arrive [𝟮] 𝗗𝗜𝗔𝗚𝗡𝗢𝗦𝗜𝗦 / 𝗜𝗦𝗦𝗨𝗘𝗦 …"
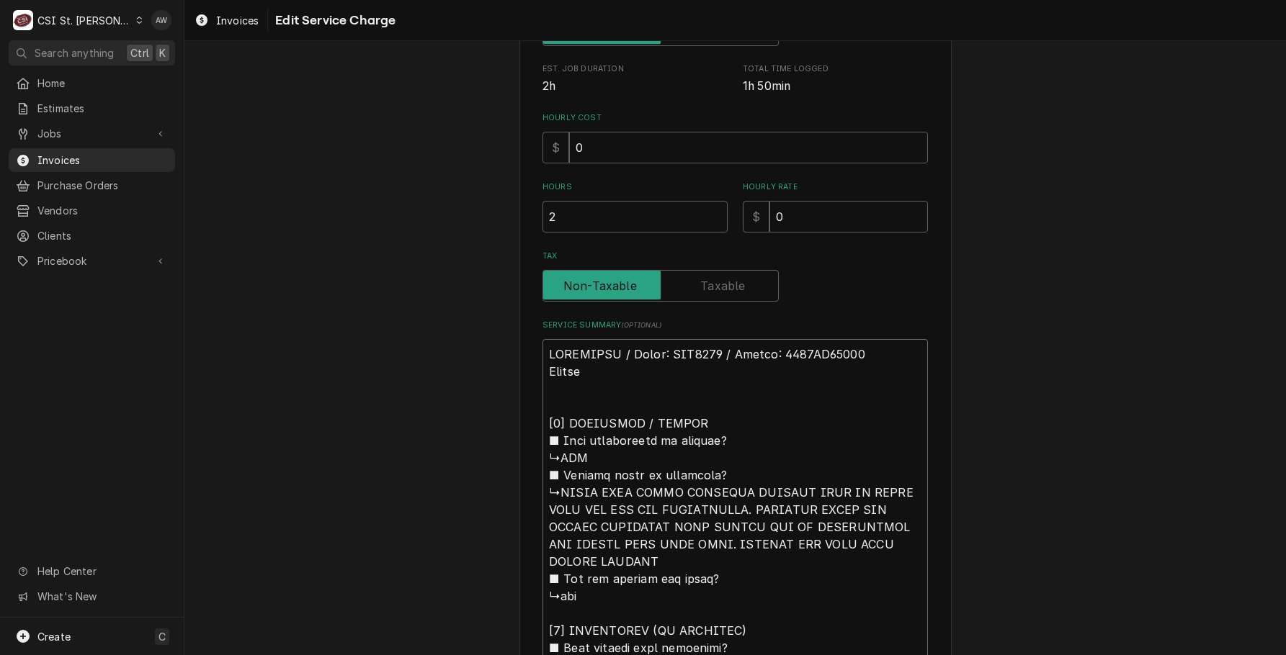
type textarea "x"
type textarea "TURBOCHEF / Model: HHC2020 / Serial: 2020ED05641 Arrived [𝟮] 𝗗𝗜𝗔𝗚𝗡𝗢𝗦𝗜𝗦 / 𝗜𝗦𝗦𝗨𝗘𝗦…"
type textarea "x"
type textarea "TURBOCHEF / Model: HHC2020 / Serial: 2020ED05641 Arrived [𝟮] 𝗗𝗜𝗔𝗚𝗡𝗢𝗦𝗜𝗦 / 𝗜𝗦𝗦𝗨𝗘𝗦…"
type textarea "x"
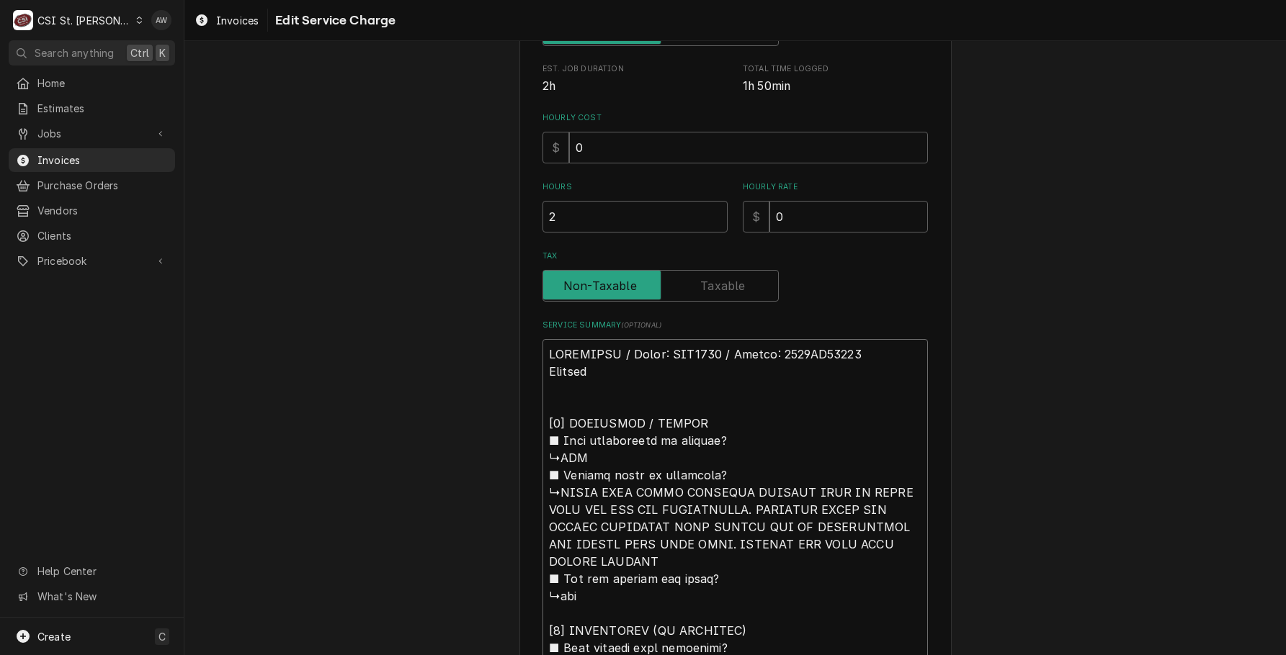
type textarea "TURBOCHEF / Model: HHC2020 / Serial: 2020ED05641 Arrived o [𝟮] 𝗗𝗜𝗔𝗚𝗡𝗢𝗦𝗜𝗦 / 𝗜𝗦𝗦𝗨…"
type textarea "x"
type textarea "TURBOCHEF / Model: HHC2020 / Serial: 2020ED05641 Arrived on [𝟮] 𝗗𝗜𝗔𝗚𝗡𝗢𝗦𝗜𝗦 / 𝗜𝗦𝗦…"
type textarea "x"
type textarea "TURBOCHEF / Model: HHC2020 / Serial: 2020ED05641 Arrived ons [𝟮] 𝗗𝗜𝗔𝗚𝗡𝗢𝗦𝗜𝗦 / 𝗜𝗦…"
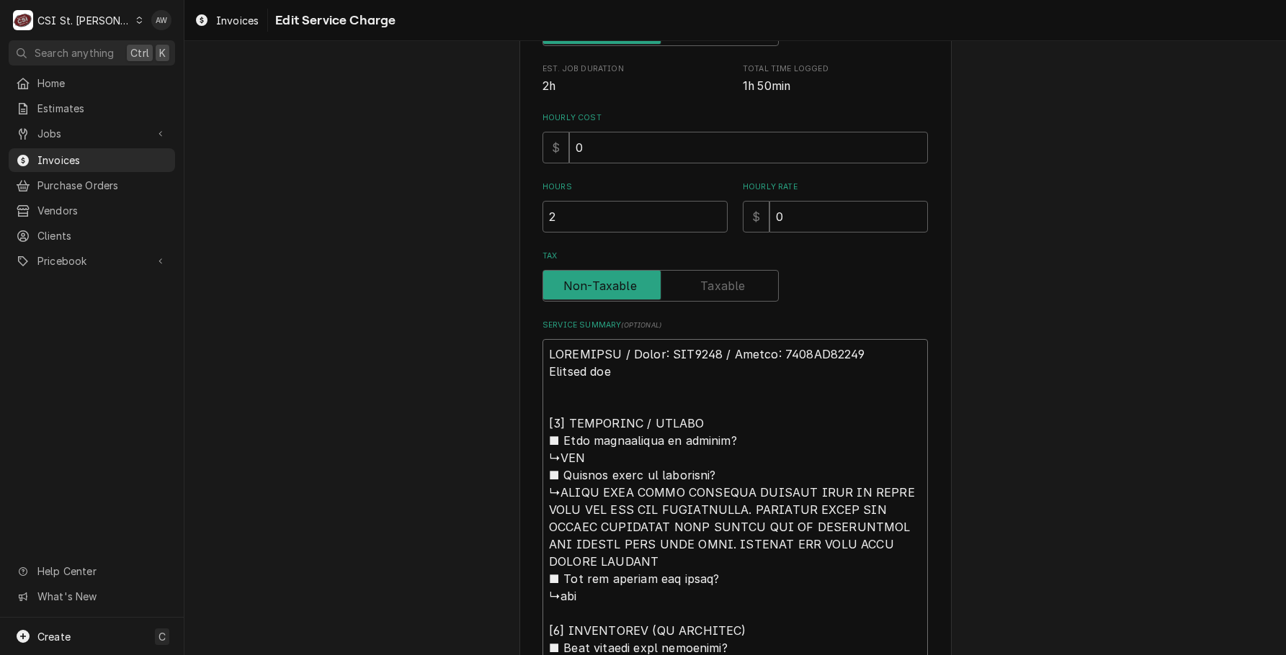
type textarea "x"
type textarea "TURBOCHEF / Model: HHC2020 / Serial: 2020ED05641 Arrived onsi [𝟮] 𝗗𝗜𝗔𝗚𝗡𝗢𝗦𝗜𝗦 / 𝗜…"
type textarea "x"
type textarea "TURBOCHEF / Model: HHC2020 / Serial: 2020ED05641 Arrived onsit [𝟮] 𝗗𝗜𝗔𝗚𝗡𝗢𝗦𝗜𝗦 / …"
type textarea "x"
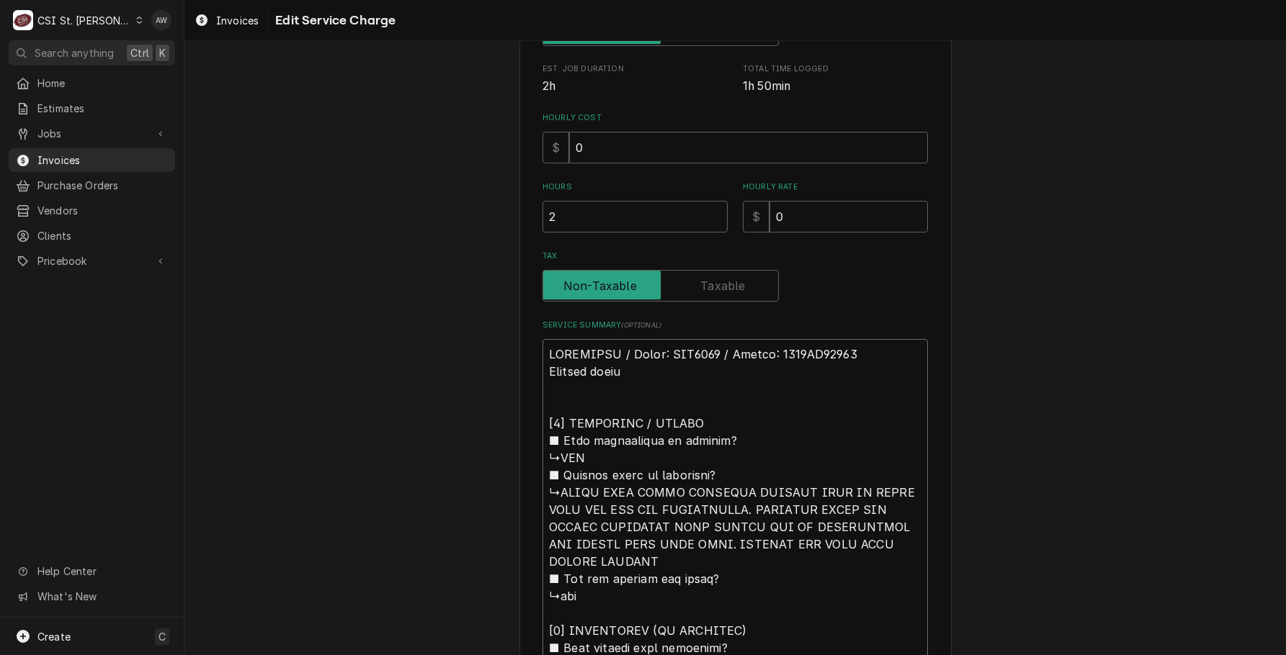
type textarea "TURBOCHEF / Model: HHC2020 / Serial: 2020ED05641 Arrived onsite [𝟮] 𝗗𝗜𝗔𝗚𝗡𝗢𝗦𝗜𝗦 /…"
type textarea "x"
type textarea "TURBOCHEF / Model: HHC2020 / Serial: 2020ED05641 Arrived onsite [𝟮] 𝗗𝗜𝗔𝗚𝗡𝗢𝗦𝗜𝗦 /…"
type textarea "x"
type textarea "TURBOCHEF / Model: HHC2020 / Serial: 2020ED05641 Arrived onsite a [𝟮] 𝗗𝗜𝗔𝗚𝗡𝗢𝗦𝗜𝗦…"
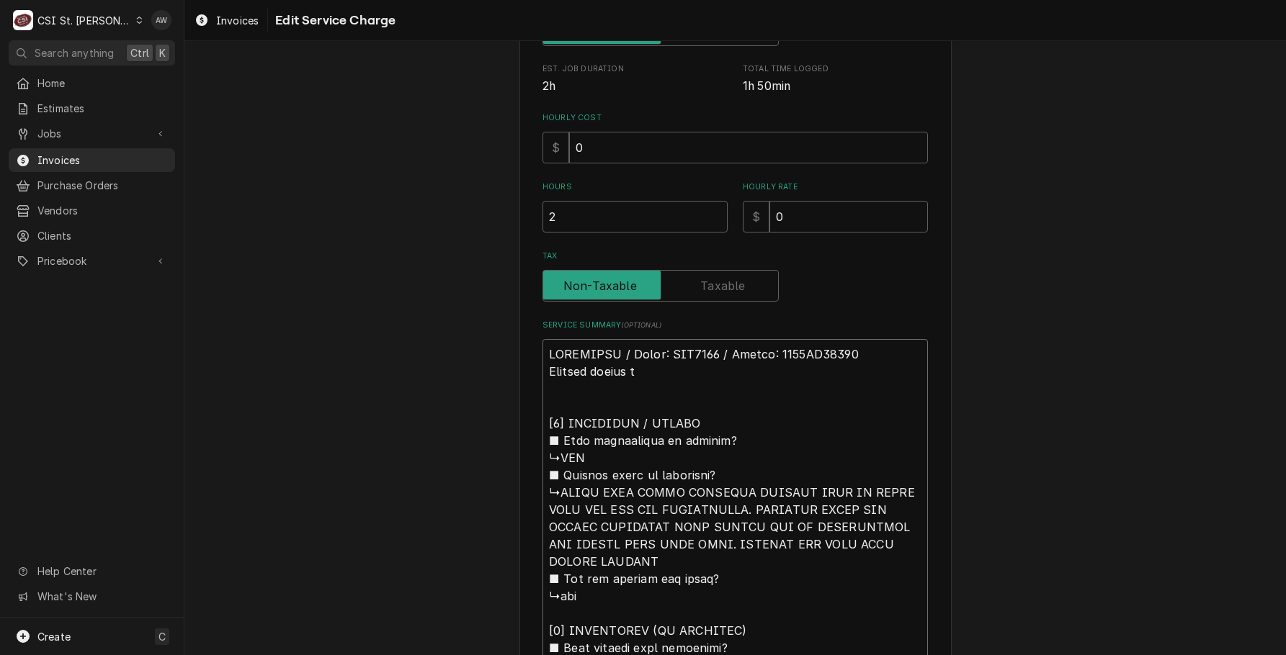
type textarea "x"
type textarea "TURBOCHEF / Model: HHC2020 / Serial: 2020ED05641 Arrived onsite an [𝟮] 𝗗𝗜𝗔𝗚𝗡𝗢𝗦𝗜…"
type textarea "x"
type textarea "TURBOCHEF / Model: HHC2020 / Serial: 2020ED05641 Arrived onsite and [𝟮] 𝗗𝗜𝗔𝗚𝗡𝗢𝗦…"
type textarea "x"
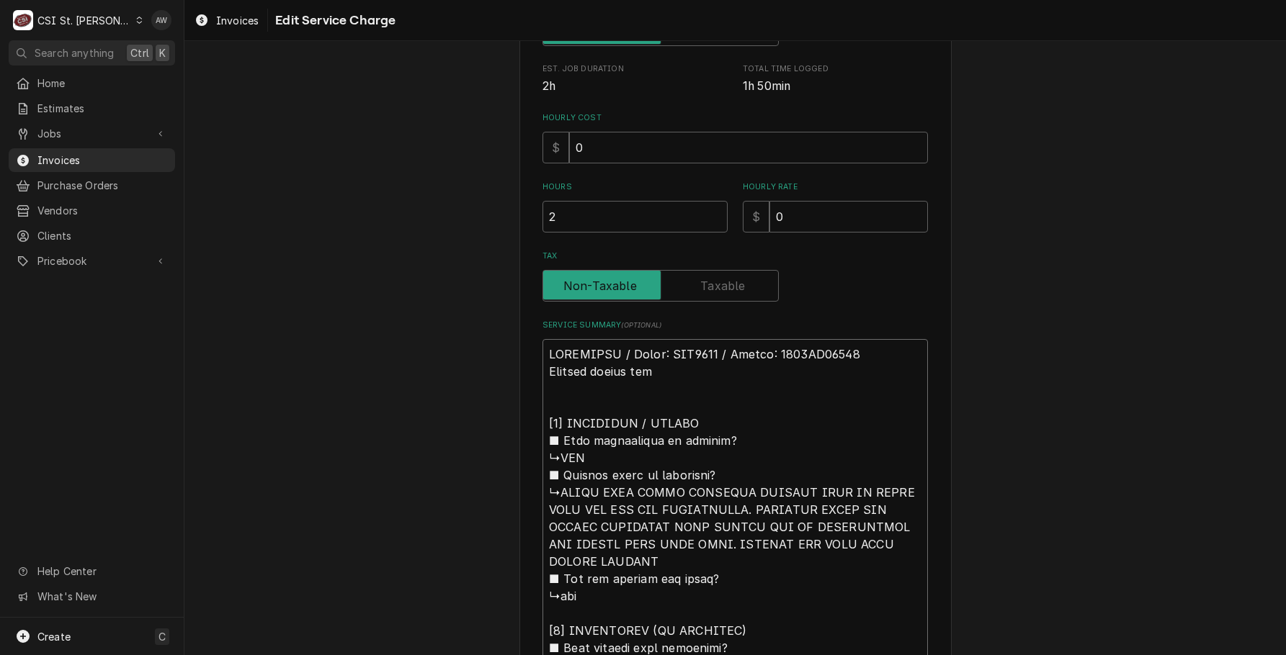
type textarea "TURBOCHEF / Model: HHC2020 / Serial: 2020ED05641 Arrived onsite and [𝟮] 𝗗𝗜𝗔𝗚𝗡𝗢𝗦…"
type textarea "x"
type textarea "TURBOCHEF / Model: HHC2020 / Serial: 2020ED05641 Arrived onsite and i [𝟮] 𝗗𝗜𝗔𝗚𝗡…"
type textarea "x"
type textarea "TURBOCHEF / Model: HHC2020 / Serial: 2020ED05641 Arrived onsite and in [𝟮] 𝗗𝗜𝗔𝗚…"
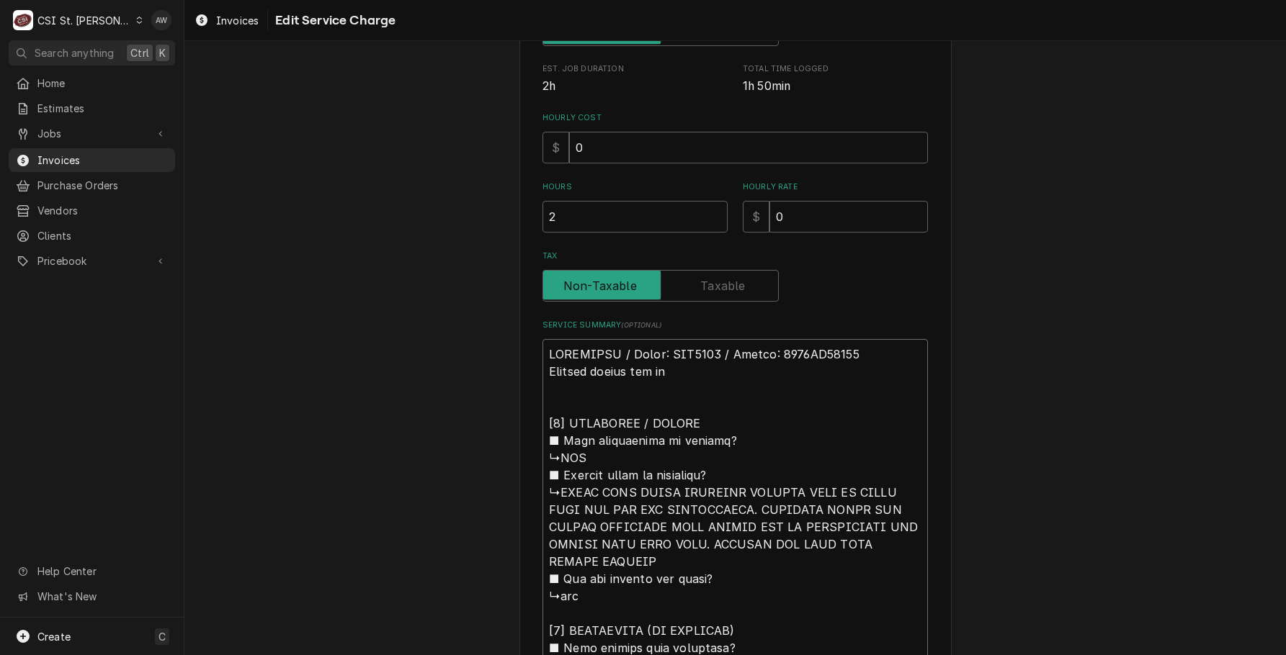
type textarea "x"
type textarea "TURBOCHEF / Model: HHC2020 / Serial: 2020ED05641 Arrived onsite and inc [𝟮] 𝗗𝗜𝗔…"
type textarea "x"
type textarea "TURBOCHEF / Model: HHC2020 / Serial: 2020ED05641 Arrived onsite and incp [𝟮] 𝗗𝗜…"
type textarea "x"
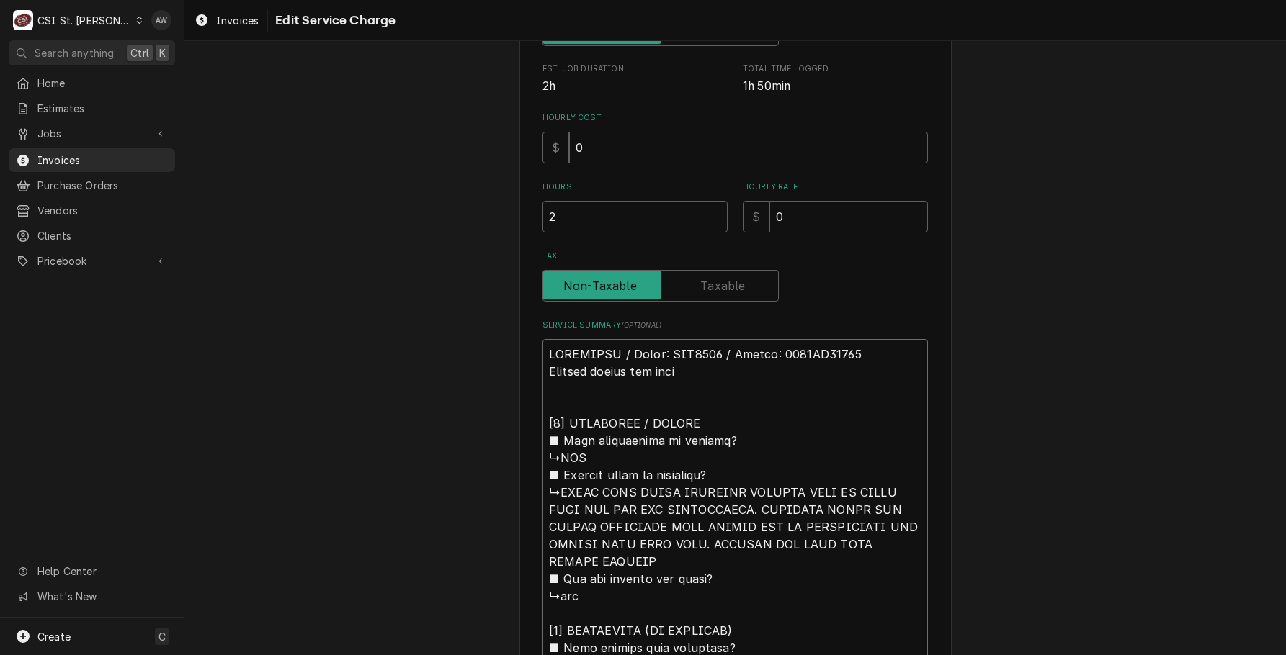
type textarea "TURBOCHEF / Model: HHC2020 / Serial: 2020ED05641 Arrived onsite and incps [𝟮] 𝗗…"
type textarea "x"
type textarea "TURBOCHEF / Model: HHC2020 / Serial: 2020ED05641 Arrived onsite and incp [𝟮] 𝗗𝗜…"
type textarea "x"
type textarea "TURBOCHEF / Model: HHC2020 / Serial: 2020ED05641 Arrived onsite and inc [𝟮] 𝗗𝗜𝗔…"
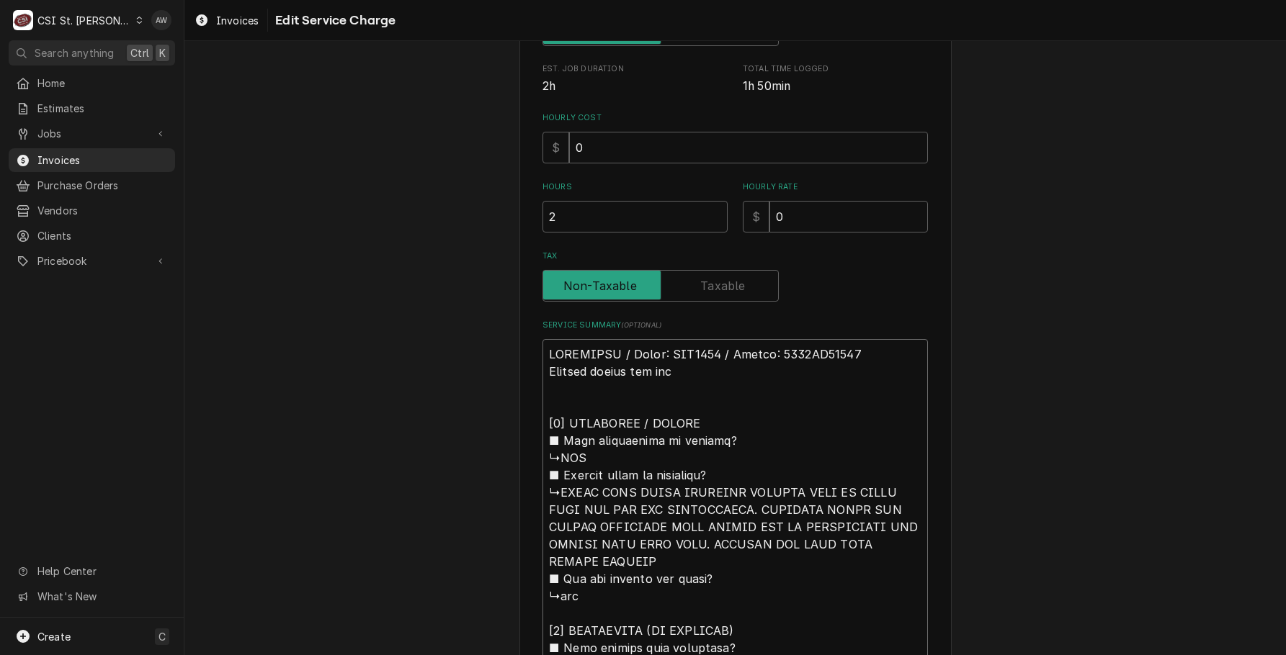
type textarea "x"
type textarea "TURBOCHEF / Model: HHC2020 / Serial: 2020ED05641 Arrived onsite and in [𝟮] 𝗗𝗜𝗔𝗚…"
type textarea "x"
type textarea "TURBOCHEF / Model: HHC2020 / Serial: 2020ED05641 Arrived onsite and ins [𝟮] 𝗗𝗜𝗔…"
type textarea "x"
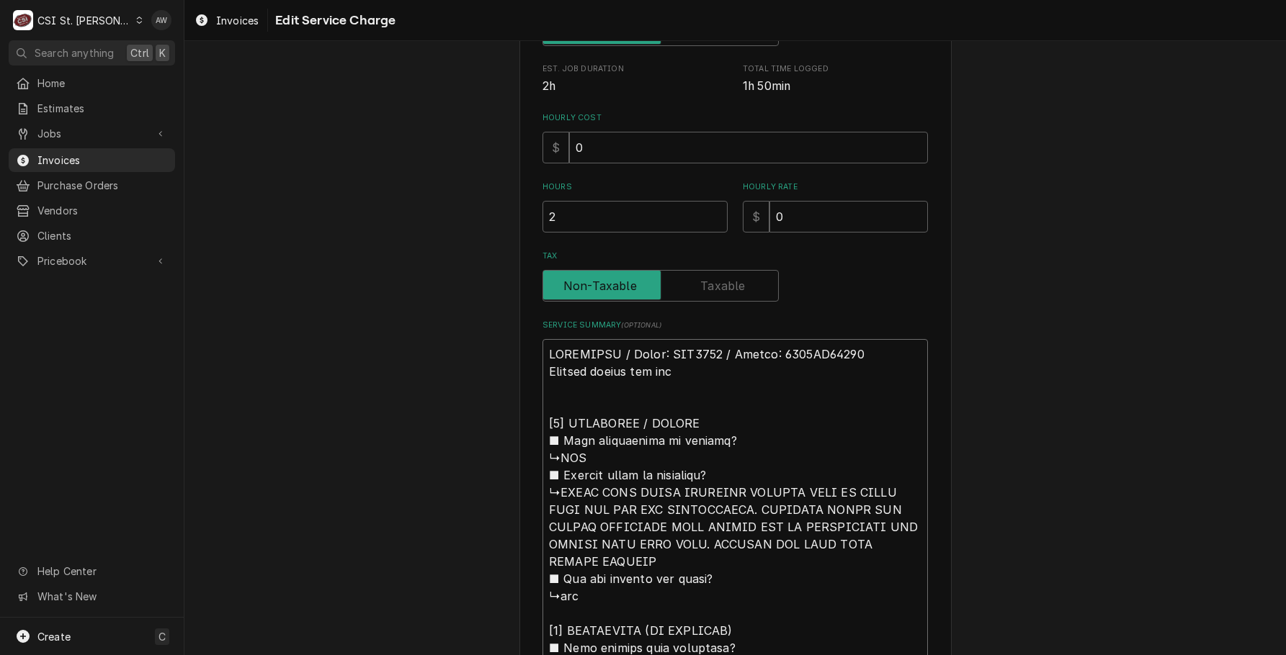
type textarea "TURBOCHEF / Model: HHC2020 / Serial: 2020ED05641 Arrived onsite and insp [𝟮] 𝗗𝗜…"
type textarea "x"
type textarea "TURBOCHEF / Model: HHC2020 / Serial: 2020ED05641 Arrived onsite and inspe [𝟮] 𝗗…"
type textarea "x"
type textarea "TURBOCHEF / Model: HHC2020 / Serial: 2020ED05641 Arrived onsite and inspec [𝟮] …"
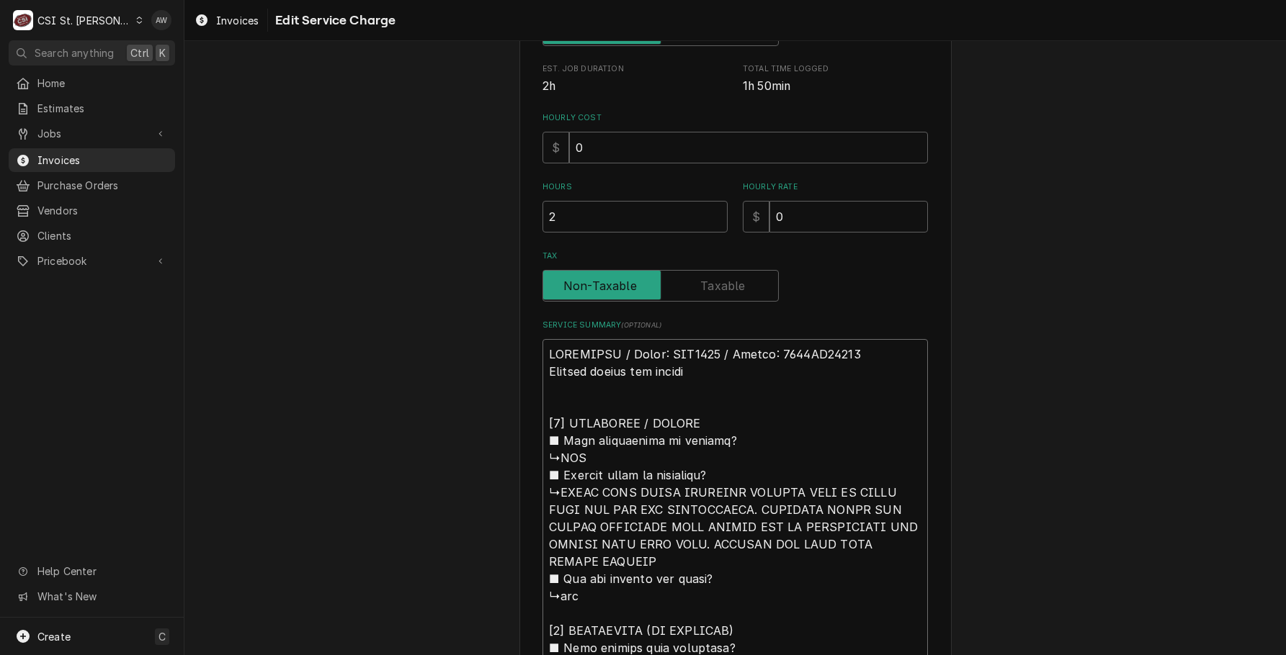
type textarea "x"
type textarea "TURBOCHEF / Model: HHC2020 / Serial: 2020ED05641 Arrived onsite and inspect [𝟮]…"
type textarea "x"
type textarea "TURBOCHEF / Model: HHC2020 / Serial: 2020ED05641 Arrived onsite and inspecte [𝟮…"
type textarea "x"
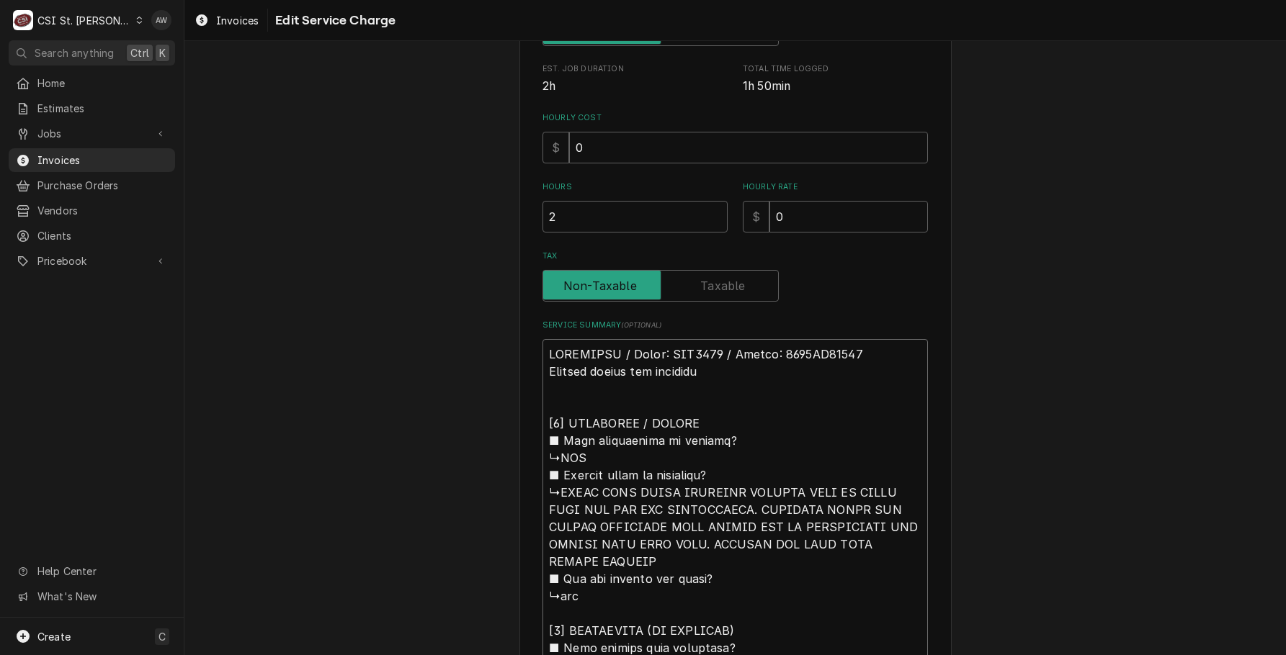
type textarea "TURBOCHEF / Model: HHC2020 / Serial: 2020ED05641 Arrived onsite and inspected […"
type textarea "x"
type textarea "TURBOCHEF / Model: HHC2020 / Serial: 2020ED05641 Arrived onsite and inspected […"
type textarea "x"
type textarea "TURBOCHEF / Model: HHC2020 / Serial: 2020ED05641 Arrived onsite and inspected u…"
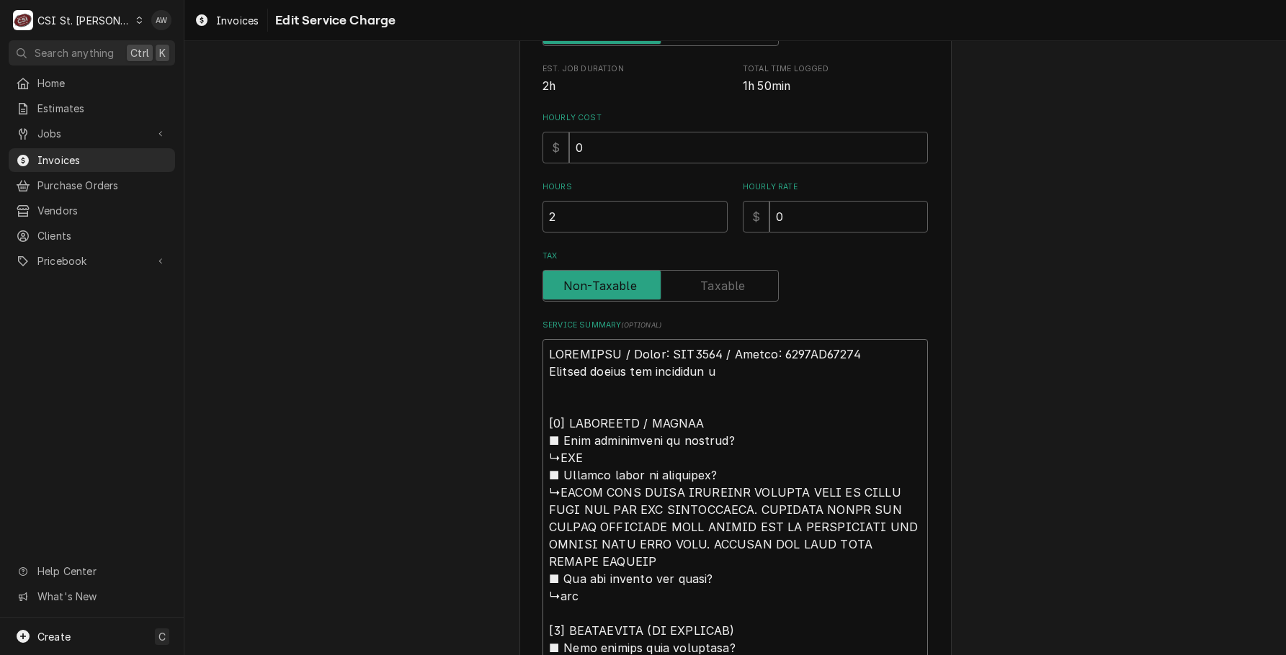
type textarea "x"
type textarea "TURBOCHEF / Model: HHC2020 / Serial: 2020ED05641 Arrived onsite and inspected u…"
type textarea "x"
type textarea "TURBOCHEF / Model: HHC2020 / Serial: 2020ED05641 Arrived onsite and inspected u…"
type textarea "x"
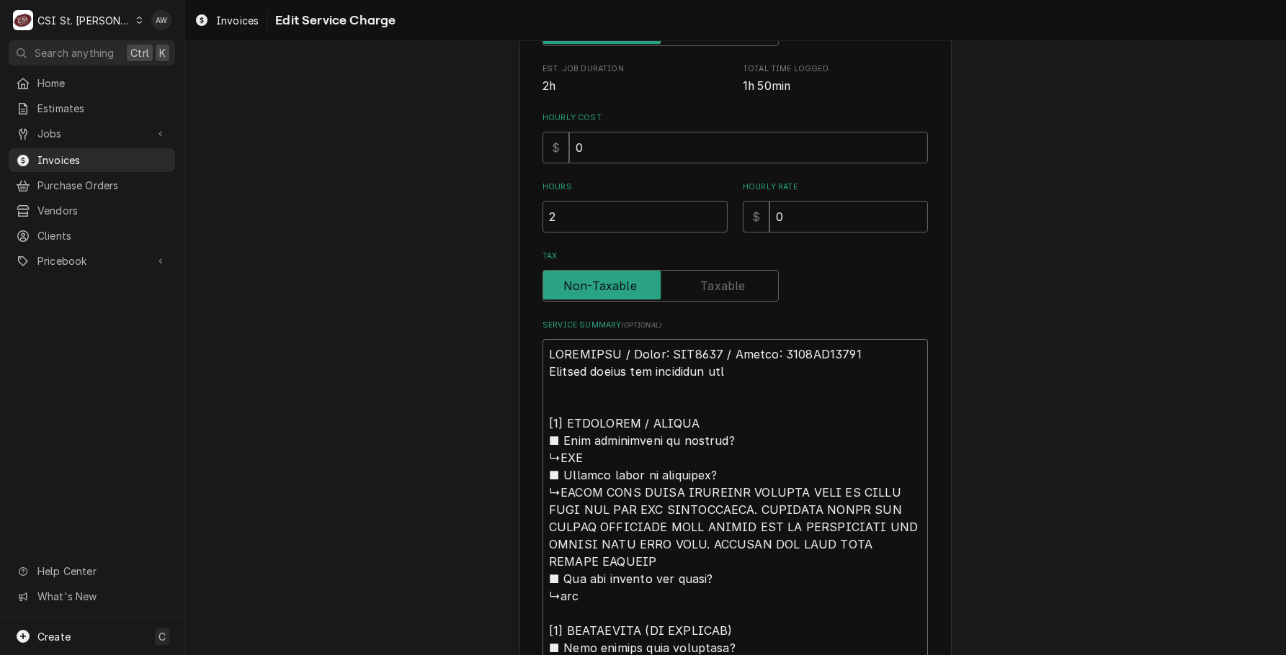
type textarea "TURBOCHEF / Model: HHC2020 / Serial: 2020ED05641 Arrived onsite and inspected u…"
type textarea "x"
type textarea "TURBOCHEF / Model: HHC2020 / Serial: 2020ED05641 Arrived onsite and inspected u…"
type textarea "x"
type textarea "TURBOCHEF / Model: HHC2020 / Serial: 2020ED05641 Arrived onsite and inspected u…"
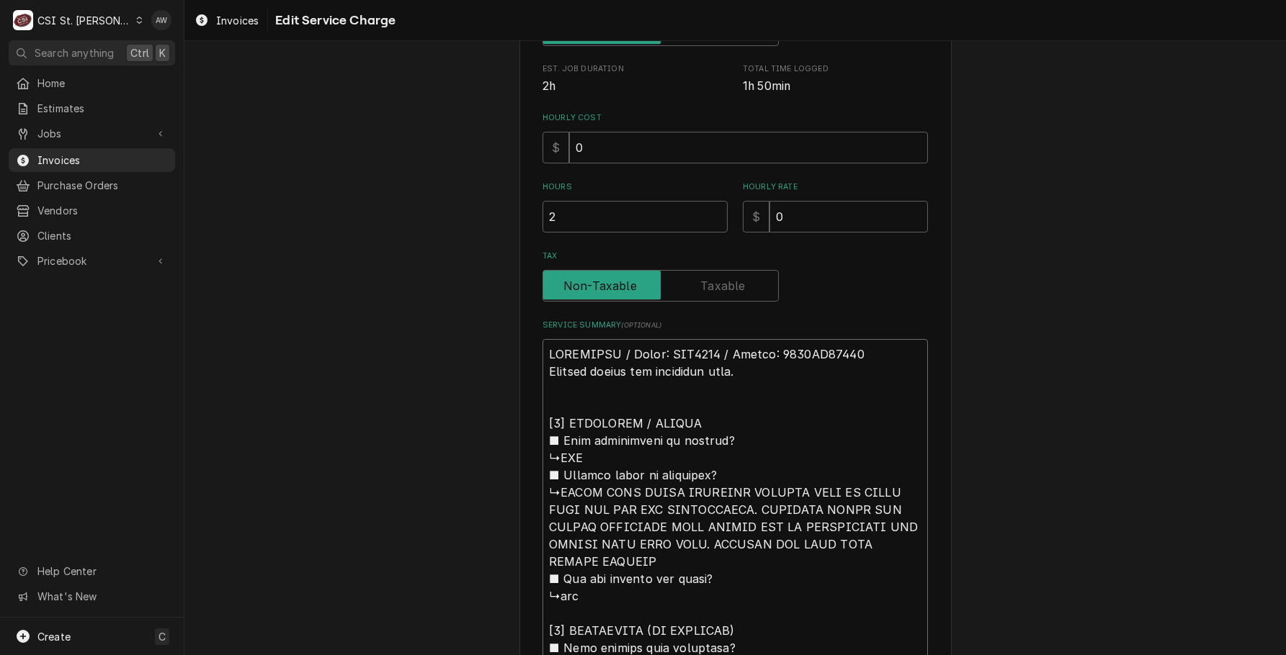
type textarea "x"
type textarea "TURBOCHEF / Model: HHC2020 / Serial: 2020ED05641 Arrived onsite and inspected u…"
type textarea "x"
type textarea "TURBOCHEF / Model: HHC2020 / Serial: 2020ED05641 Arrived onsite and inspected u…"
type textarea "x"
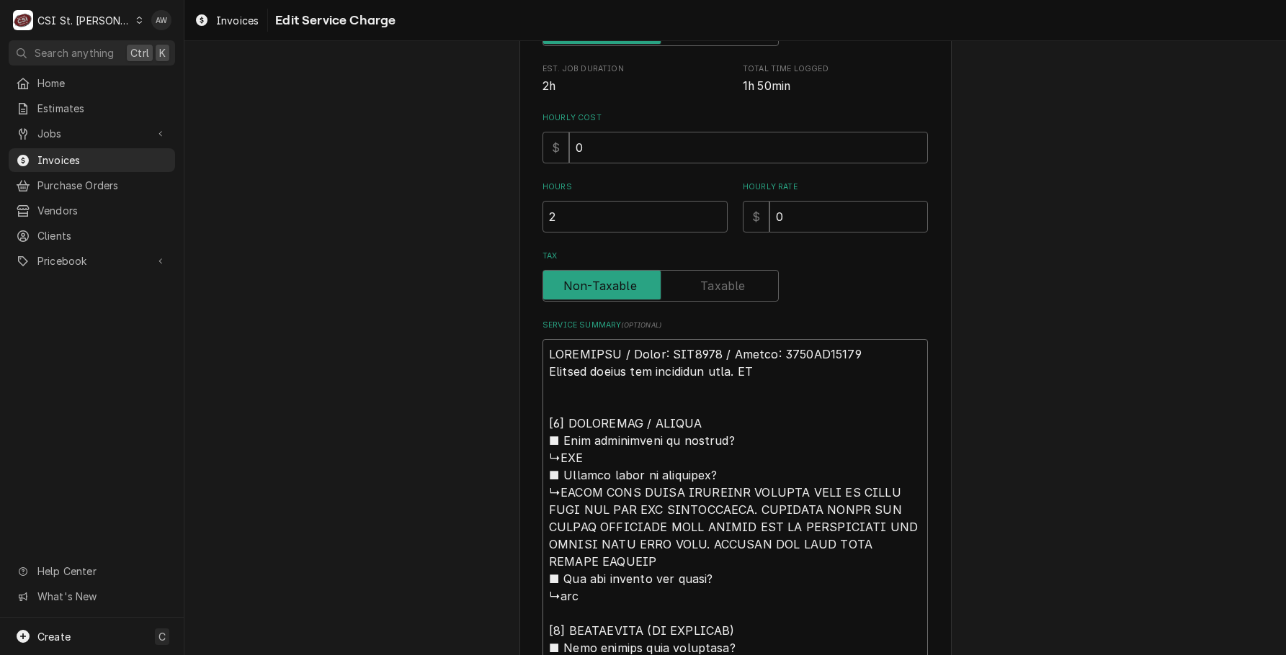
type textarea "TURBOCHEF / Model: HHC2020 / Serial: 2020ED05641 Arrived onsite and inspected u…"
type textarea "x"
type textarea "TURBOCHEF / Model: HHC2020 / Serial: 2020ED05641 Arrived onsite and inspected u…"
type textarea "x"
type textarea "TURBOCHEF / Model: HHC2020 / Serial: 2020ED05641 Arrived onsite and inspected u…"
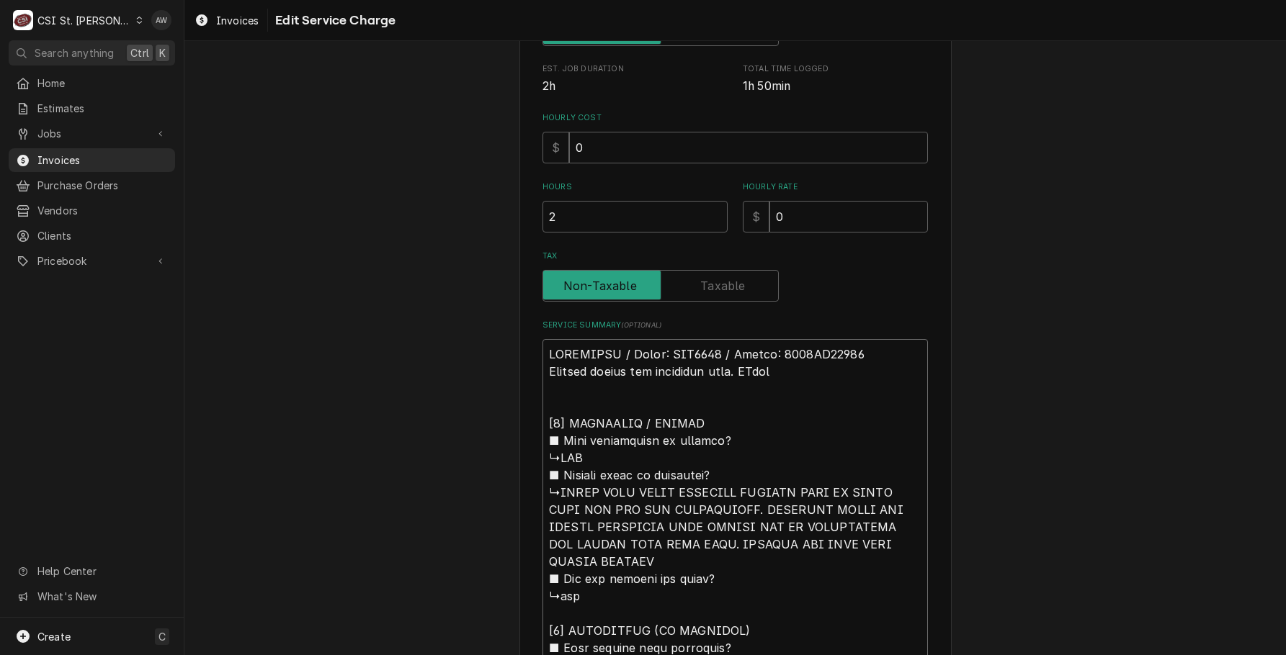
type textarea "x"
type textarea "TURBOCHEF / Model: HHC2020 / Serial: 2020ED05641 Arrived onsite and inspected u…"
type textarea "x"
type textarea "TURBOCHEF / Model: HHC2020 / Serial: 2020ED05641 Arrived onsite and inspected u…"
type textarea "x"
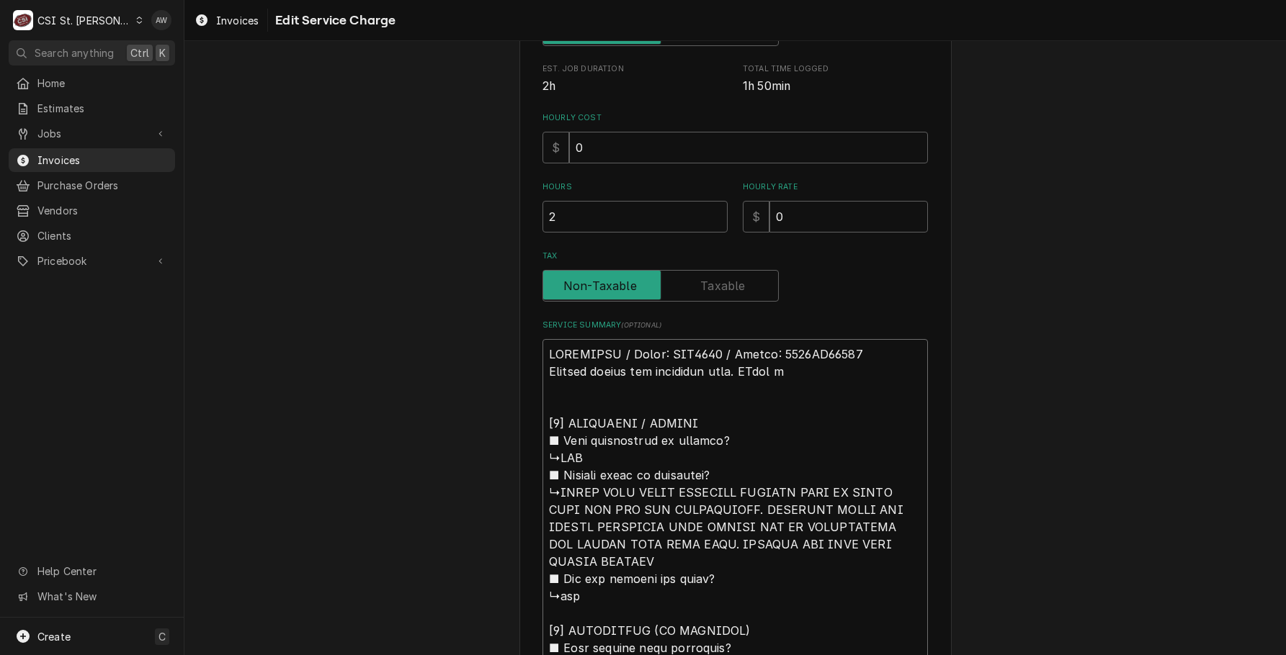
type textarea "TURBOCHEF / Model: HHC2020 / Serial: 2020ED05641 Arrived onsite and inspected u…"
type textarea "x"
type textarea "TURBOCHEF / Model: HHC2020 / Serial: 2020ED05641 Arrived onsite and inspected u…"
type textarea "x"
type textarea "TURBOCHEF / Model: HHC2020 / Serial: 2020ED05641 Arrived onsite and inspected u…"
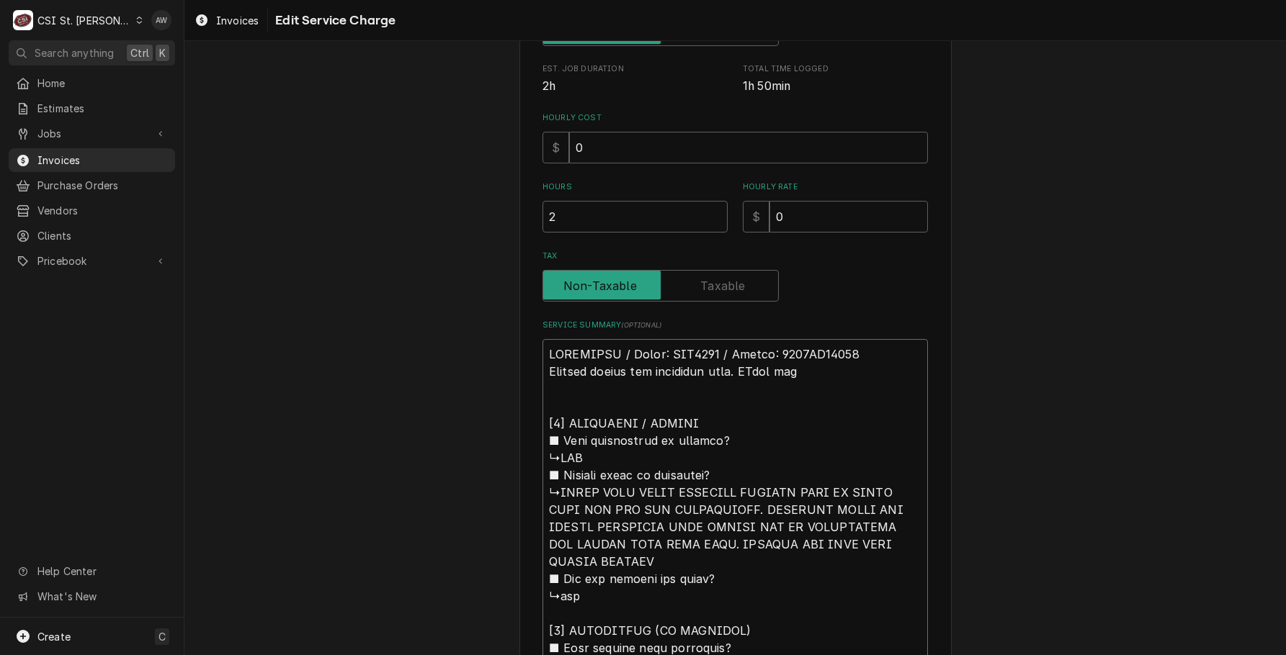
type textarea "x"
type textarea "TURBOCHEF / Model: HHC2020 / Serial: 2020ED05641 Arrived onsite and inspected u…"
type textarea "x"
type textarea "TURBOCHEF / Model: HHC2020 / Serial: 2020ED05641 Arrived onsite and inspected u…"
type textarea "x"
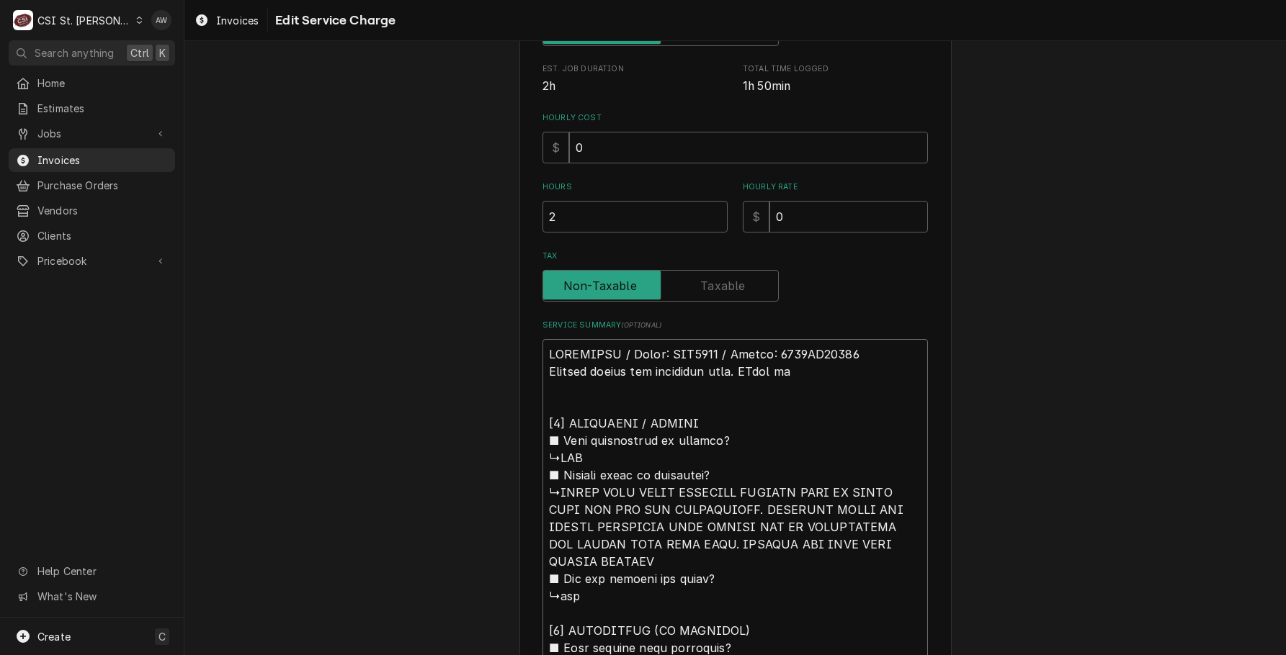
type textarea "TURBOCHEF / Model: HHC2020 / Serial: 2020ED05641 Arrived onsite and inspected u…"
type textarea "x"
type textarea "TURBOCHEF / Model: HHC2020 / Serial: 2020ED05641 Arrived onsite and inspected u…"
type textarea "x"
type textarea "TURBOCHEF / Model: HHC2020 / Serial: 2020ED05641 Arrived onsite and inspected u…"
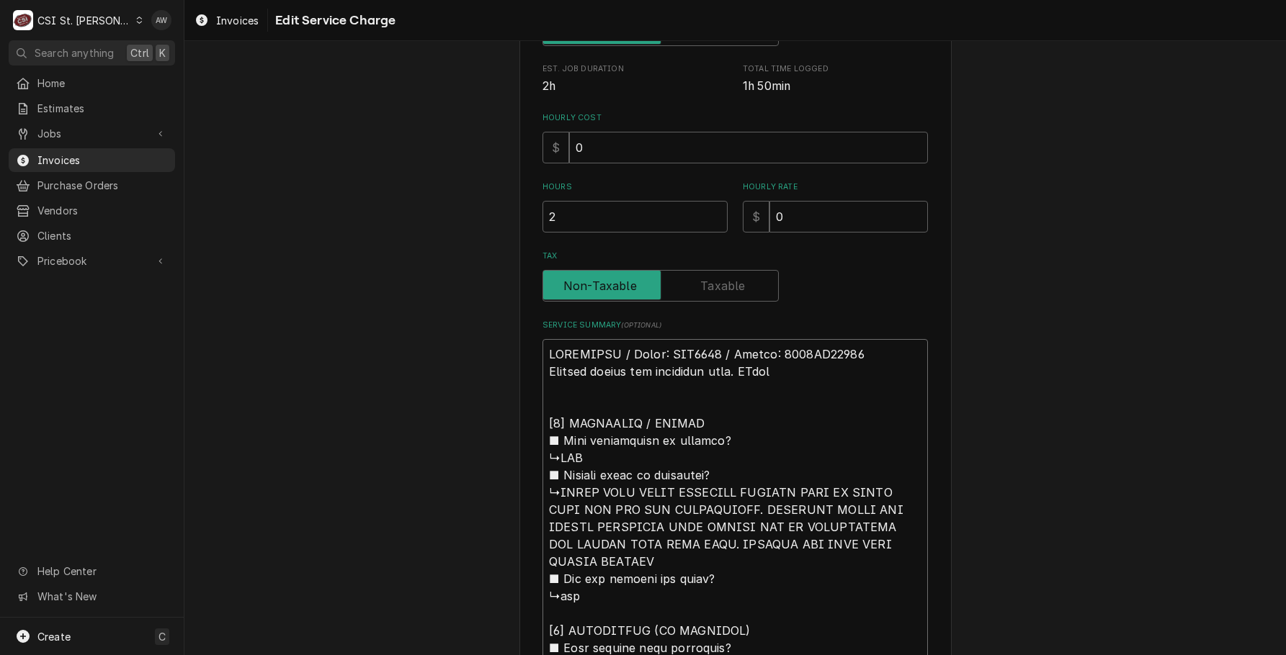
type textarea "x"
type textarea "TURBOCHEF / Model: HHC2020 / Serial: 2020ED05641 Arrived onsite and inspected u…"
type textarea "x"
type textarea "TURBOCHEF / Model: HHC2020 / Serial: 2020ED05641 Arrived onsite and inspected u…"
type textarea "x"
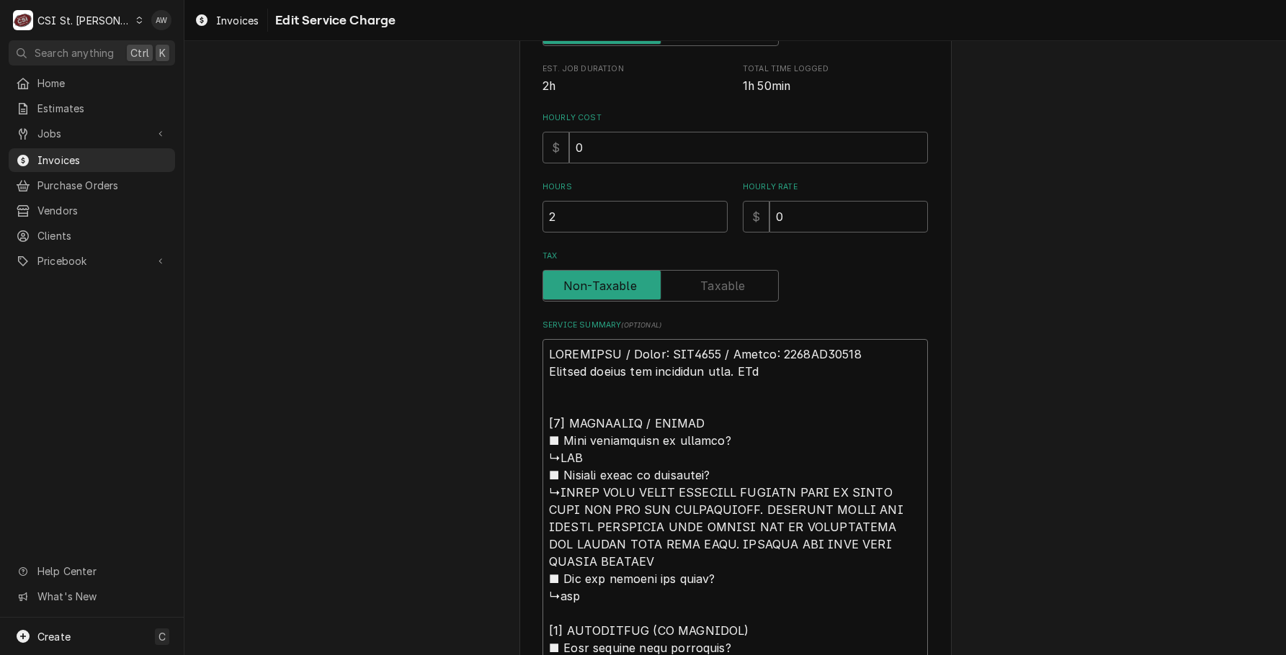
type textarea "TURBOCHEF / Model: HHC2020 / Serial: 2020ED05641 Arrived onsite and inspected u…"
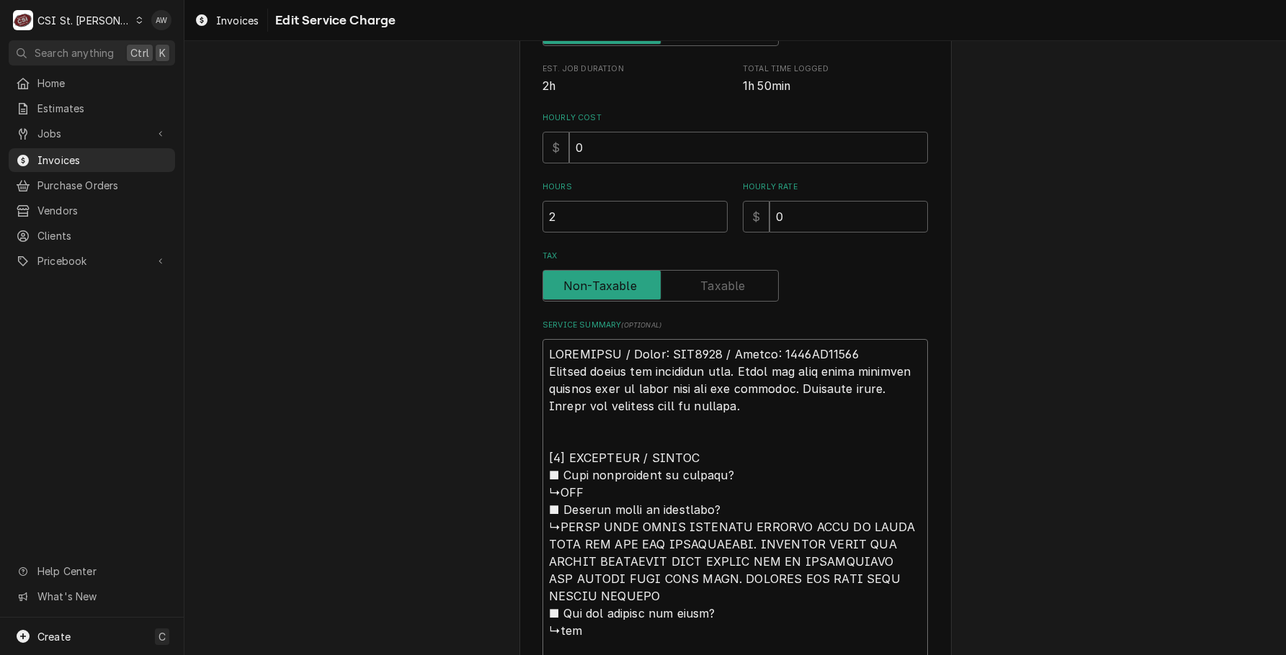
drag, startPoint x: 616, startPoint y: 349, endPoint x: 552, endPoint y: 334, distance: 65.9
click at [552, 334] on div "Service Summary ( optional )" at bounding box center [734, 587] width 385 height 534
drag, startPoint x: 708, startPoint y: 411, endPoint x: 516, endPoint y: 322, distance: 211.7
click at [519, 322] on div "Use the fields below to edit this service charge Short Description Job | Servic…" at bounding box center [735, 341] width 432 height 1249
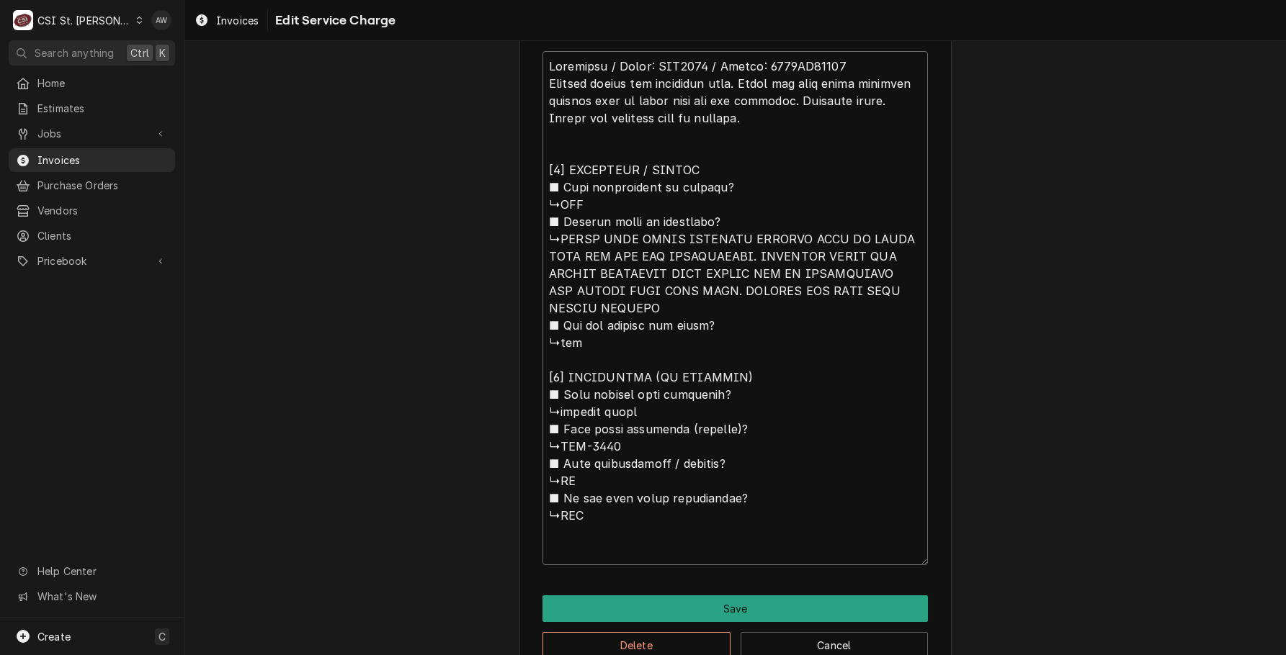
scroll to position [675, 0]
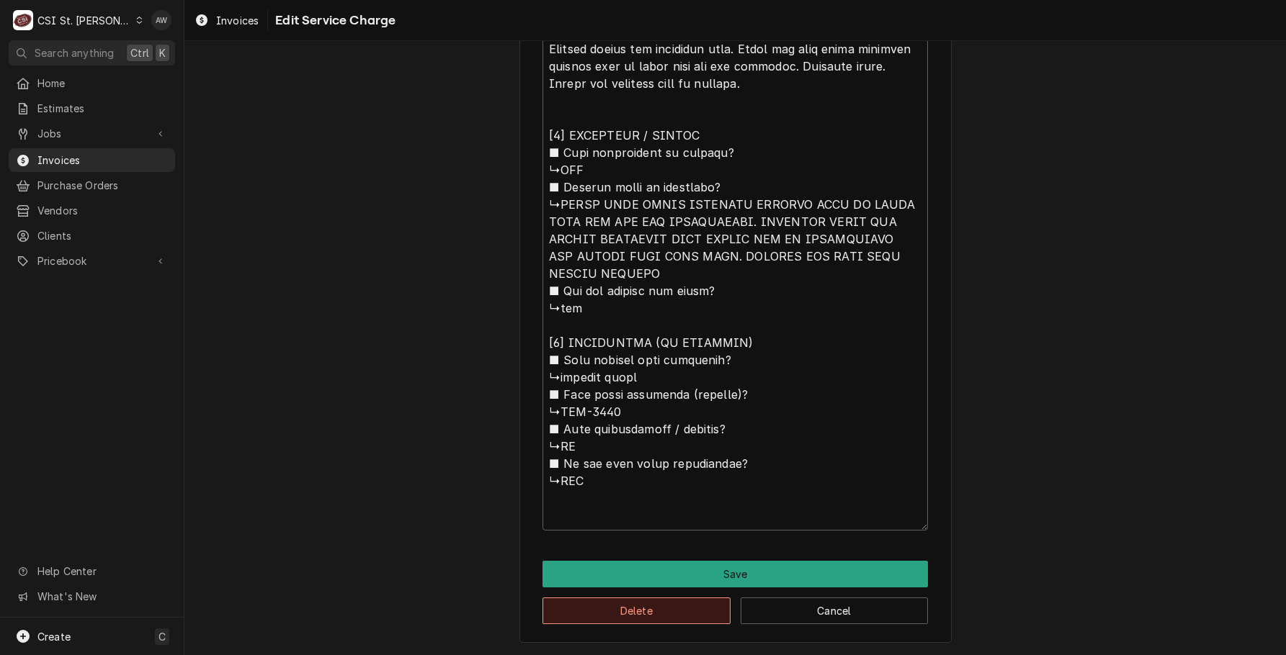
click at [704, 614] on button "Delete" at bounding box center [636, 611] width 188 height 27
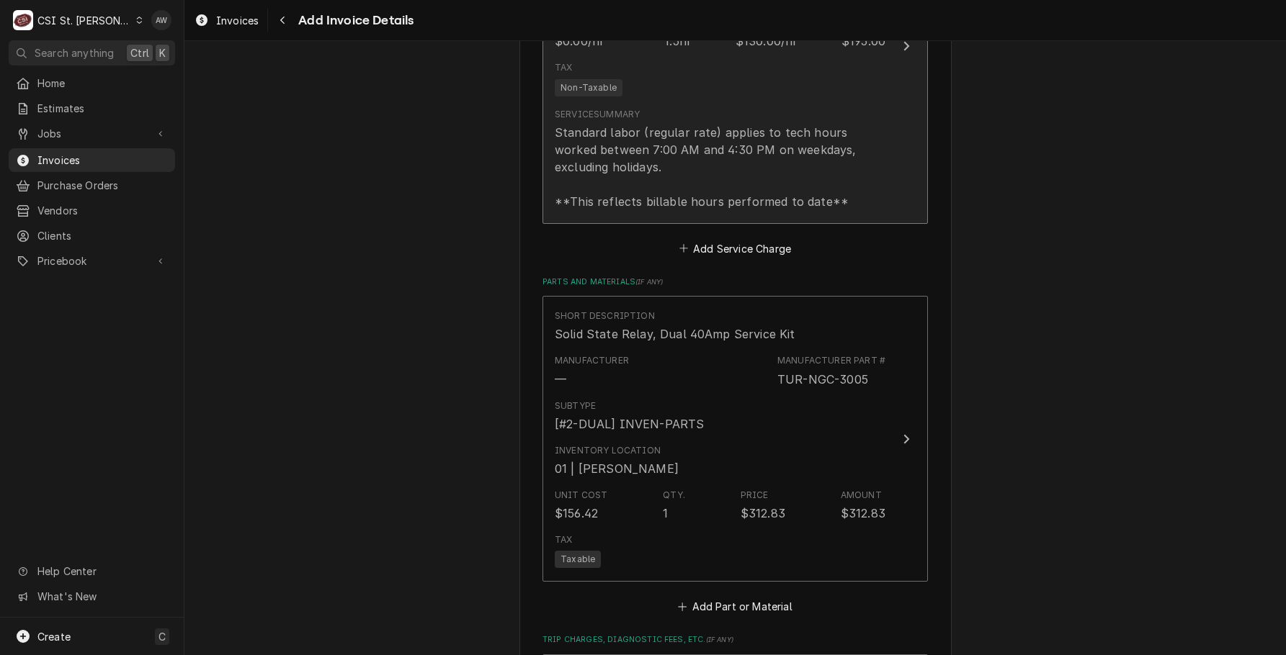
click at [691, 215] on div "Service Summary Standard labor (regular rate) applies to tech hours worked betw…" at bounding box center [720, 159] width 331 height 114
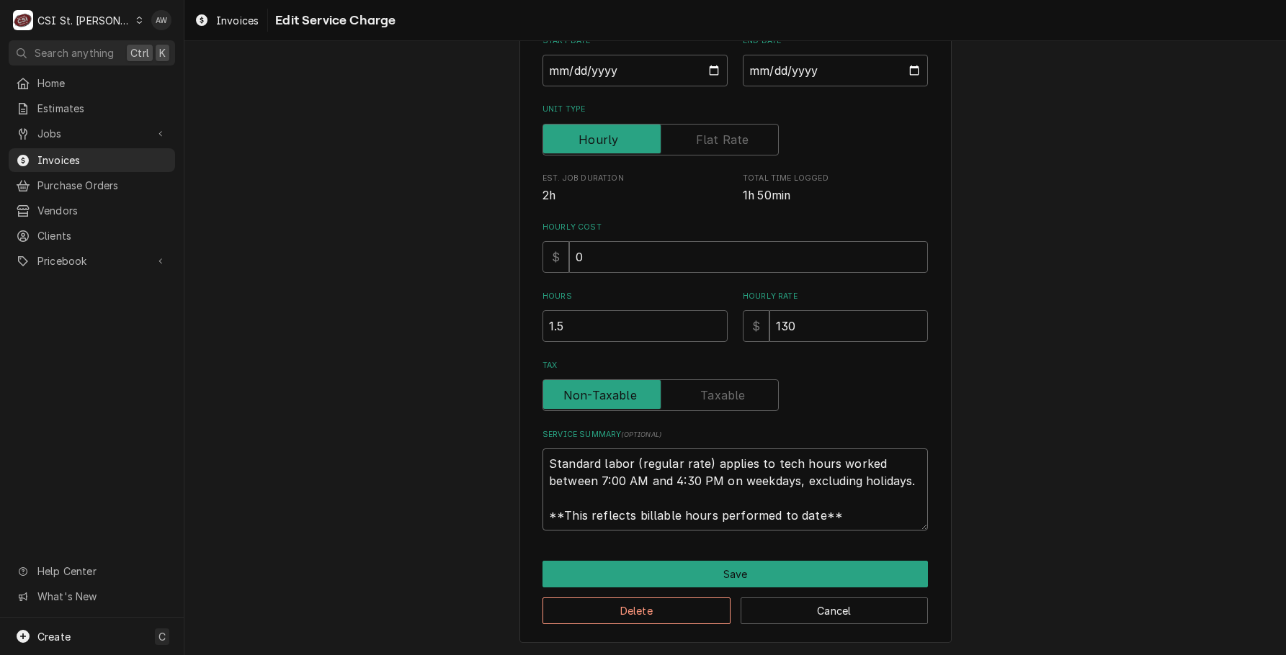
scroll to position [17, 0]
drag, startPoint x: 542, startPoint y: 465, endPoint x: 936, endPoint y: 562, distance: 405.9
click at [936, 562] on div "Use the fields below to edit this service charge Short Description 1-Labor (Ser…" at bounding box center [735, 234] width 432 height 817
paste textarea "Turbochef / Model: HHC2020 / Serial: 2020ED05641 Arrived onsite and inspected u…"
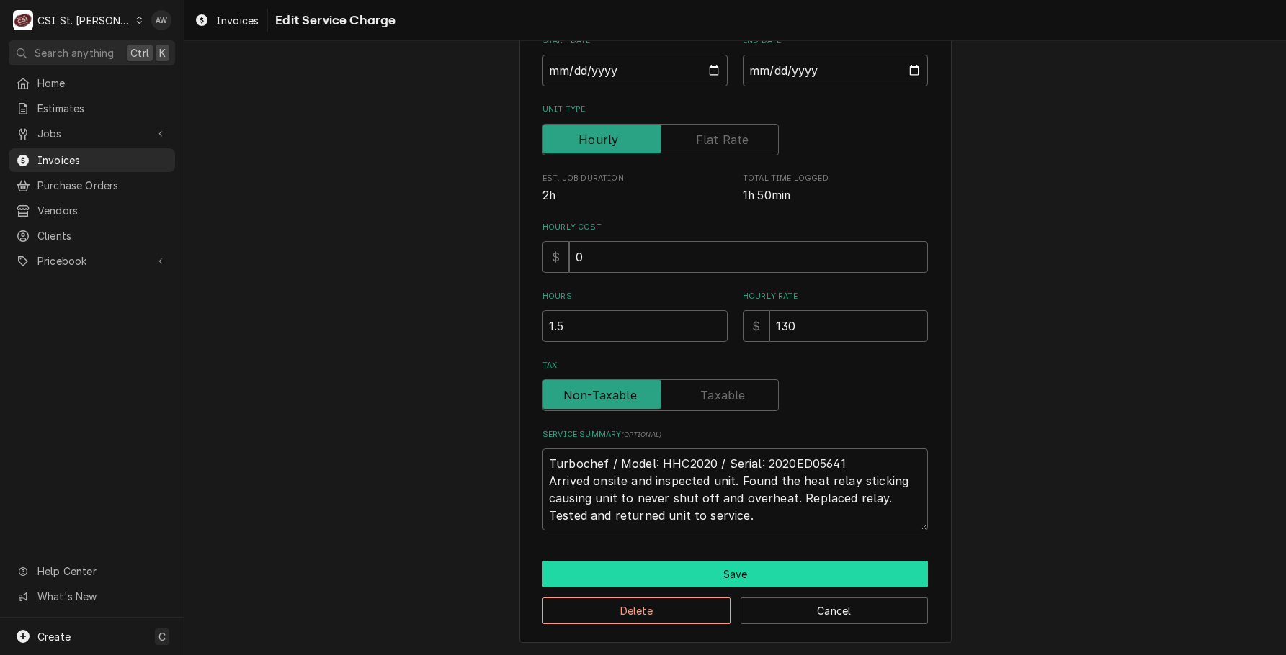
click at [799, 573] on button "Save" at bounding box center [734, 574] width 385 height 27
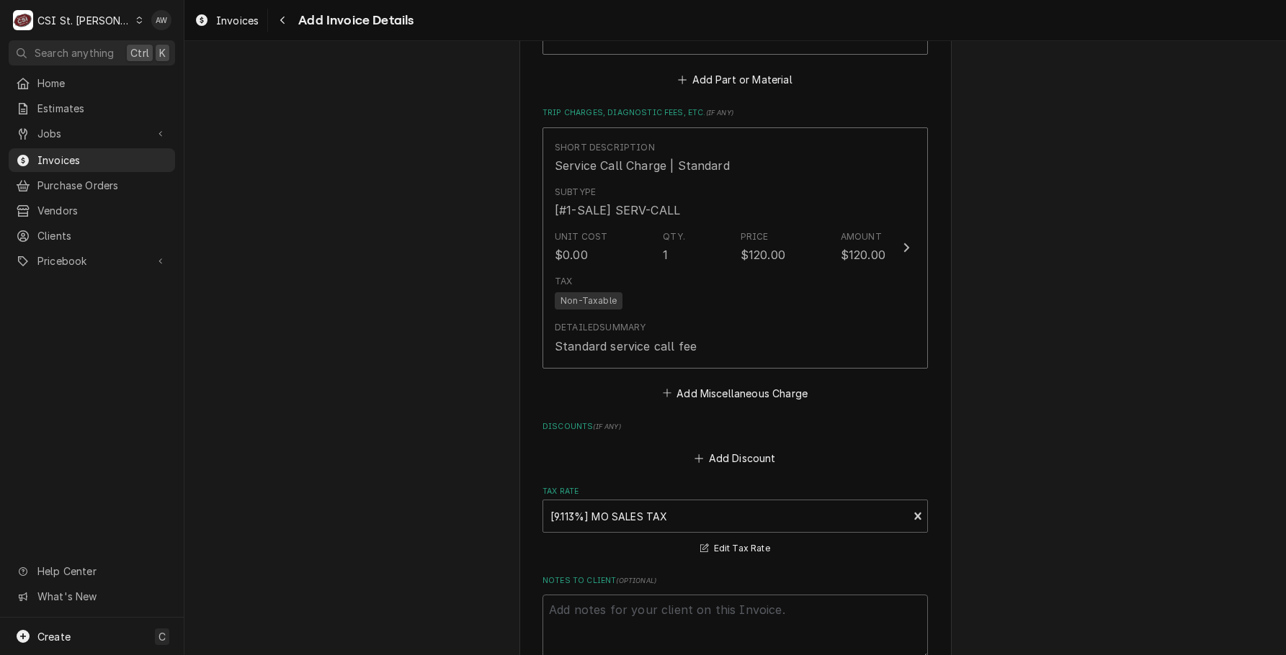
scroll to position [2054, 0]
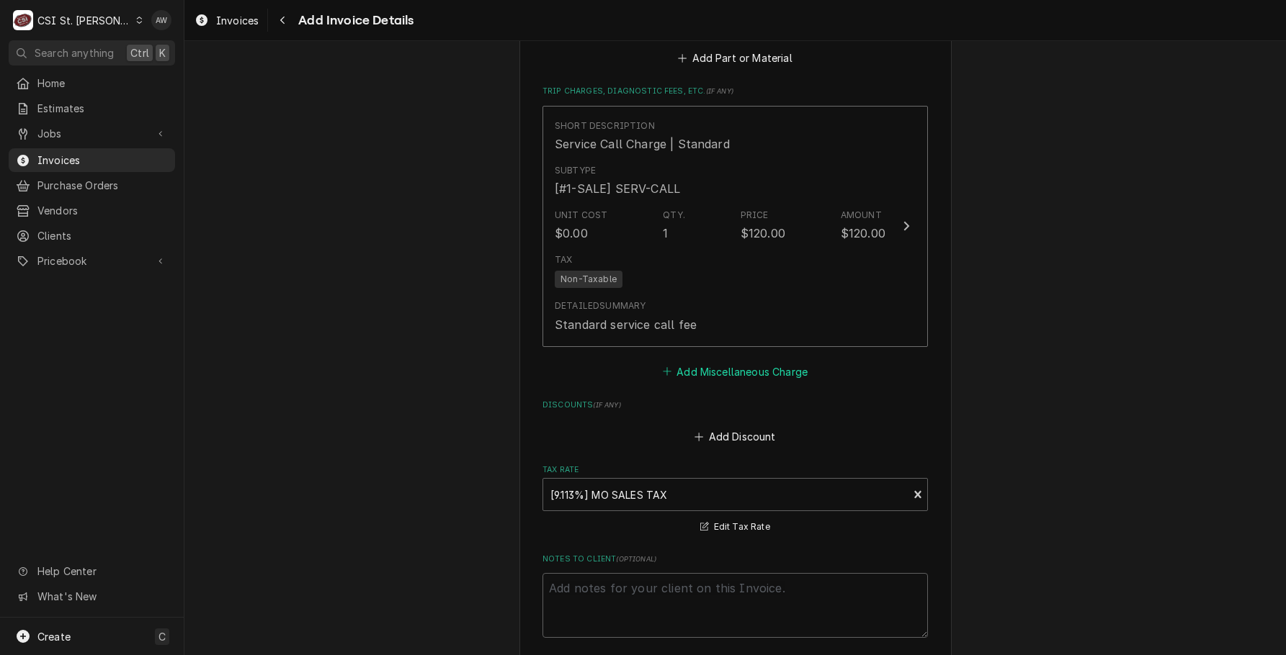
click at [737, 377] on button "Add Miscellaneous Charge" at bounding box center [735, 372] width 150 height 20
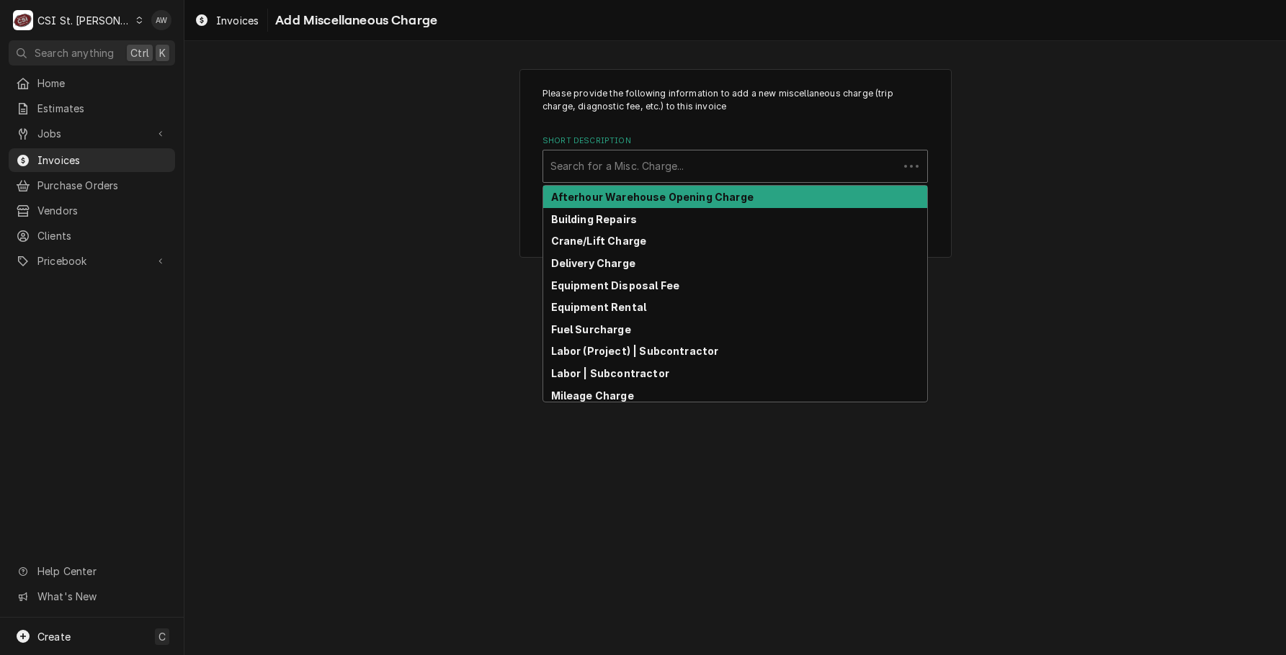
click at [637, 156] on div "Short Description" at bounding box center [720, 166] width 341 height 26
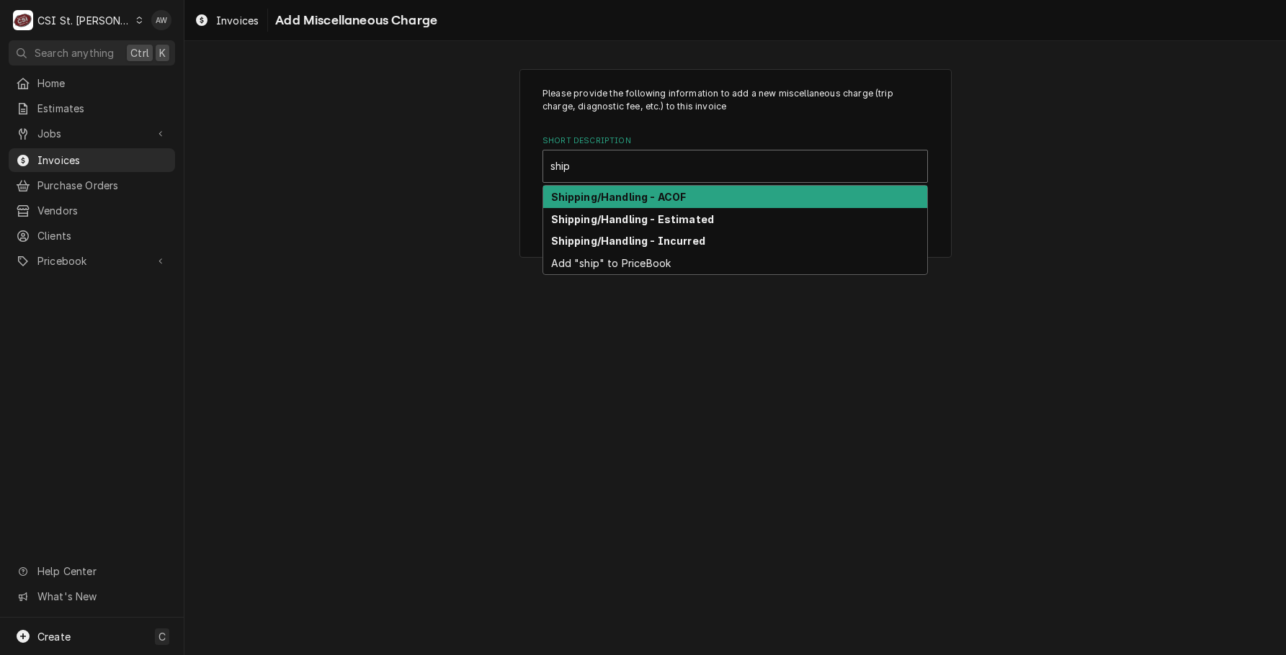
click at [650, 191] on strong "Shipping/Handling - ACOF" at bounding box center [618, 197] width 135 height 12
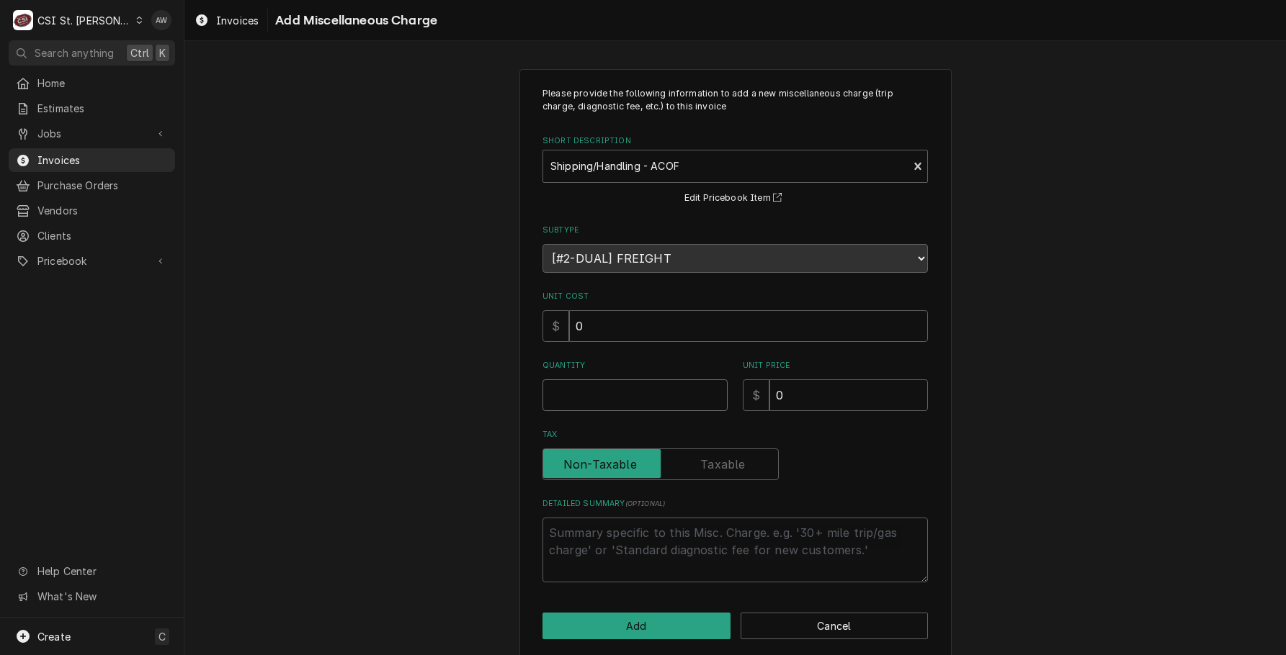
click at [648, 390] on input "Quantity" at bounding box center [634, 396] width 185 height 32
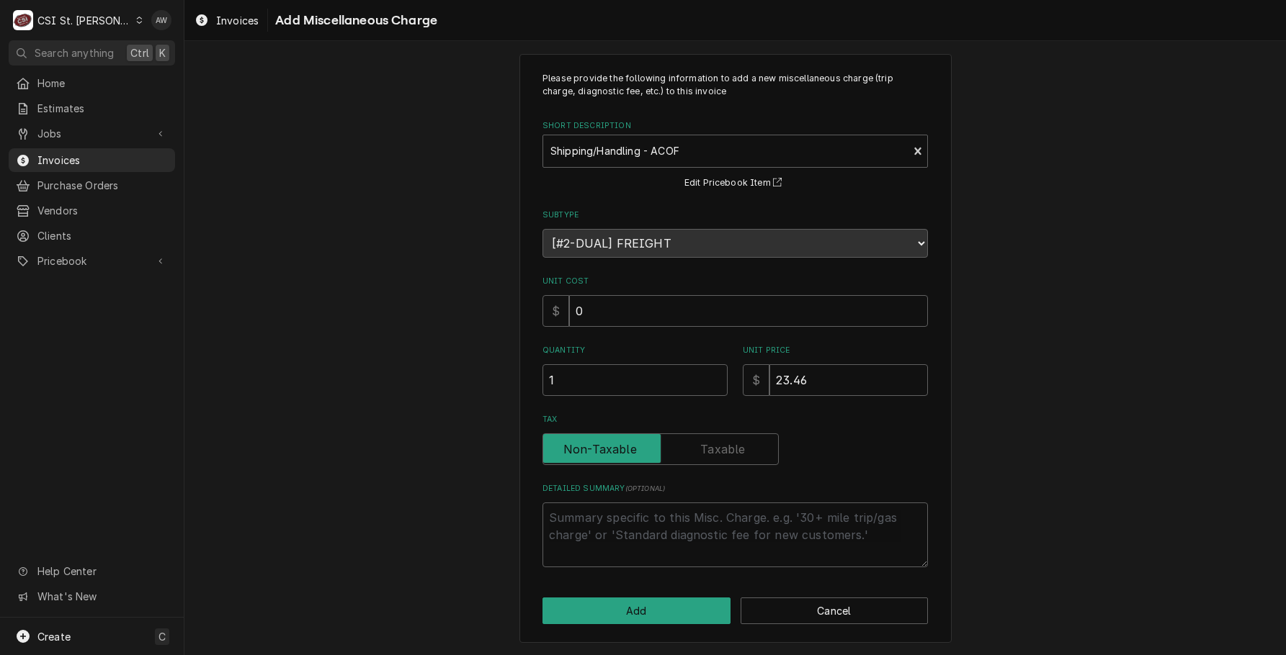
click at [648, 597] on div "Please provide the following information to add a new miscellaneous charge (tri…" at bounding box center [735, 348] width 432 height 589
click at [648, 608] on button "Add" at bounding box center [636, 611] width 188 height 27
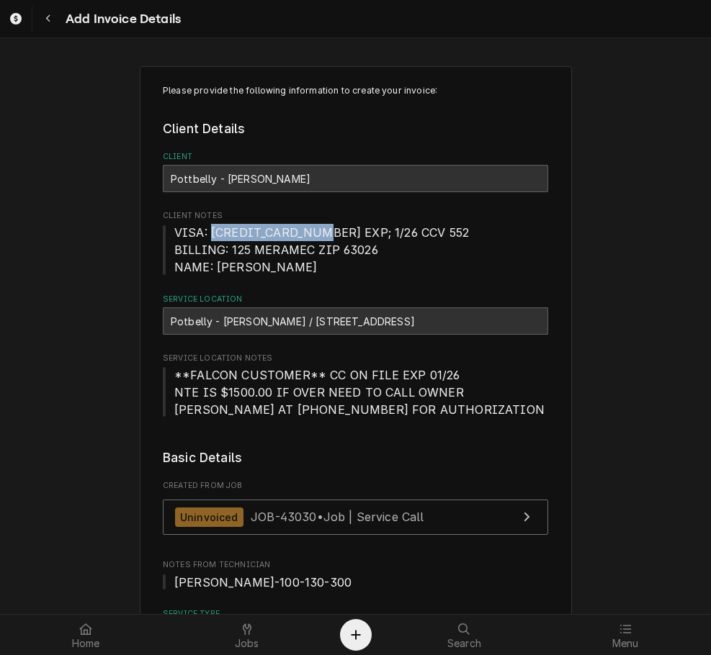
drag, startPoint x: 312, startPoint y: 228, endPoint x: 207, endPoint y: 226, distance: 104.4
click at [207, 226] on span "VISA: 4417122312935563 EXP; 1/26 CCV 552 BILLING: 125 MERAMEC ZIP 63026 NAME: T…" at bounding box center [321, 249] width 295 height 49
copy span "4417122312935563"
drag, startPoint x: 225, startPoint y: 251, endPoint x: 305, endPoint y: 251, distance: 80.7
click at [305, 251] on span "VISA: 4417122312935563 EXP; 1/26 CCV 552 BILLING: 125 MERAMEC ZIP 63026 NAME: T…" at bounding box center [321, 249] width 295 height 49
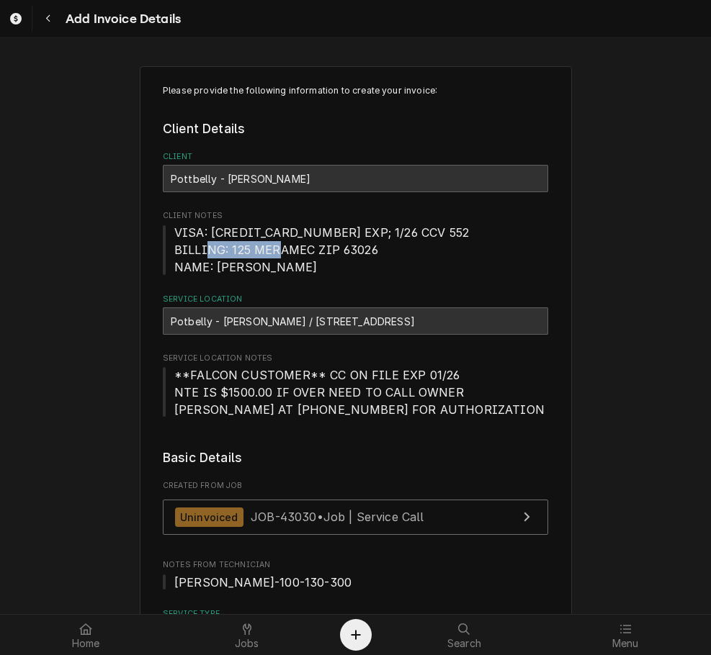
copy span "125 MERAMEC"
drag, startPoint x: 336, startPoint y: 248, endPoint x: 373, endPoint y: 248, distance: 37.4
click at [373, 248] on span "VISA: 4417122312935563 EXP; 1/26 CCV 552 BILLING: 125 MERAMEC ZIP 63026 NAME: T…" at bounding box center [355, 250] width 385 height 52
copy span "63026"
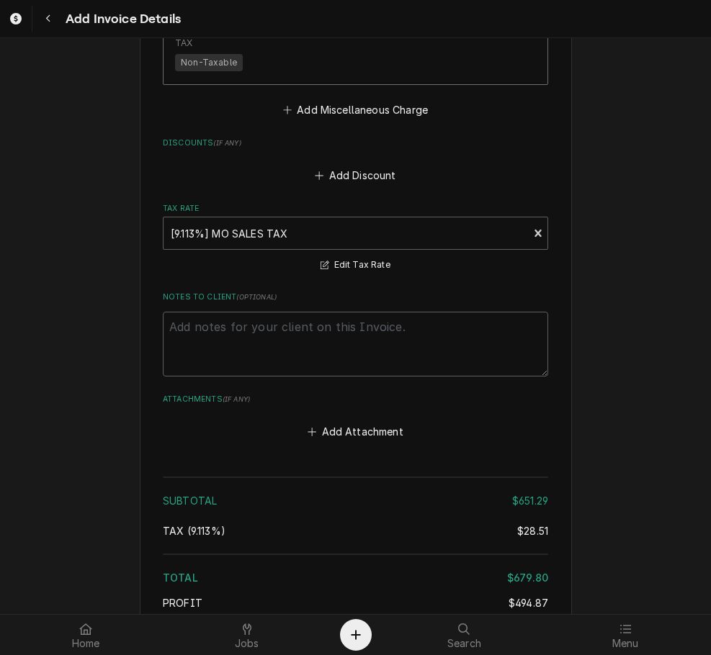
scroll to position [2647, 0]
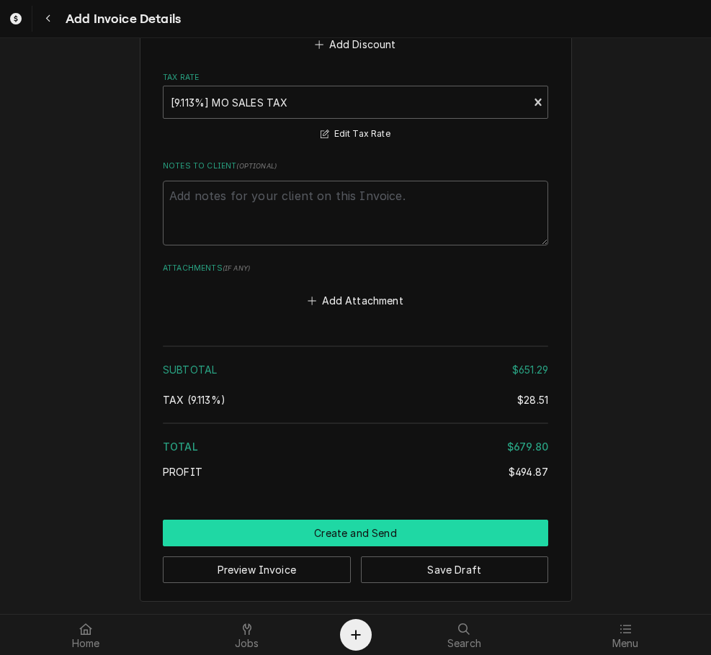
click at [392, 533] on button "Create and Send" at bounding box center [355, 533] width 385 height 27
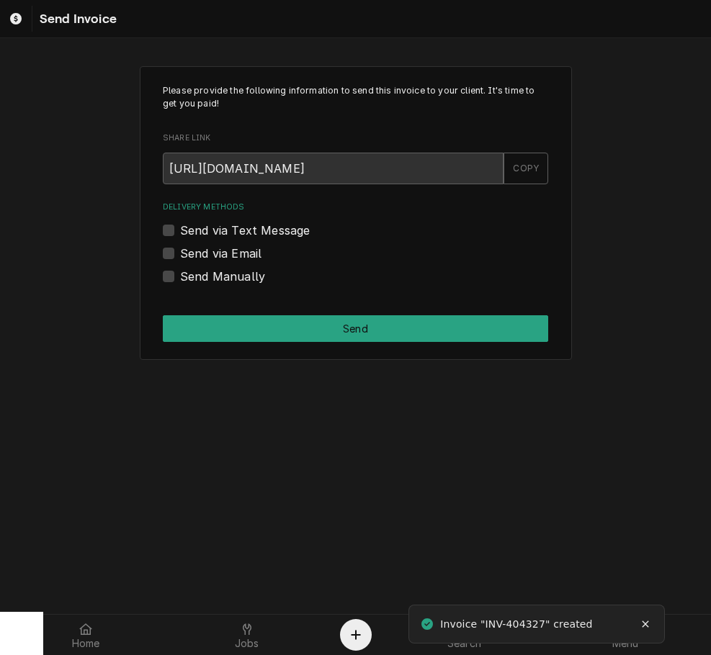
click at [211, 277] on label "Send Manually" at bounding box center [222, 276] width 85 height 17
click at [211, 277] on input "Send Manually" at bounding box center [372, 284] width 385 height 32
checkbox input "true"
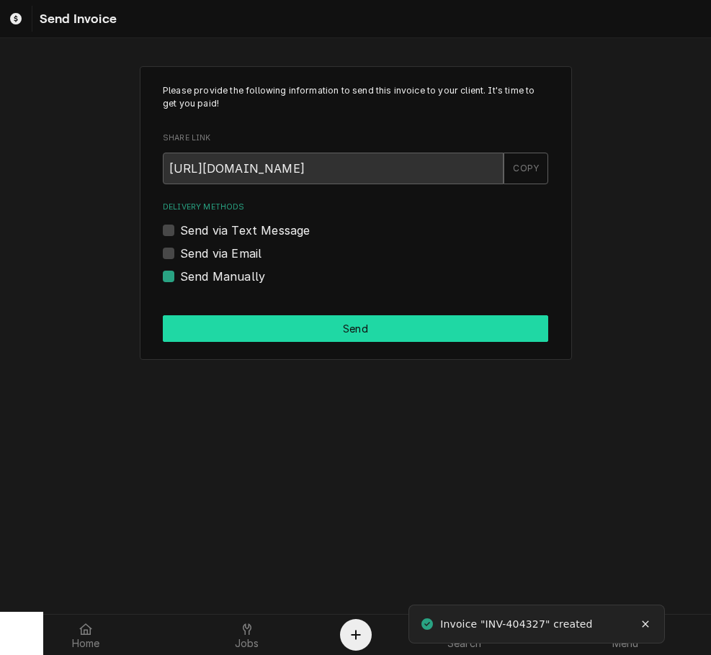
click at [235, 323] on button "Send" at bounding box center [355, 328] width 385 height 27
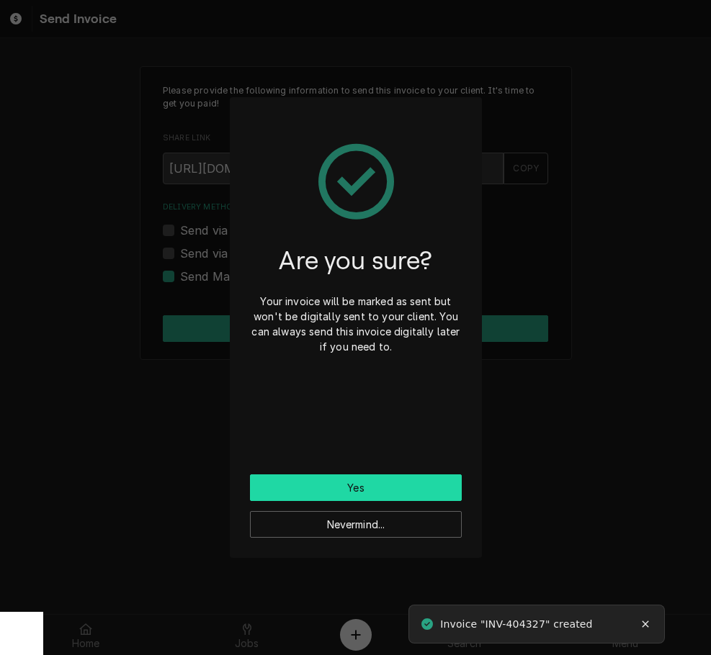
click at [320, 489] on button "Yes" at bounding box center [356, 488] width 212 height 27
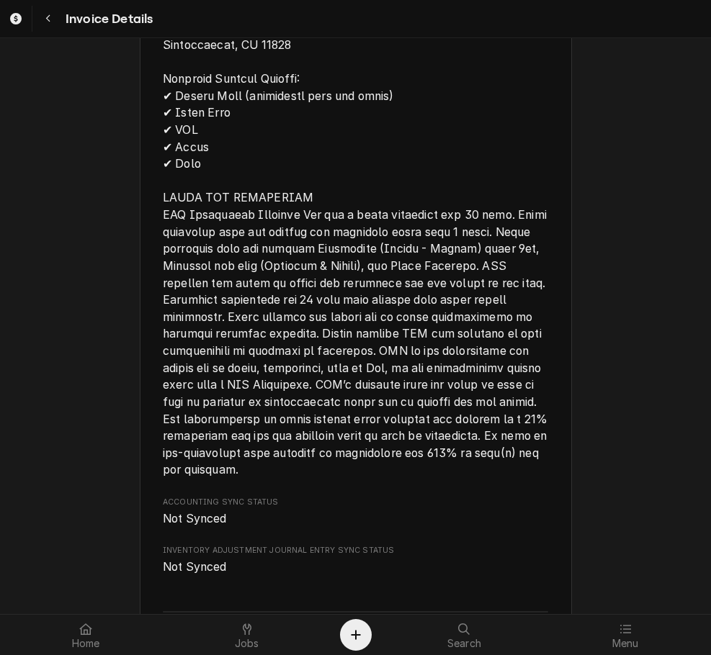
scroll to position [2521, 0]
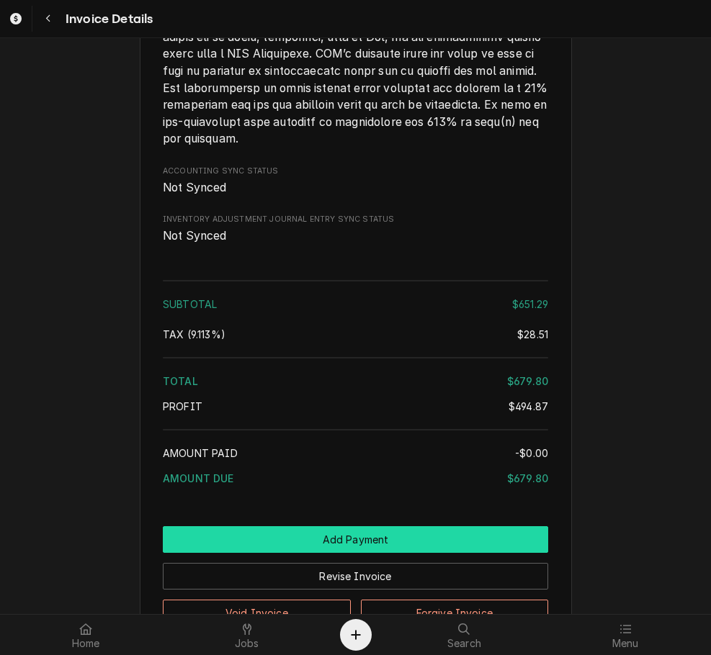
click at [389, 553] on button "Add Payment" at bounding box center [355, 539] width 385 height 27
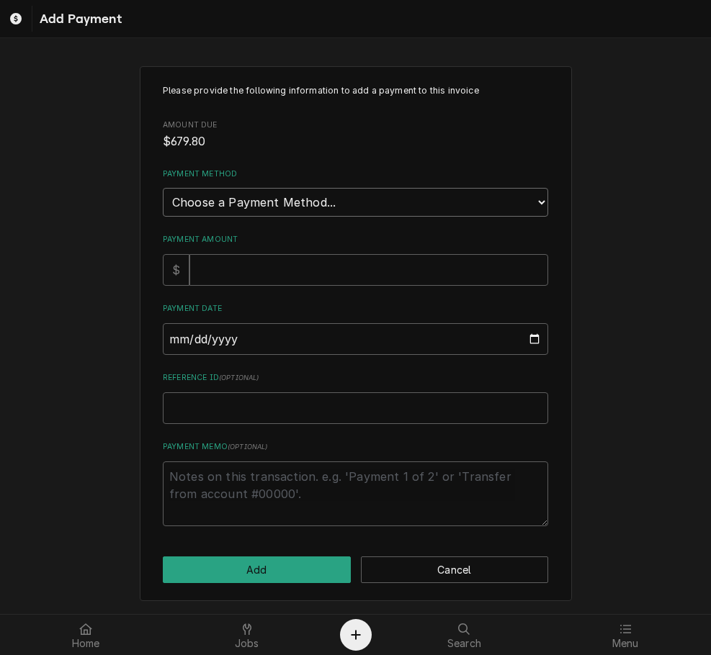
click at [292, 196] on select "Choose a Payment Method... Cash Check Credit/Debit Card ACH/eCheck Other" at bounding box center [355, 202] width 385 height 29
select select "3"
click at [163, 188] on select "Choose a Payment Method... Cash Check Credit/Debit Card ACH/eCheck Other" at bounding box center [355, 202] width 385 height 29
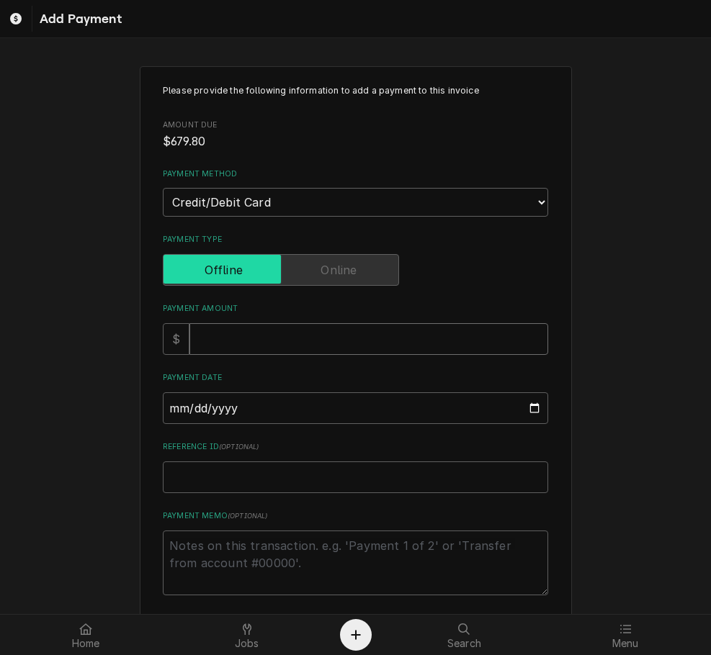
click at [293, 334] on input "Payment Amount" at bounding box center [368, 339] width 359 height 32
type textarea "x"
type input "6"
type textarea "x"
type input "67"
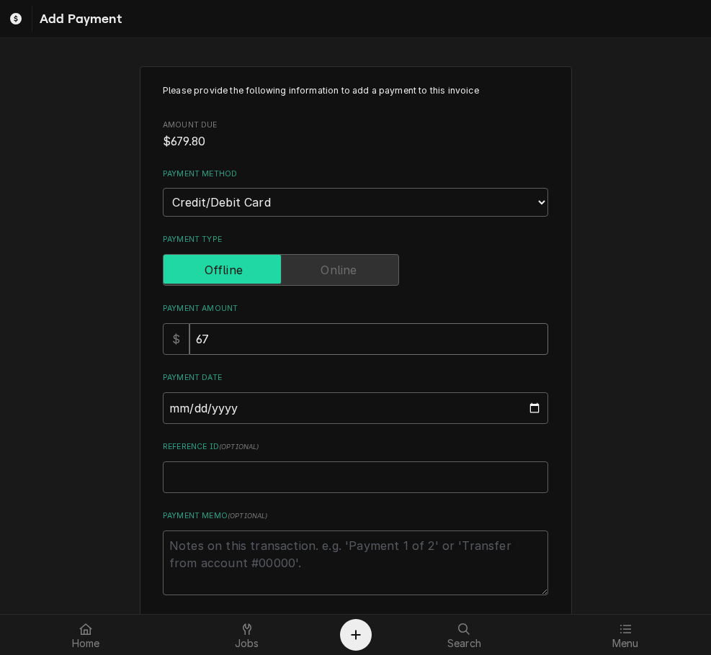
type textarea "x"
type input "679"
type textarea "x"
type input "679.8"
type textarea "x"
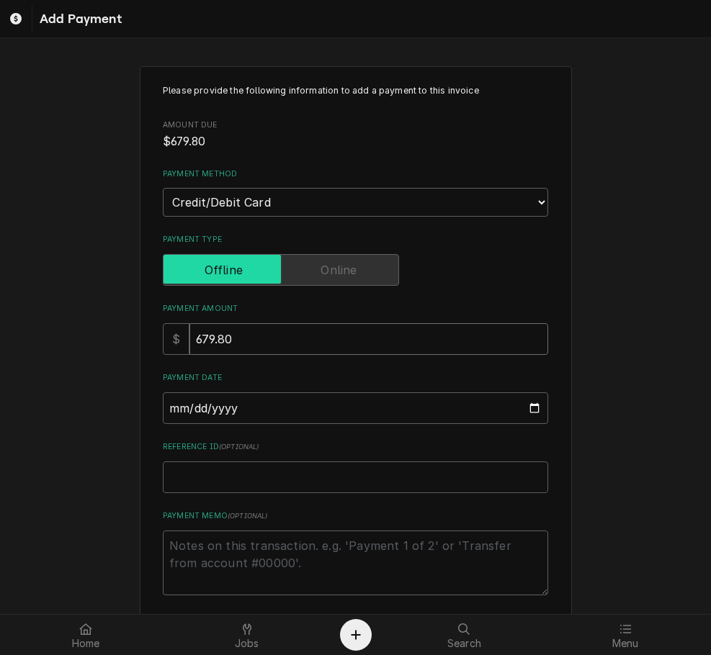
type input "679.80"
click at [372, 482] on input "Reference ID ( optional )" at bounding box center [355, 478] width 385 height 32
paste input "08910D"
type textarea "x"
type input "08910D"
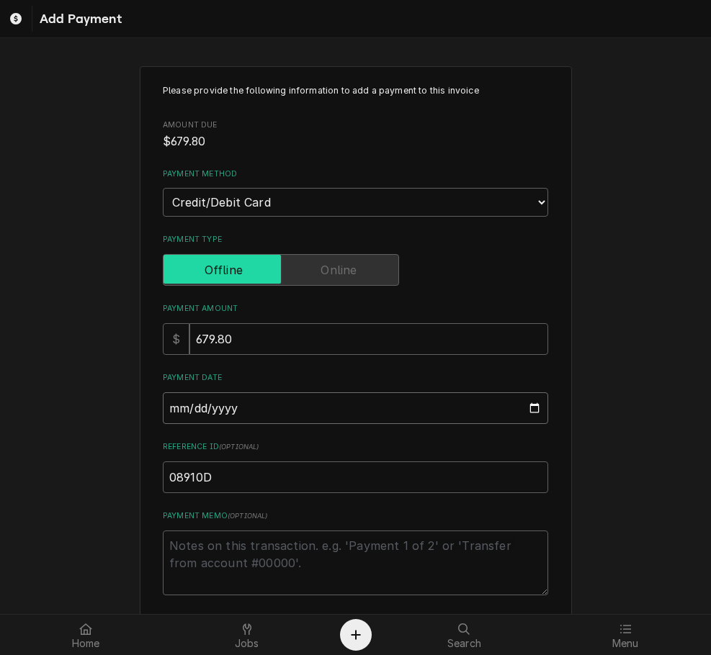
click at [528, 402] on input "Payment Date" at bounding box center [355, 408] width 385 height 32
type textarea "x"
type input "[DATE]"
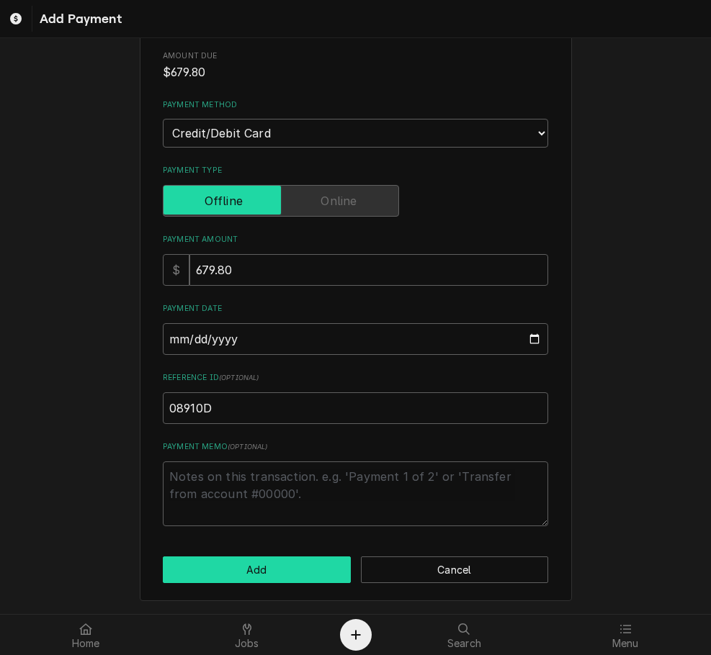
click at [295, 565] on button "Add" at bounding box center [257, 570] width 188 height 27
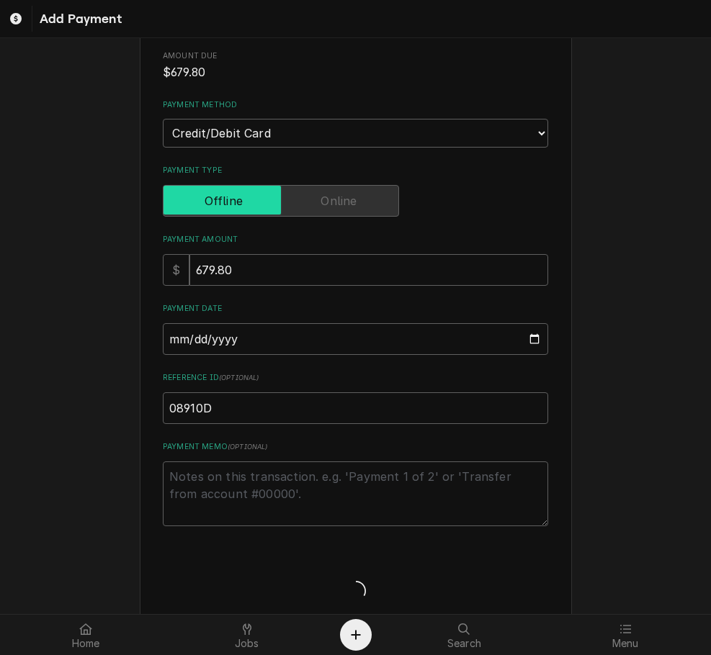
type textarea "x"
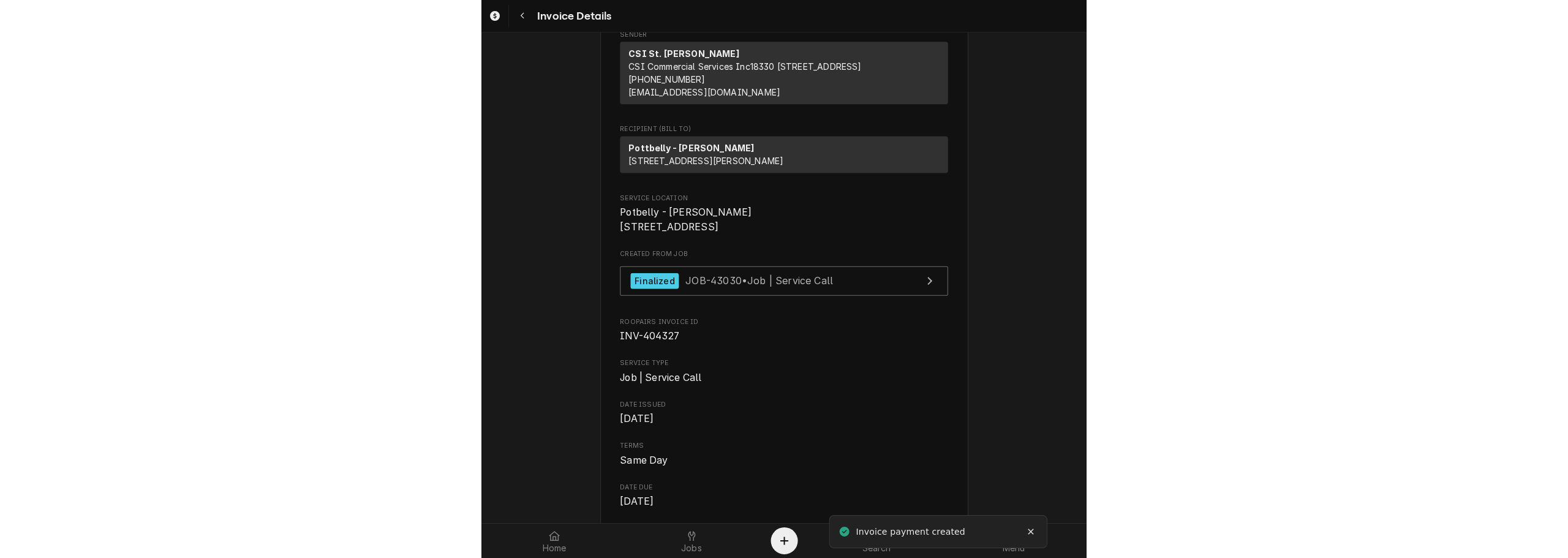
scroll to position [122, 0]
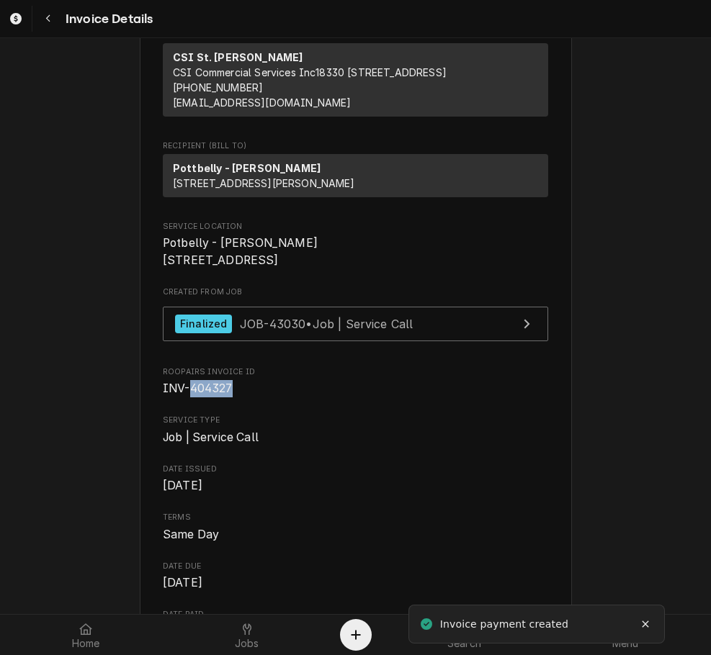
drag, startPoint x: 220, startPoint y: 433, endPoint x: 187, endPoint y: 432, distance: 33.1
click at [187, 398] on span "INV-404327" at bounding box center [355, 388] width 385 height 17
copy span "404327"
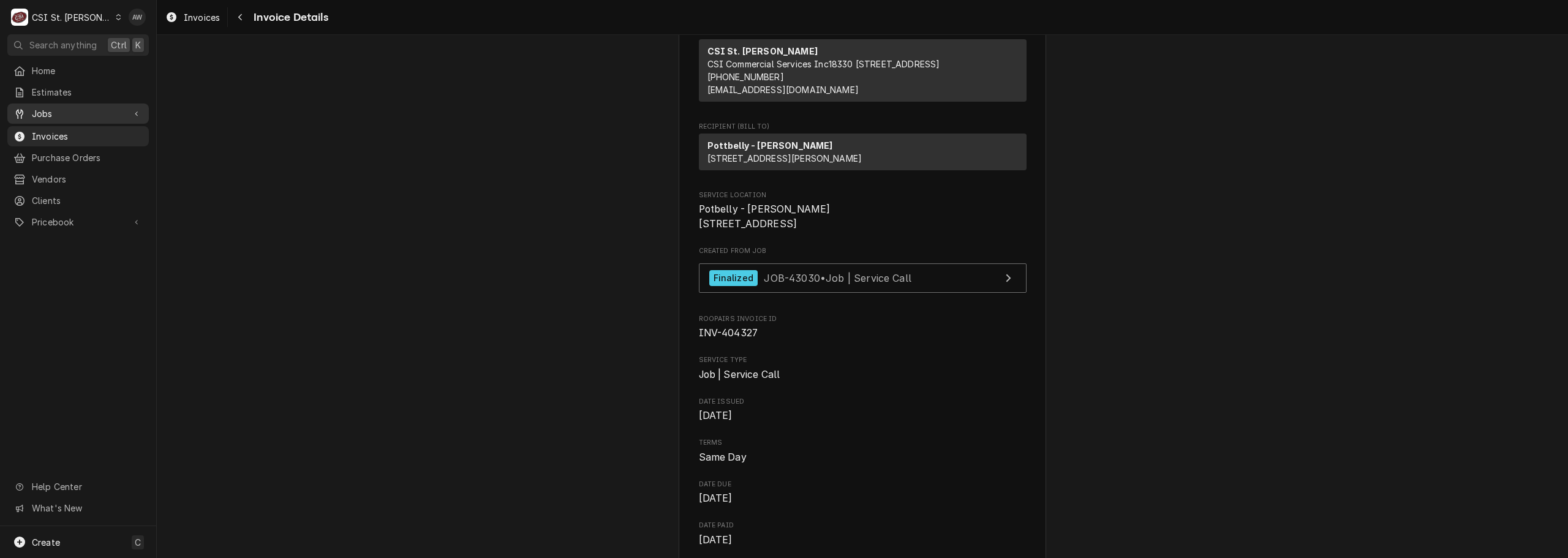
click at [70, 113] on span "Jobs" at bounding box center [77, 113] width 93 height 13
click at [71, 134] on span "Jobs" at bounding box center [87, 134] width 111 height 13
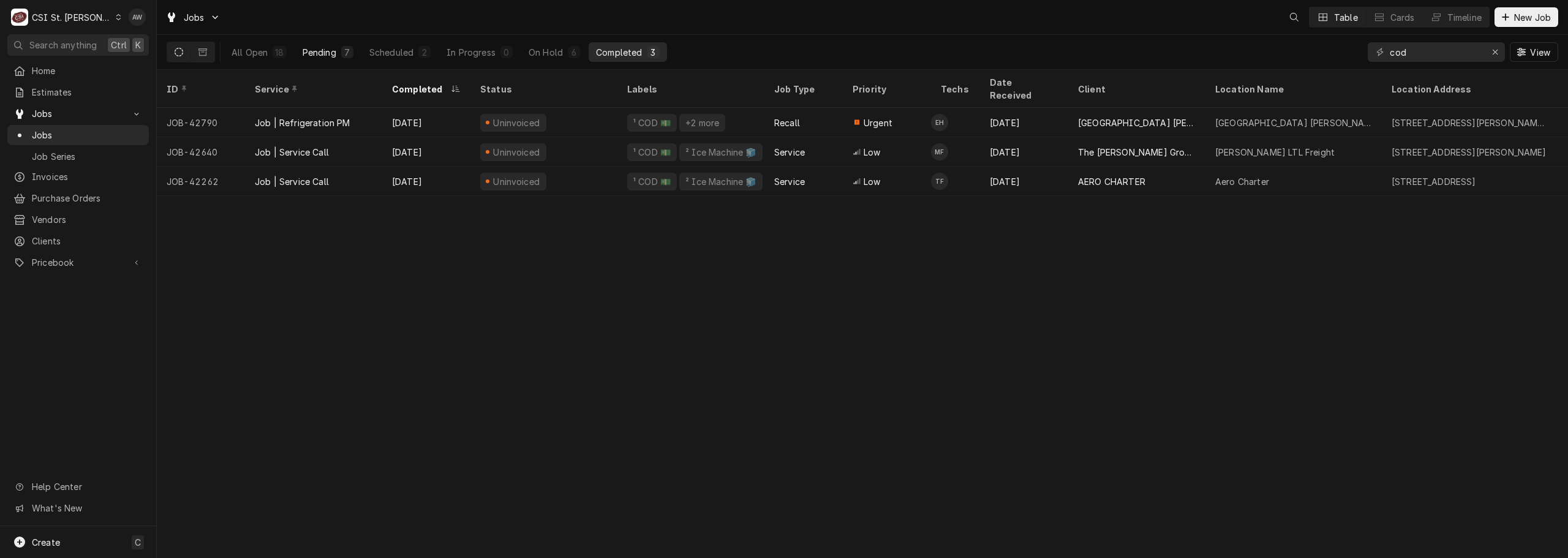
click at [315, 45] on button "Pending 7" at bounding box center [327, 52] width 65 height 20
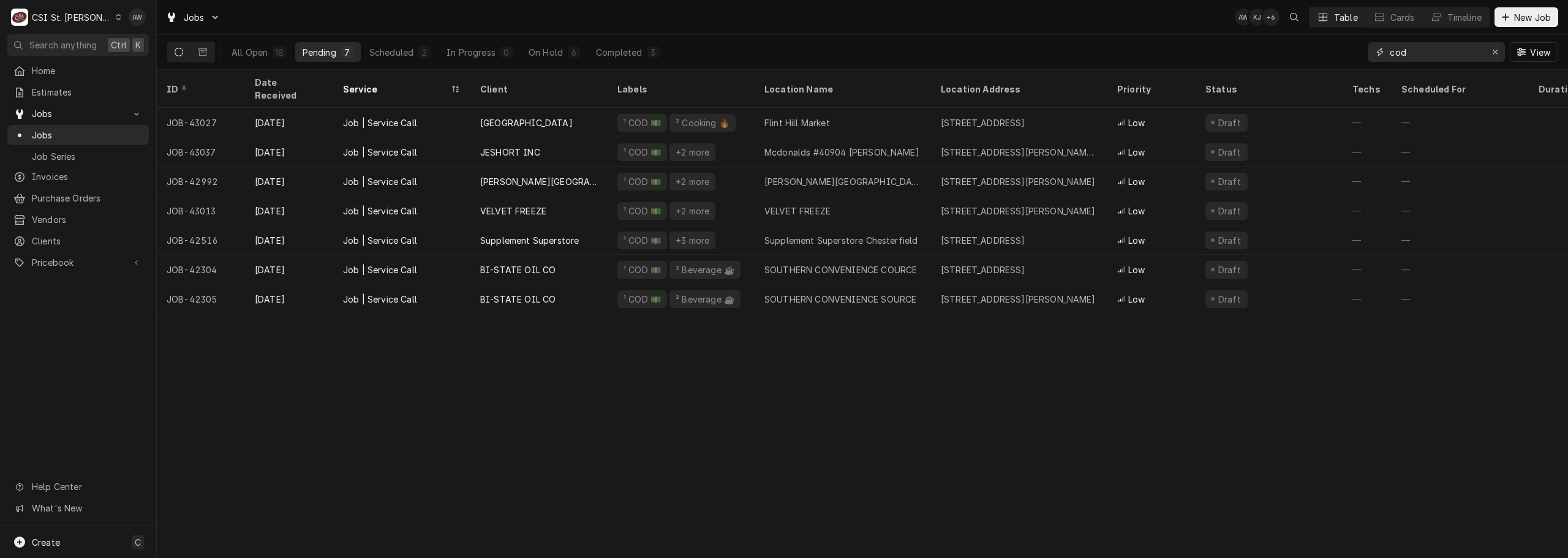
drag, startPoint x: 1391, startPoint y: 48, endPoint x: 1362, endPoint y: 48, distance: 29.0
click at [1362, 48] on div "All Open 18 Pending 7 Scheduled 2 In Progress 0 On Hold 6 Completed 3 cod View" at bounding box center [862, 52] width 1391 height 34
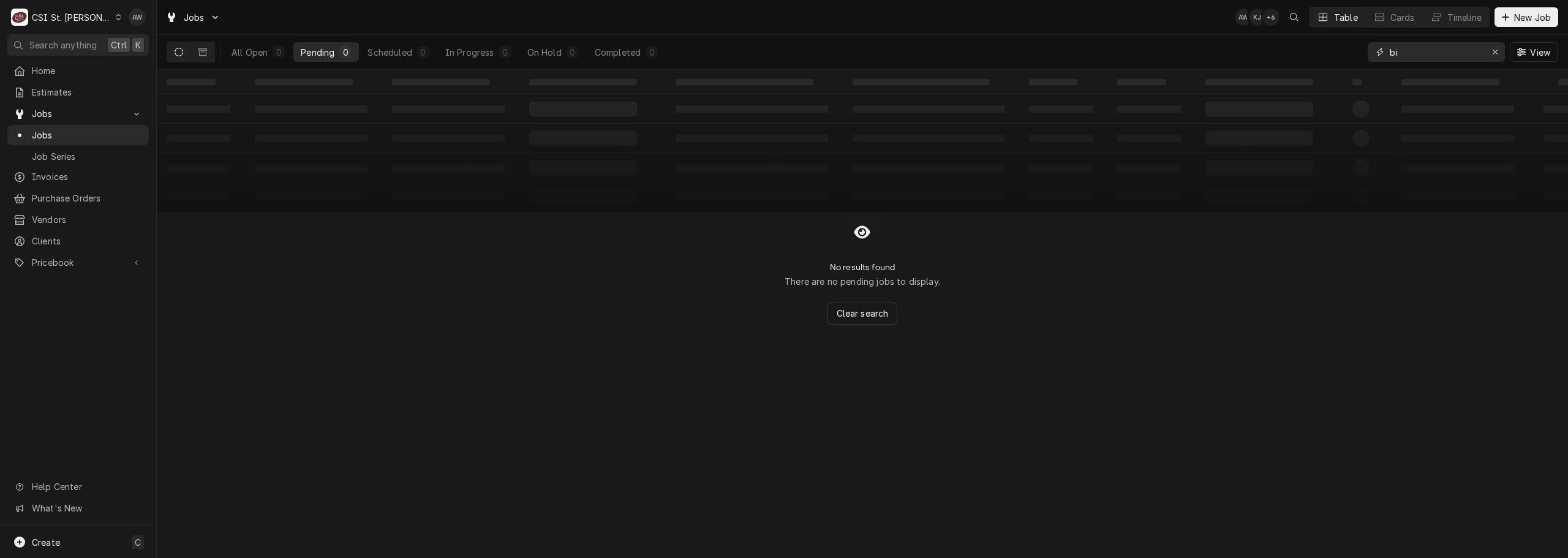
type input "b"
type input "c"
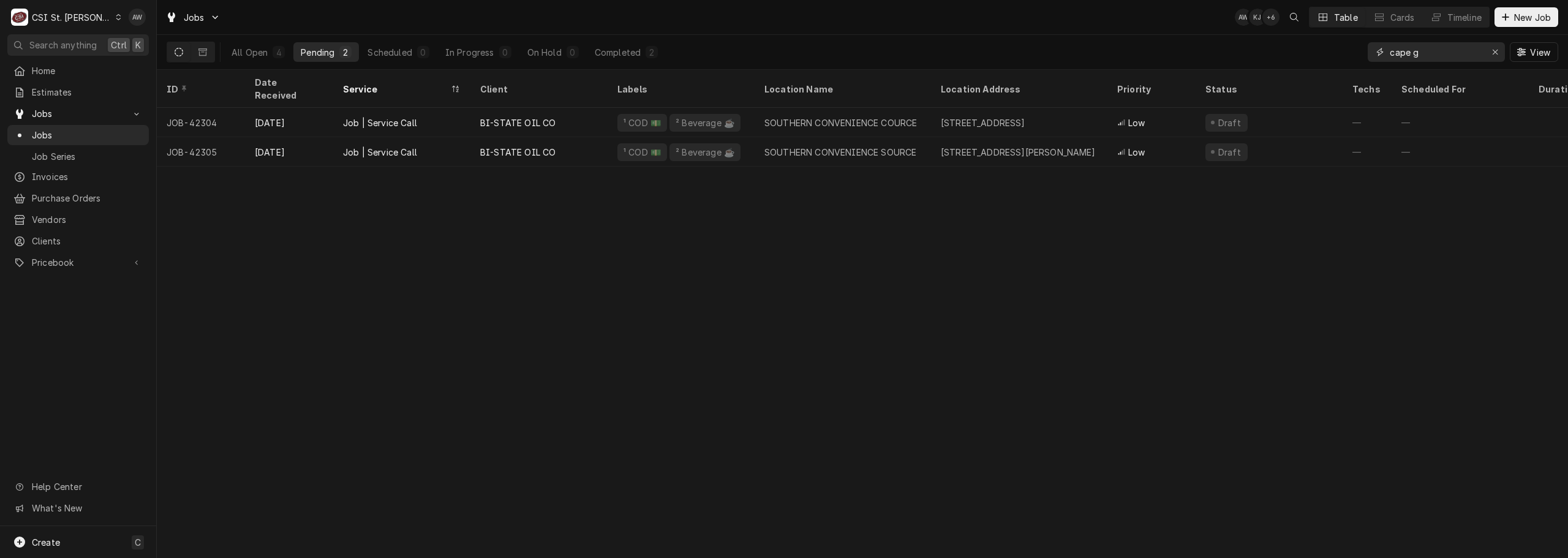
type input "cape g"
click at [803, 196] on div "ID Date Received Service Client Labels Location Name Location Address Priority …" at bounding box center [861, 314] width 1411 height 488
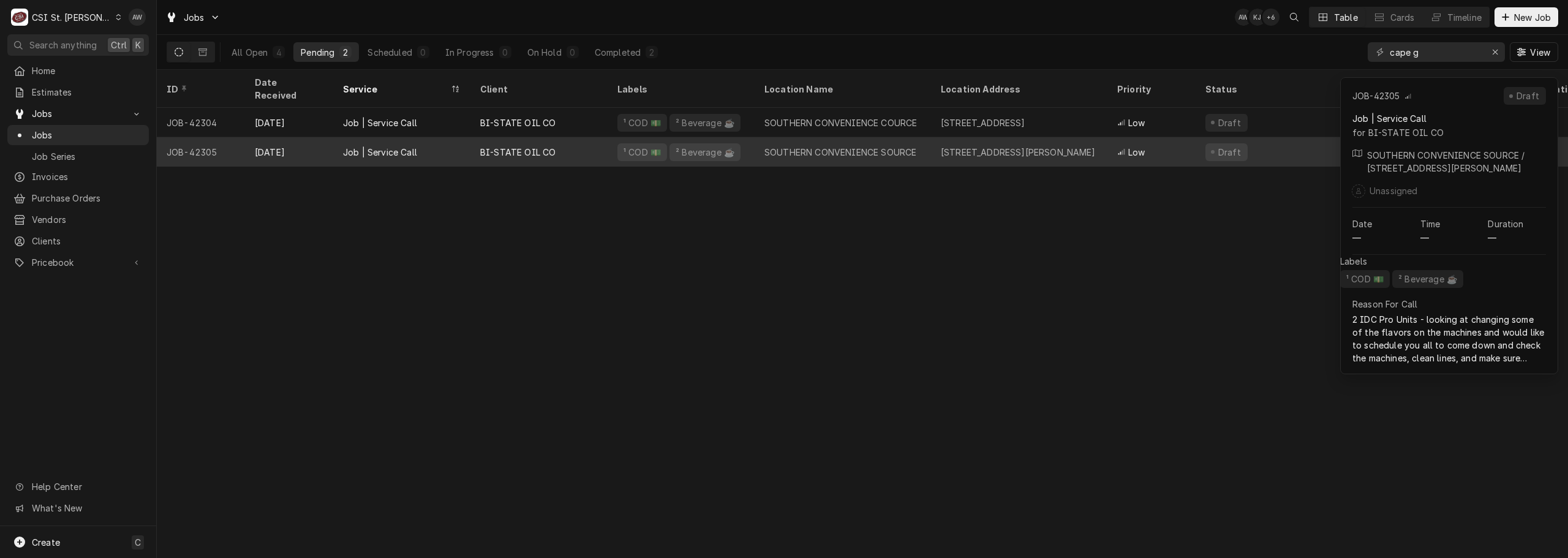
click at [804, 145] on div "SOUTHERN CONVENIENCE SOURCE" at bounding box center [840, 151] width 152 height 13
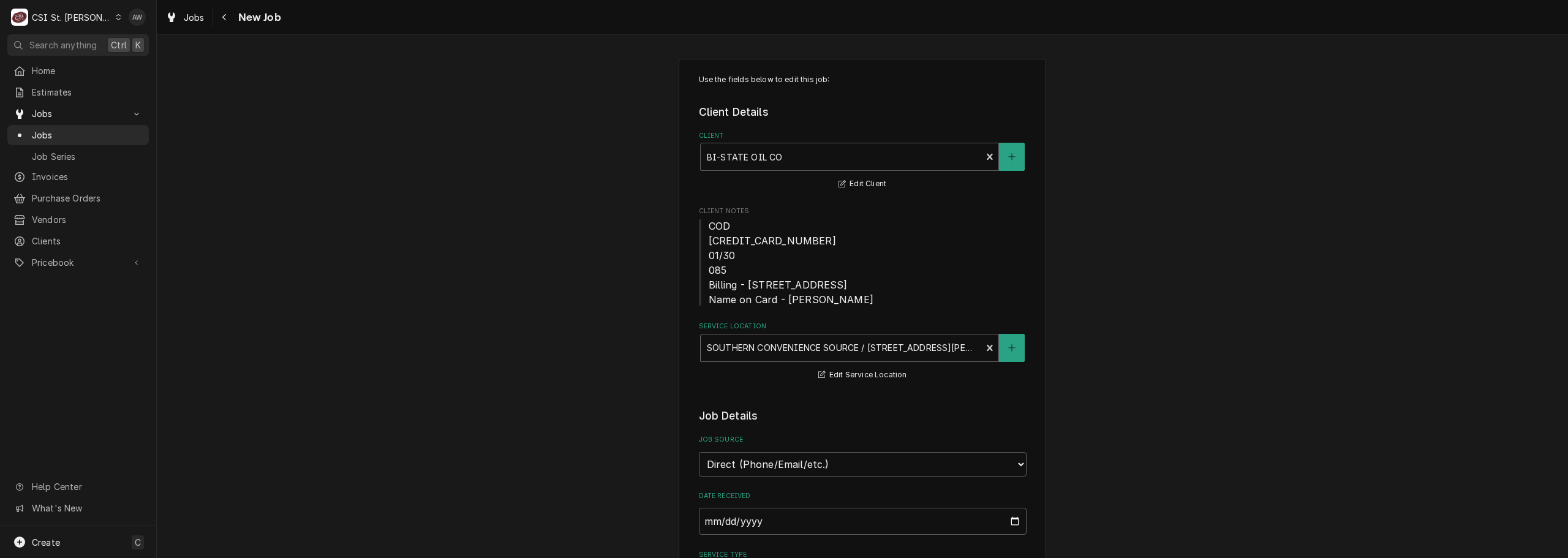
type textarea "x"
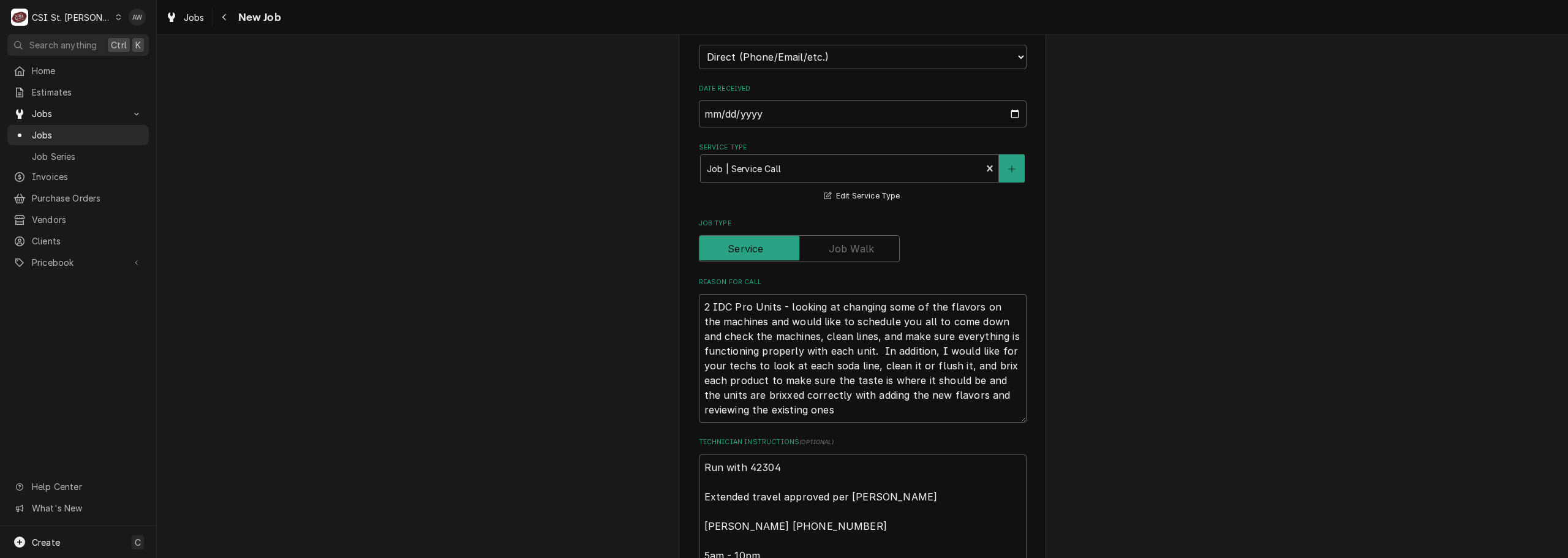
scroll to position [429, 0]
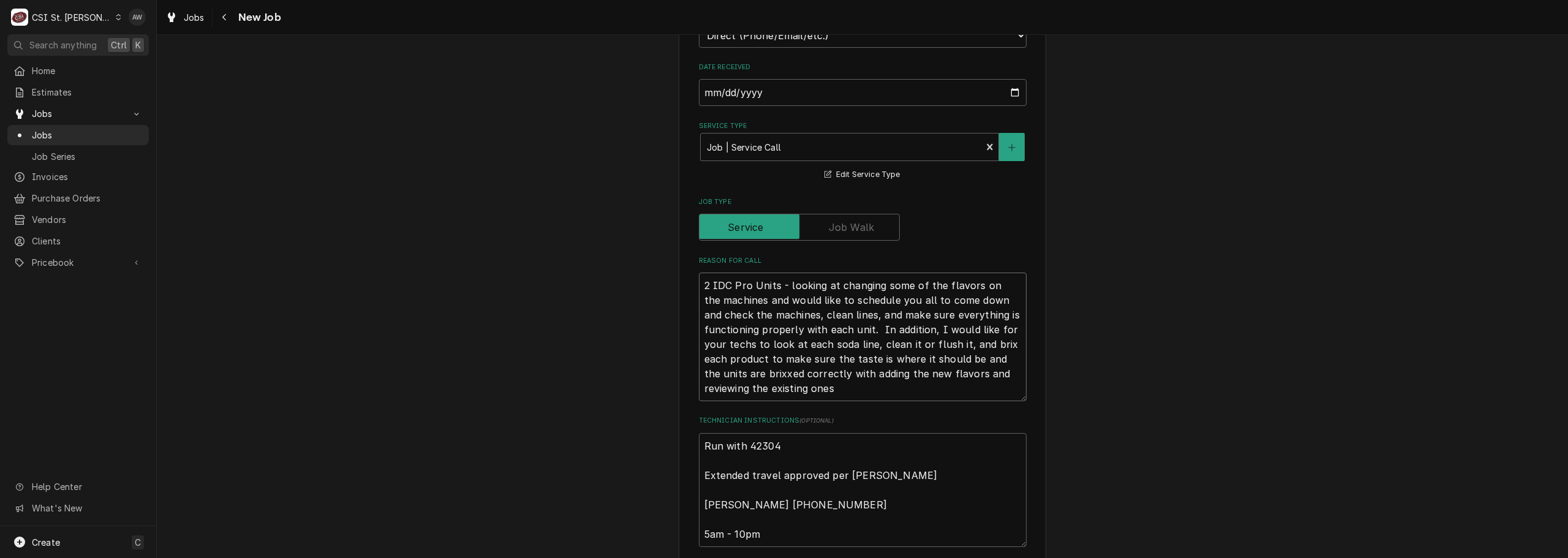
drag, startPoint x: 836, startPoint y: 390, endPoint x: 779, endPoint y: 280, distance: 123.9
click at [779, 280] on textarea "2 IDC Pro Units - looking at changing some of the flavors on the machines and w…" at bounding box center [862, 336] width 327 height 128
click at [856, 373] on textarea "2 IDC Pro Units - looking at changing some of the flavors on the machines and w…" at bounding box center [862, 336] width 327 height 128
click at [199, 16] on span "Jobs" at bounding box center [194, 17] width 20 height 13
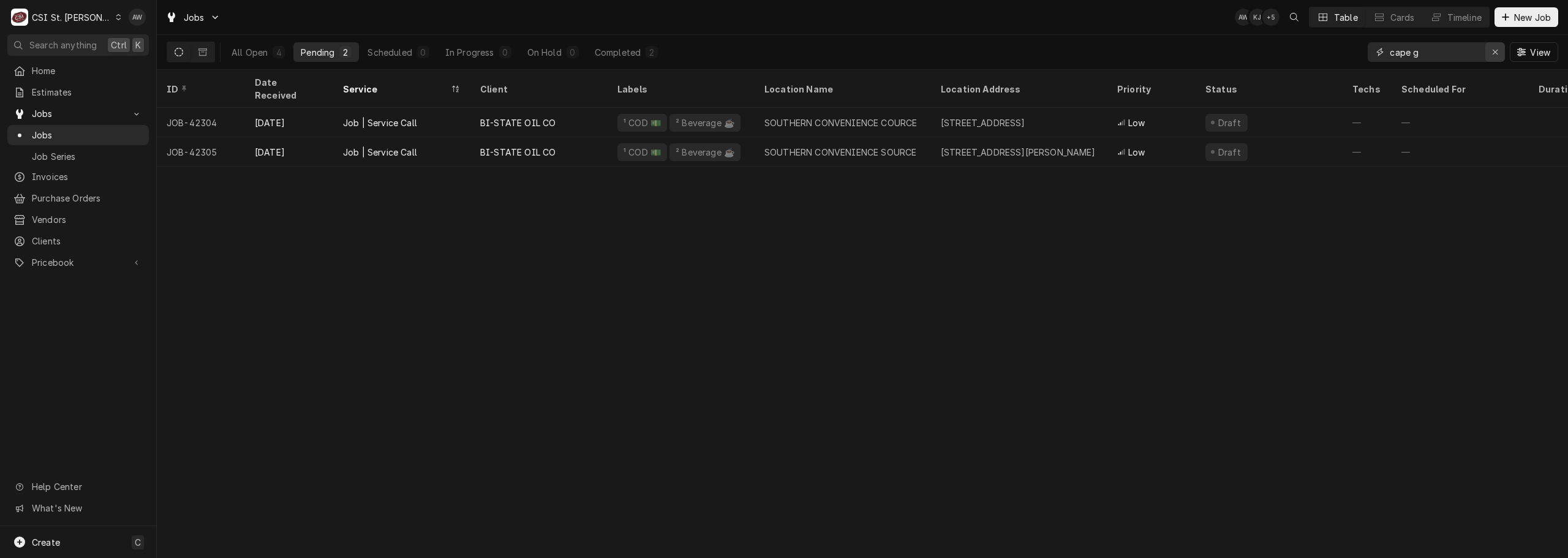
click at [1489, 49] on div "Erase input" at bounding box center [1495, 52] width 12 height 12
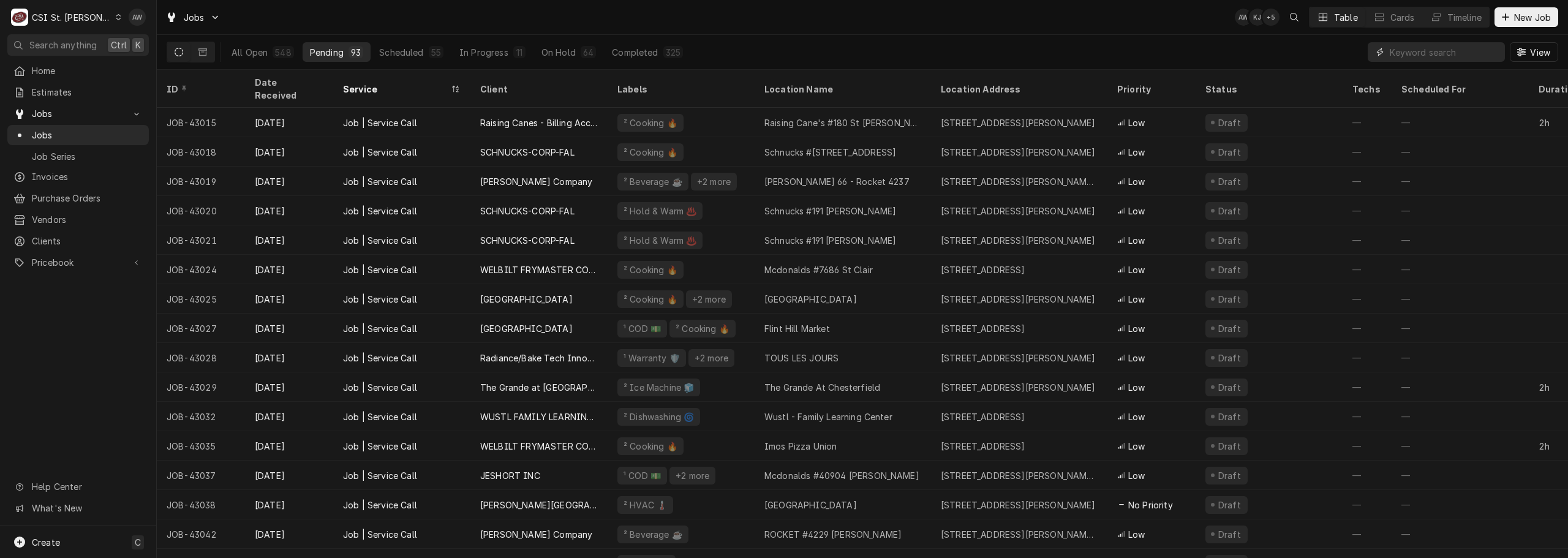
click at [1407, 43] on input "Dynamic Content Wrapper" at bounding box center [1444, 52] width 109 height 20
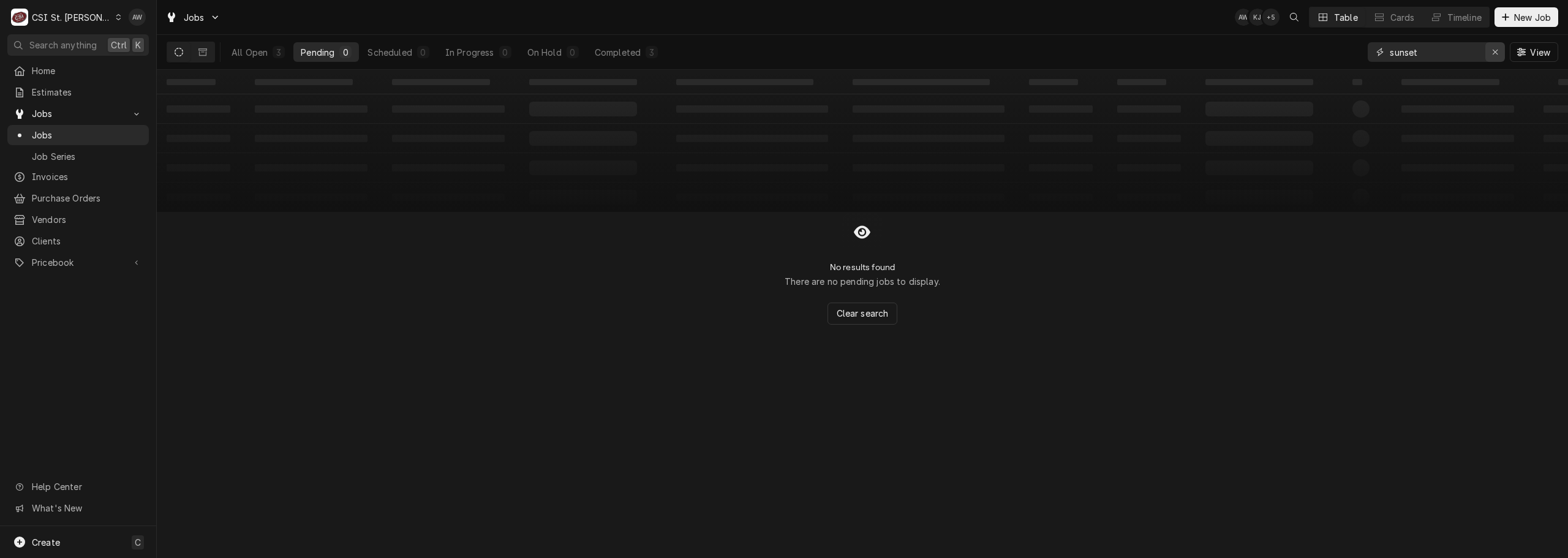
type input "sunset"
click at [1499, 52] on div "Erase input" at bounding box center [1495, 52] width 12 height 12
